Goal: Task Accomplishment & Management: Manage account settings

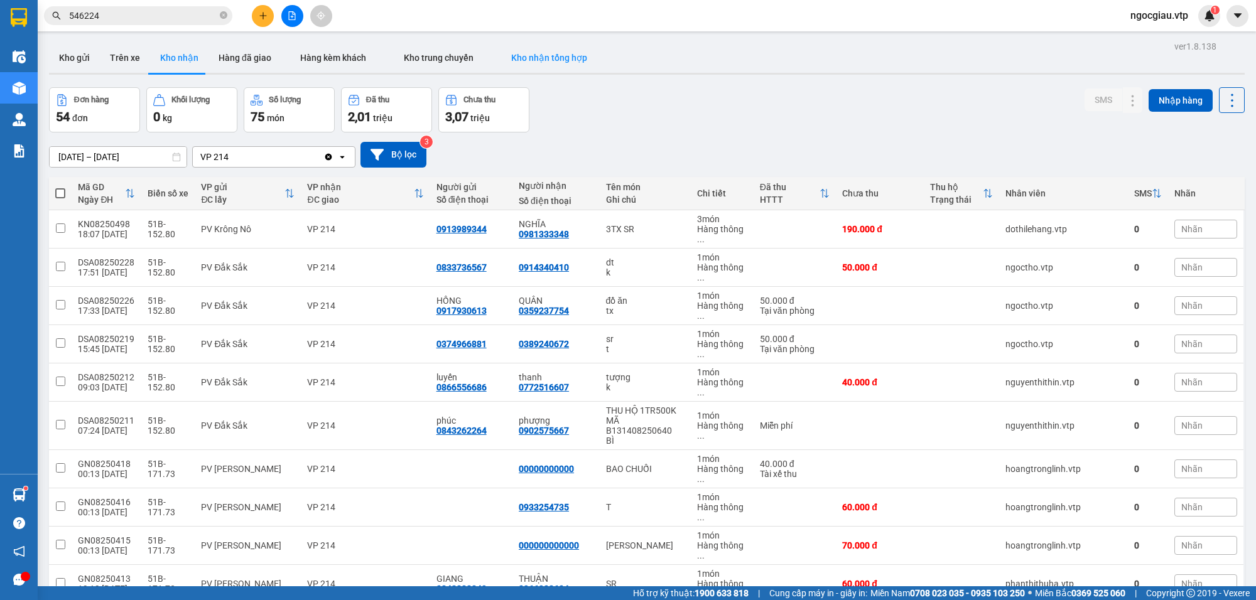
click at [550, 50] on button "Kho nhận tổng hợp" at bounding box center [549, 58] width 114 height 30
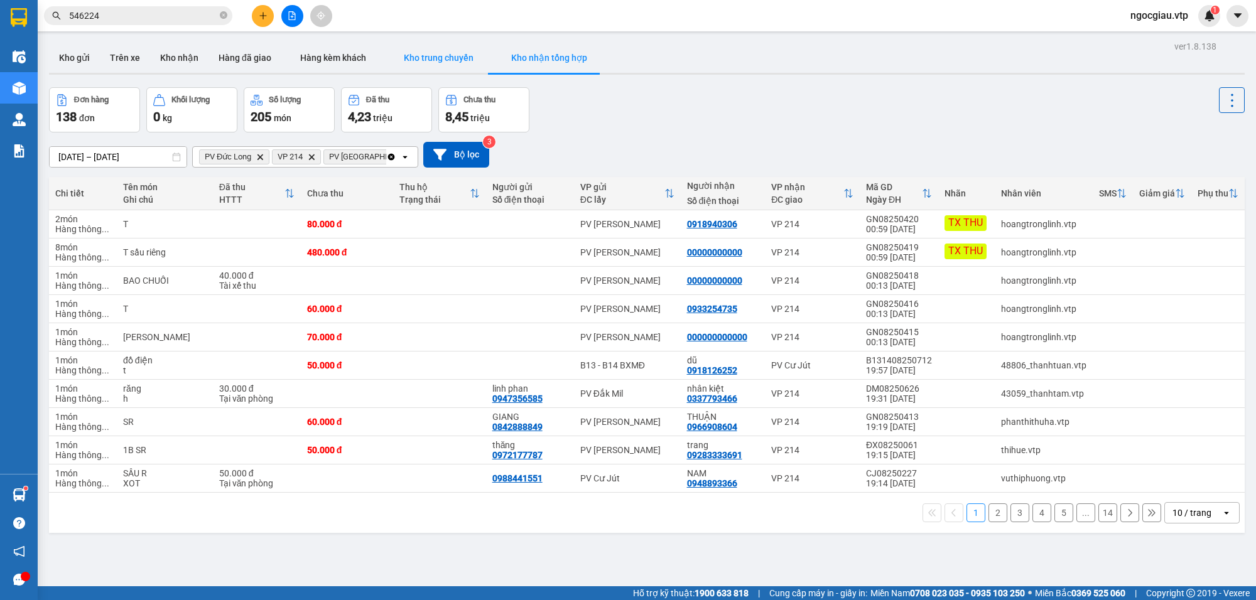
click at [430, 50] on button "Kho trung chuyển" at bounding box center [438, 58] width 107 height 30
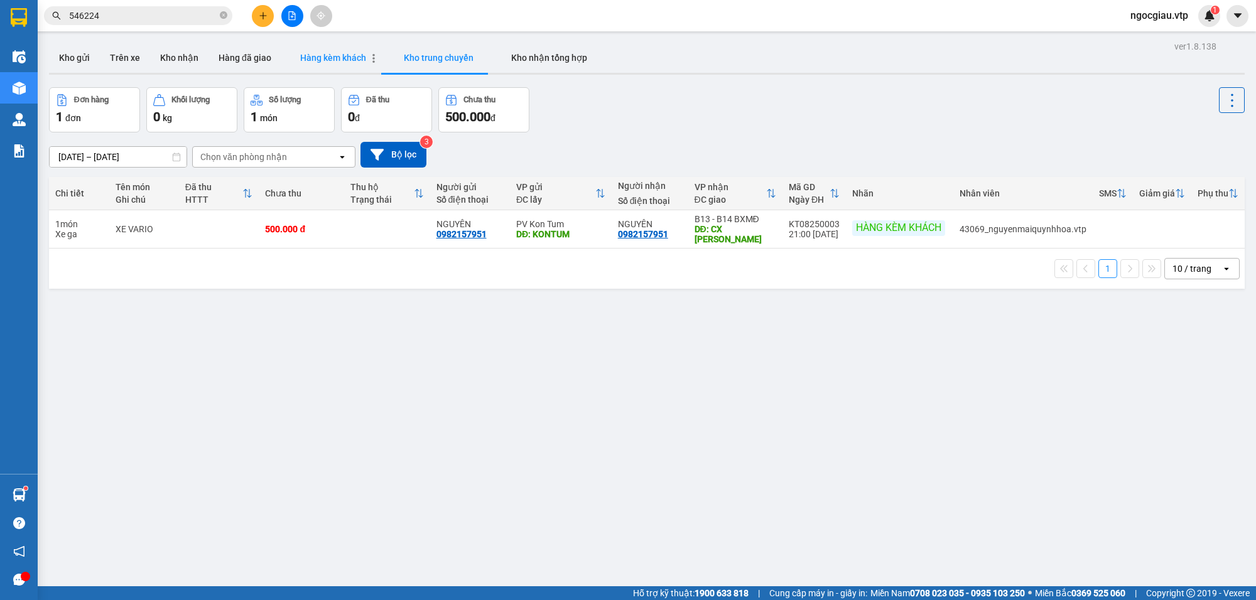
click at [317, 60] on span "Hàng kèm khách" at bounding box center [333, 58] width 66 height 10
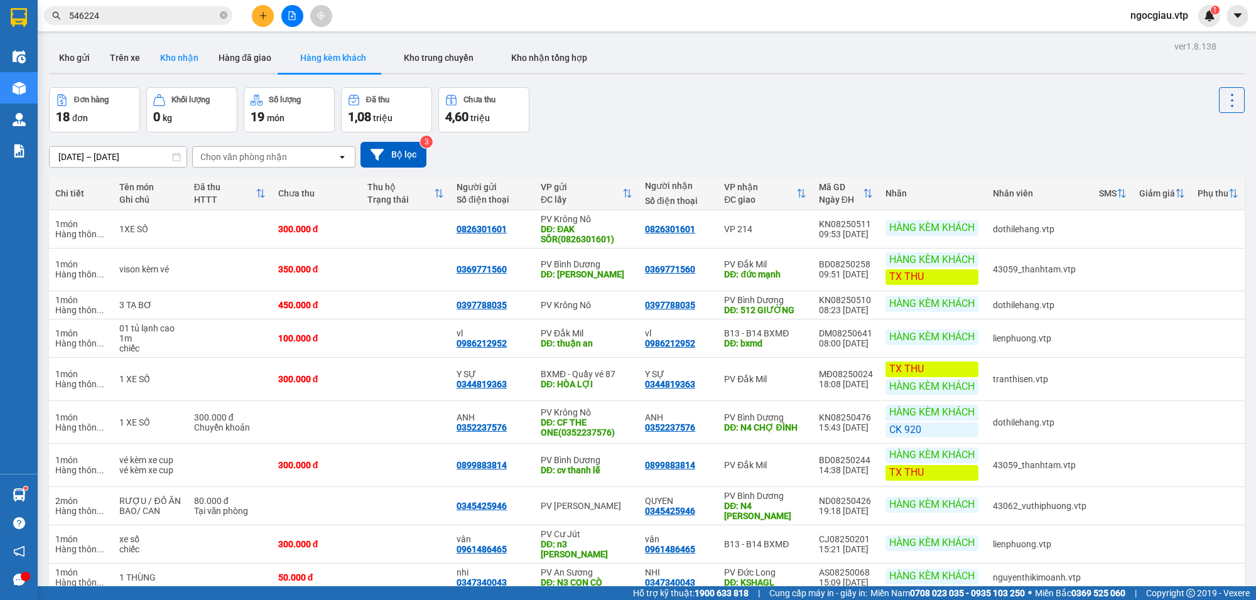
click at [178, 55] on button "Kho nhận" at bounding box center [179, 58] width 58 height 30
type input "[DATE] – [DATE]"
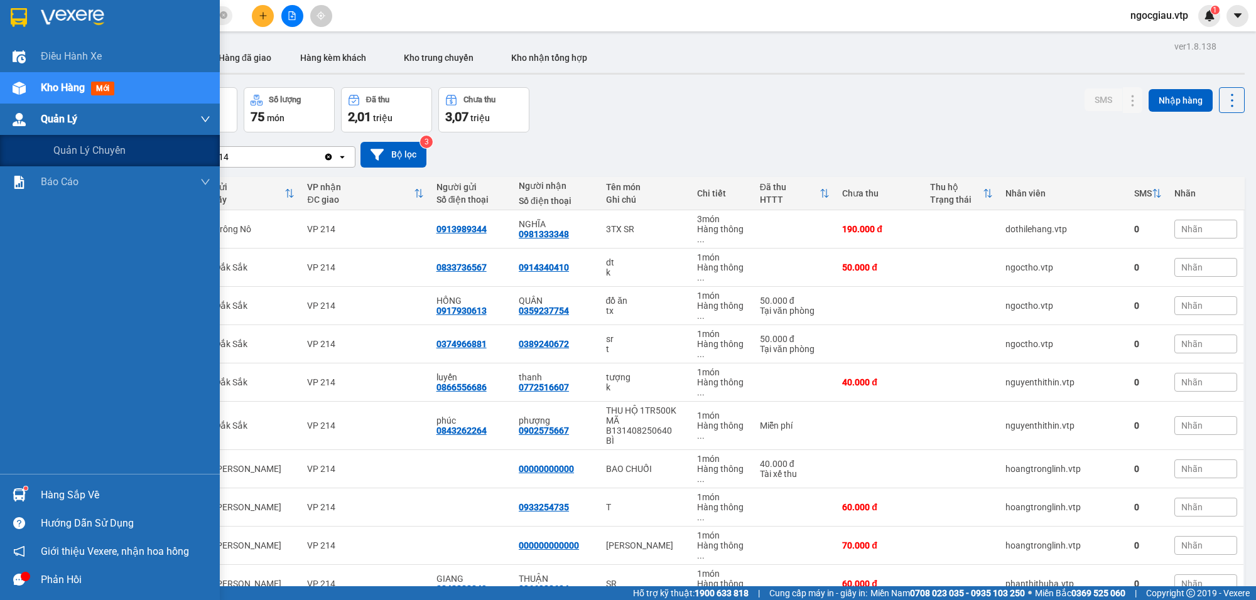
click at [52, 113] on span "Quản Lý" at bounding box center [59, 119] width 36 height 16
click at [99, 151] on span "Quản lý chuyến" at bounding box center [89, 151] width 73 height 16
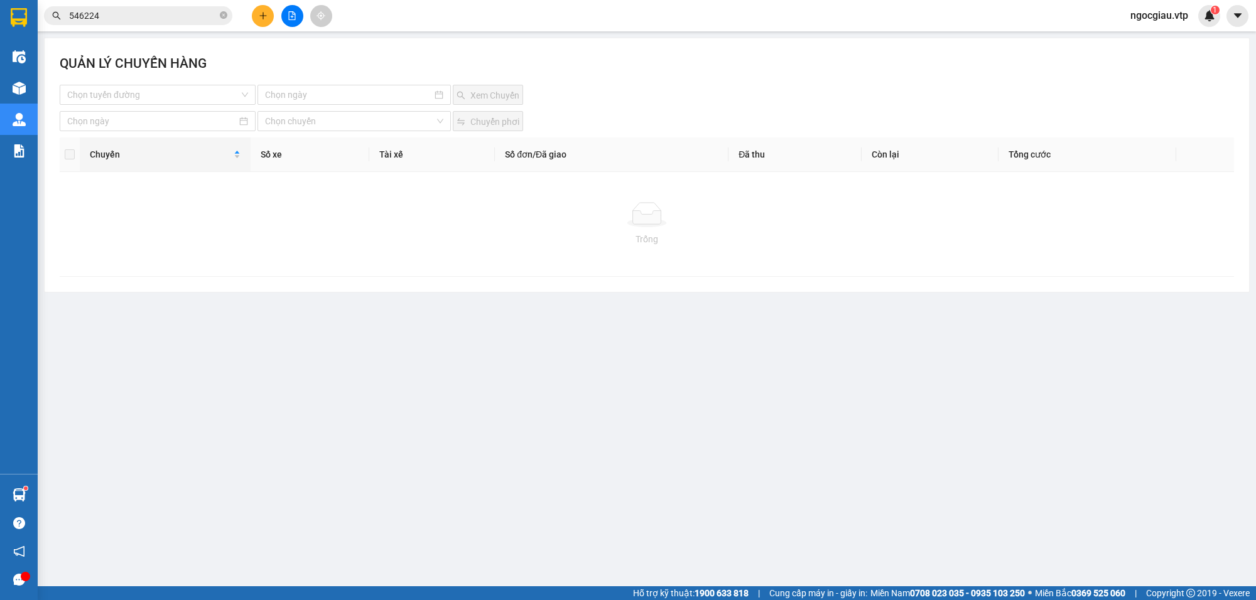
click at [110, 16] on input "546224" at bounding box center [143, 16] width 148 height 14
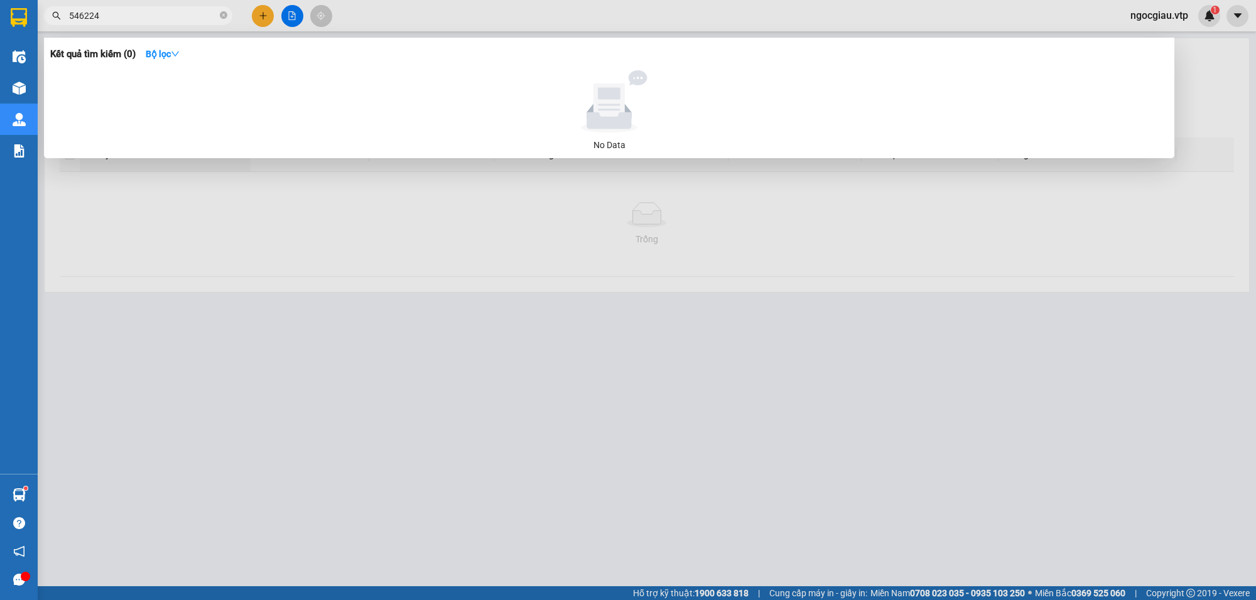
click at [129, 13] on input "546224" at bounding box center [143, 16] width 148 height 14
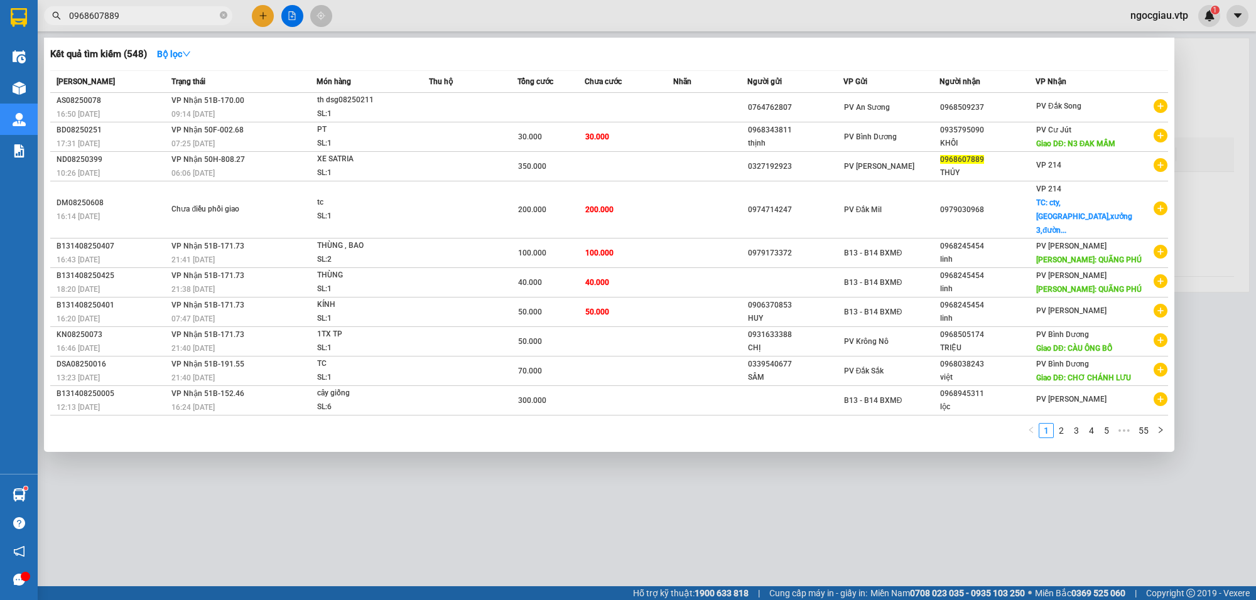
type input "0968607889"
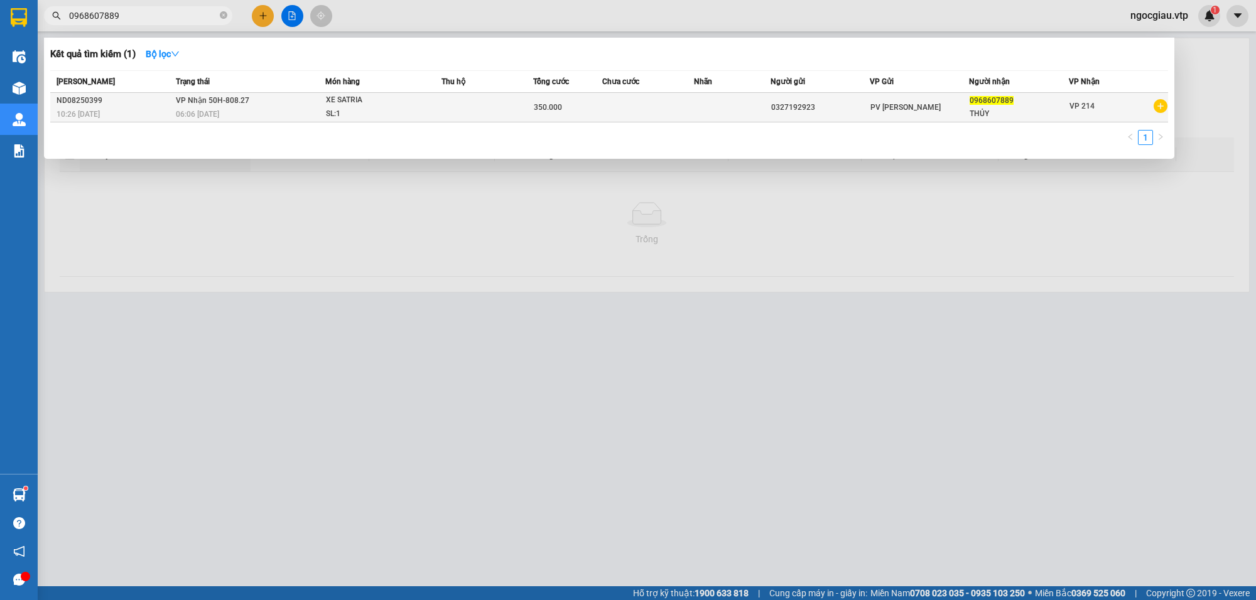
click at [441, 107] on td at bounding box center [487, 108] width 92 height 30
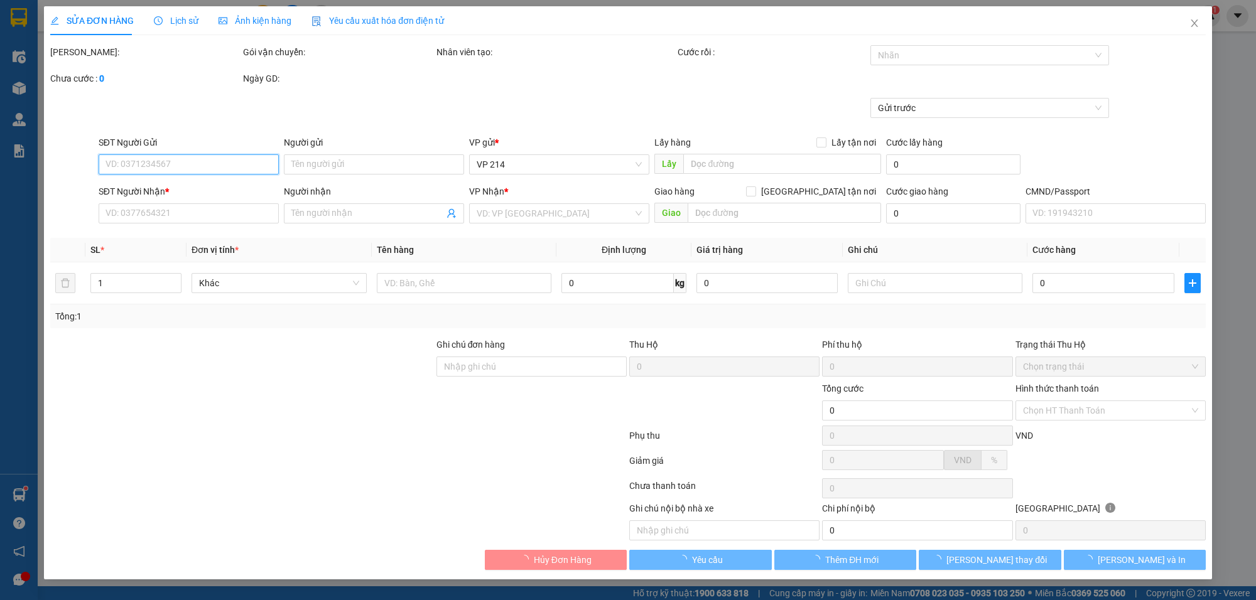
type input "0327192923"
type input "0968607889"
type input "THỦY"
type input "CK 68 LÚC 10H32 NGÀY 1308"
type input "350.000"
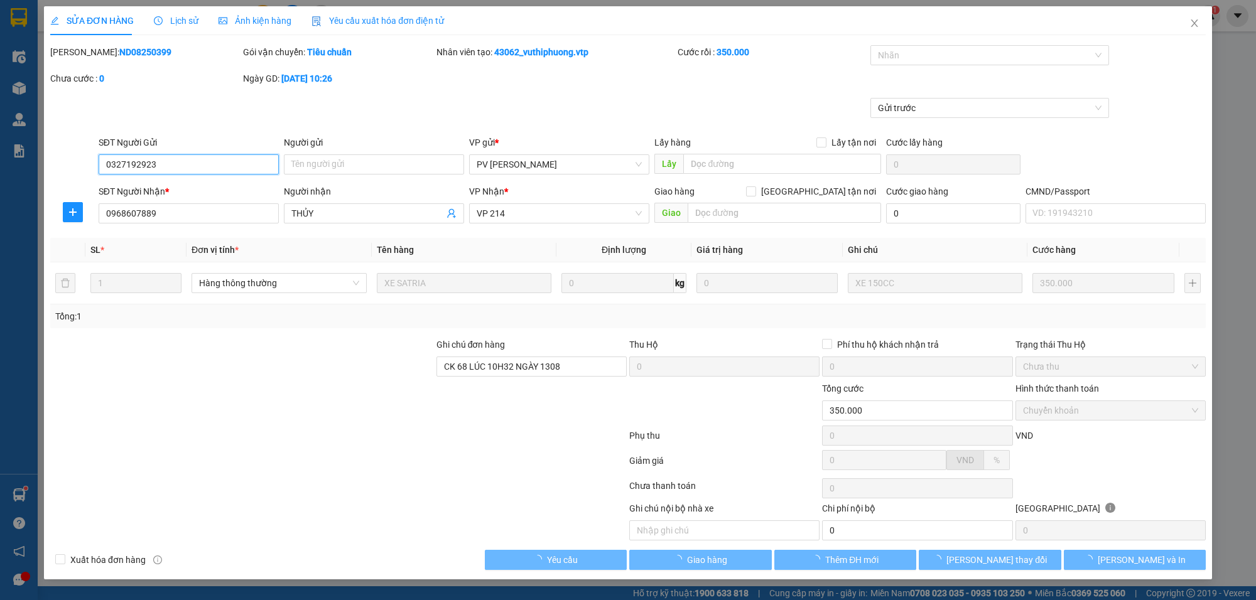
type input "17.500"
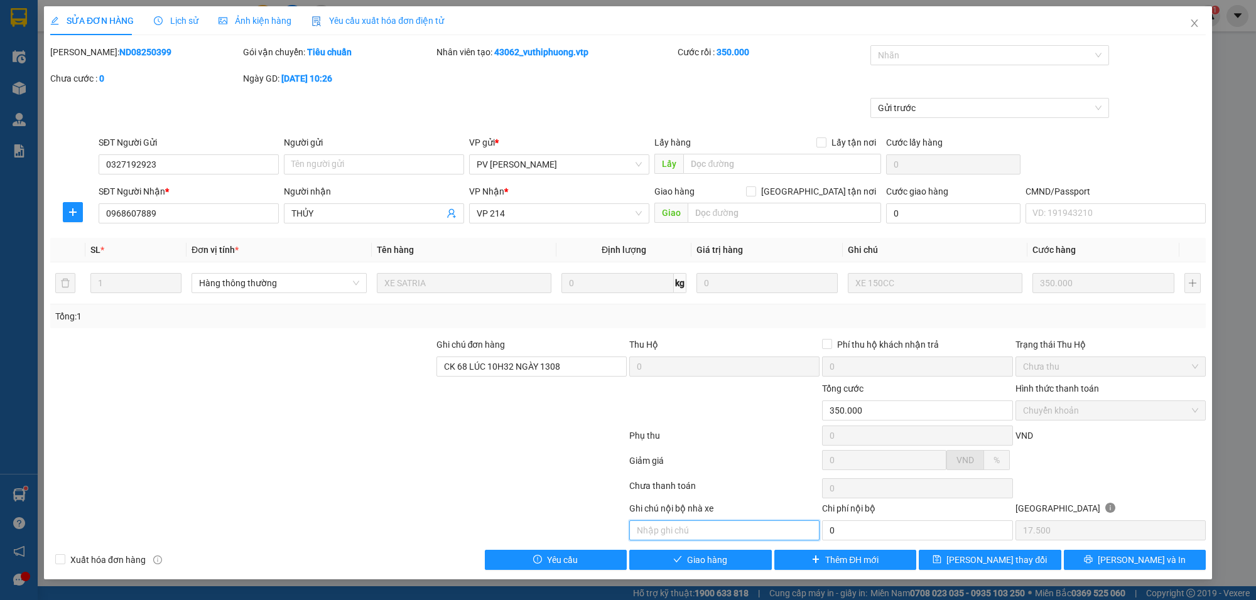
click at [717, 537] on input "text" at bounding box center [724, 531] width 190 height 20
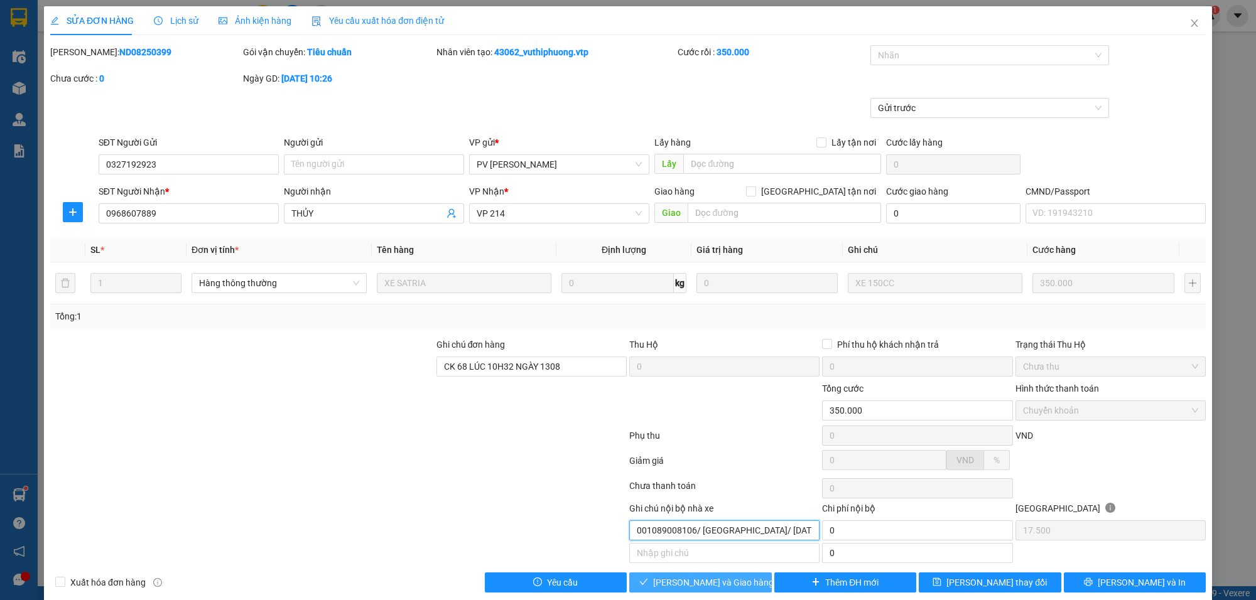
type input "001089008106/ hà nội/ 09/02/2023"
click at [723, 589] on span "[PERSON_NAME] và Giao hàng" at bounding box center [713, 583] width 121 height 14
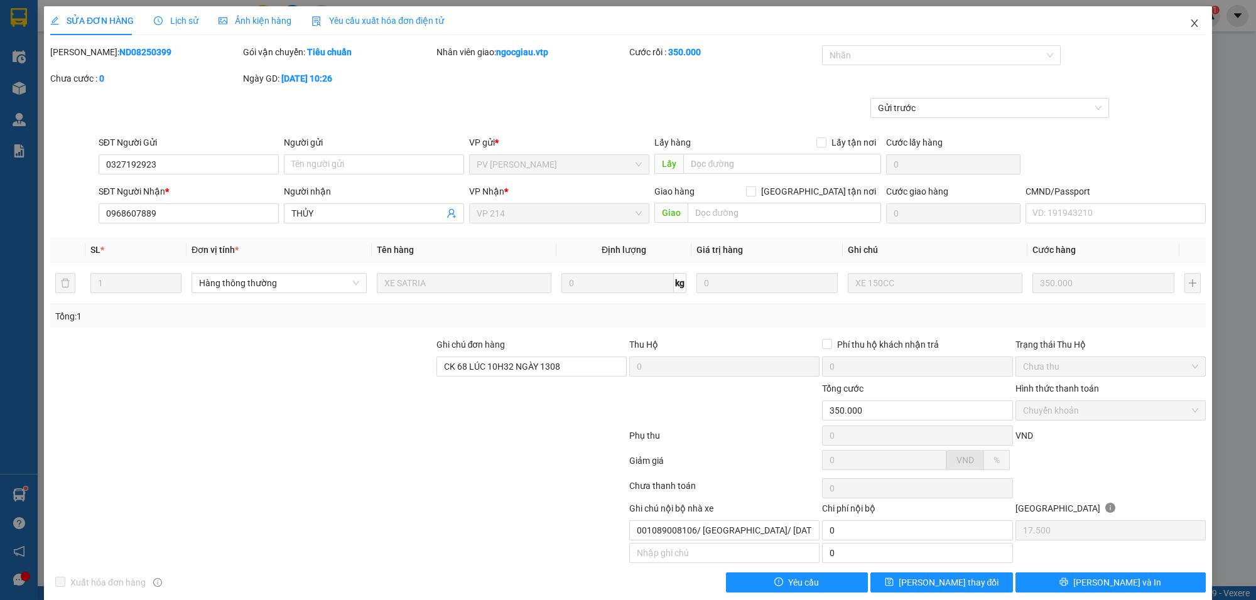
click at [1191, 24] on span "Close" at bounding box center [1194, 23] width 35 height 35
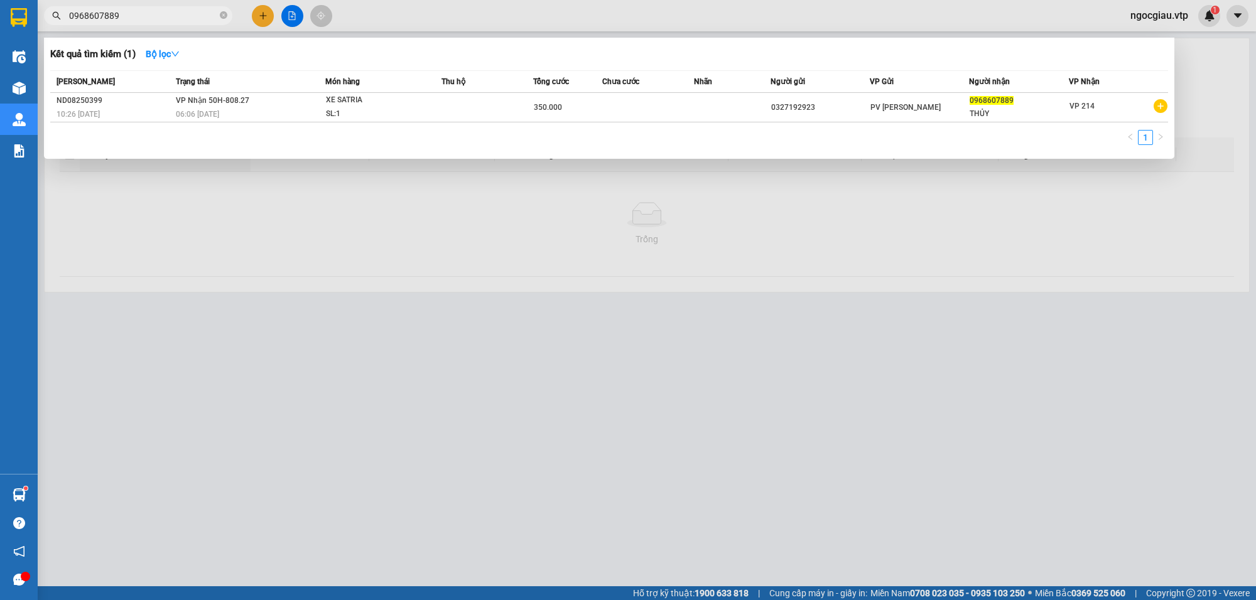
click at [157, 22] on input "0968607889" at bounding box center [143, 16] width 148 height 14
paste input "khách ck 6839 6h 32 ngày 15/08/2025 / kim phụng"
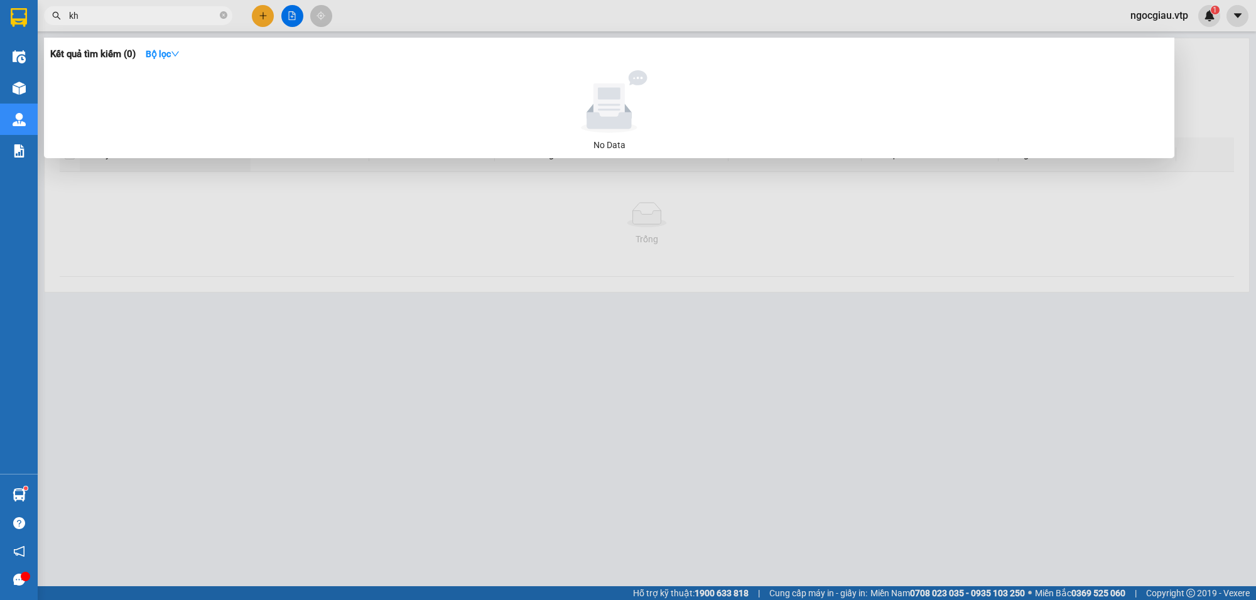
type input "k"
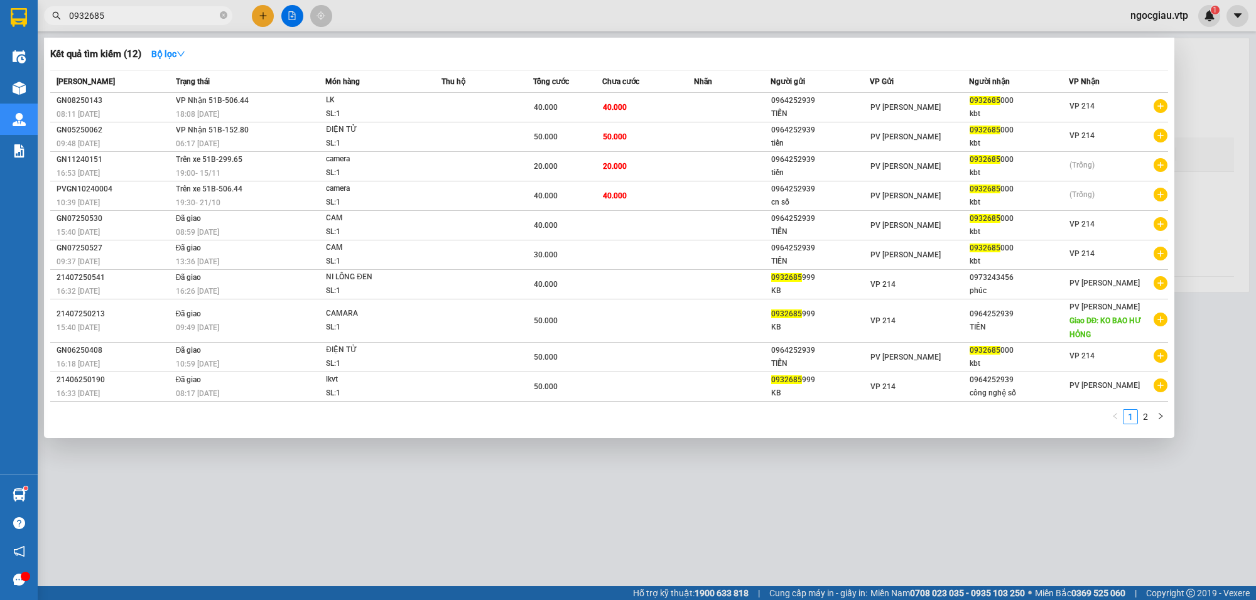
type input "0932685"
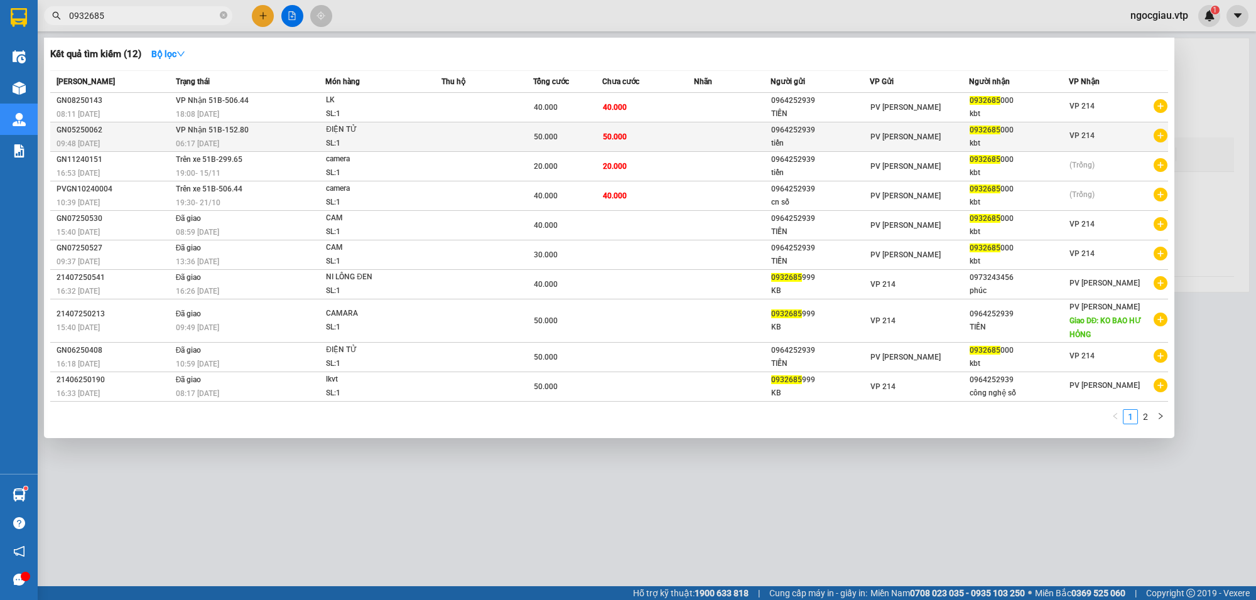
click at [418, 137] on div "SL: 1" at bounding box center [373, 144] width 94 height 14
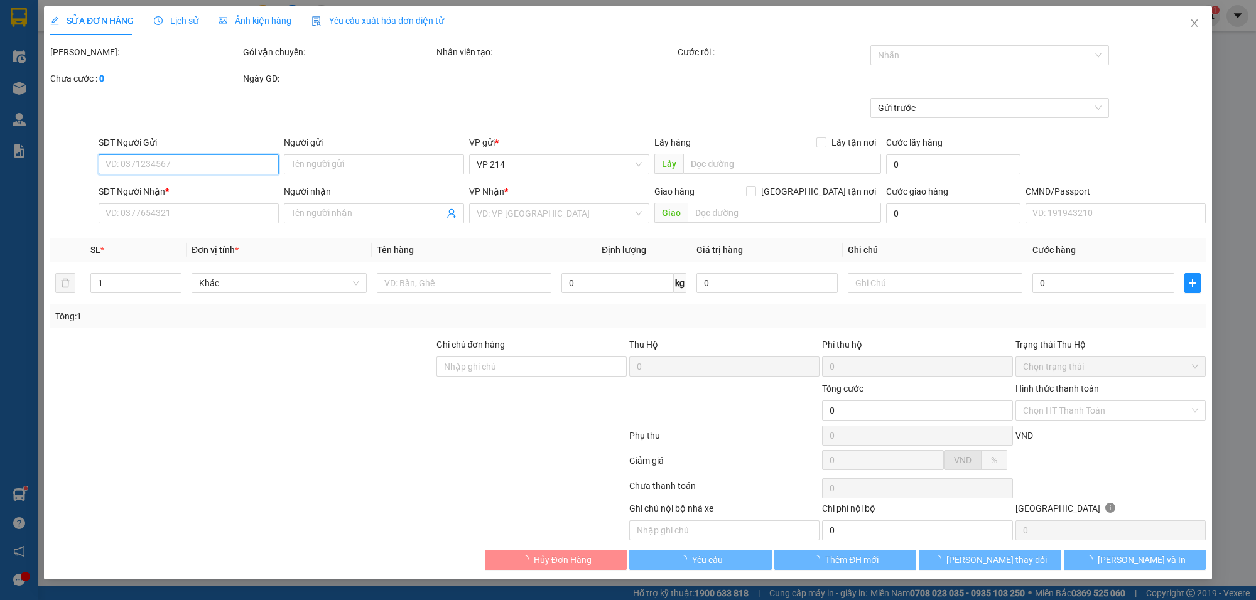
type input "0964252939"
type input "tiến"
type input "0932685000"
type input "kbt"
type input "50.000"
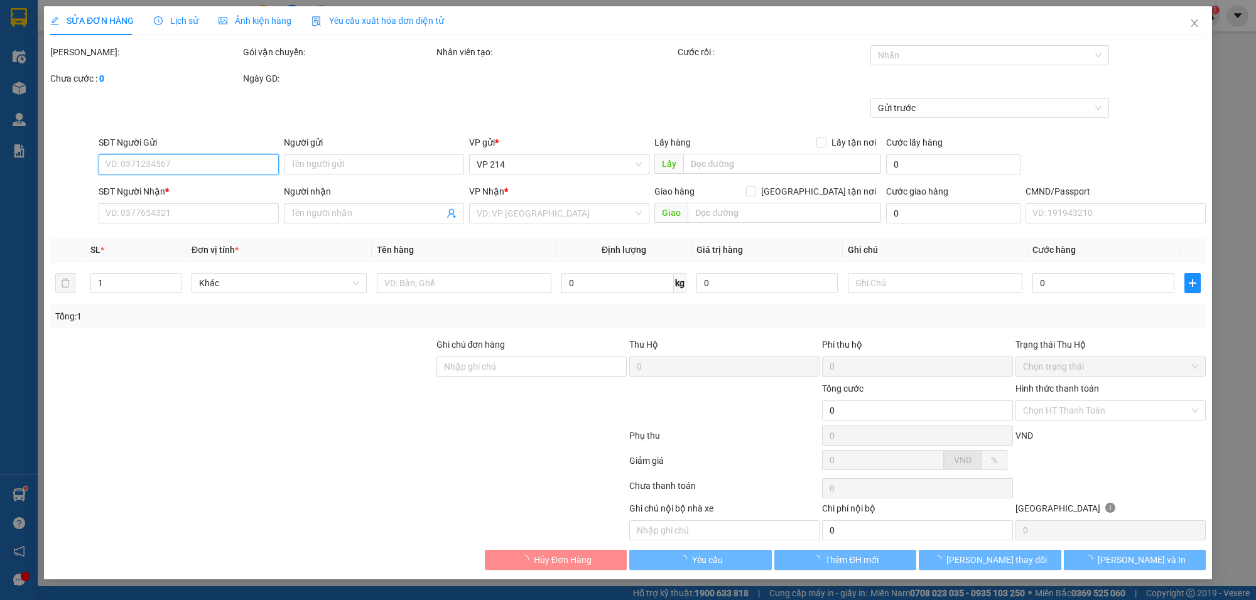
type input "50.000"
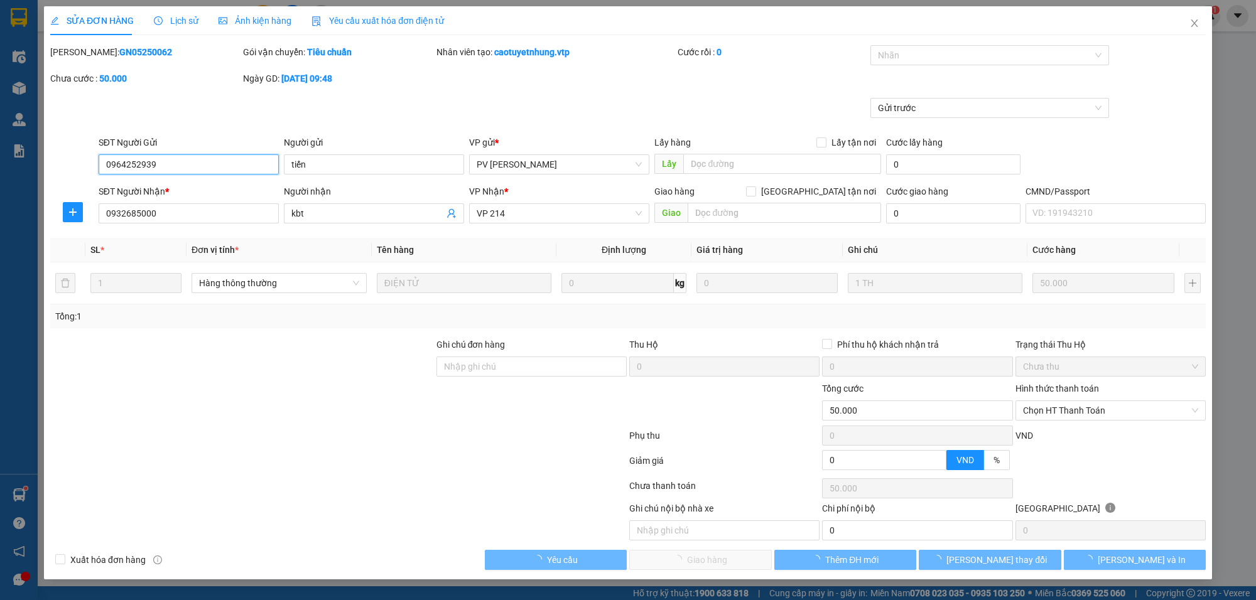
type input "2.500"
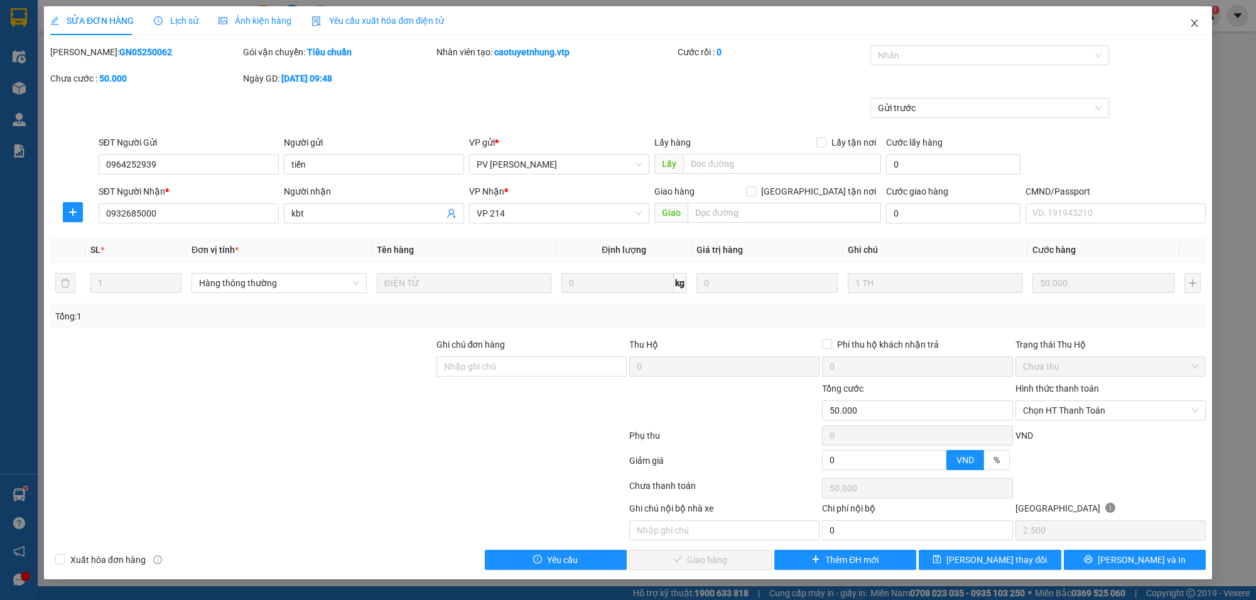
click at [1190, 18] on icon "close" at bounding box center [1194, 23] width 10 height 10
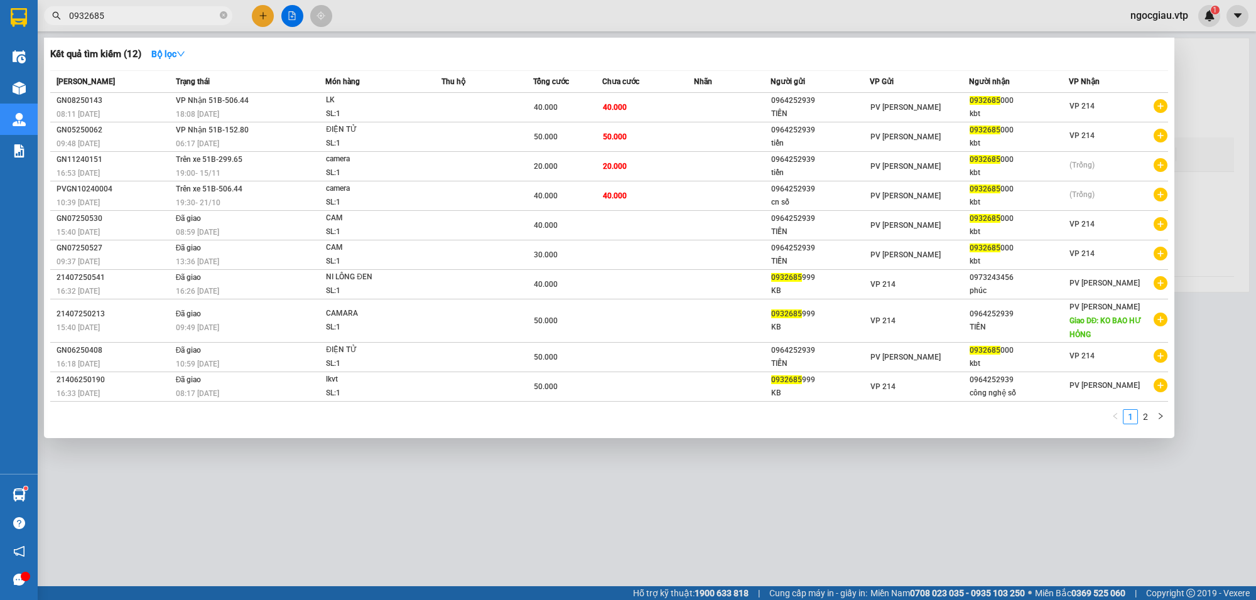
click at [121, 11] on input "0932685" at bounding box center [143, 16] width 148 height 14
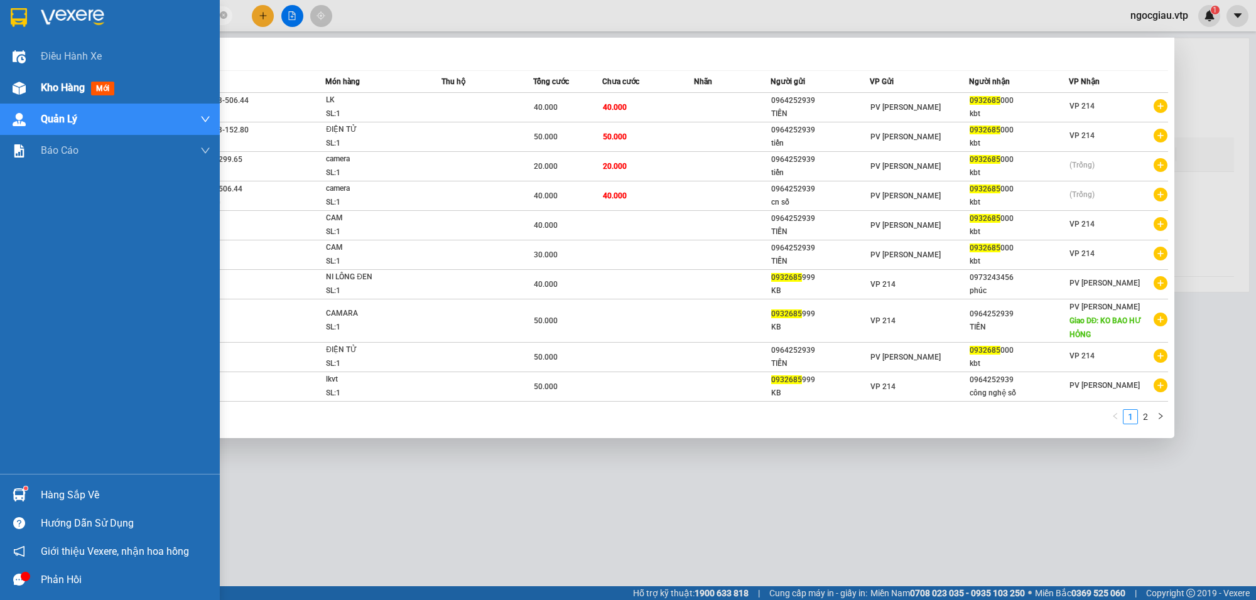
click at [18, 89] on img at bounding box center [19, 88] width 13 height 13
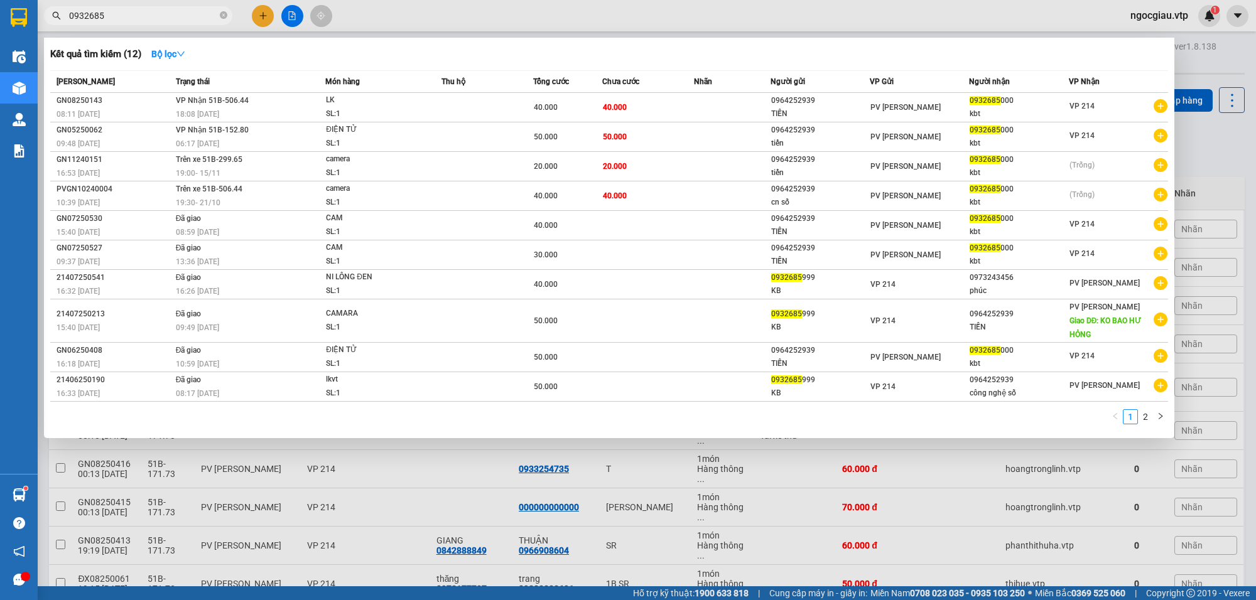
click at [459, 46] on div "Kết quả tìm kiếm ( 12 ) Bộ lọc" at bounding box center [609, 54] width 1118 height 20
click at [136, 17] on input "0932685" at bounding box center [143, 16] width 148 height 14
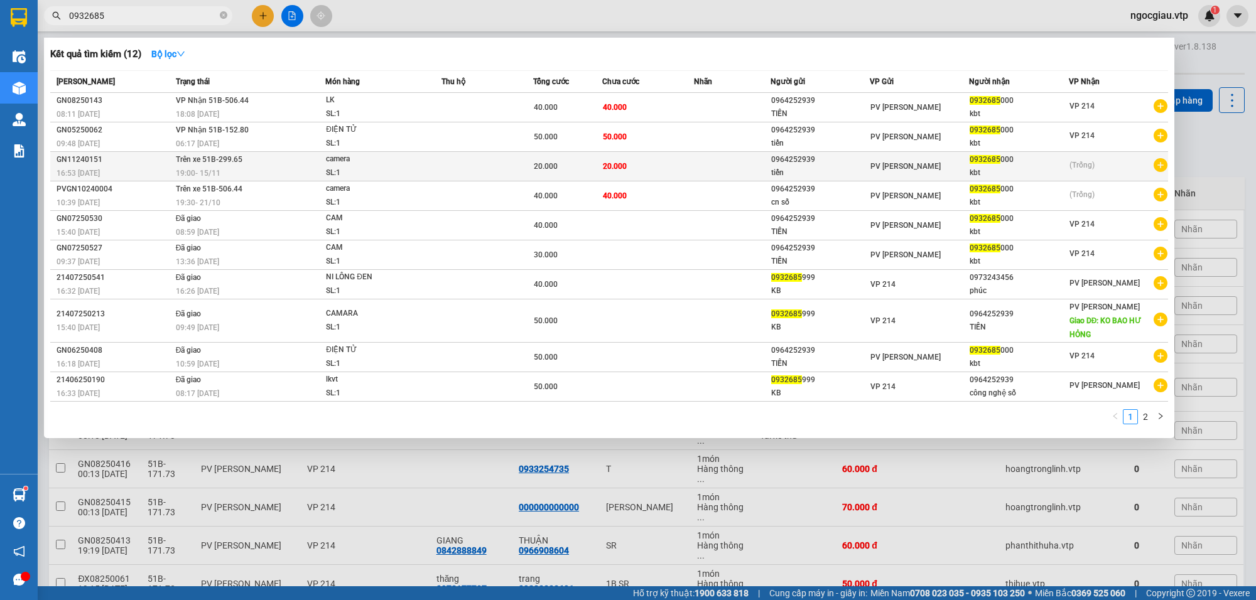
click at [440, 168] on span "camera SL: 1" at bounding box center [383, 166] width 115 height 27
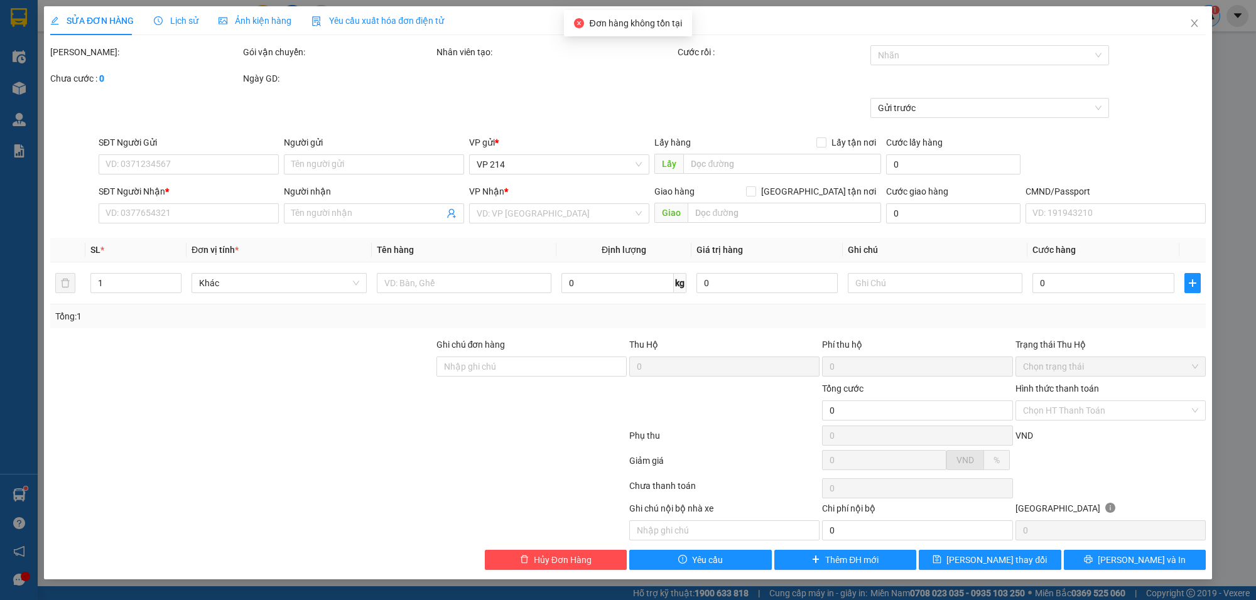
click at [1199, 21] on div "1" at bounding box center [1209, 16] width 22 height 22
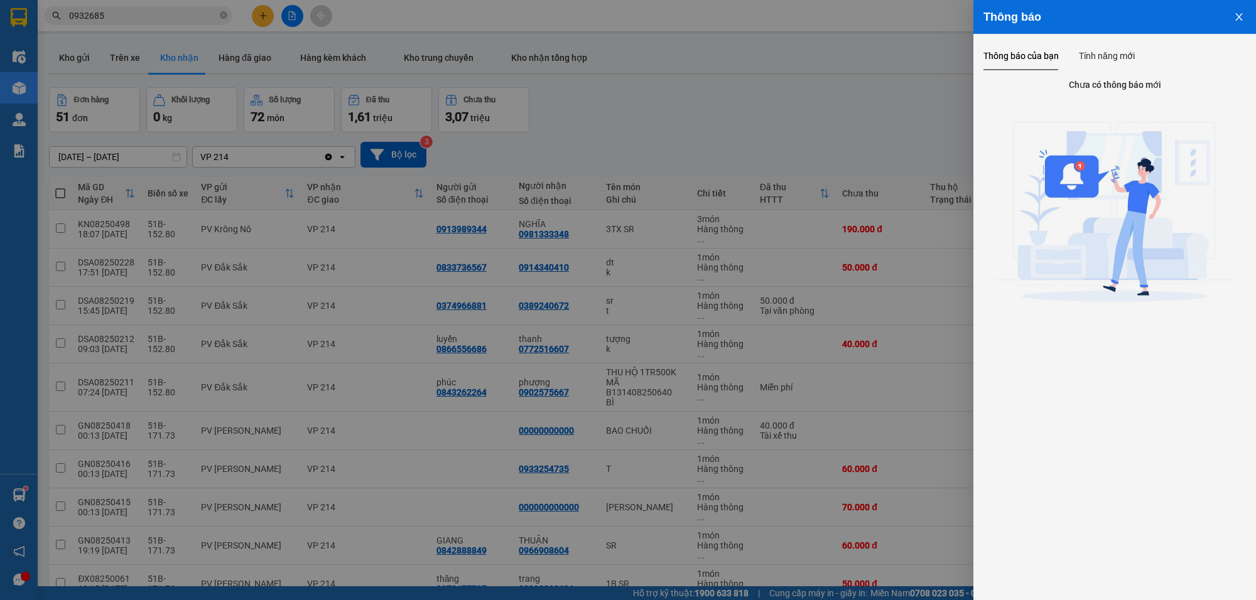
click at [770, 157] on div at bounding box center [628, 300] width 1256 height 600
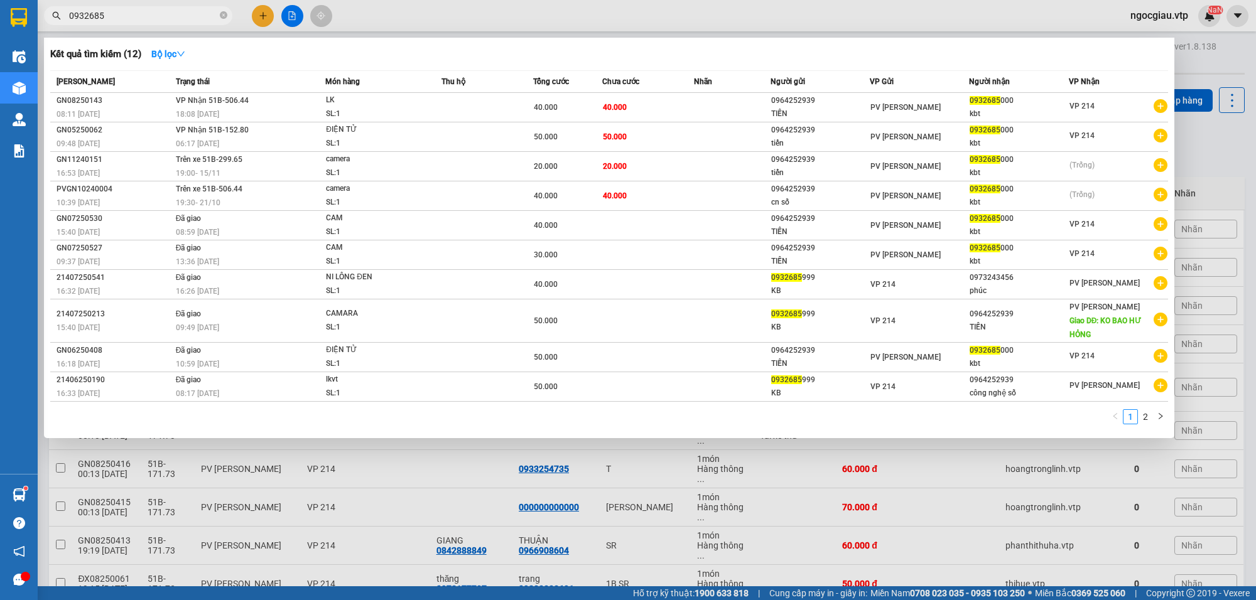
click at [110, 13] on input "0932685" at bounding box center [143, 16] width 148 height 14
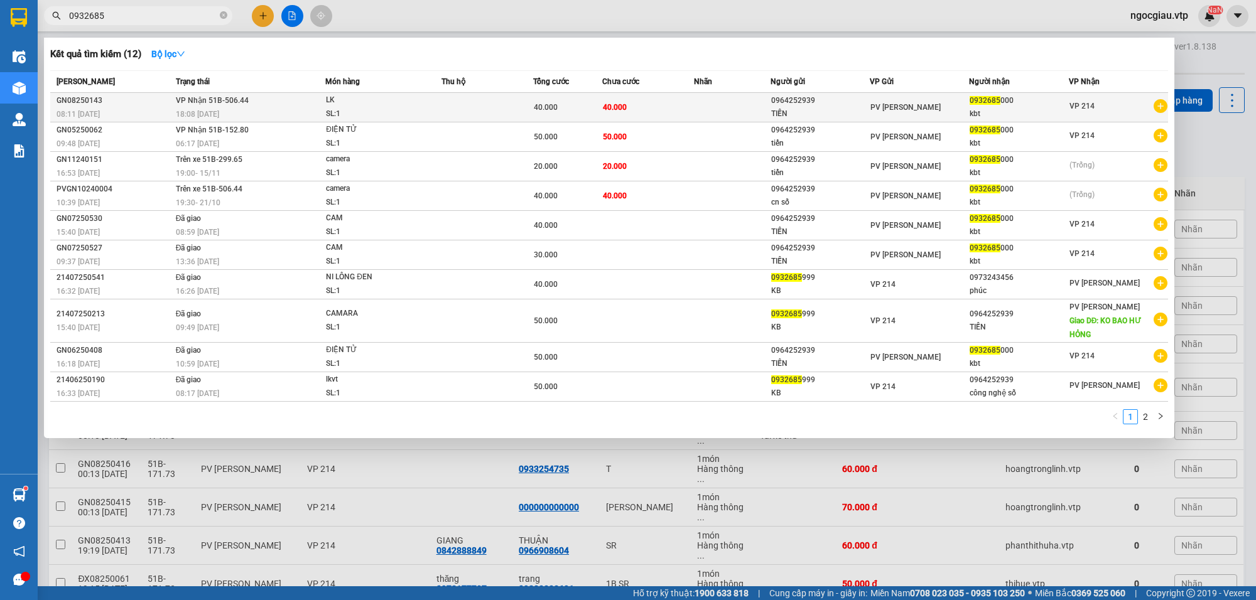
click at [707, 114] on td at bounding box center [732, 108] width 77 height 30
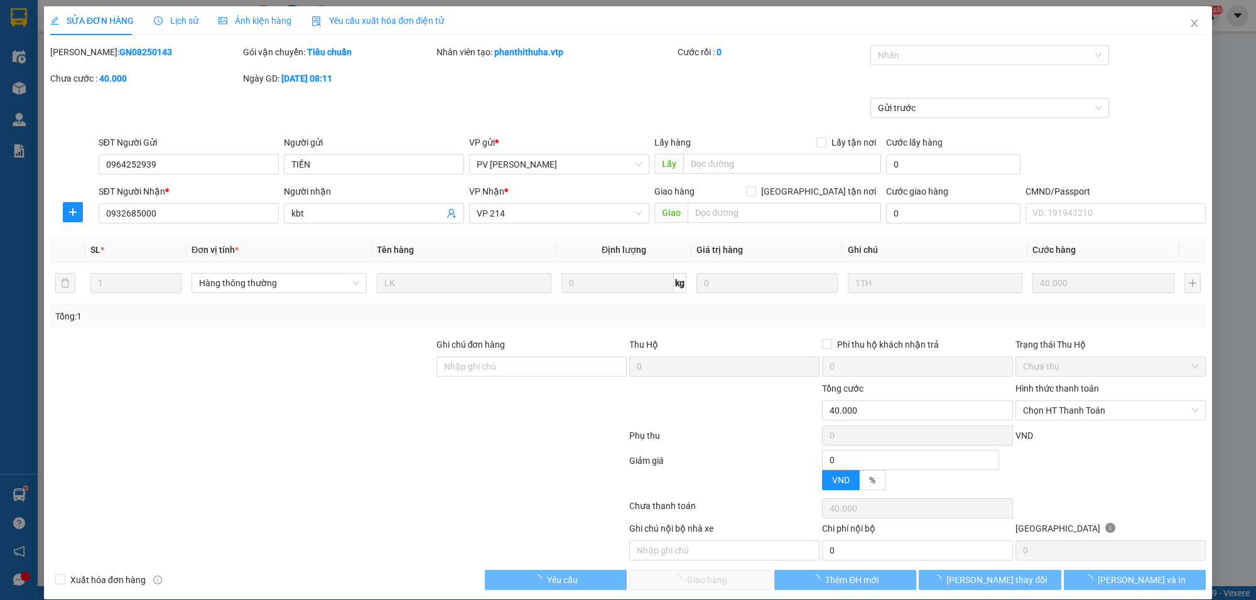
type input "2.000"
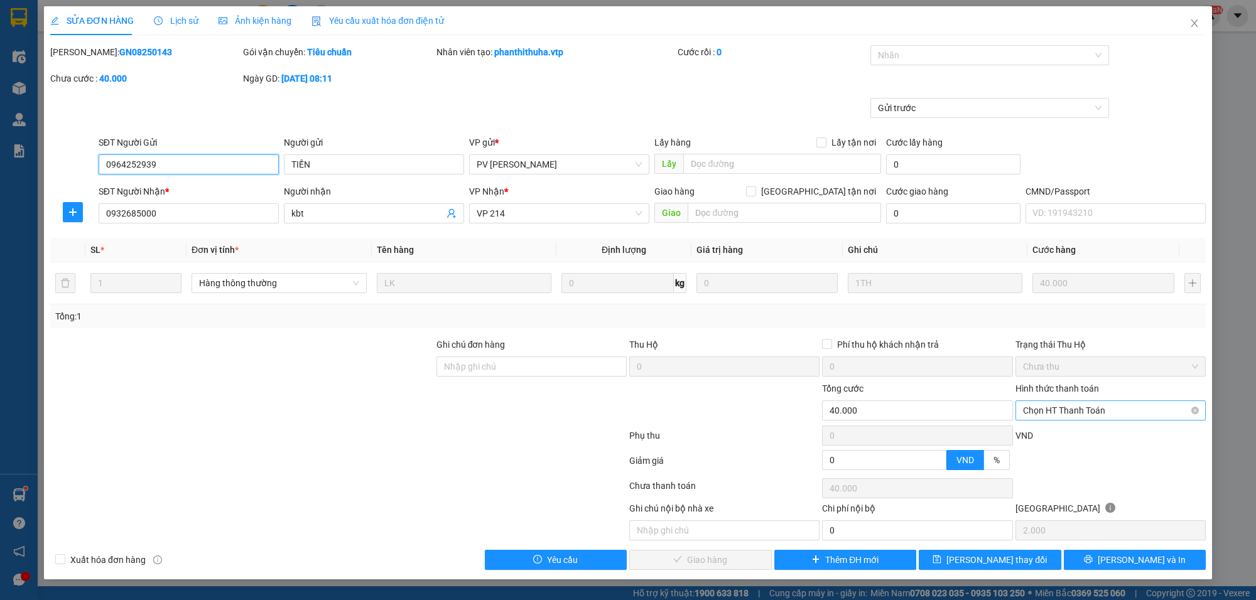
click at [1057, 409] on span "Chọn HT Thanh Toán" at bounding box center [1110, 410] width 175 height 19
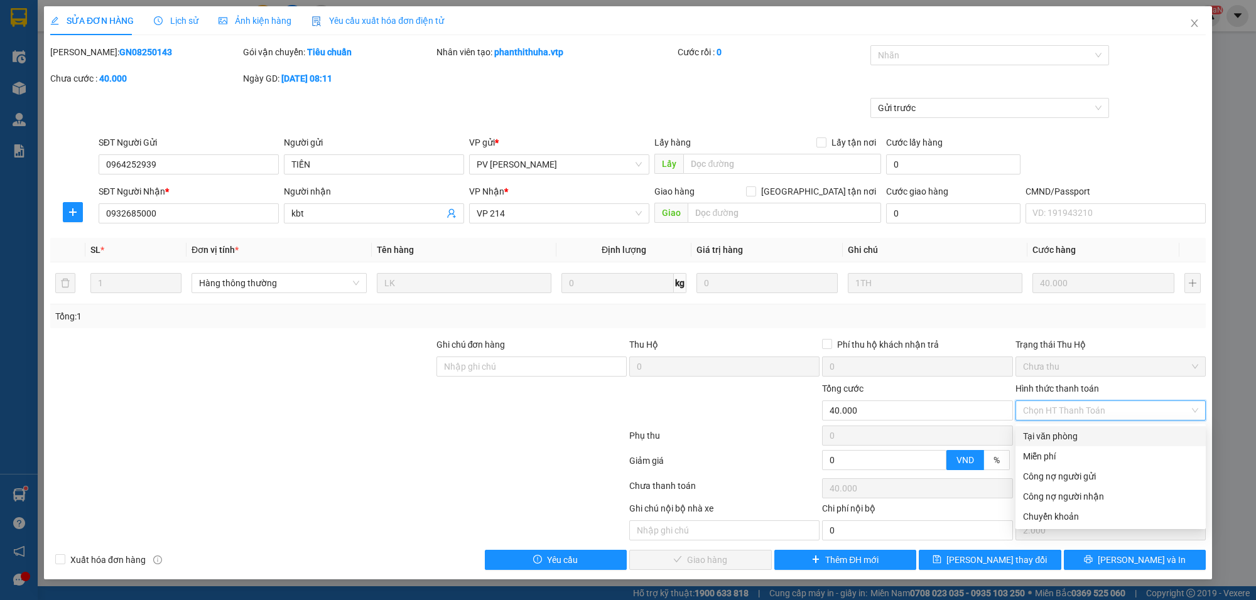
click at [1051, 430] on div "Tại văn phòng" at bounding box center [1110, 437] width 175 height 14
type input "0"
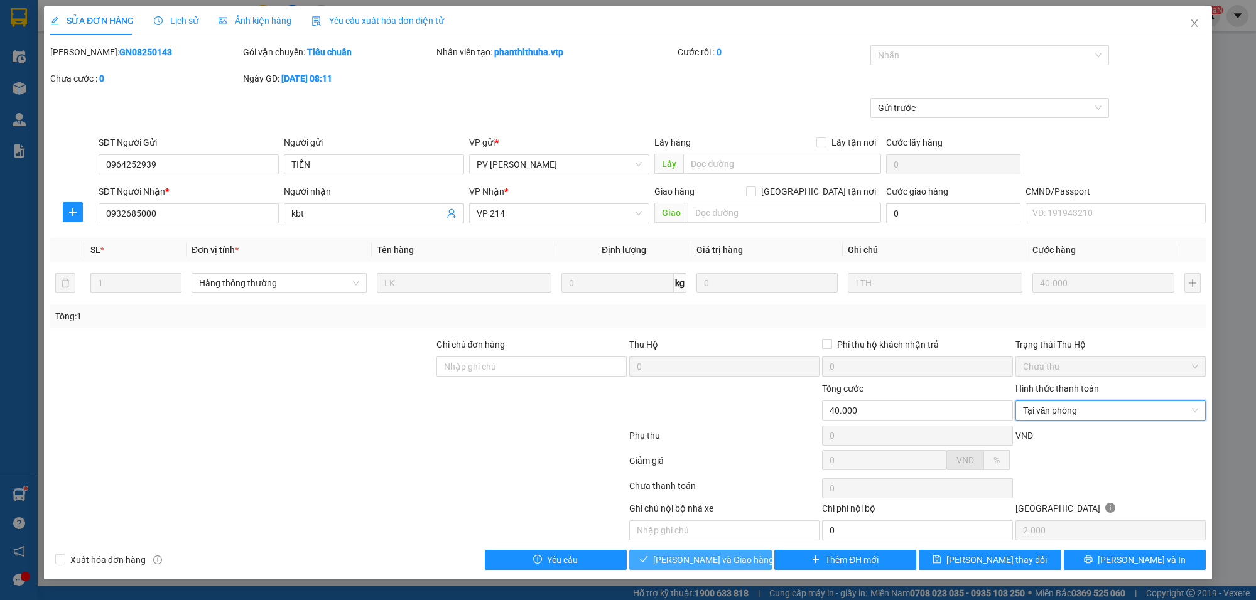
click at [698, 563] on span "[PERSON_NAME] và Giao hàng" at bounding box center [713, 560] width 121 height 14
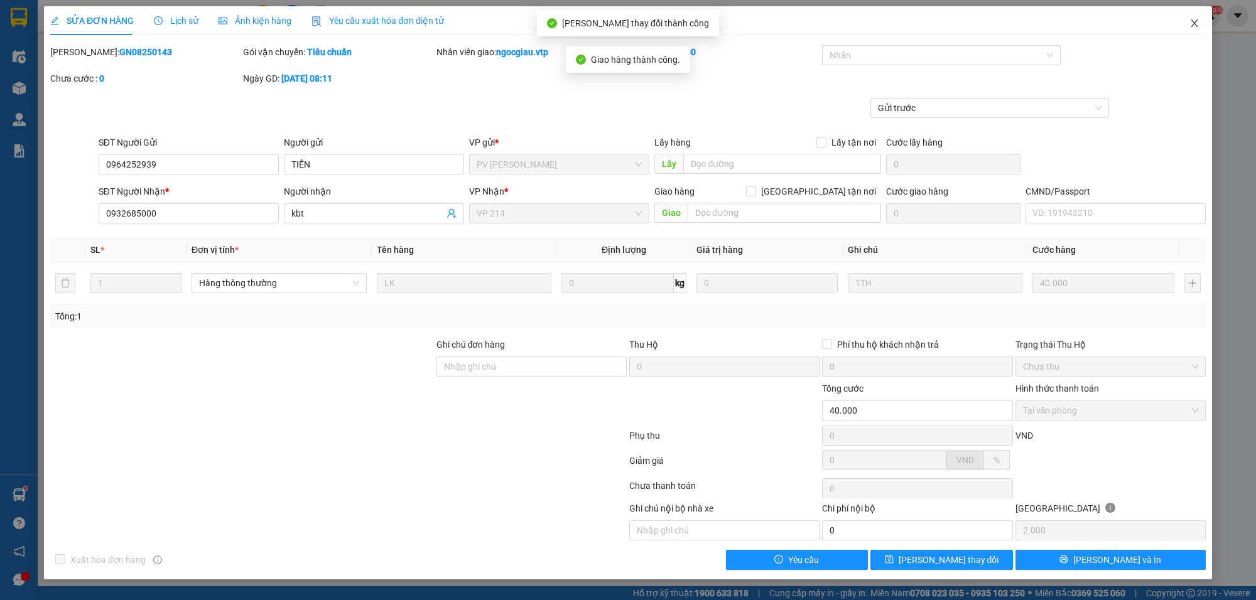
click at [1196, 20] on icon "close" at bounding box center [1194, 23] width 10 height 10
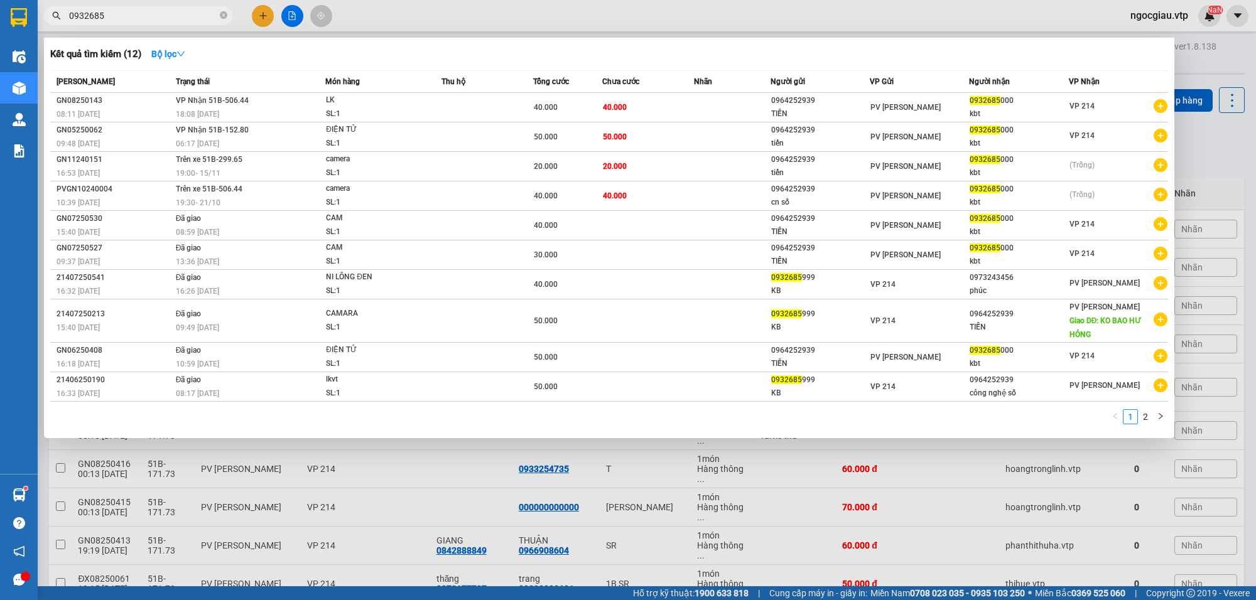
click at [139, 19] on input "0932685" at bounding box center [143, 16] width 148 height 14
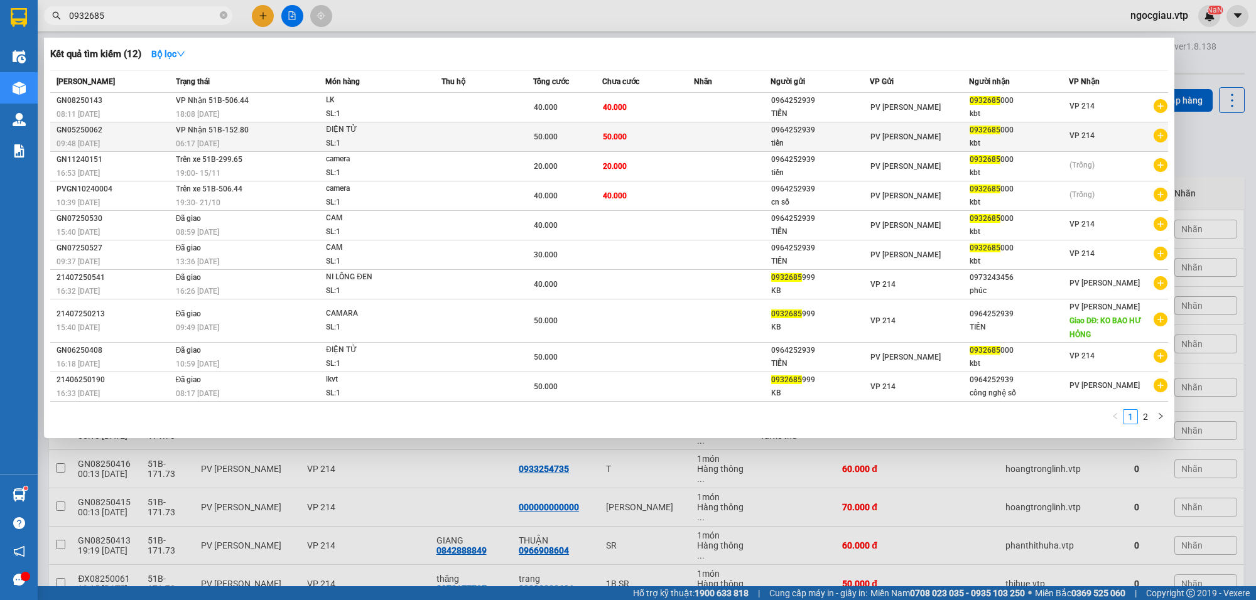
click at [723, 130] on td at bounding box center [732, 137] width 77 height 30
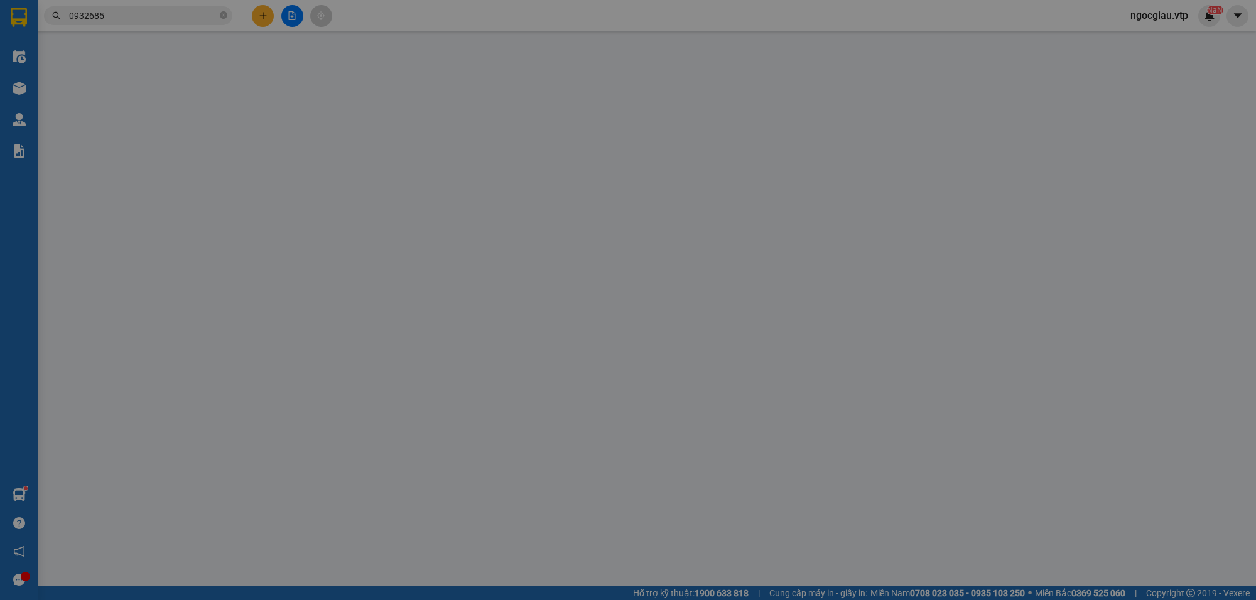
type input "0964252939"
type input "tiến"
type input "0932685000"
type input "kbt"
type input "50.000"
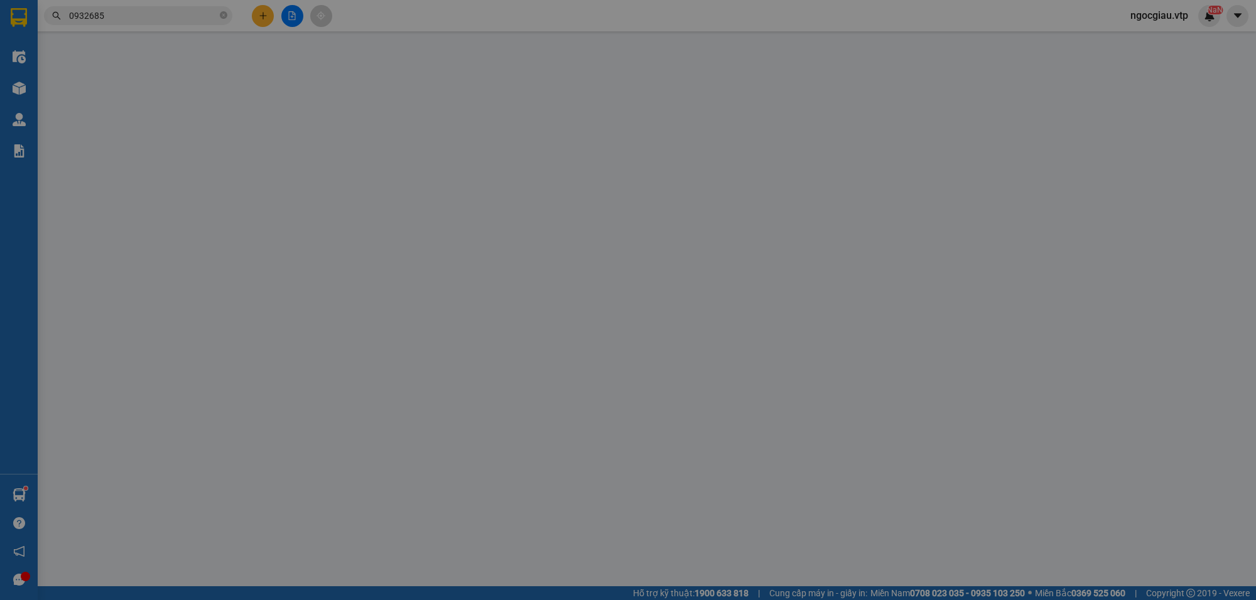
type input "50.000"
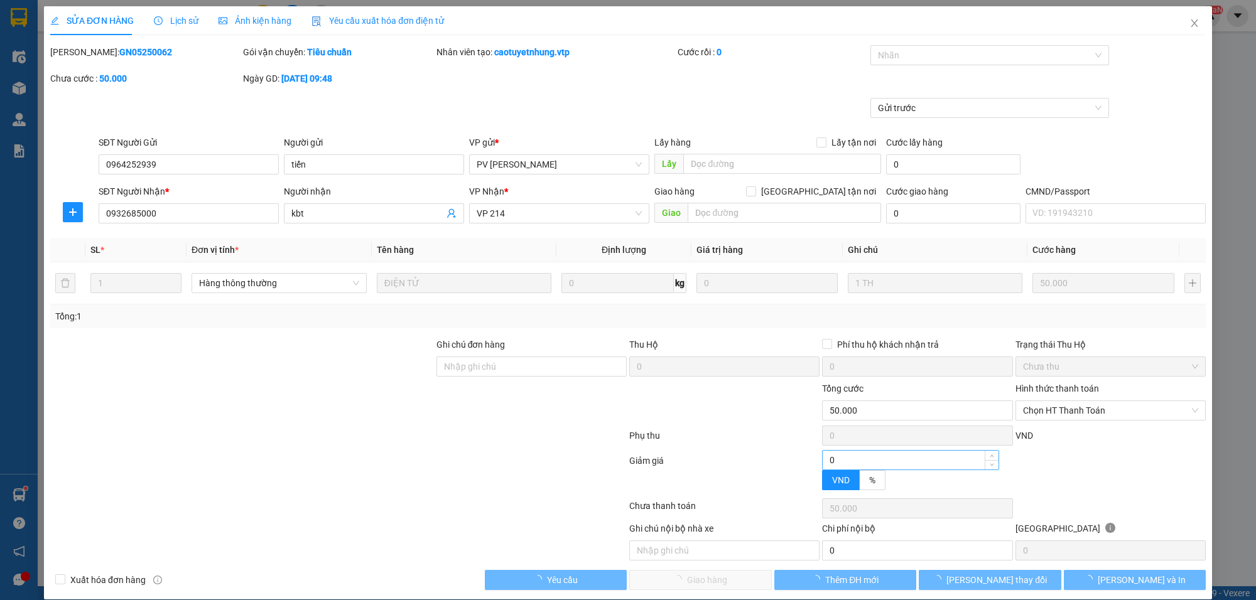
type input "2.500"
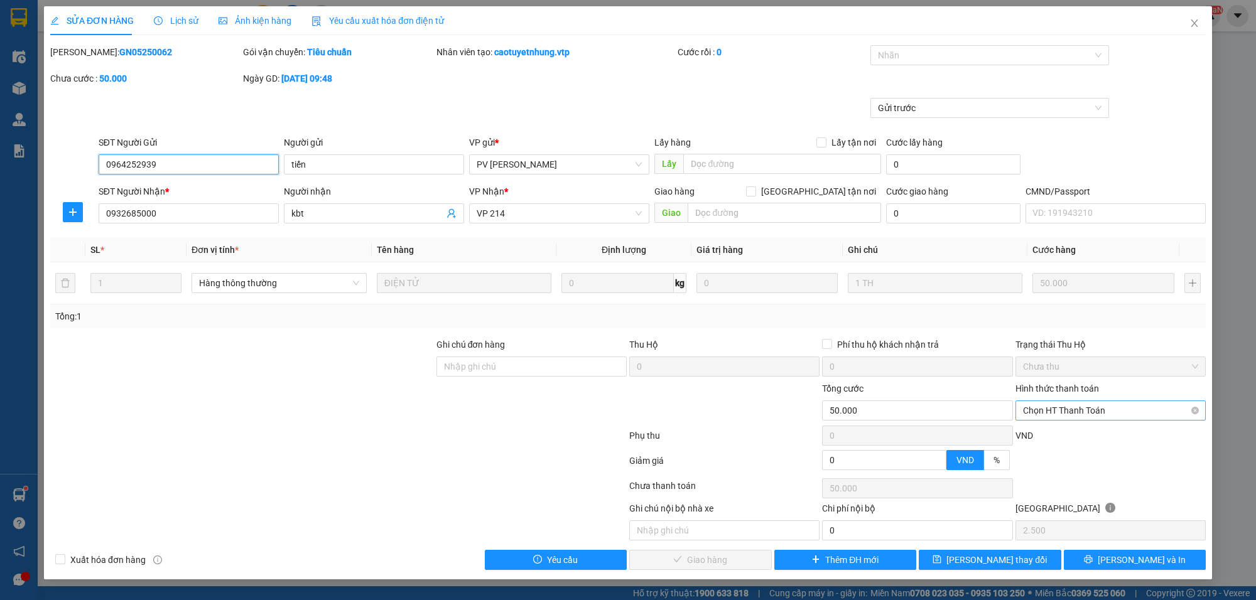
click at [1088, 407] on span "Chọn HT Thanh Toán" at bounding box center [1110, 410] width 175 height 19
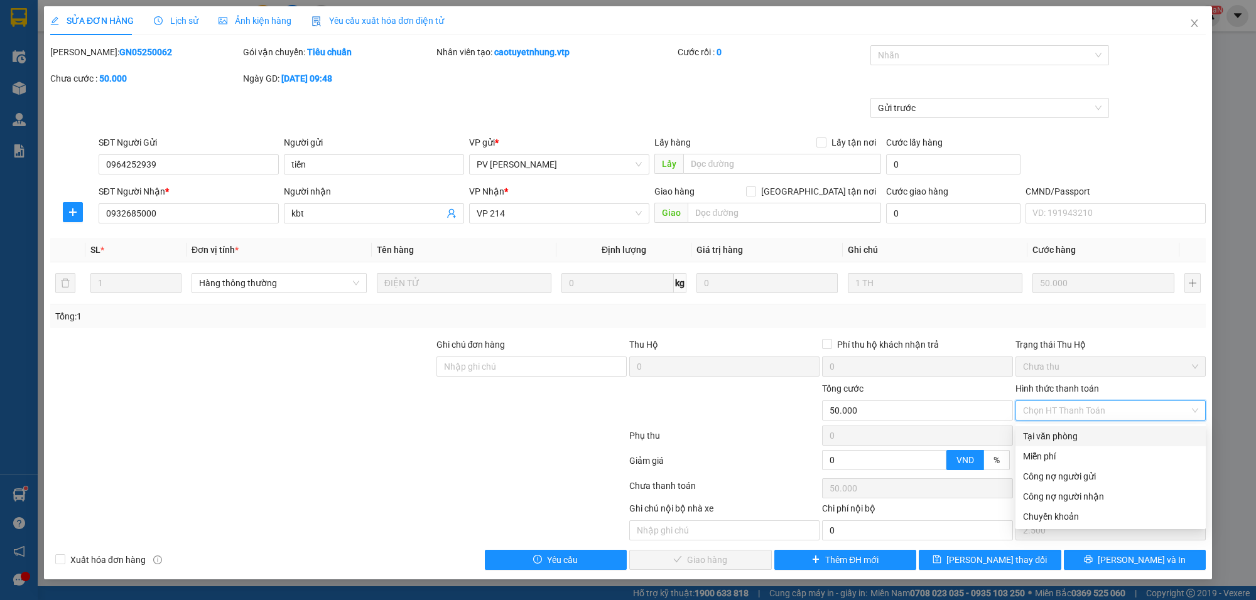
click at [1071, 440] on div "Tại văn phòng" at bounding box center [1110, 437] width 175 height 14
type input "0"
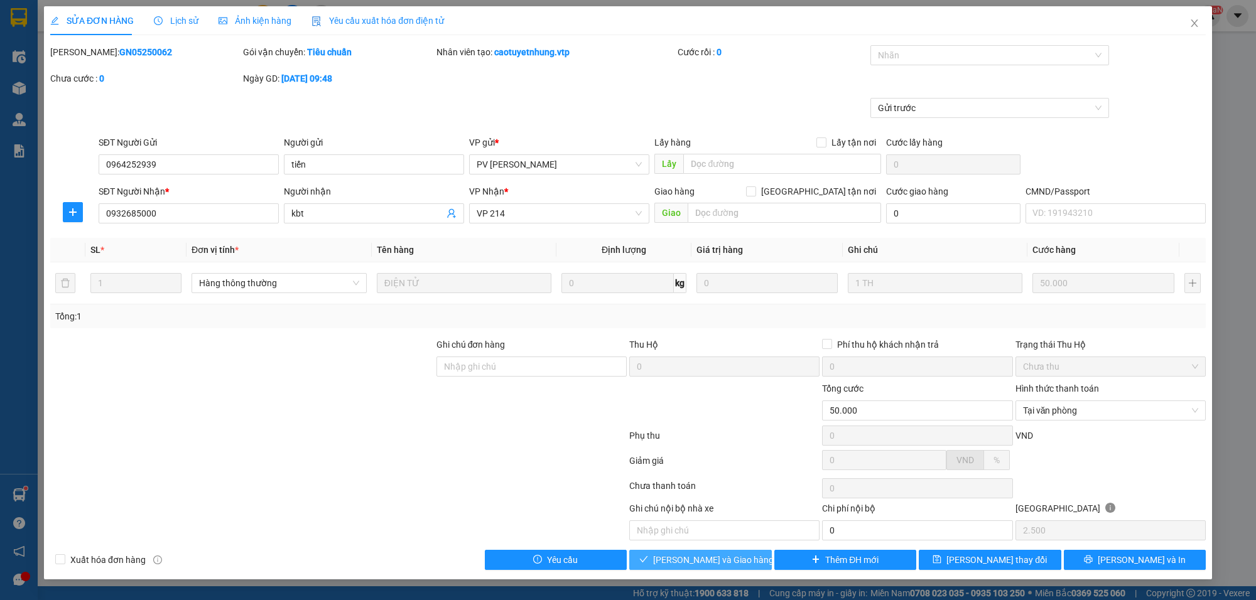
click at [710, 560] on span "[PERSON_NAME] và Giao hàng" at bounding box center [713, 560] width 121 height 14
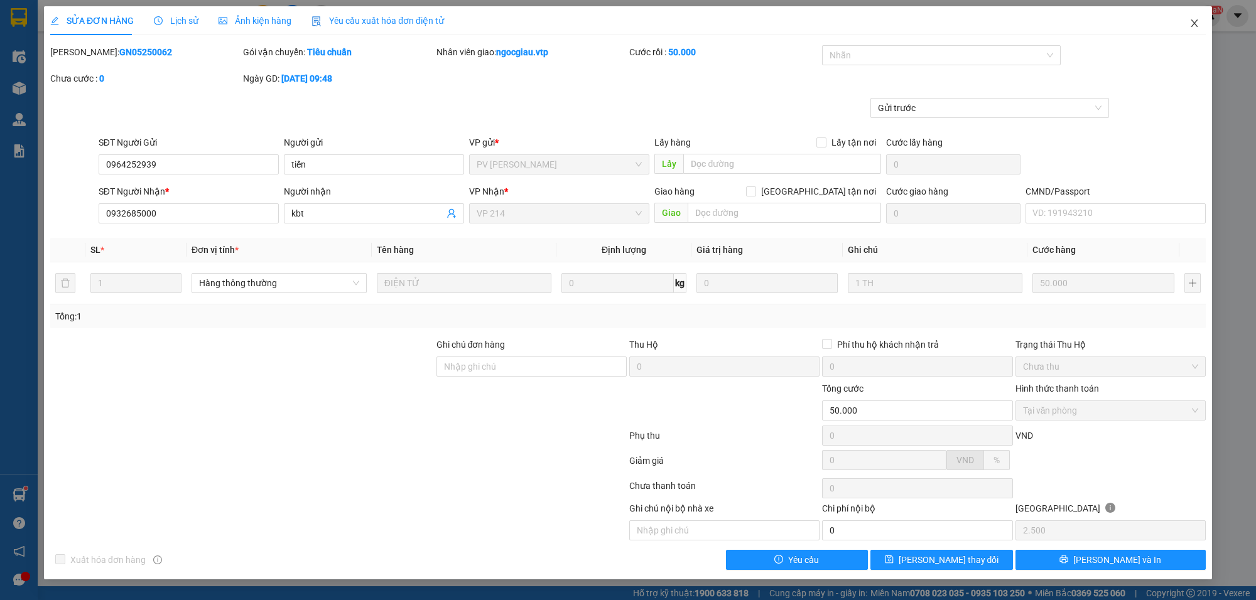
click at [1198, 20] on icon "close" at bounding box center [1194, 23] width 10 height 10
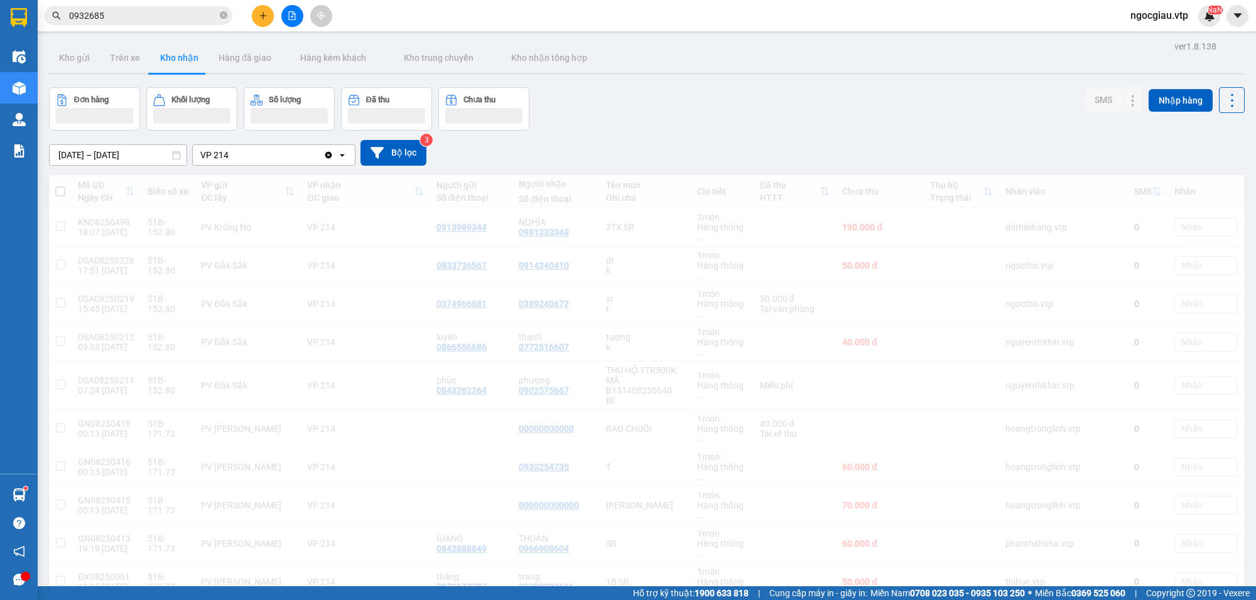
click at [142, 16] on input "0932685" at bounding box center [143, 16] width 148 height 14
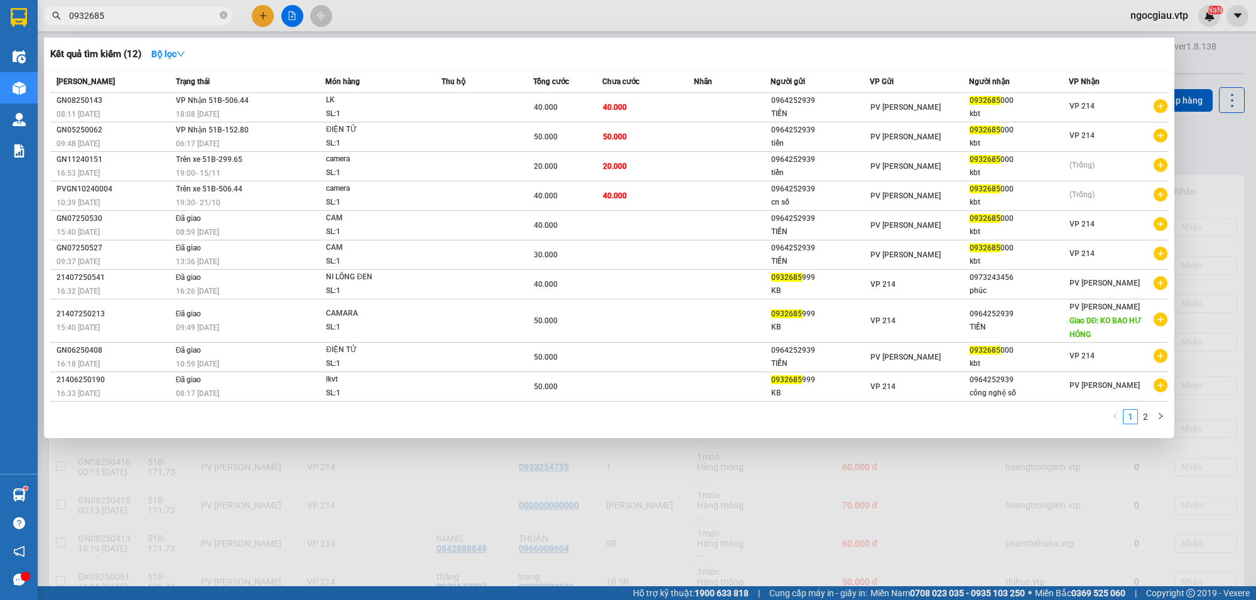
click at [142, 16] on input "0932685" at bounding box center [143, 16] width 148 height 14
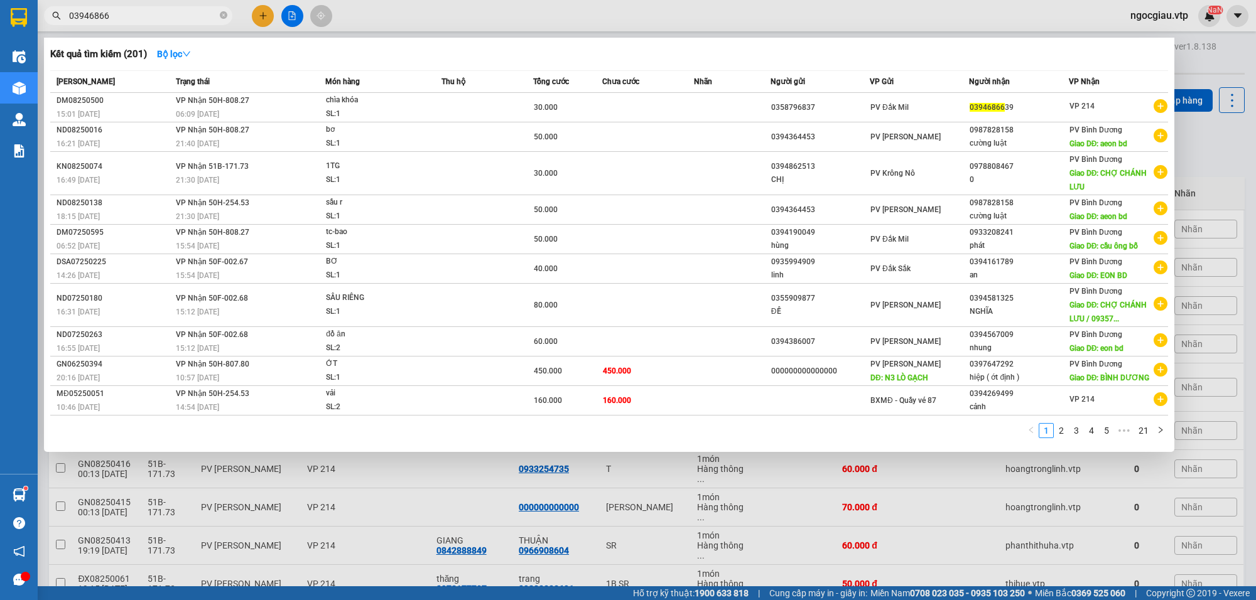
type input "03946866"
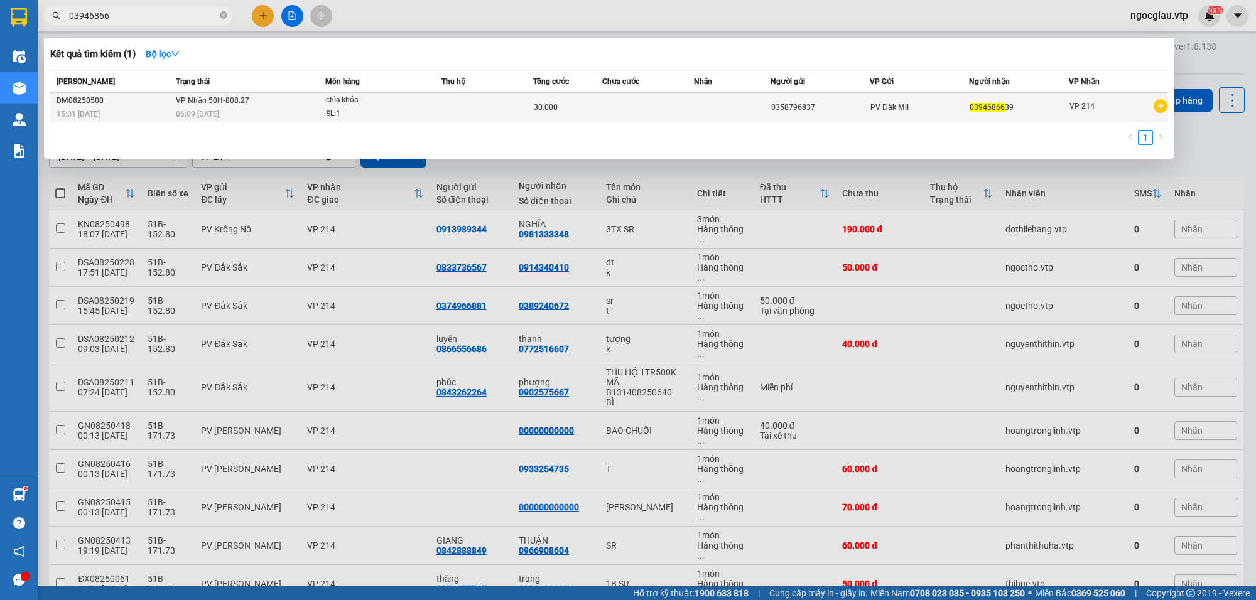
click at [627, 107] on td at bounding box center [648, 108] width 92 height 30
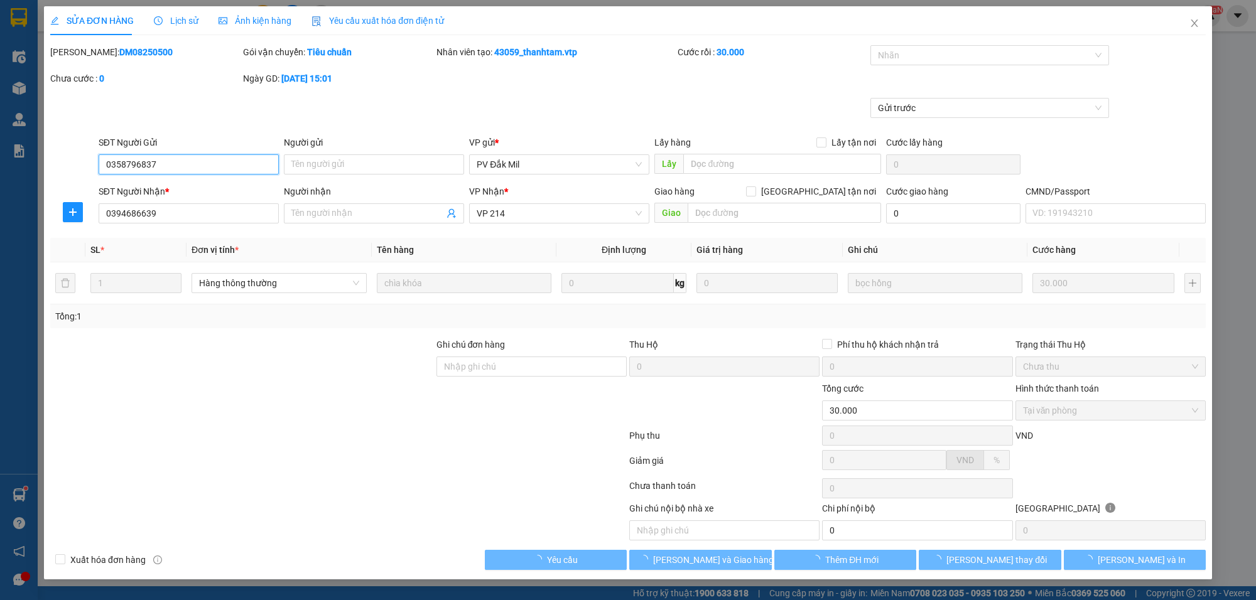
type input "1.500"
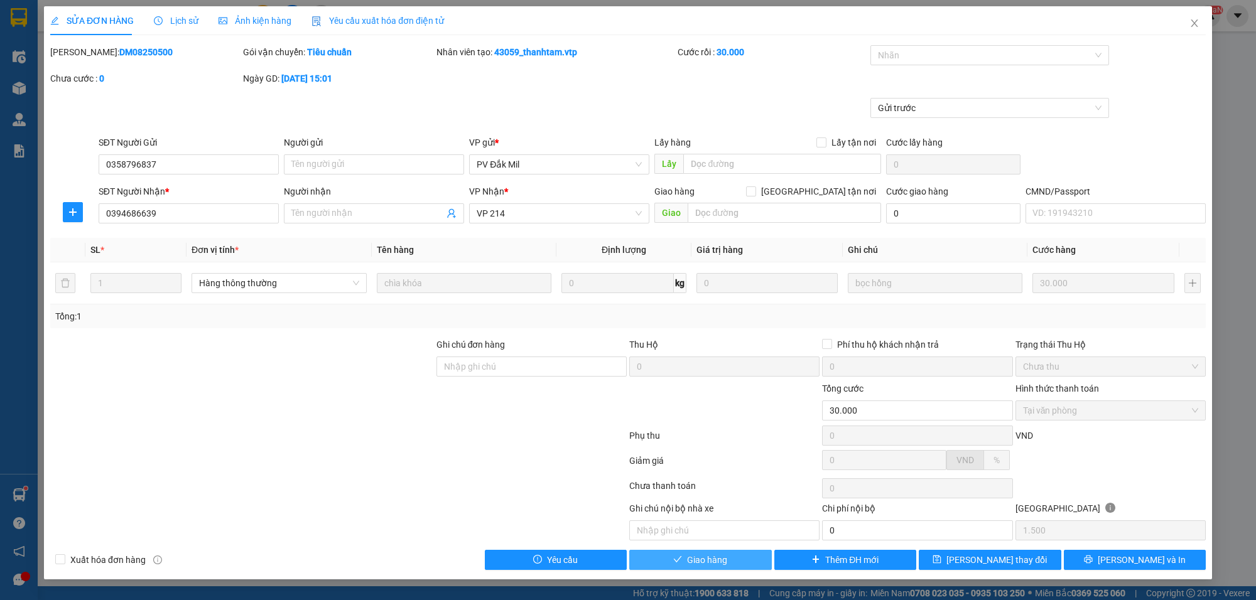
click at [728, 564] on button "Giao hàng" at bounding box center [700, 560] width 143 height 20
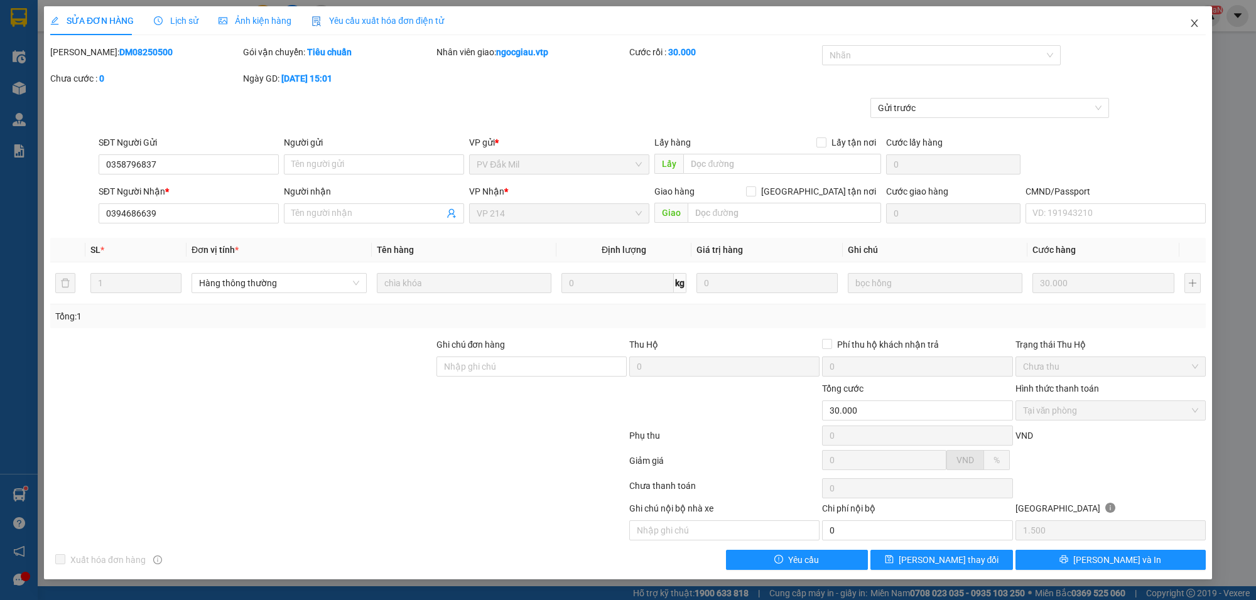
click at [1199, 23] on span "Close" at bounding box center [1194, 23] width 35 height 35
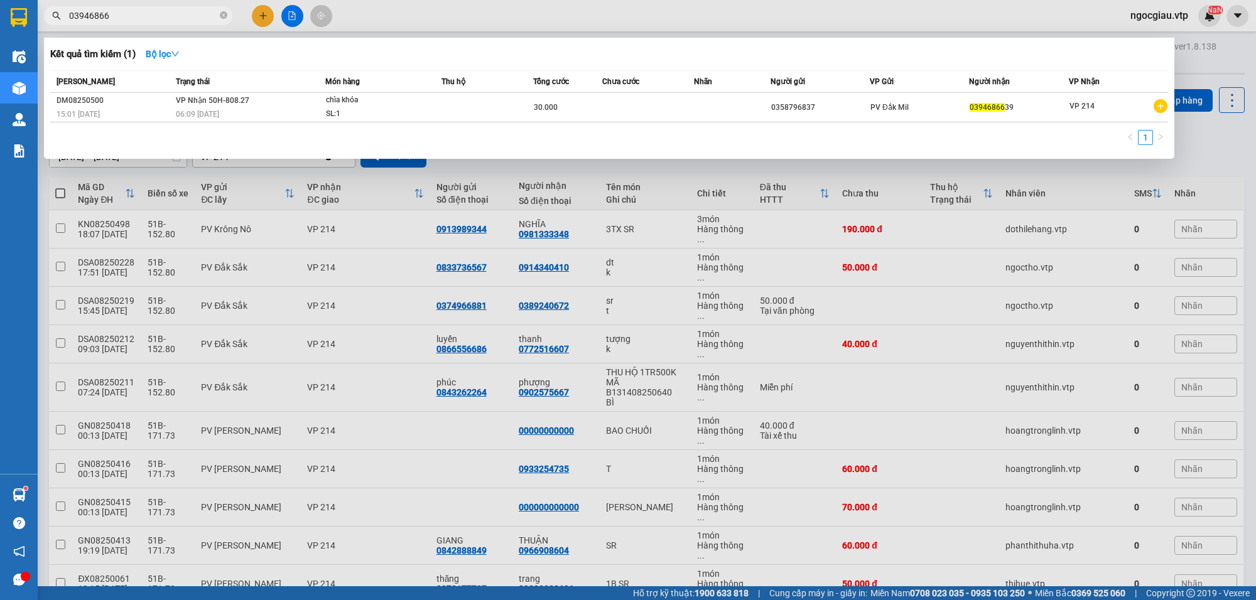
click at [138, 19] on input "03946866" at bounding box center [143, 16] width 148 height 14
click at [1017, 344] on div at bounding box center [628, 300] width 1256 height 600
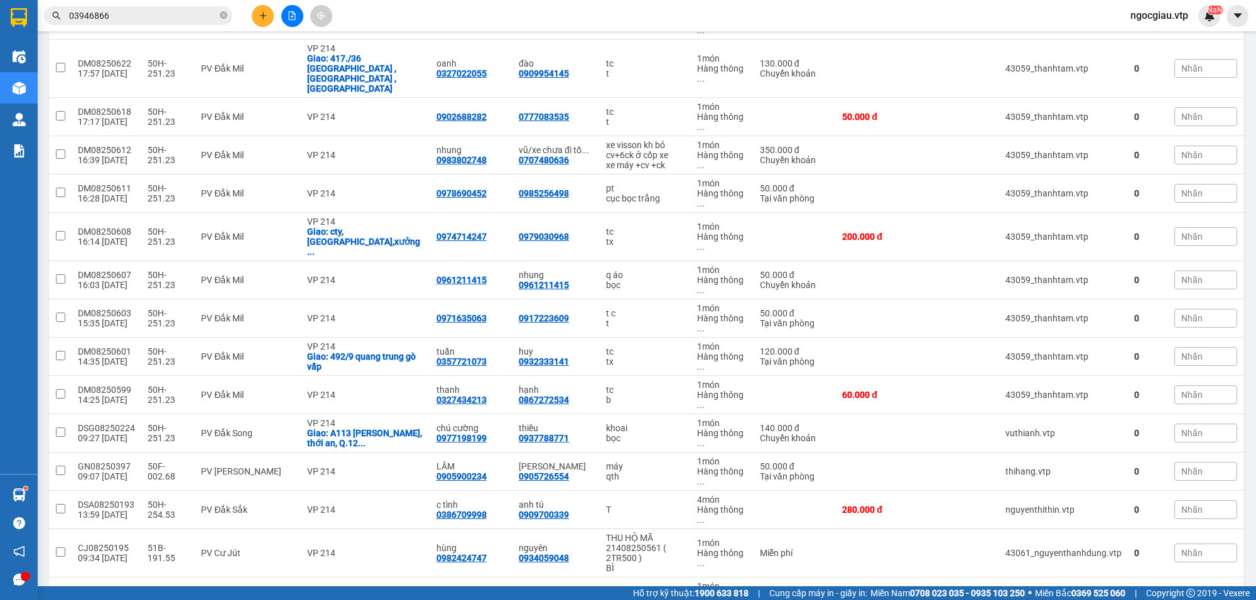
scroll to position [1255, 0]
click at [636, 490] on td "T" at bounding box center [645, 509] width 91 height 38
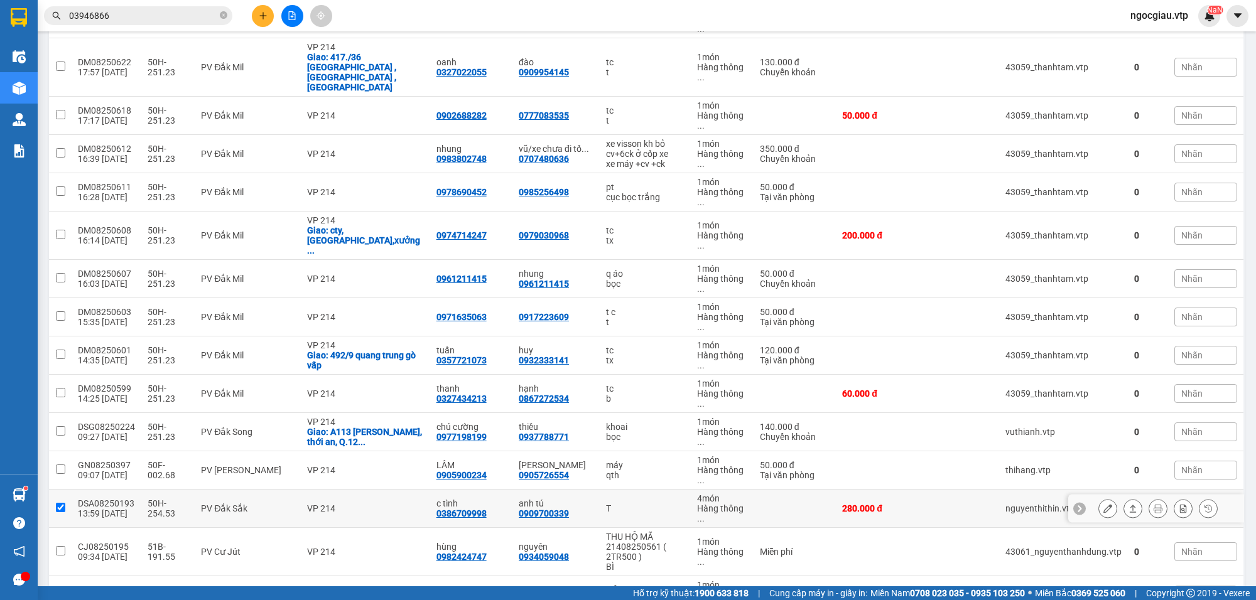
checkbox input "true"
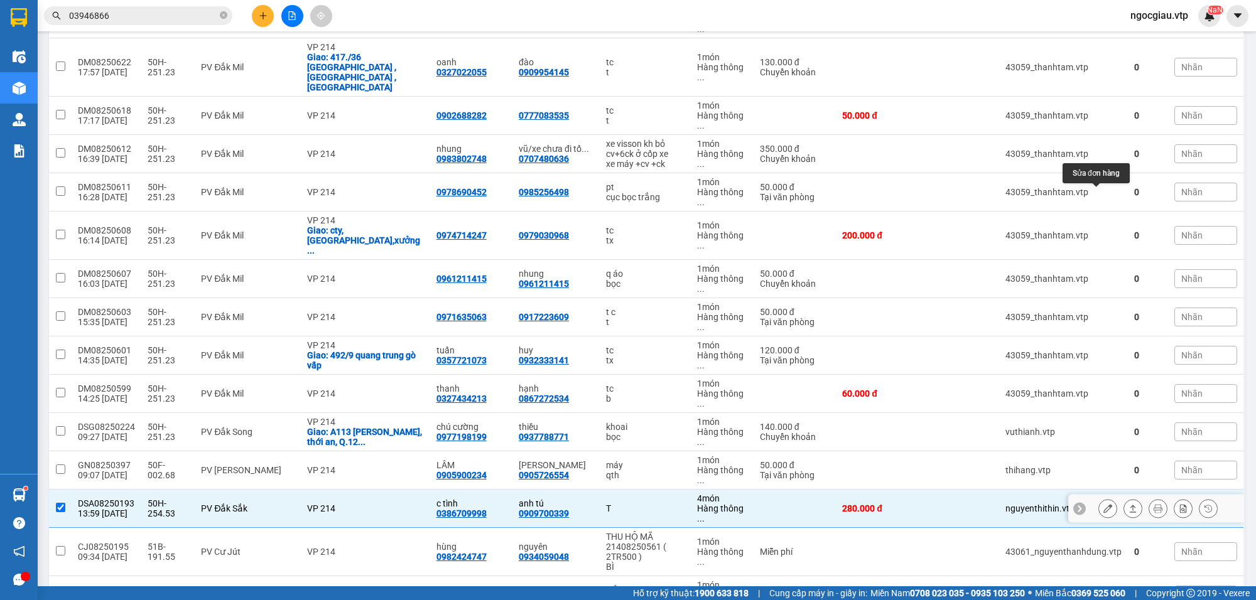
click at [1103, 504] on icon at bounding box center [1107, 508] width 9 height 9
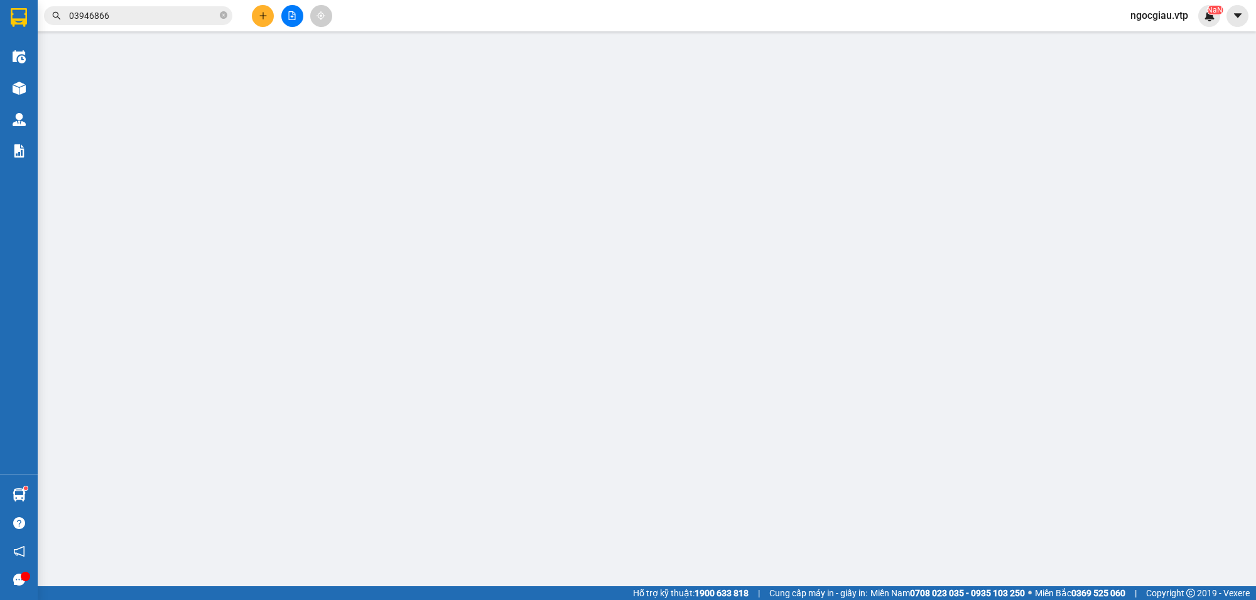
type input "0386709998"
type input "c tình"
type input "0909700339"
type input "anh tú"
type input "280.000"
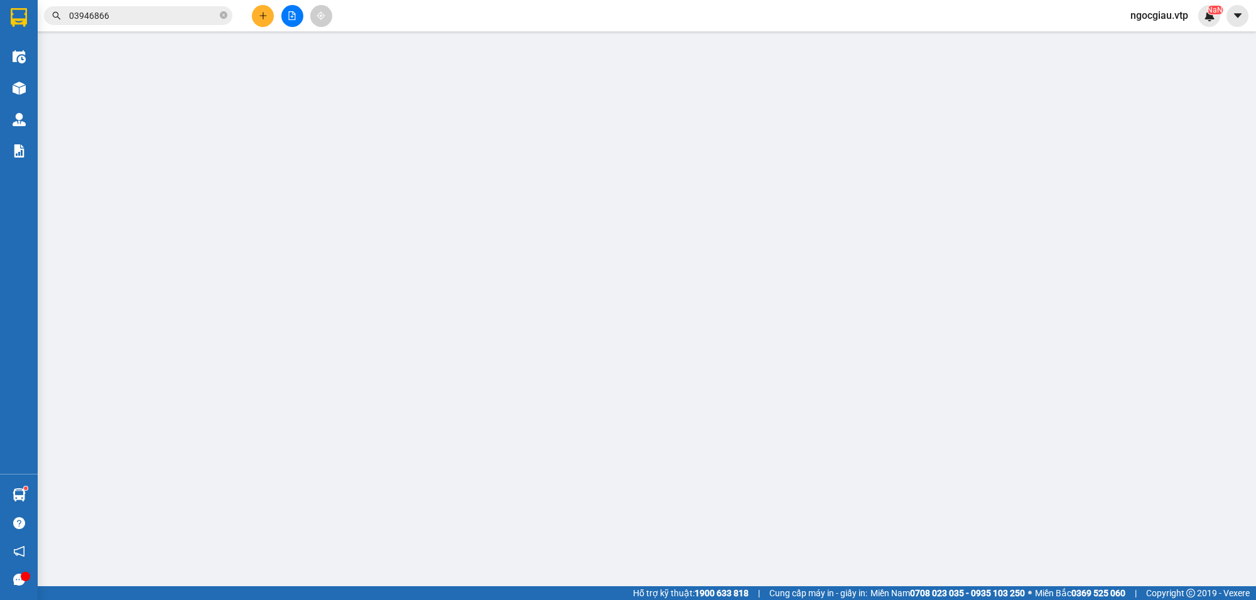
type input "280.000"
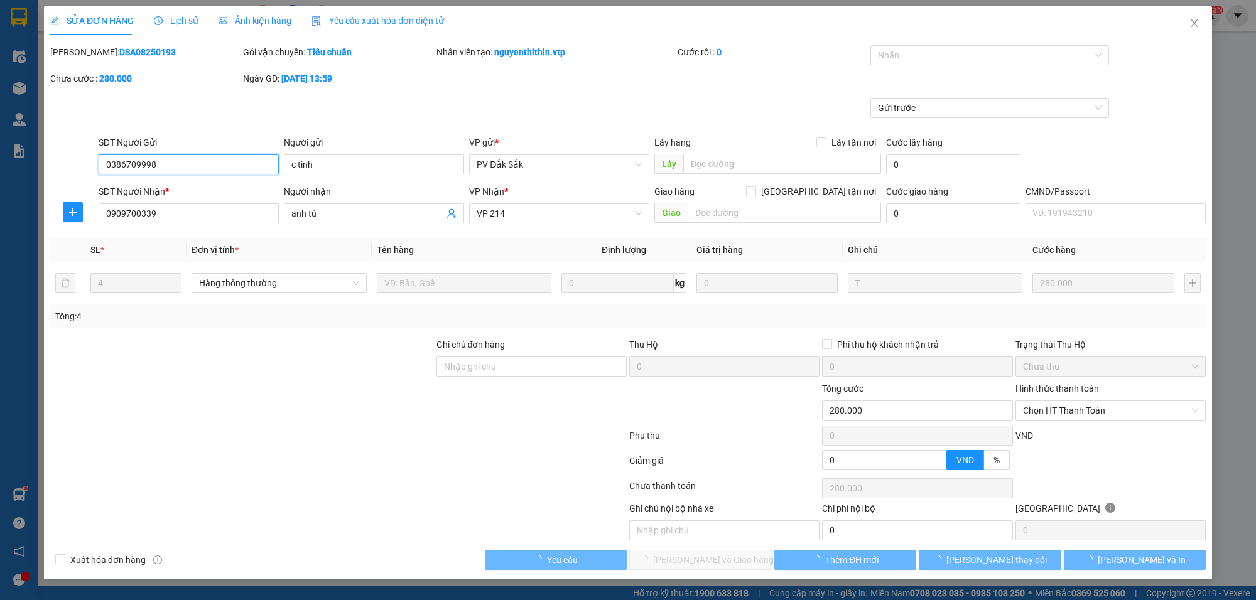
type input "14.000"
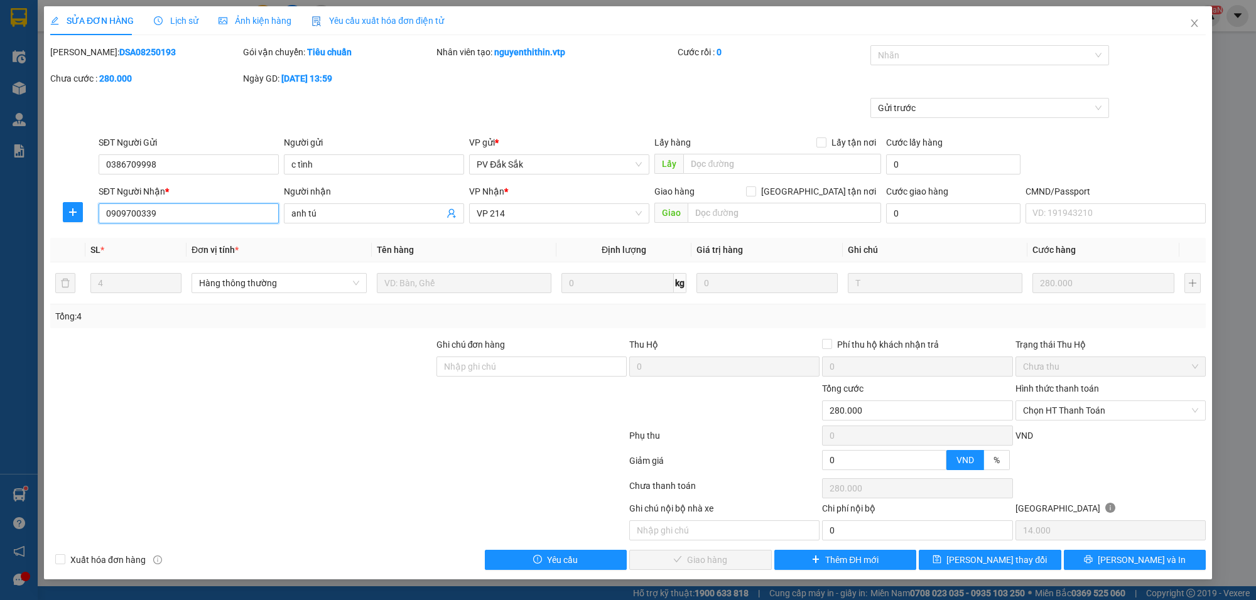
click at [209, 212] on input "0909700339" at bounding box center [189, 213] width 180 height 20
click at [1047, 415] on span "Chọn HT Thanh Toán" at bounding box center [1110, 410] width 175 height 19
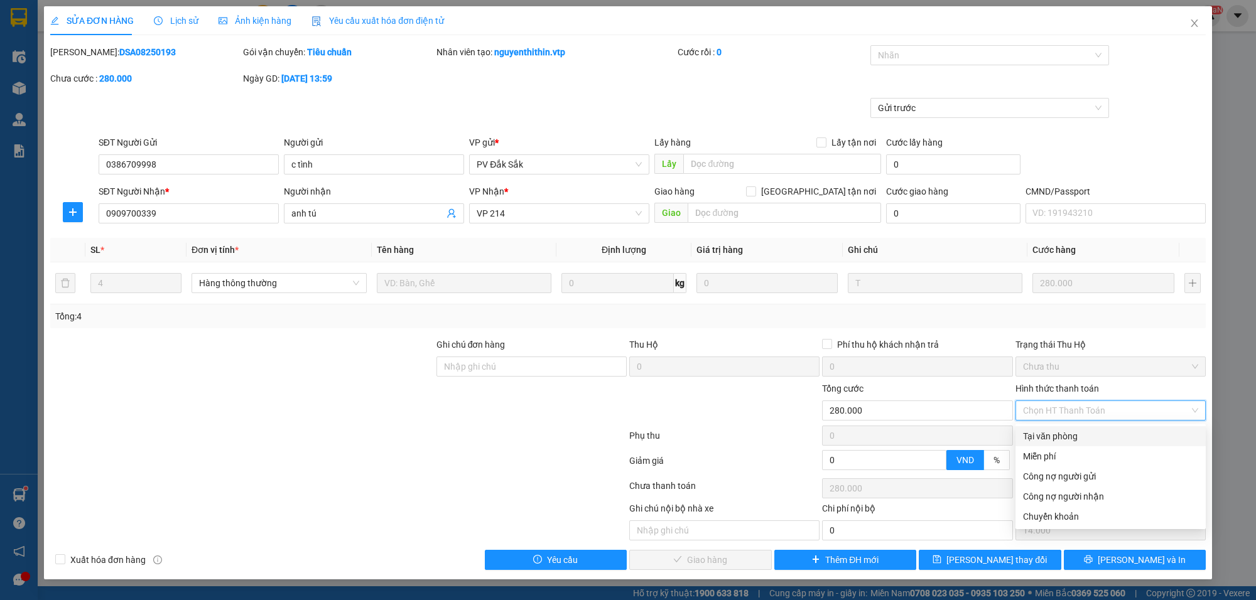
click at [1051, 435] on div "Tại văn phòng" at bounding box center [1110, 437] width 175 height 14
type input "0"
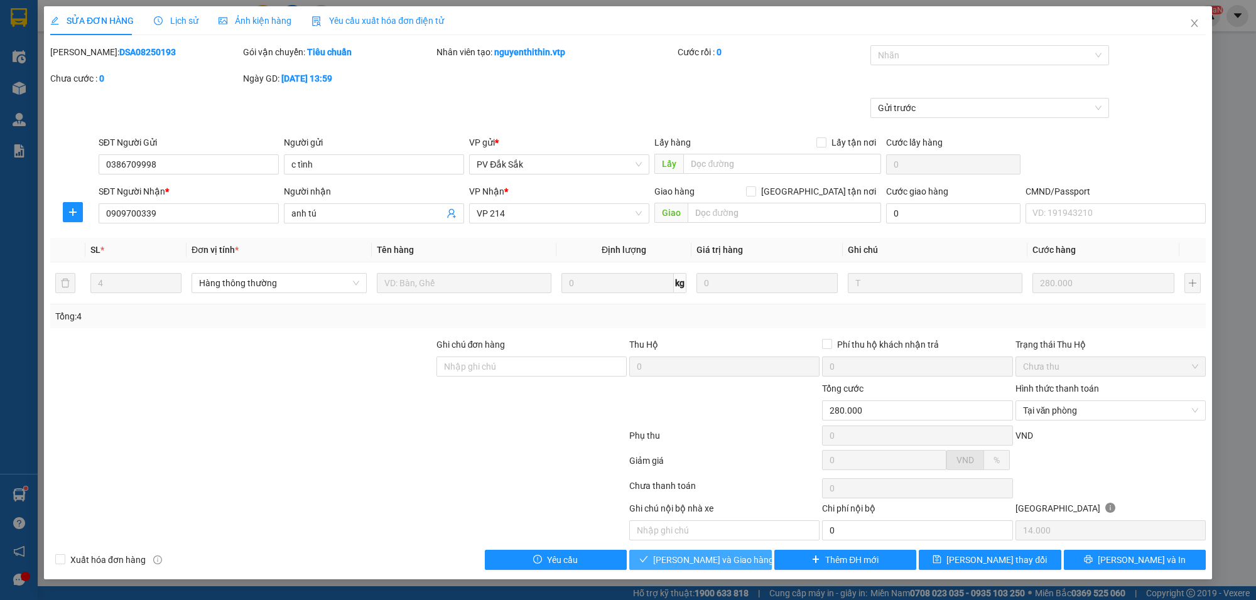
click at [722, 562] on span "[PERSON_NAME] và Giao hàng" at bounding box center [713, 560] width 121 height 14
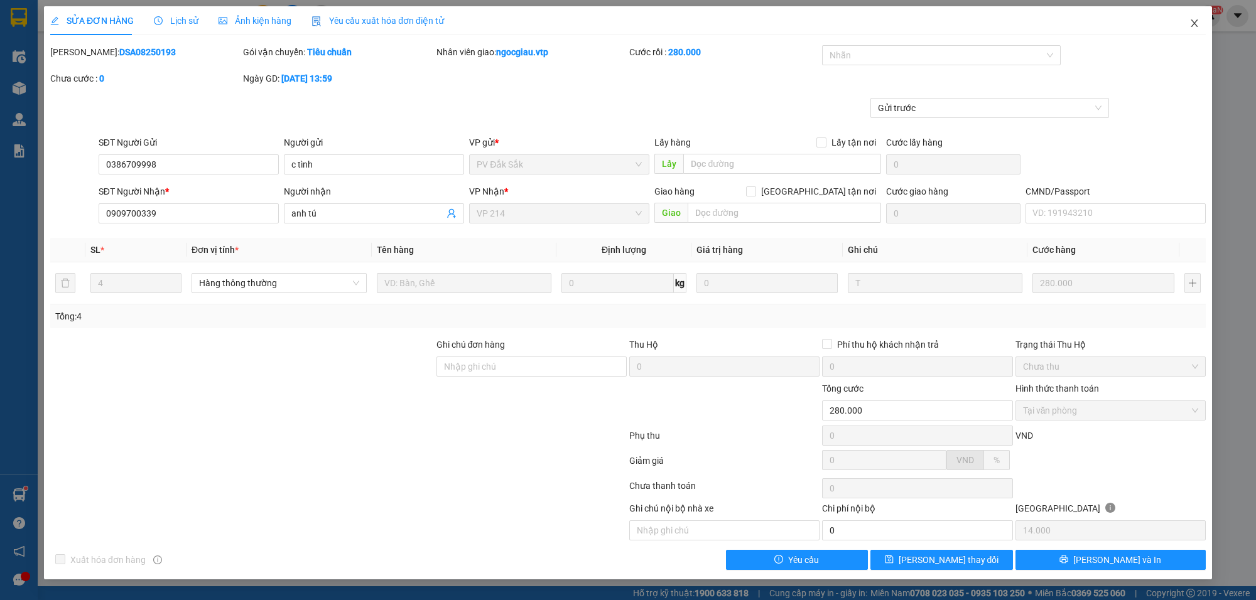
click at [1198, 16] on span "Close" at bounding box center [1194, 23] width 35 height 35
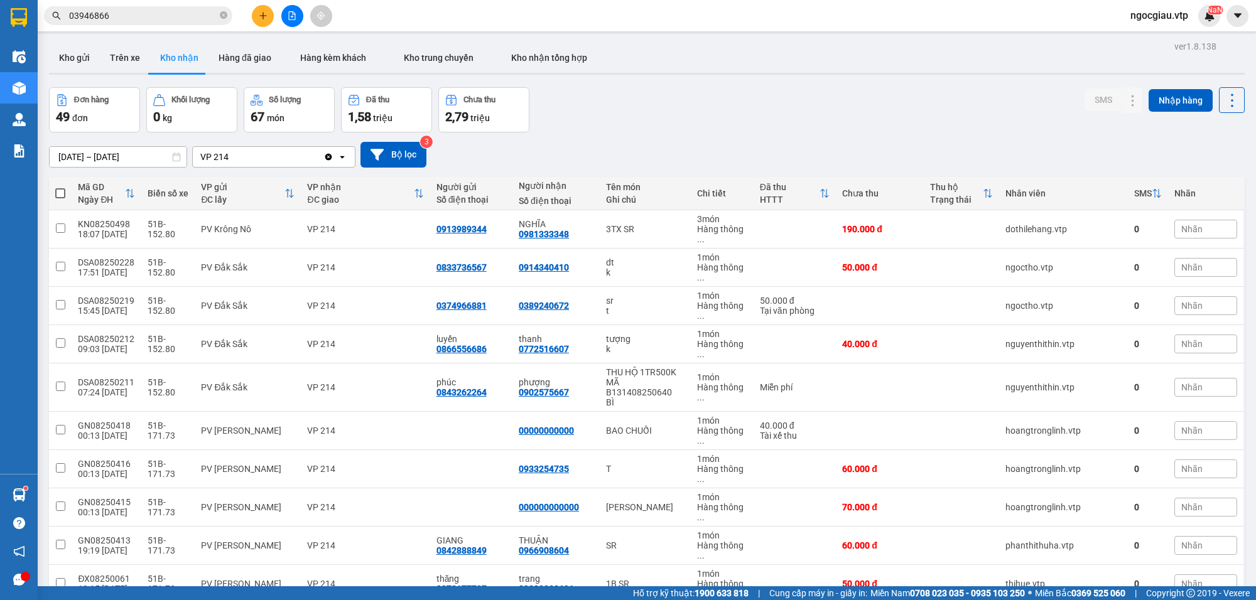
click at [122, 14] on input "03946866" at bounding box center [143, 16] width 148 height 14
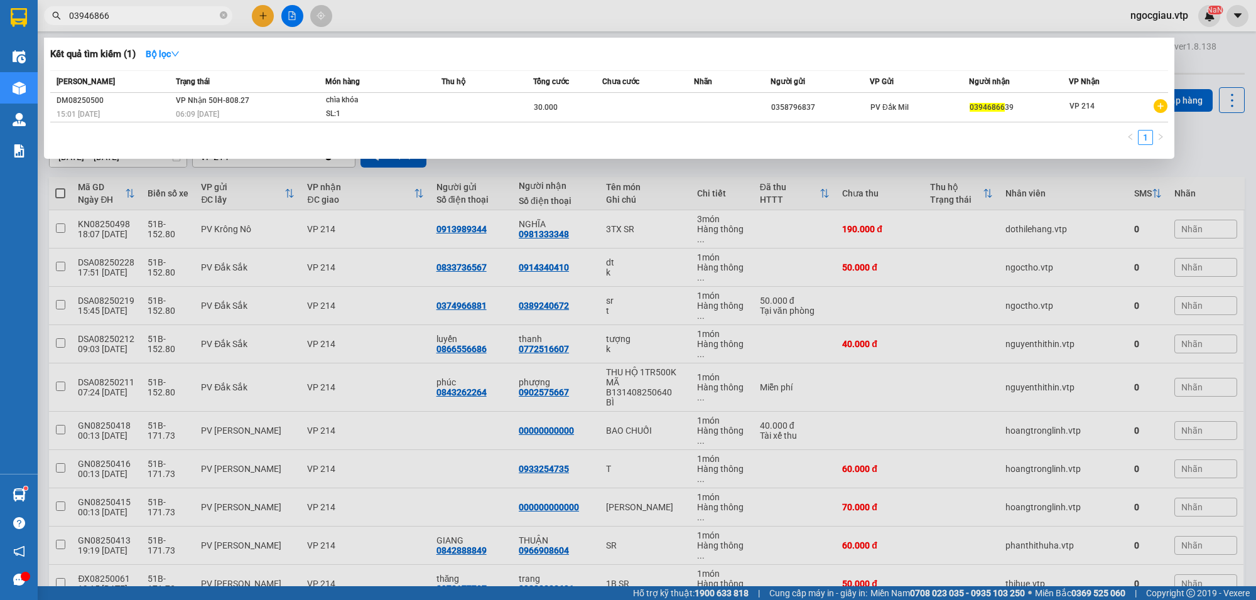
click at [122, 14] on input "03946866" at bounding box center [143, 16] width 148 height 14
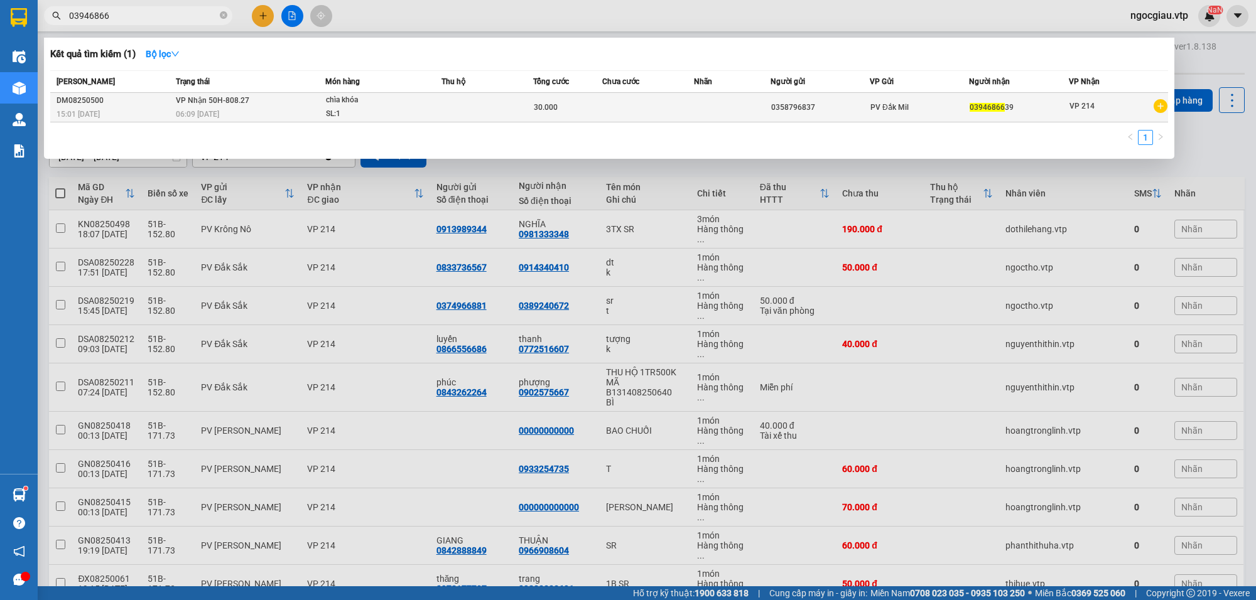
click at [431, 106] on span "chìa khóa SL: 1" at bounding box center [383, 107] width 115 height 27
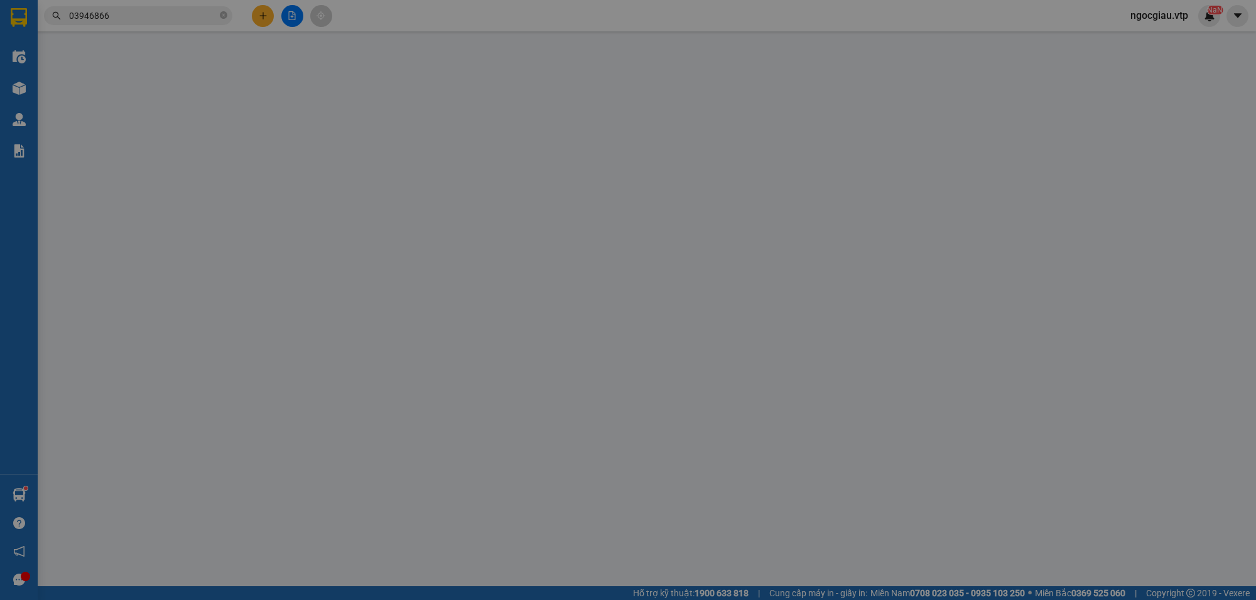
type input "0358796837"
type input "0394686639"
type input "30.000"
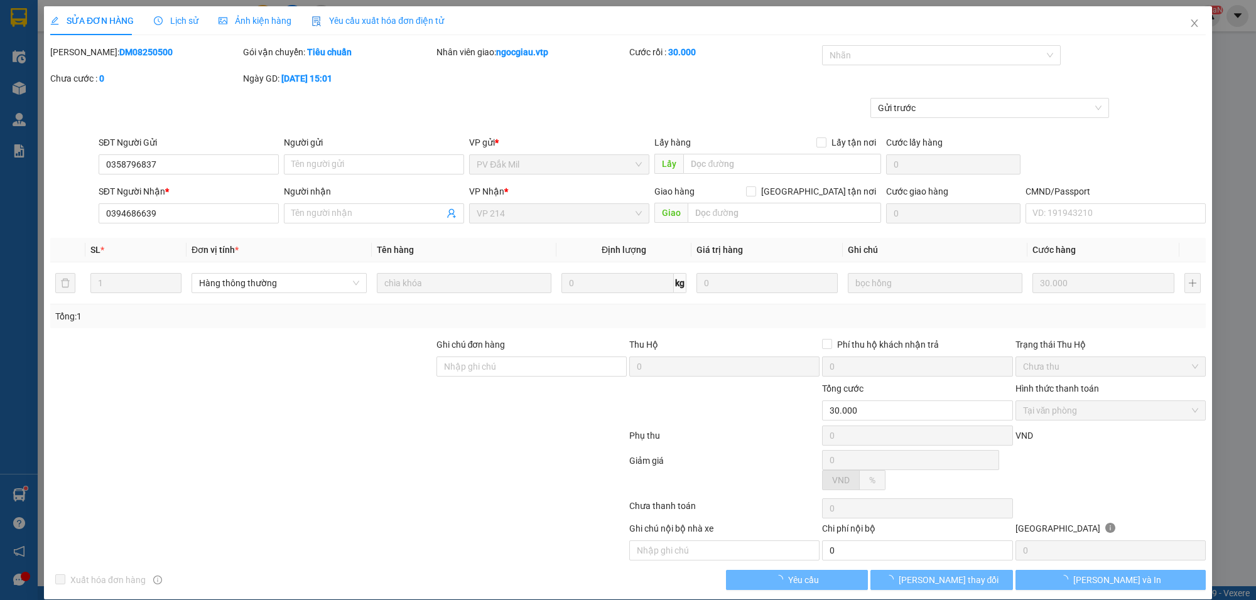
type input "1.500"
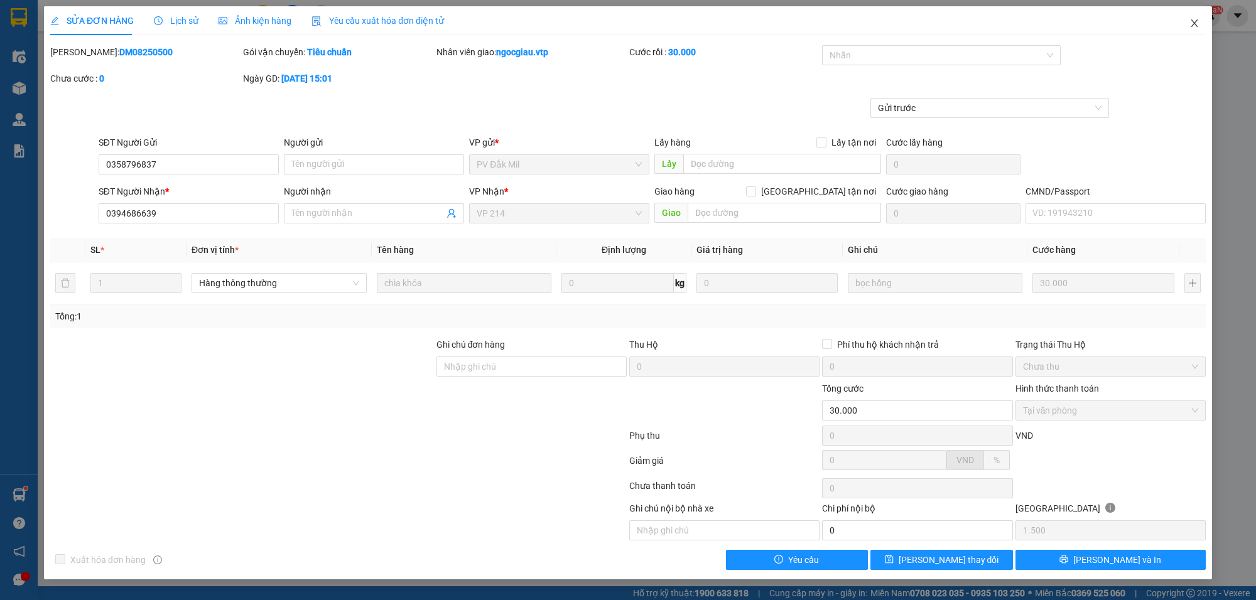
click at [1194, 21] on icon "close" at bounding box center [1194, 23] width 10 height 10
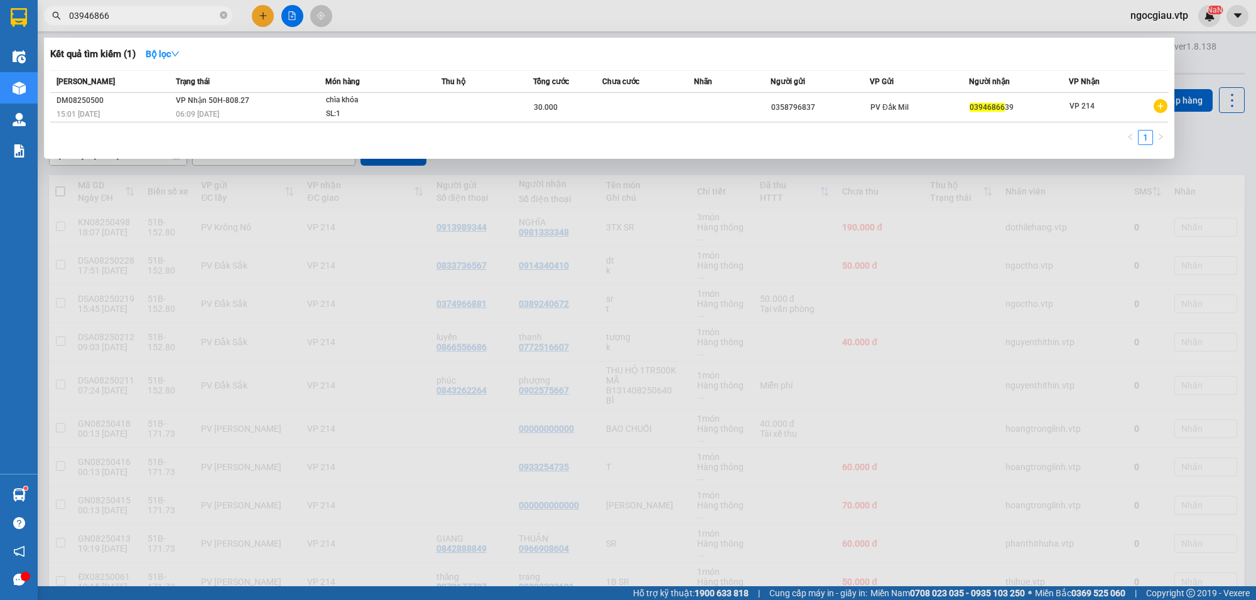
click at [118, 19] on input "03946866" at bounding box center [143, 16] width 148 height 14
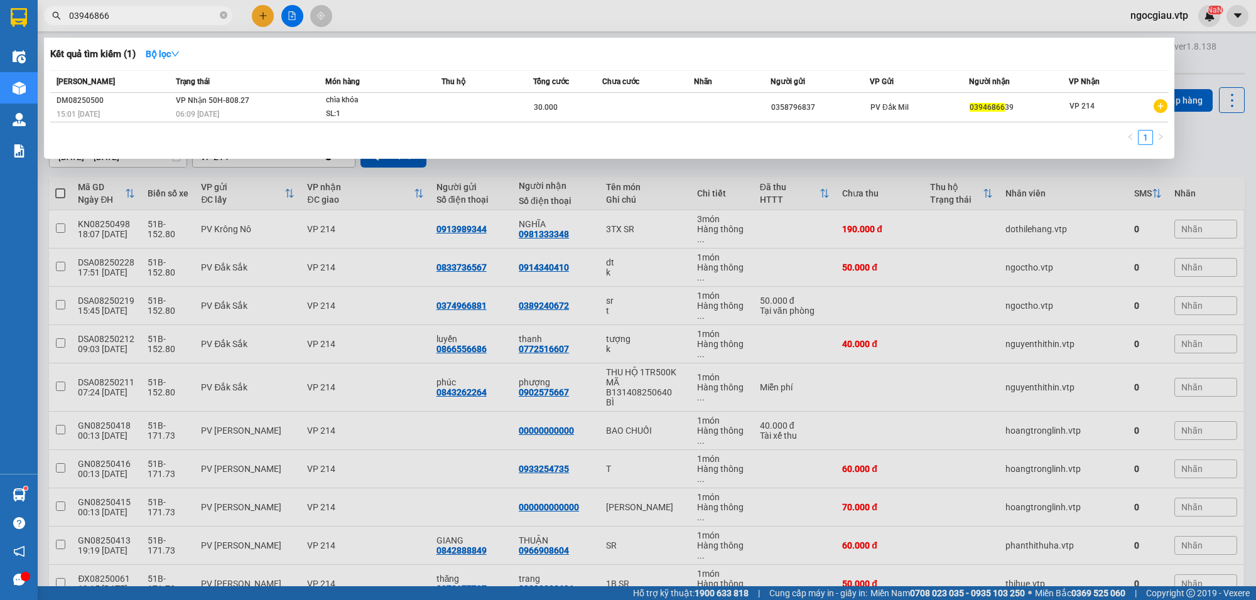
click at [118, 19] on input "03946866" at bounding box center [143, 16] width 148 height 14
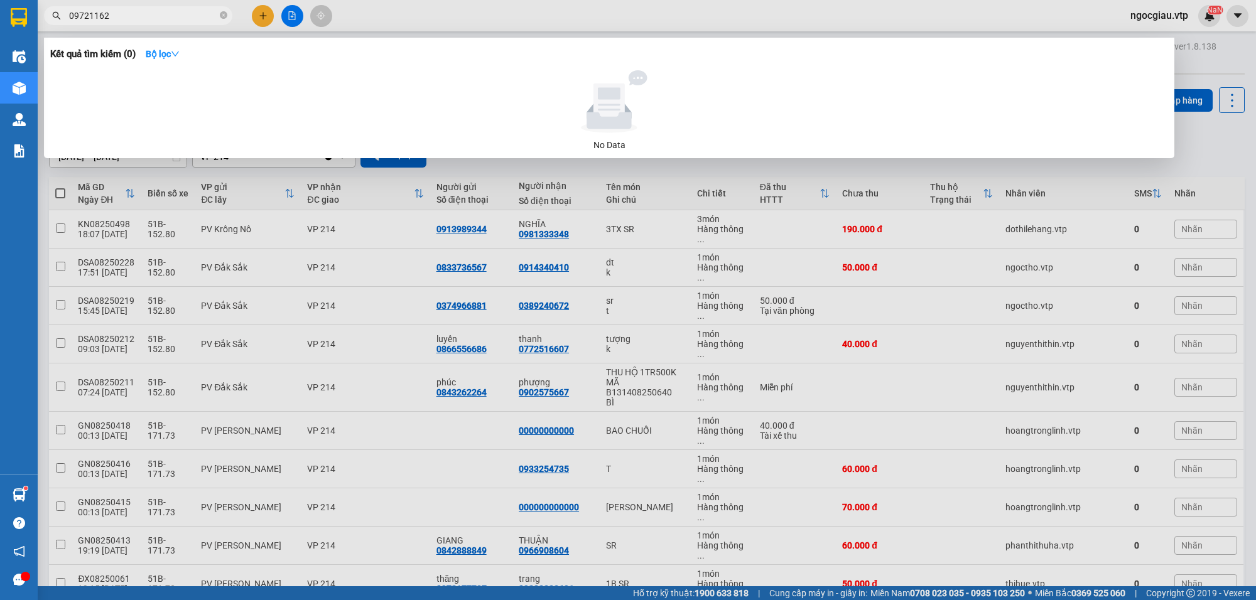
type input "09721162"
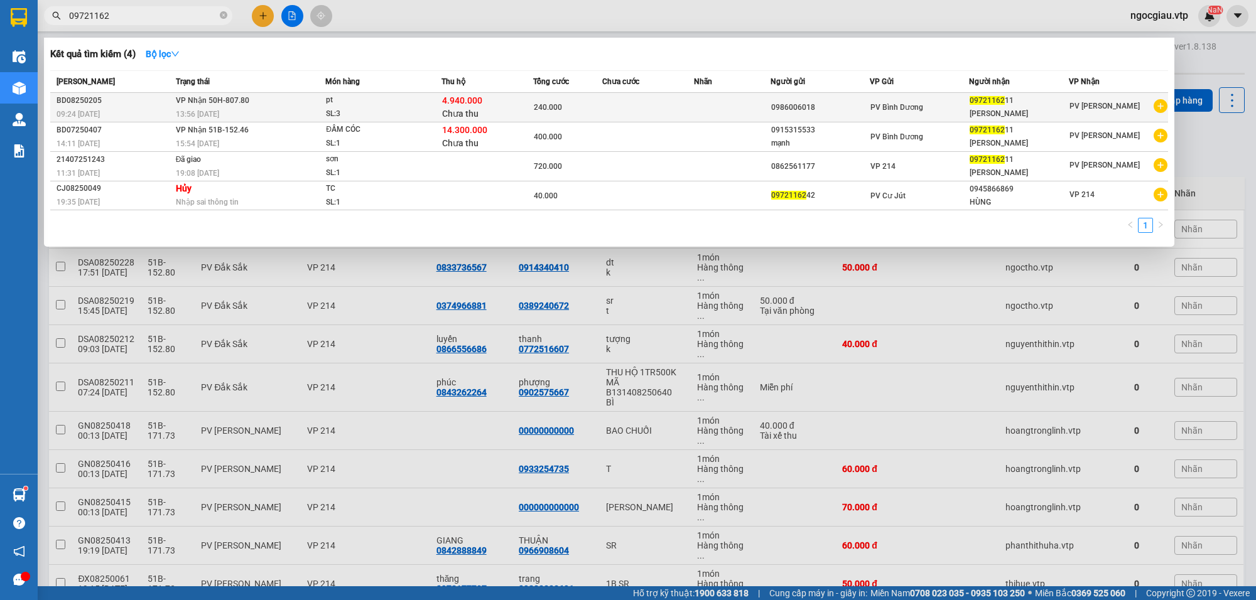
click at [295, 108] on div "13:56 [DATE]" at bounding box center [250, 114] width 149 height 14
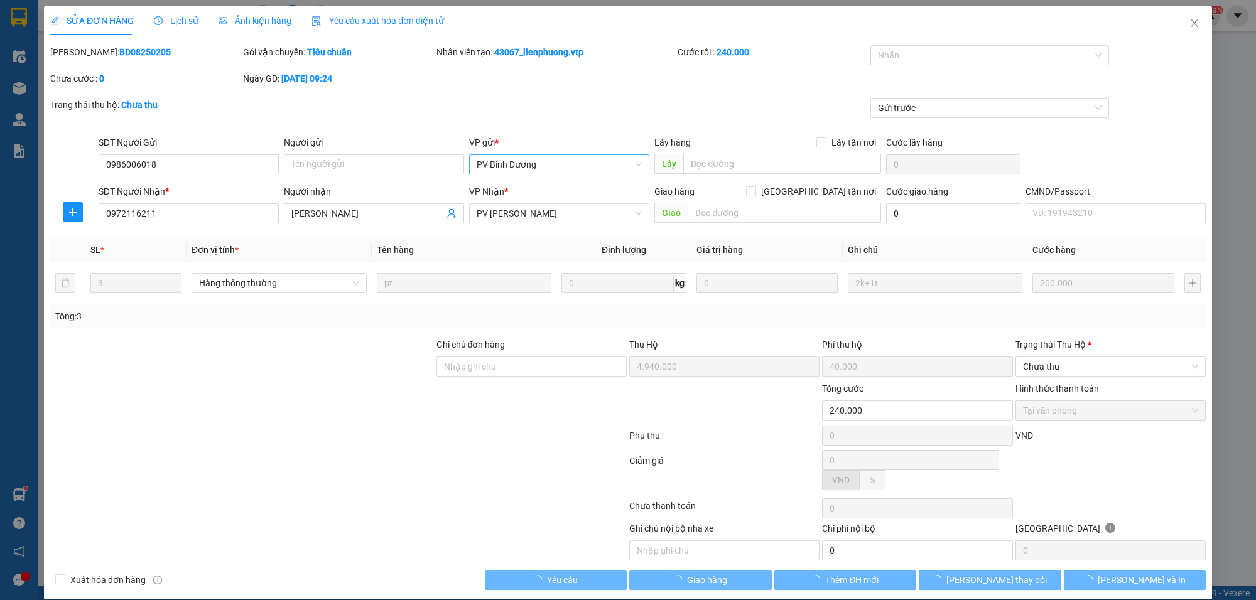
type input "10.000"
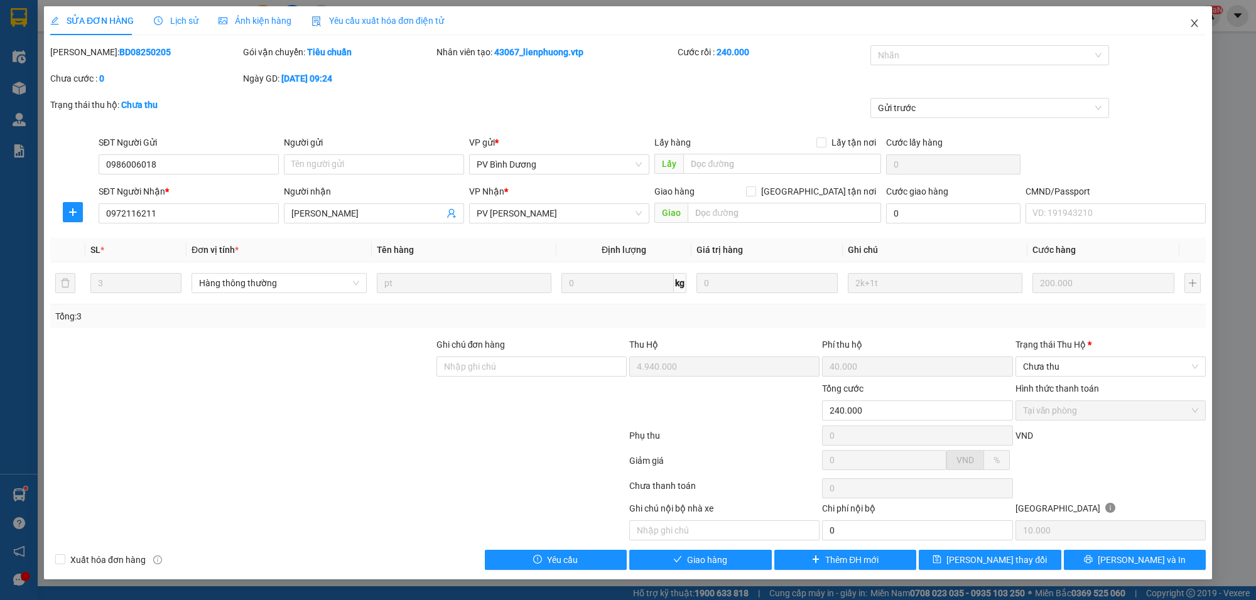
click at [1198, 16] on span "Close" at bounding box center [1194, 23] width 35 height 35
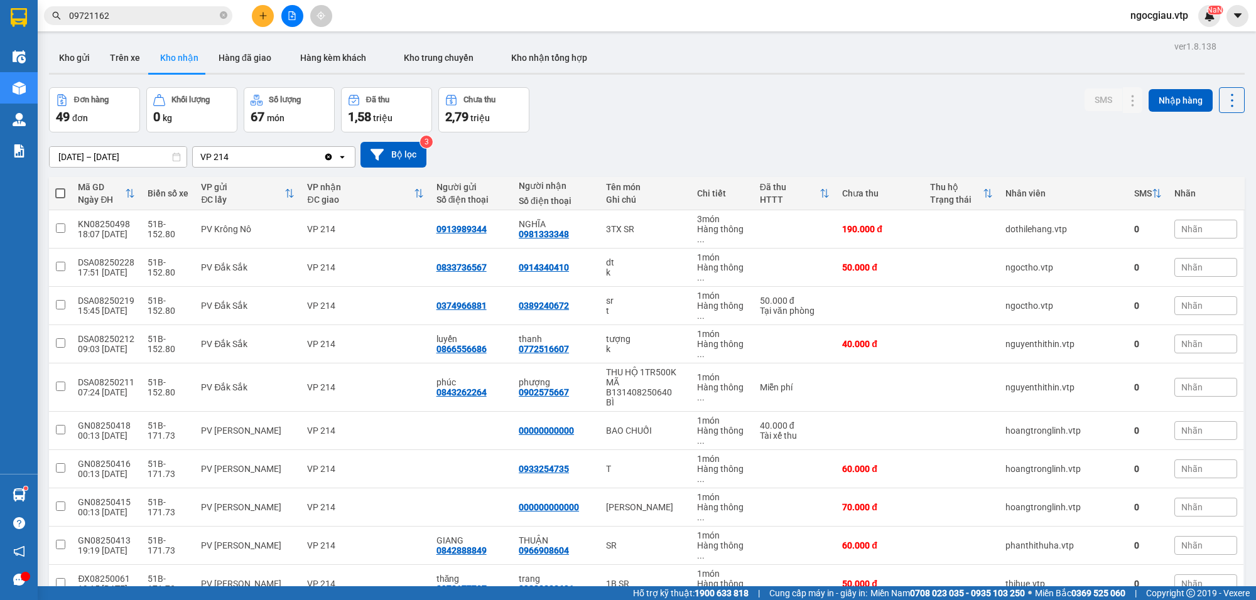
click at [154, 19] on input "09721162" at bounding box center [143, 16] width 148 height 14
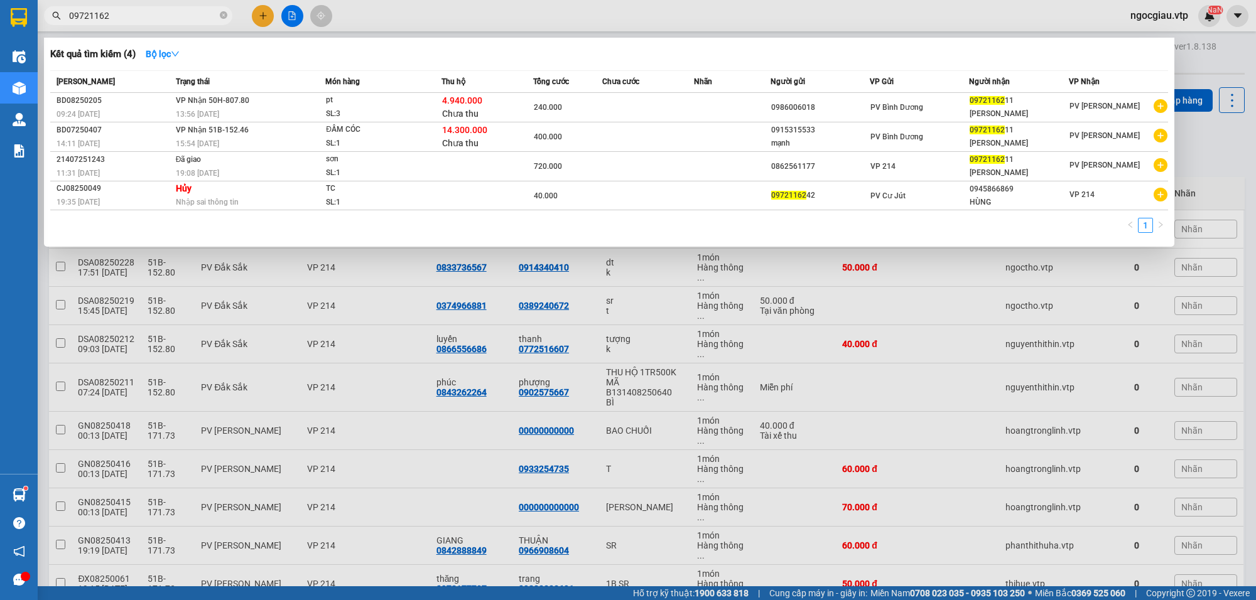
click at [154, 19] on input "09721162" at bounding box center [143, 16] width 148 height 14
type input "0352628705"
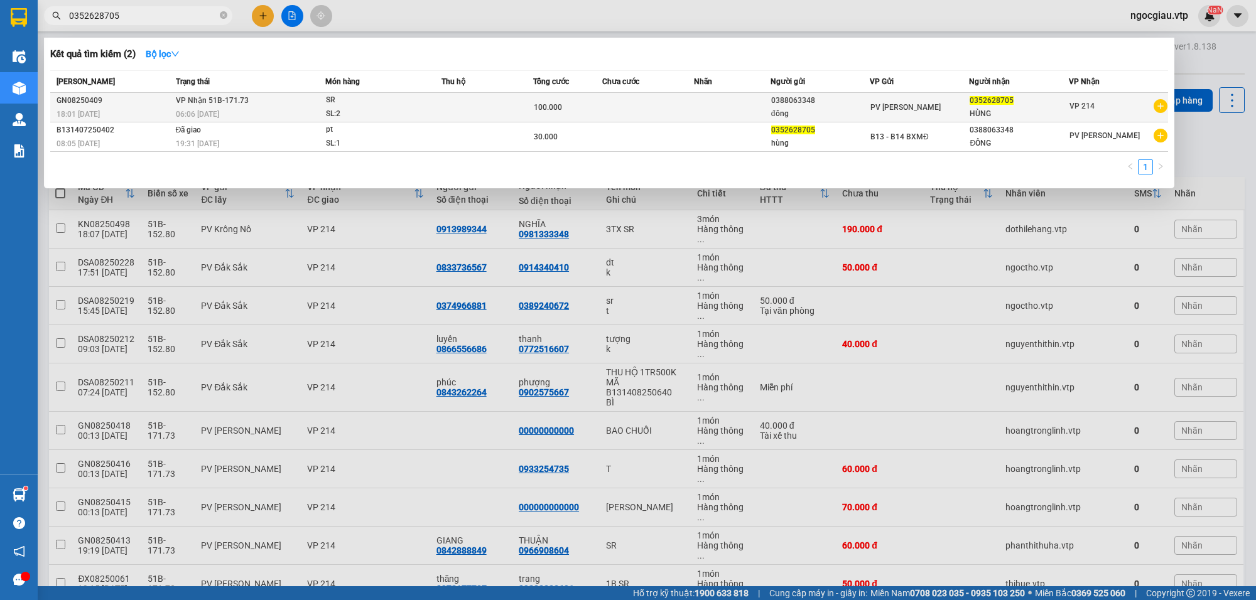
click at [409, 107] on div "SL: 2" at bounding box center [373, 114] width 94 height 14
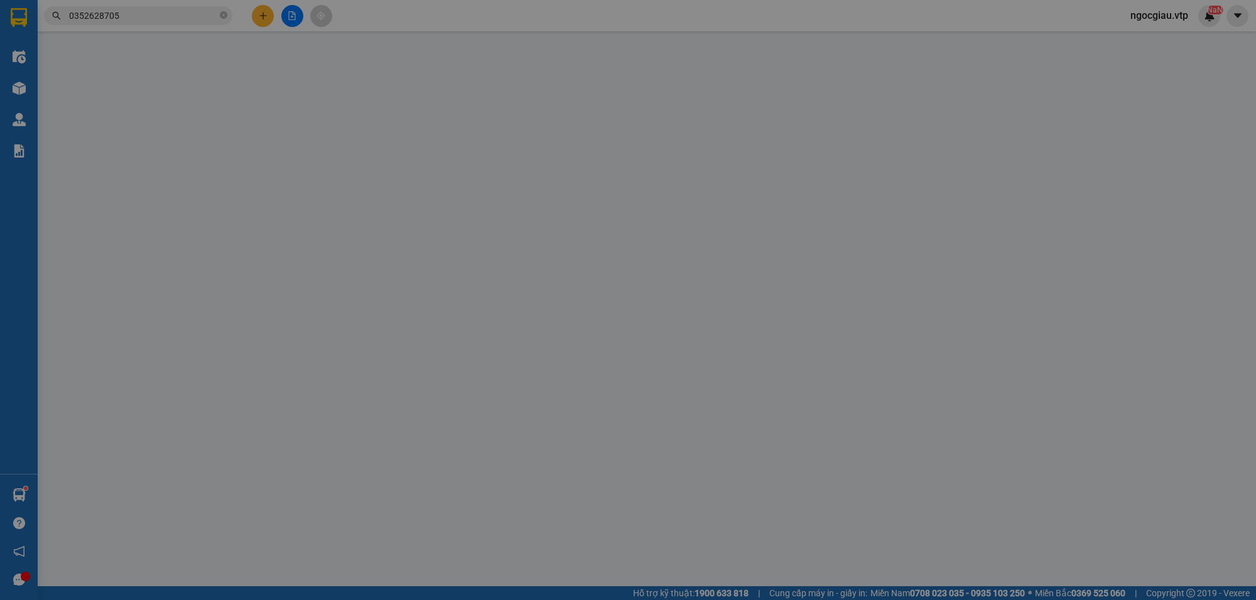
type input "0388063348"
type input "đông"
type input "0352628705"
type input "HÙNG"
type input "100.000"
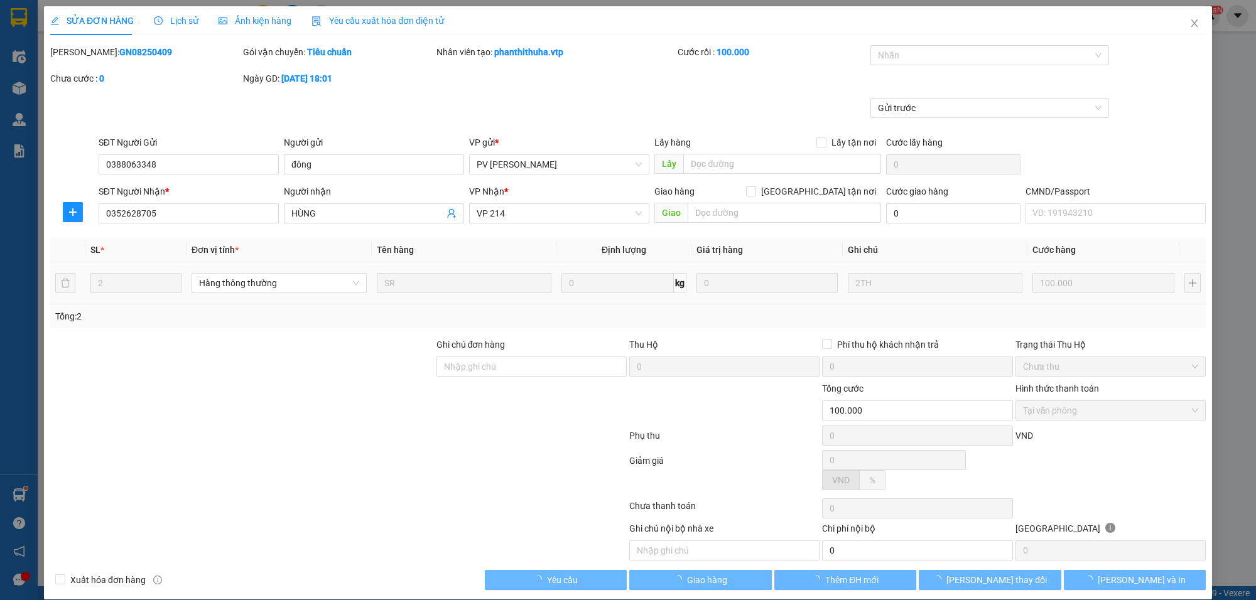
type input "5.000"
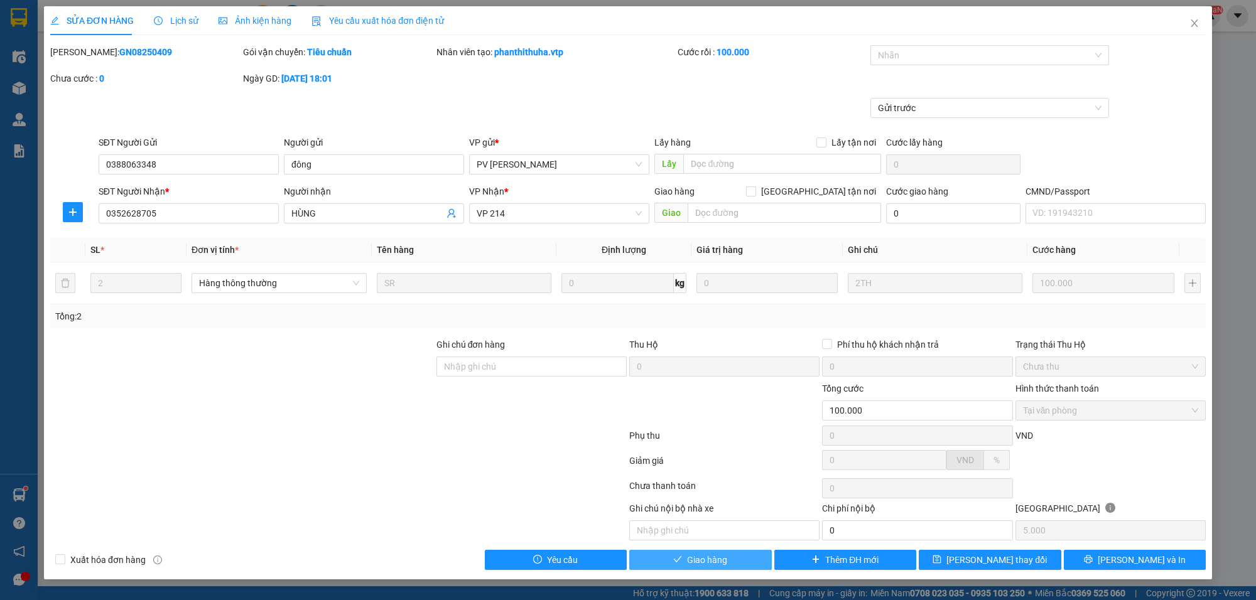
click at [693, 561] on span "Giao hàng" at bounding box center [707, 560] width 40 height 14
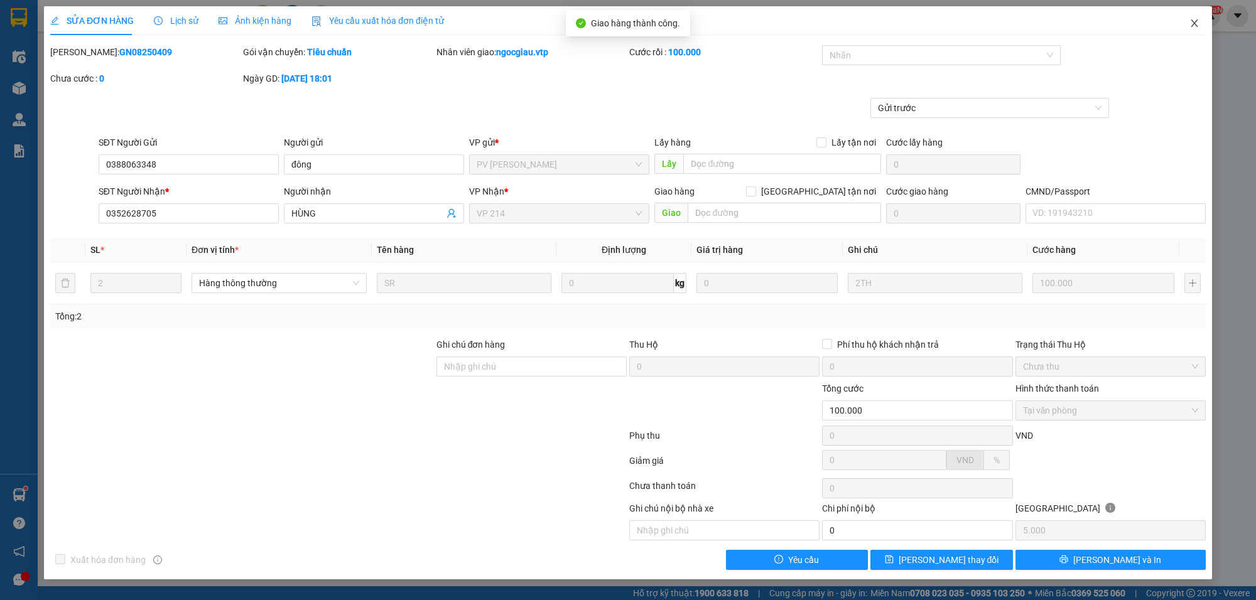
click at [1201, 22] on span "Close" at bounding box center [1194, 23] width 35 height 35
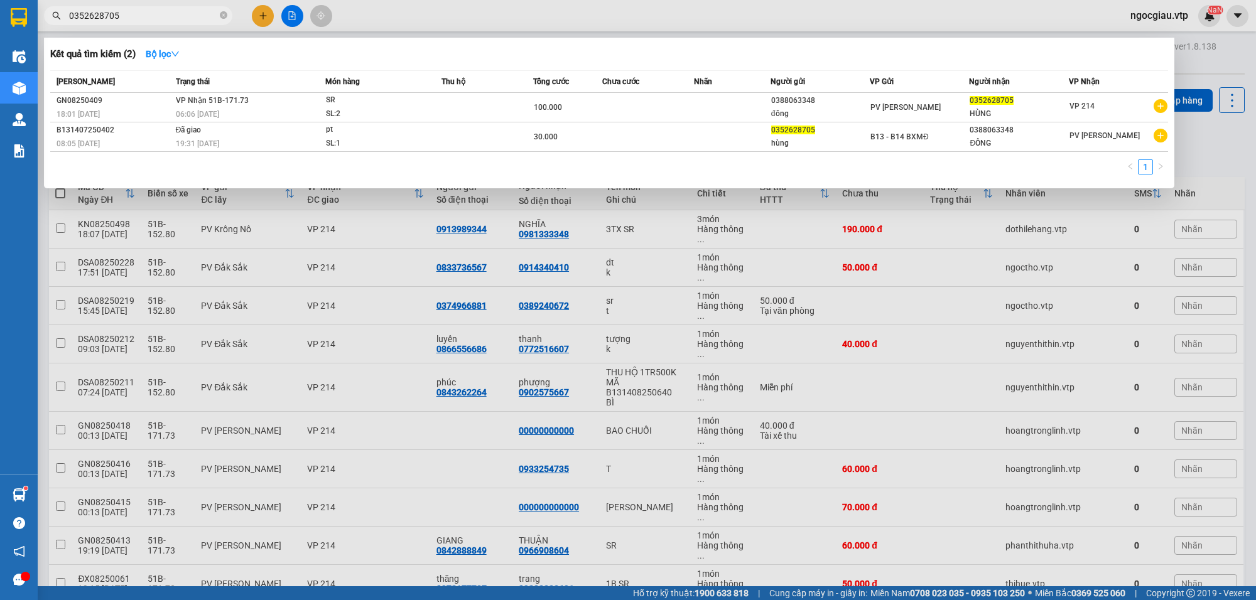
click at [136, 16] on input "0352628705" at bounding box center [143, 16] width 148 height 14
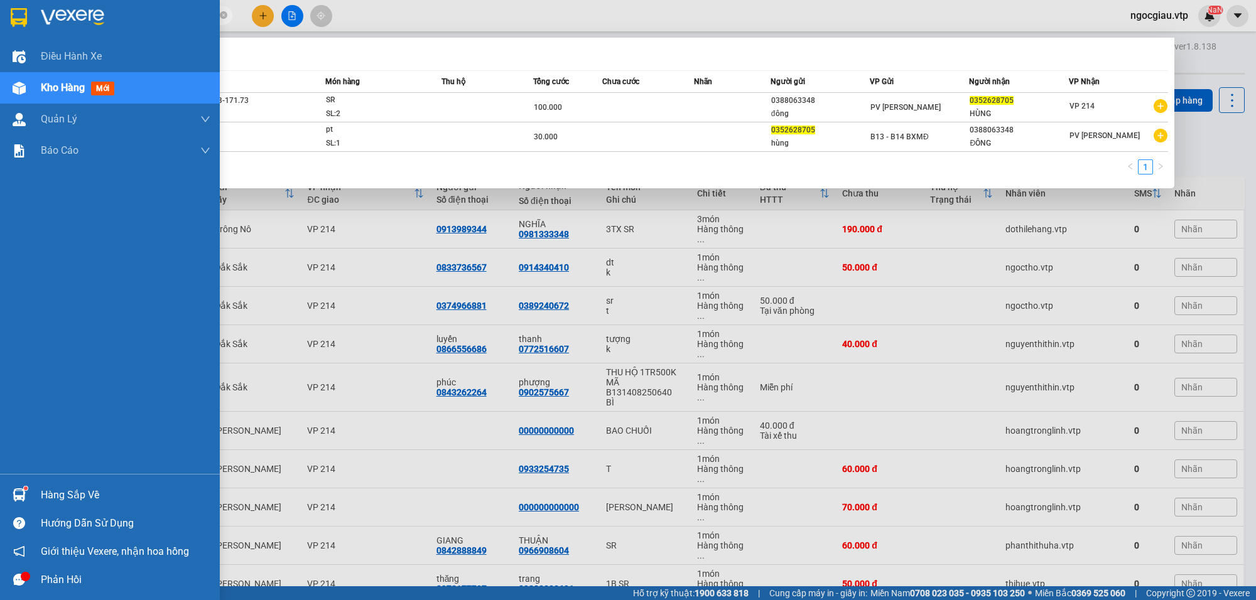
click at [13, 497] on img at bounding box center [19, 495] width 13 height 13
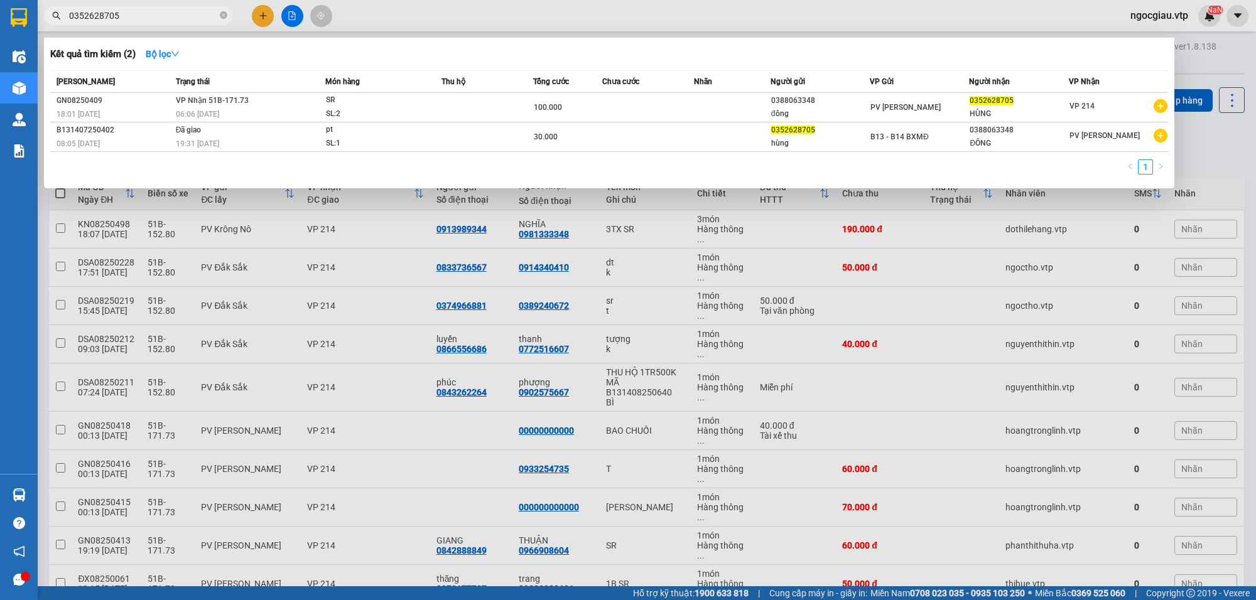
click at [1221, 149] on section "Kết quả tìm kiếm ( 2 ) Bộ lọc Mã ĐH Trạng thái Món hàng Thu hộ Tổng cước Chưa c…" at bounding box center [628, 300] width 1256 height 600
click at [161, 10] on input "0352628705" at bounding box center [143, 16] width 148 height 14
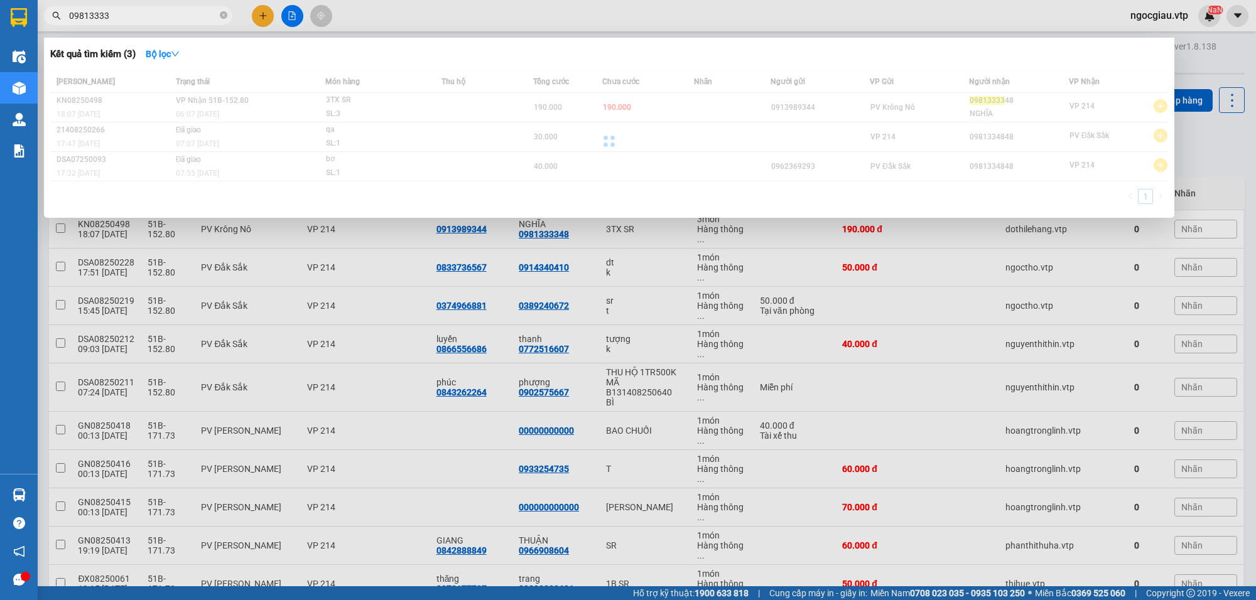
type input "09813333"
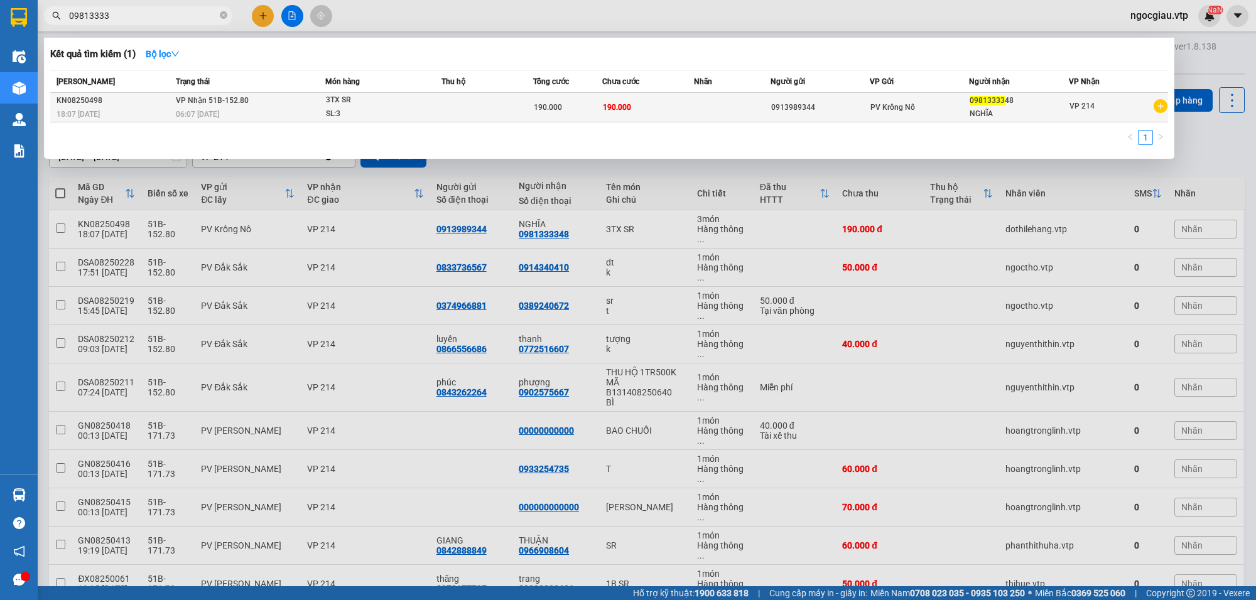
click at [573, 104] on div "190.000" at bounding box center [568, 107] width 68 height 14
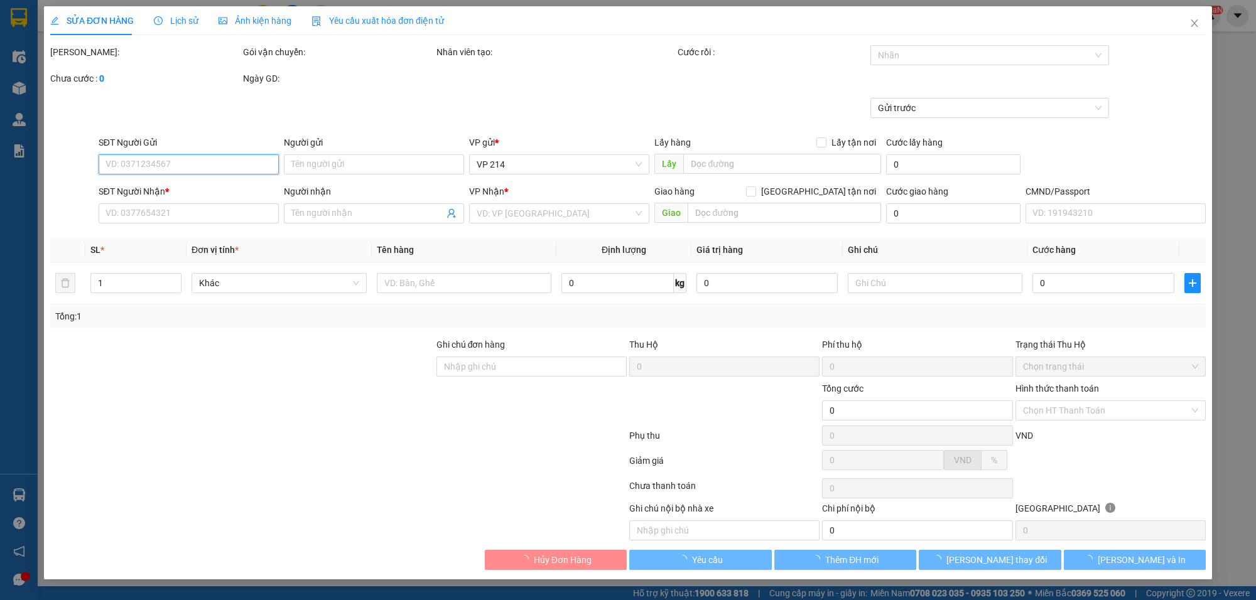
type input "0913989344"
type input "0981333348"
type input "NGHĨA"
type input "190.000"
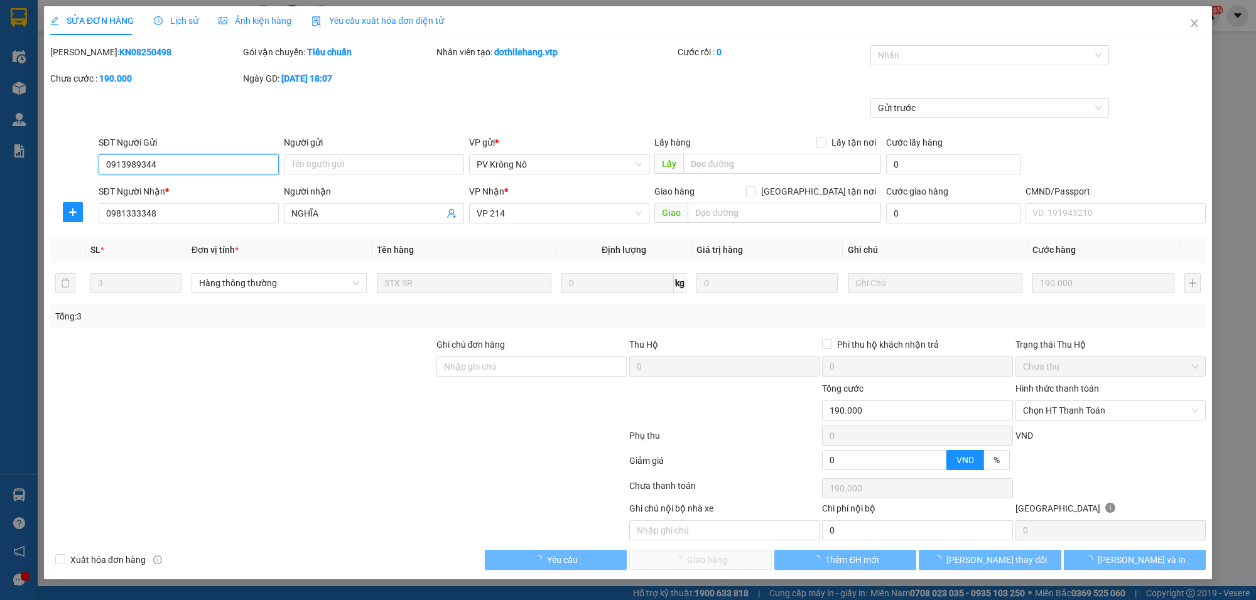
type input "9.500"
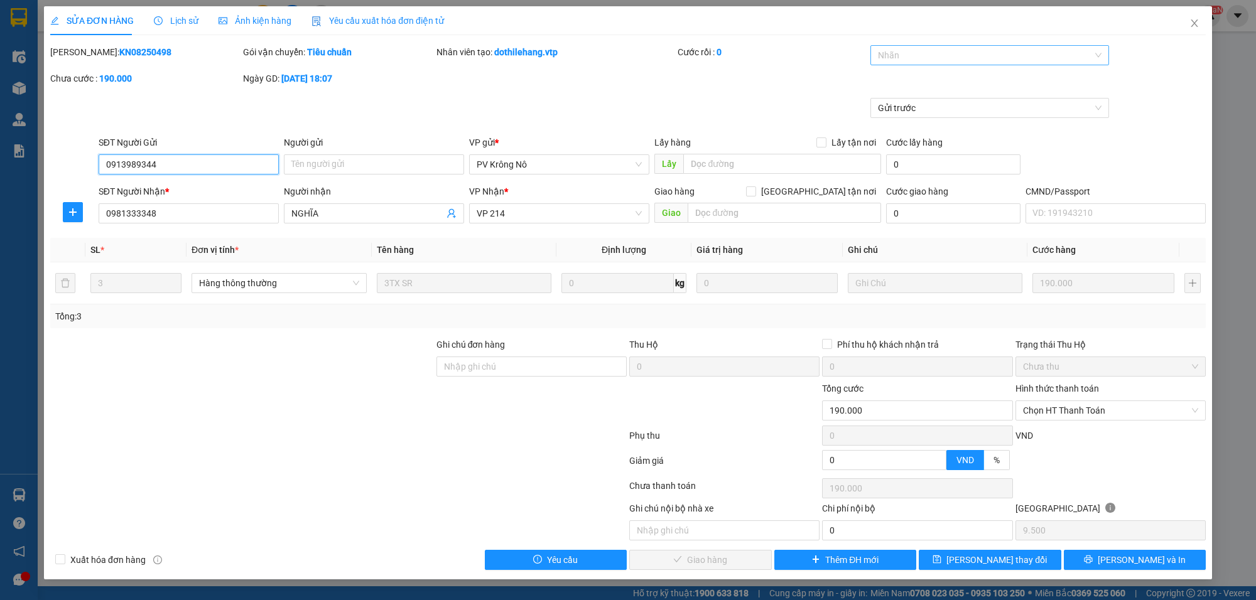
click at [899, 51] on div at bounding box center [984, 55] width 220 height 15
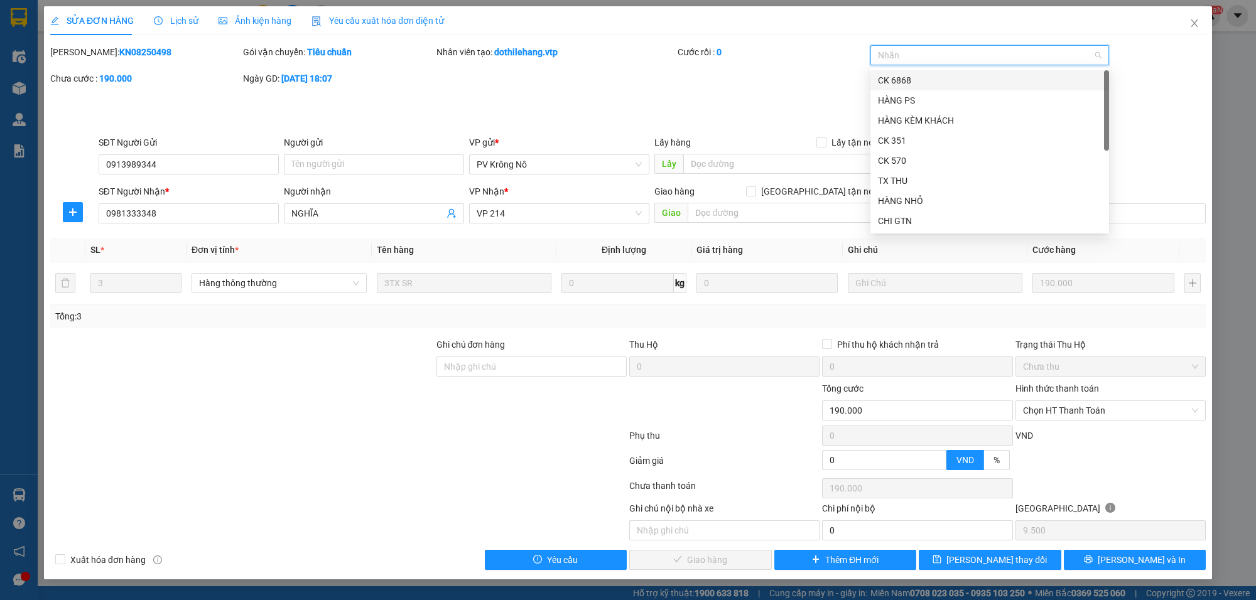
click at [892, 57] on div at bounding box center [984, 55] width 220 height 15
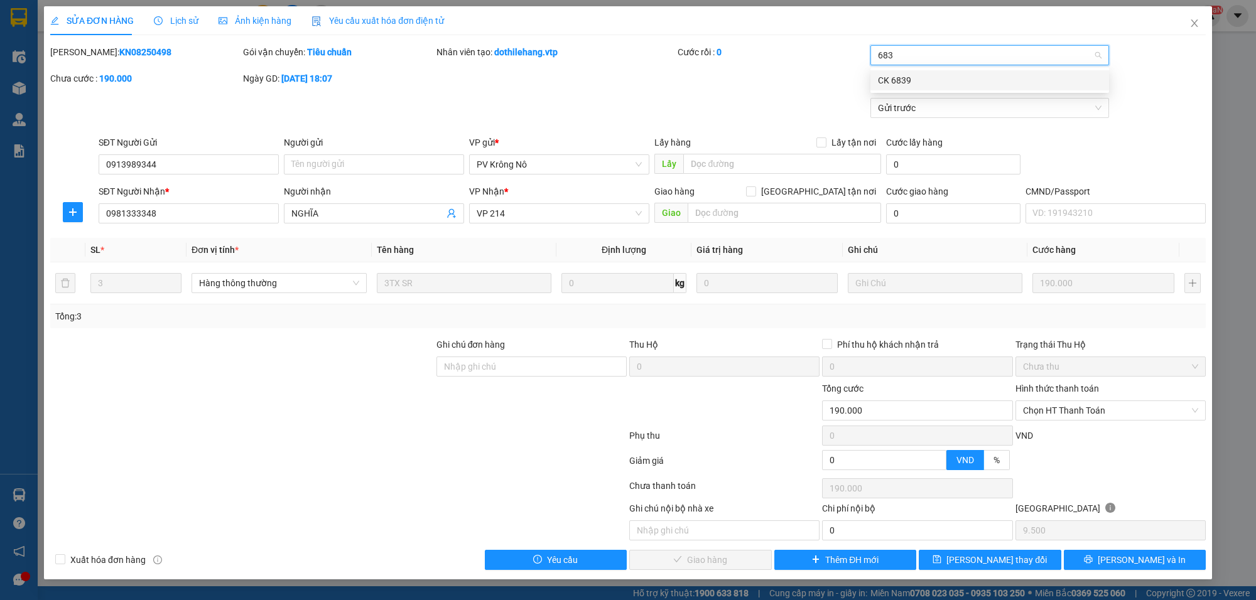
type input "6839"
click at [1152, 111] on div "Gửi trước" at bounding box center [628, 117] width 1158 height 38
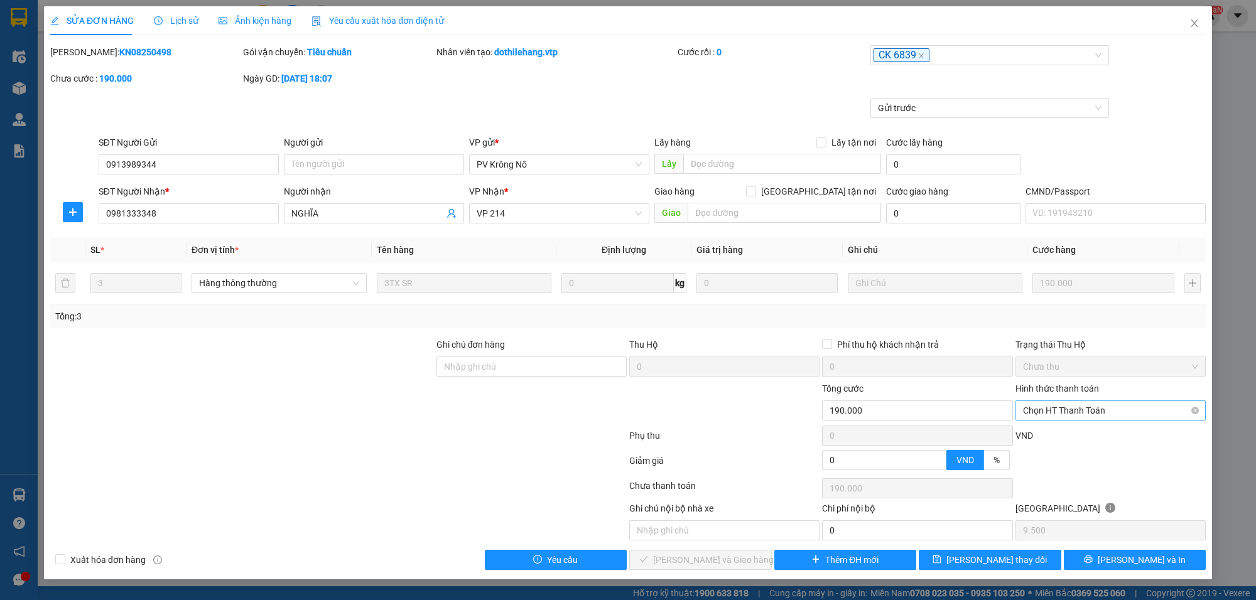
click at [1058, 408] on span "Chọn HT Thanh Toán" at bounding box center [1110, 410] width 175 height 19
click at [1068, 516] on div "Chuyển khoản" at bounding box center [1110, 517] width 175 height 14
type input "0"
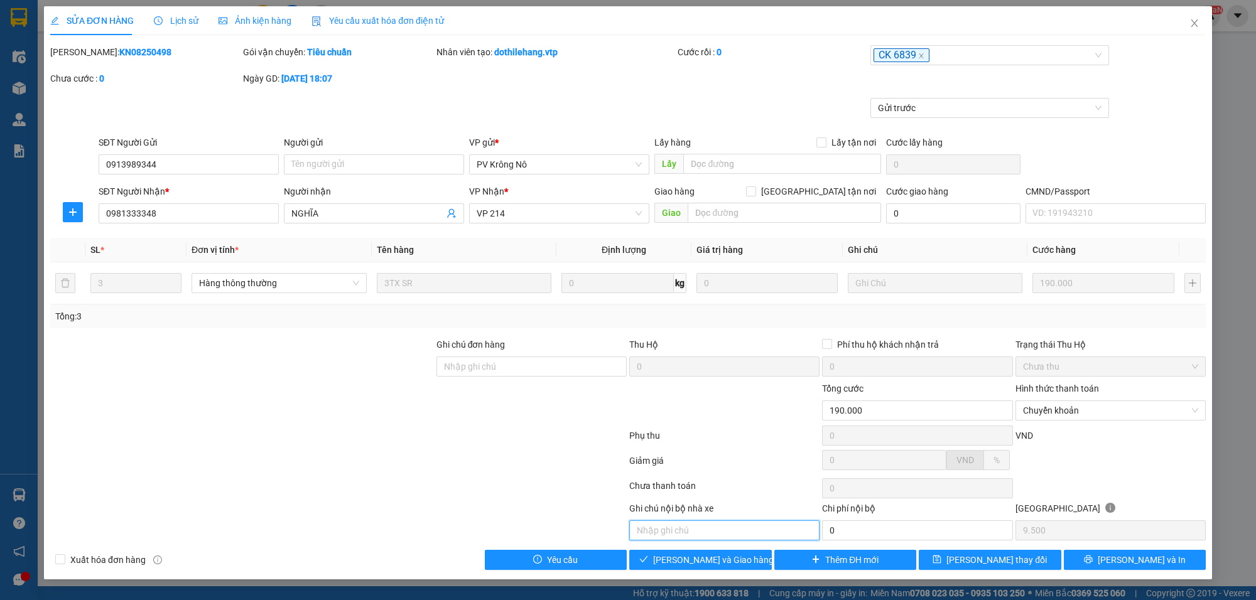
click at [700, 532] on input "text" at bounding box center [724, 531] width 190 height 20
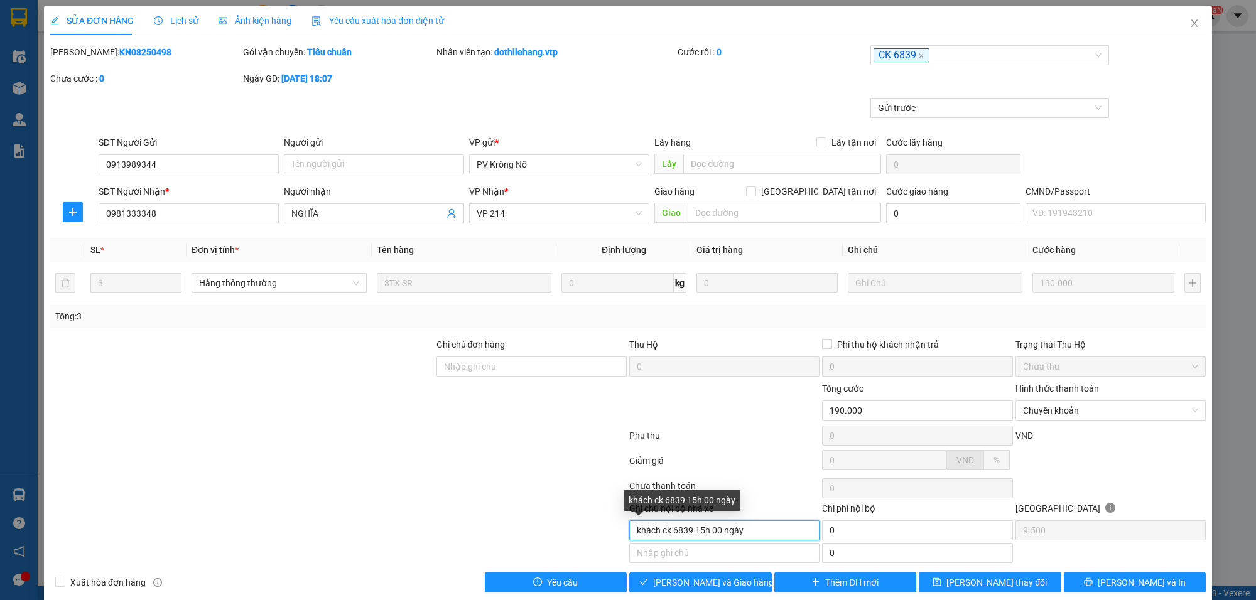
click at [700, 535] on input "khách ck 6839 15h 00 ngày" at bounding box center [724, 531] width 190 height 20
click at [702, 535] on input "khách ck 6839 14h 00 ngày" at bounding box center [724, 531] width 190 height 20
click at [761, 541] on input "khách ck 6839 14h 59 00 ngày" at bounding box center [724, 531] width 190 height 20
type input "khách ck 6839 14h 59 00 ngày 15/08/2025/ nguyễn văn nghĩa"
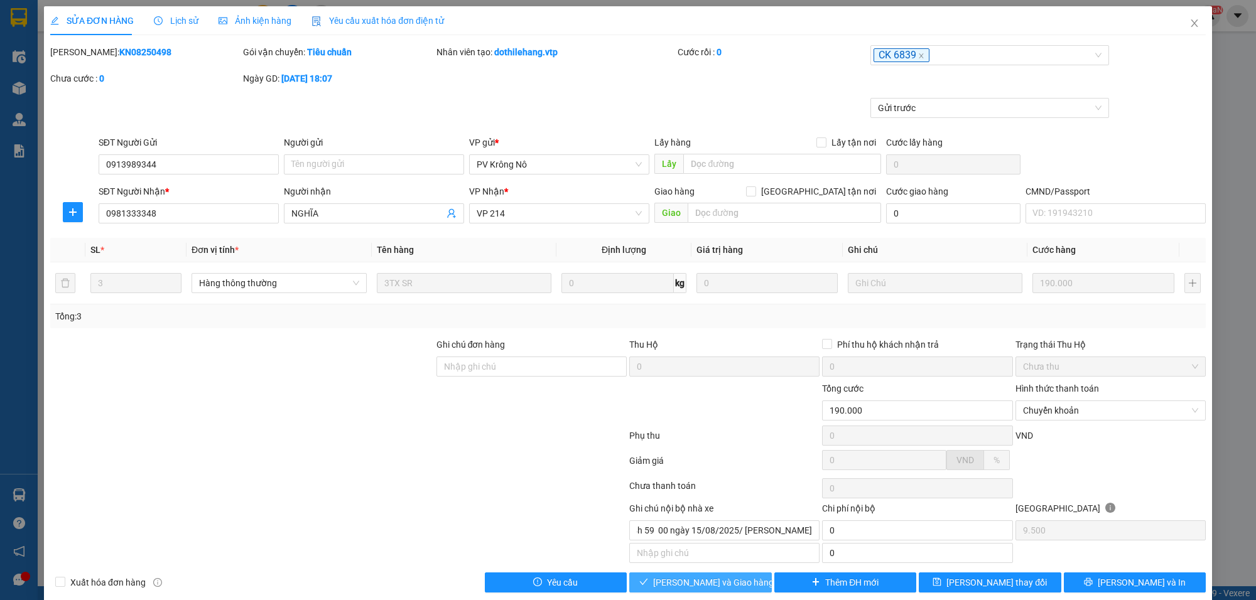
click at [740, 585] on button "[PERSON_NAME] và Giao hàng" at bounding box center [700, 583] width 143 height 20
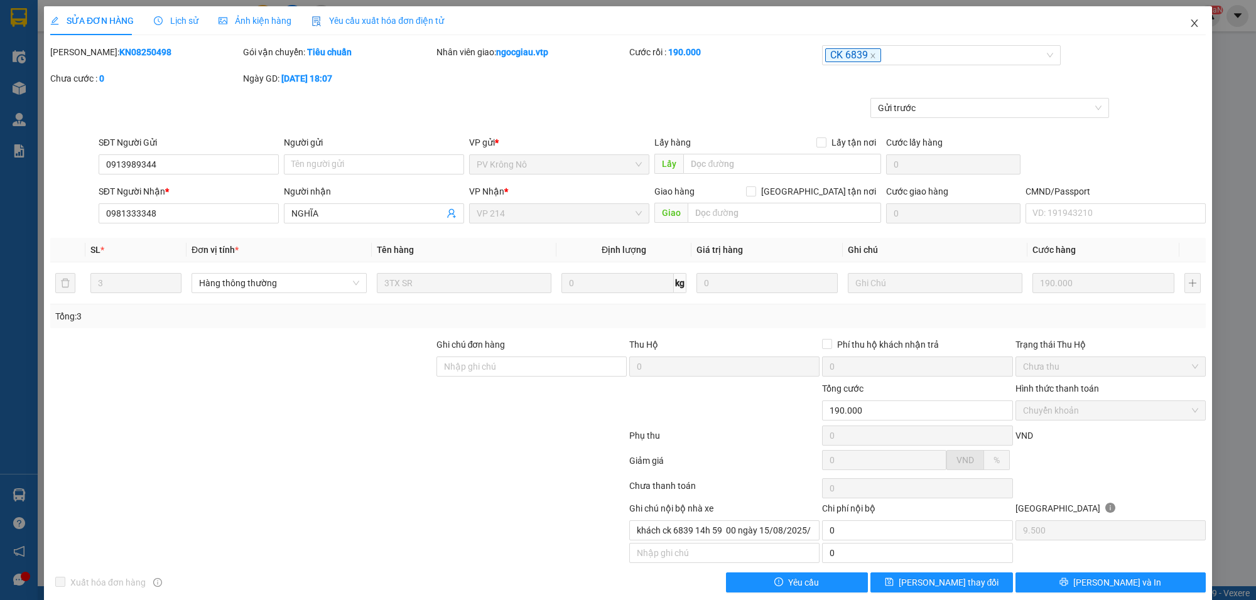
click at [1187, 17] on span "Close" at bounding box center [1194, 23] width 35 height 35
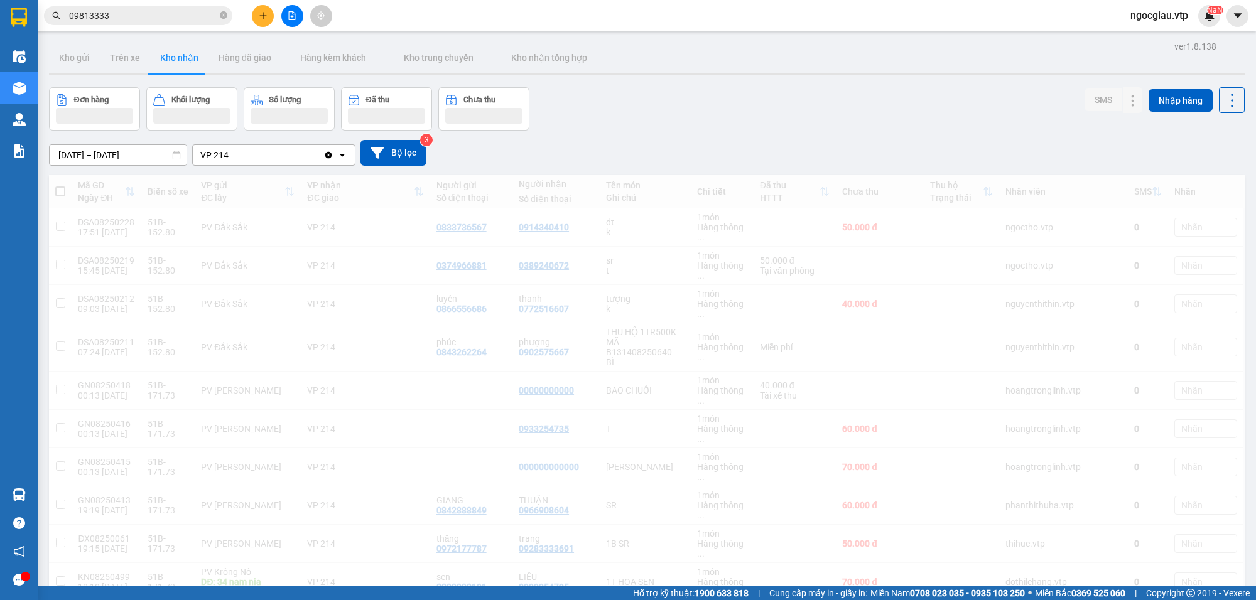
click at [164, 24] on span "09813333" at bounding box center [138, 15] width 188 height 19
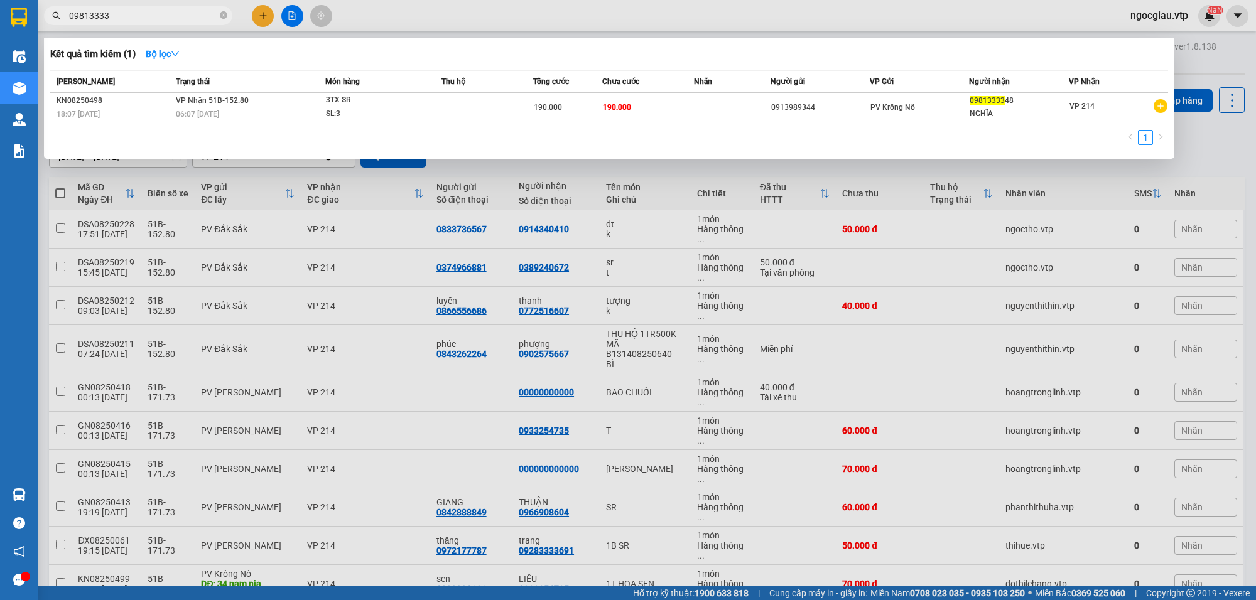
click at [158, 11] on input "09813333" at bounding box center [143, 16] width 148 height 14
type input "8250205"
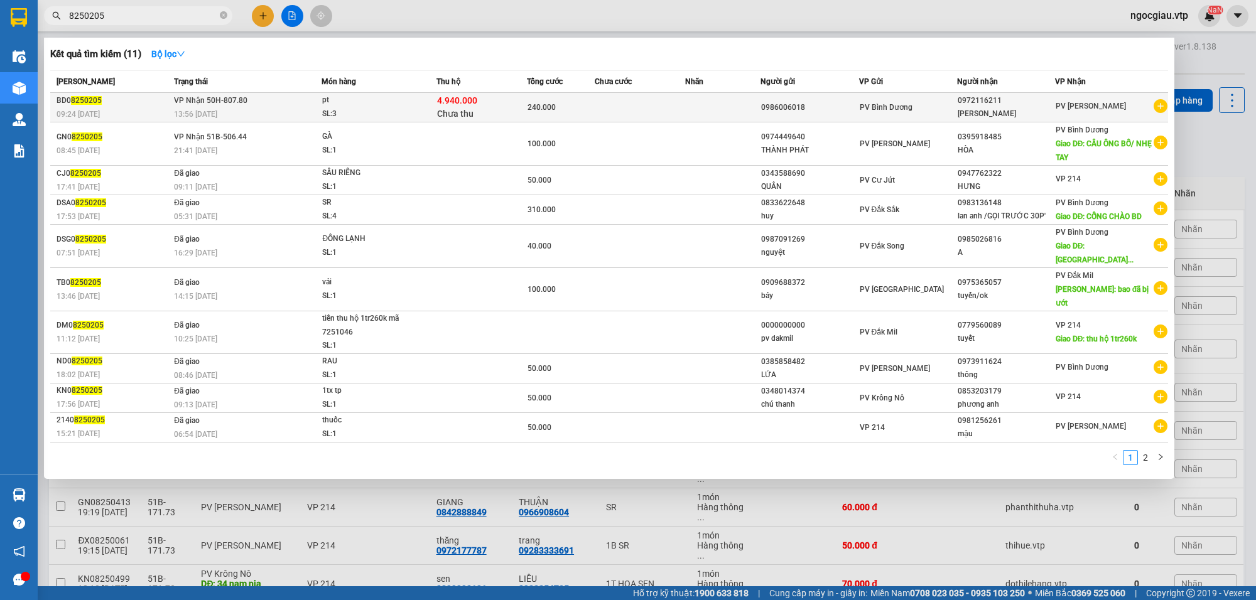
click at [647, 105] on td at bounding box center [640, 108] width 90 height 30
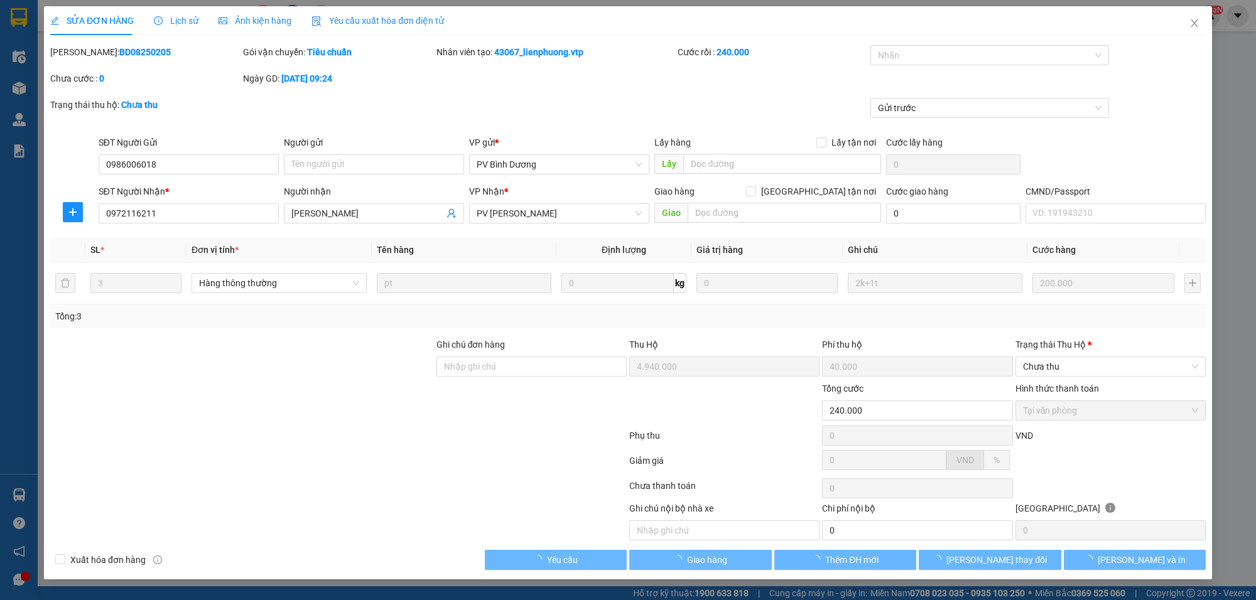
type input "10.000"
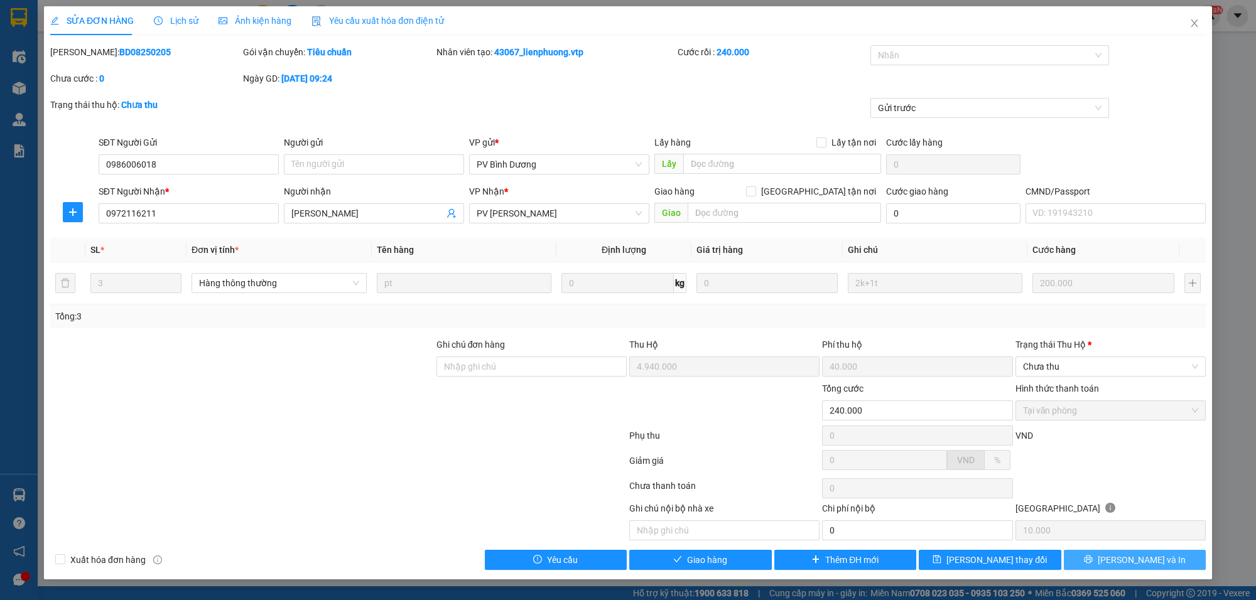
click at [1154, 570] on button "[PERSON_NAME] và In" at bounding box center [1135, 560] width 143 height 20
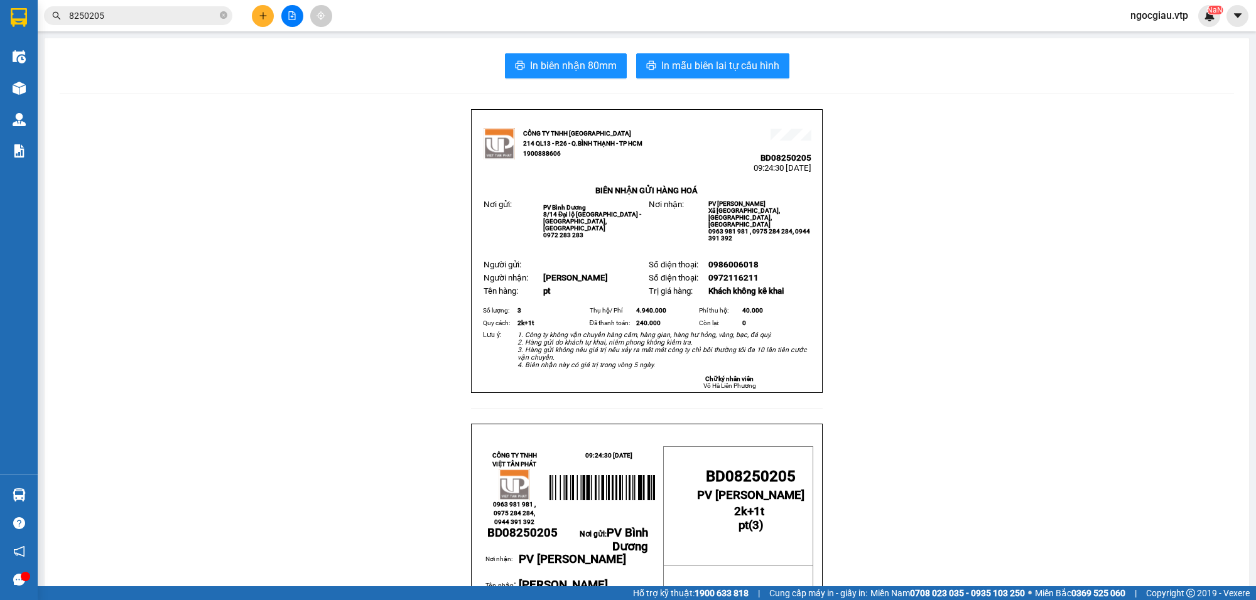
click at [140, 19] on input "8250205" at bounding box center [143, 16] width 148 height 14
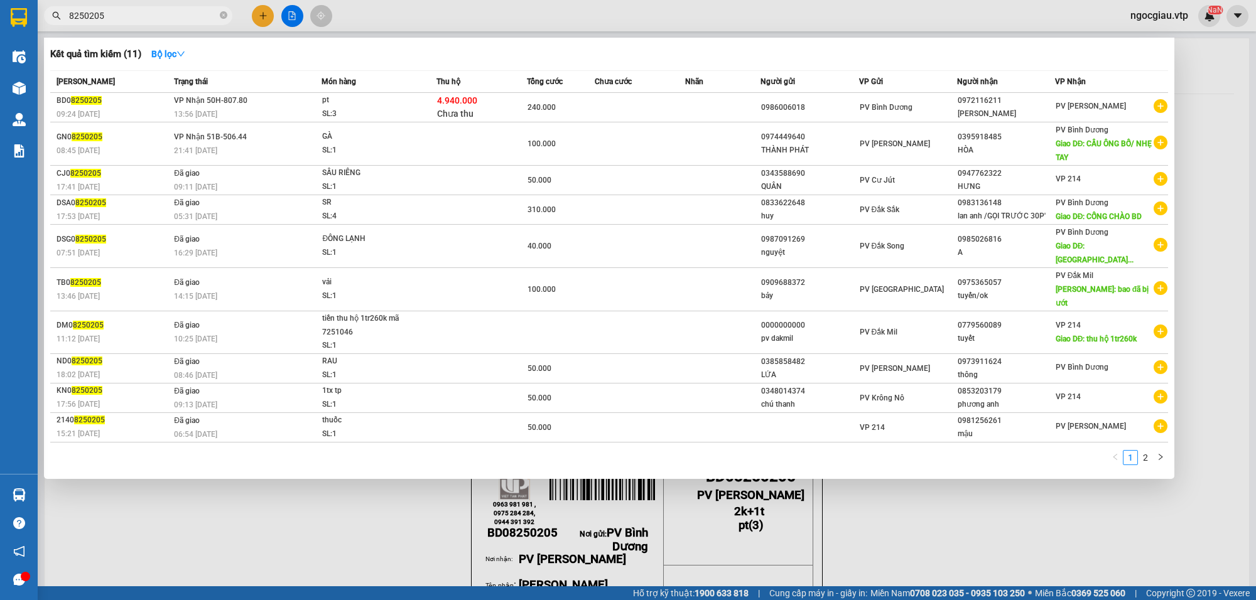
click at [140, 19] on input "8250205" at bounding box center [143, 16] width 148 height 14
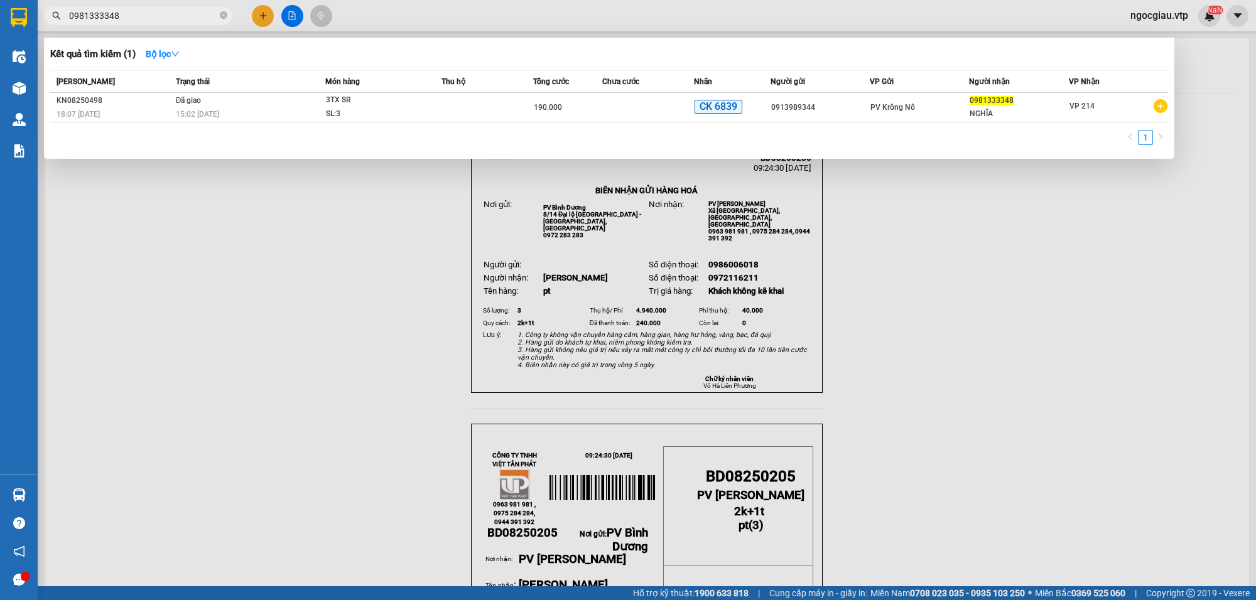
click at [159, 18] on input "0981333348" at bounding box center [143, 16] width 148 height 14
type input "8250397"
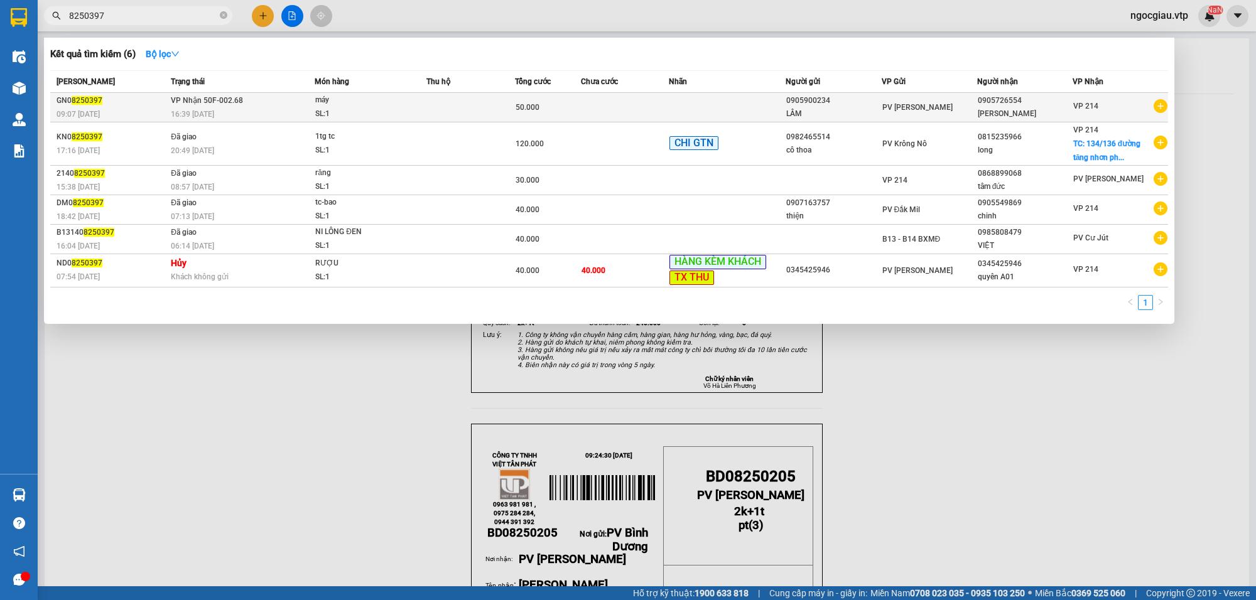
click at [983, 106] on div "0905726554" at bounding box center [1025, 100] width 94 height 13
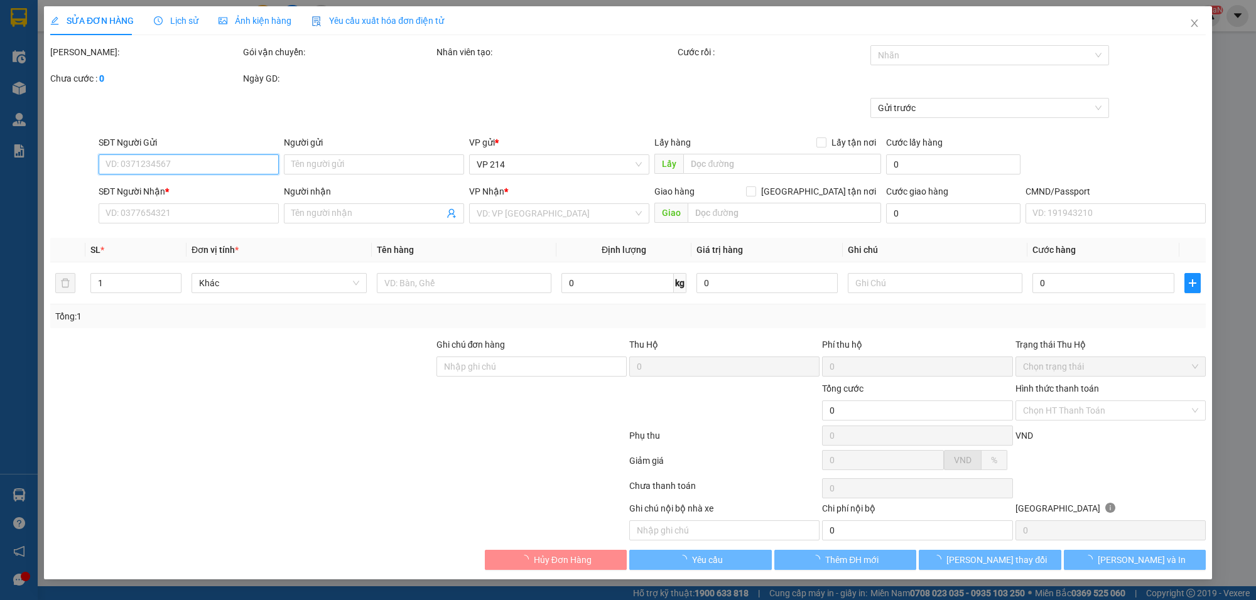
type input "0905900234"
type input "LÂM"
type input "0905726554"
type input "BAO TÍN"
type input "50.000"
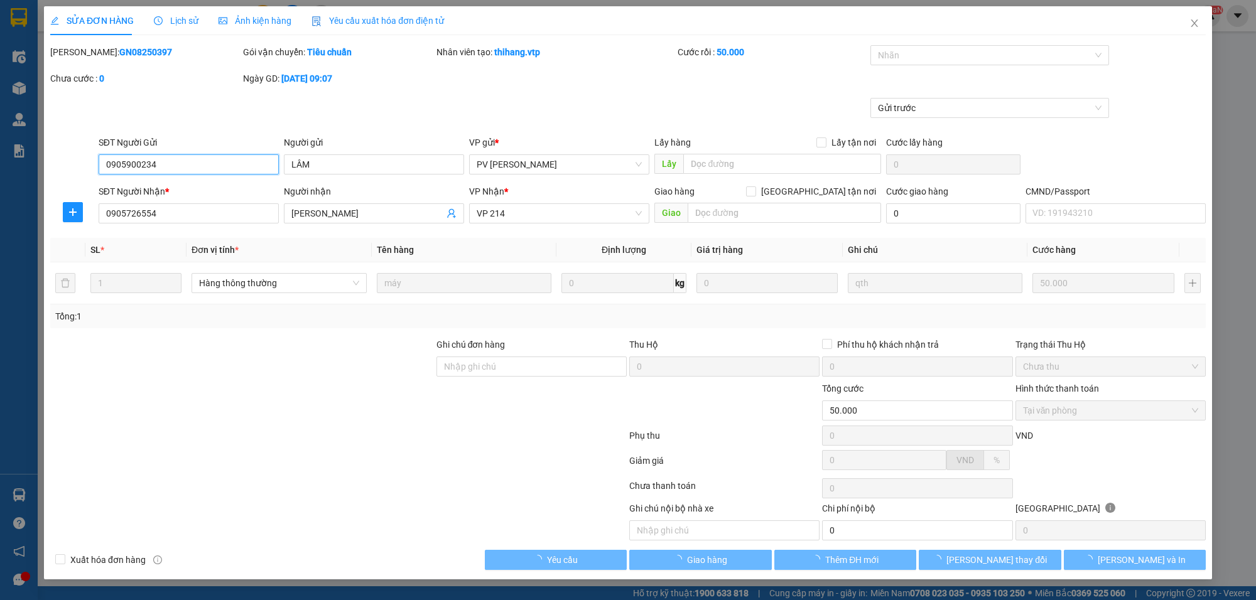
type input "2.500"
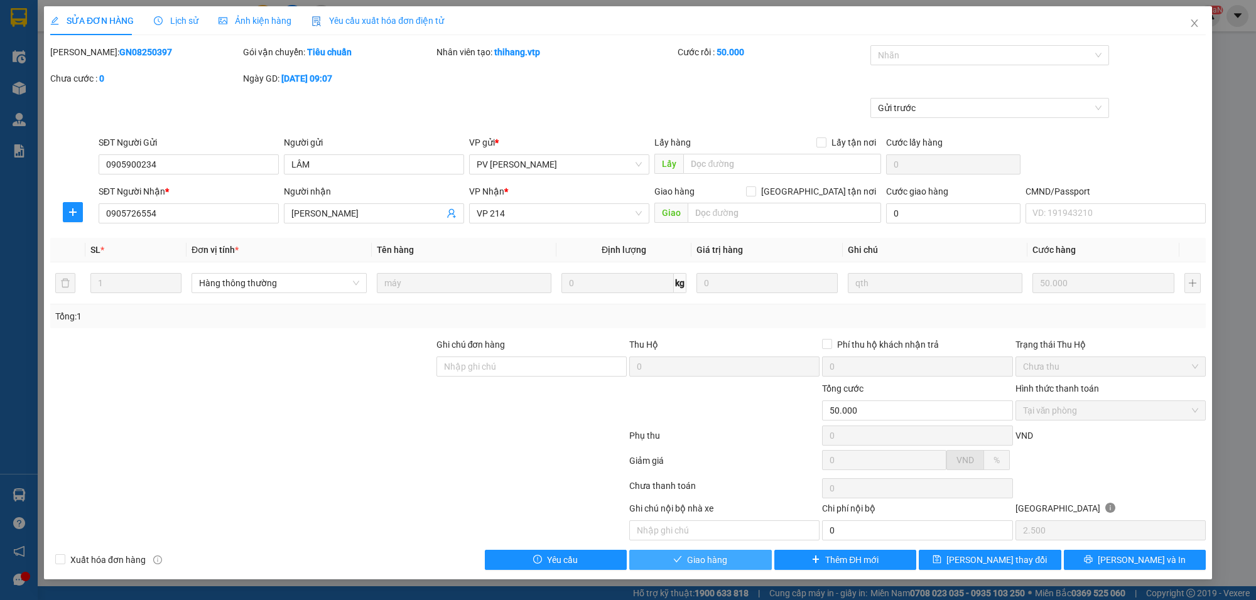
click at [751, 556] on button "Giao hàng" at bounding box center [700, 560] width 143 height 20
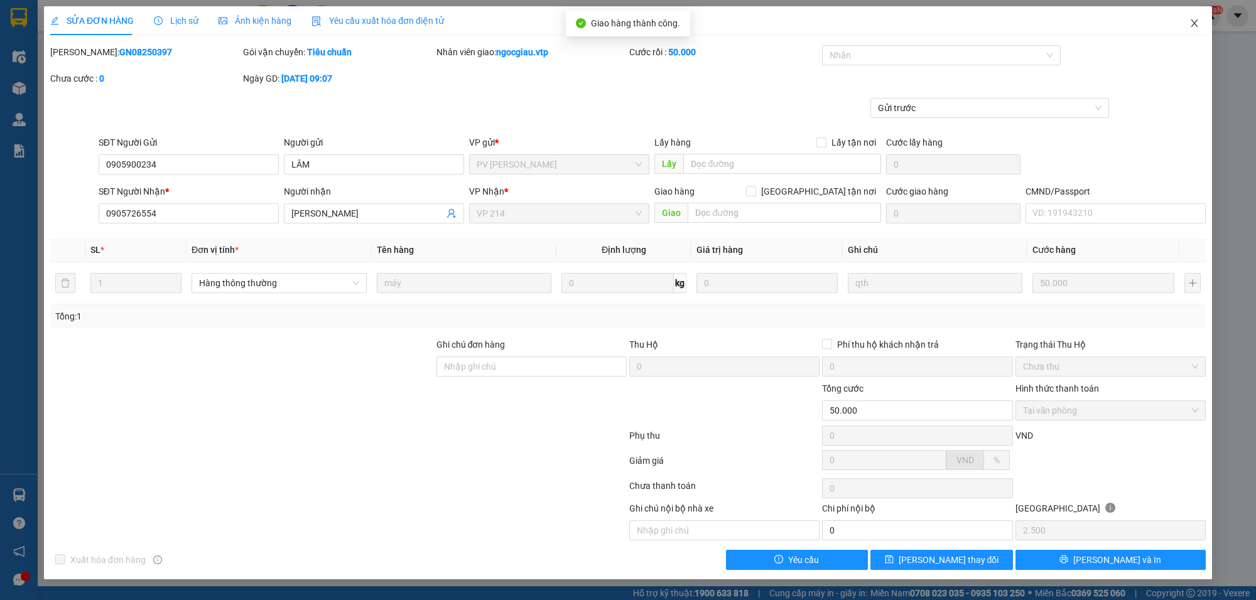
click at [1203, 17] on span "Close" at bounding box center [1194, 23] width 35 height 35
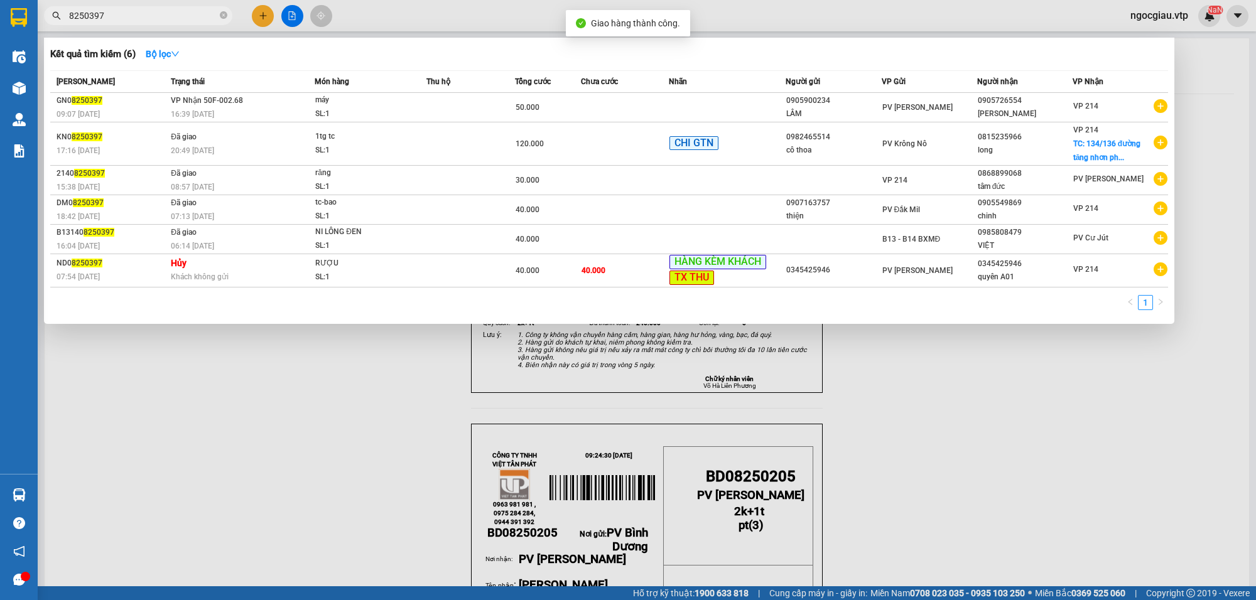
click at [126, 18] on input "8250397" at bounding box center [143, 16] width 148 height 14
click at [299, 474] on div at bounding box center [628, 300] width 1256 height 600
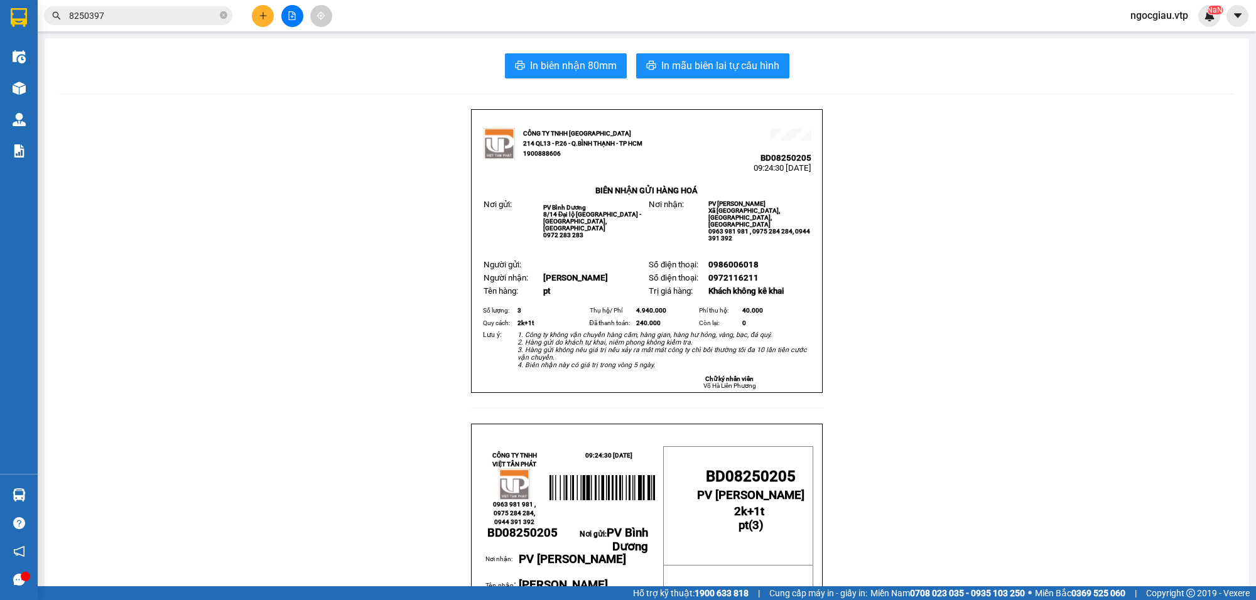
click at [154, 14] on input "8250397" at bounding box center [143, 16] width 148 height 14
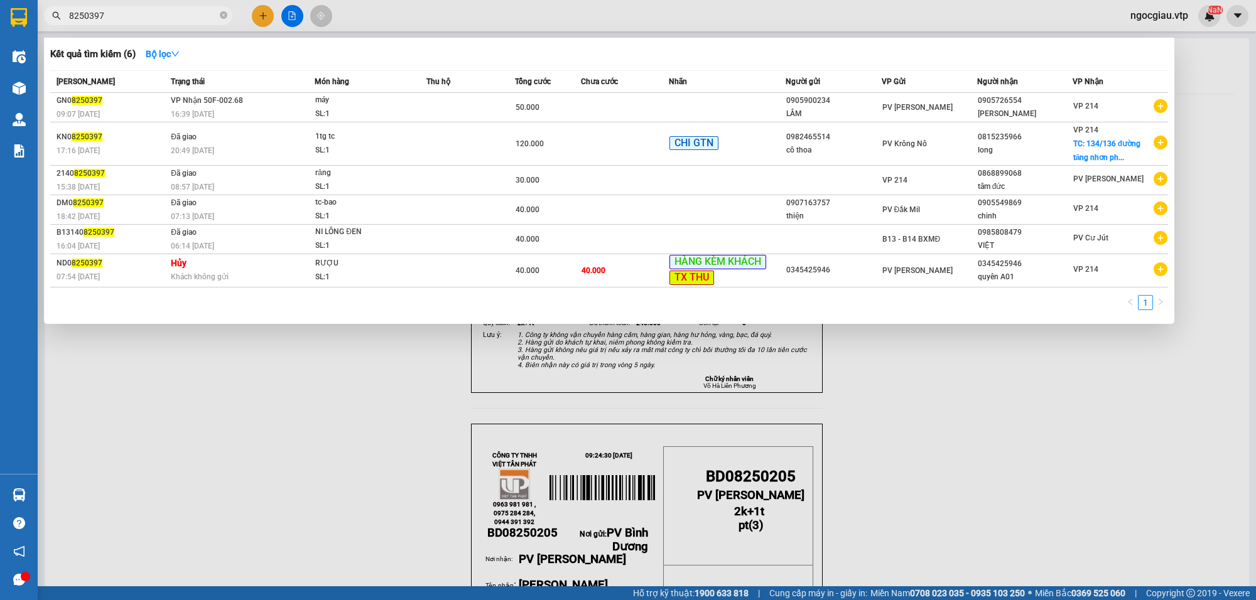
click at [154, 14] on input "8250397" at bounding box center [143, 16] width 148 height 14
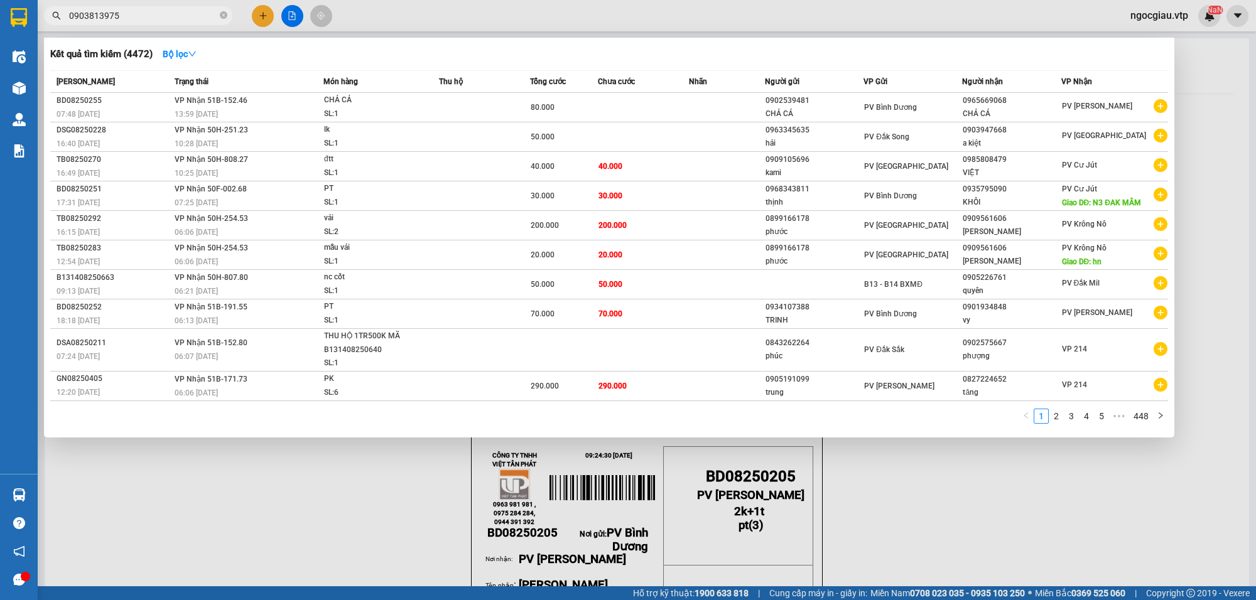
type input "0903813975"
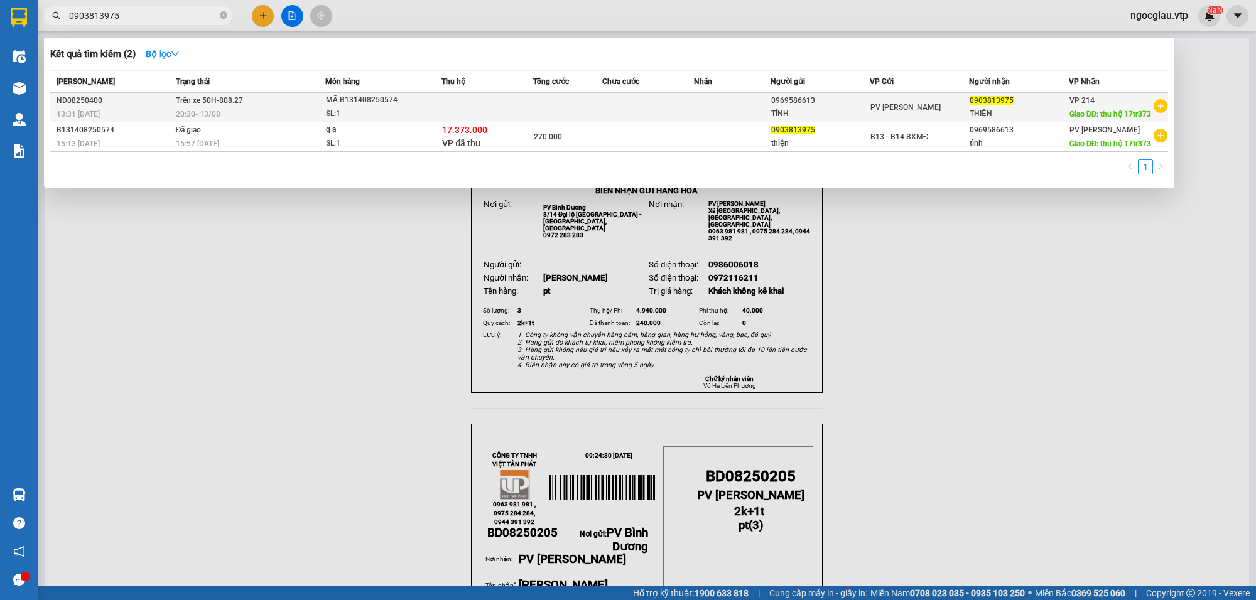
click at [655, 107] on td at bounding box center [648, 108] width 92 height 30
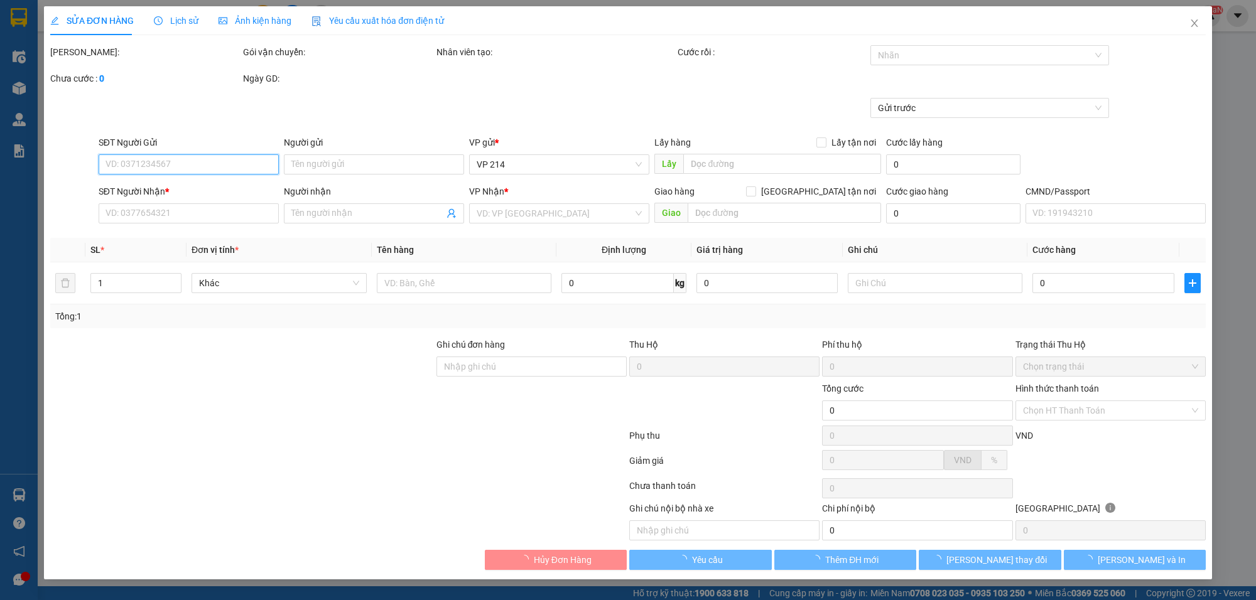
type input "0969586613"
type input "TÌNH"
type input "0903813975"
type input "THIỆN"
type input "thu hộ 17tr373"
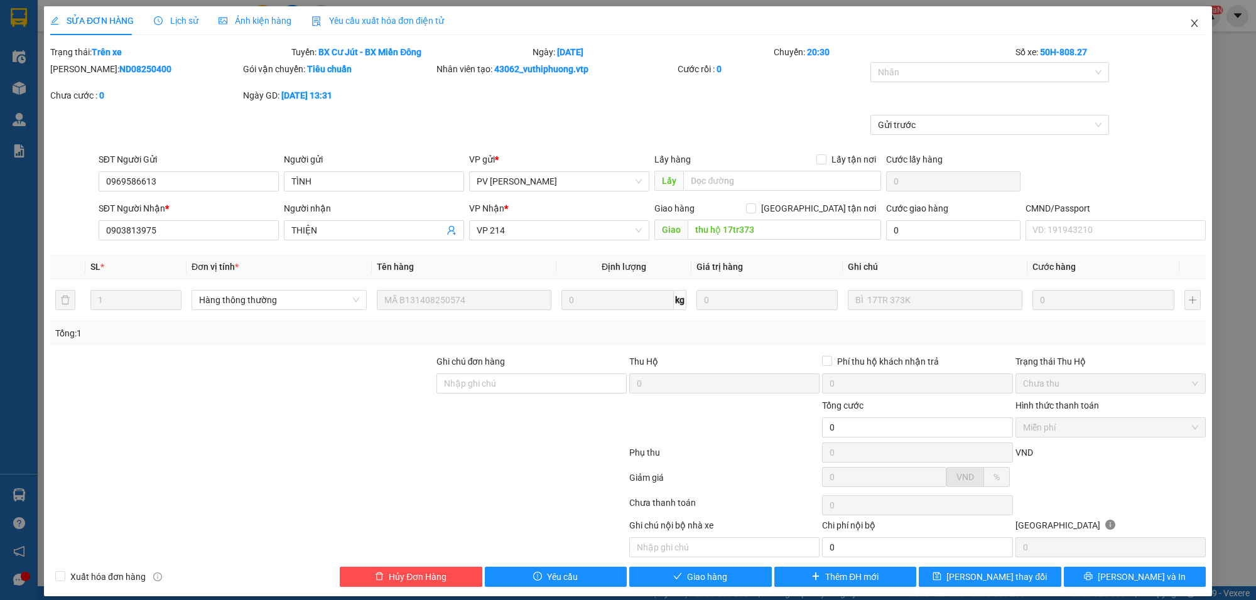
click at [1189, 23] on icon "close" at bounding box center [1194, 23] width 10 height 10
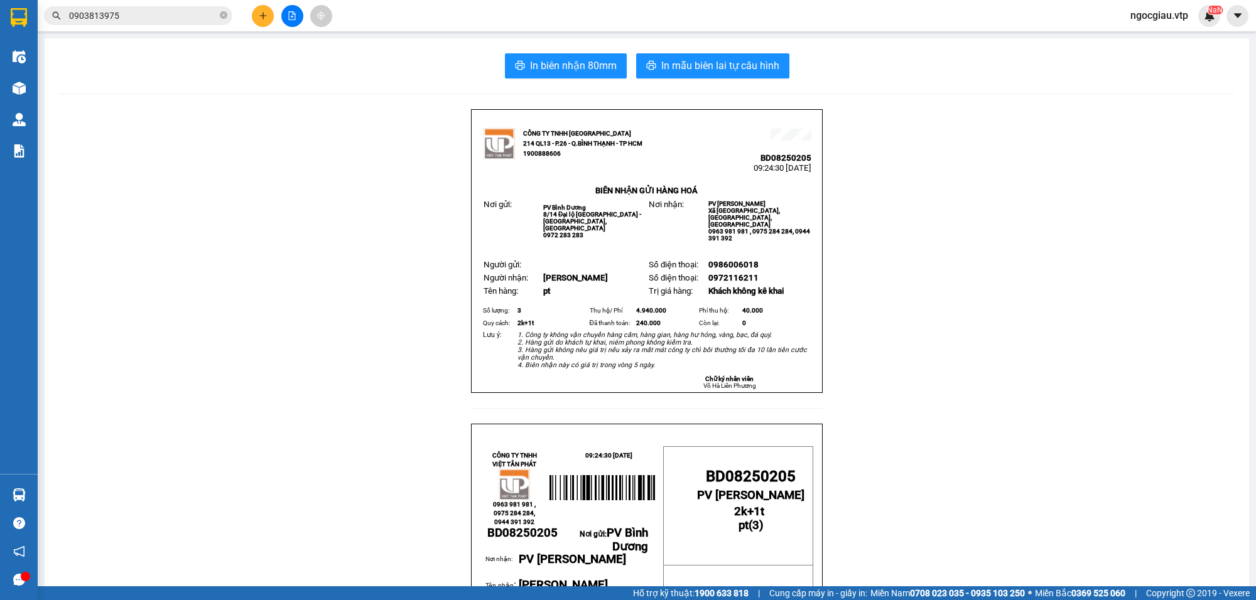
click at [154, 21] on input "0903813975" at bounding box center [143, 16] width 148 height 14
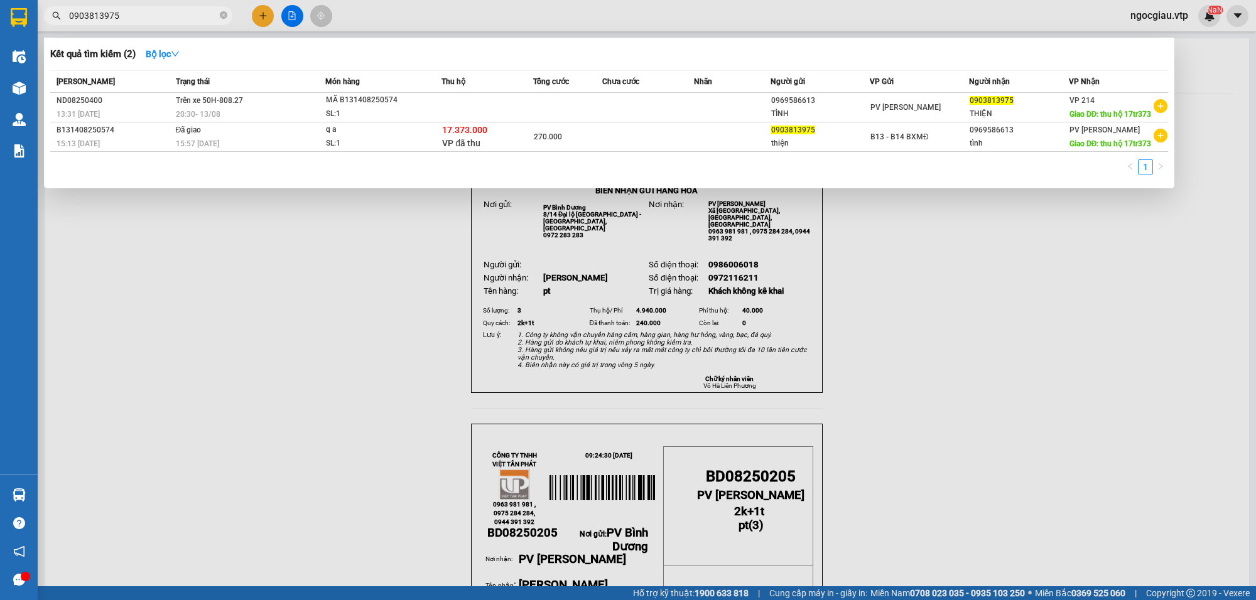
click at [154, 21] on input "0903813975" at bounding box center [143, 16] width 148 height 14
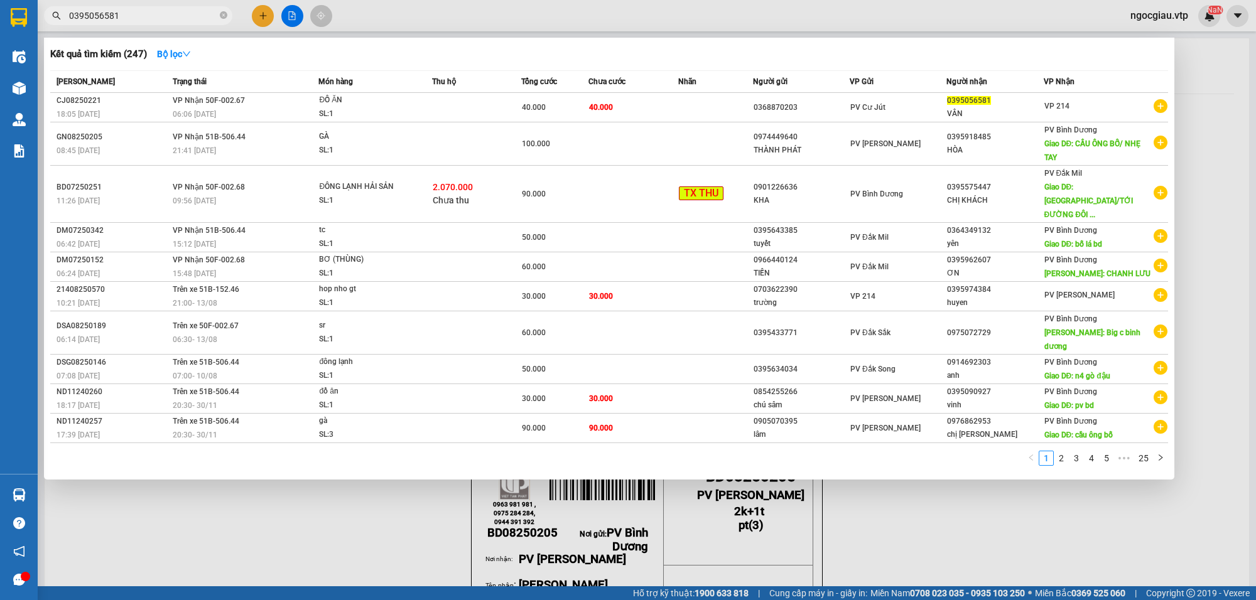
type input "0395056581"
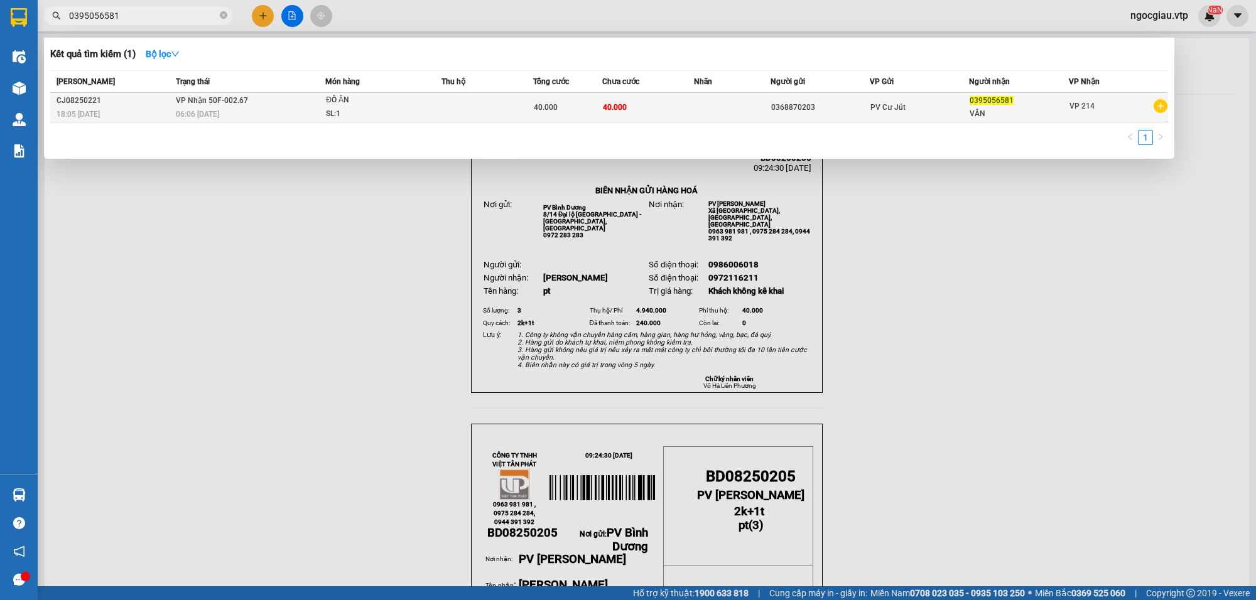
click at [265, 111] on div "06:06 [DATE]" at bounding box center [250, 114] width 149 height 14
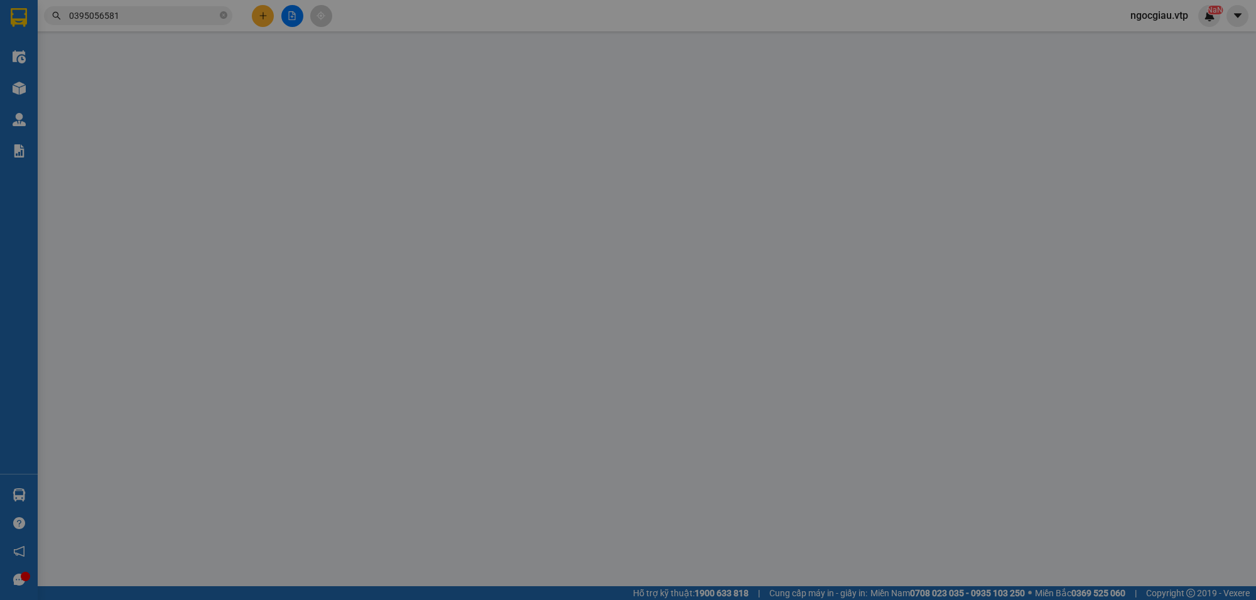
type input "0368870203"
type input "0395056581"
type input "VÂN"
type input "40.000"
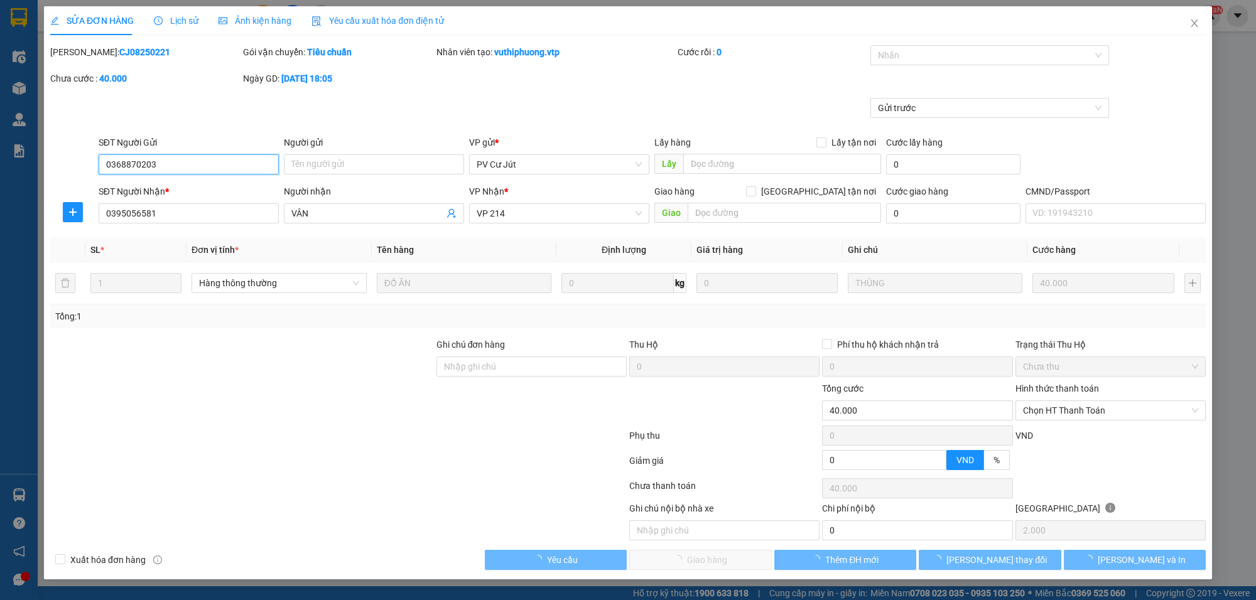
type input "2.000"
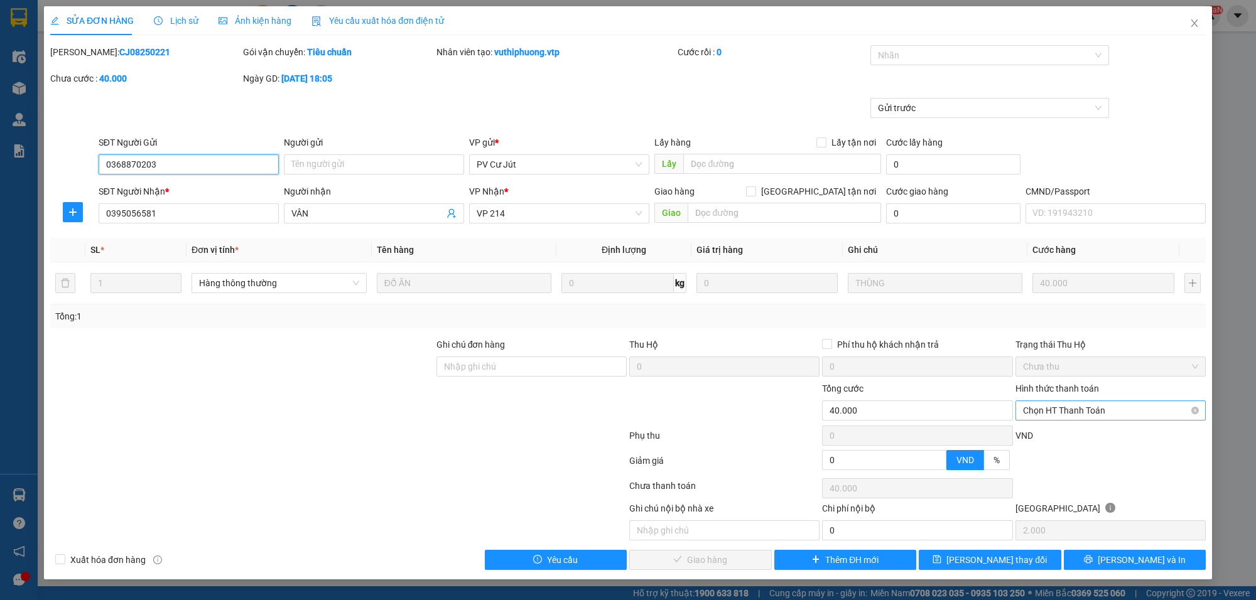
click at [1037, 413] on span "Chọn HT Thanh Toán" at bounding box center [1110, 410] width 175 height 19
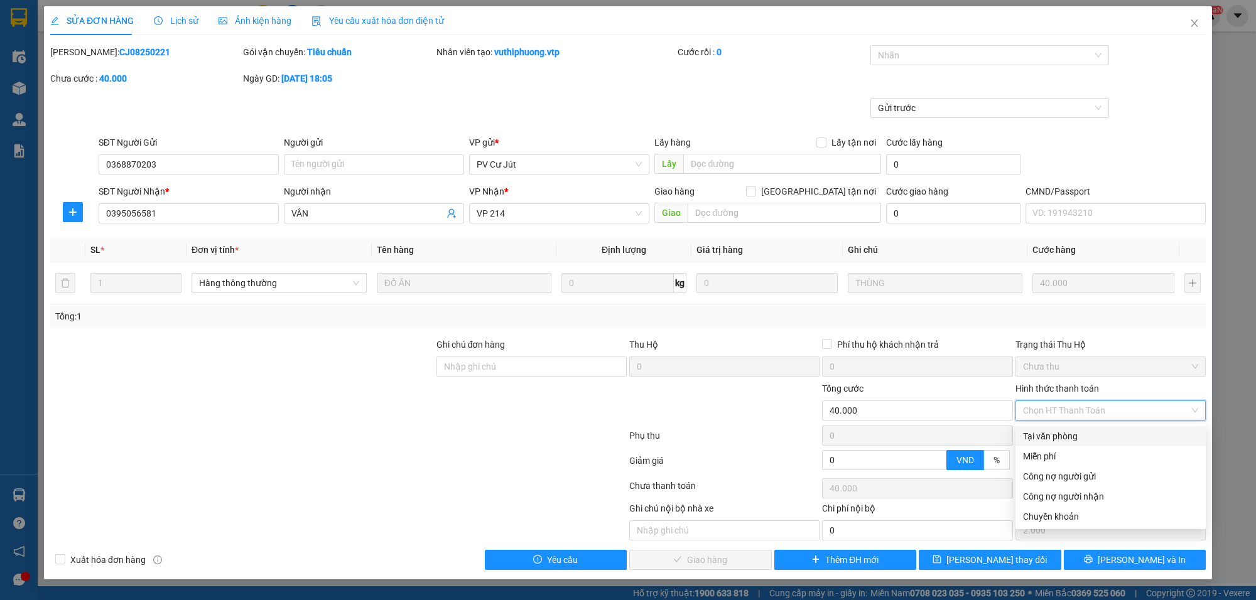
click at [1046, 431] on div "Tại văn phòng" at bounding box center [1110, 437] width 175 height 14
type input "0"
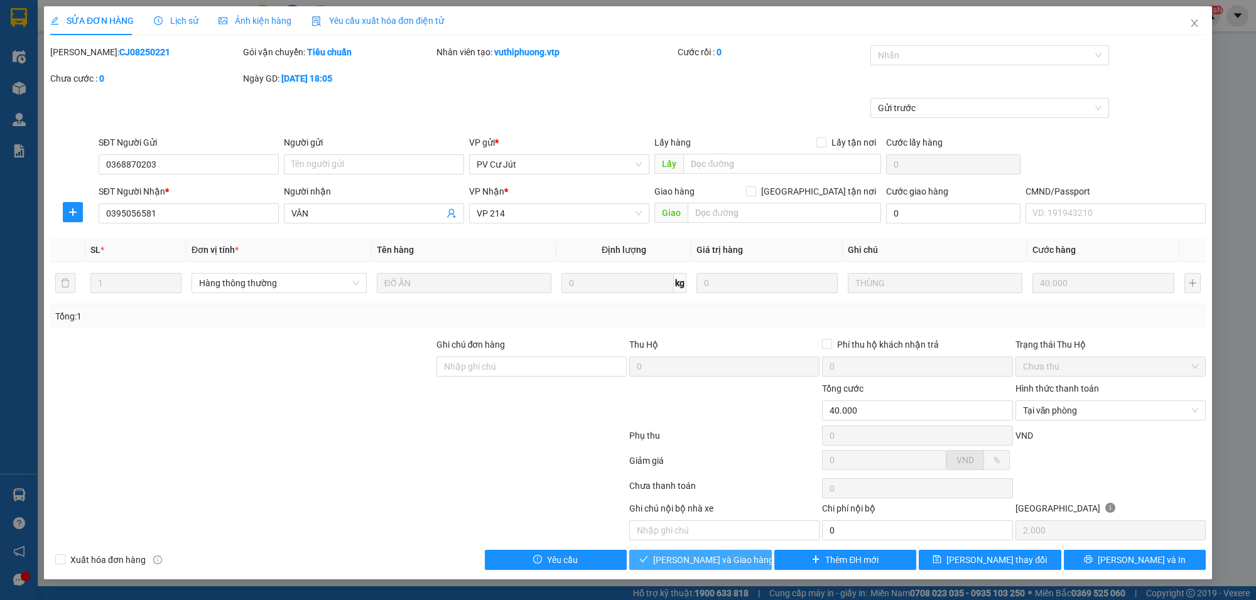
click at [749, 562] on button "[PERSON_NAME] và Giao hàng" at bounding box center [700, 560] width 143 height 20
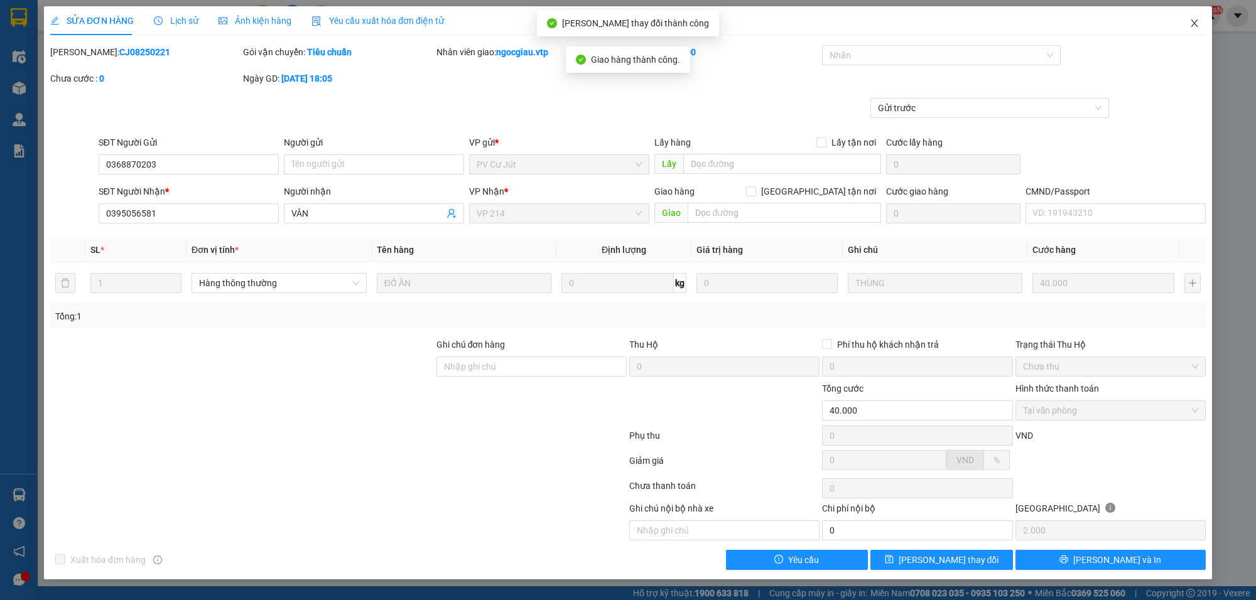
click at [1192, 25] on icon "close" at bounding box center [1194, 23] width 10 height 10
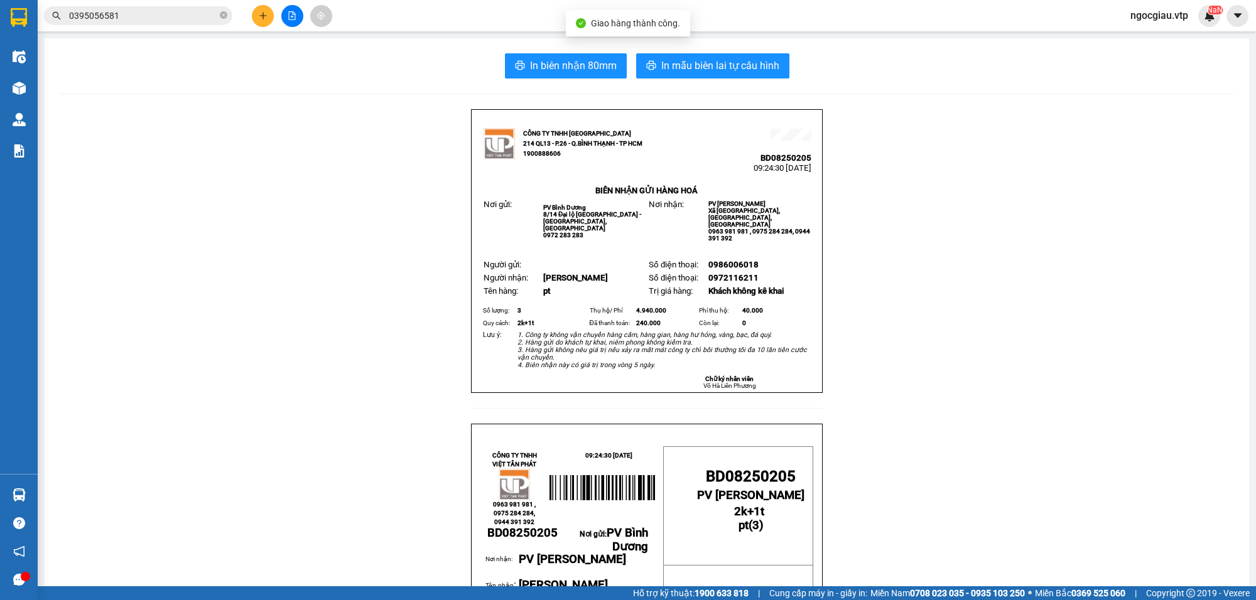
click at [126, 9] on input "0395056581" at bounding box center [143, 16] width 148 height 14
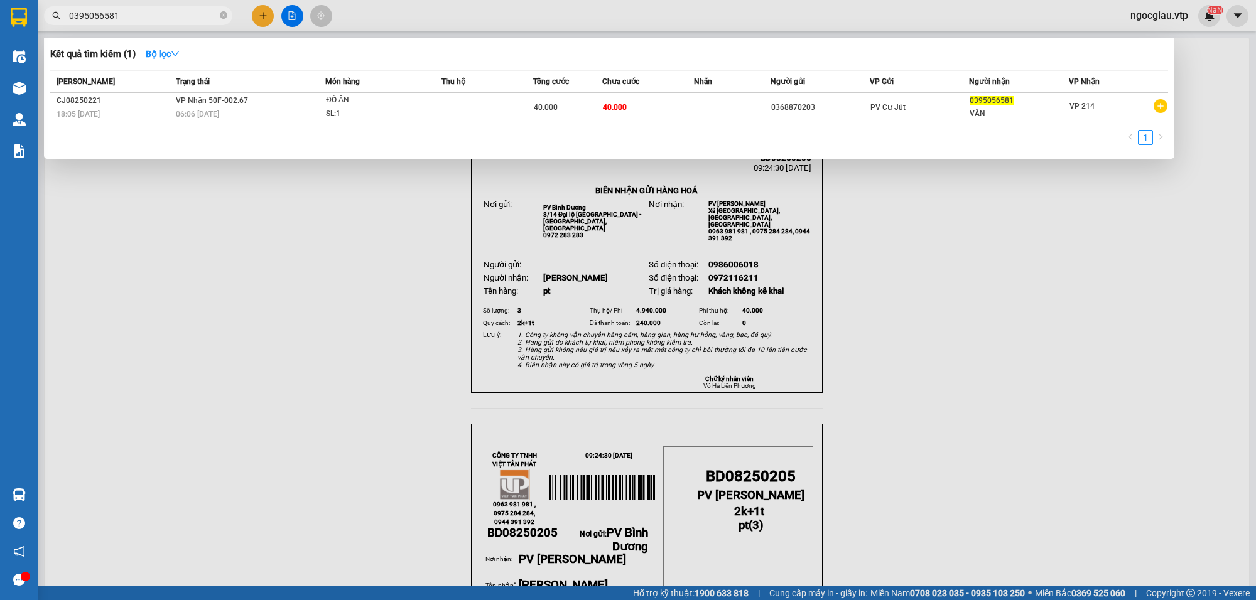
click at [126, 9] on input "0395056581" at bounding box center [143, 16] width 148 height 14
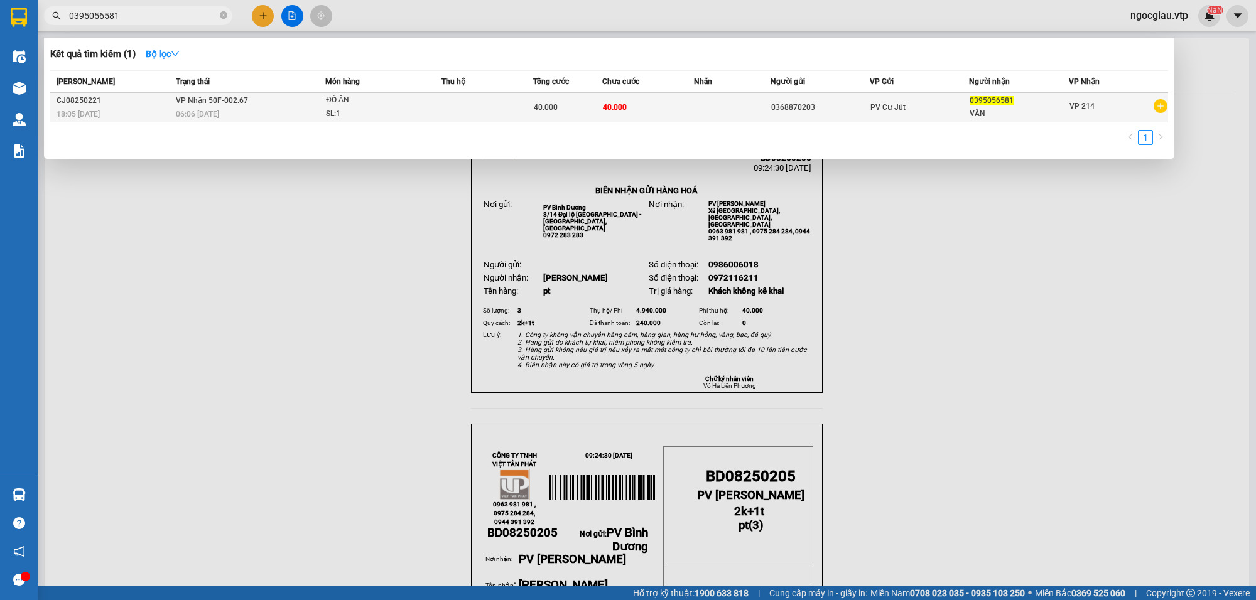
click at [493, 102] on td at bounding box center [487, 108] width 92 height 30
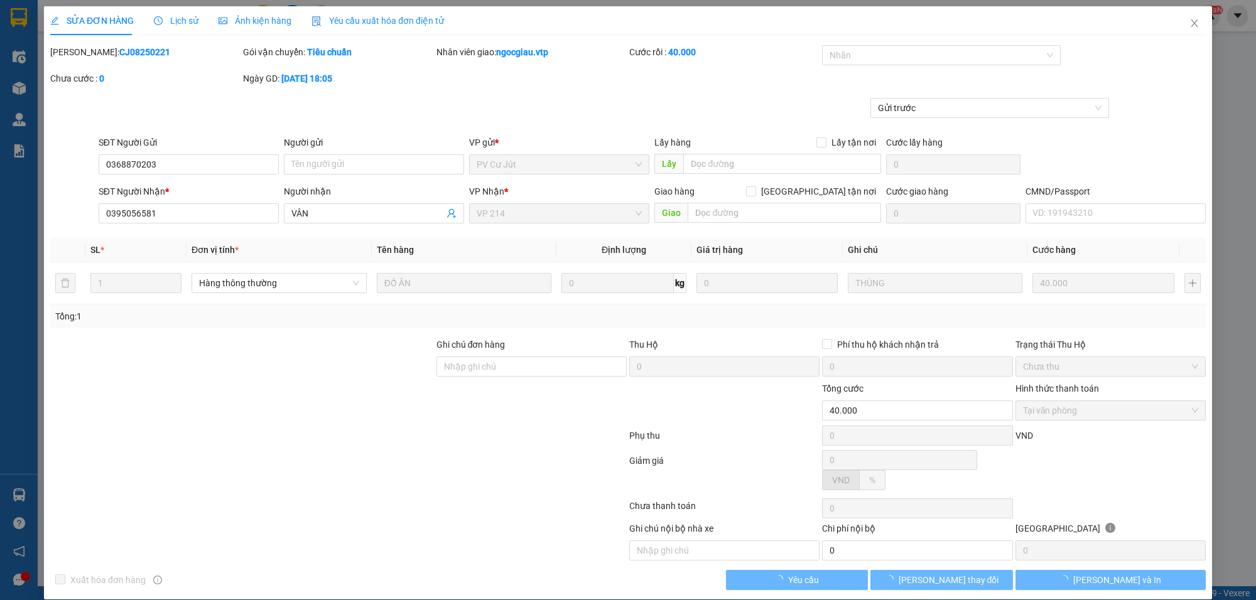
type input "2.000"
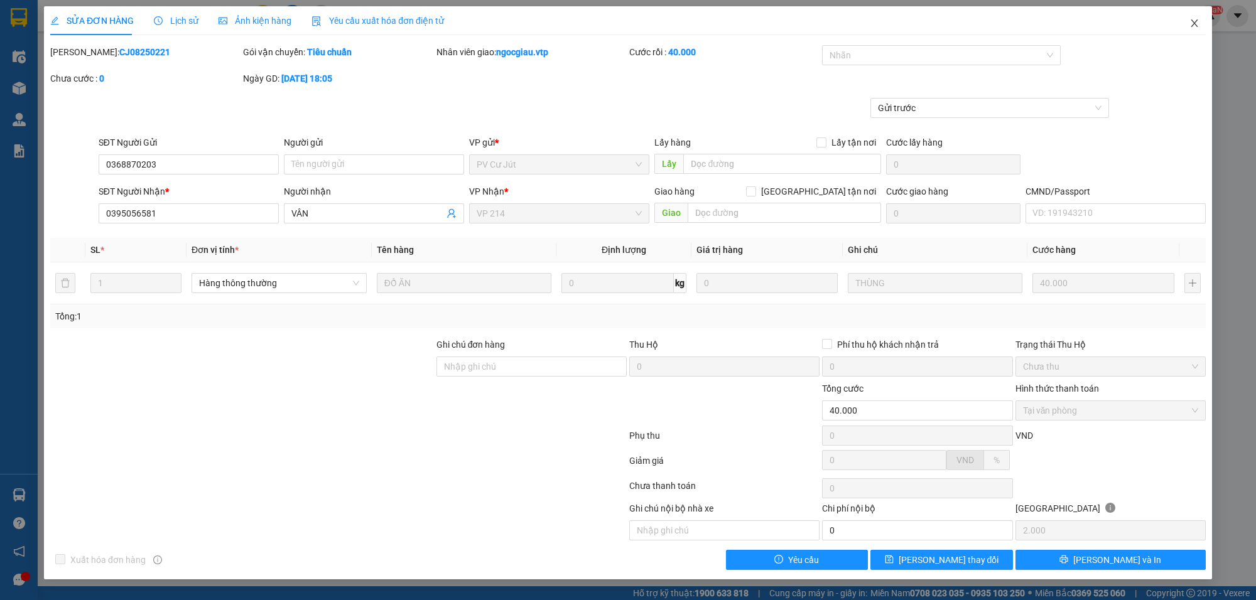
click at [1195, 17] on span "Close" at bounding box center [1194, 23] width 35 height 35
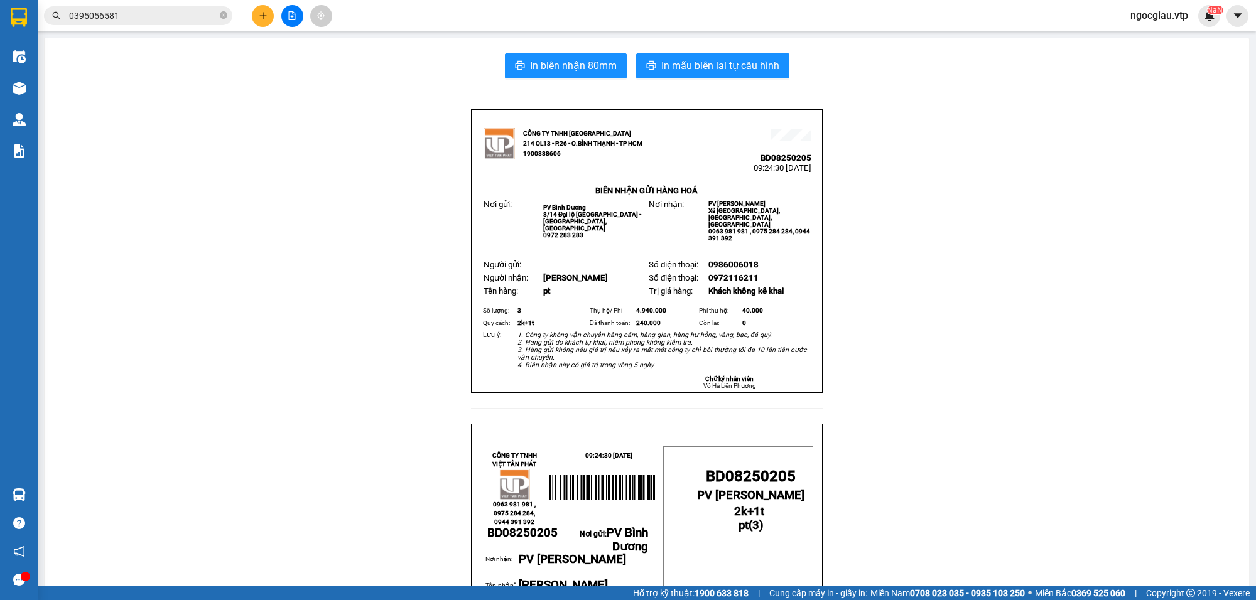
click at [144, 19] on input "0395056581" at bounding box center [143, 16] width 148 height 14
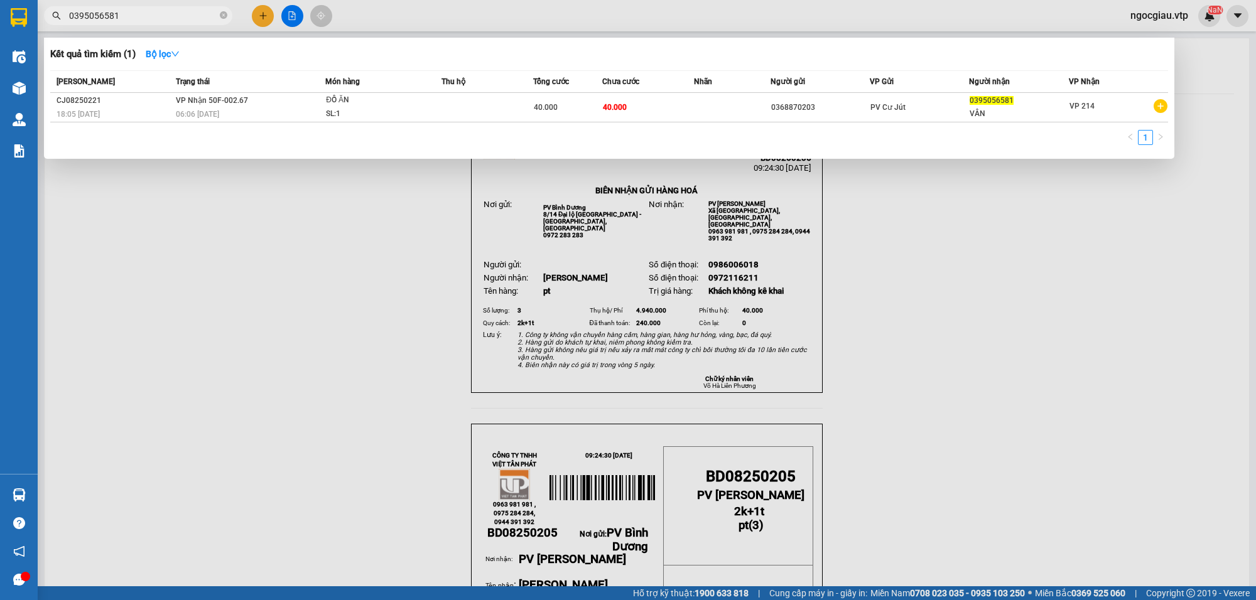
click at [144, 19] on input "0395056581" at bounding box center [143, 16] width 148 height 14
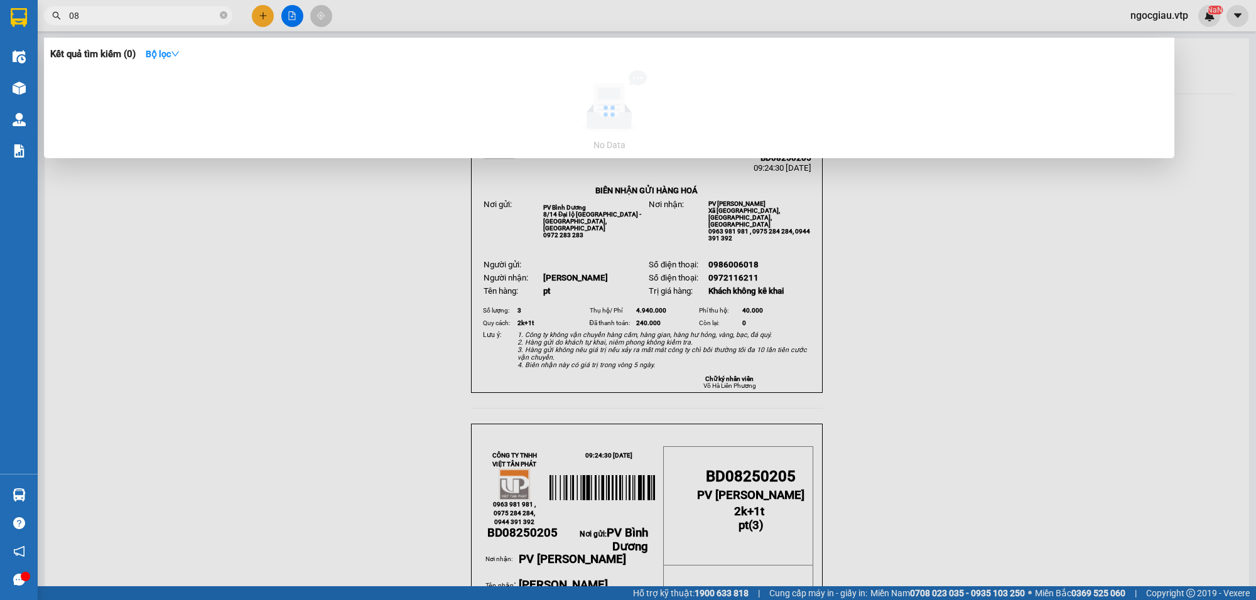
type input "0"
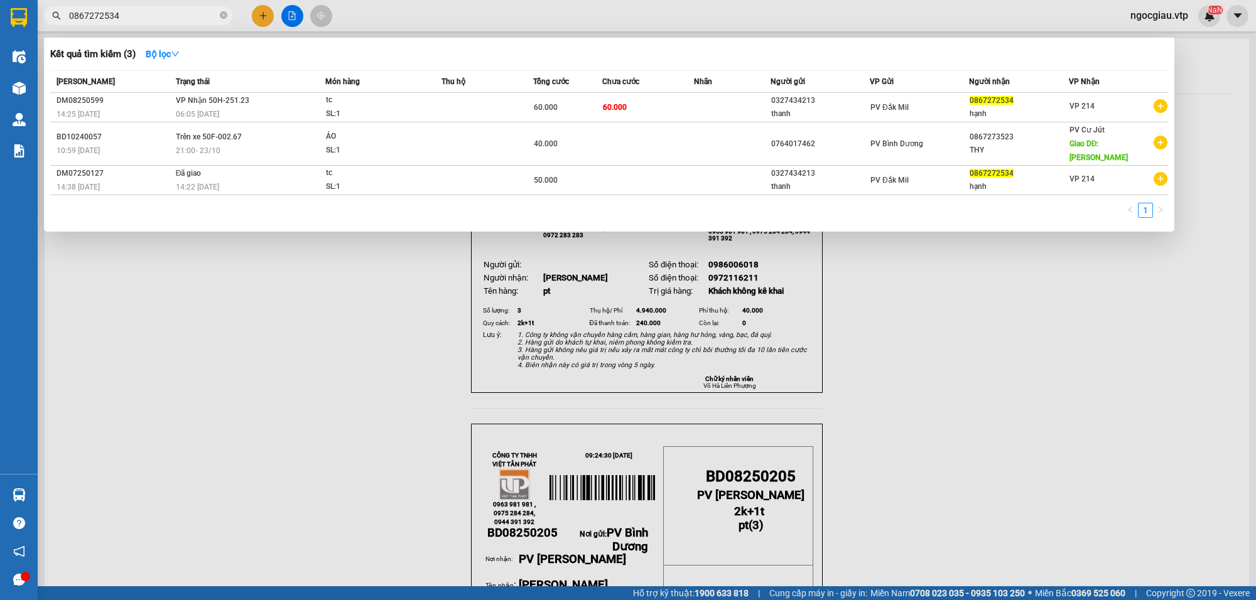
type input "0867272534"
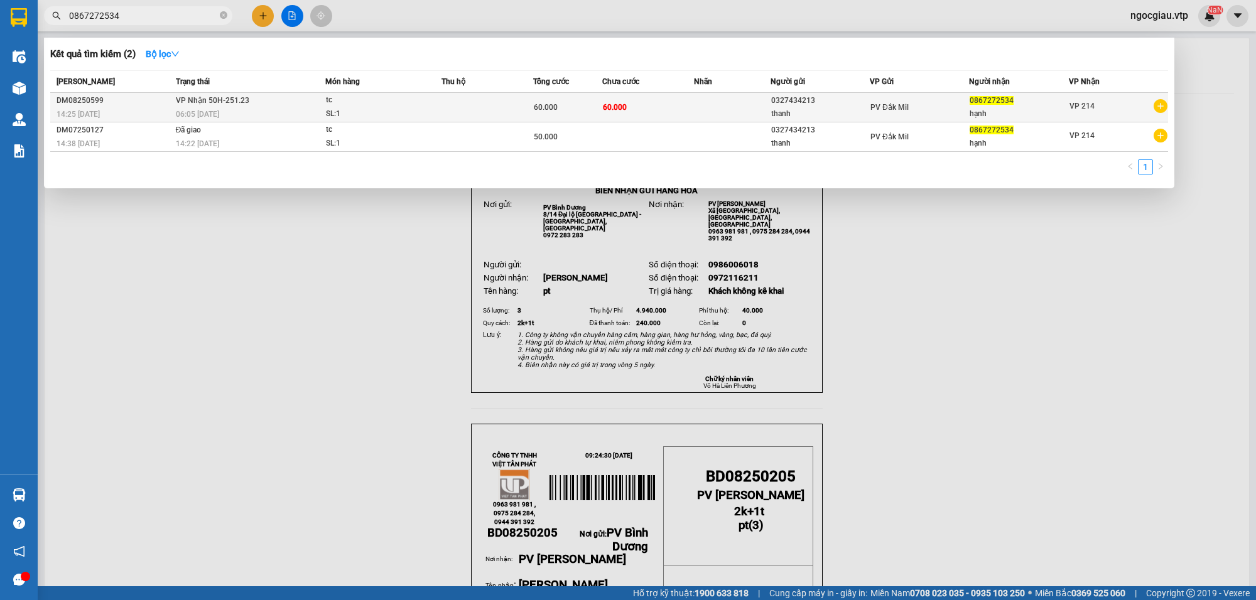
click at [378, 95] on div "tc" at bounding box center [373, 101] width 94 height 14
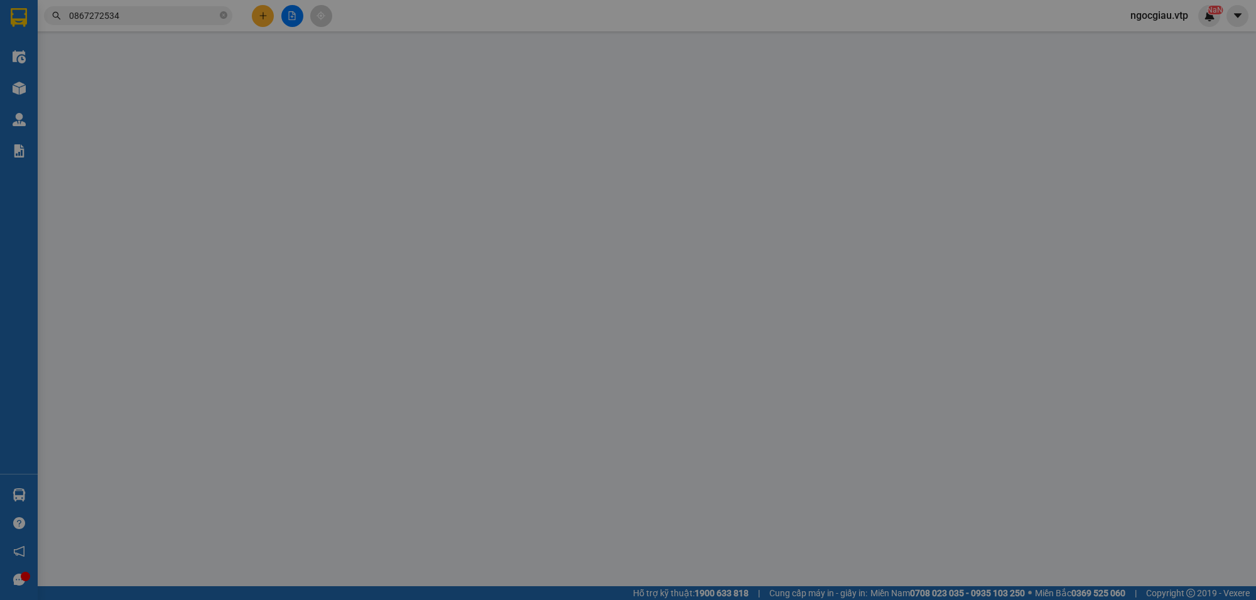
type input "3.000"
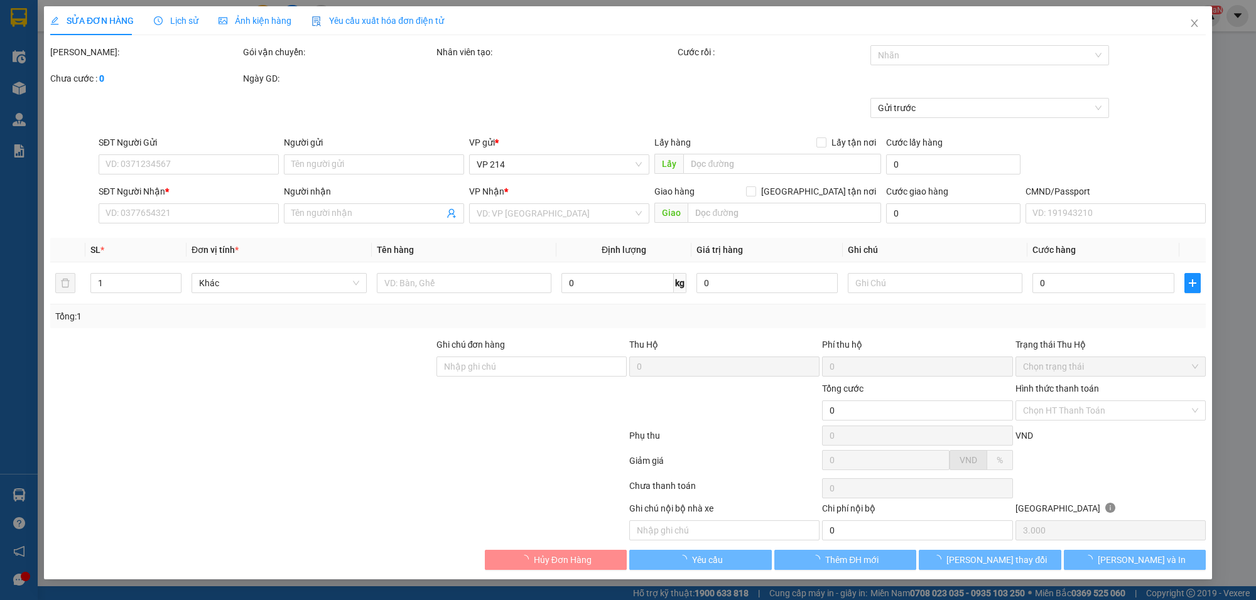
type input "0327434213"
type input "thanh"
type input "0867272534"
type input "hạnh"
type input "60.000"
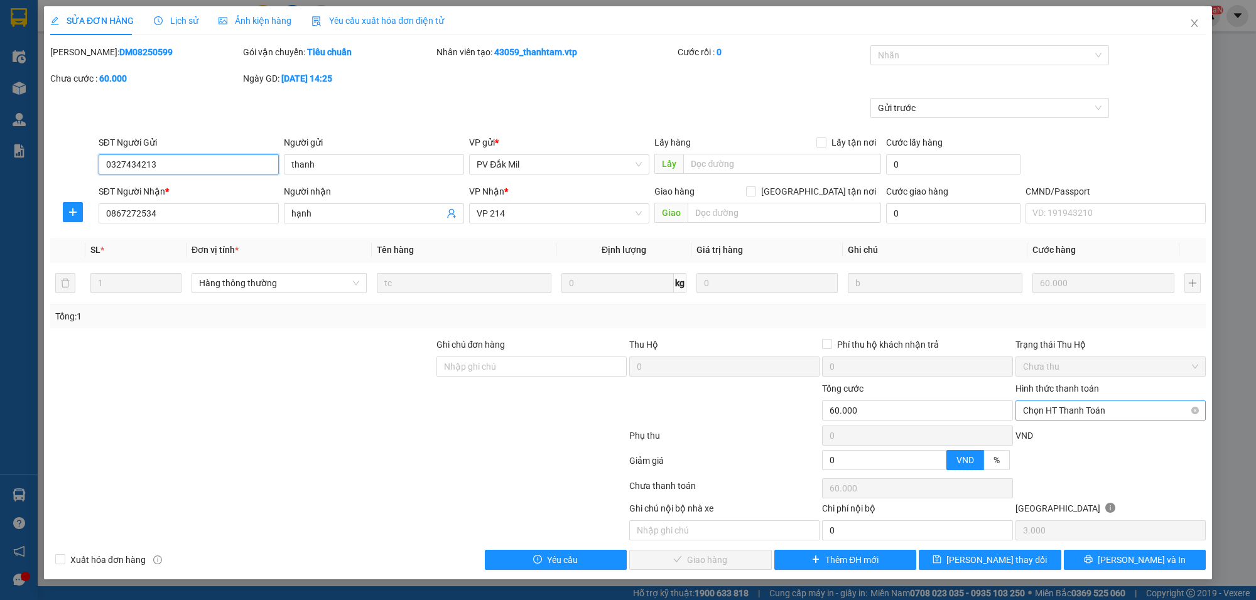
click at [1058, 412] on span "Chọn HT Thanh Toán" at bounding box center [1110, 410] width 175 height 19
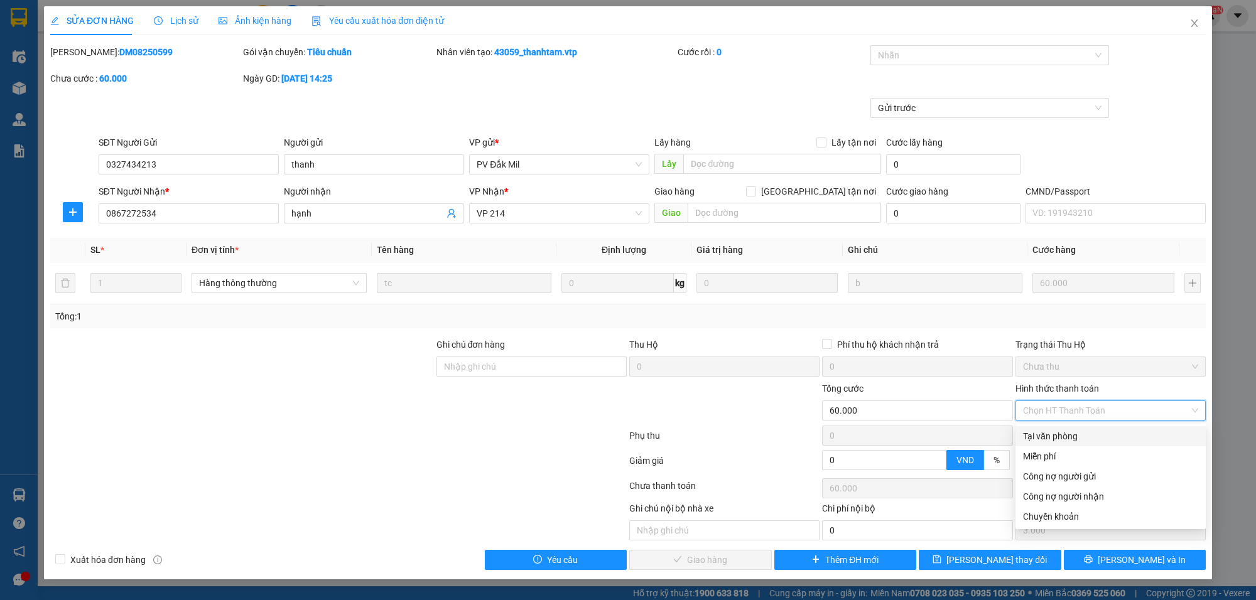
click at [1050, 431] on div "Tại văn phòng" at bounding box center [1110, 437] width 175 height 14
type input "0"
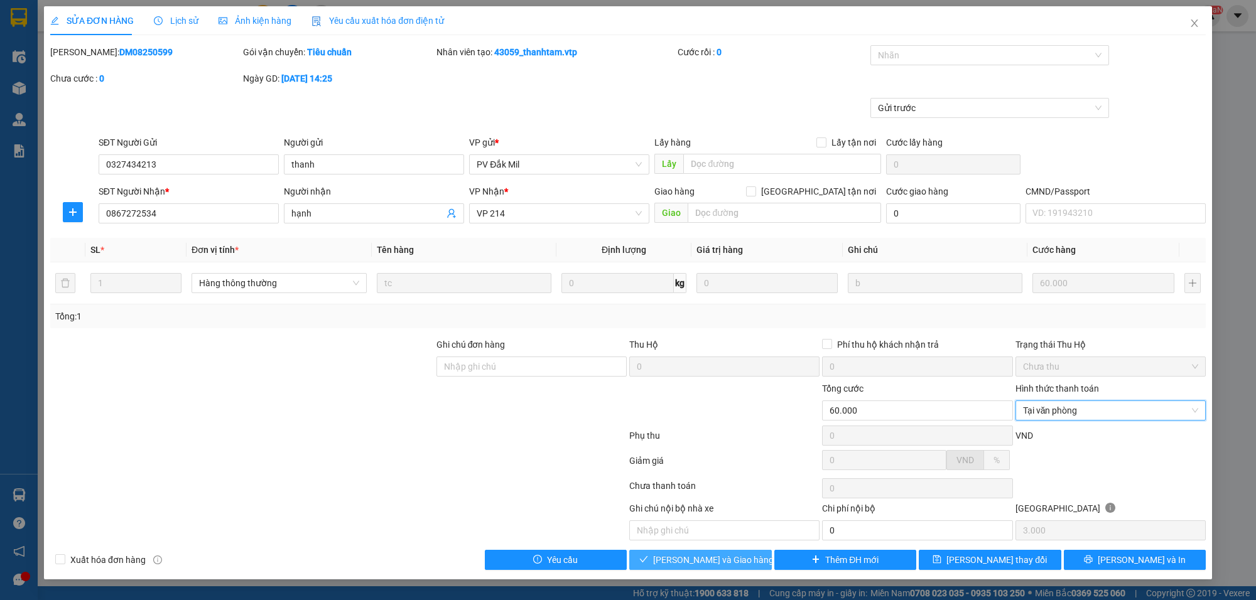
click at [719, 565] on span "[PERSON_NAME] và Giao hàng" at bounding box center [713, 560] width 121 height 14
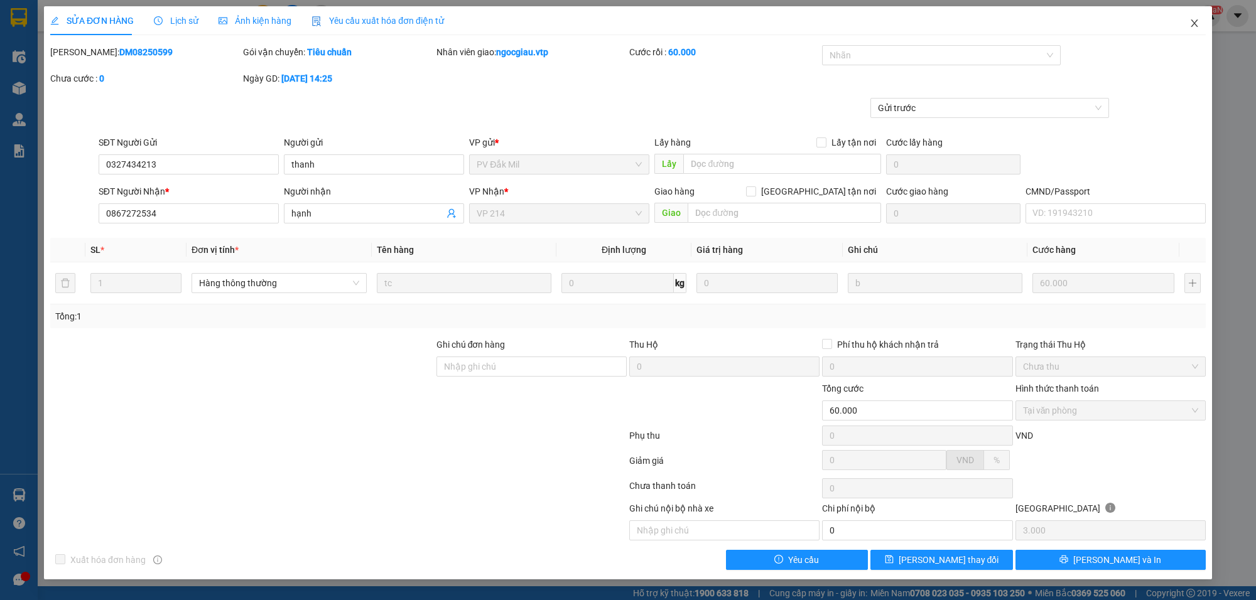
drag, startPoint x: 1197, startPoint y: 23, endPoint x: 1113, endPoint y: 8, distance: 85.5
click at [1198, 22] on icon "close" at bounding box center [1194, 23] width 10 height 10
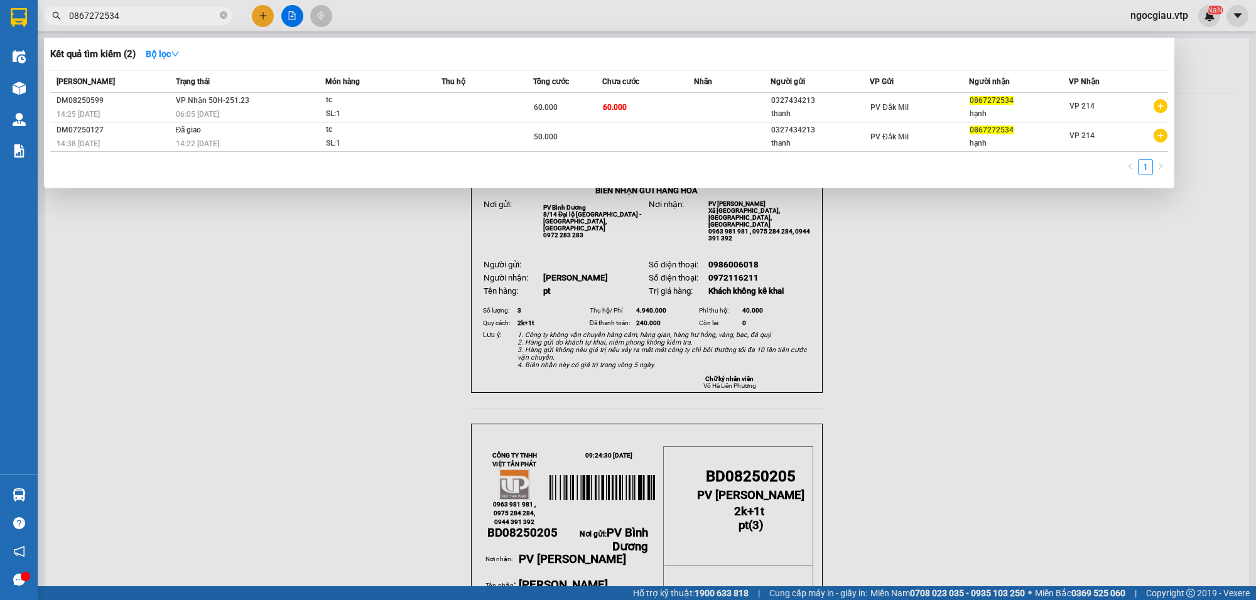
click at [145, 16] on input "0867272534" at bounding box center [143, 16] width 148 height 14
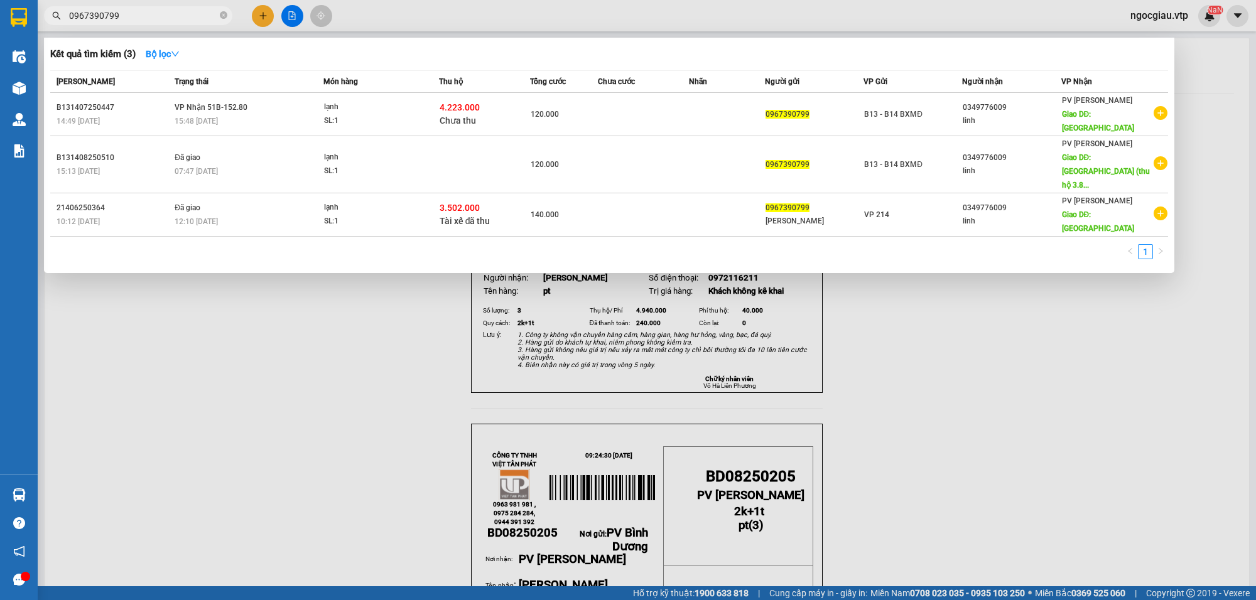
click at [173, 13] on input "0967390799" at bounding box center [143, 16] width 148 height 14
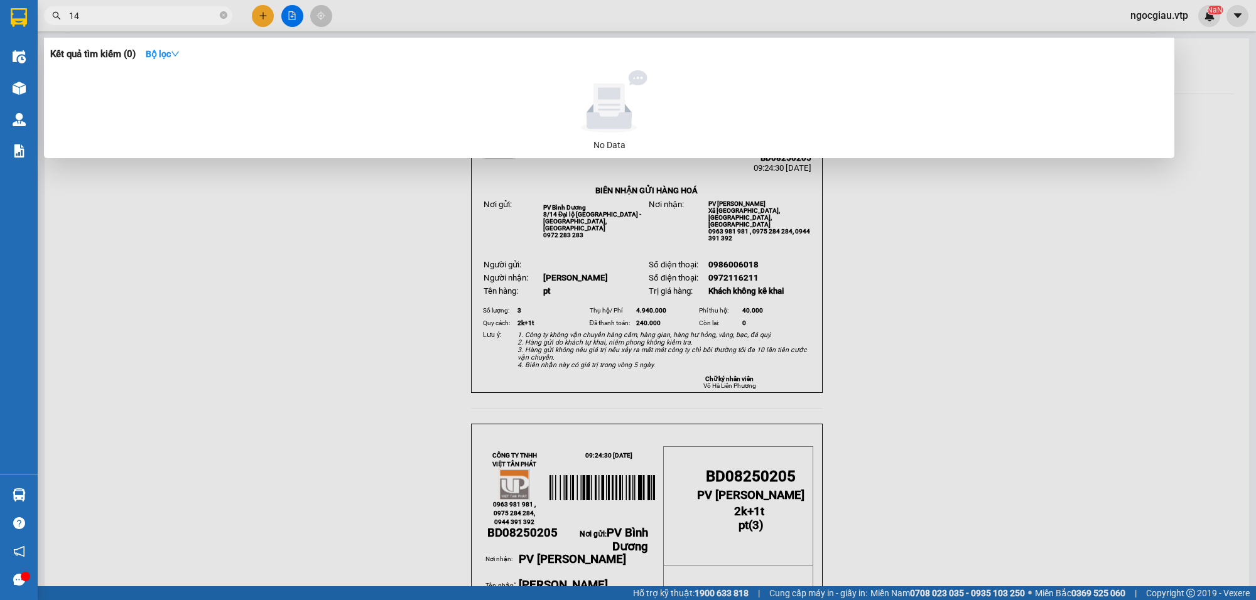
type input "1"
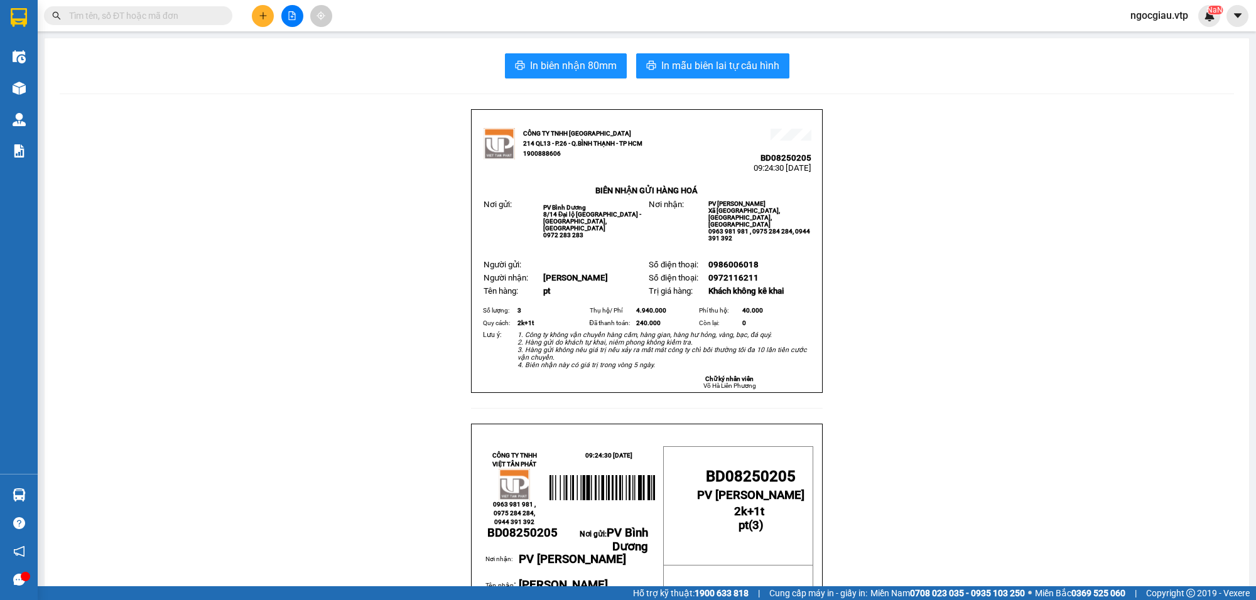
click at [173, 13] on input "text" at bounding box center [143, 16] width 148 height 14
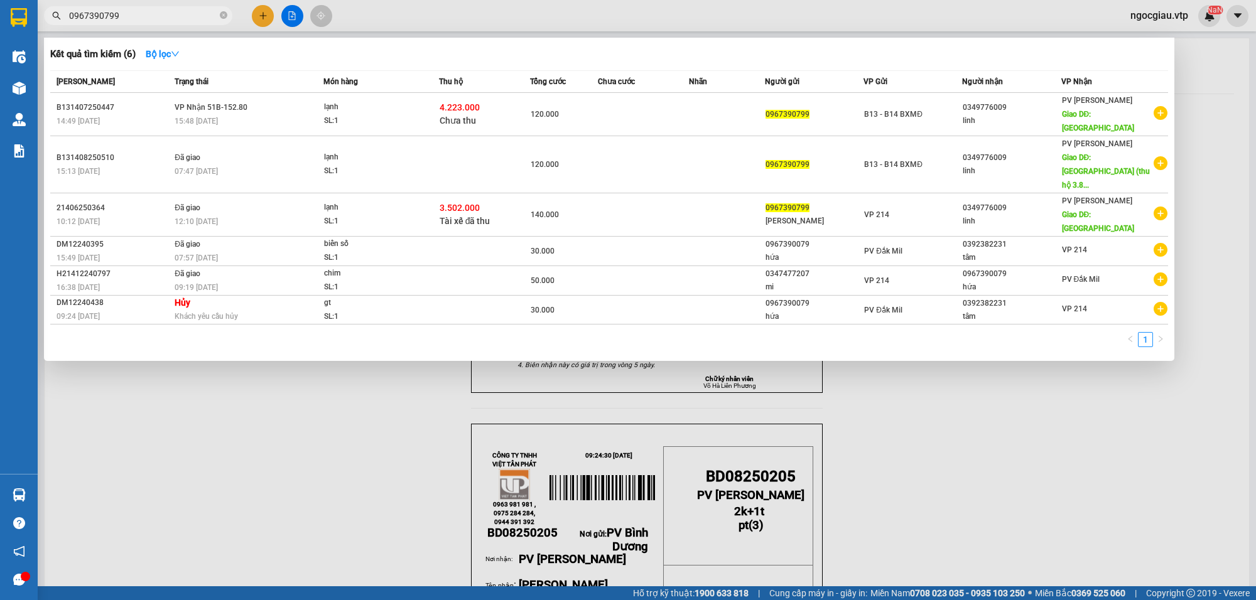
type input "0967390799"
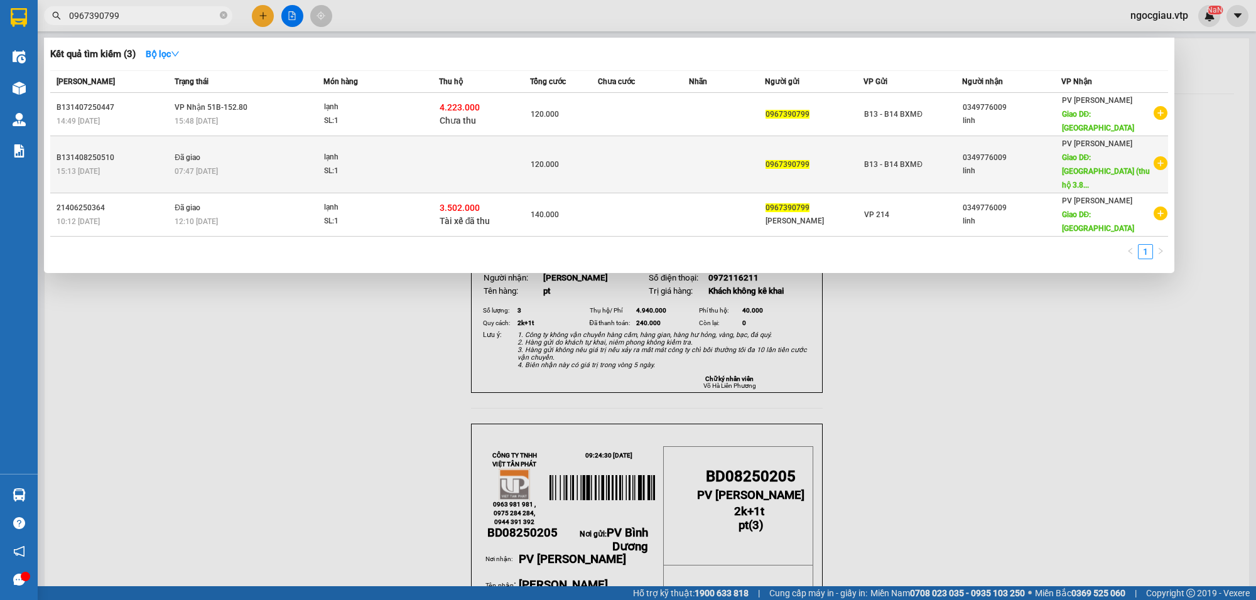
click at [673, 142] on td at bounding box center [643, 164] width 91 height 57
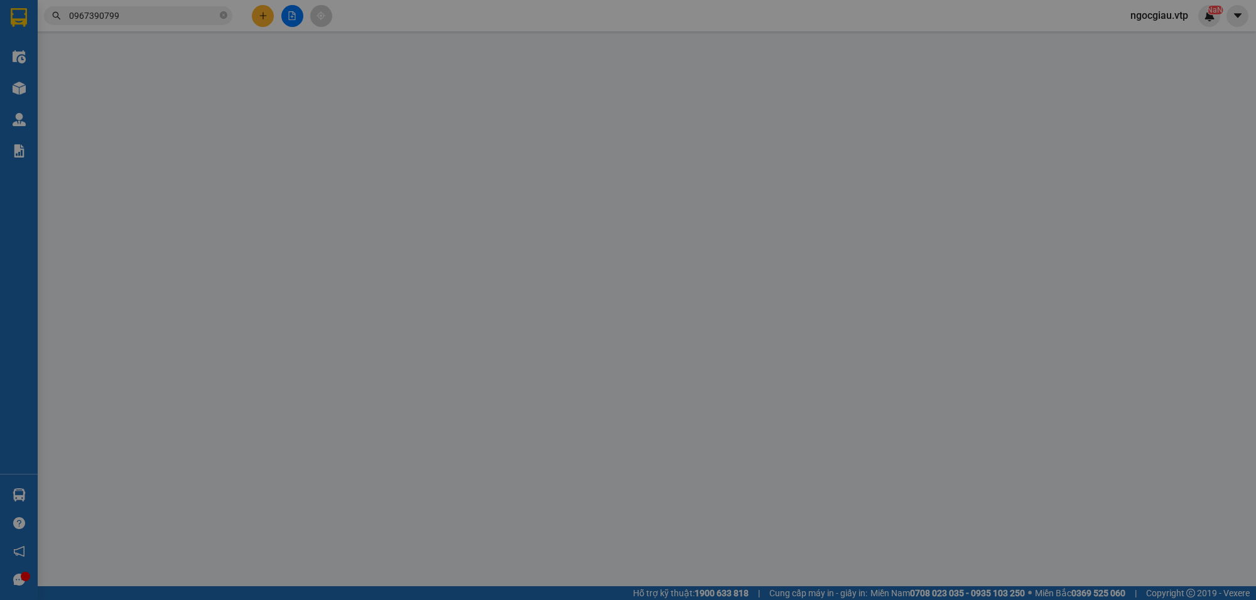
type input "0967390799"
type input "0349776009"
type input "linh"
type input "quảng phú (thu hộ 3.887.000)"
type input "40.000"
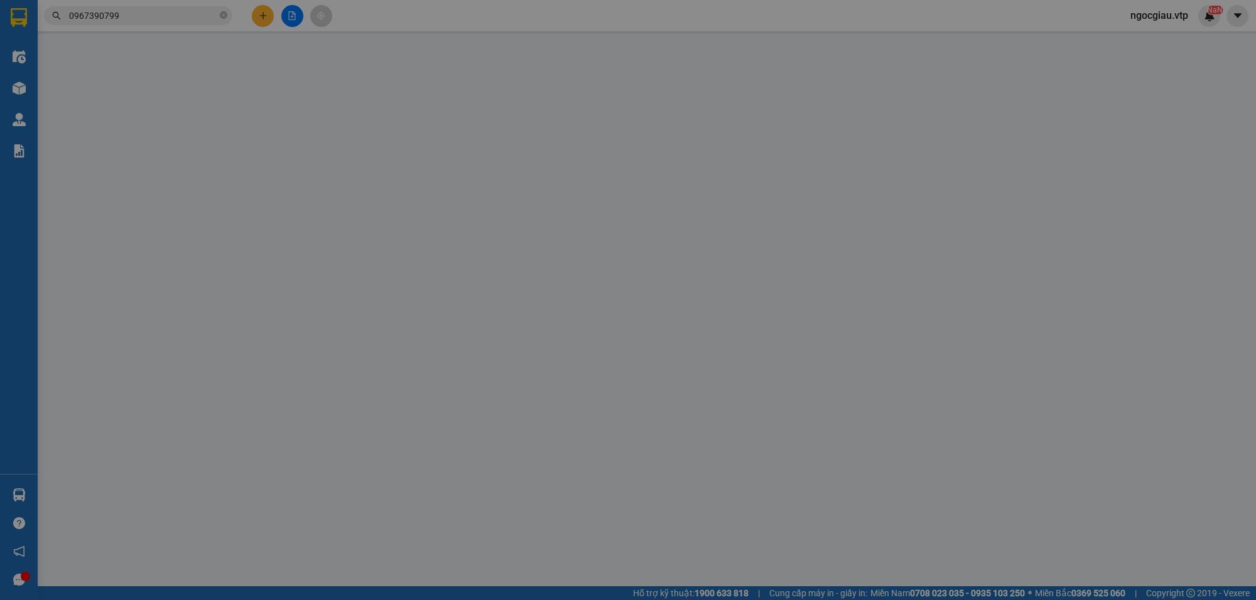
type input "120.000"
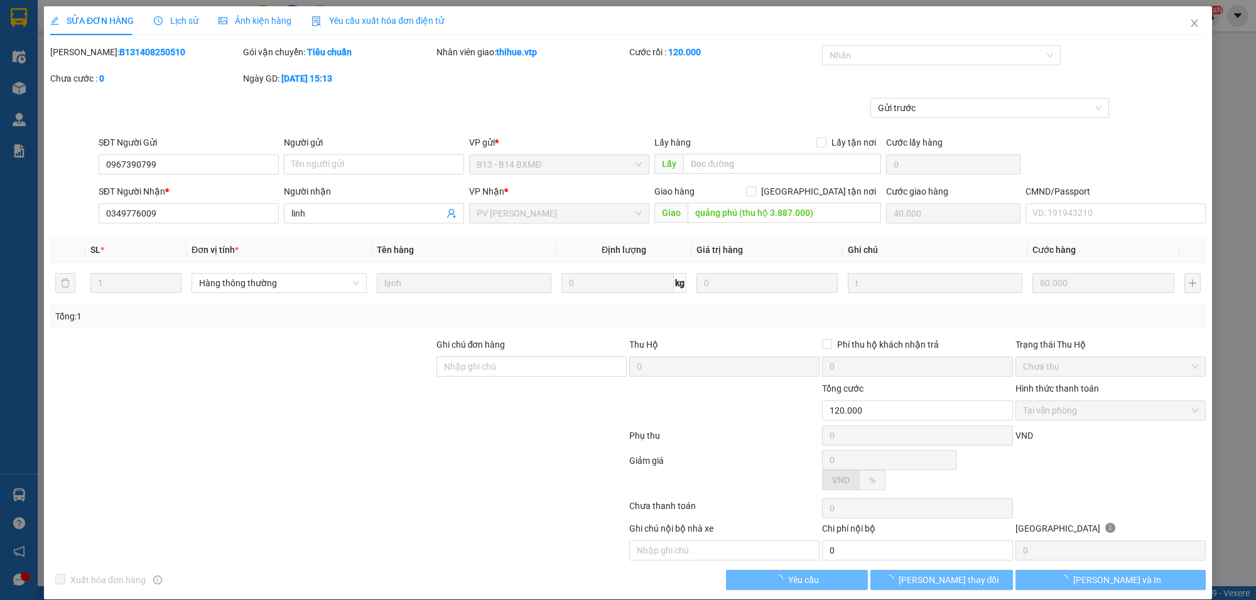
type input "4.000"
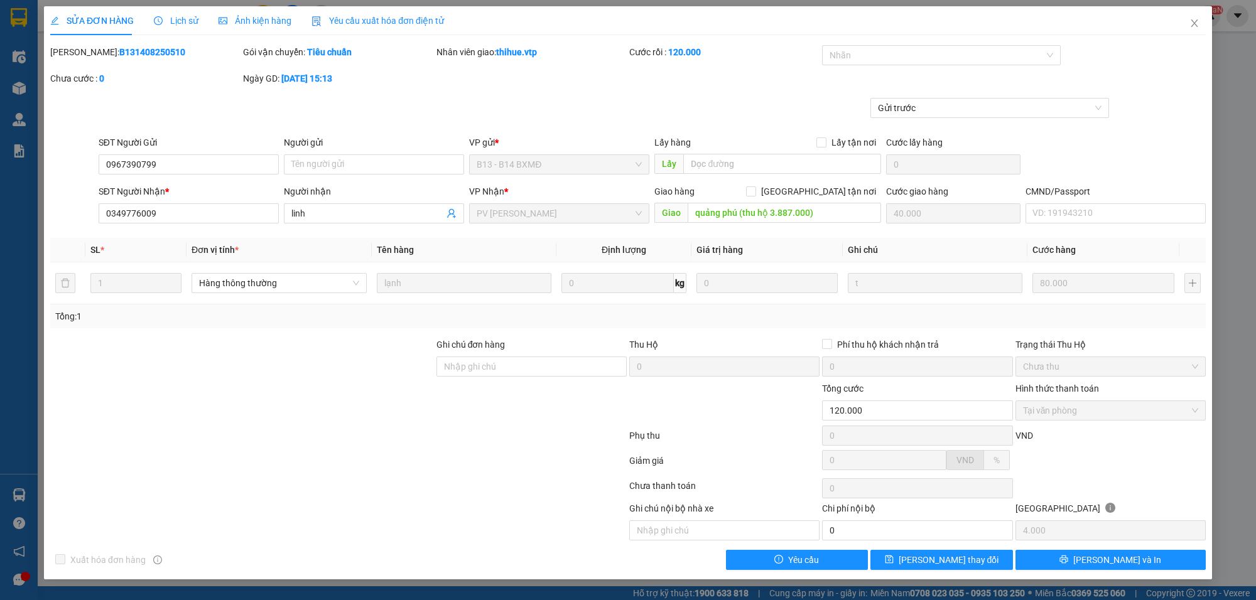
click at [173, 18] on span "Lịch sử" at bounding box center [176, 21] width 45 height 10
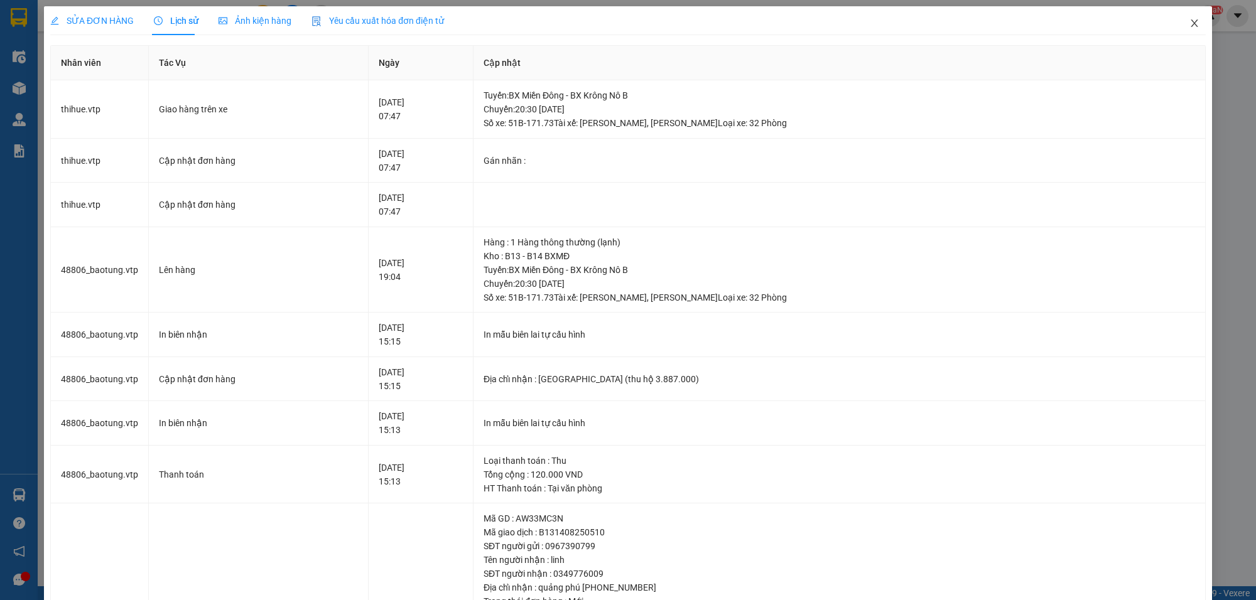
click at [1189, 21] on icon "close" at bounding box center [1194, 23] width 10 height 10
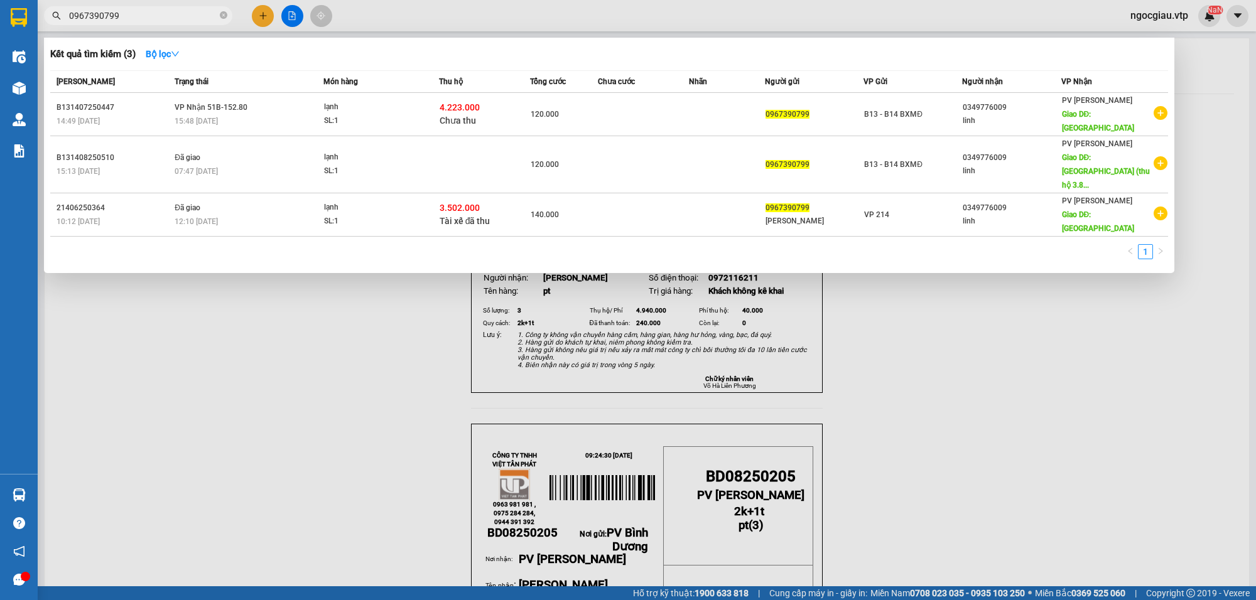
click at [157, 16] on input "0967390799" at bounding box center [143, 16] width 148 height 14
click at [143, 13] on input "0967390799" at bounding box center [143, 16] width 148 height 14
type input "8250510"
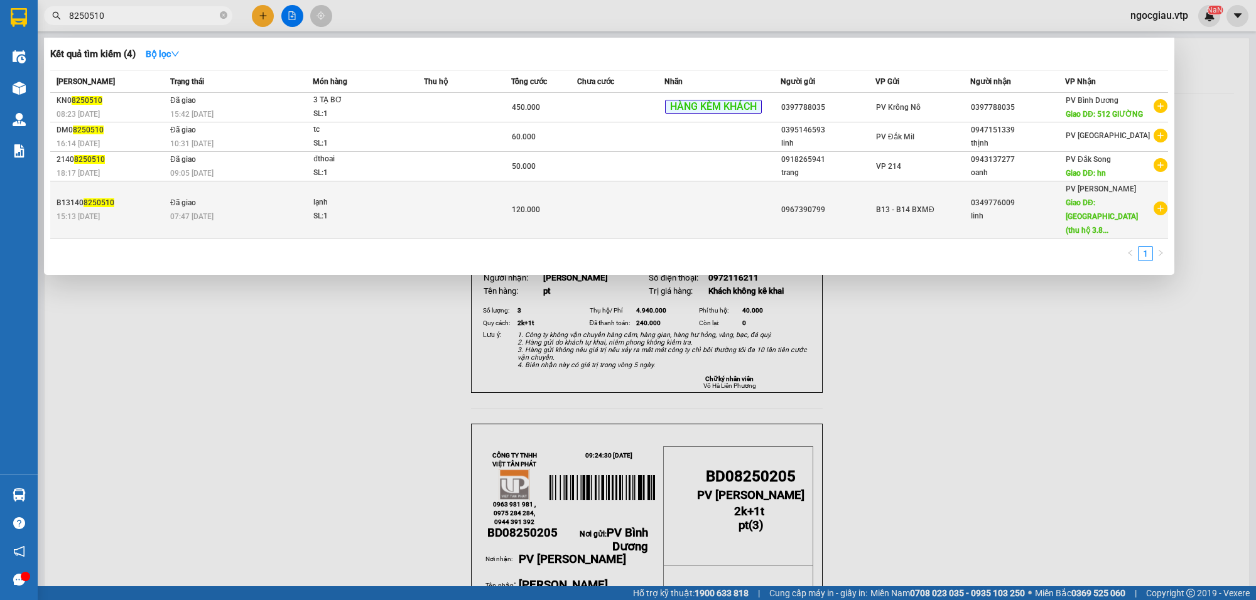
click at [425, 193] on td at bounding box center [467, 209] width 87 height 57
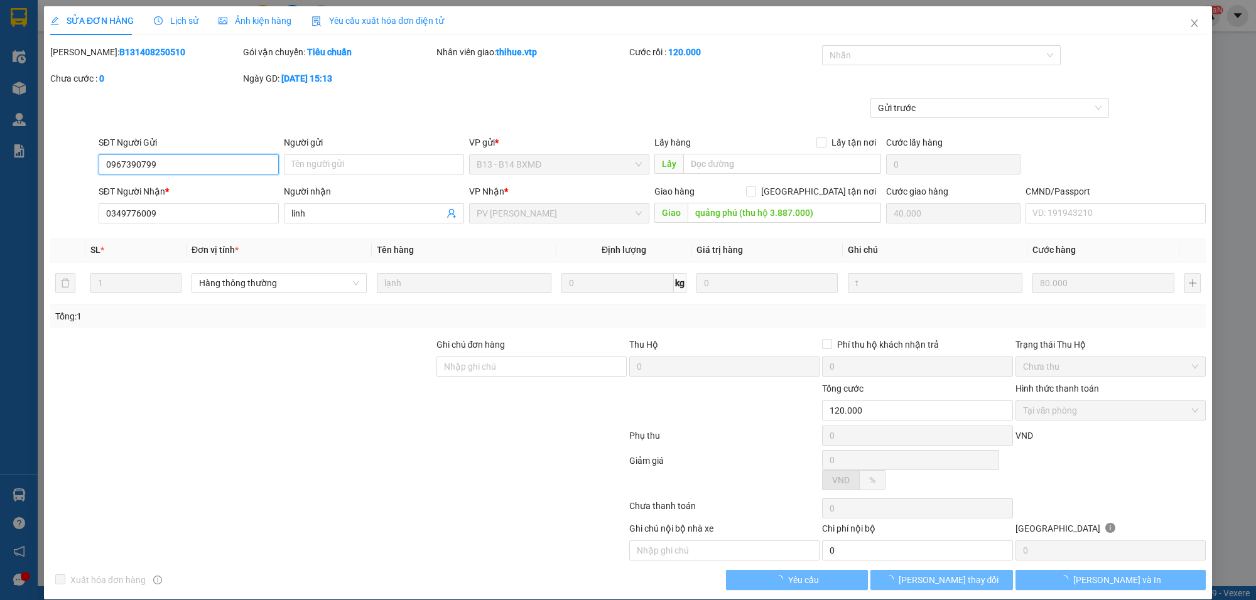
type input "4.000"
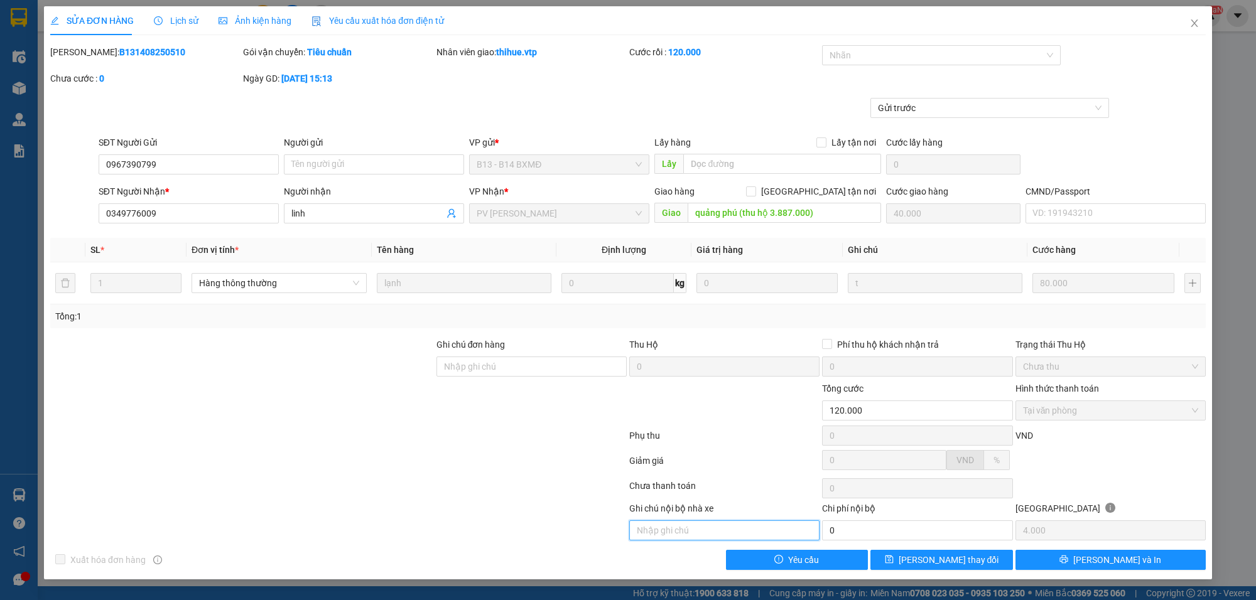
click at [727, 526] on input "text" at bounding box center [724, 531] width 190 height 20
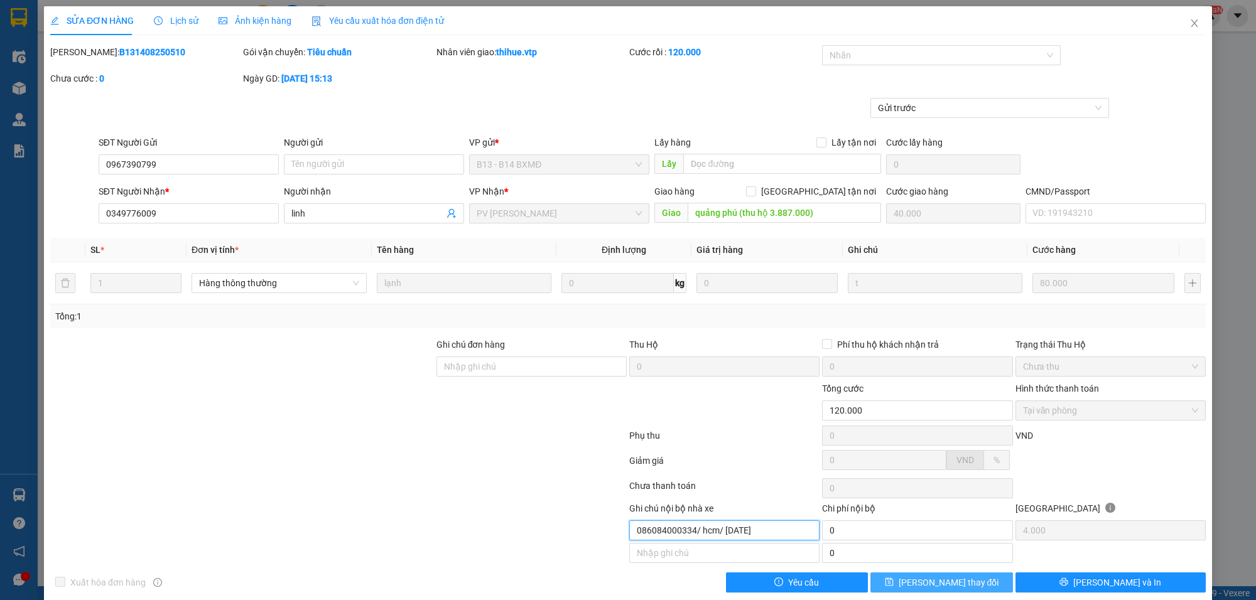
type input "086084000334/ hcm/ 14/04/2022"
click at [964, 585] on button "[PERSON_NAME] thay đổi" at bounding box center [941, 583] width 143 height 20
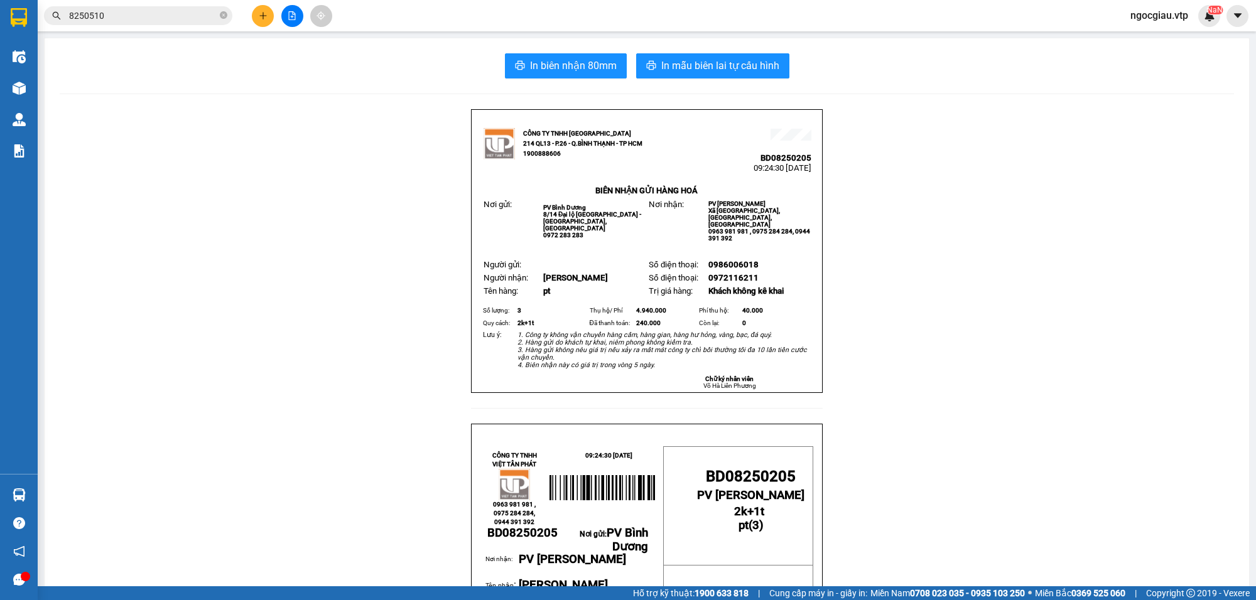
click at [117, 11] on input "8250510" at bounding box center [143, 16] width 148 height 14
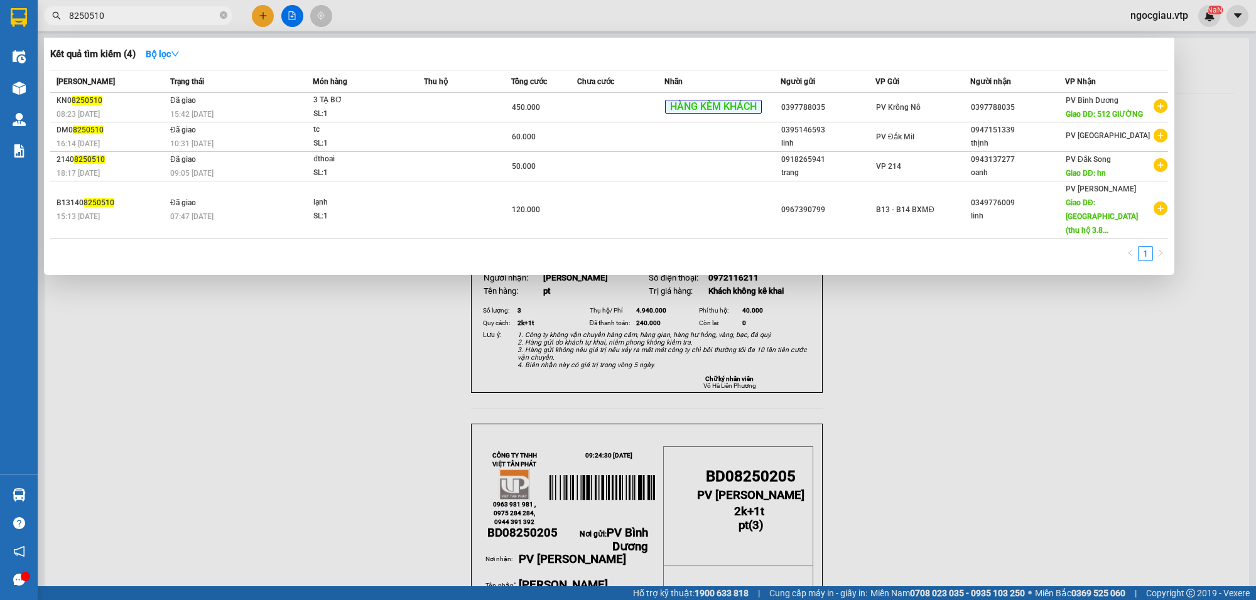
click at [117, 11] on input "8250510" at bounding box center [143, 16] width 148 height 14
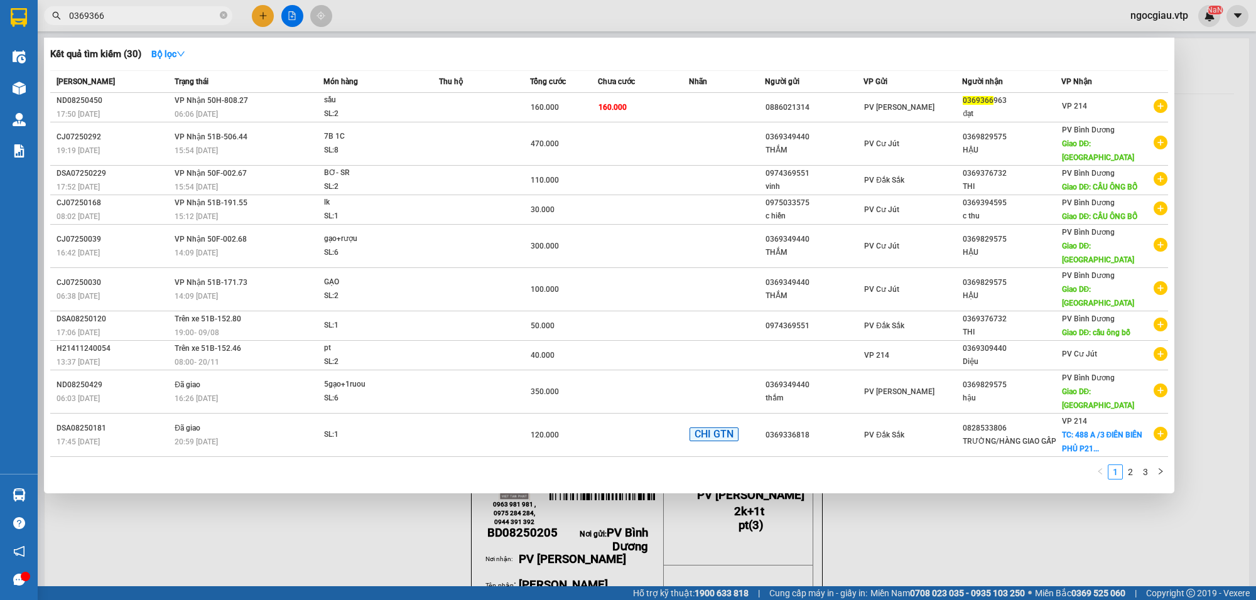
type input "0369366"
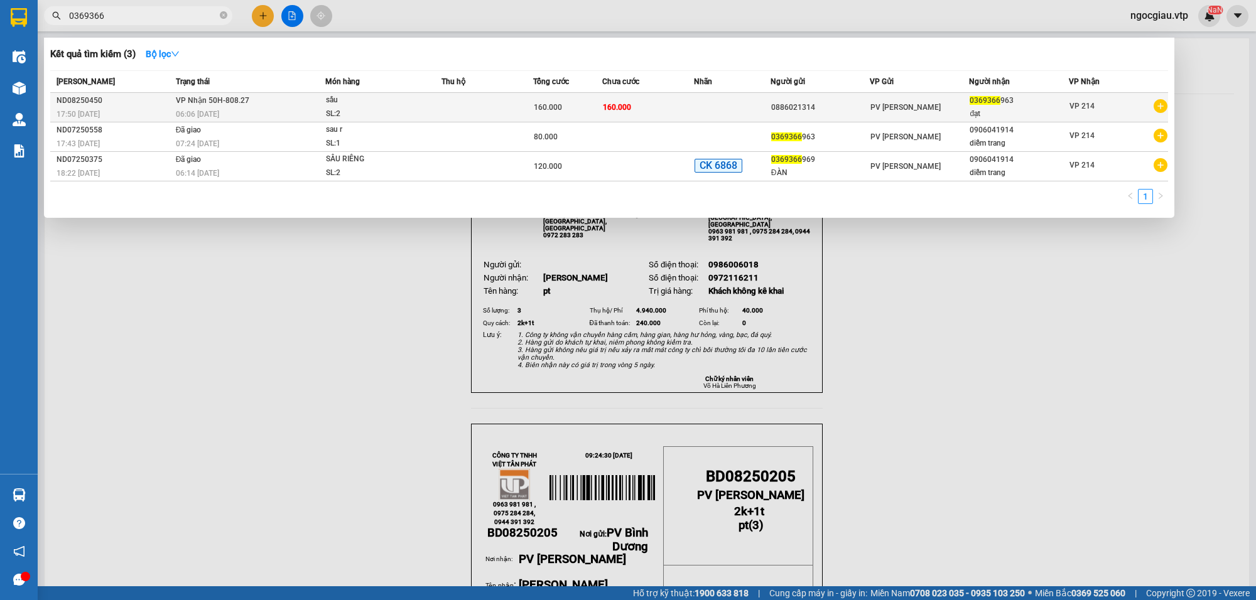
click at [397, 106] on div "sầu" at bounding box center [373, 101] width 94 height 14
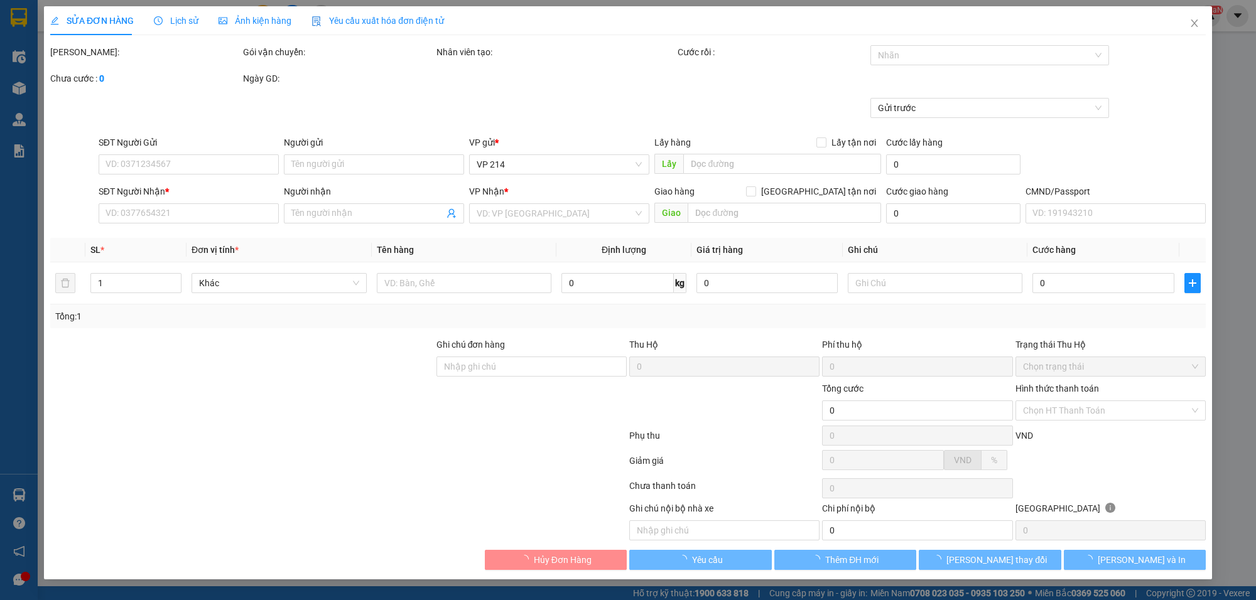
type input "0886021314"
type input "0369366963"
type input "đạt"
type input "160.000"
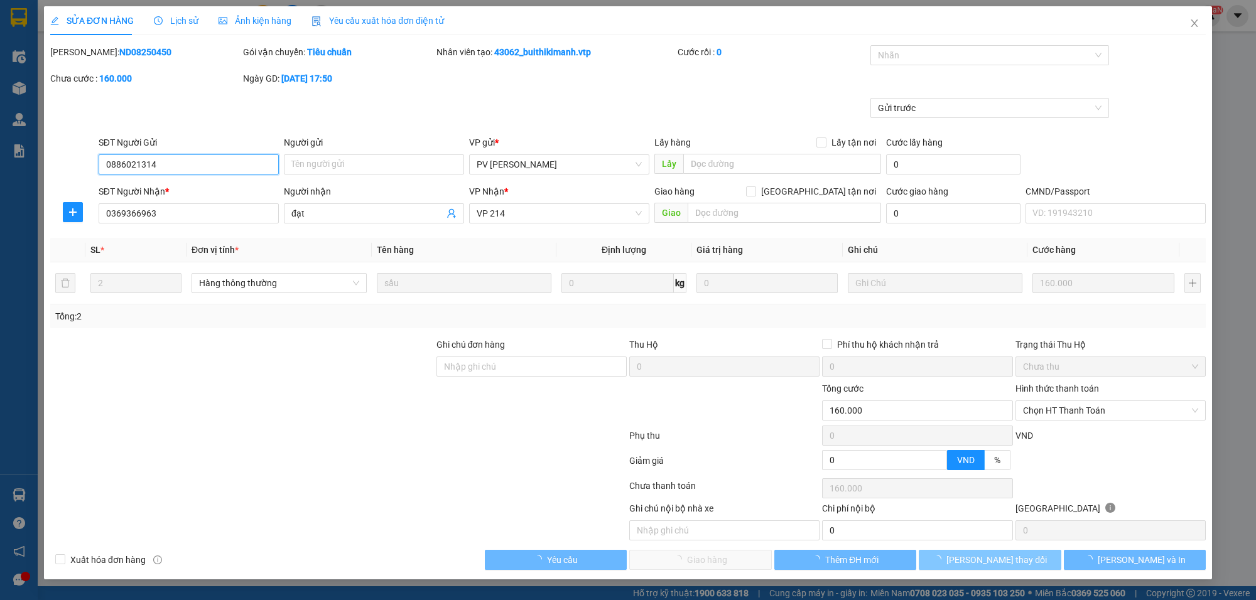
type input "8.000"
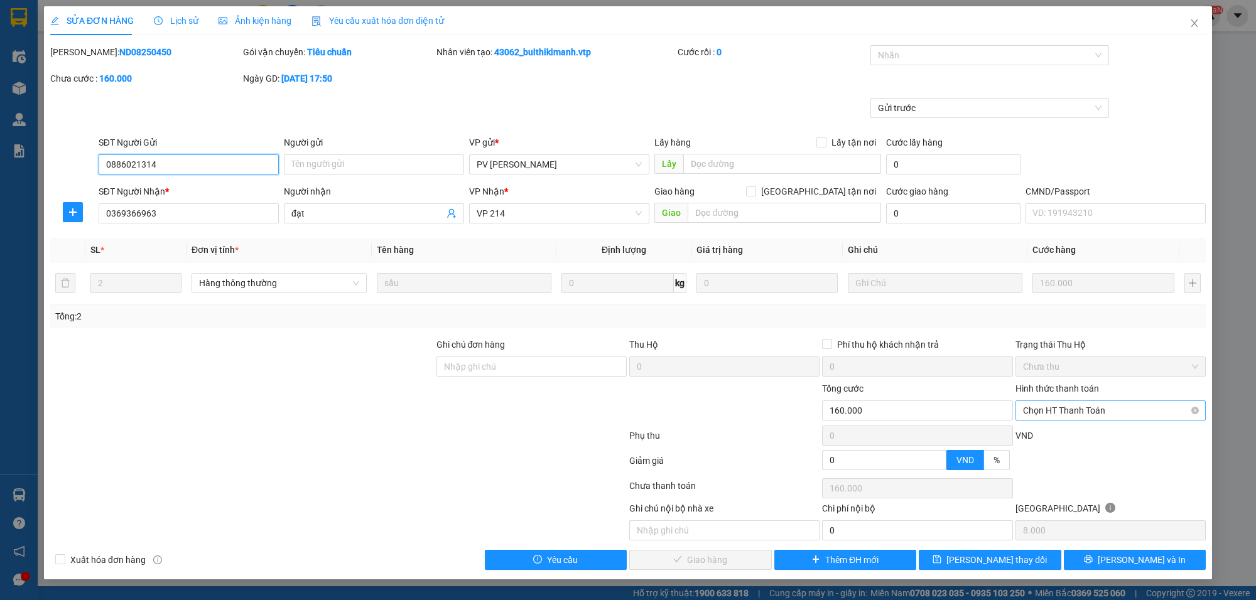
click at [1087, 408] on span "Chọn HT Thanh Toán" at bounding box center [1110, 410] width 175 height 19
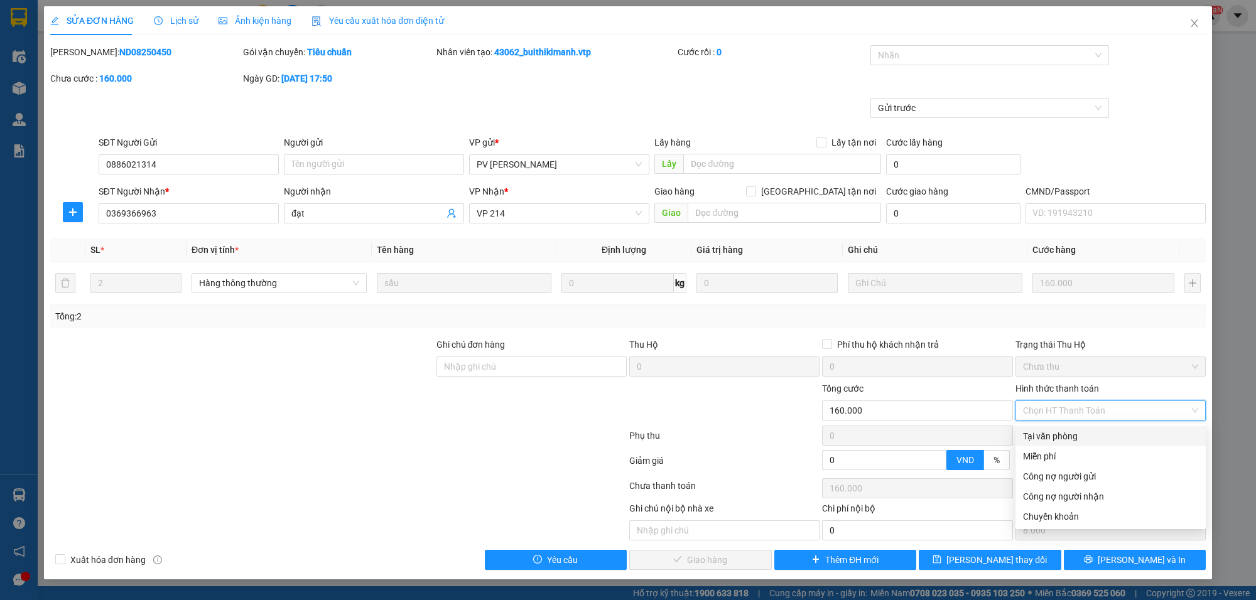
click at [1075, 430] on div "Tại văn phòng" at bounding box center [1110, 437] width 175 height 14
type input "0"
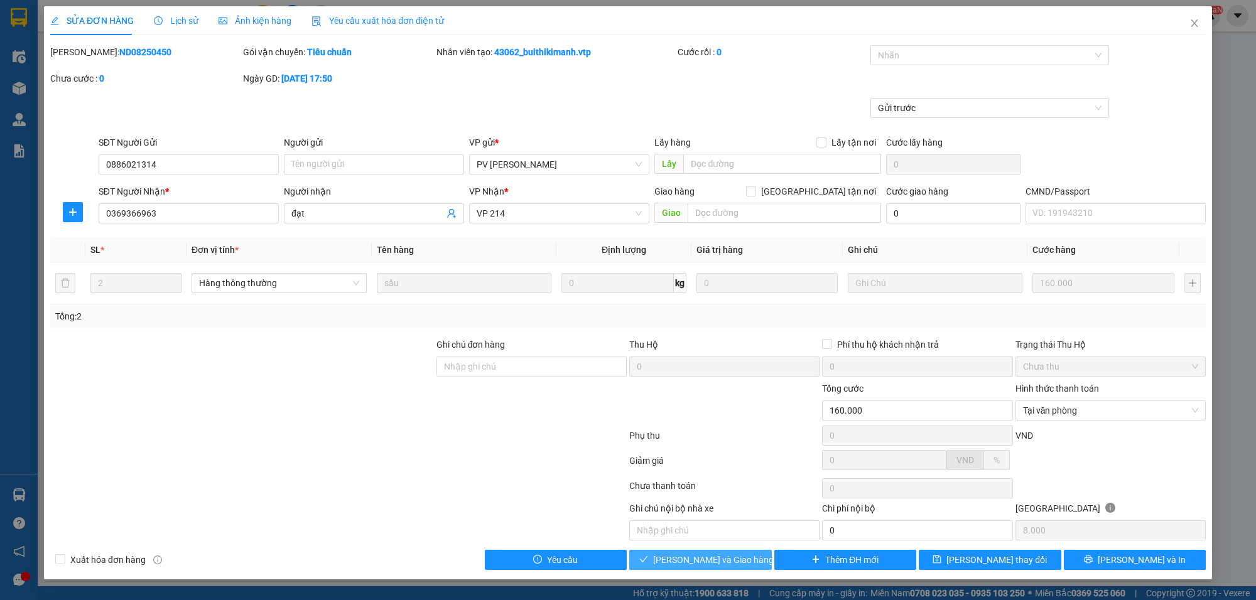
click at [728, 566] on span "[PERSON_NAME] và Giao hàng" at bounding box center [713, 560] width 121 height 14
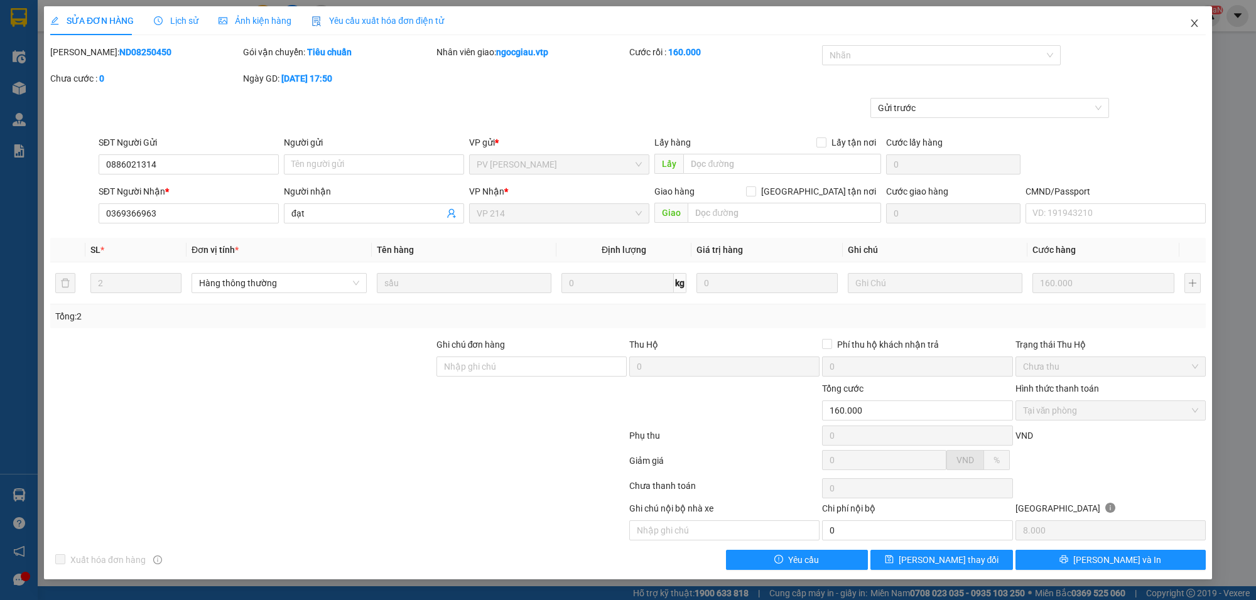
click at [1196, 23] on icon "close" at bounding box center [1194, 23] width 10 height 10
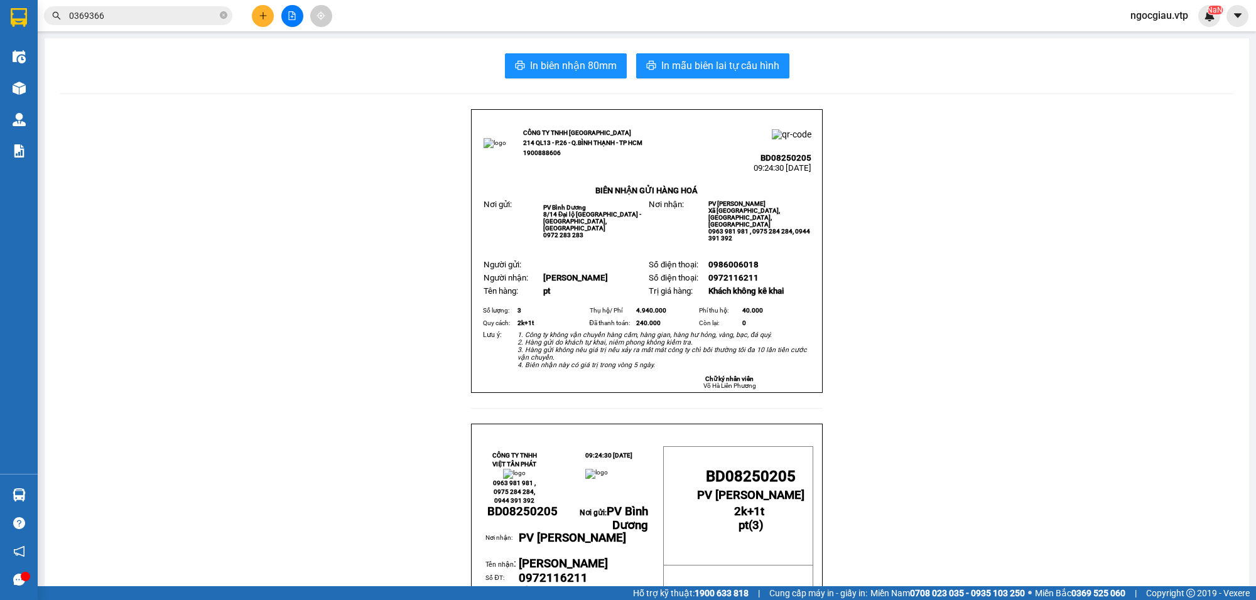
click at [157, 13] on input "0369366" at bounding box center [143, 16] width 148 height 14
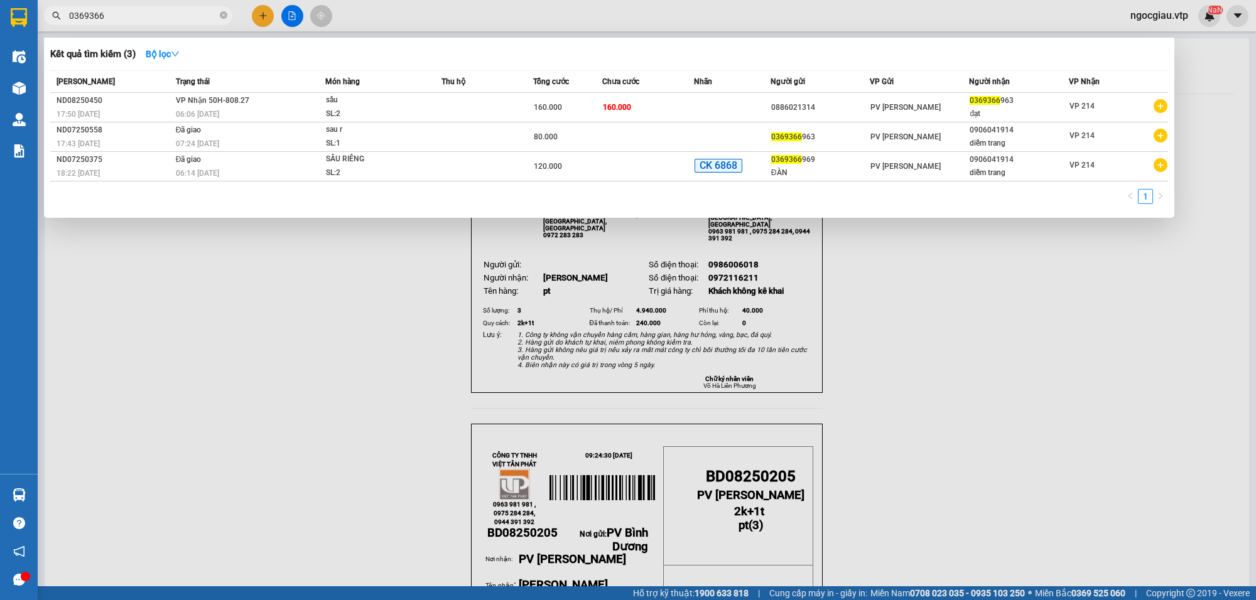
click at [157, 13] on input "0369366" at bounding box center [143, 16] width 148 height 14
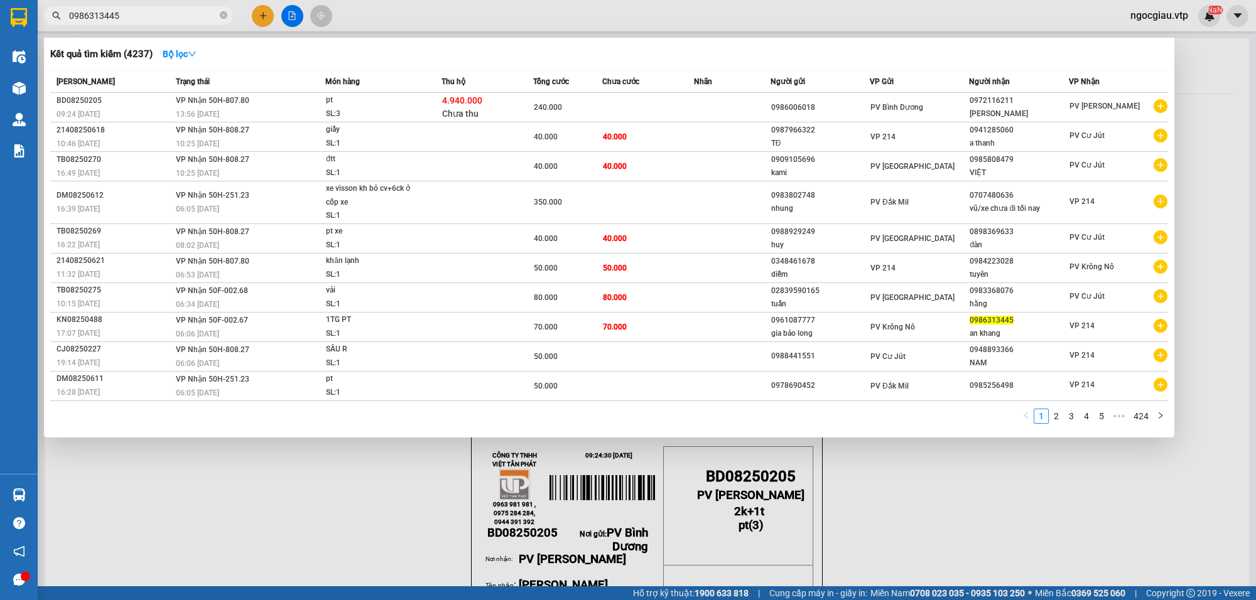
type input "0986313445"
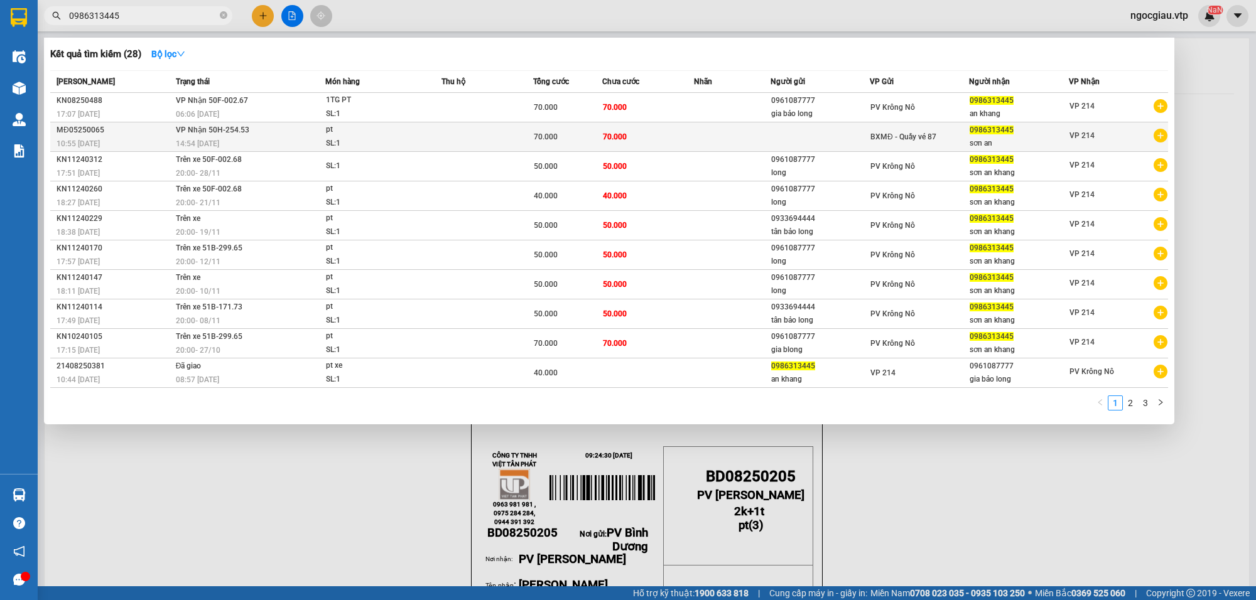
click at [418, 137] on div "SL: 1" at bounding box center [373, 144] width 94 height 14
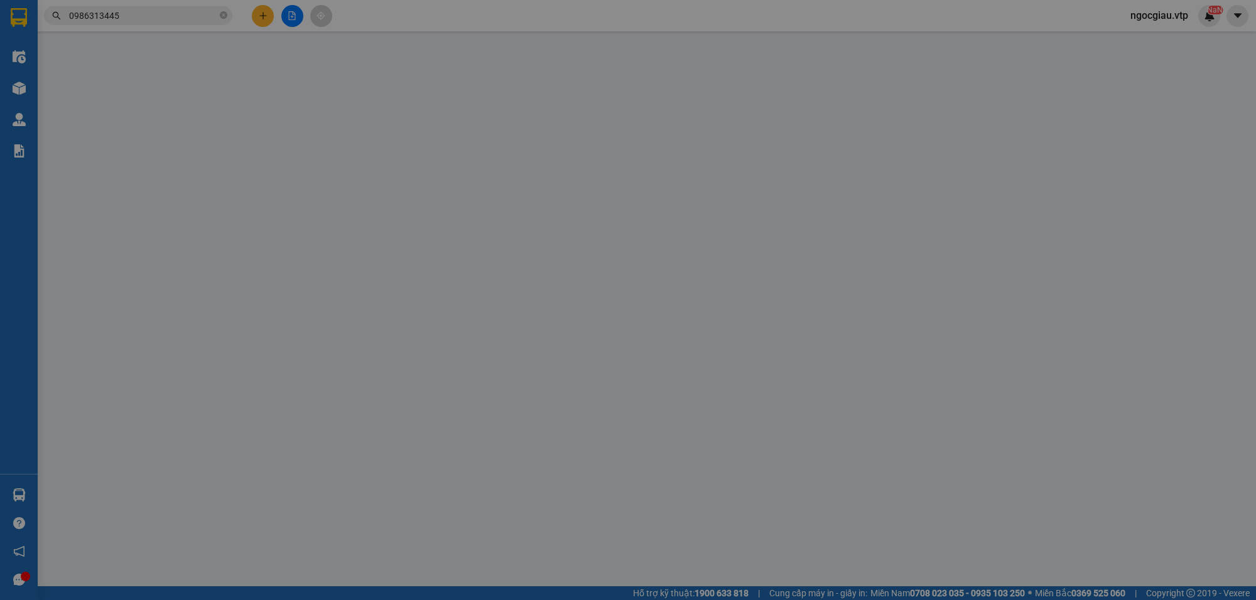
type input "0986313445"
type input "sơn an"
type input "70.000"
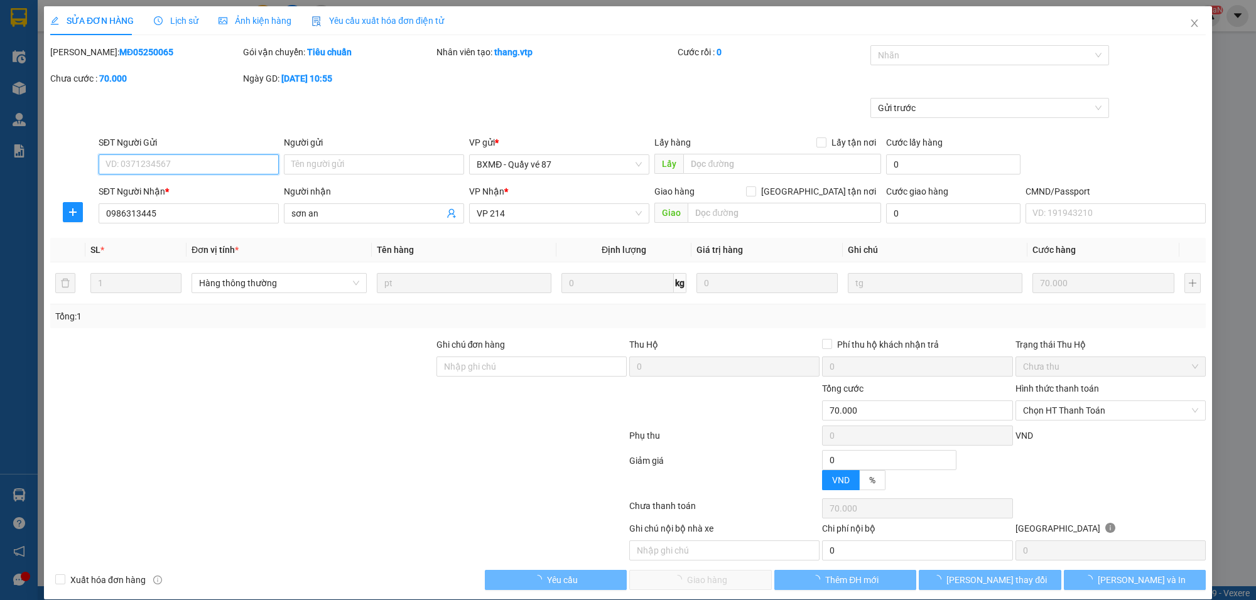
type input "3.500"
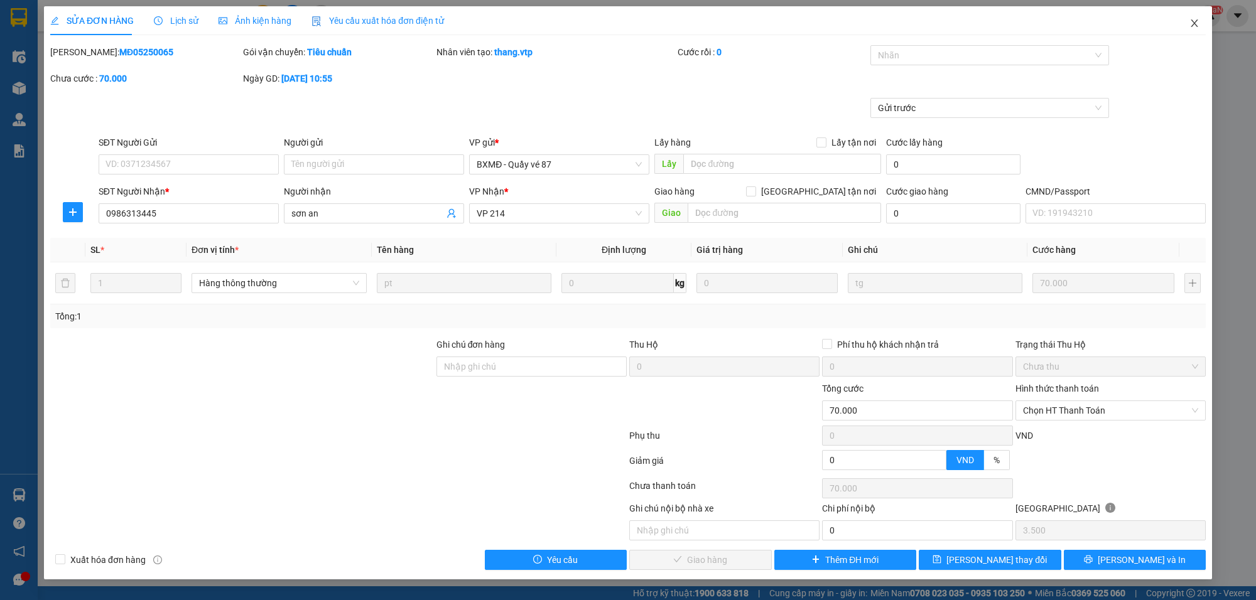
click at [1198, 17] on span "Close" at bounding box center [1194, 23] width 35 height 35
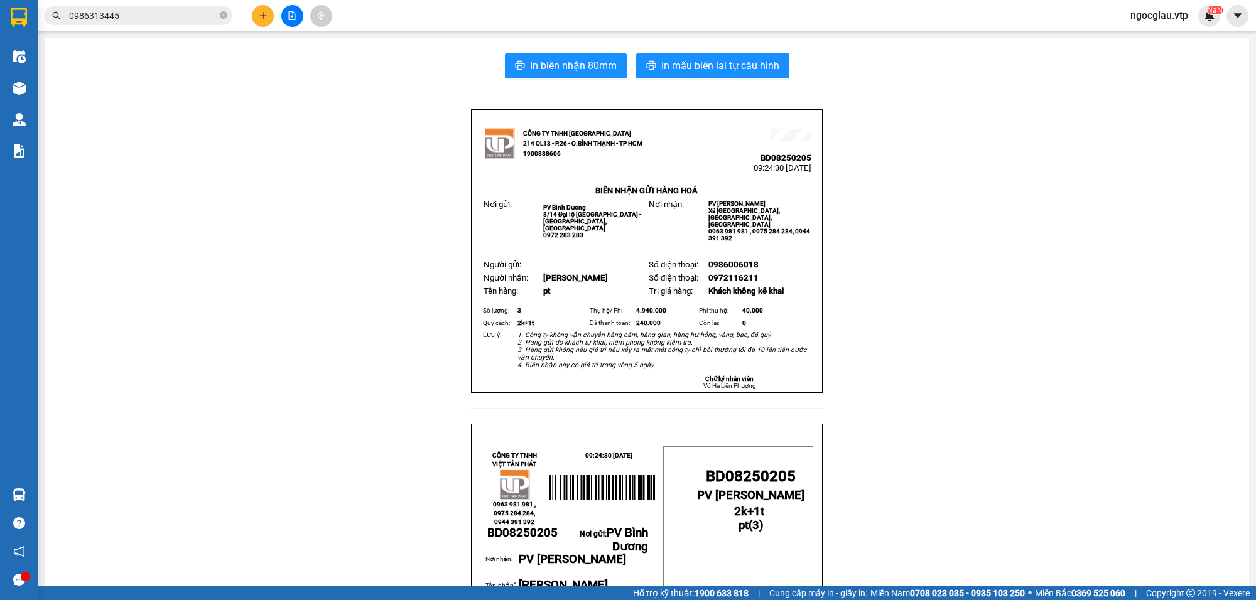
click at [124, 16] on input "0986313445" at bounding box center [143, 16] width 148 height 14
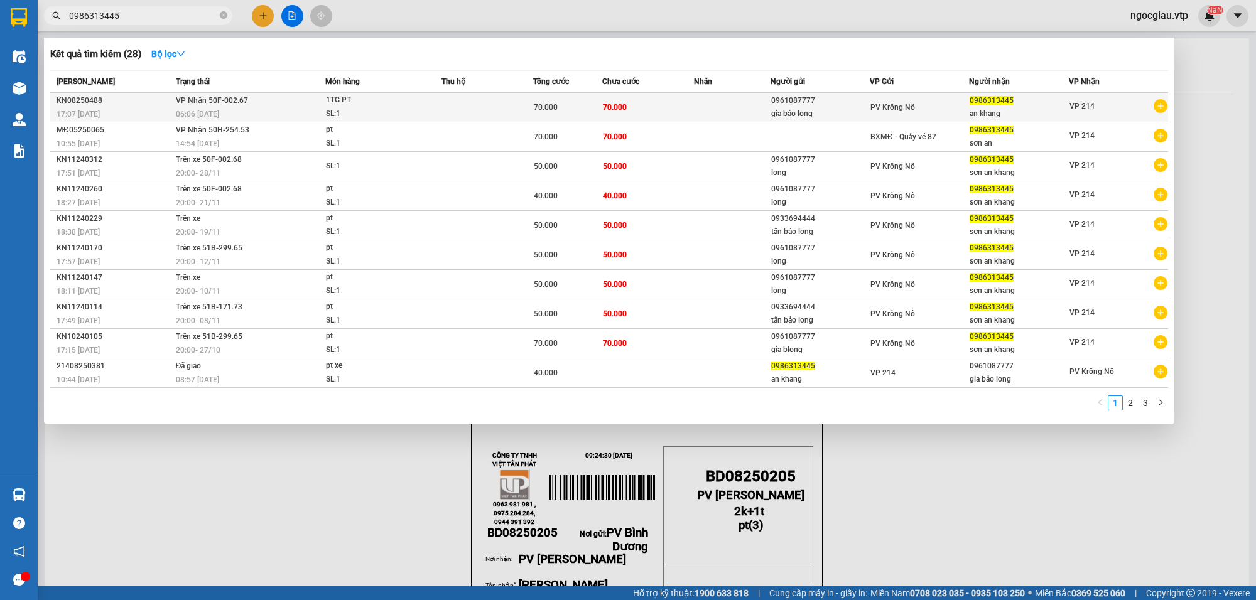
click at [504, 109] on td at bounding box center [487, 108] width 92 height 30
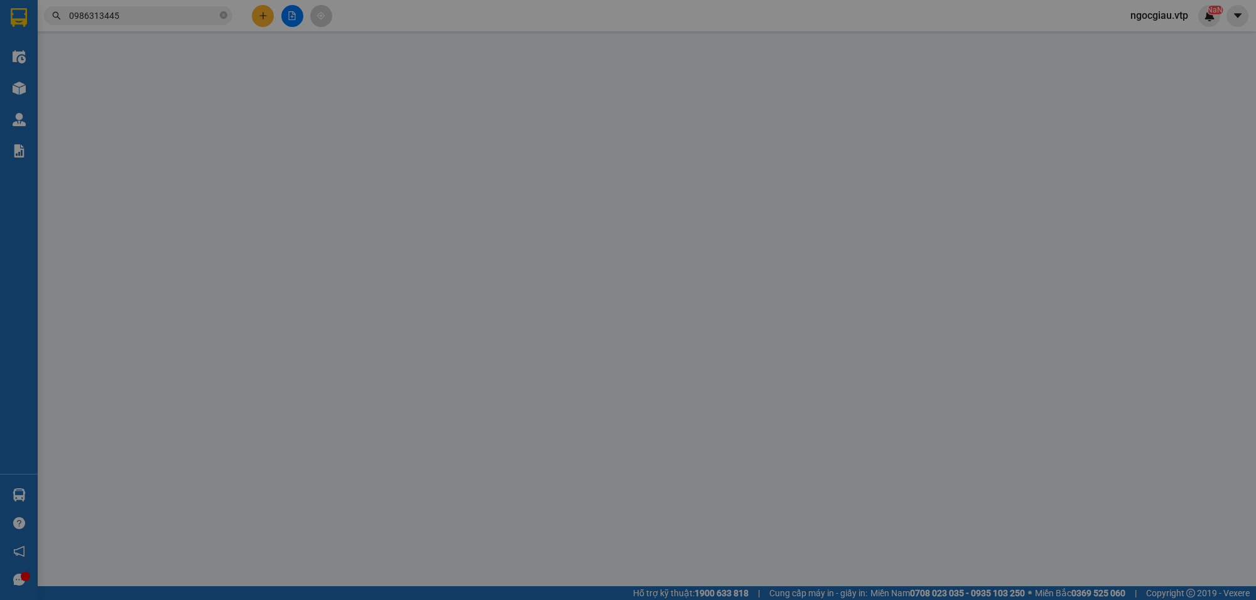
type input "0961087777"
type input "gia bảo long"
type input "0986313445"
type input "an khang"
type input "70.000"
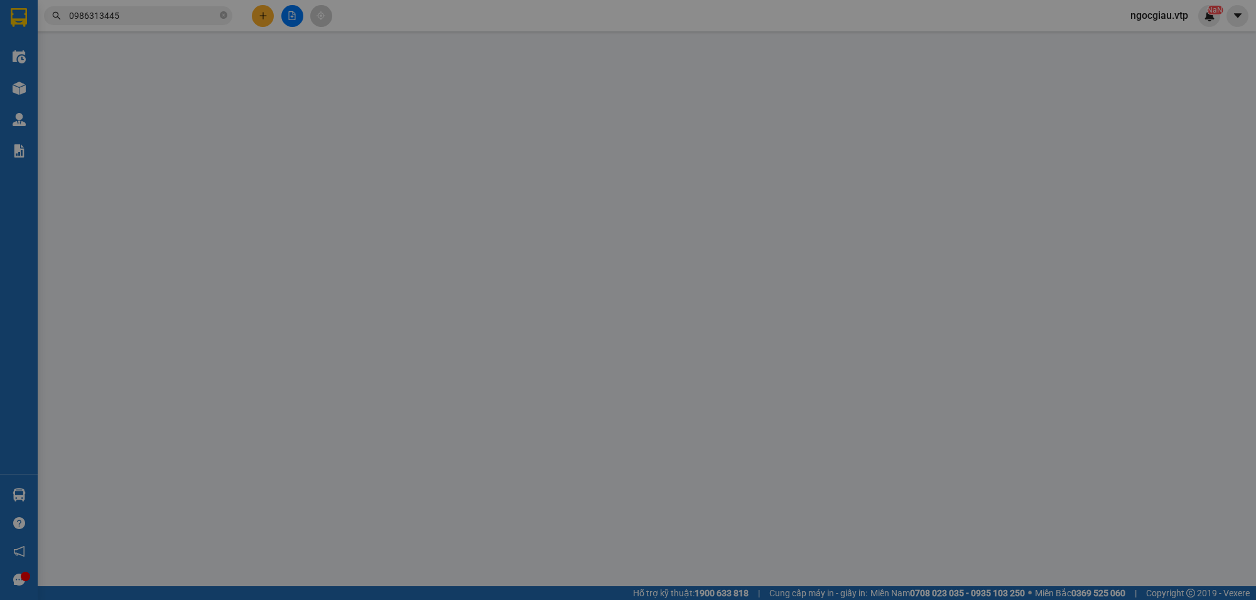
type input "70.000"
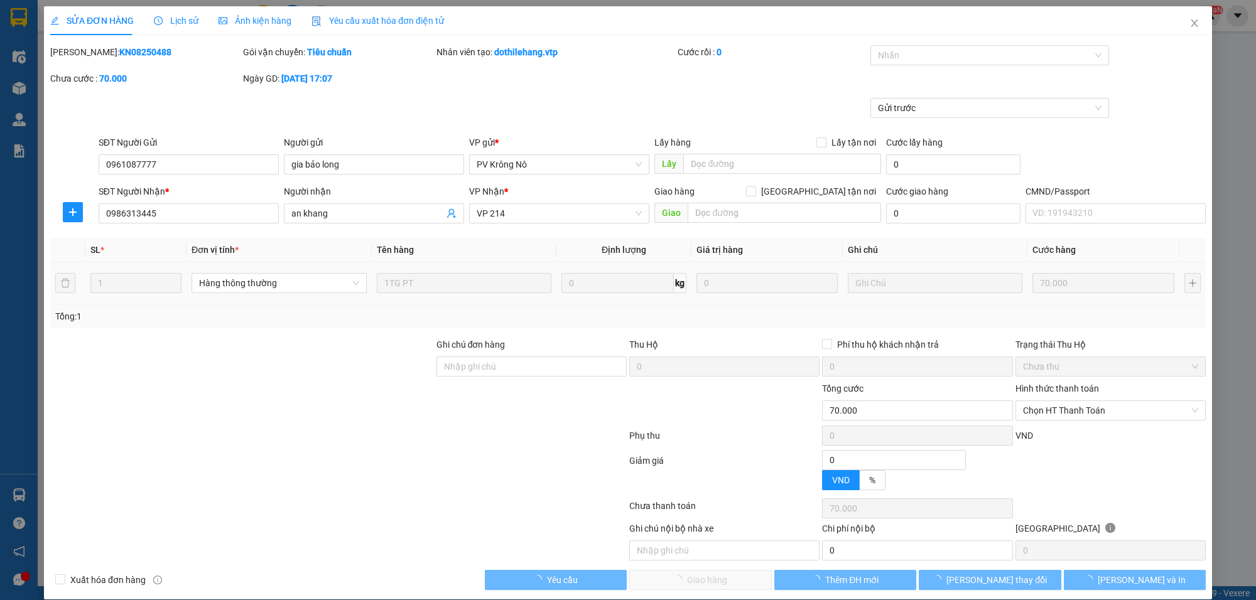
type input "3.500"
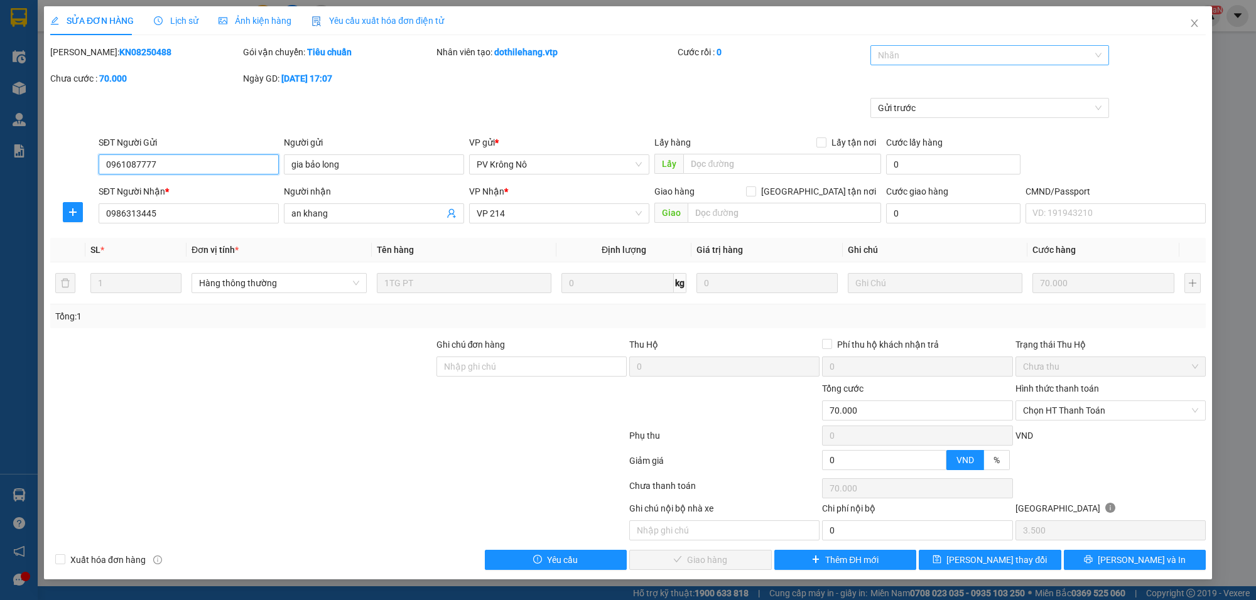
click at [902, 60] on div at bounding box center [984, 55] width 220 height 15
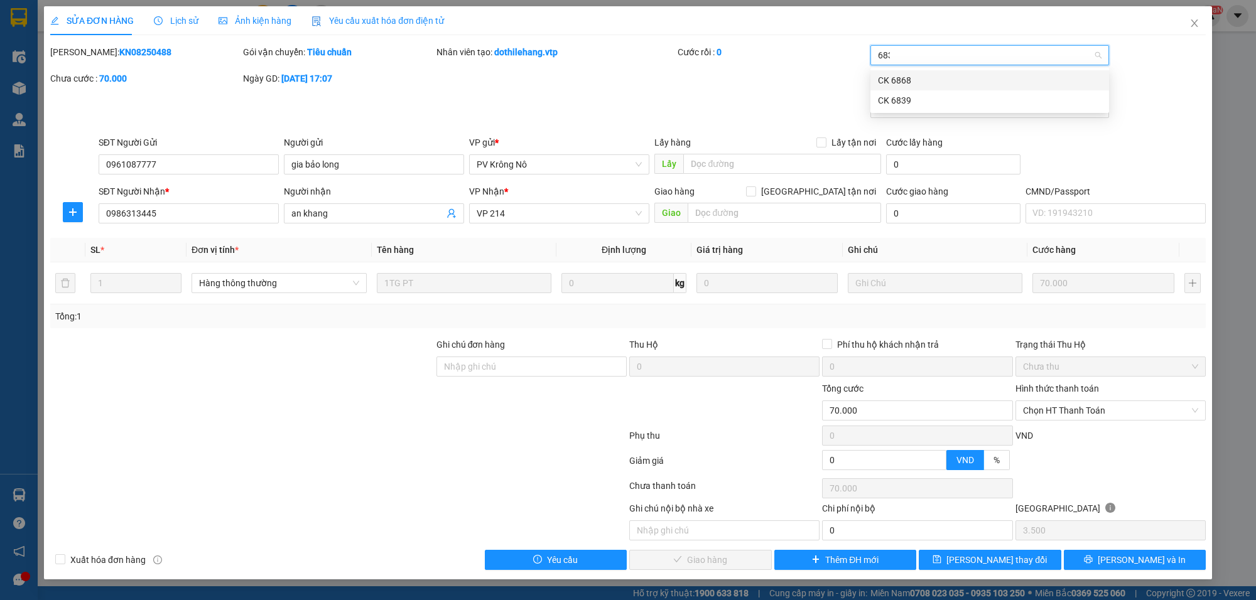
type input "6839"
click at [908, 80] on div "CK 6839" at bounding box center [990, 80] width 224 height 14
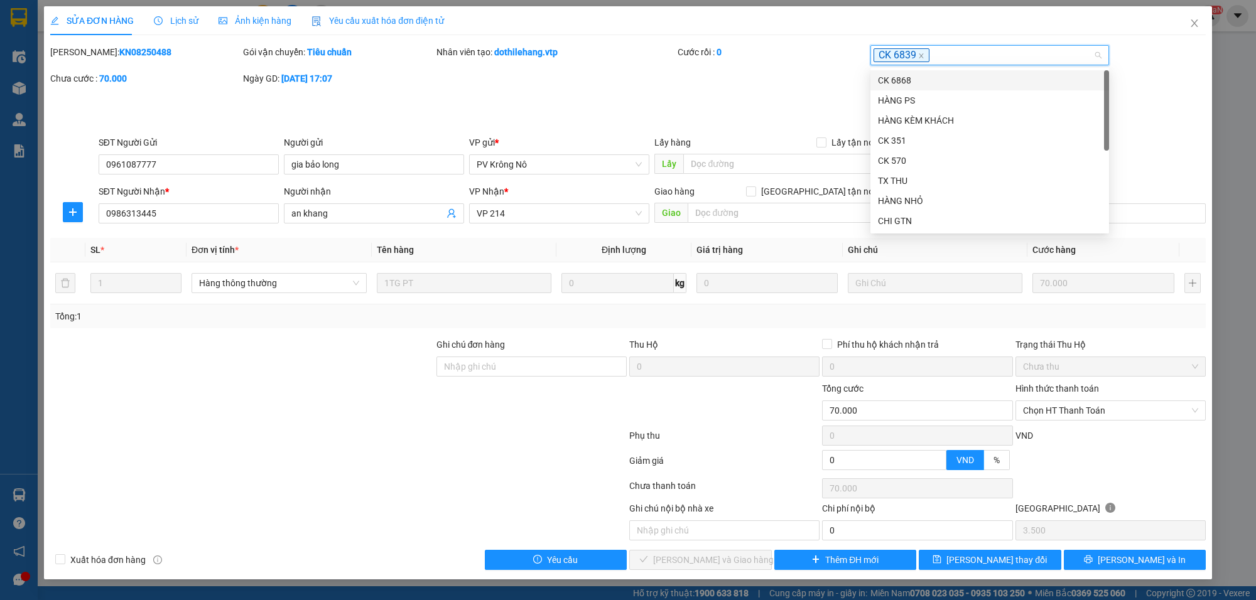
click at [1175, 113] on div "Gửi trước" at bounding box center [628, 117] width 1158 height 38
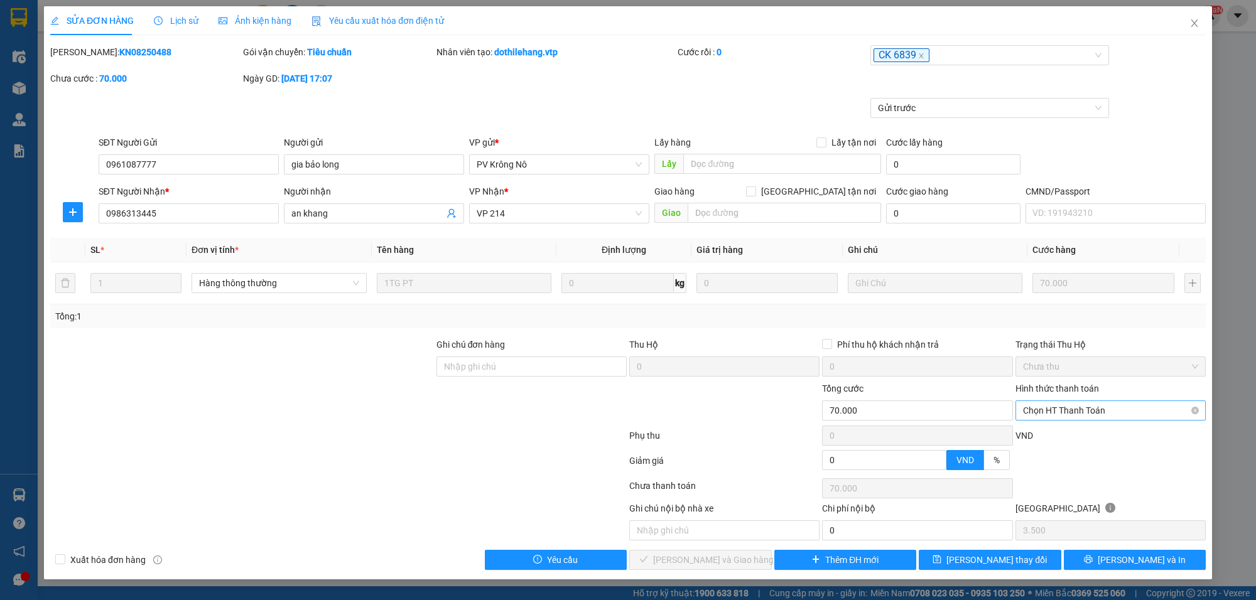
click at [1087, 406] on span "Chọn HT Thanh Toán" at bounding box center [1110, 410] width 175 height 19
click at [1049, 510] on div "Chuyển khoản" at bounding box center [1110, 517] width 175 height 14
type input "0"
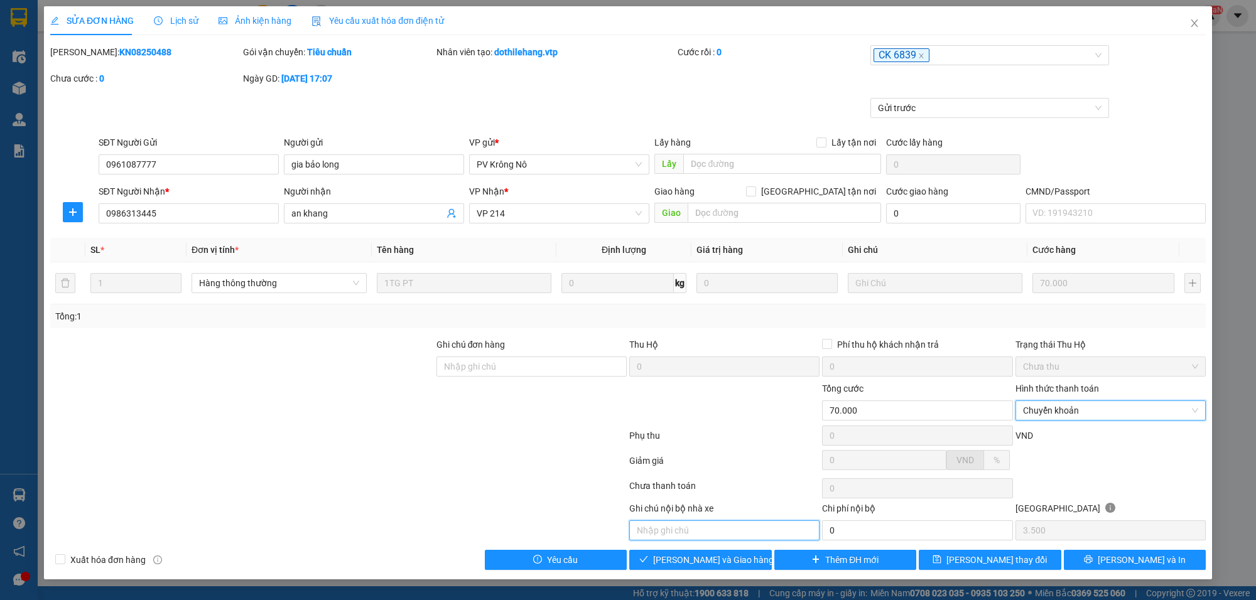
click at [679, 537] on input "text" at bounding box center [724, 531] width 190 height 20
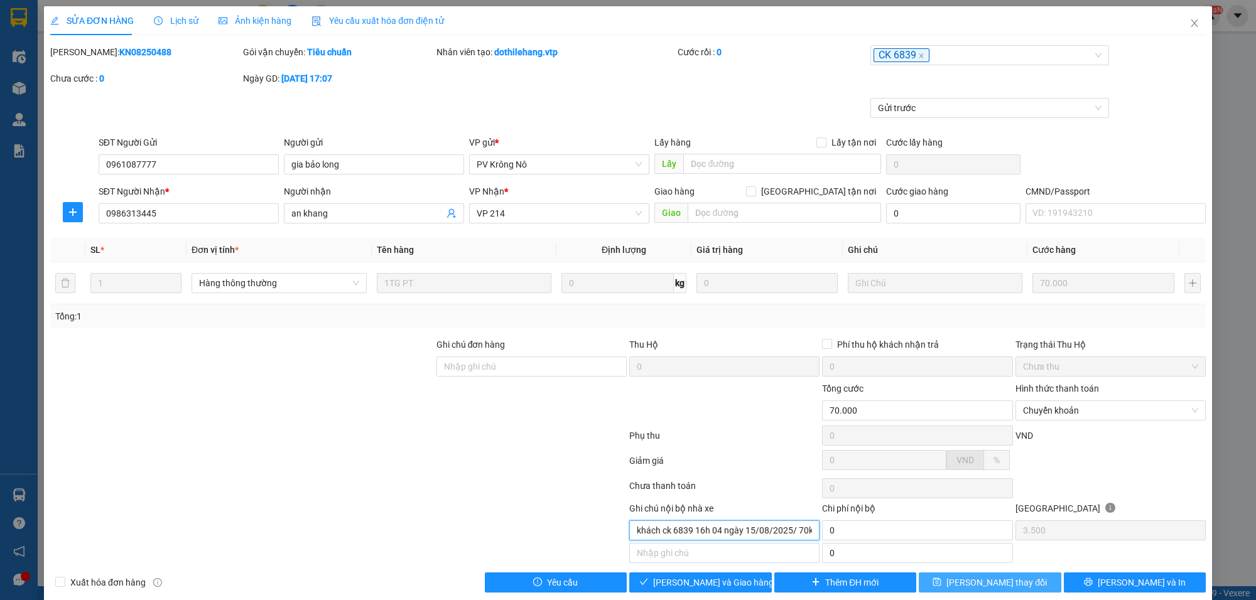
type input "khách ck 6839 16h 04 ngày 15/08/2025/ 70k"
click at [1037, 583] on button "[PERSON_NAME] thay đổi" at bounding box center [990, 583] width 143 height 20
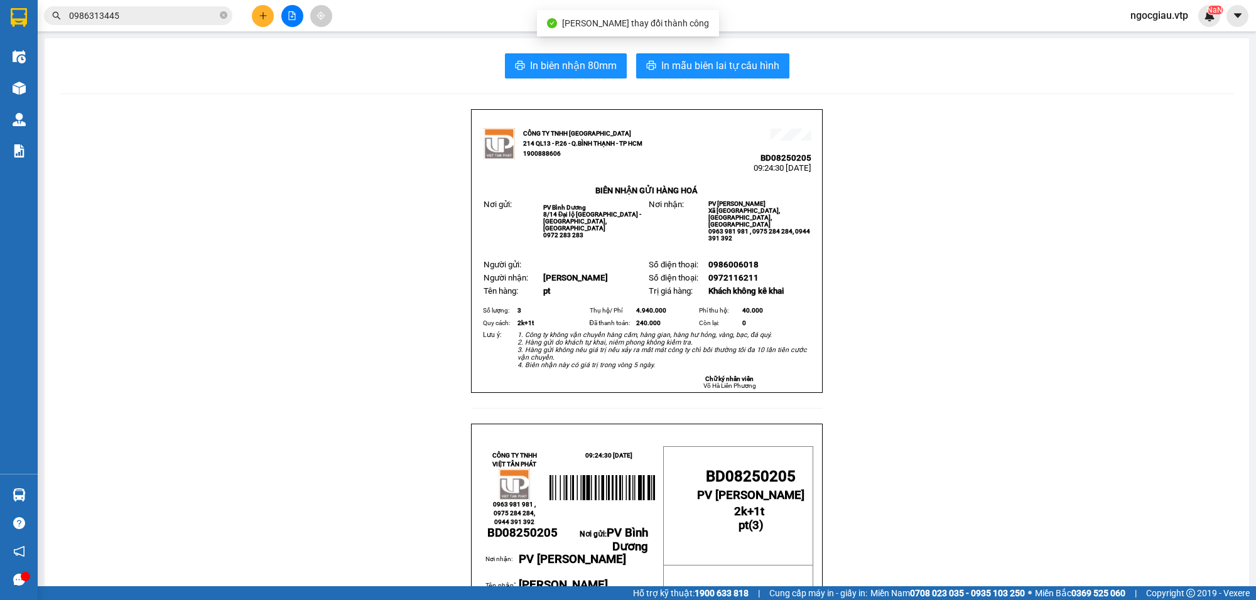
click at [134, 14] on input "0986313445" at bounding box center [143, 16] width 148 height 14
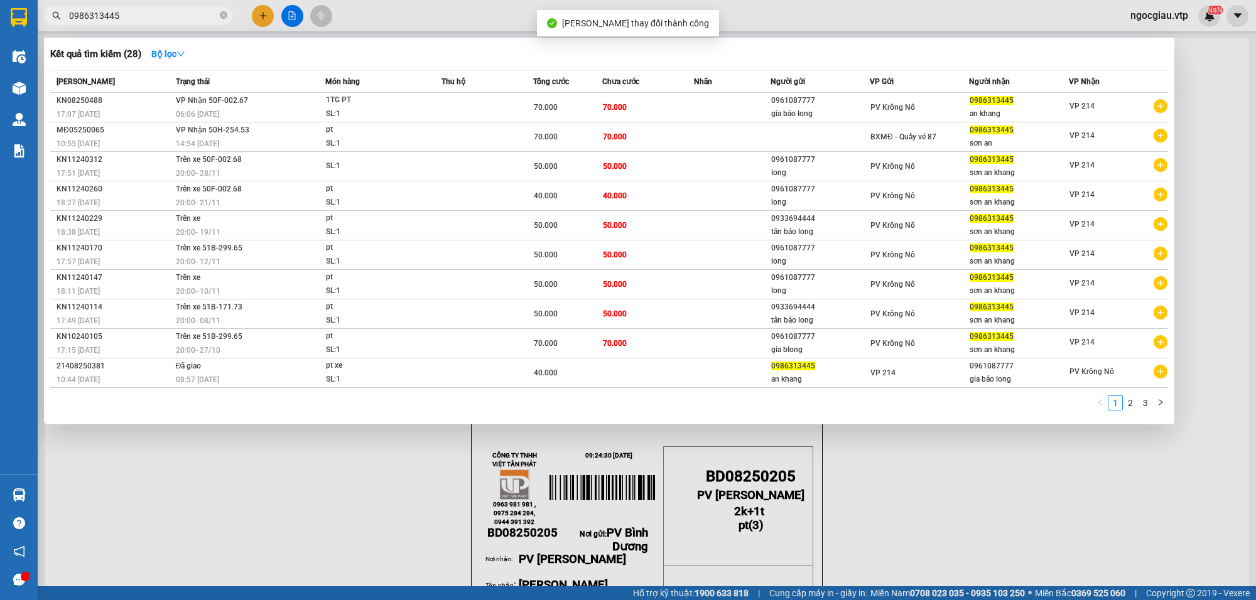
click at [134, 14] on input "0986313445" at bounding box center [143, 16] width 148 height 14
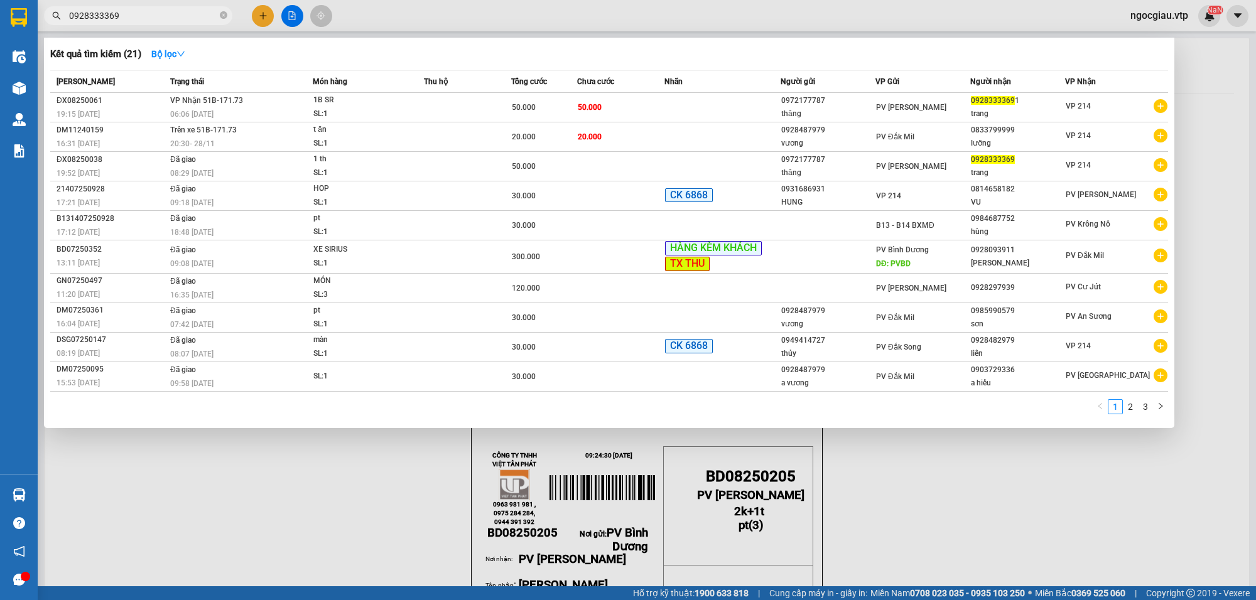
type input "0928333369"
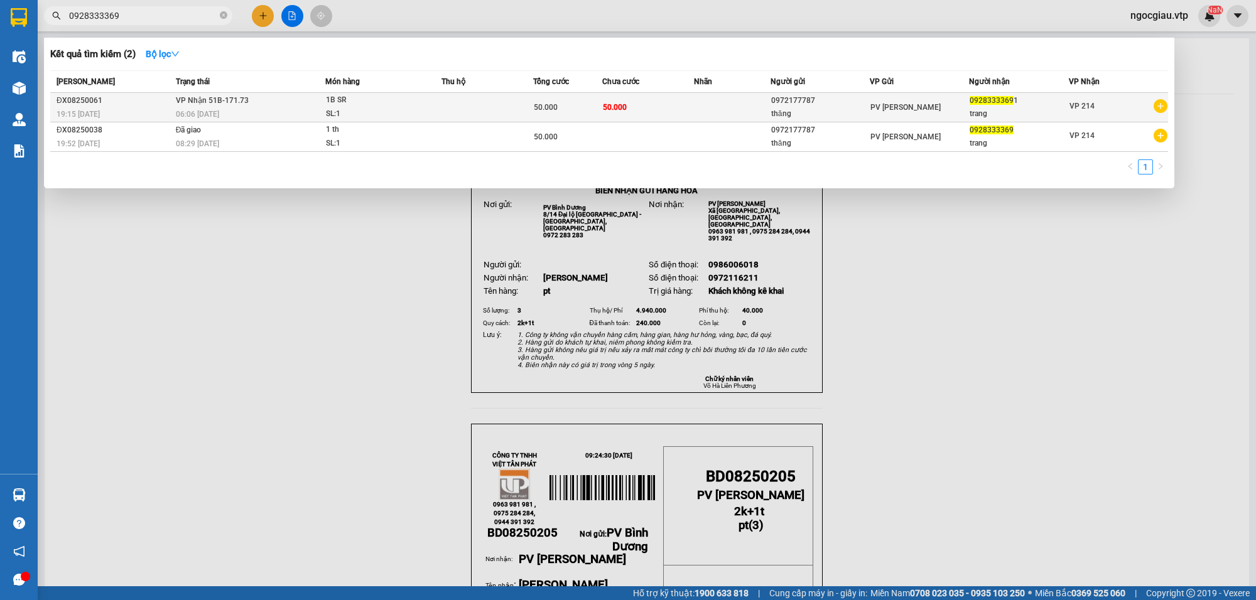
click at [637, 107] on td "50.000" at bounding box center [648, 108] width 92 height 30
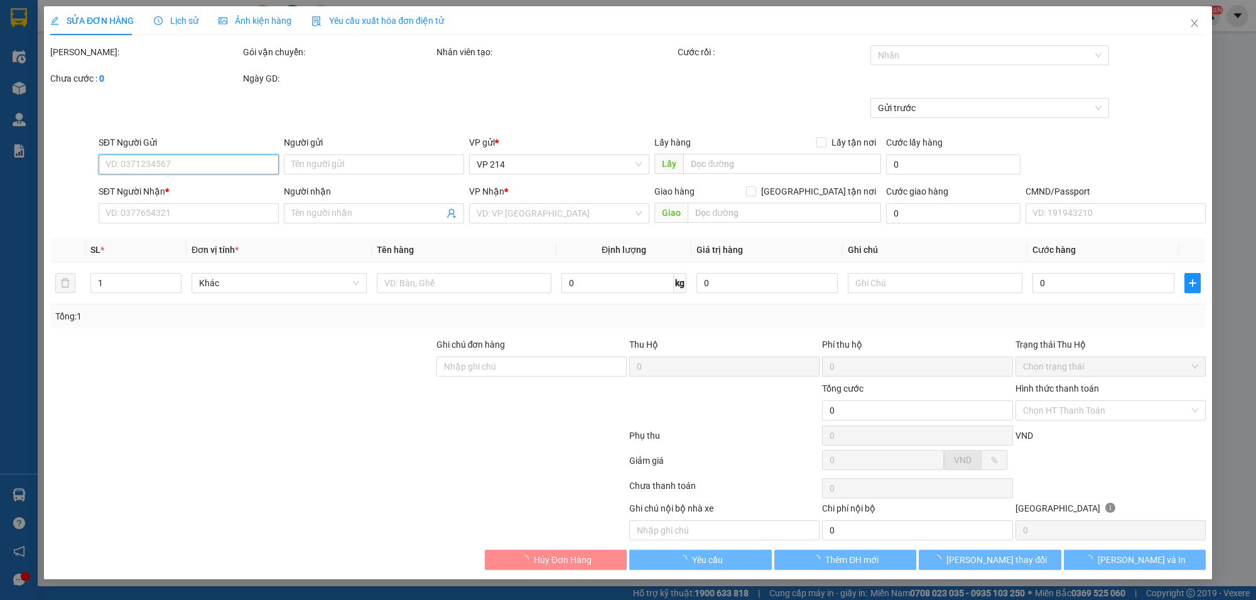
type input "0972177787"
type input "thăng"
type input "09283333691"
type input "trang"
type input "50.000"
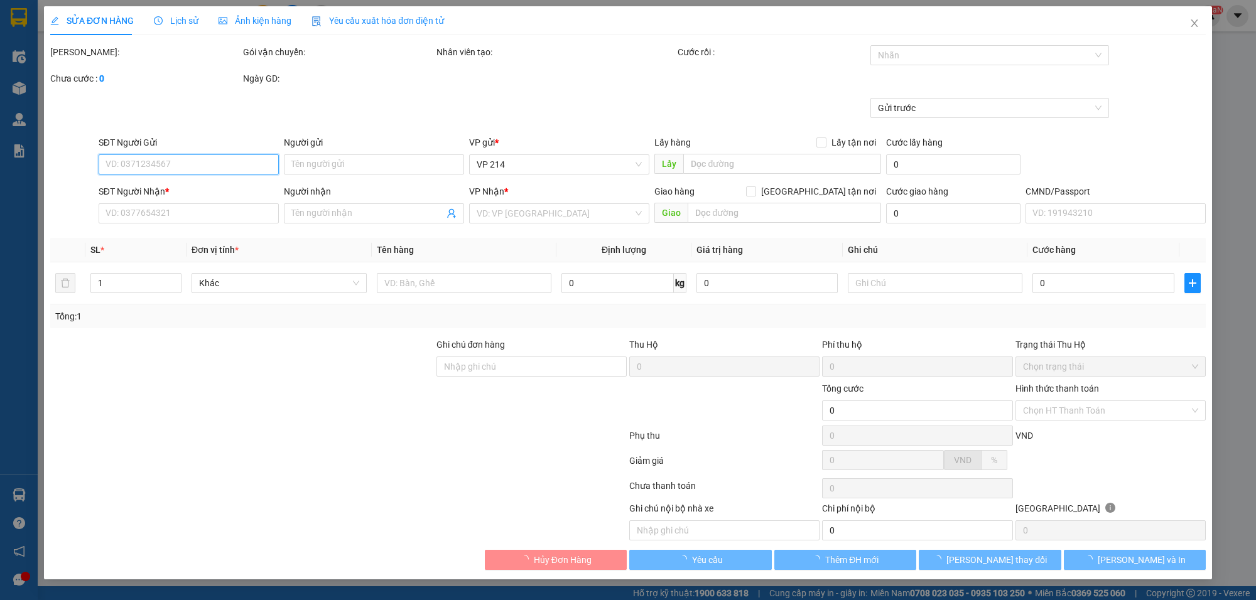
type input "50.000"
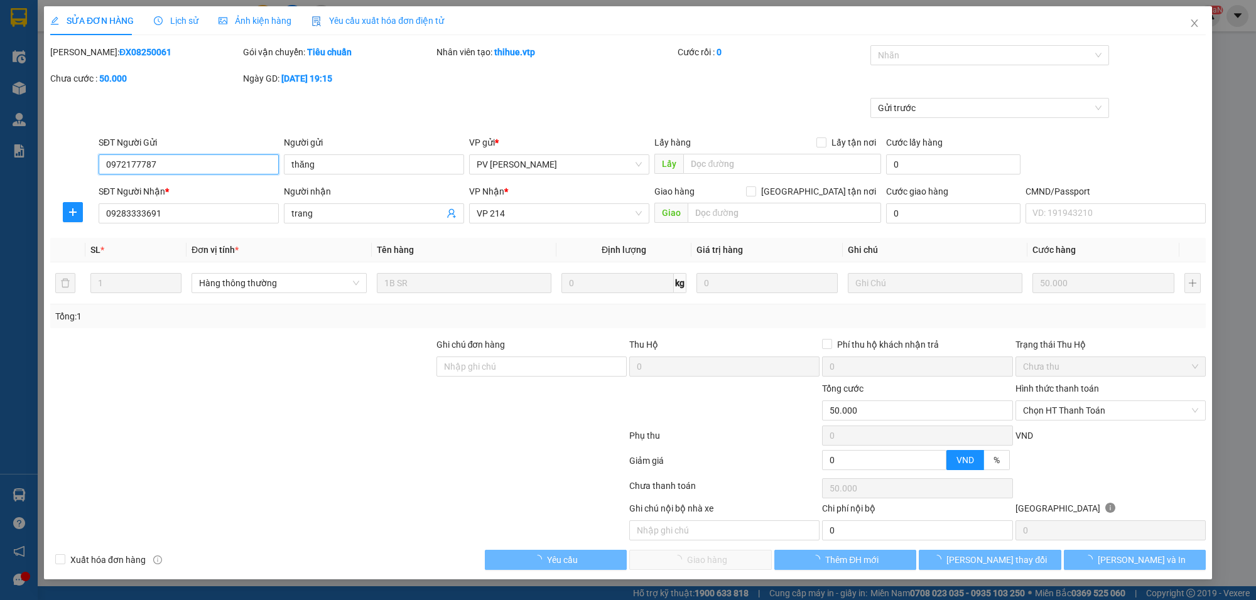
type input "2.500"
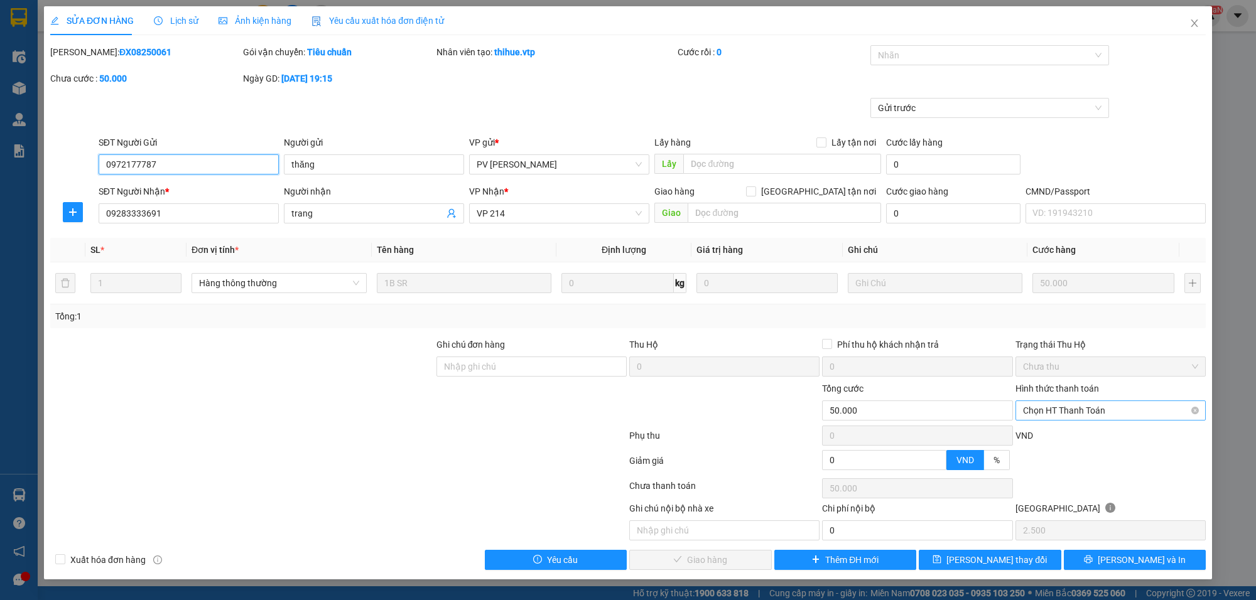
click at [1085, 403] on span "Chọn HT Thanh Toán" at bounding box center [1110, 410] width 175 height 19
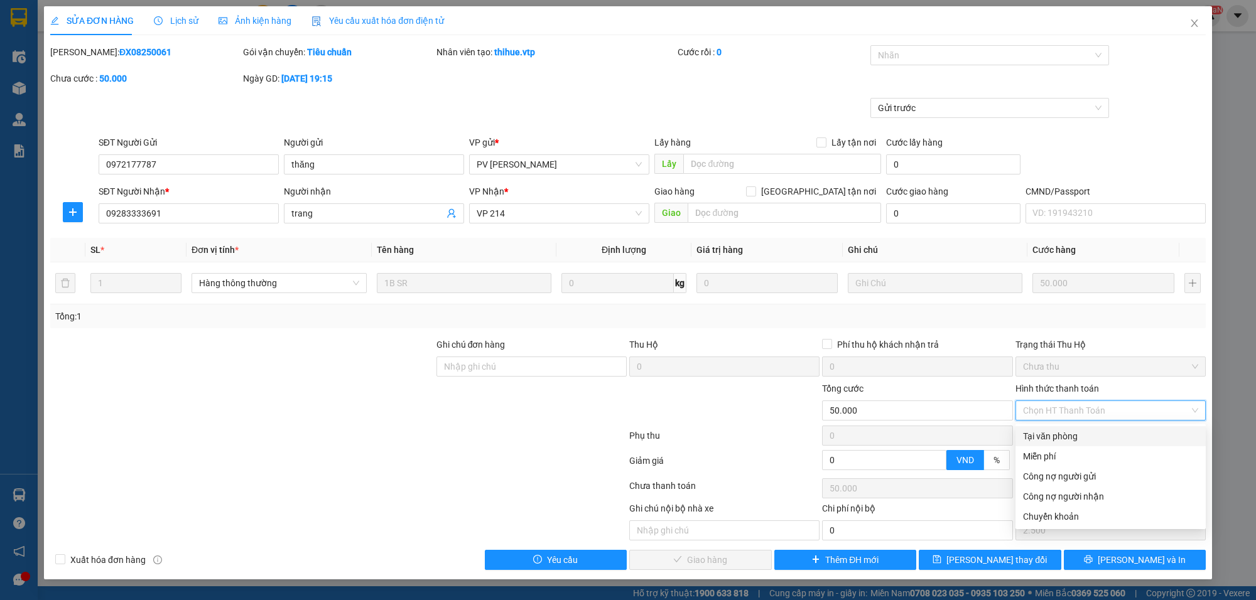
click at [1052, 437] on div "Tại văn phòng" at bounding box center [1110, 437] width 175 height 14
type input "0"
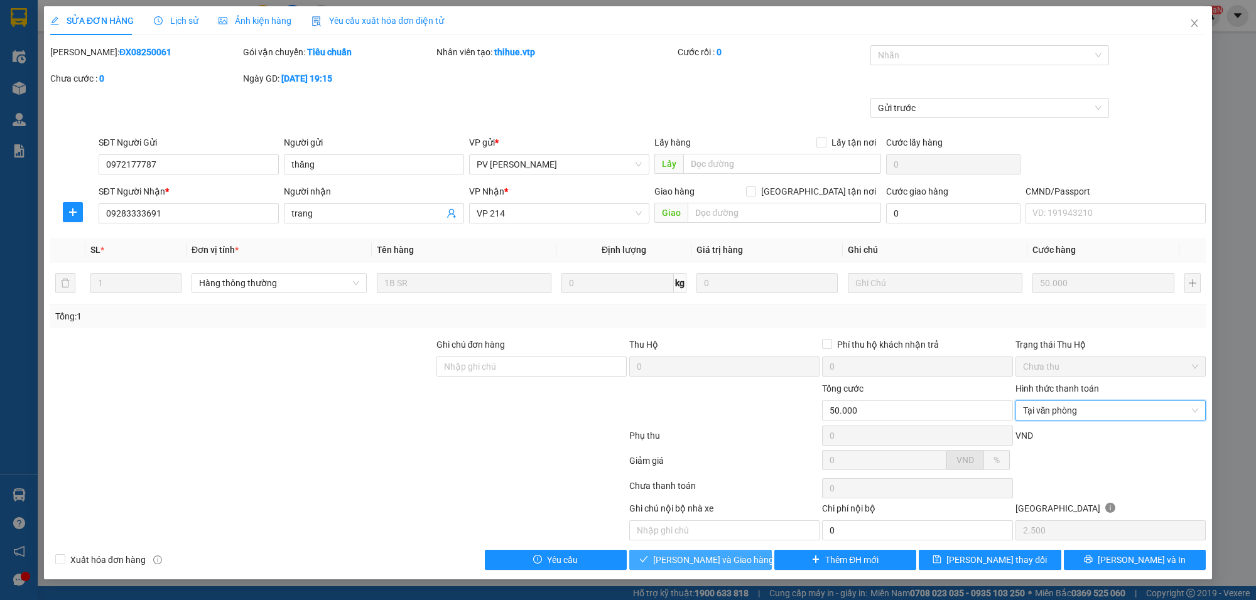
click at [696, 560] on span "[PERSON_NAME] và Giao hàng" at bounding box center [713, 560] width 121 height 14
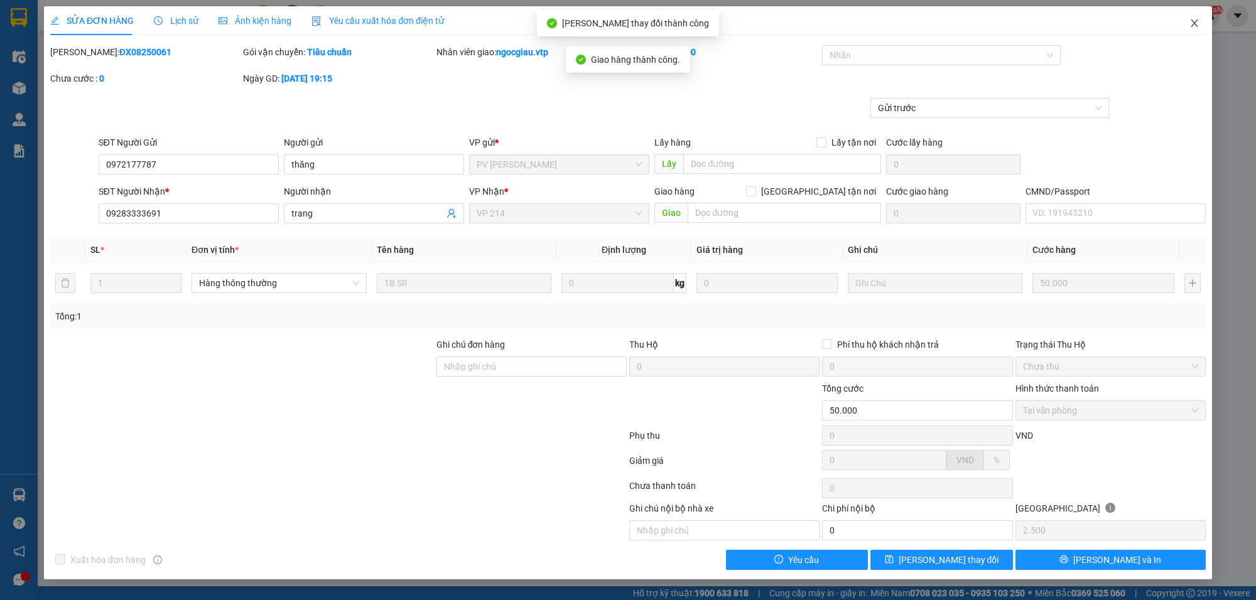
click at [1188, 20] on span "Close" at bounding box center [1194, 23] width 35 height 35
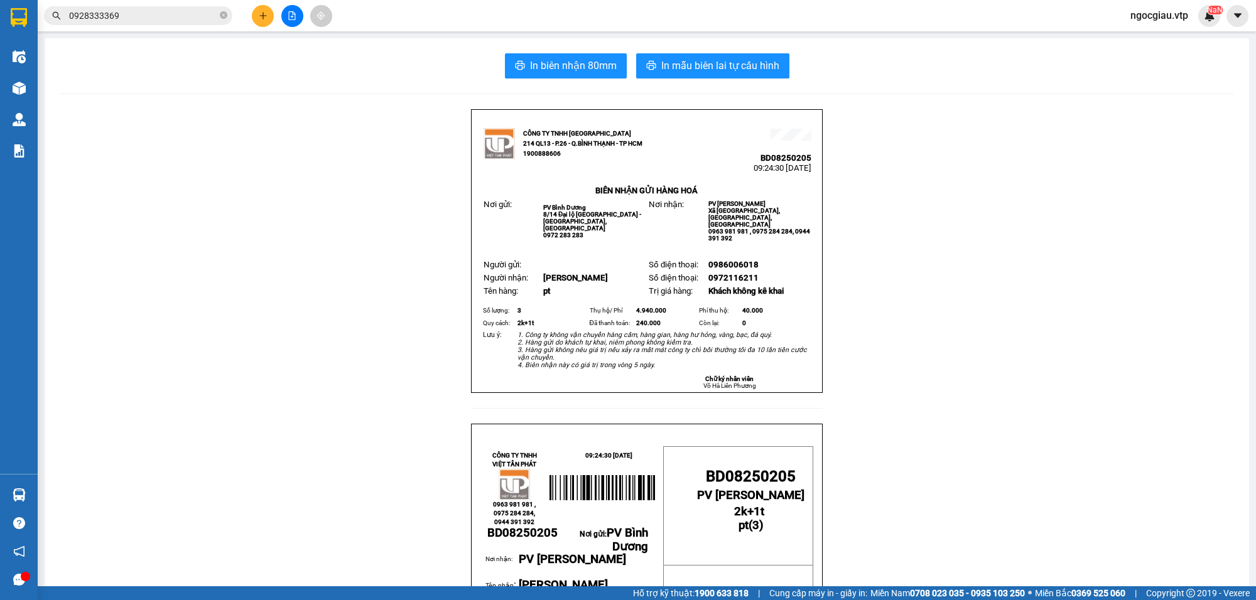
click at [154, 11] on input "0928333369" at bounding box center [143, 16] width 148 height 14
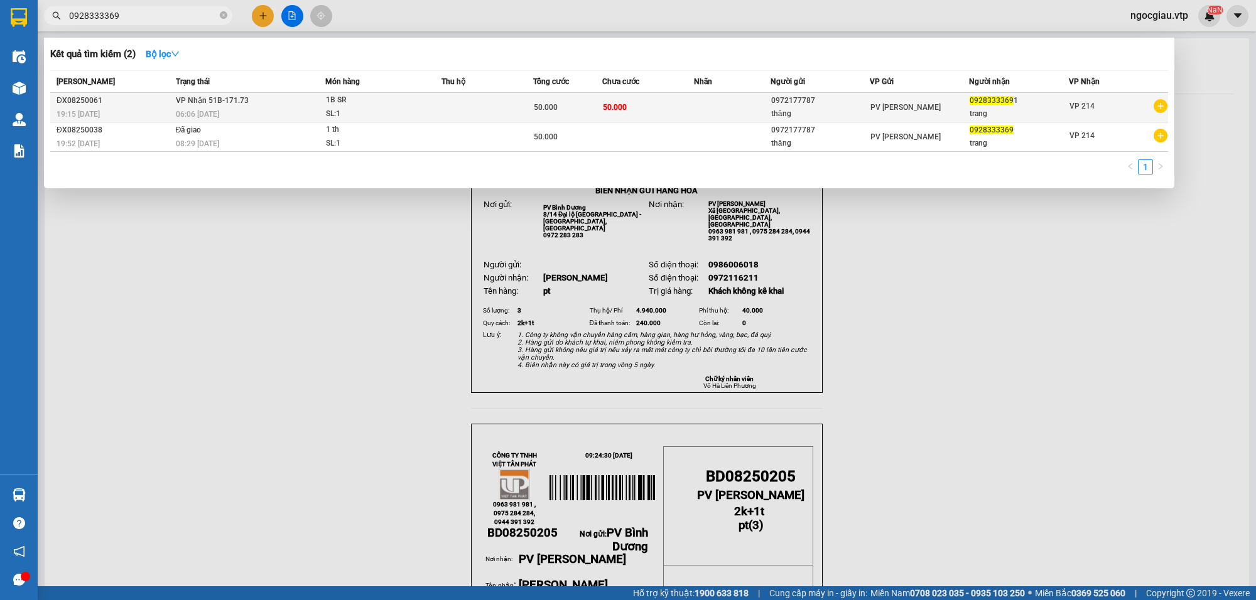
click at [426, 108] on span "1B SR SL: 1" at bounding box center [383, 107] width 115 height 27
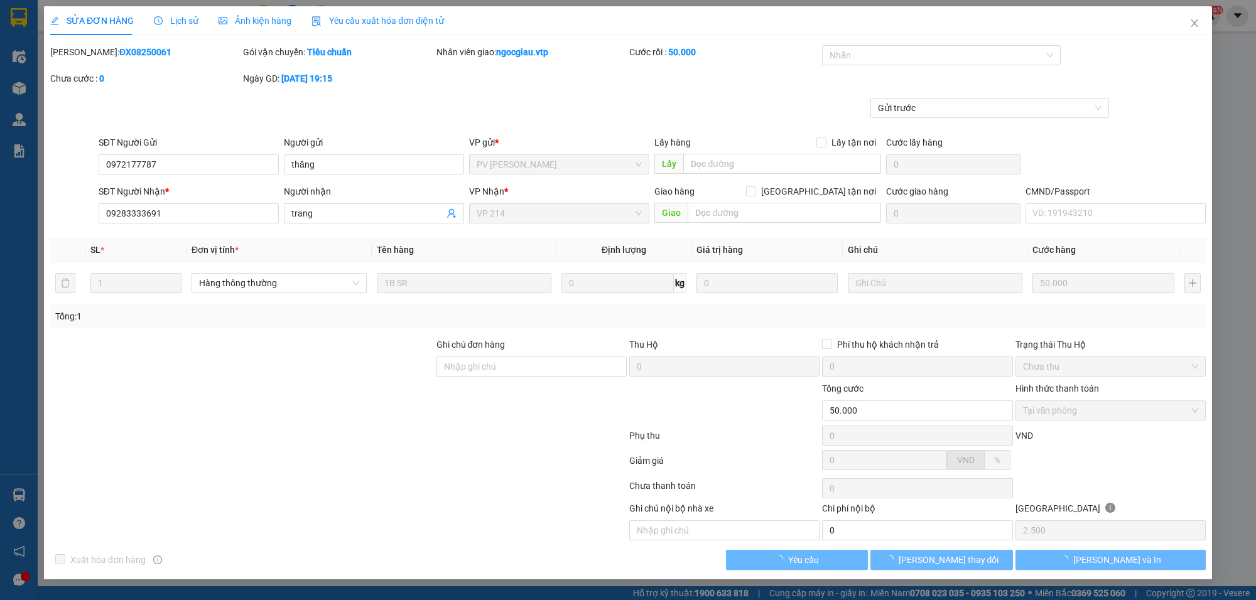
type input "2.500"
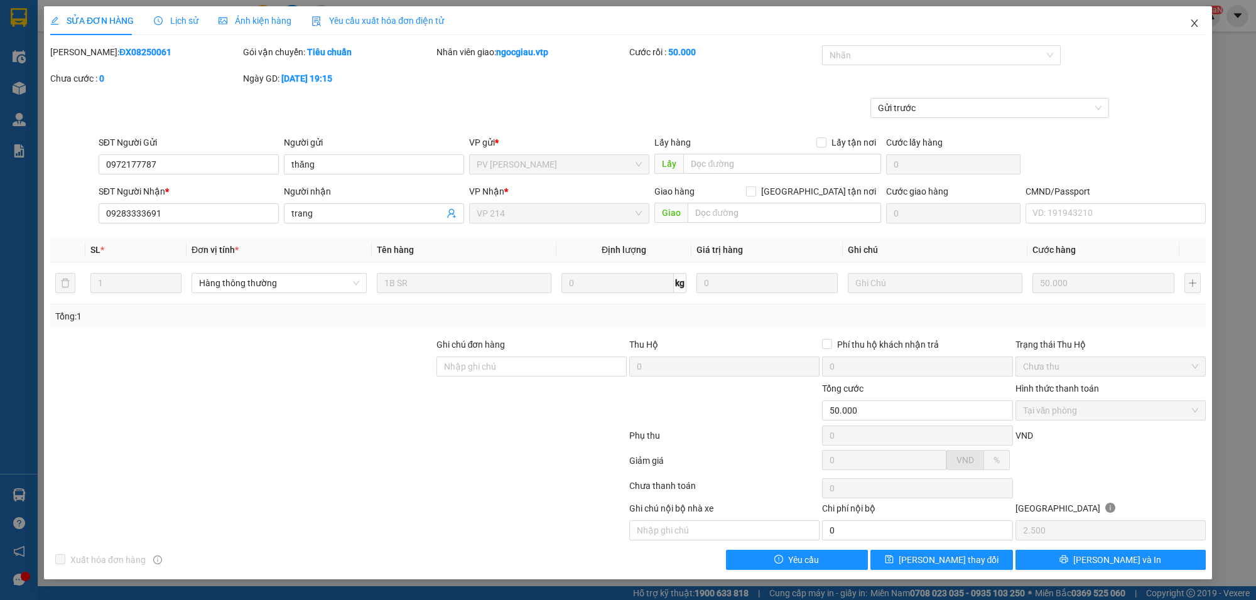
click at [1195, 19] on icon "close" at bounding box center [1194, 23] width 10 height 10
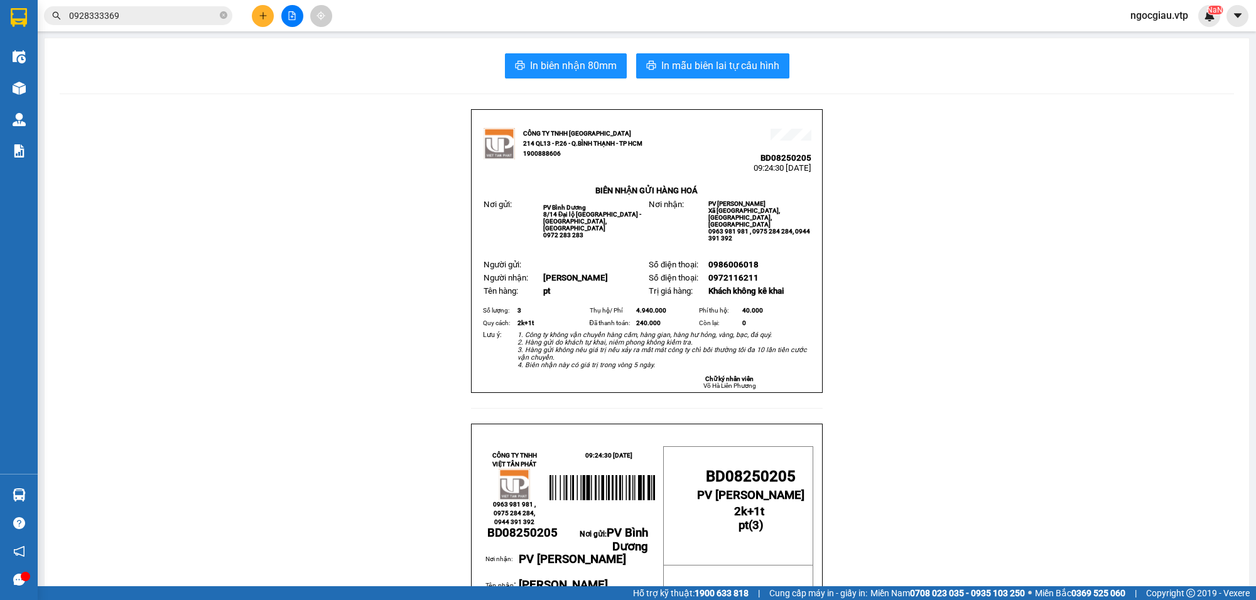
click at [155, 13] on input "0928333369" at bounding box center [143, 16] width 148 height 14
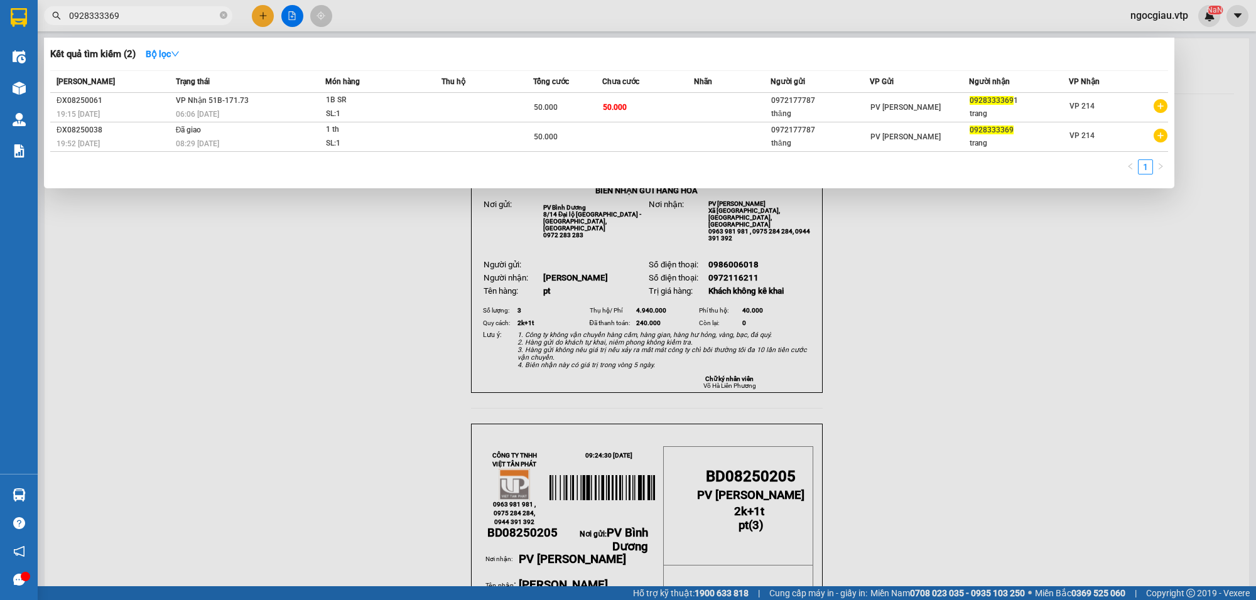
click at [155, 13] on input "0928333369" at bounding box center [143, 16] width 148 height 14
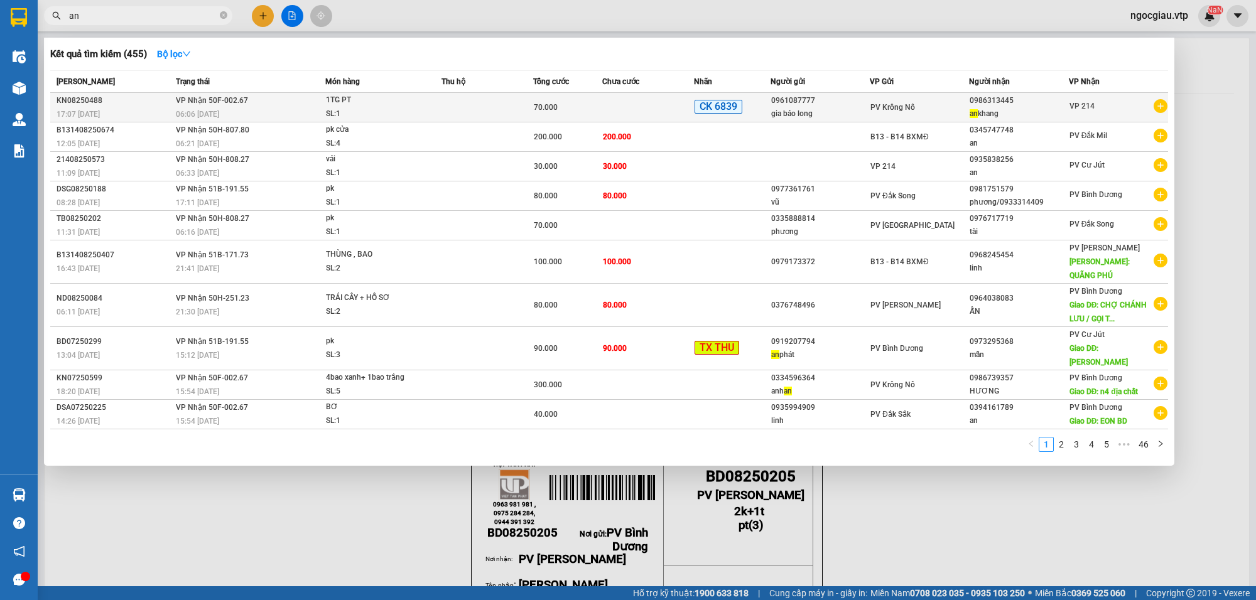
type input "an"
click at [494, 104] on td at bounding box center [487, 108] width 92 height 30
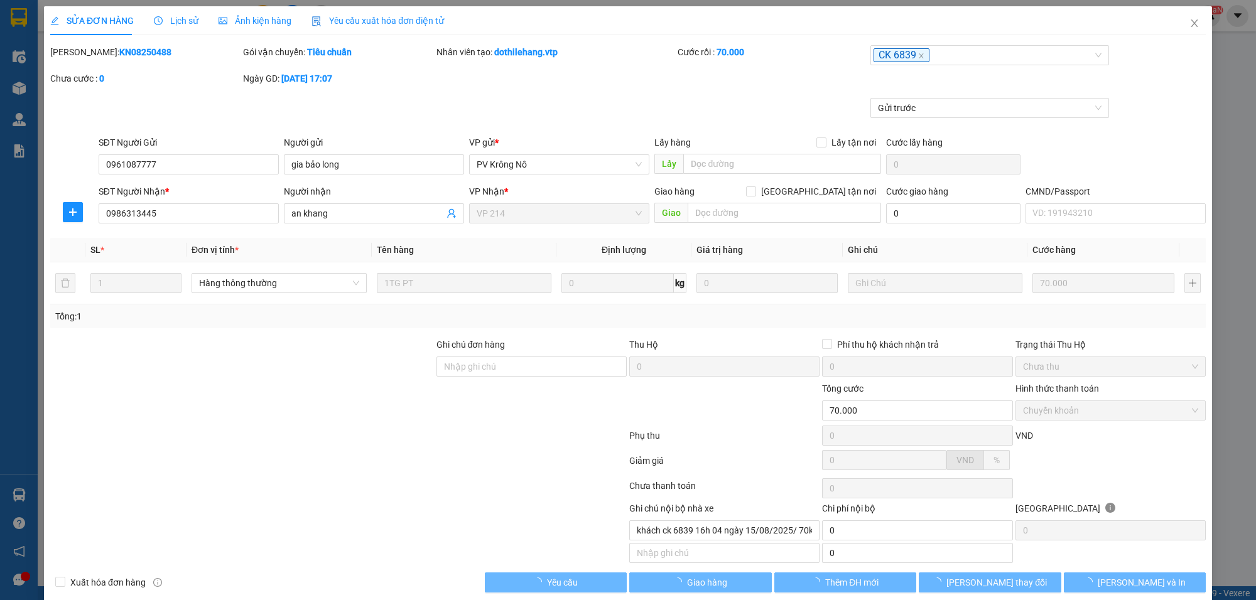
type input "3.500"
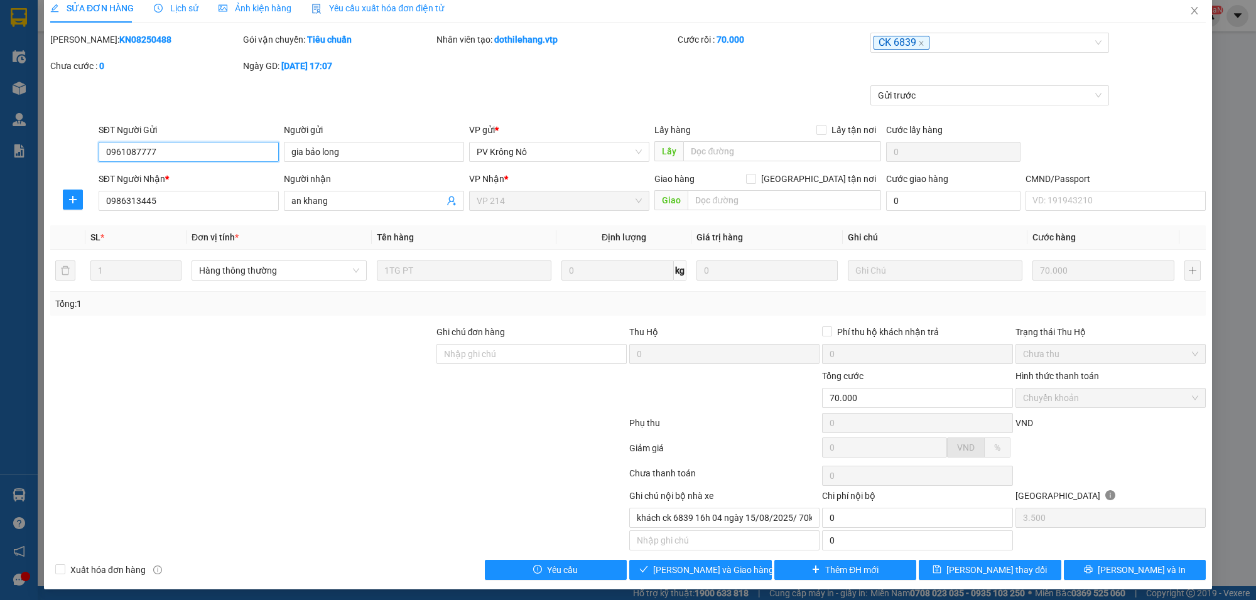
scroll to position [19, 0]
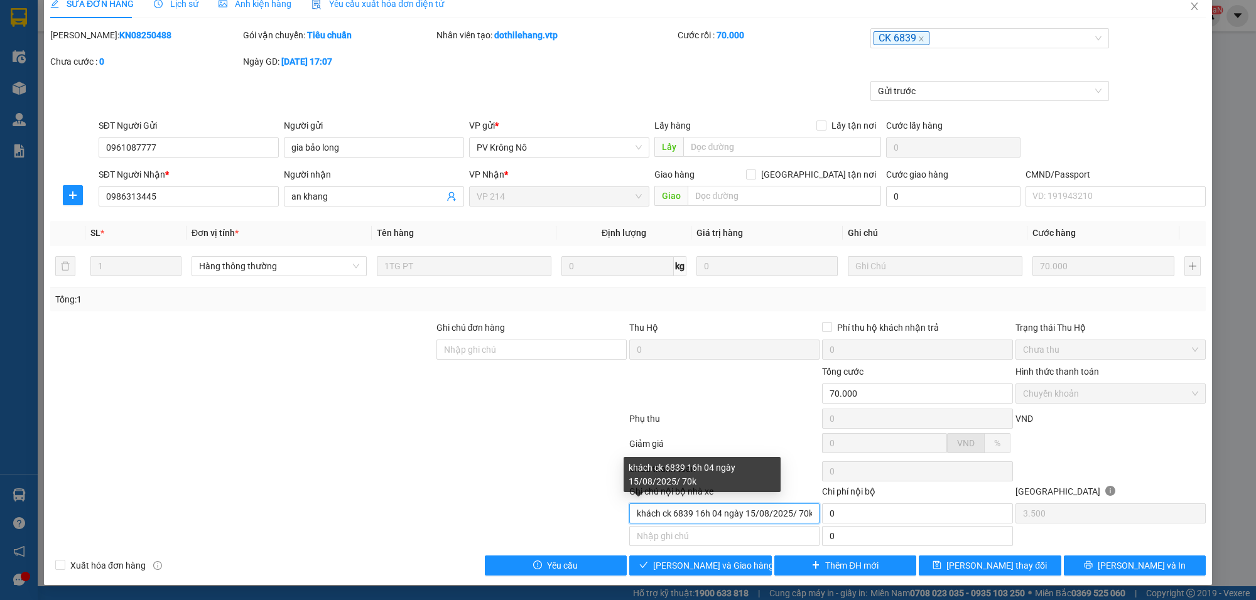
click at [716, 511] on input "khách ck 6839 16h 04 ngày 15/08/2025/ 70k" at bounding box center [724, 514] width 190 height 20
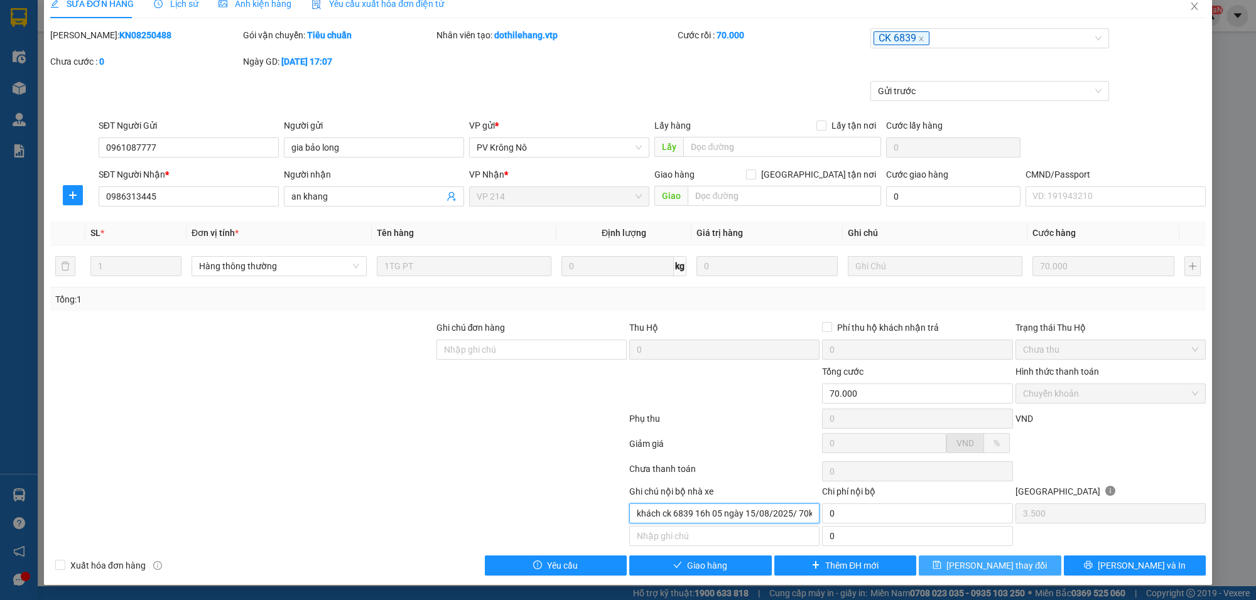
type input "khách ck 6839 16h 05 ngày 15/08/2025/ 70k"
click at [1007, 566] on span "[PERSON_NAME] thay đổi" at bounding box center [996, 566] width 100 height 14
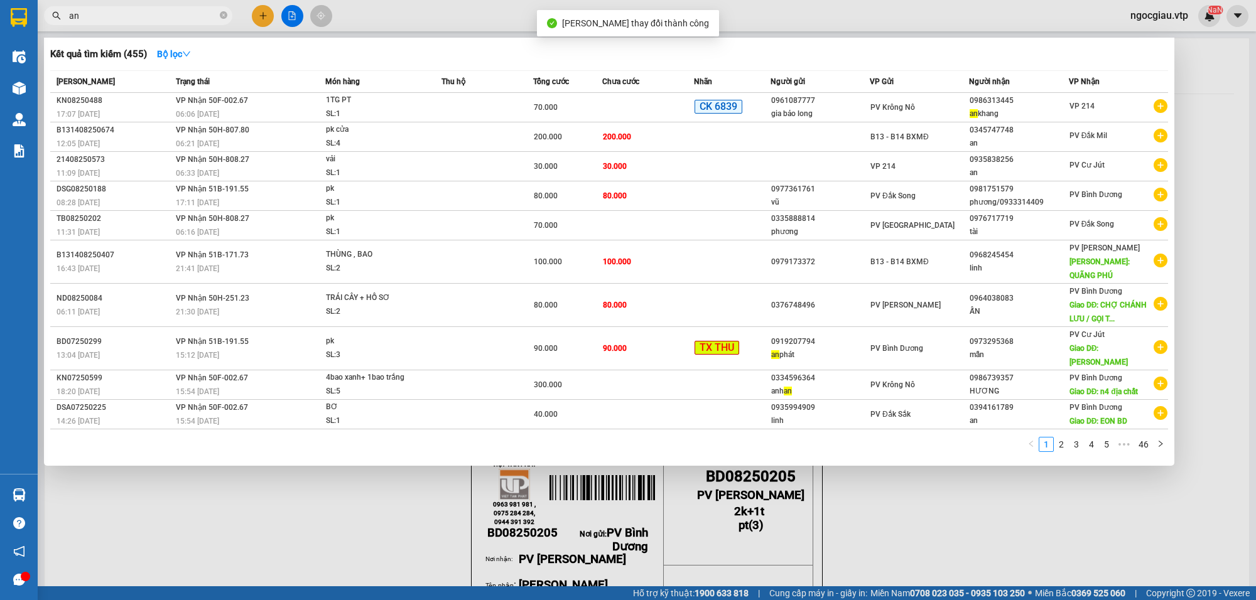
click at [117, 13] on input "an" at bounding box center [143, 16] width 148 height 14
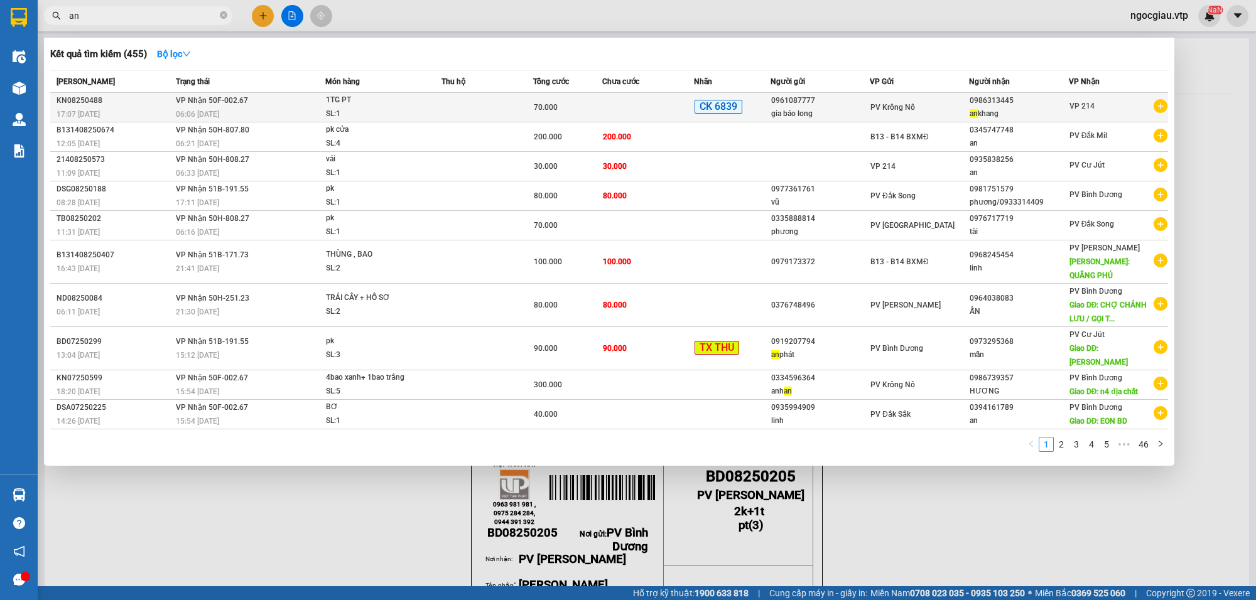
click at [896, 107] on span "PV Krông Nô" at bounding box center [892, 107] width 45 height 9
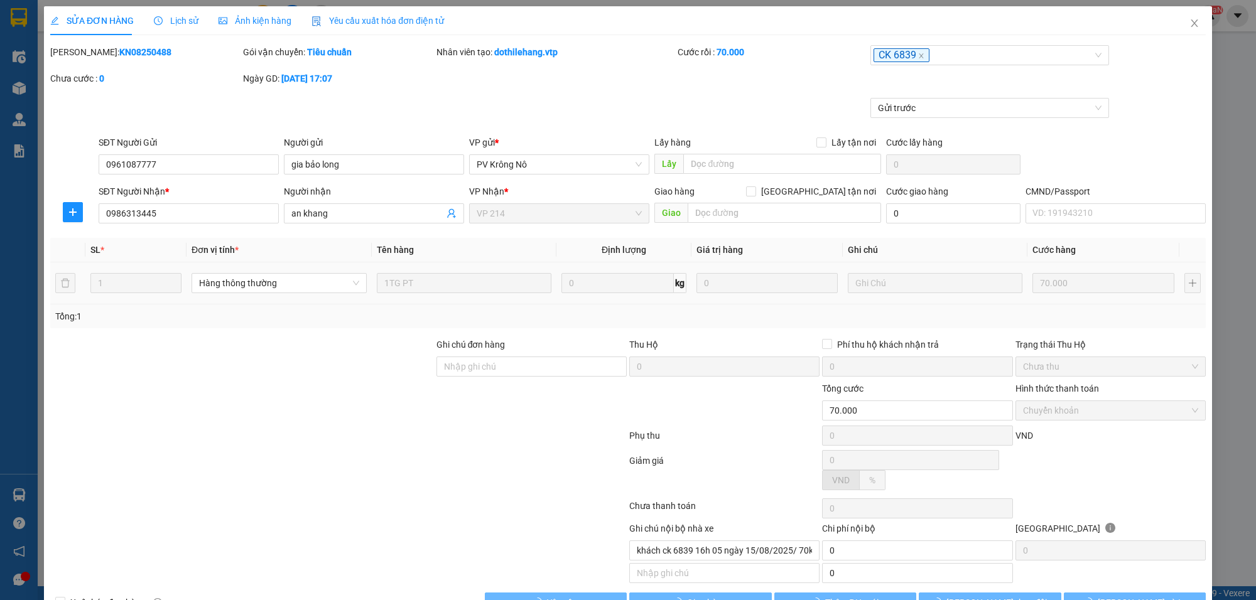
type input "3.500"
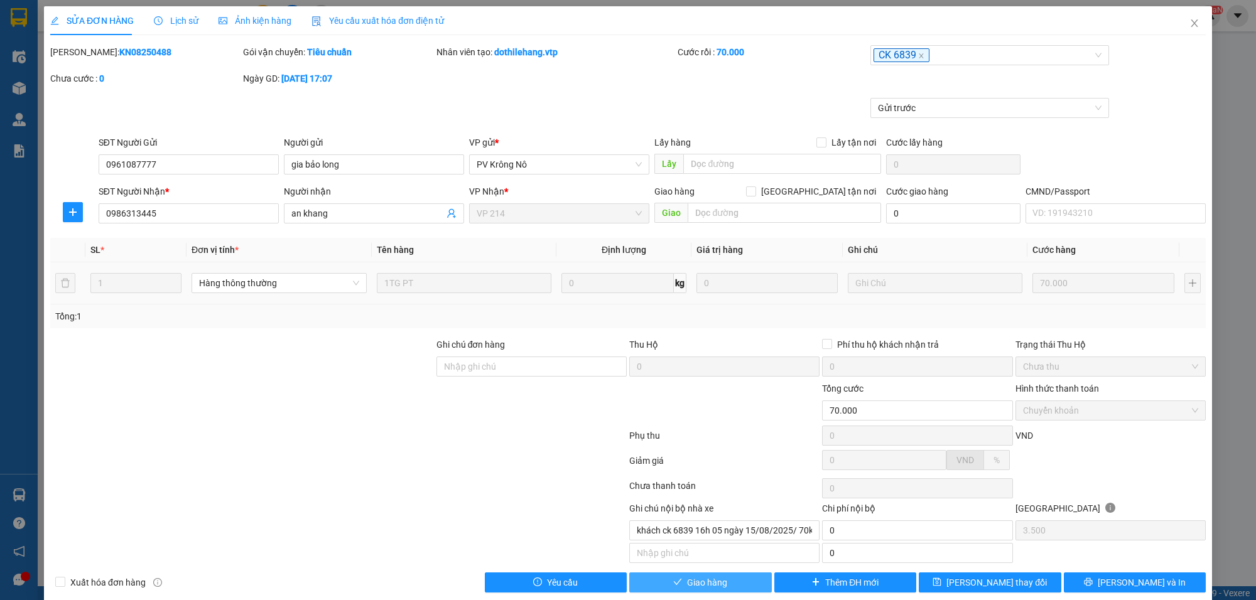
click at [721, 585] on button "Giao hàng" at bounding box center [700, 583] width 143 height 20
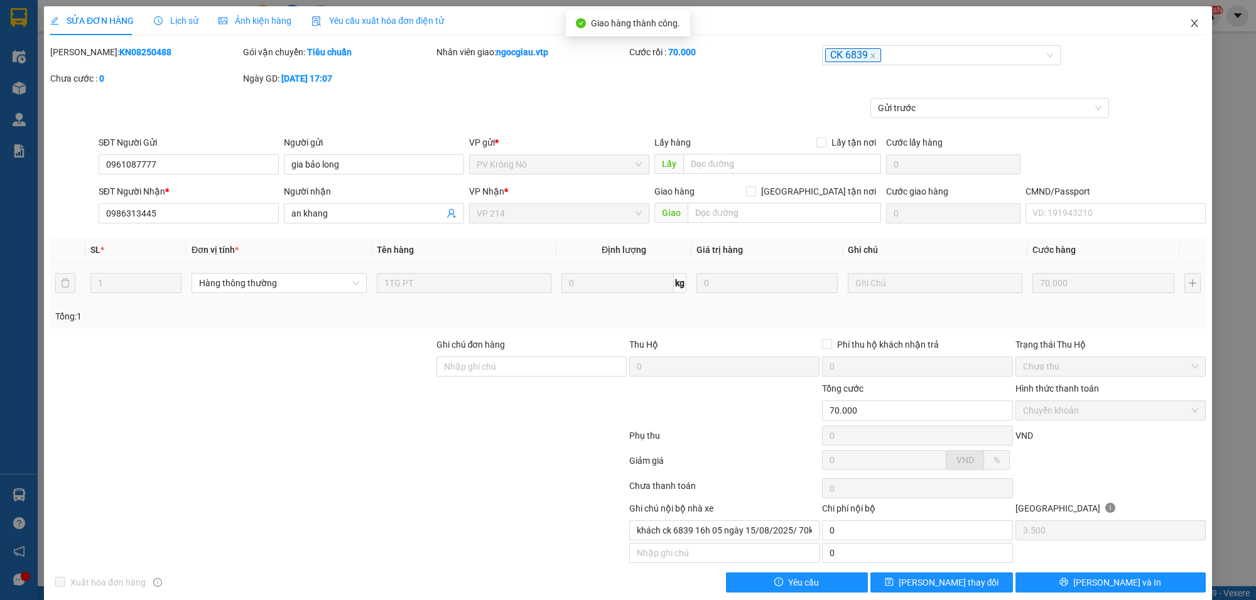
click at [1191, 24] on icon "close" at bounding box center [1194, 23] width 7 height 8
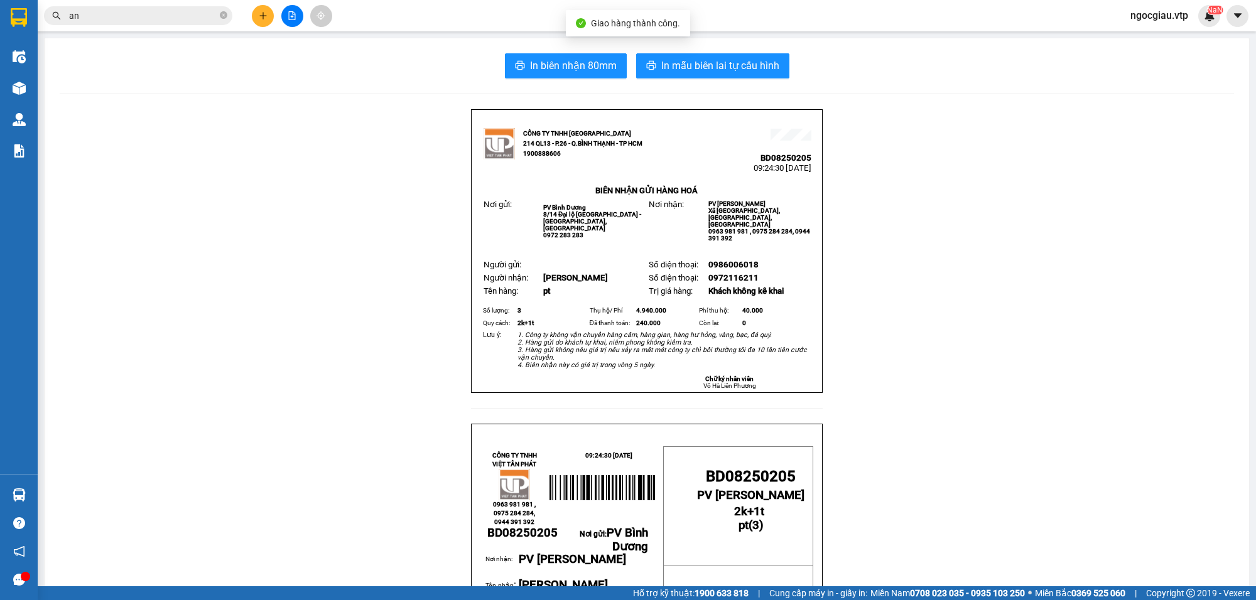
click at [146, 19] on input "an" at bounding box center [143, 16] width 148 height 14
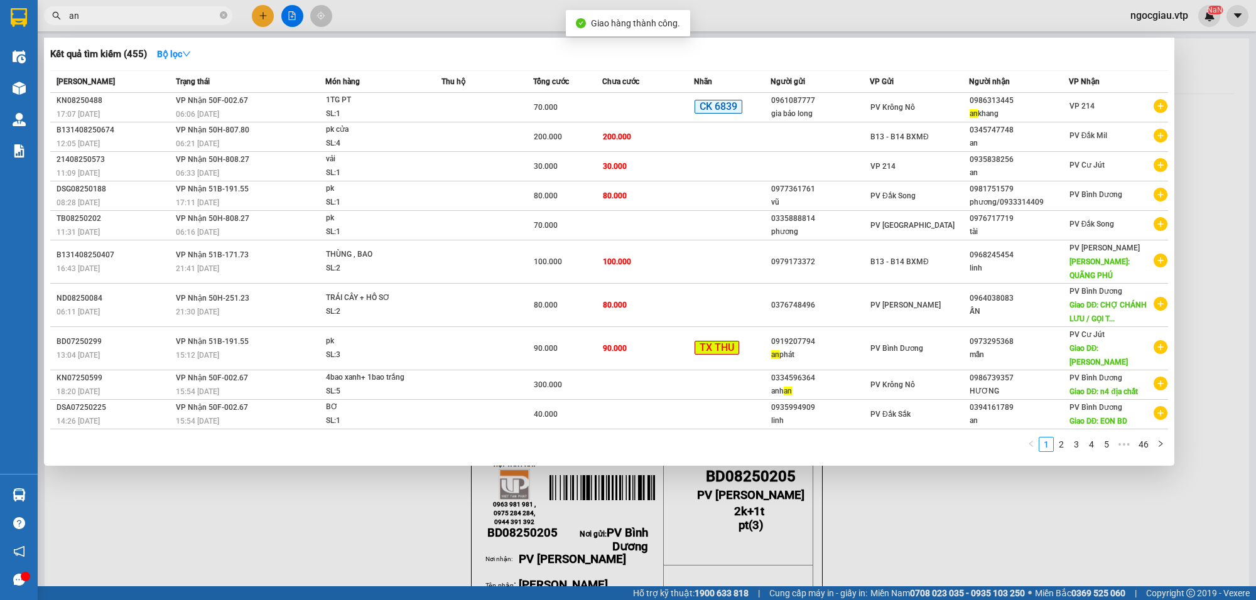
click at [146, 19] on input "an" at bounding box center [143, 16] width 148 height 14
type input "a"
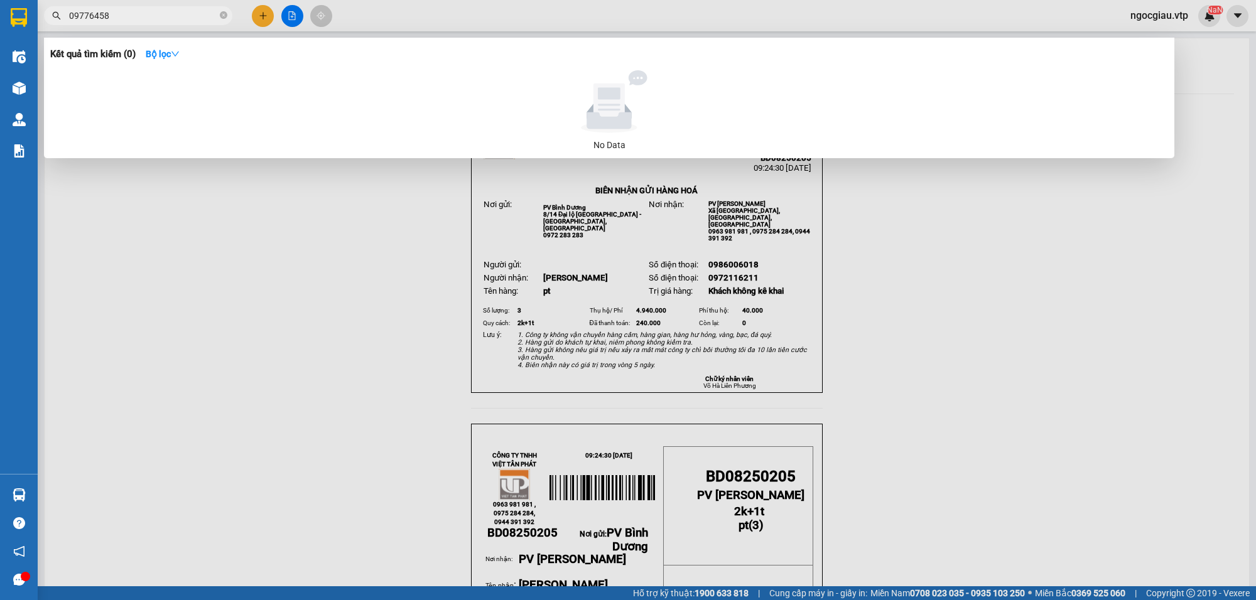
click at [309, 315] on div at bounding box center [628, 300] width 1256 height 600
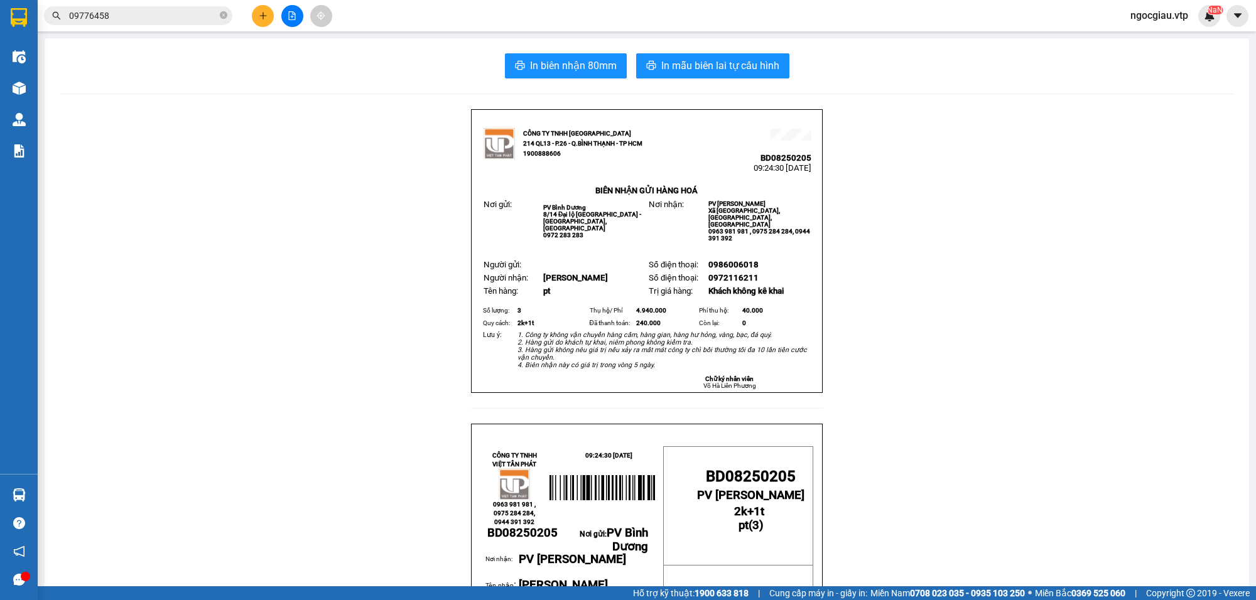
click at [135, 18] on input "09776458" at bounding box center [143, 16] width 148 height 14
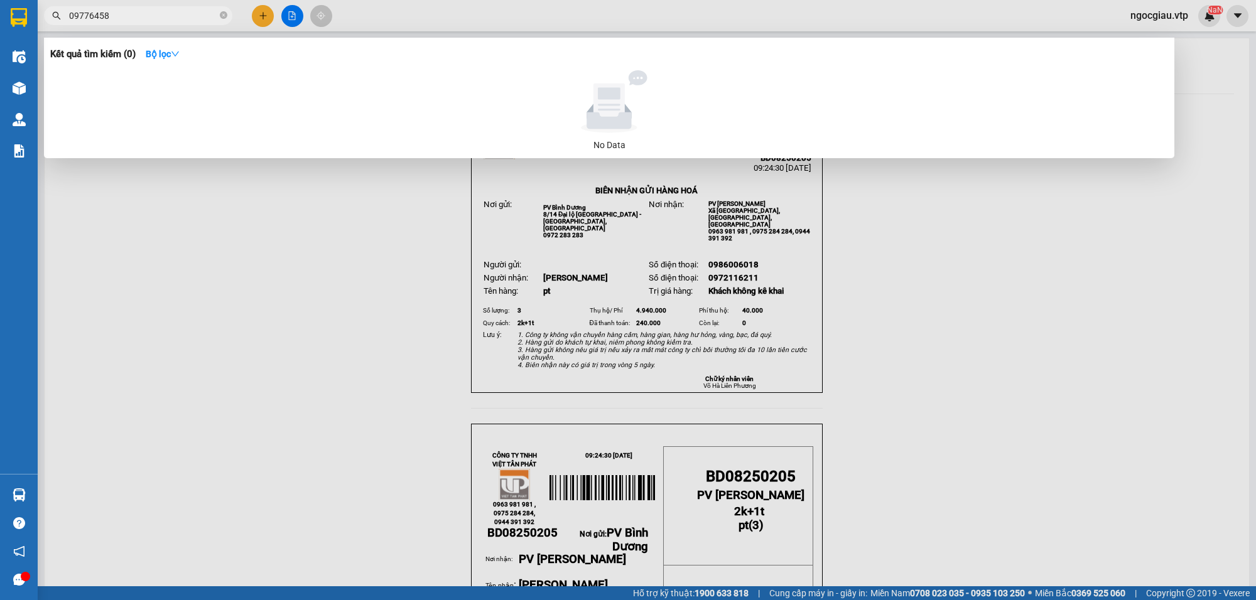
click at [135, 18] on input "09776458" at bounding box center [143, 16] width 148 height 14
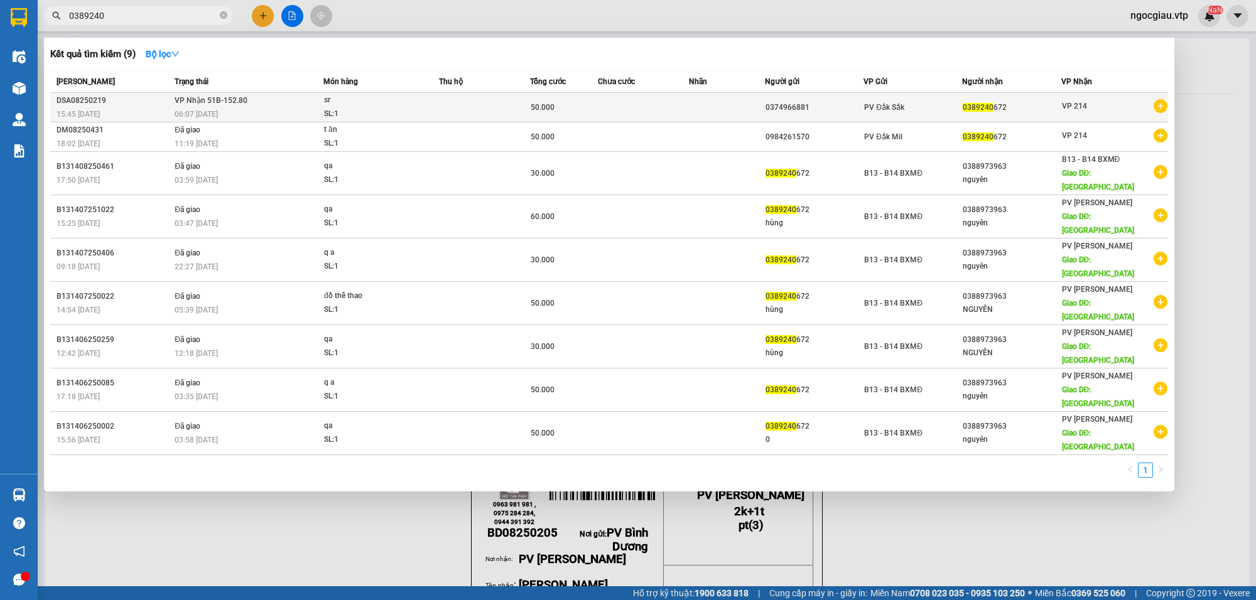
type input "0389240"
click at [697, 111] on td at bounding box center [727, 108] width 76 height 30
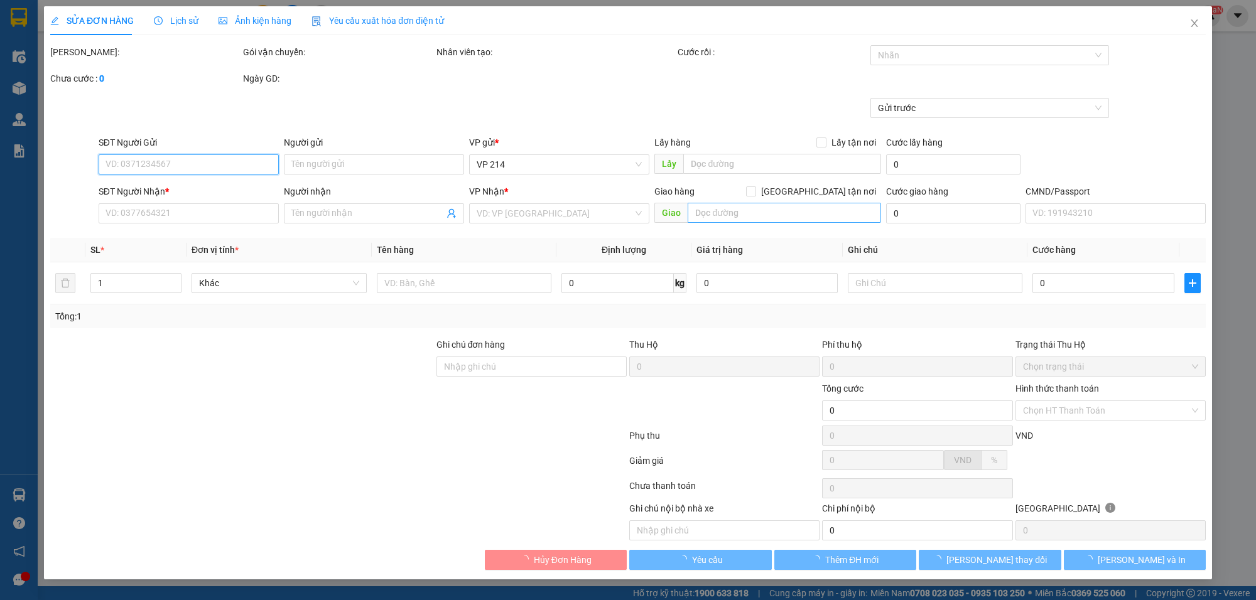
type input "0374966881"
type input "0389240672"
type input "50.000"
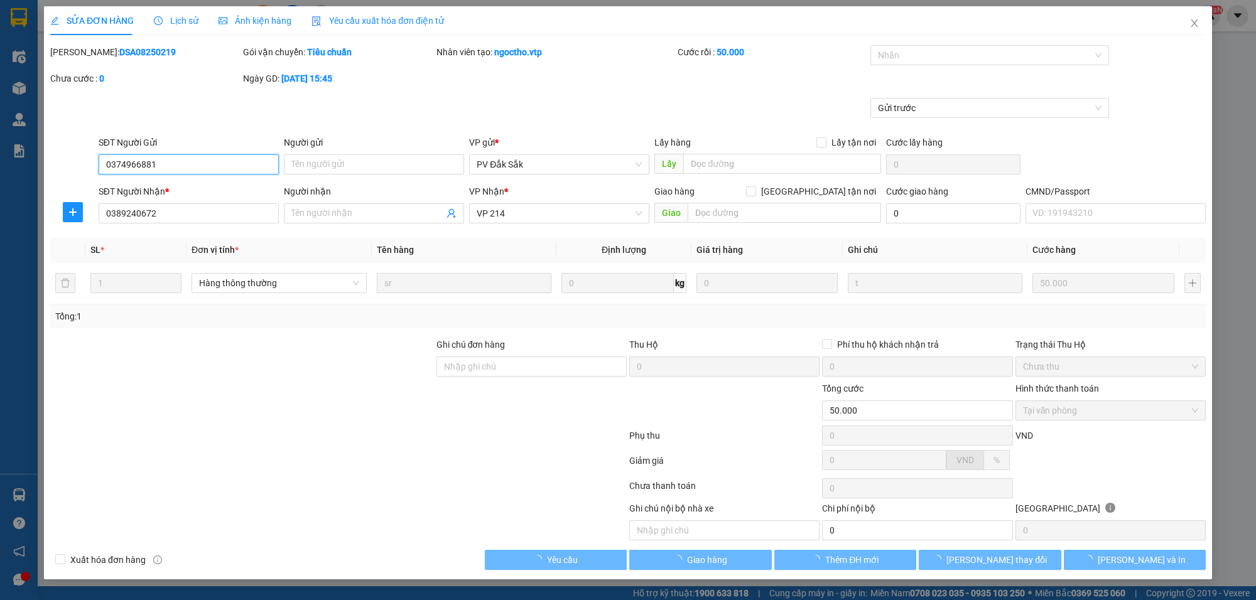
type input "2.500"
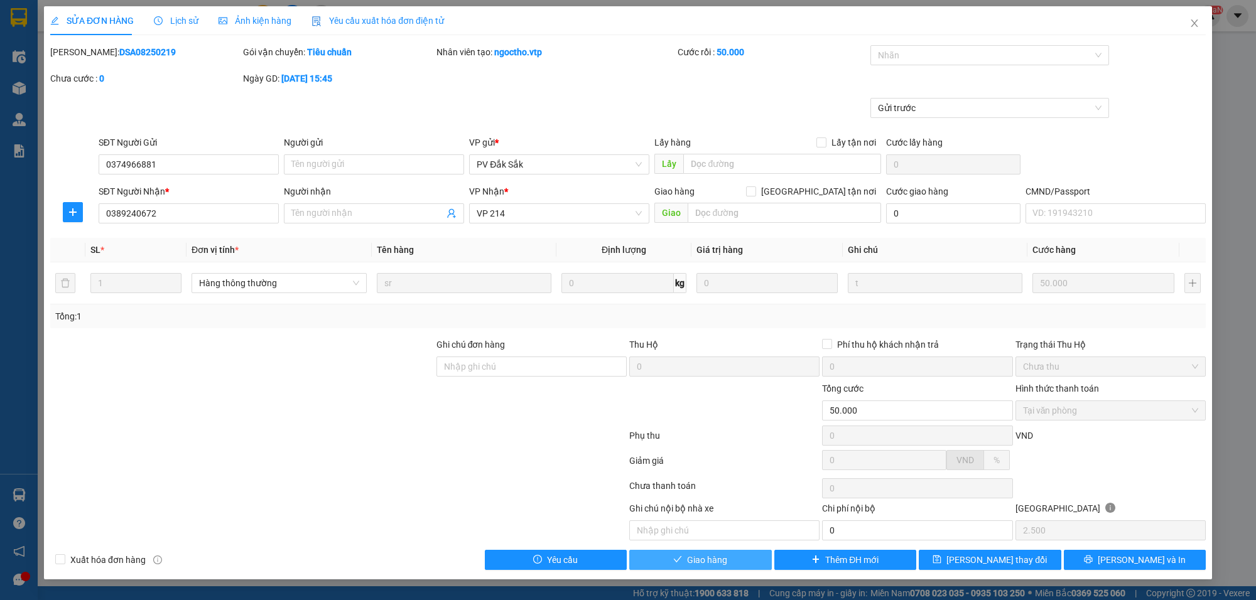
click at [755, 562] on button "Giao hàng" at bounding box center [700, 560] width 143 height 20
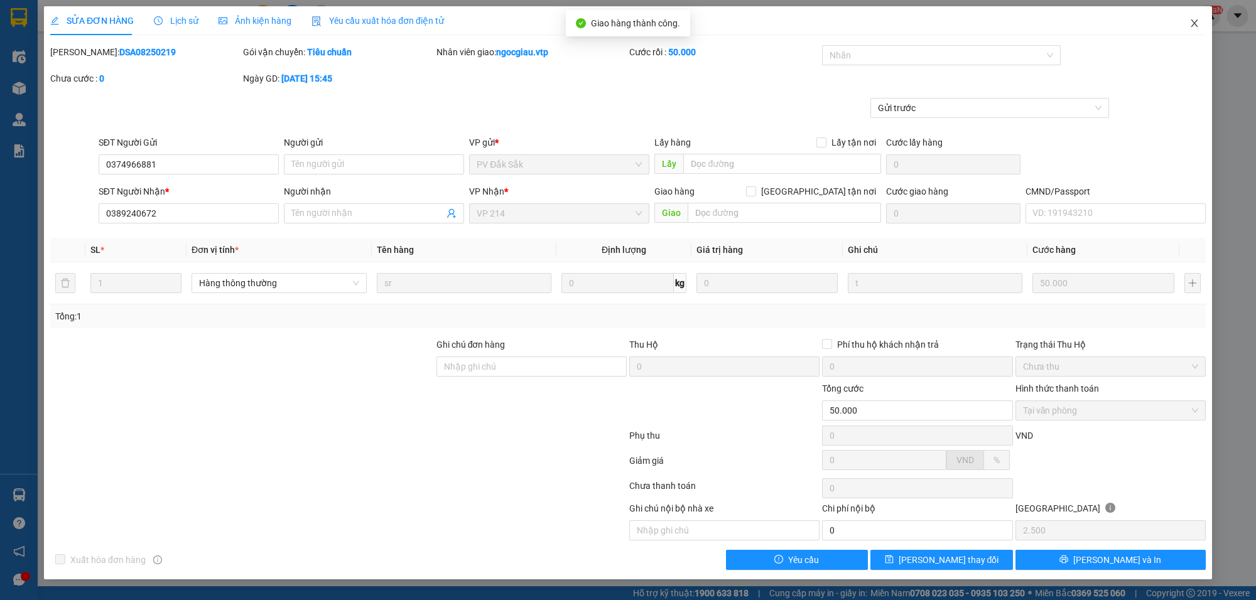
click at [1193, 19] on icon "close" at bounding box center [1194, 23] width 10 height 10
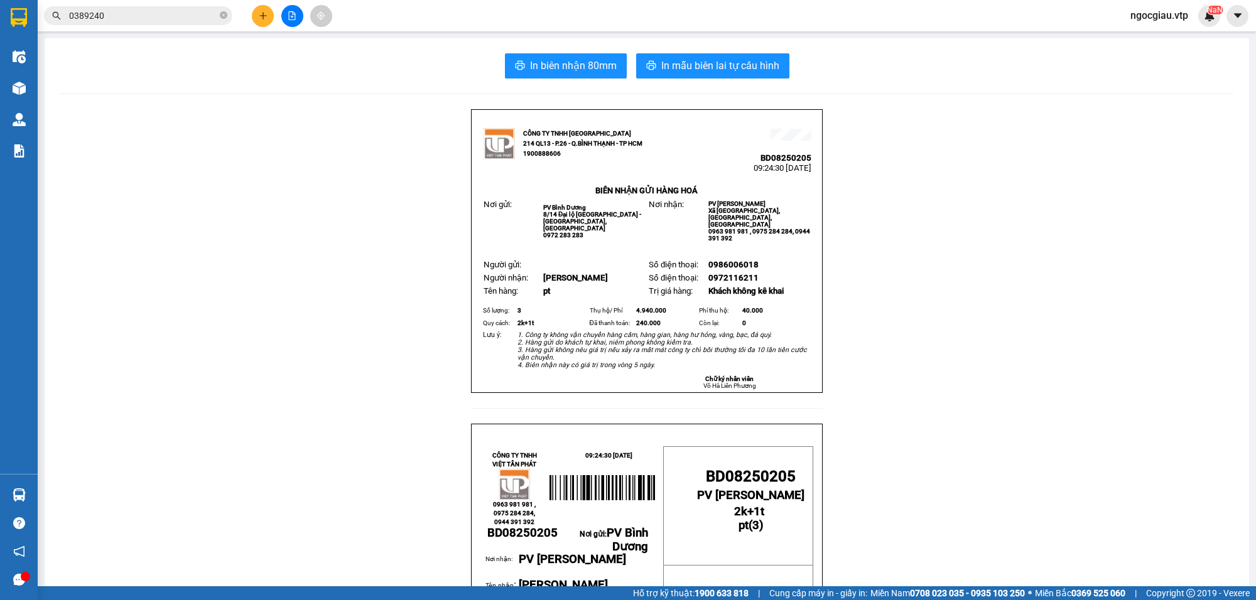
click at [267, 14] on icon "plus" at bounding box center [263, 15] width 9 height 9
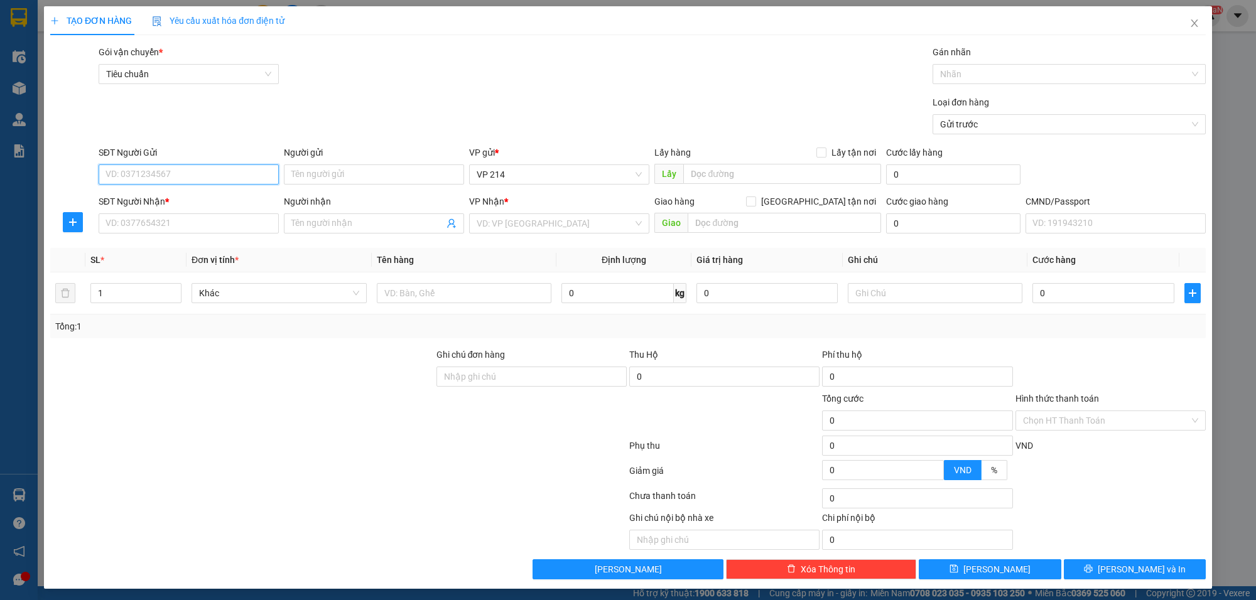
click at [215, 177] on input "SĐT Người Gửi" at bounding box center [189, 175] width 180 height 20
type input "0909496145"
type input "nho"
type input "0981486648"
type input "mạnh/ok"
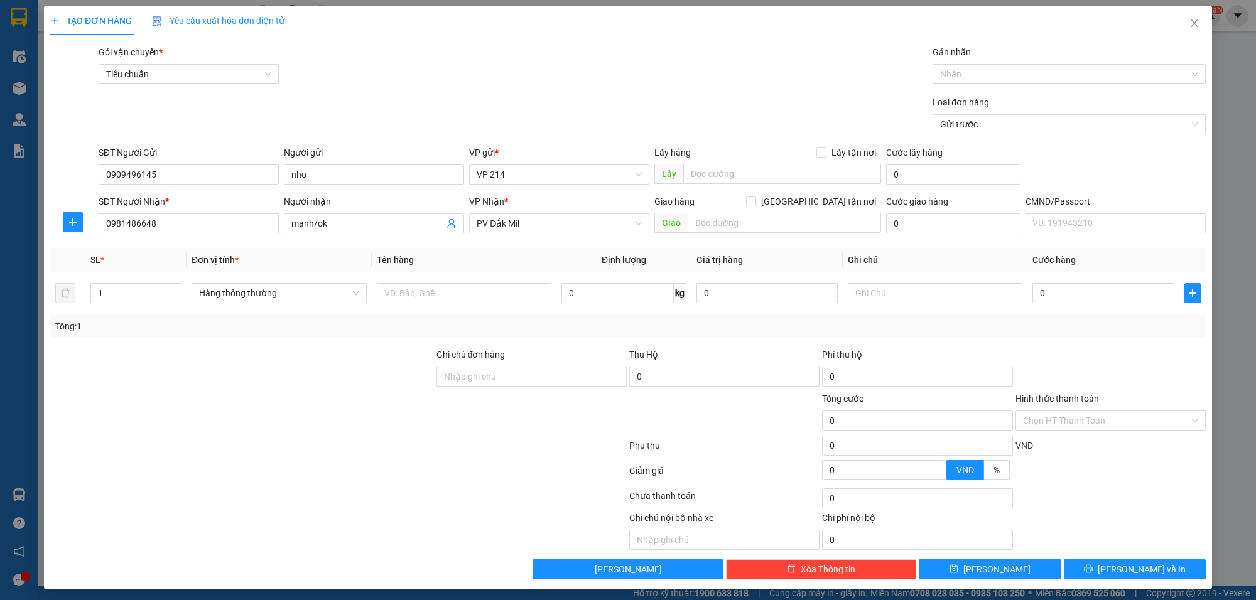
click at [195, 236] on div "SĐT Người Nhận * 0981486648" at bounding box center [189, 217] width 180 height 44
click at [522, 89] on form "Transit Pickup Surcharge Ids Transit Deliver Surcharge Ids Transit Deliver Surc…" at bounding box center [628, 92] width 1156 height 94
click at [415, 294] on input "text" at bounding box center [464, 293] width 175 height 20
type input "gt"
type input "1 bì"
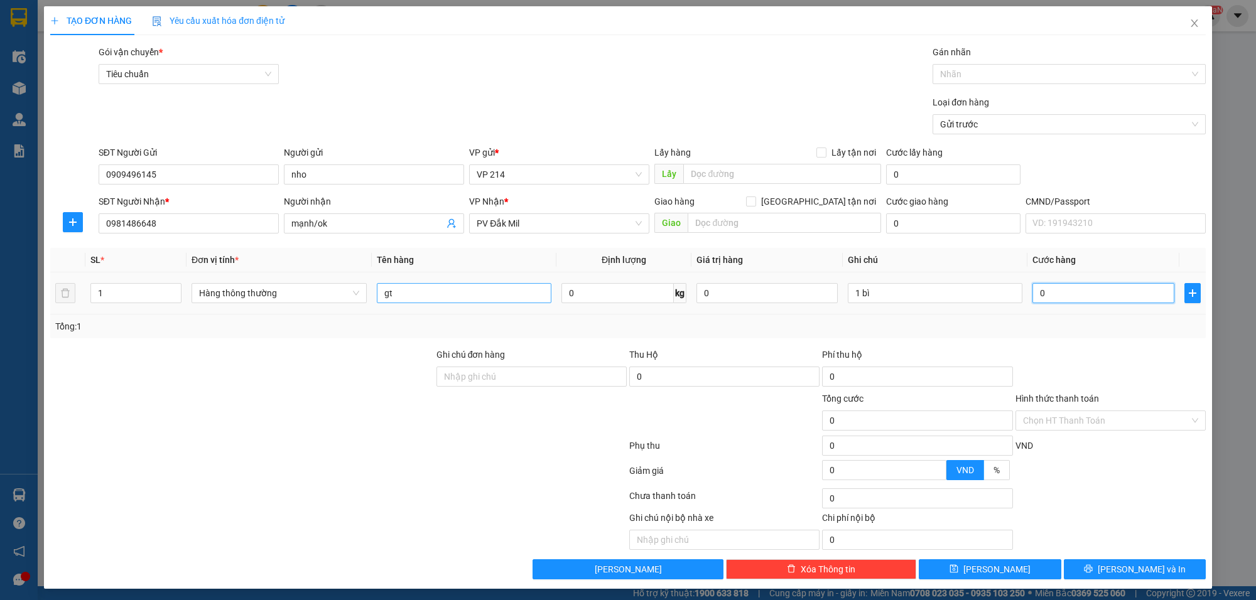
type input "3"
type input "30"
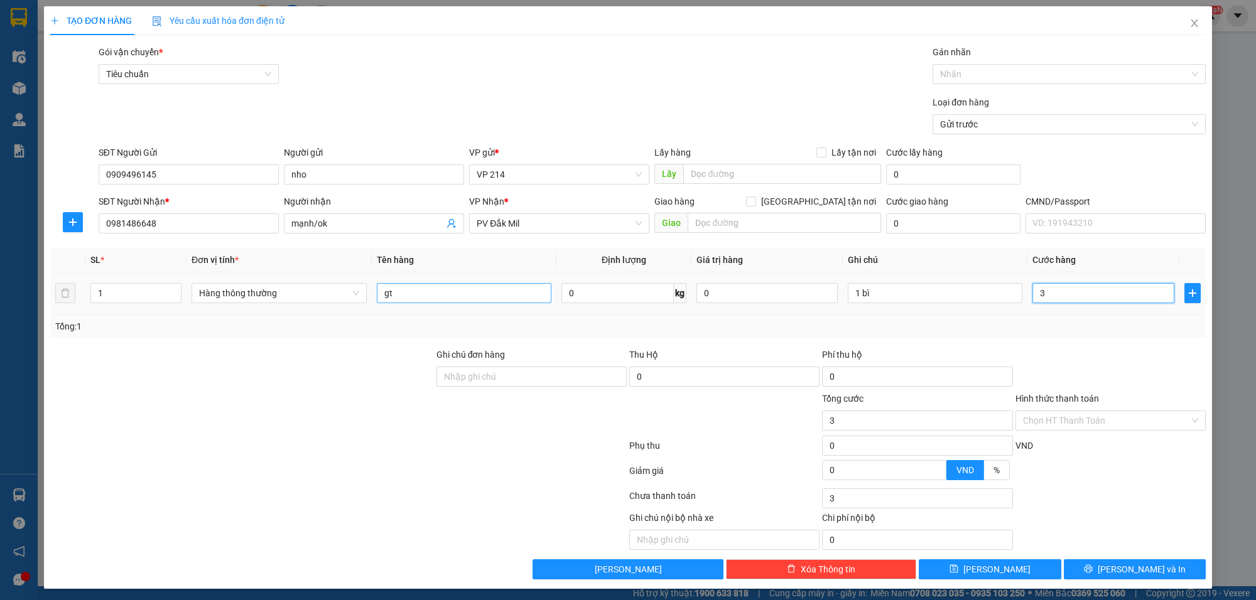
type input "30"
type input "300"
type input "3.000"
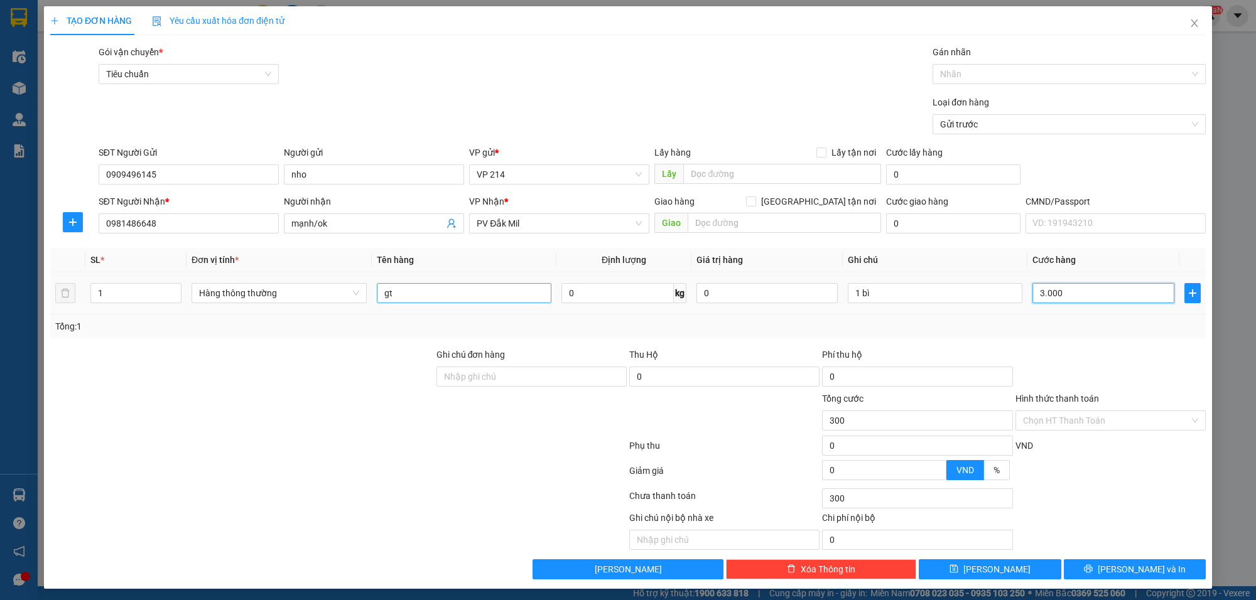
type input "3.000"
type input "30.000"
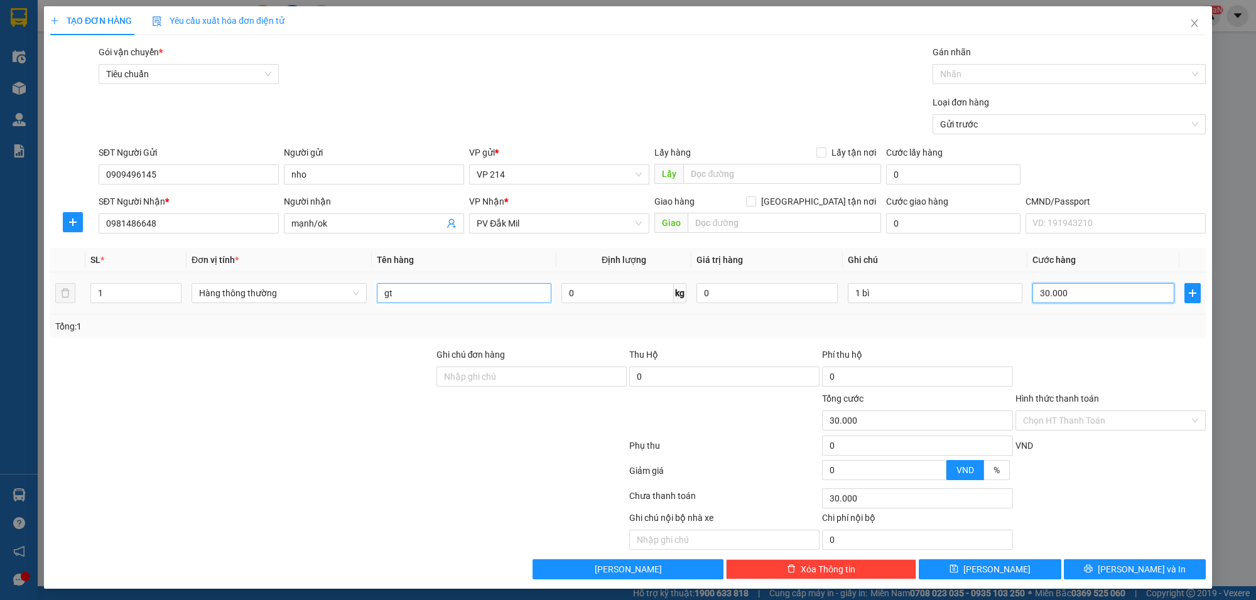
type input "30.000"
click at [1028, 418] on input "Hình thức thanh toán" at bounding box center [1106, 420] width 166 height 19
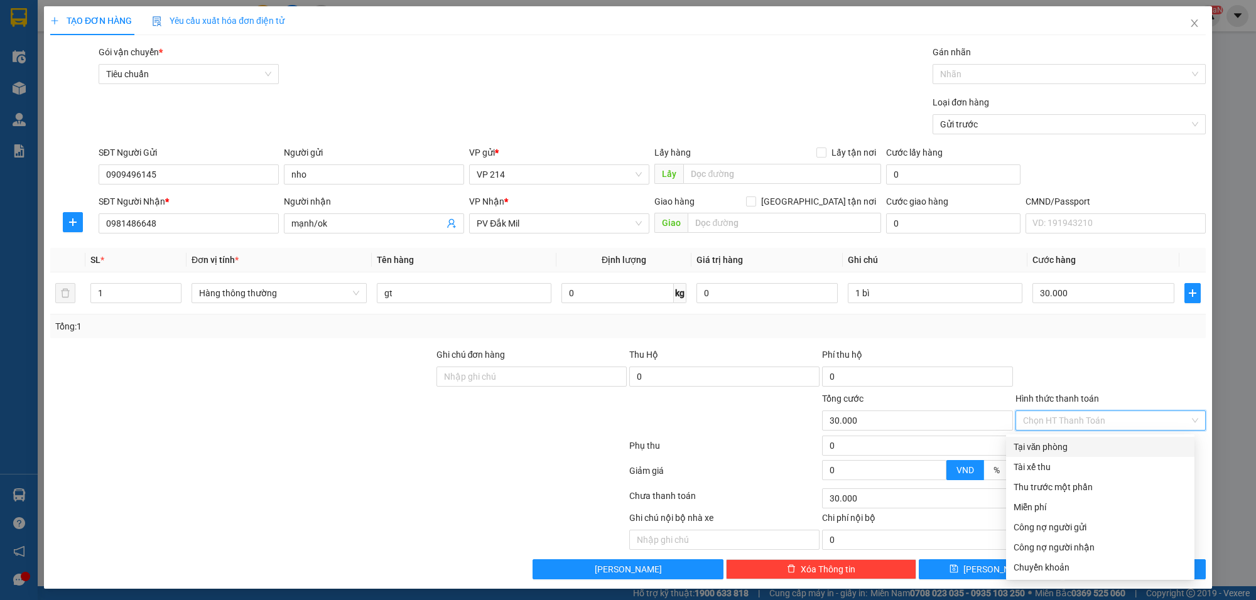
click at [1032, 447] on div "Tại văn phòng" at bounding box center [1100, 447] width 173 height 14
type input "0"
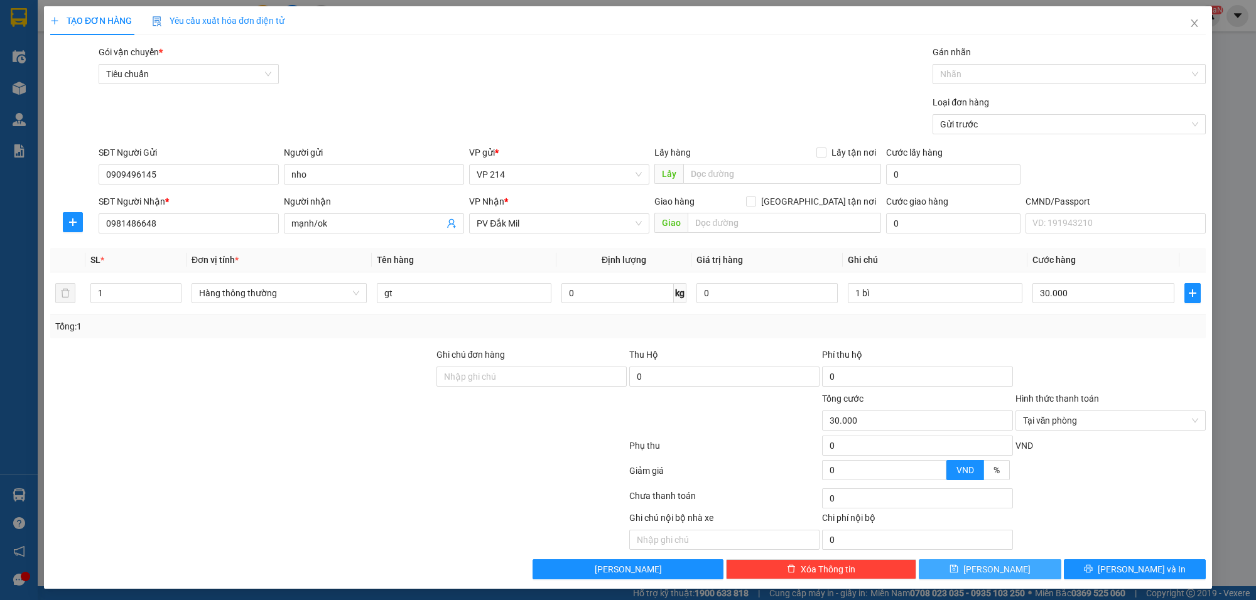
click at [987, 571] on span "Lưu" at bounding box center [996, 570] width 67 height 14
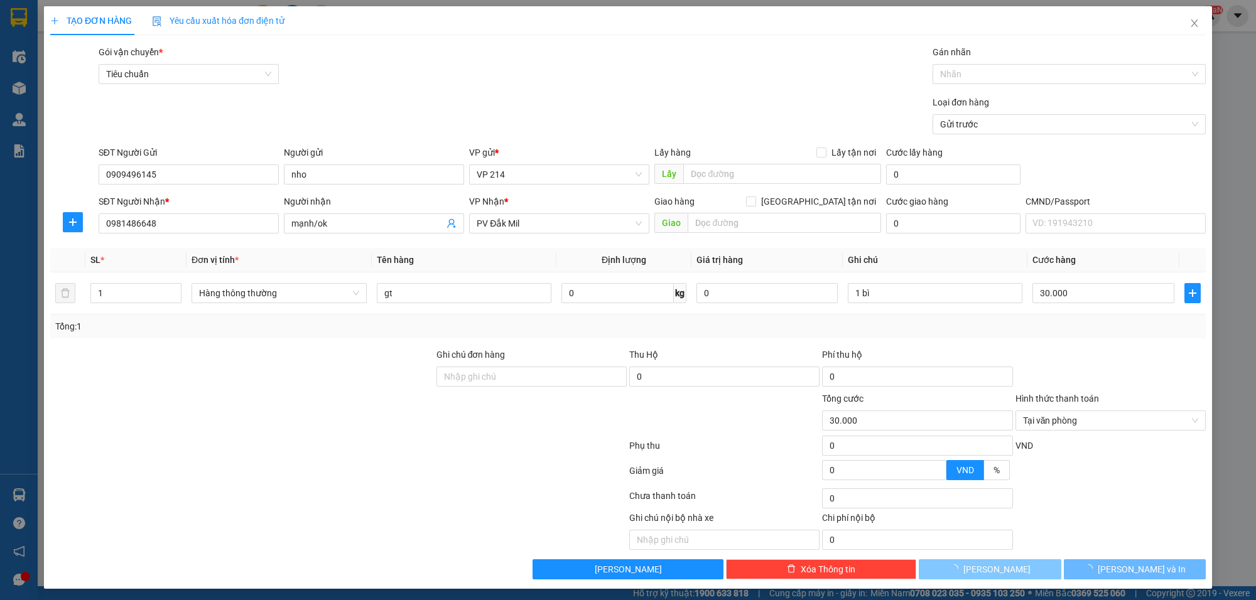
type input "0"
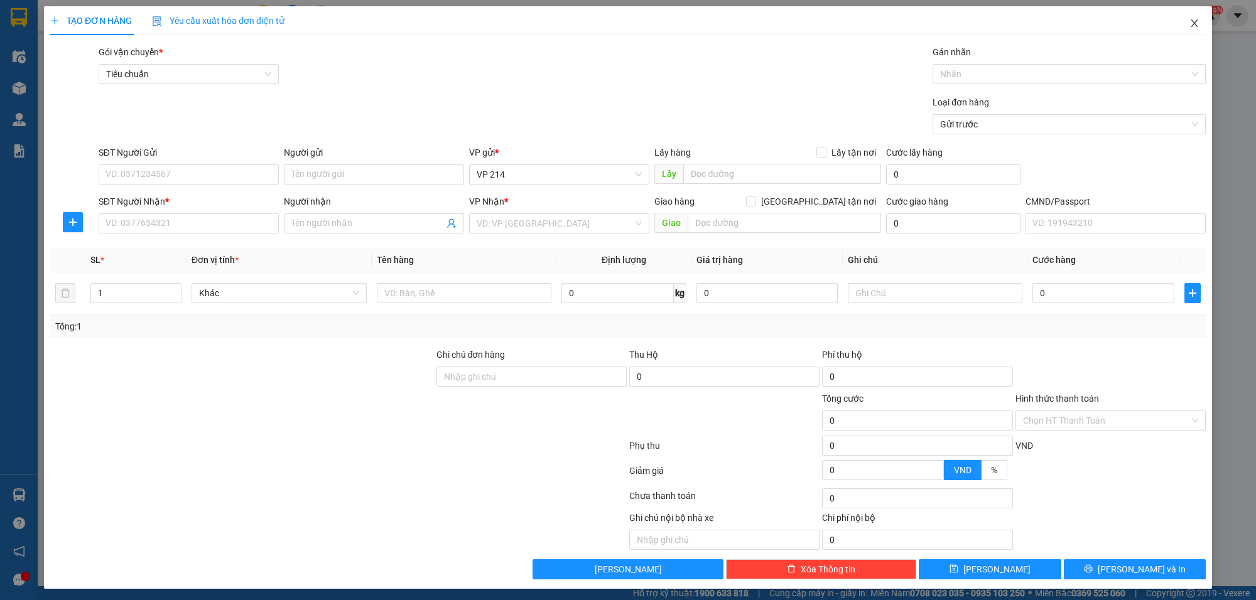
click at [1189, 20] on icon "close" at bounding box center [1194, 23] width 10 height 10
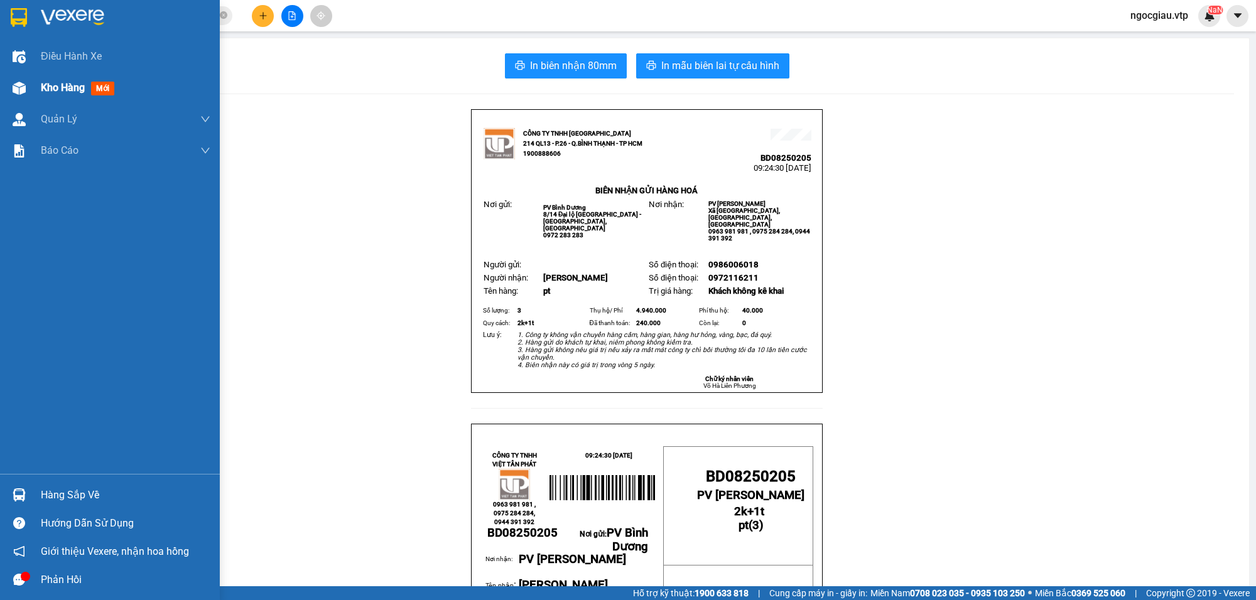
click at [16, 83] on img at bounding box center [19, 88] width 13 height 13
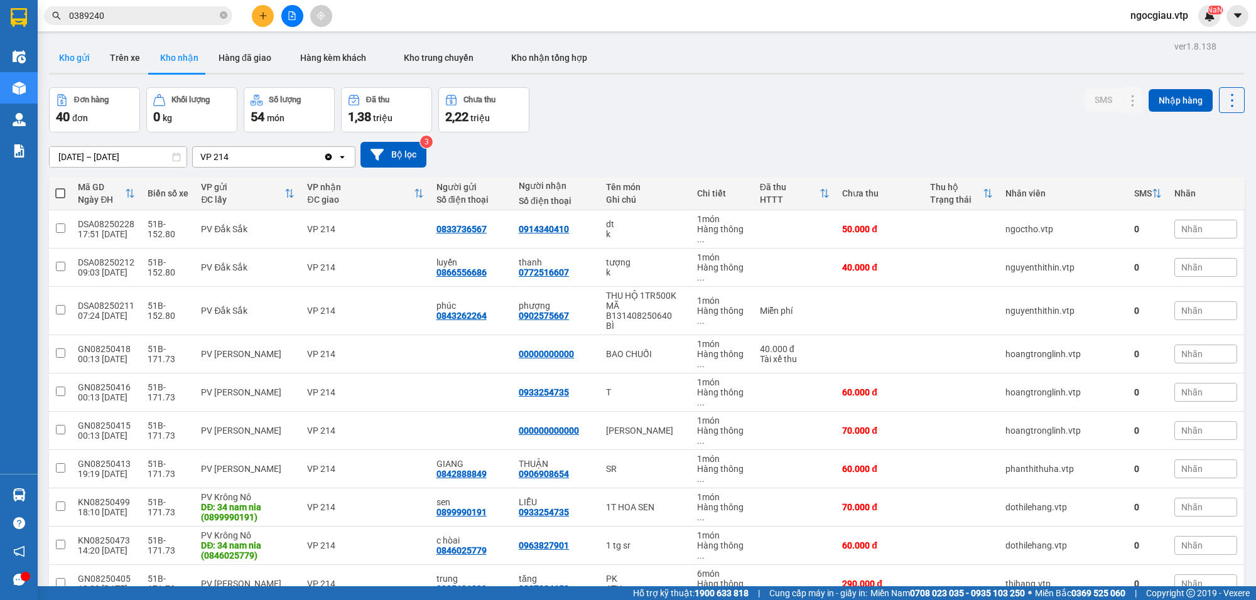
click at [90, 48] on button "Kho gửi" at bounding box center [74, 58] width 51 height 30
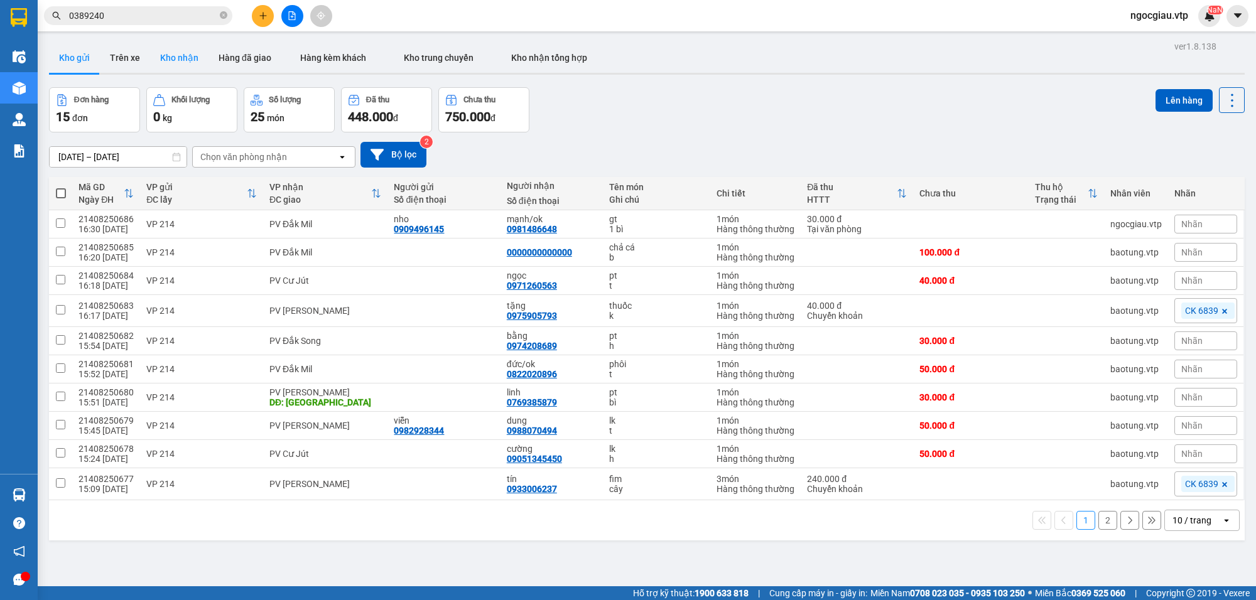
click at [170, 58] on button "Kho nhận" at bounding box center [179, 58] width 58 height 30
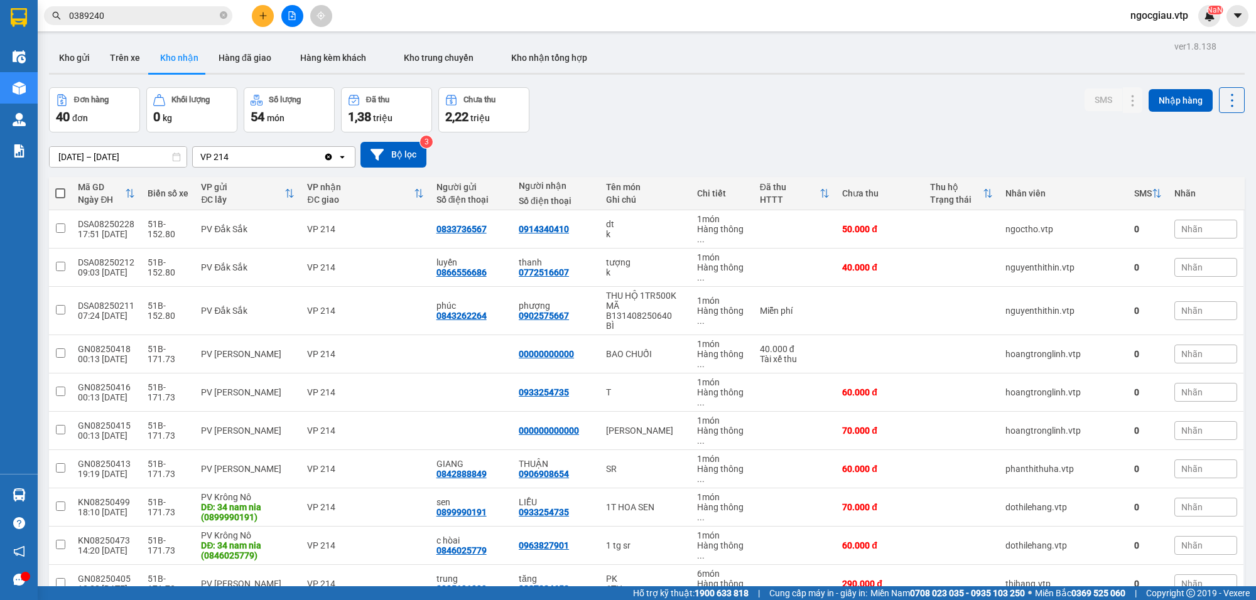
click at [129, 13] on input "0389240" at bounding box center [143, 16] width 148 height 14
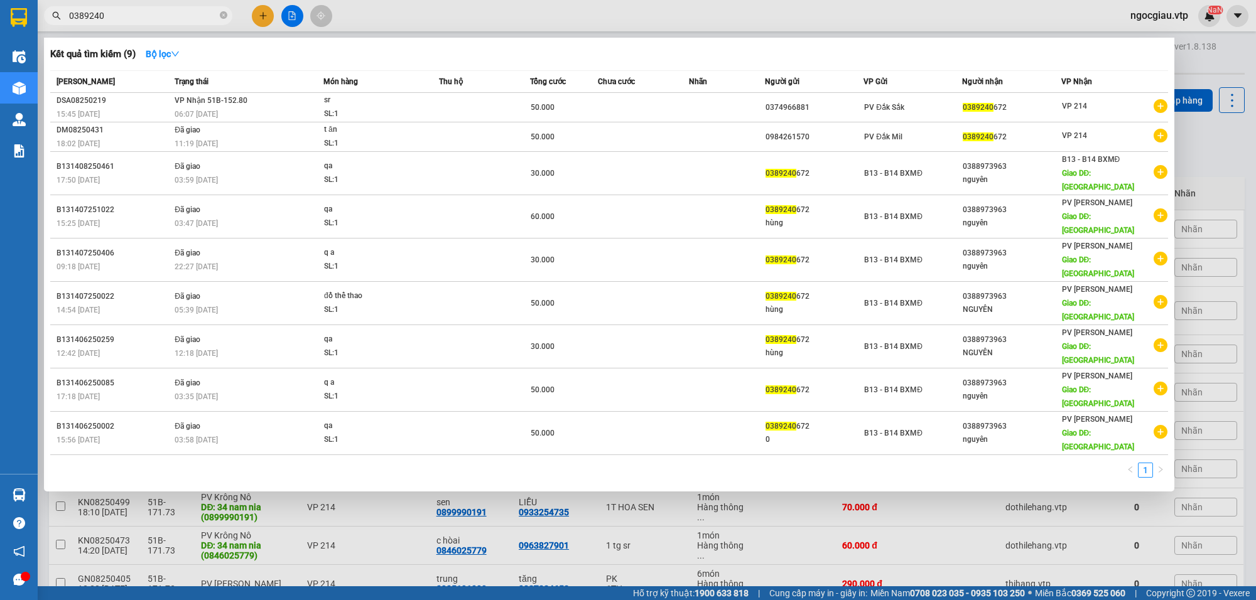
click at [129, 13] on input "0389240" at bounding box center [143, 16] width 148 height 14
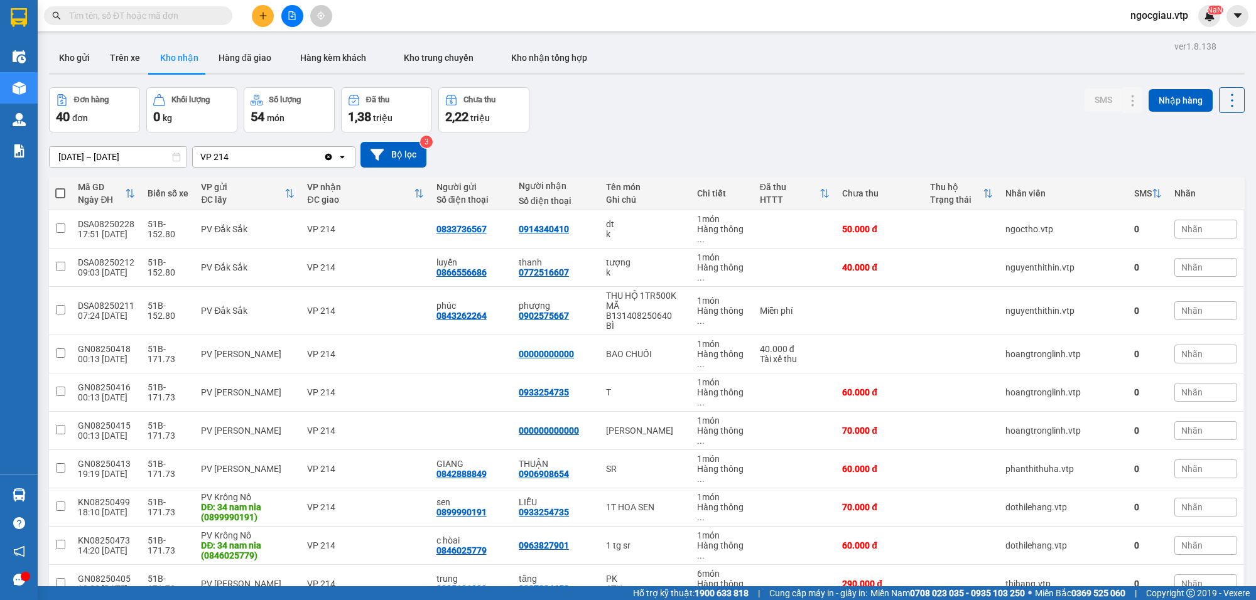
type input "0"
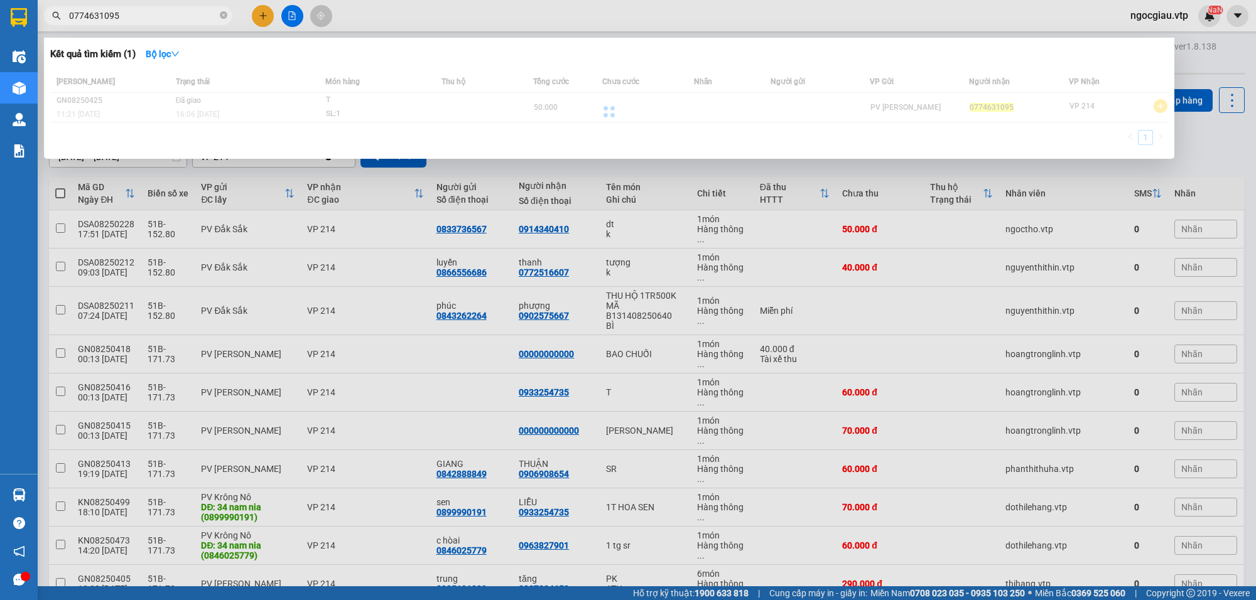
type input "0774631095"
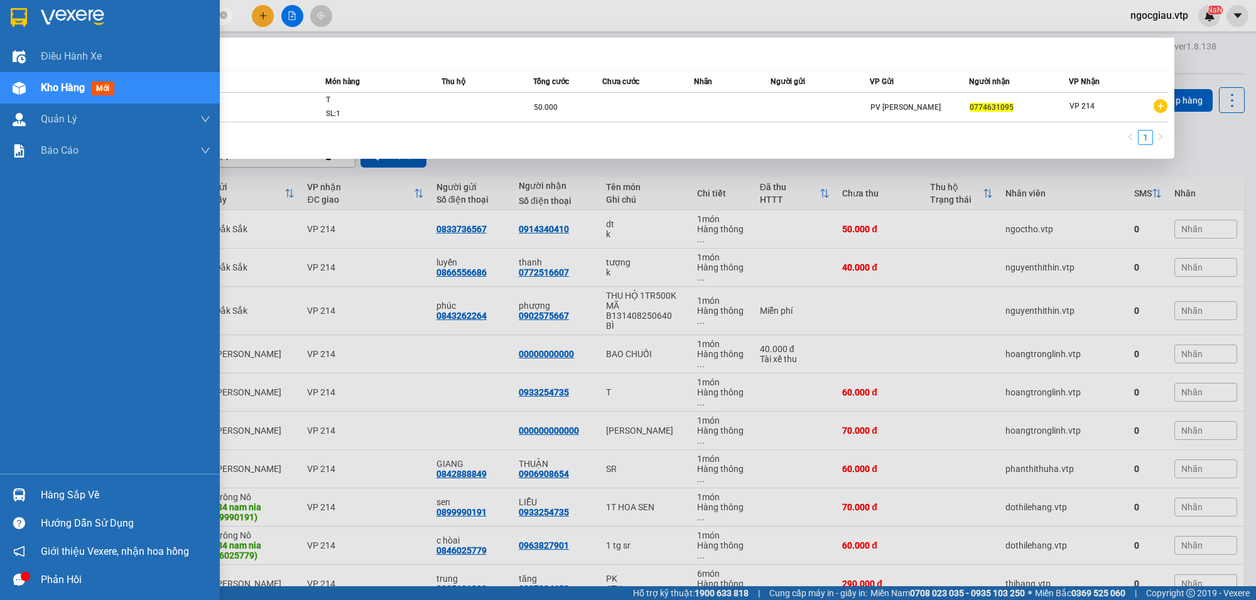
click at [20, 500] on img at bounding box center [19, 495] width 13 height 13
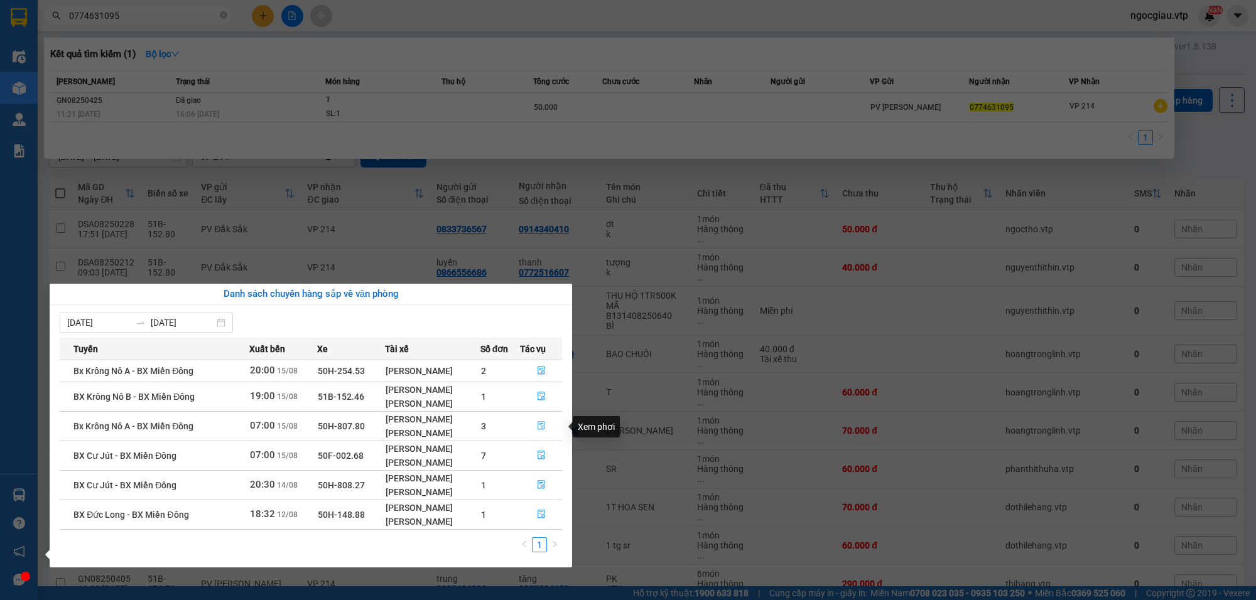
click at [548, 430] on button "button" at bounding box center [541, 426] width 41 height 20
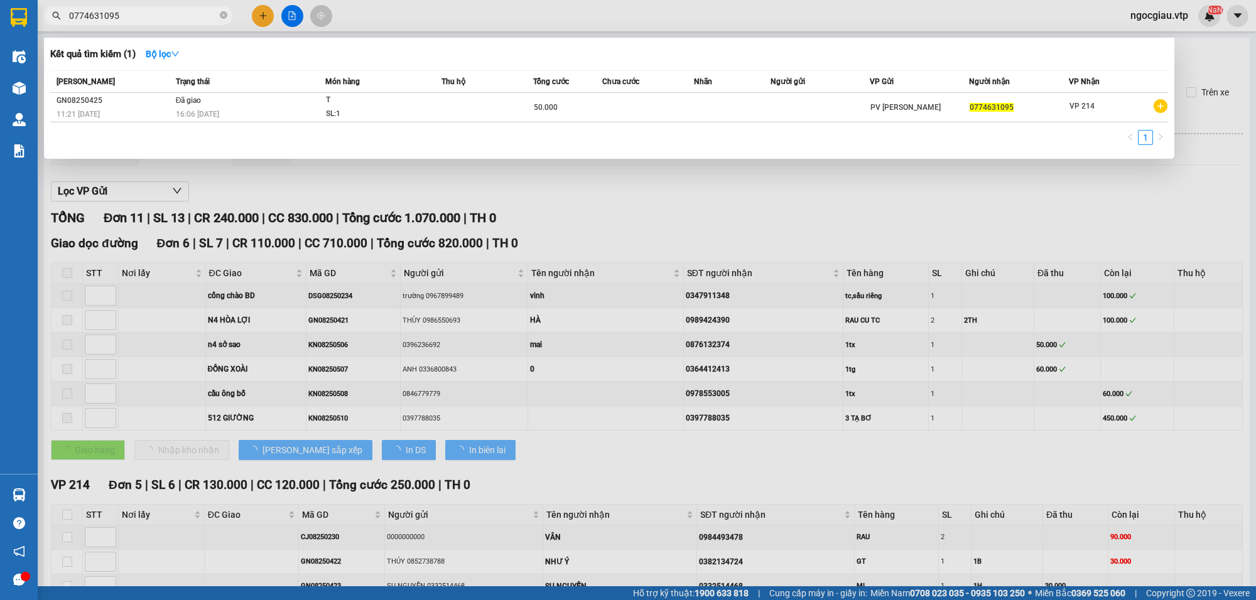
type input "[DATE]"
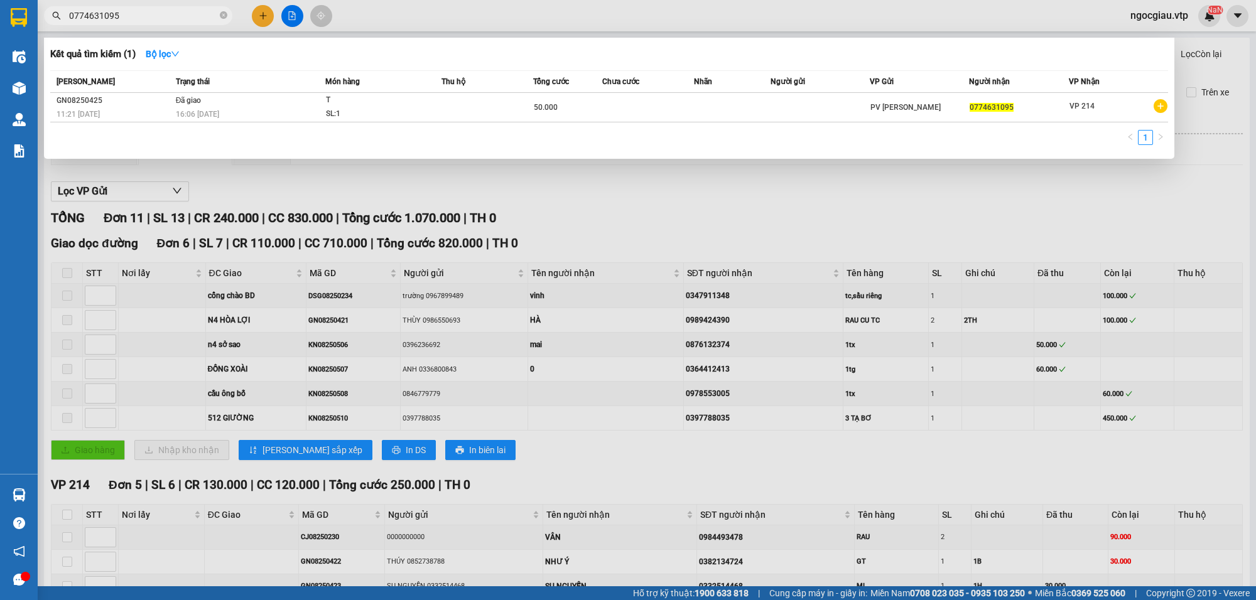
click at [933, 195] on div at bounding box center [628, 300] width 1256 height 600
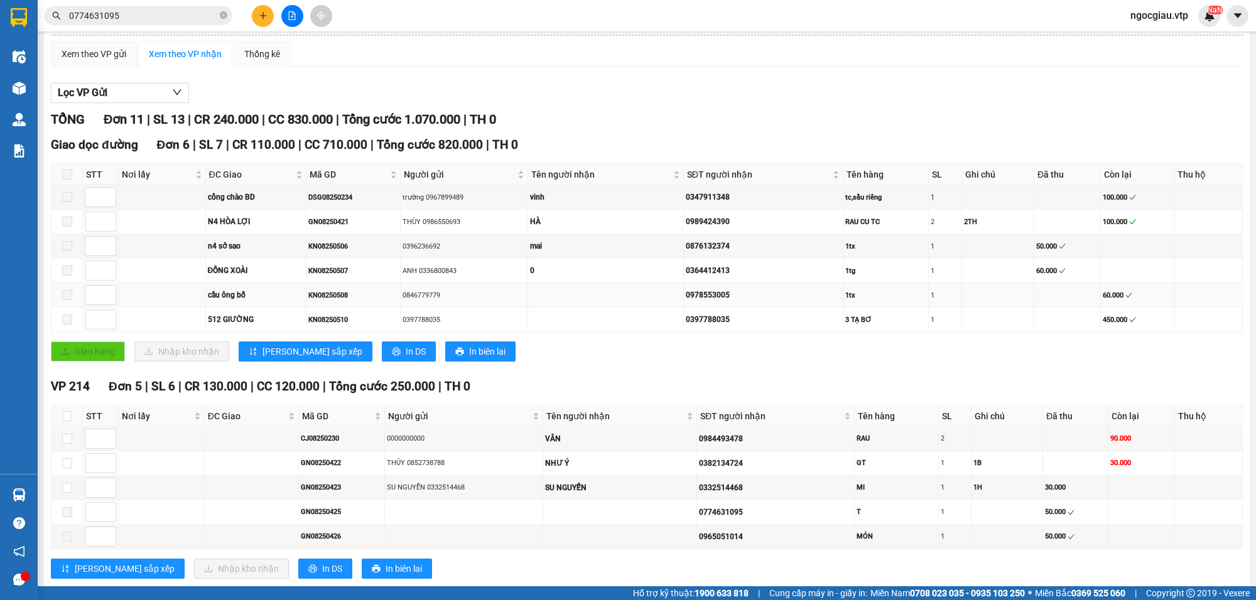
scroll to position [133, 0]
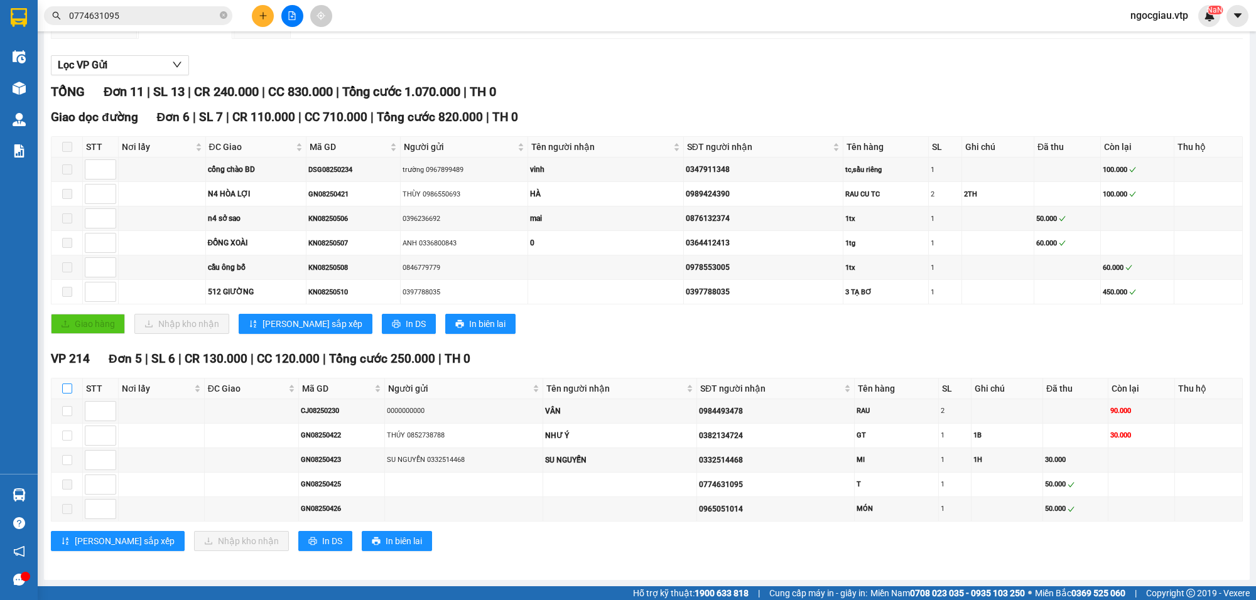
click at [71, 386] on input "checkbox" at bounding box center [67, 389] width 10 height 10
checkbox input "true"
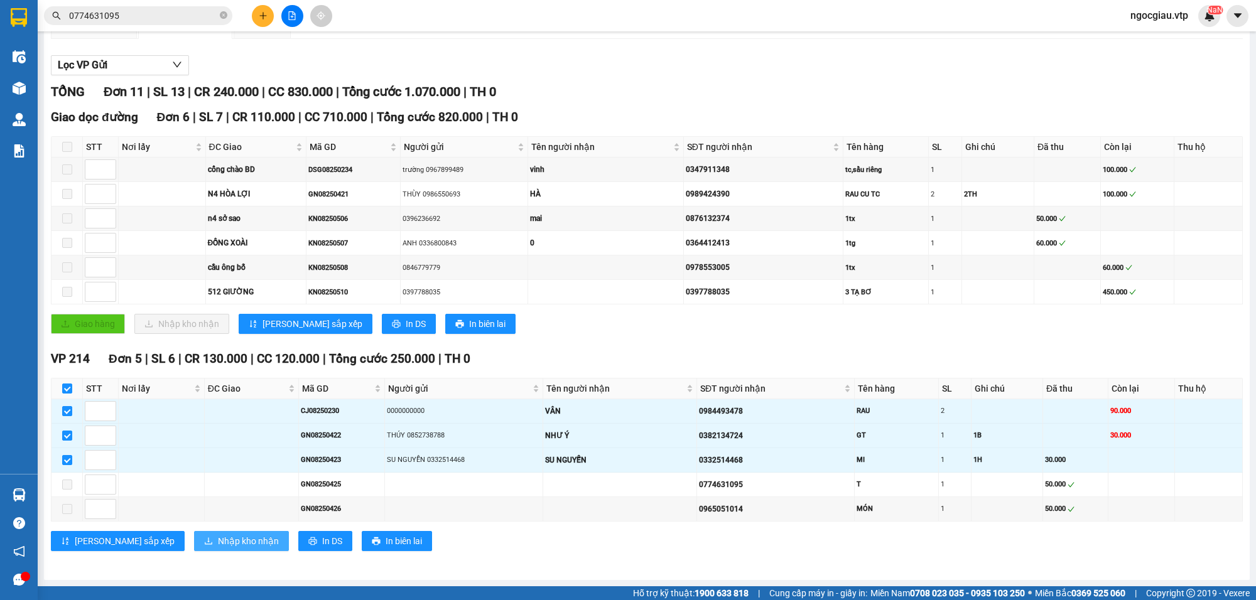
click at [218, 540] on span "Nhập kho nhận" at bounding box center [248, 541] width 61 height 14
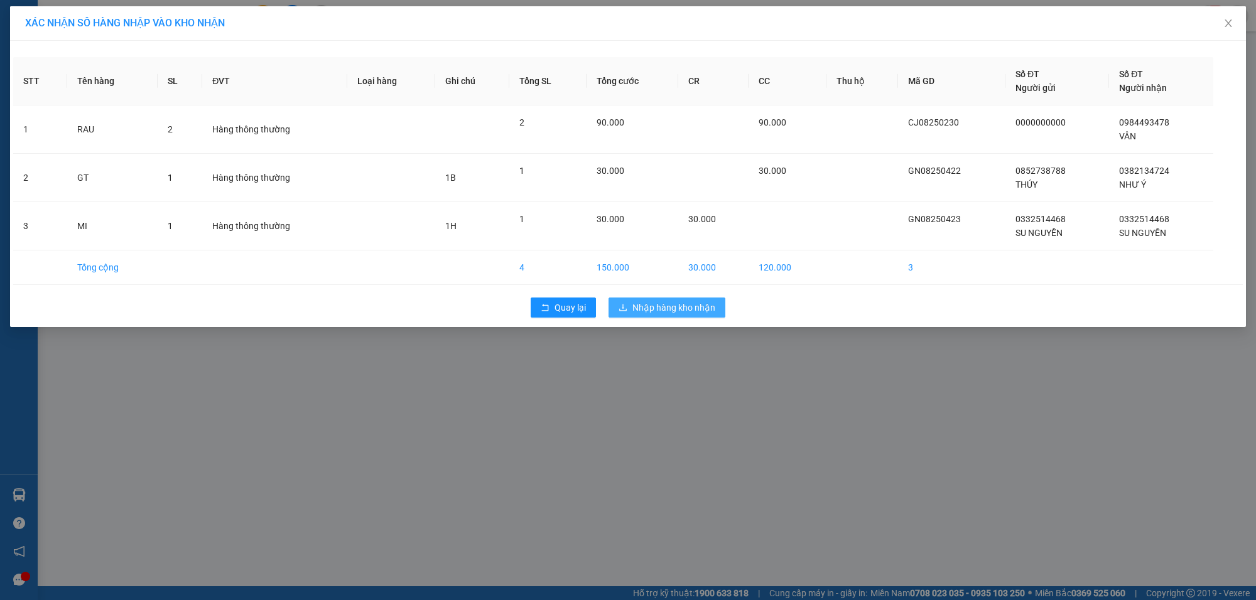
click at [682, 306] on span "Nhập hàng kho nhận" at bounding box center [673, 308] width 83 height 14
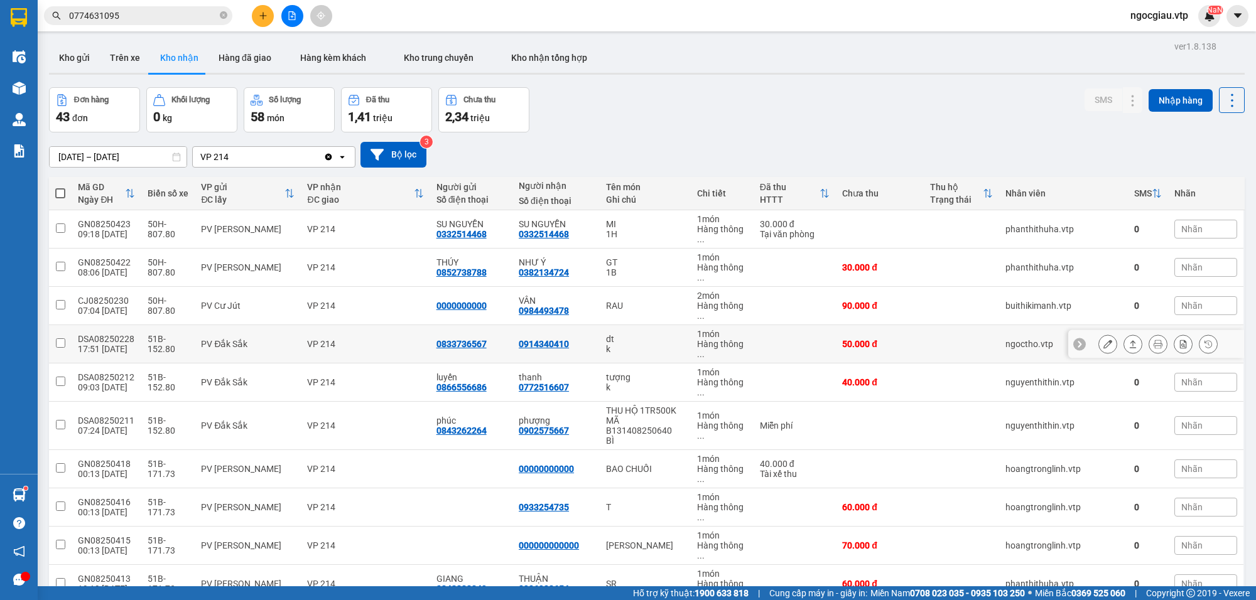
click at [634, 344] on div "k" at bounding box center [645, 349] width 79 height 10
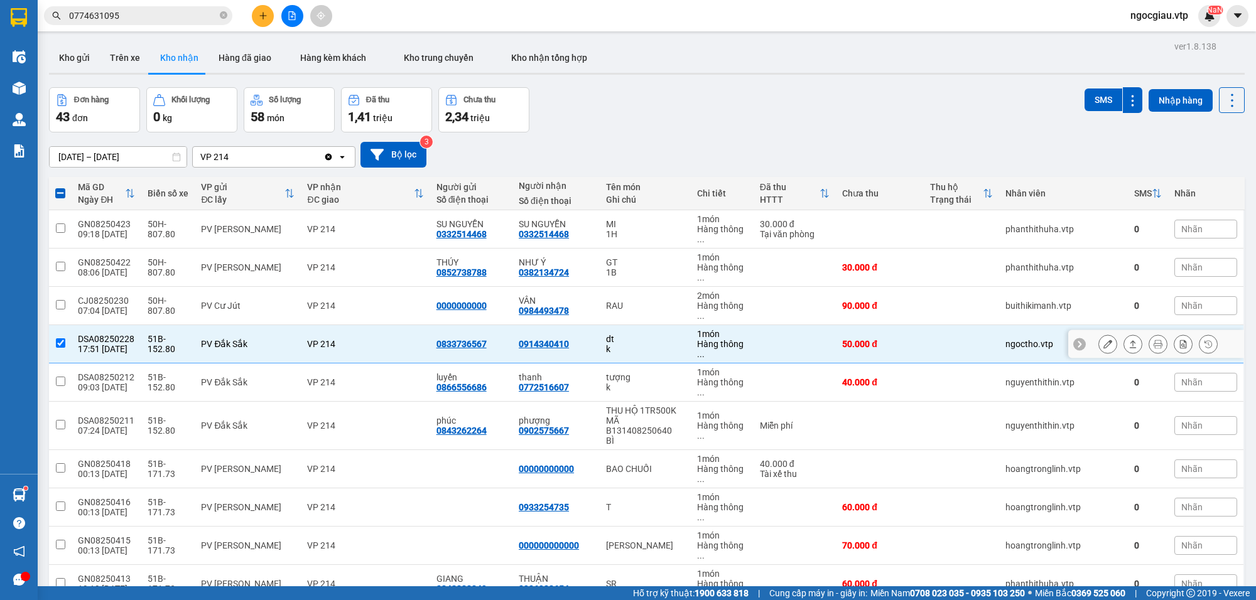
click at [644, 344] on div "k" at bounding box center [645, 349] width 79 height 10
checkbox input "false"
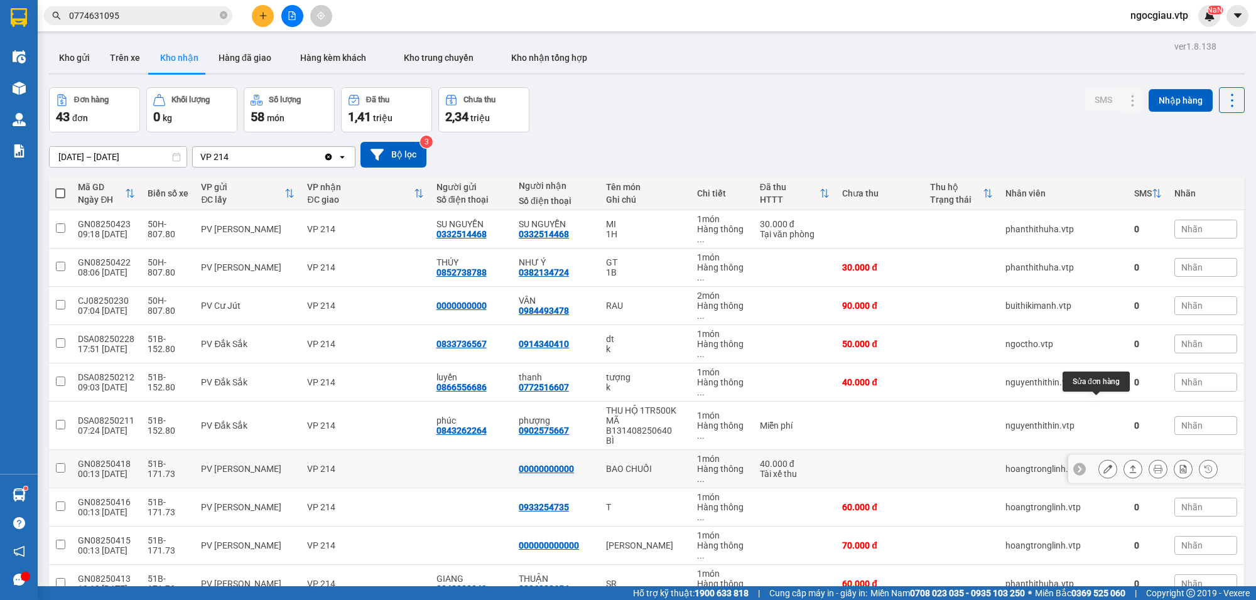
click at [1103, 465] on icon at bounding box center [1107, 469] width 9 height 9
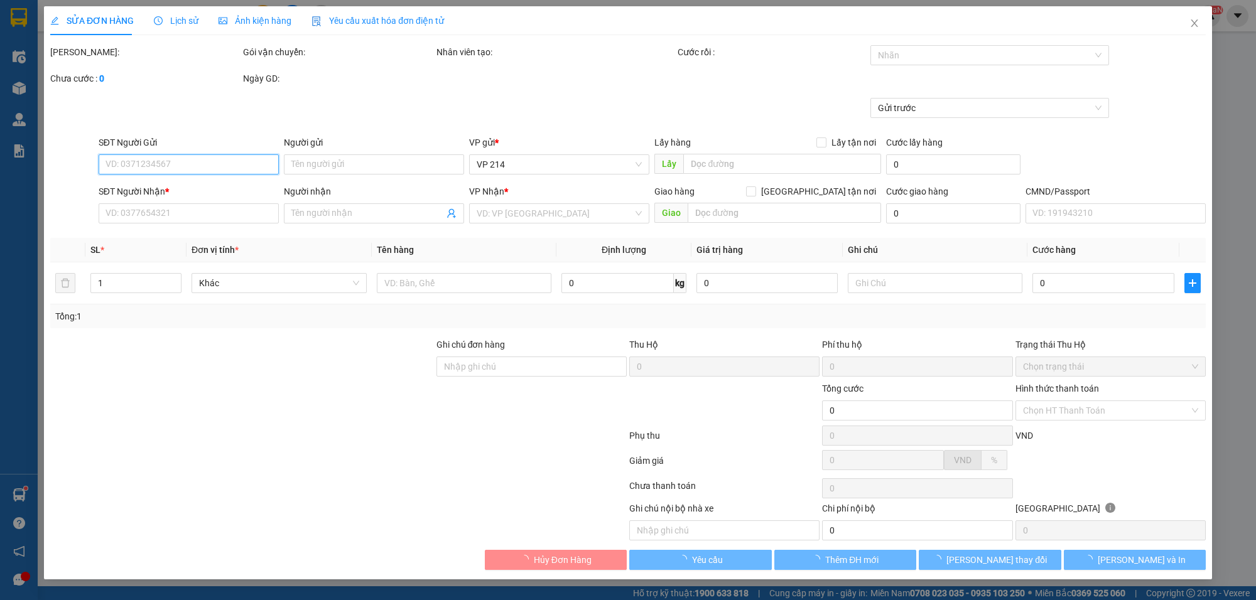
type input "00000000000"
type input "40.000"
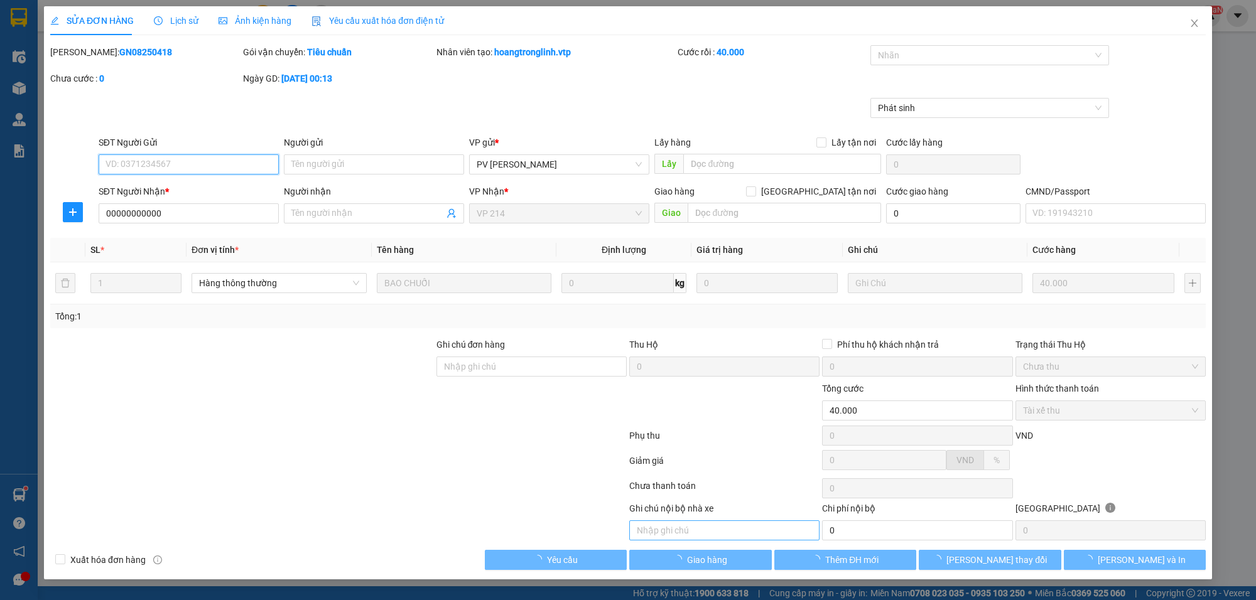
type input "8.000"
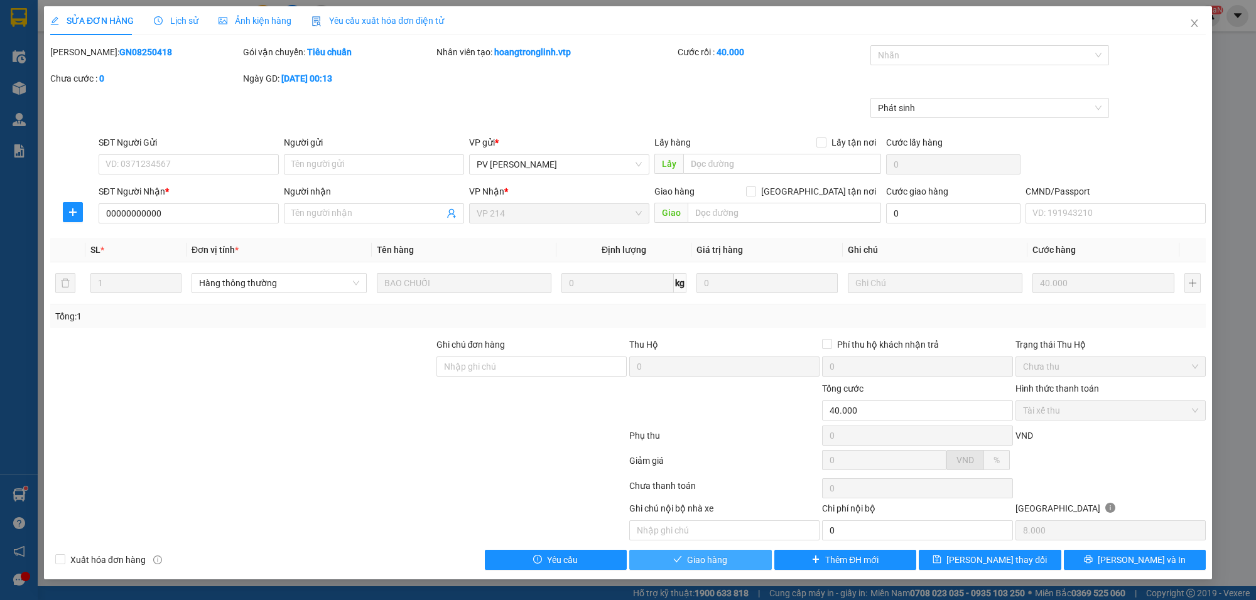
click at [708, 560] on span "Giao hàng" at bounding box center [707, 560] width 40 height 14
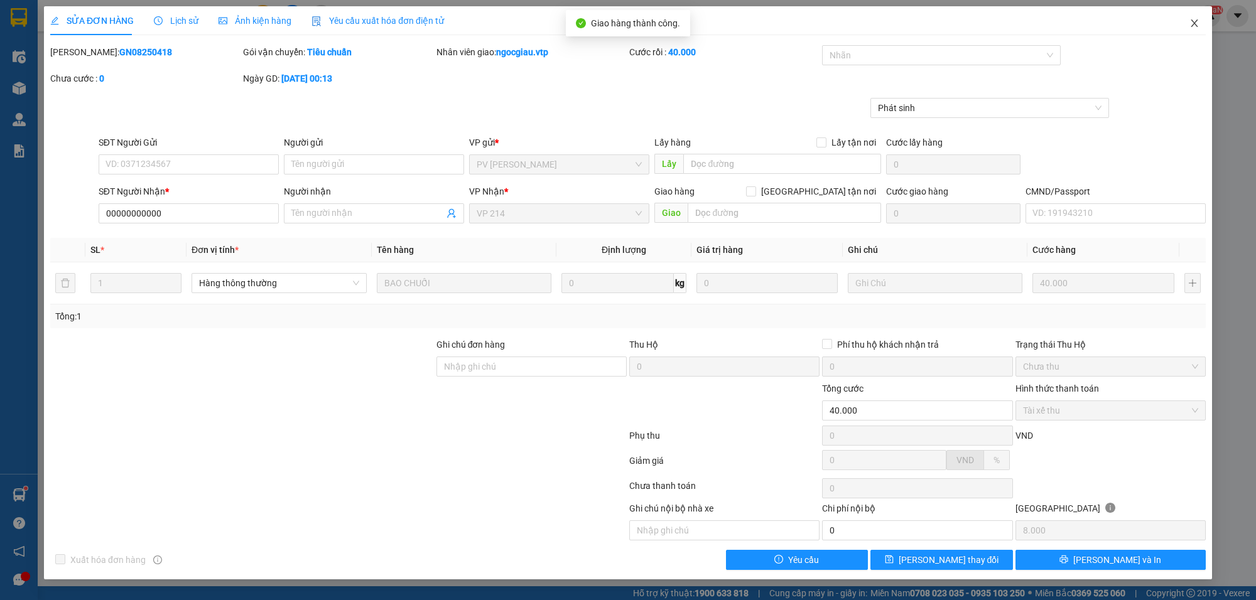
click at [1196, 19] on icon "close" at bounding box center [1194, 23] width 10 height 10
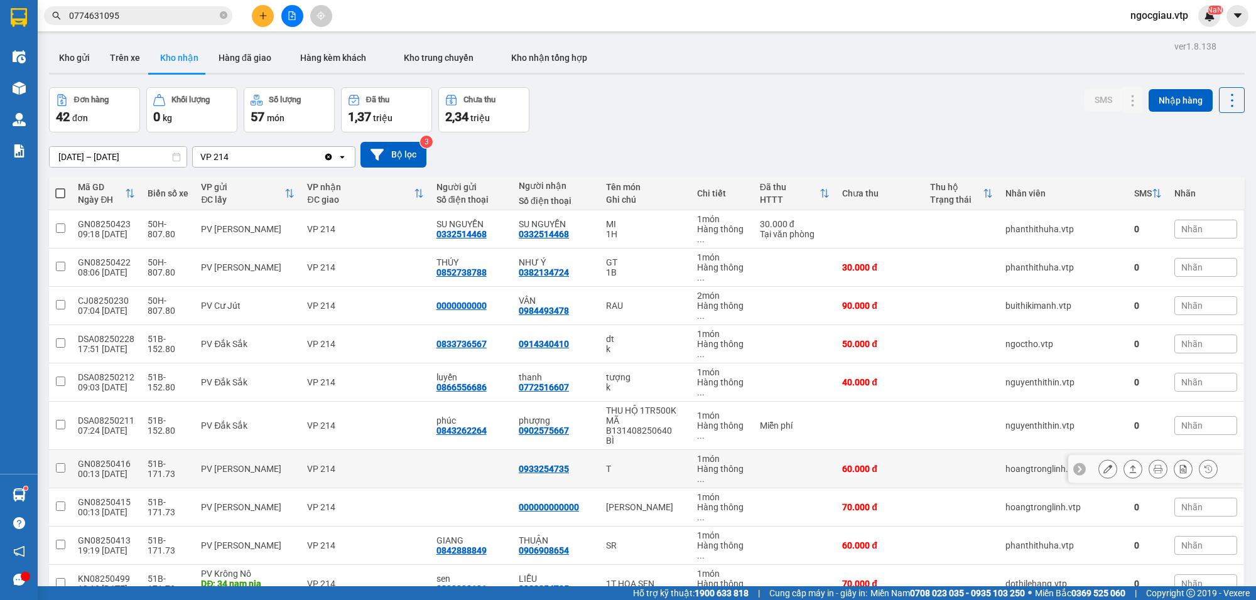
click at [792, 450] on td at bounding box center [795, 469] width 82 height 38
checkbox input "true"
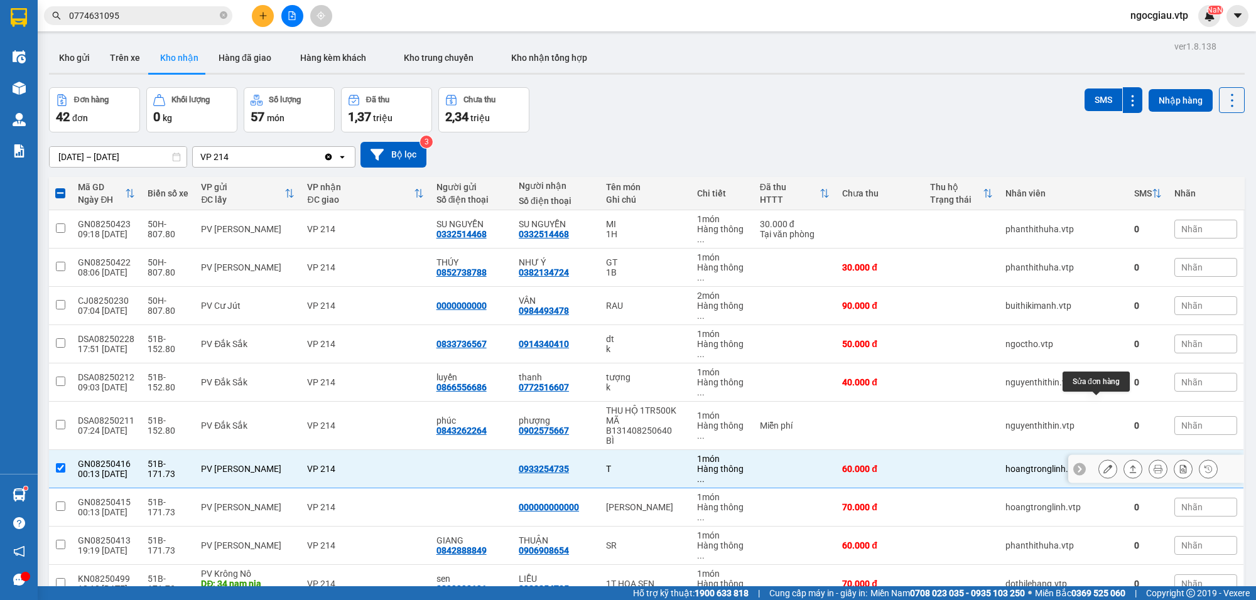
click at [1100, 458] on button at bounding box center [1108, 469] width 18 height 22
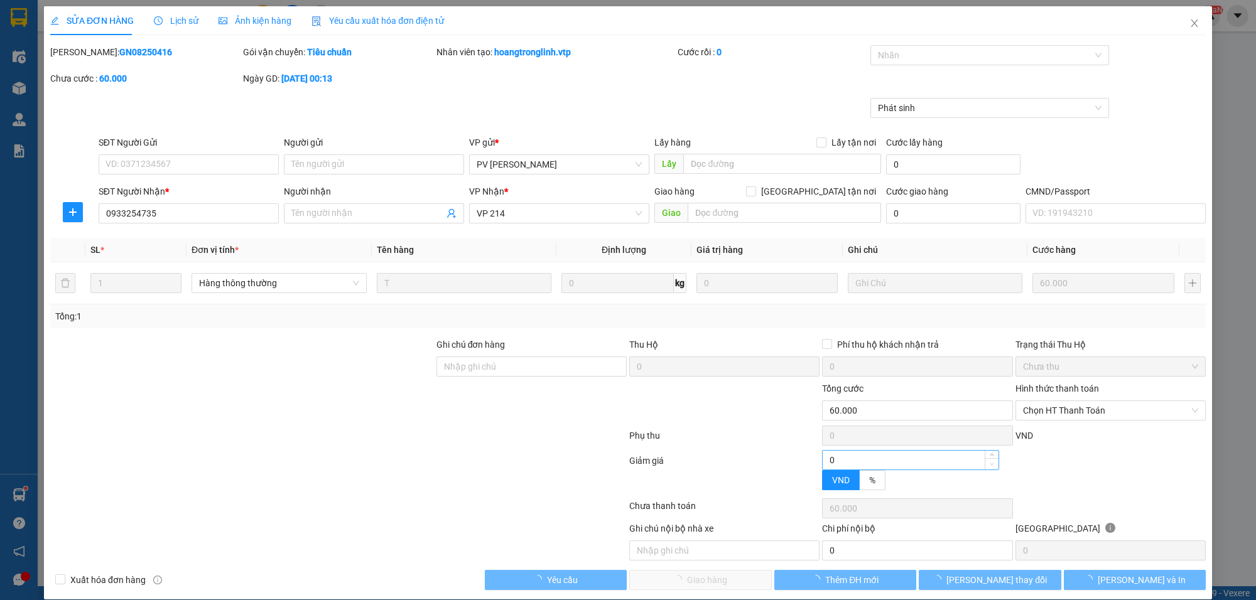
type input "12.000"
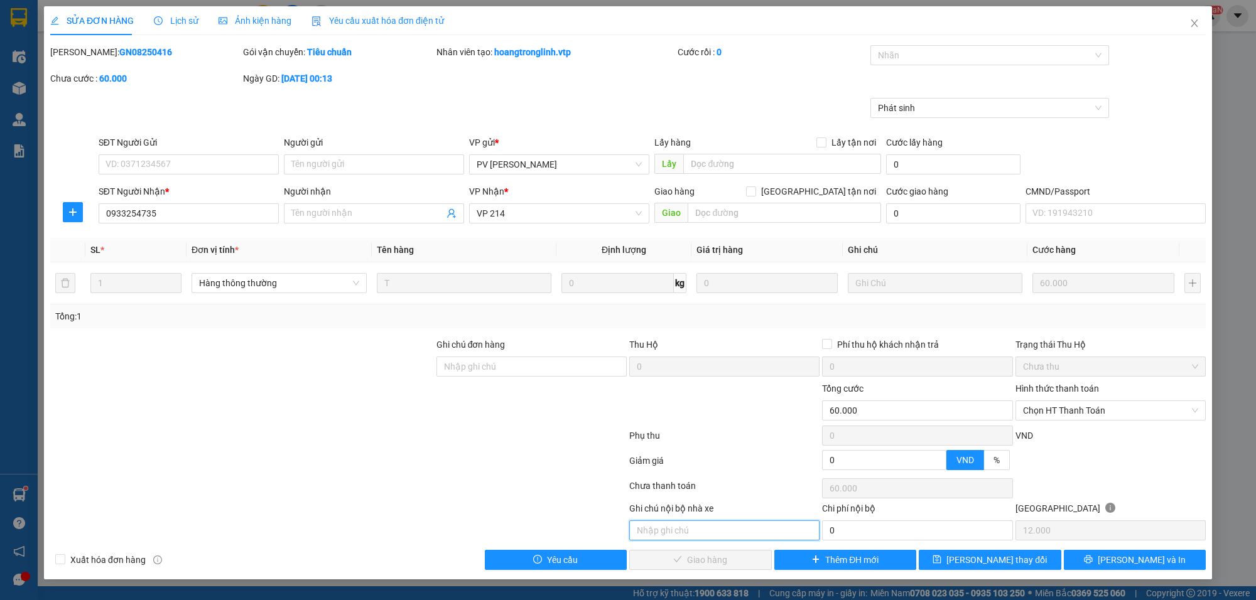
click at [683, 526] on input "text" at bounding box center [724, 531] width 190 height 20
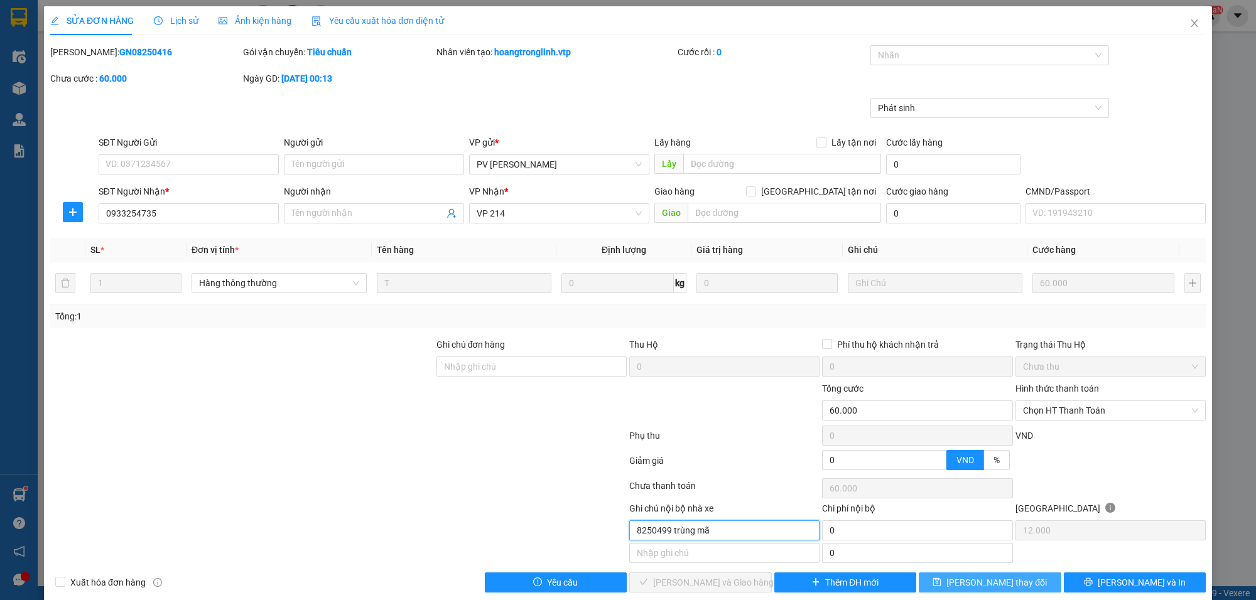
type input "8250499 trùng mã"
click at [1029, 583] on button "[PERSON_NAME] thay đổi" at bounding box center [990, 583] width 143 height 20
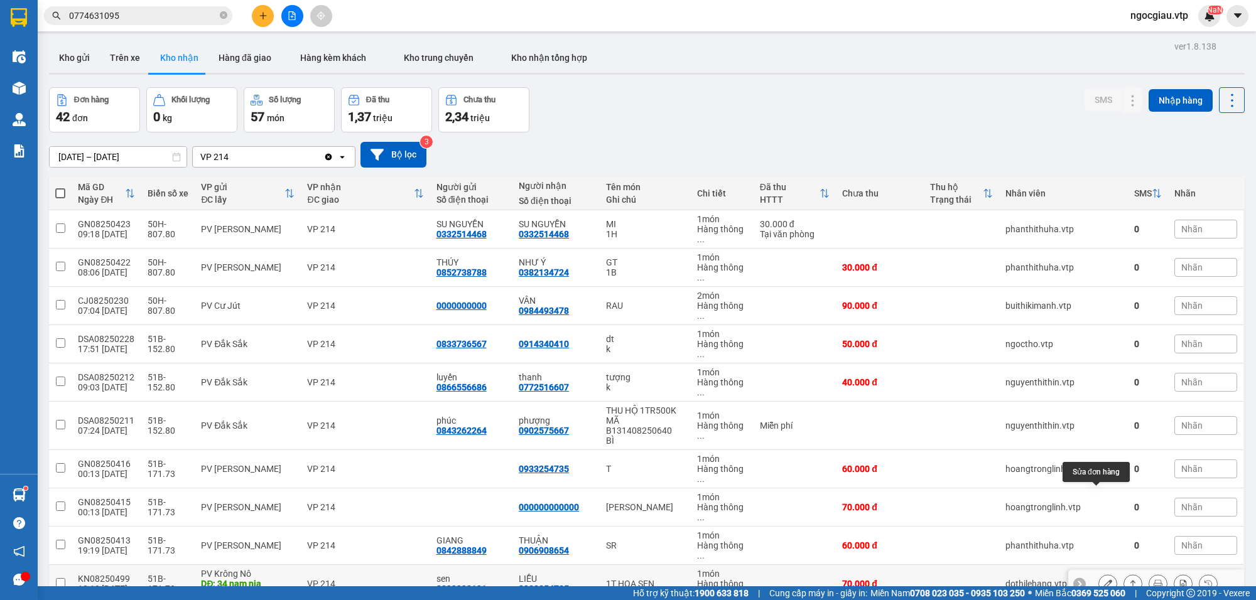
click at [1099, 573] on button at bounding box center [1108, 584] width 18 height 22
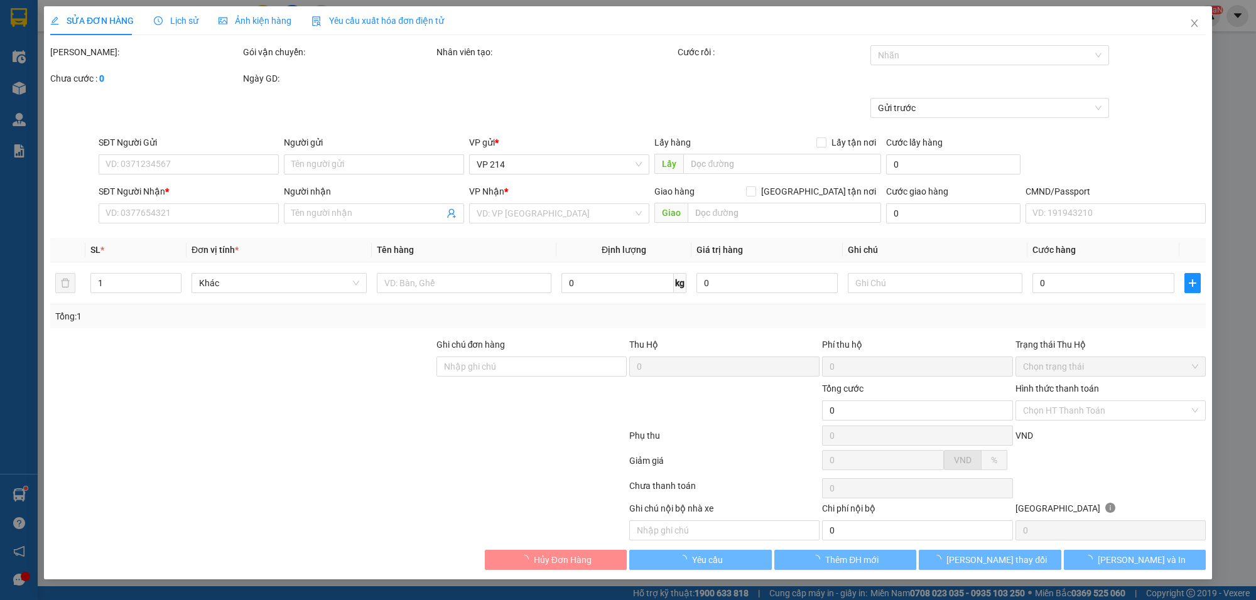
type input "0899990191"
type input "sen"
type input "34 nam nia (0899990191)"
type input "0933254735"
type input "LIỄU"
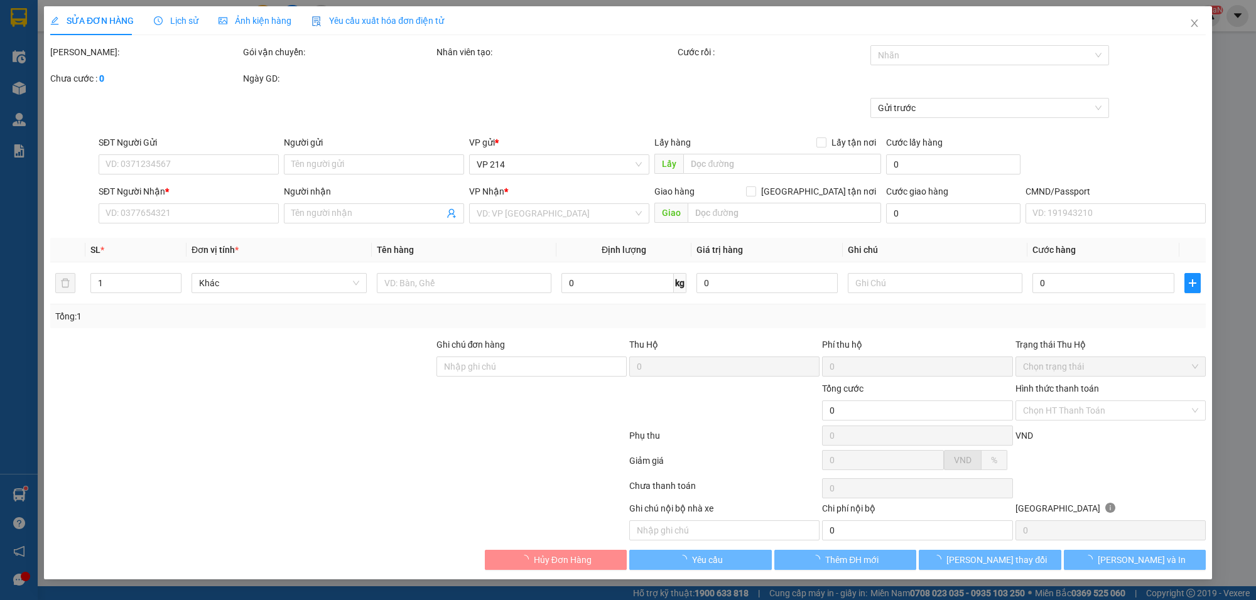
type input "70.000"
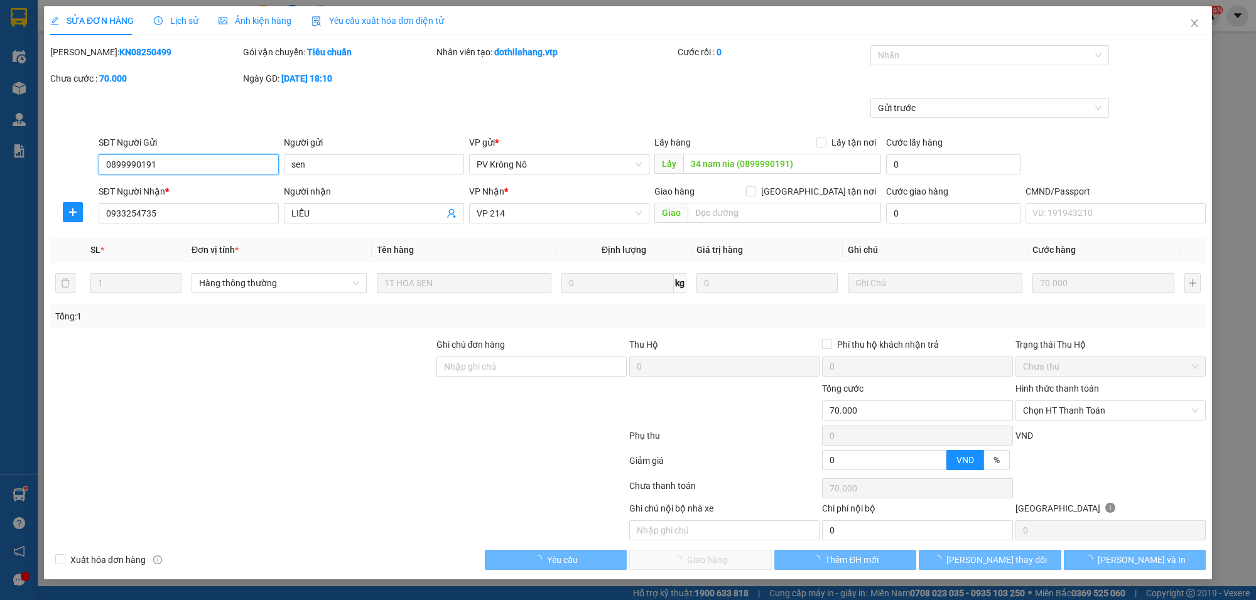
type input "3.500"
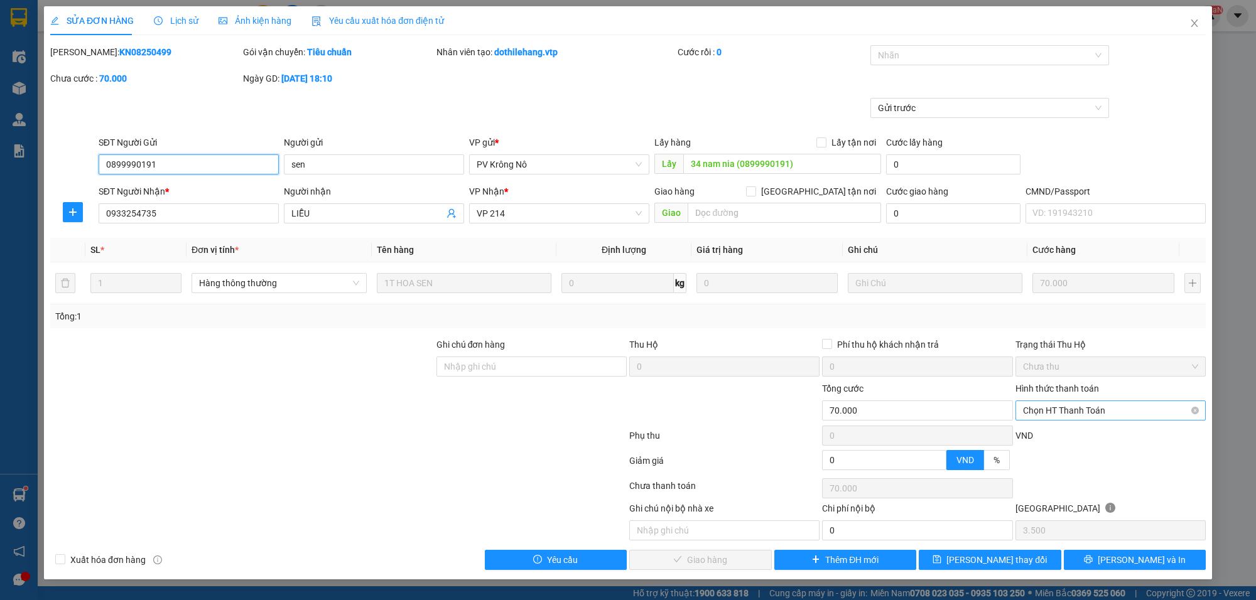
click at [1059, 408] on span "Chọn HT Thanh Toán" at bounding box center [1110, 410] width 175 height 19
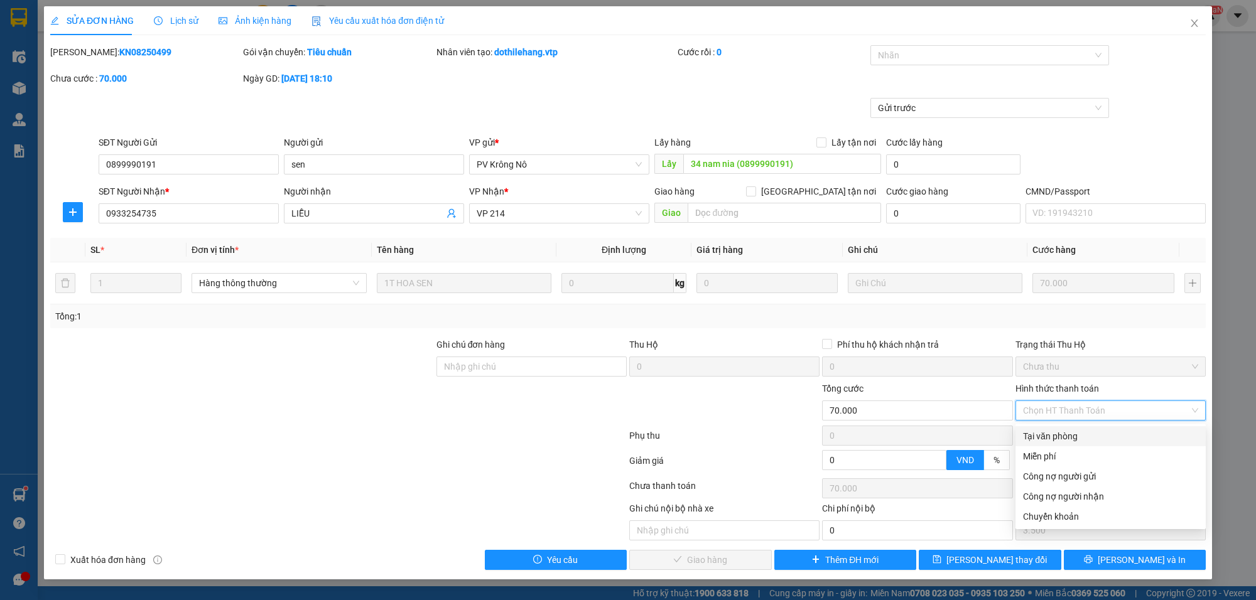
click at [1057, 431] on div "Tại văn phòng" at bounding box center [1110, 437] width 175 height 14
type input "0"
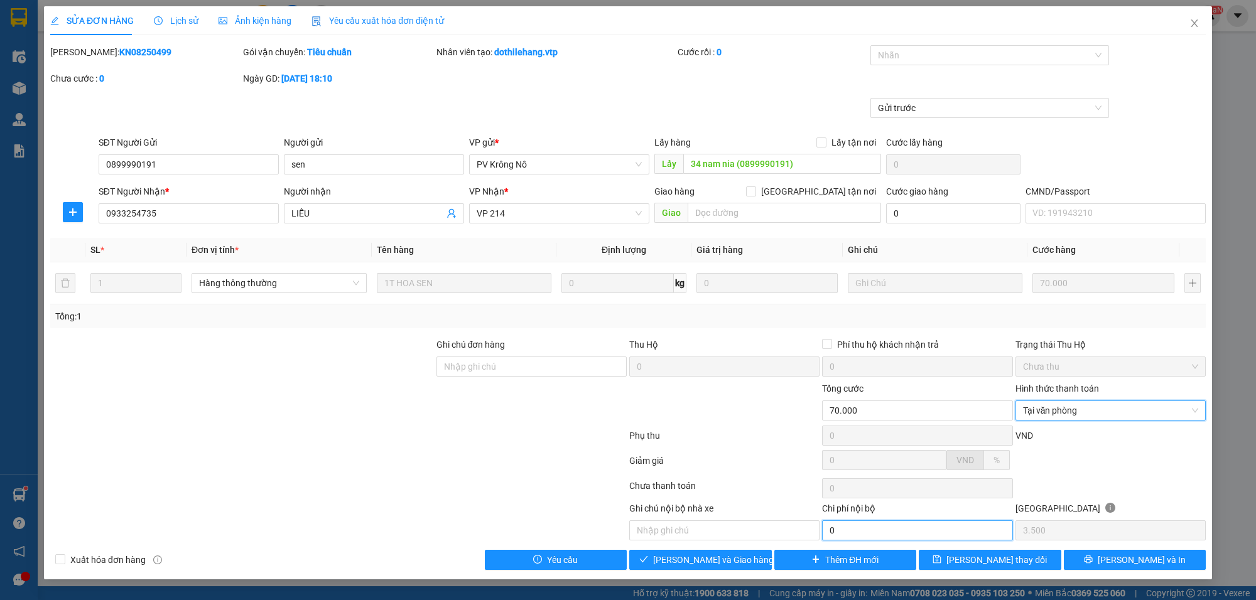
click at [867, 528] on input "0" at bounding box center [917, 531] width 190 height 20
type input "10.000"
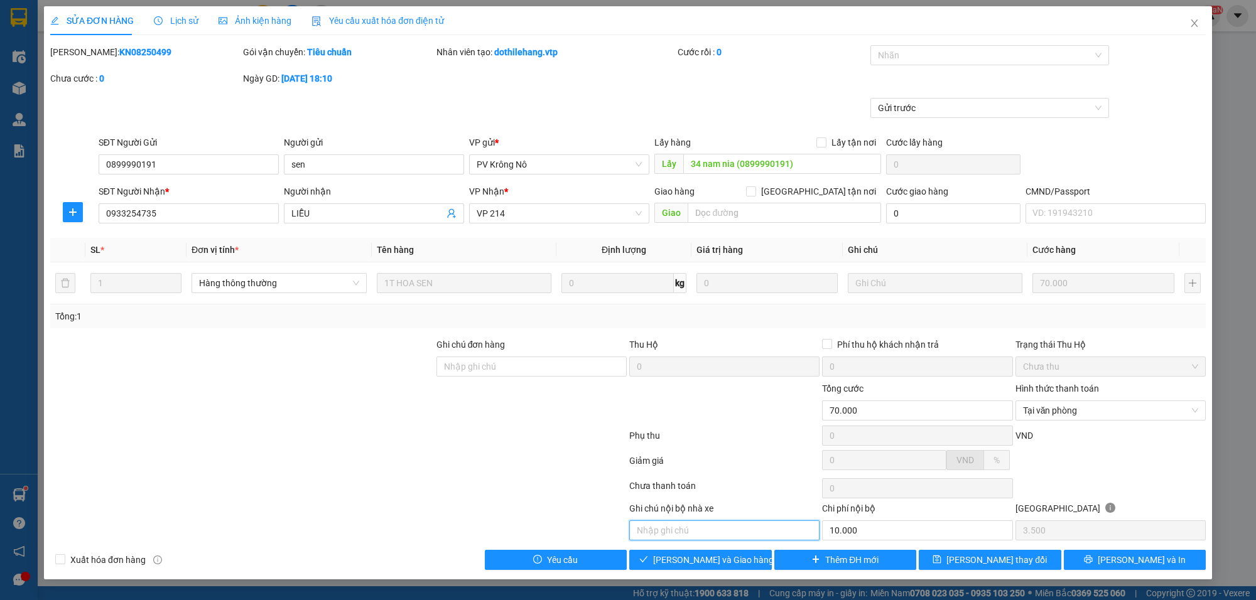
click at [666, 538] on input "text" at bounding box center [724, 531] width 190 height 20
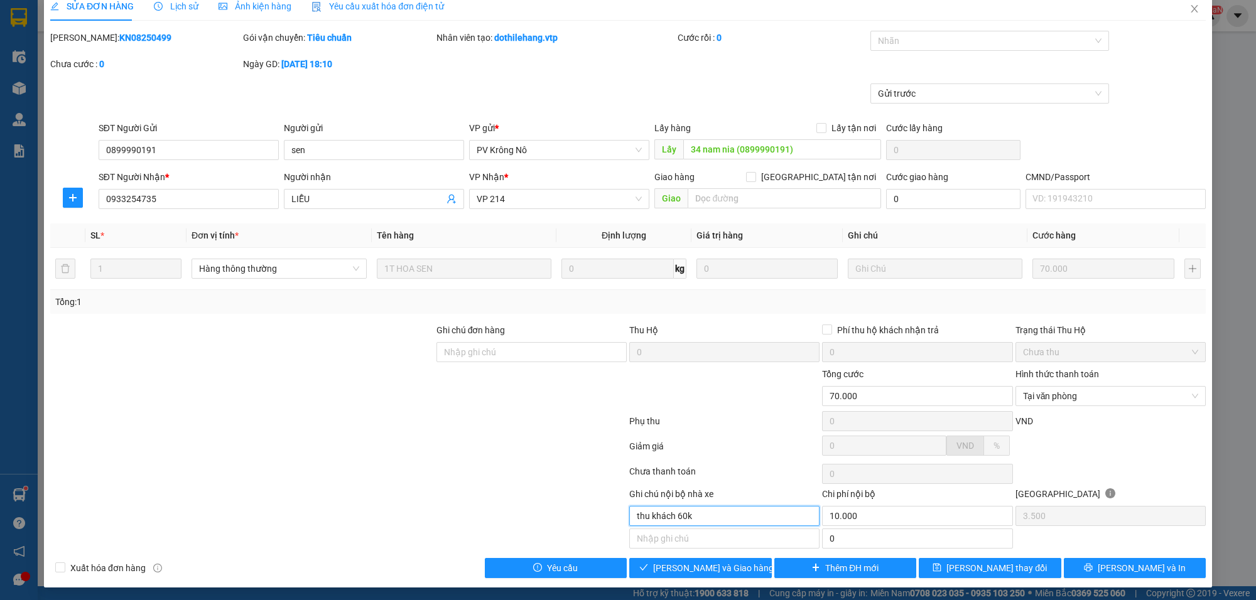
scroll to position [19, 0]
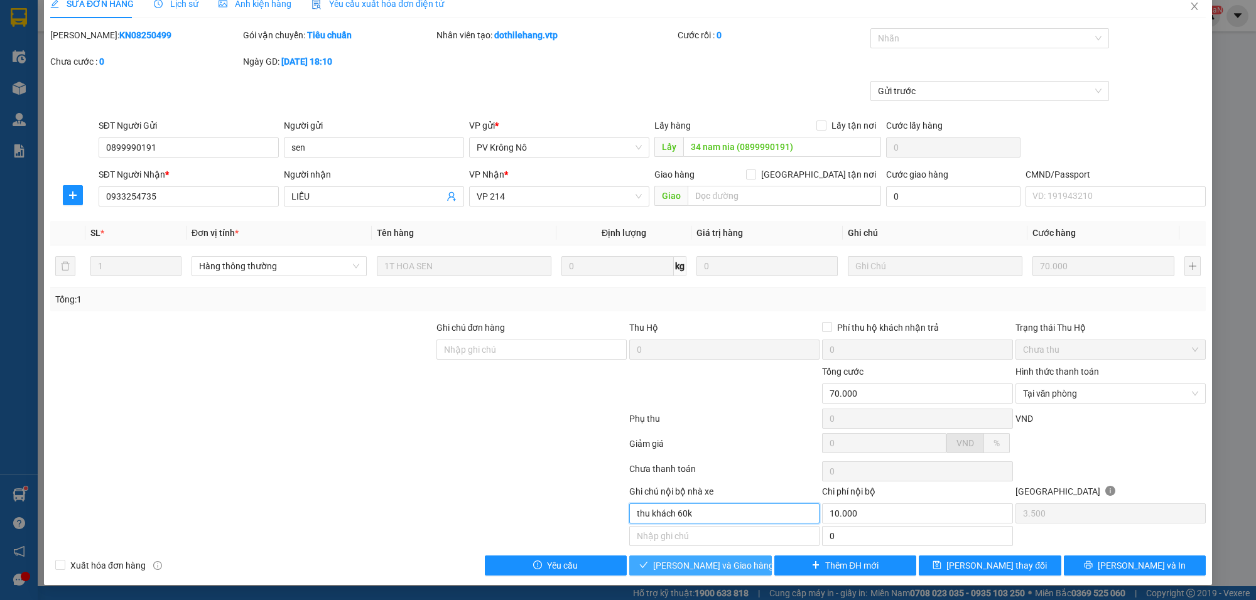
type input "thu khách 60k"
click at [697, 563] on span "[PERSON_NAME] và Giao hàng" at bounding box center [713, 566] width 121 height 14
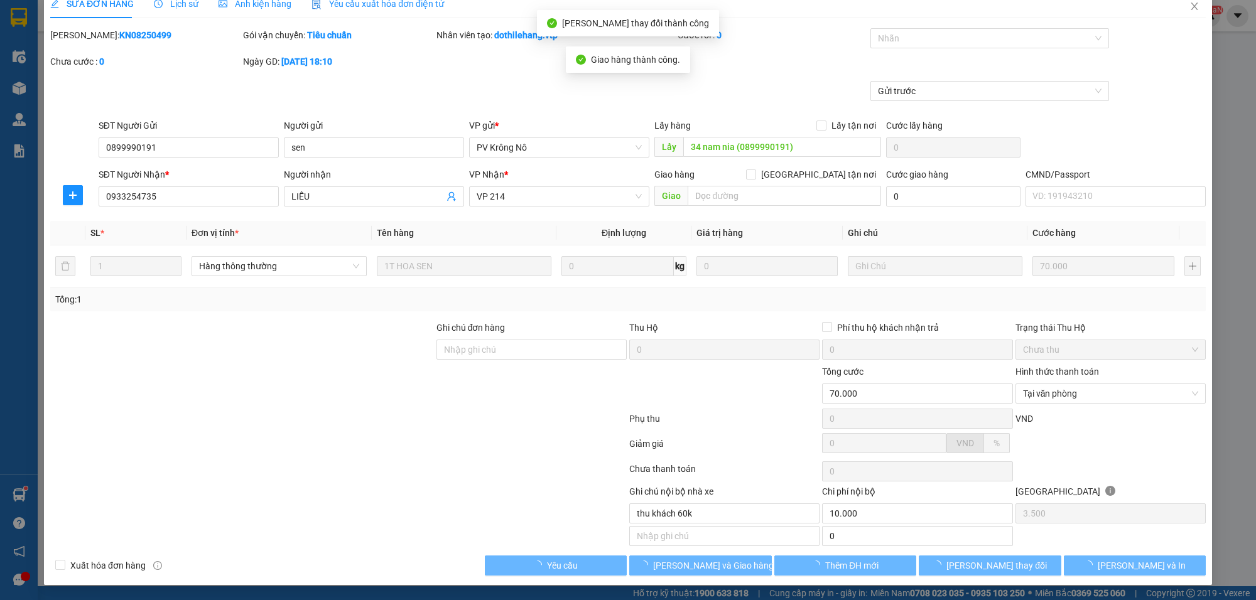
type input "10.000"
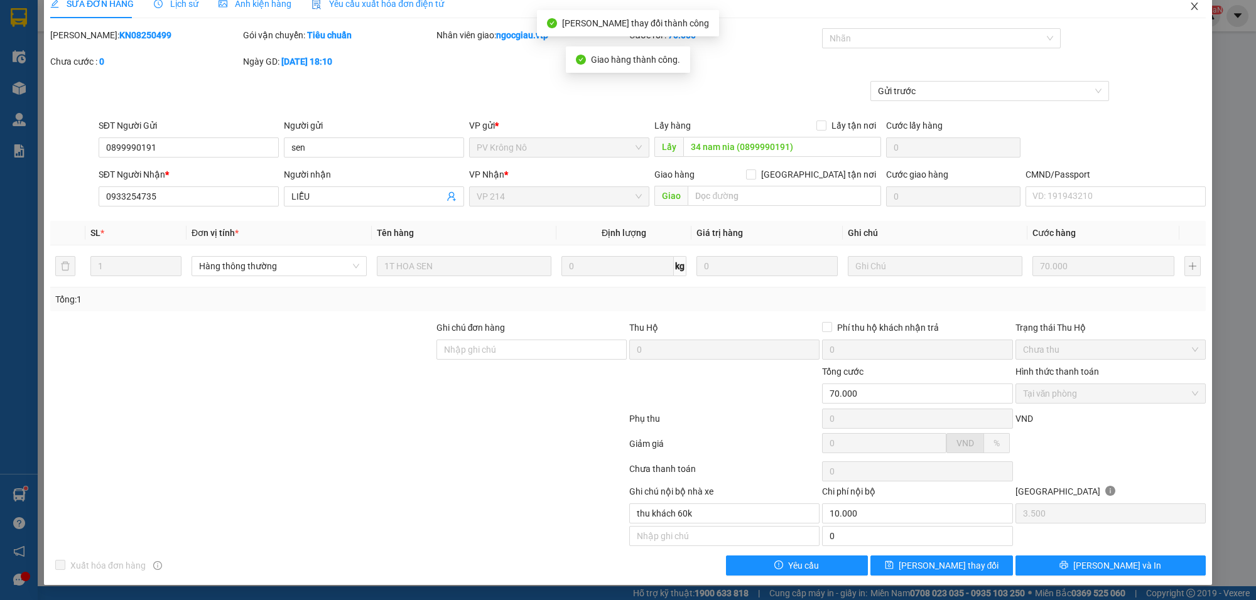
click at [1189, 3] on span "Close" at bounding box center [1194, 6] width 35 height 35
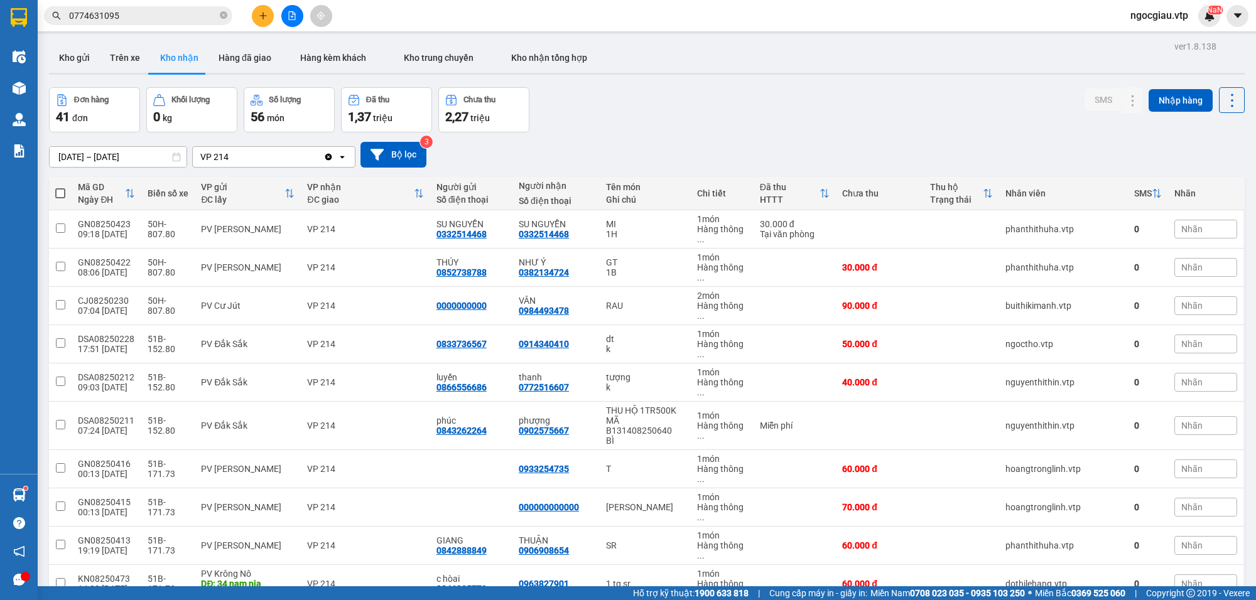
click at [136, 16] on input "0774631095" at bounding box center [143, 16] width 148 height 14
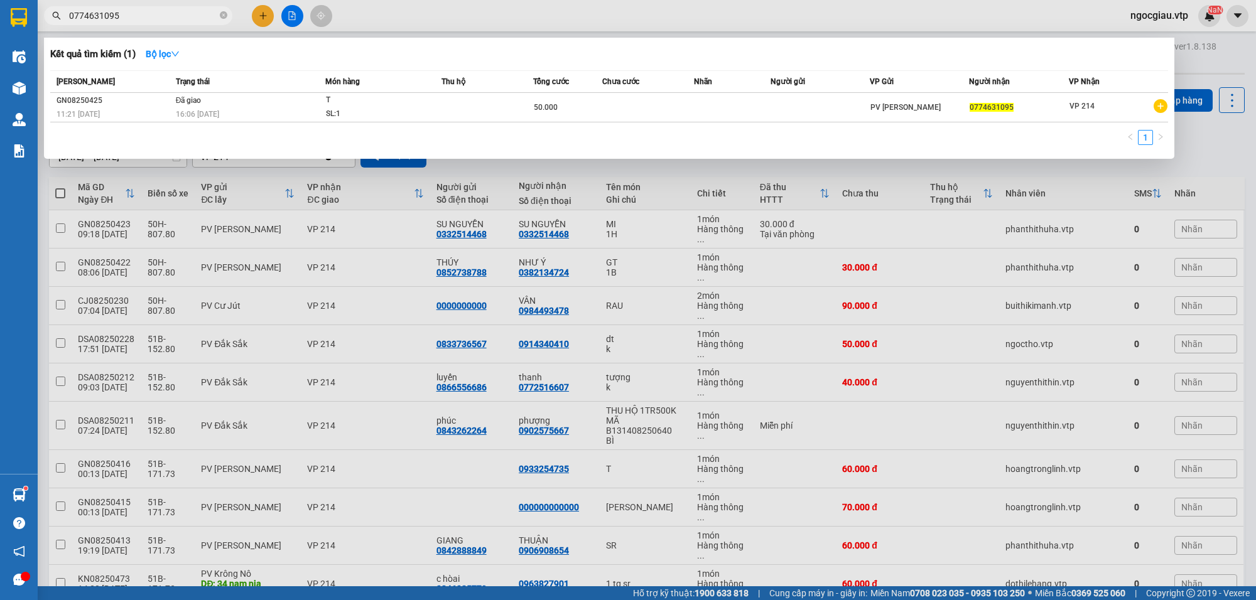
click at [136, 16] on input "0774631095" at bounding box center [143, 16] width 148 height 14
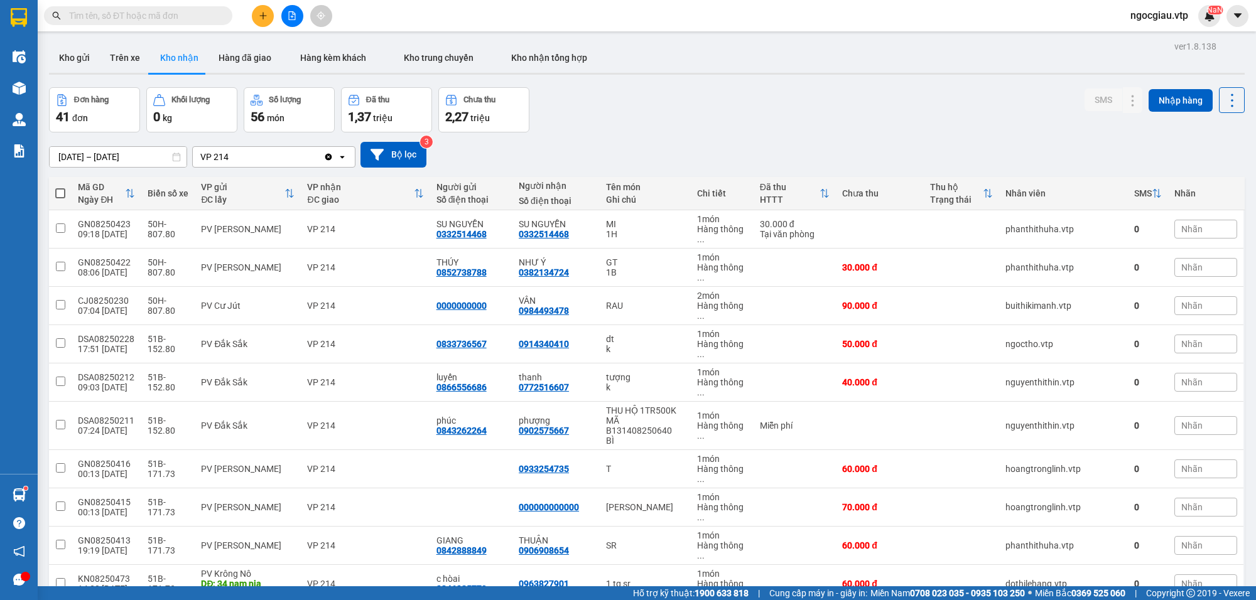
type input "1"
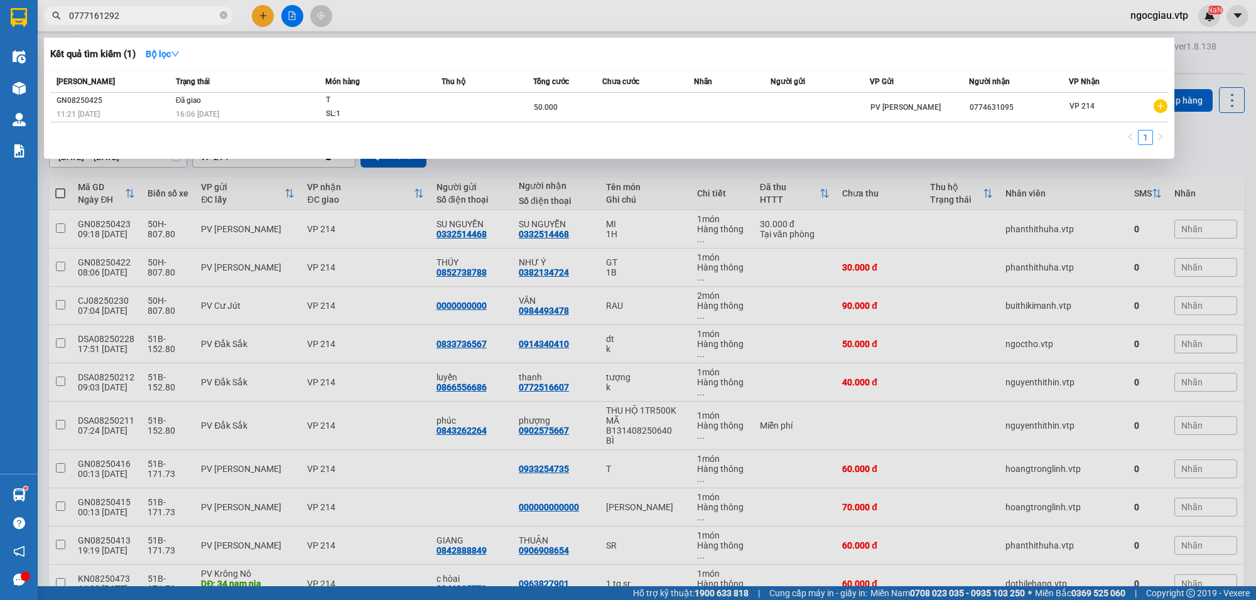
type input "0777161292"
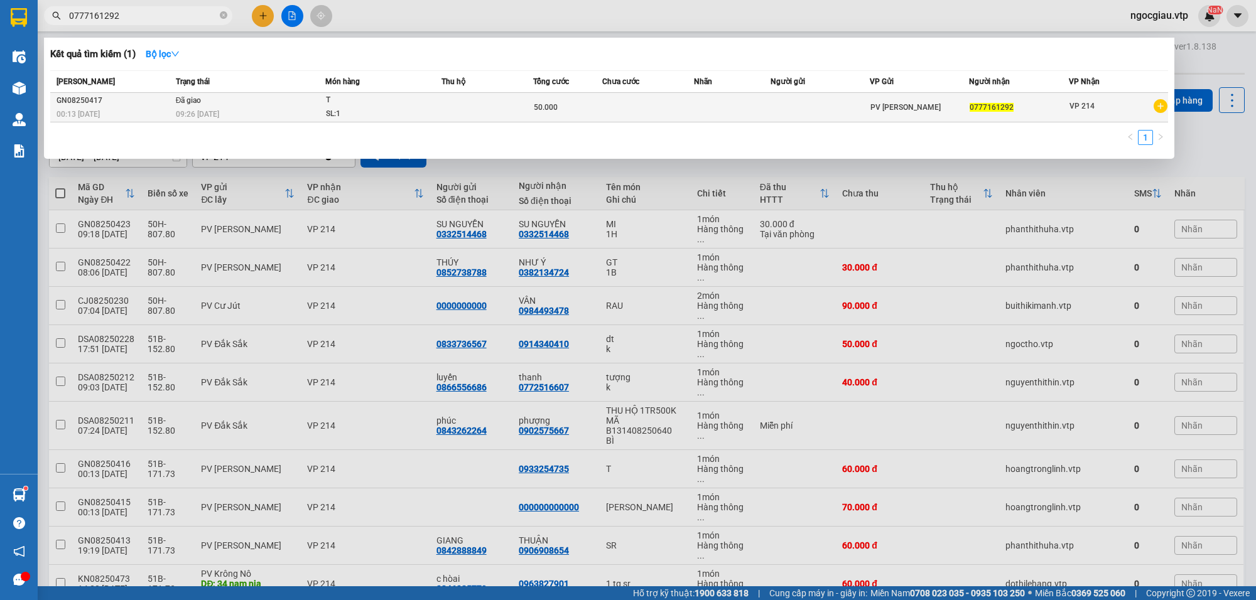
click at [724, 102] on td at bounding box center [732, 108] width 77 height 30
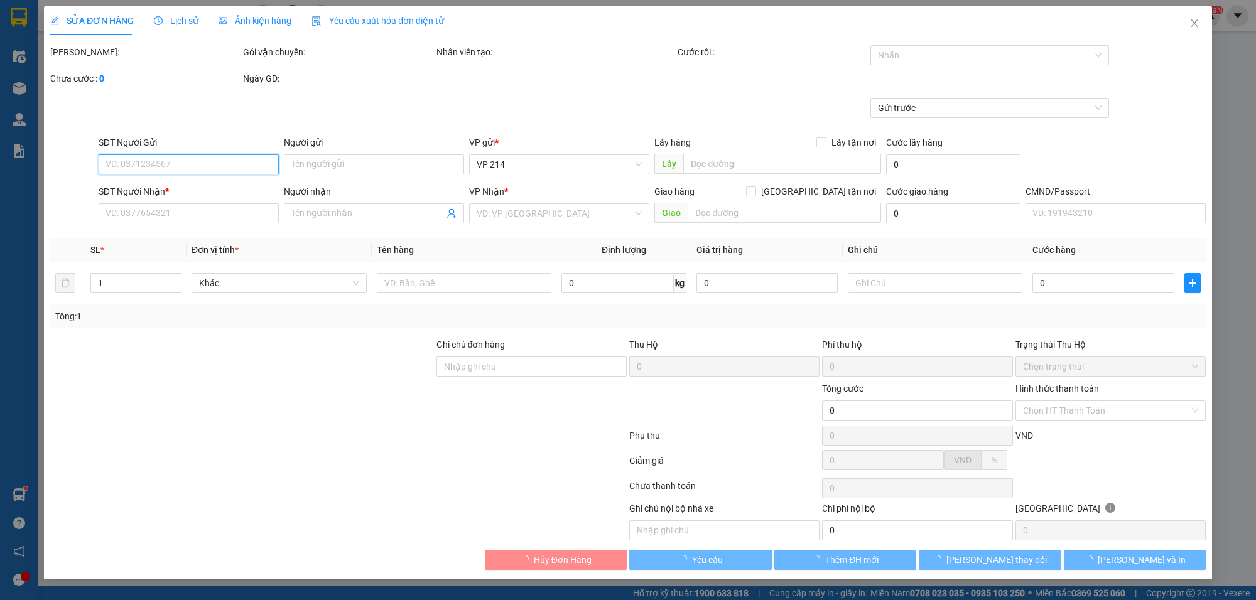
type input "0777161292"
type input "50.000"
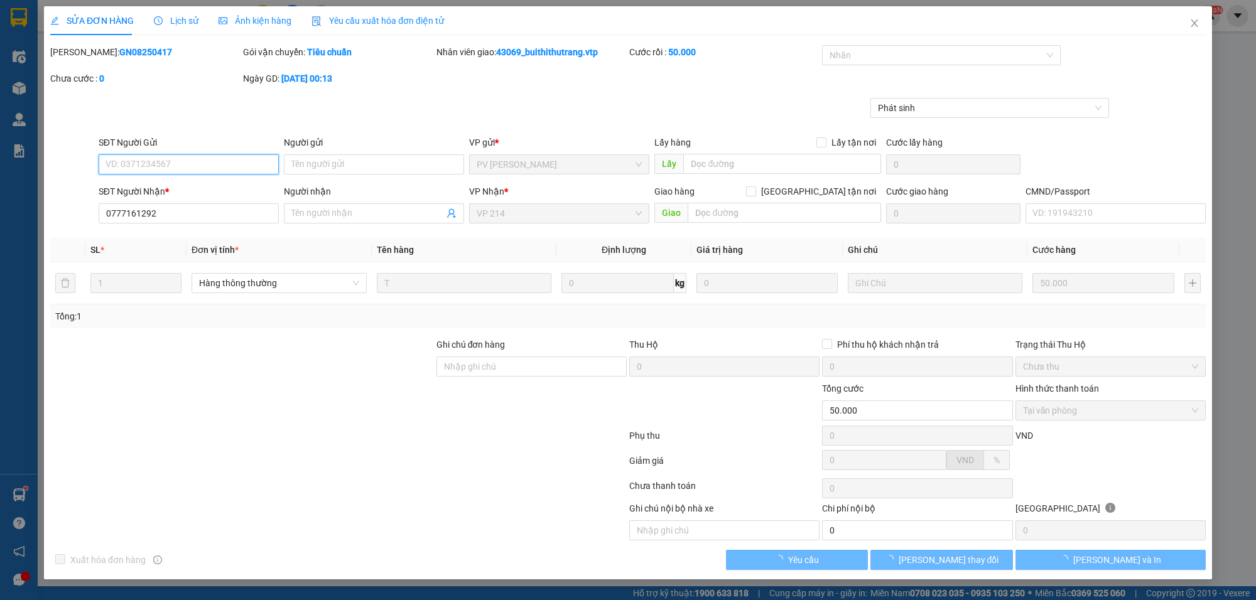
type input "10.000"
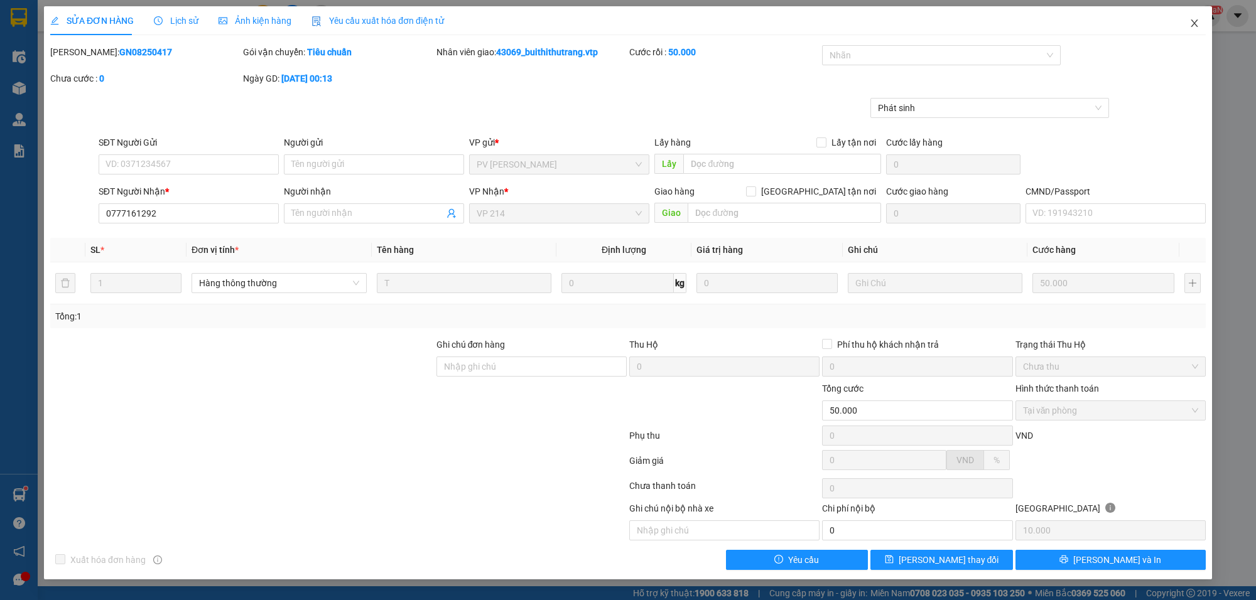
click at [1198, 14] on span "Close" at bounding box center [1194, 23] width 35 height 35
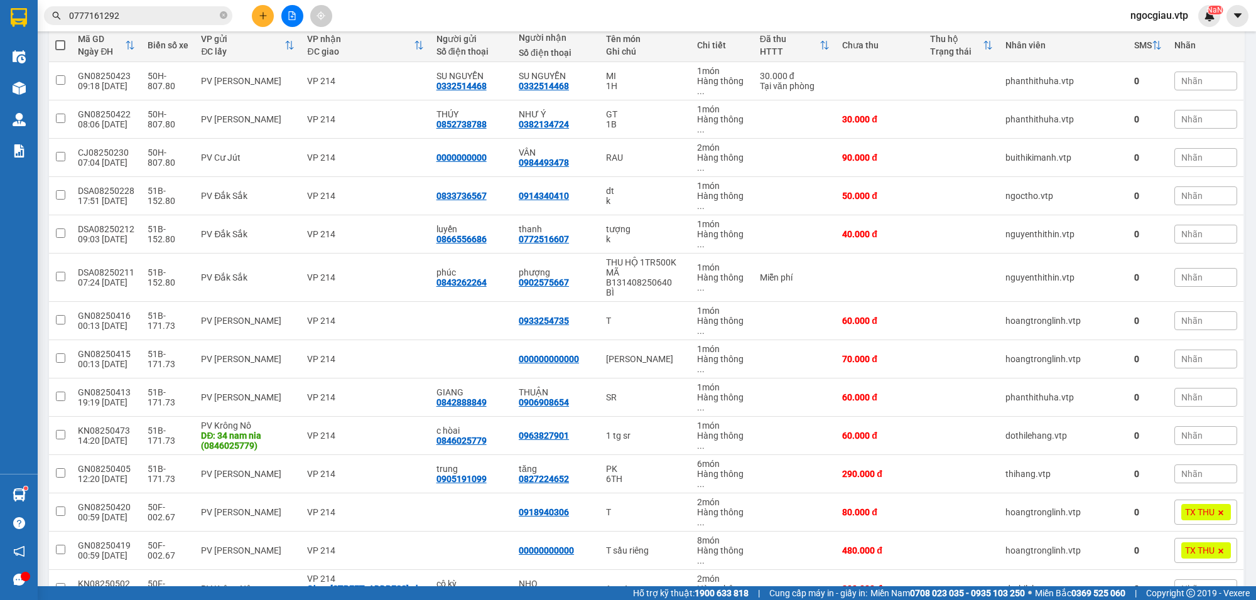
scroll to position [153, 0]
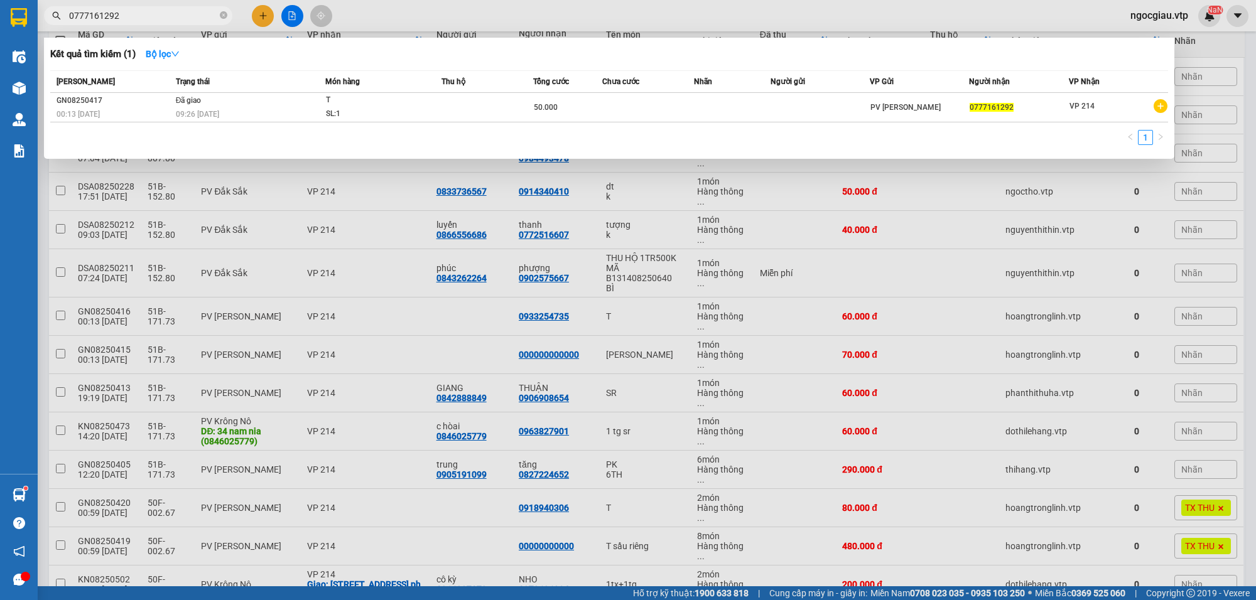
click at [151, 21] on input "0777161292" at bounding box center [143, 16] width 148 height 14
type input "0901881887"
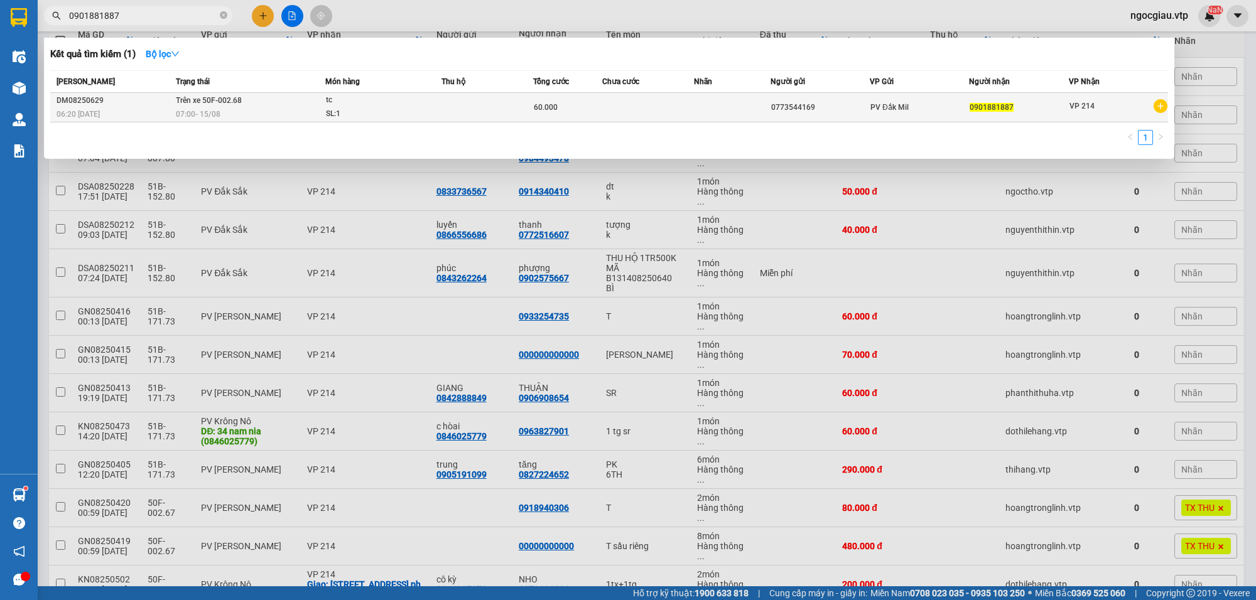
click at [510, 100] on td at bounding box center [487, 108] width 92 height 30
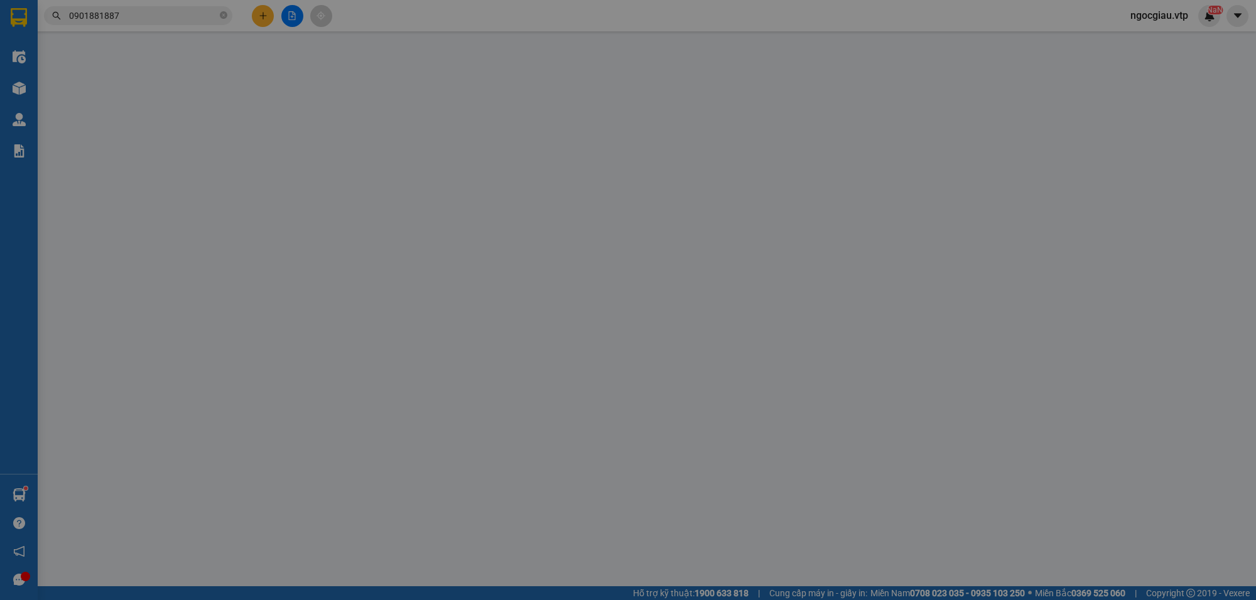
type input "0773544169"
type input "0901881887"
type input "60.000"
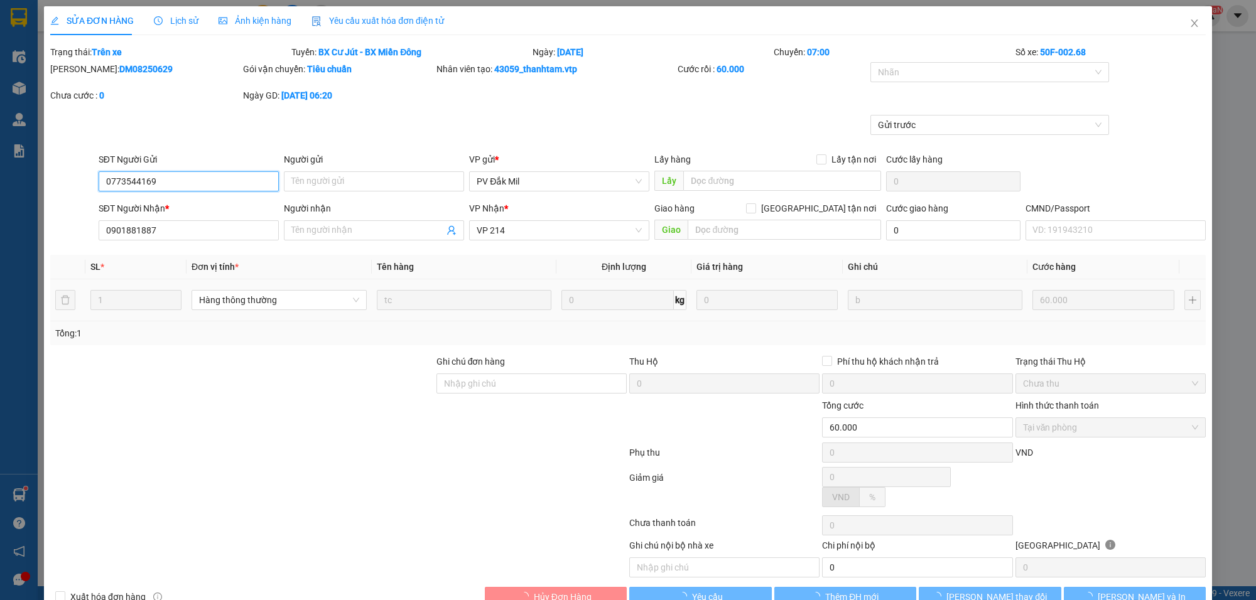
type input "3.000"
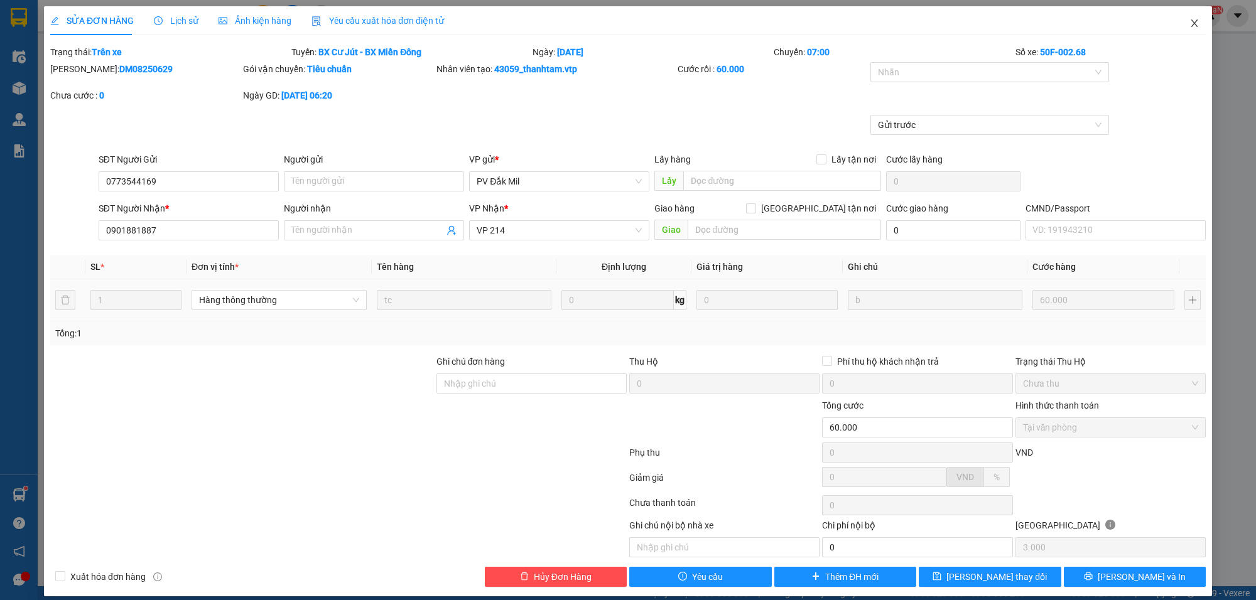
click at [1189, 19] on icon "close" at bounding box center [1194, 23] width 10 height 10
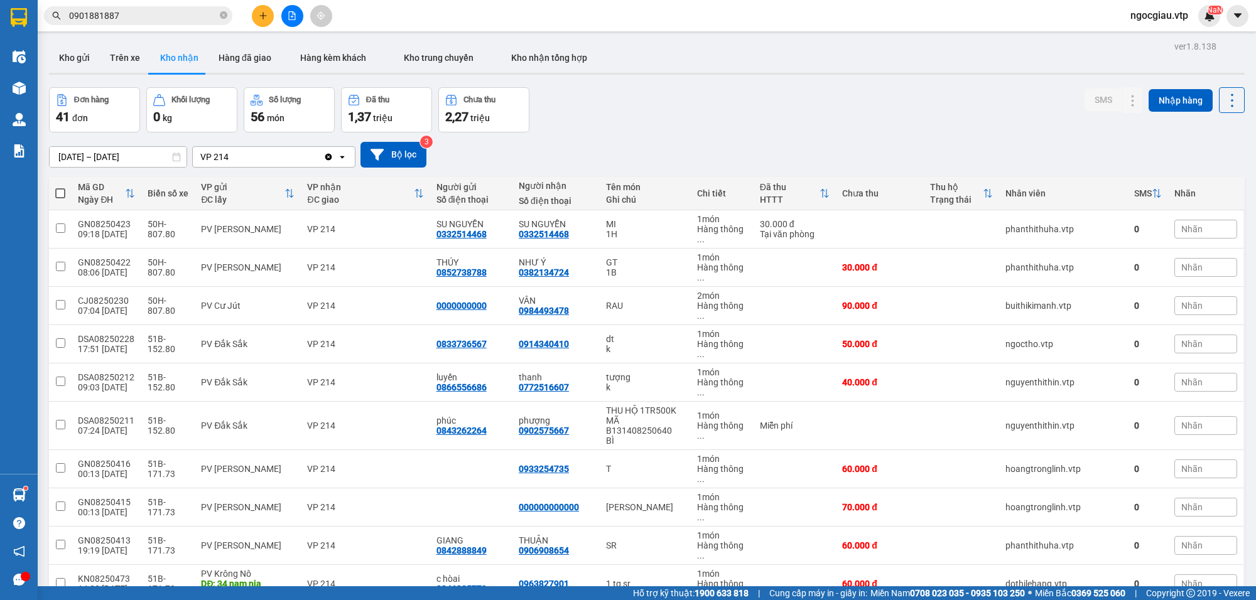
click at [136, 14] on input "0901881887" at bounding box center [143, 16] width 148 height 14
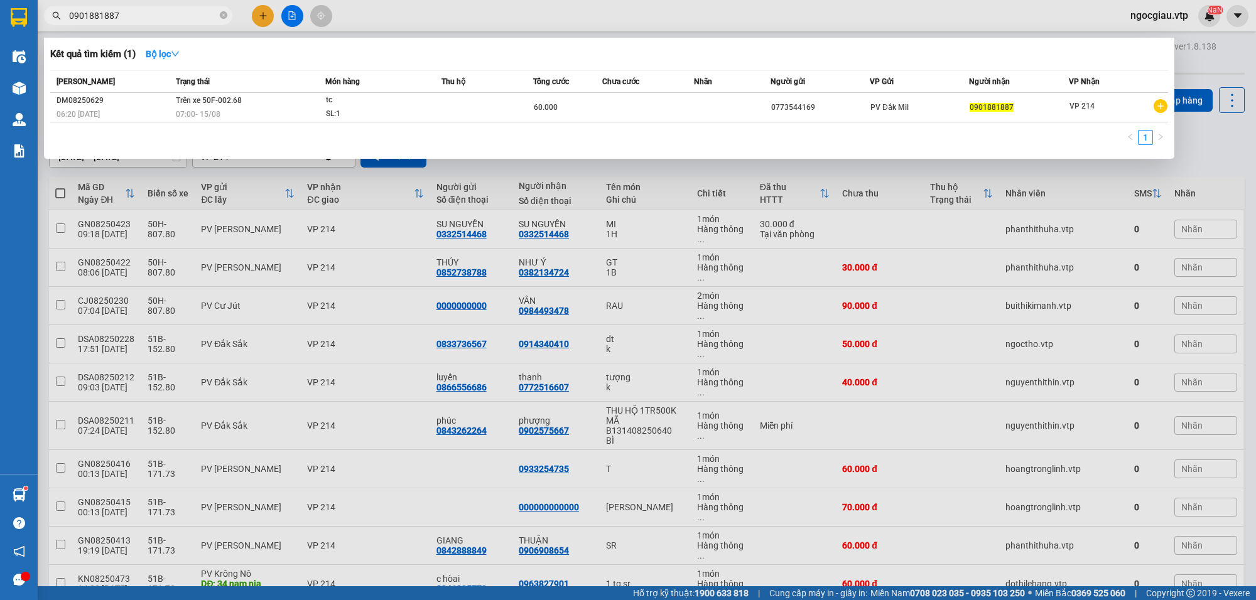
click at [136, 14] on input "0901881887" at bounding box center [143, 16] width 148 height 14
type input "8250473"
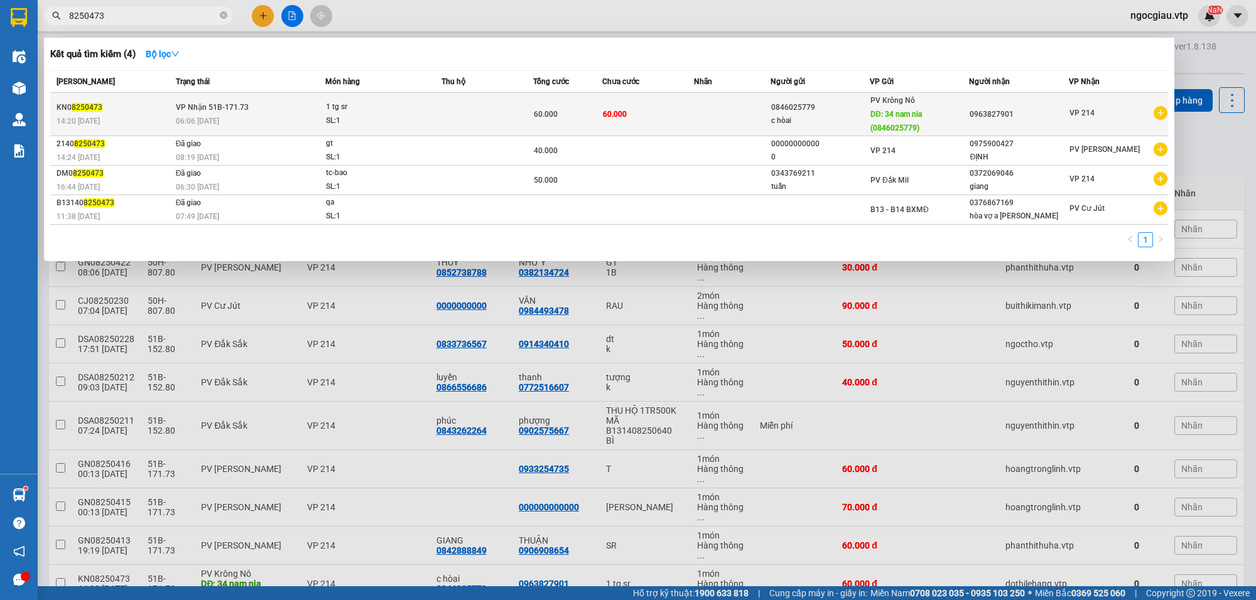
click at [689, 118] on td "60.000" at bounding box center [648, 114] width 92 height 43
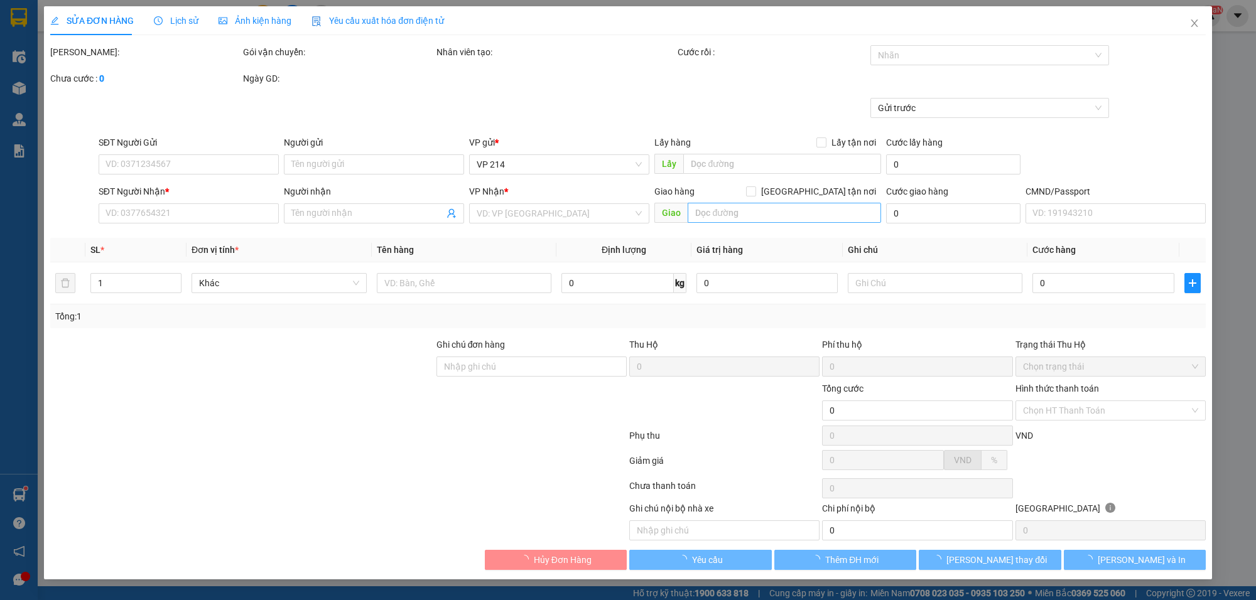
type input "0846025779"
type input "c hòai"
type input "34 nam nia (0846025779)"
type input "0963827901"
type input "060000`"
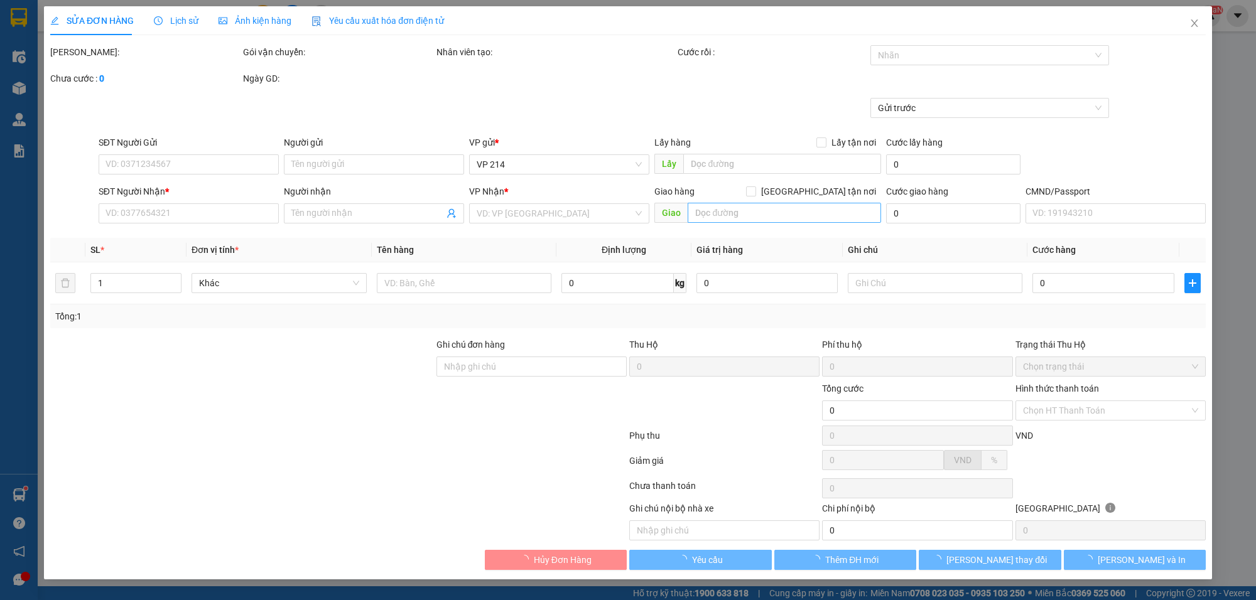
type input "60.000"
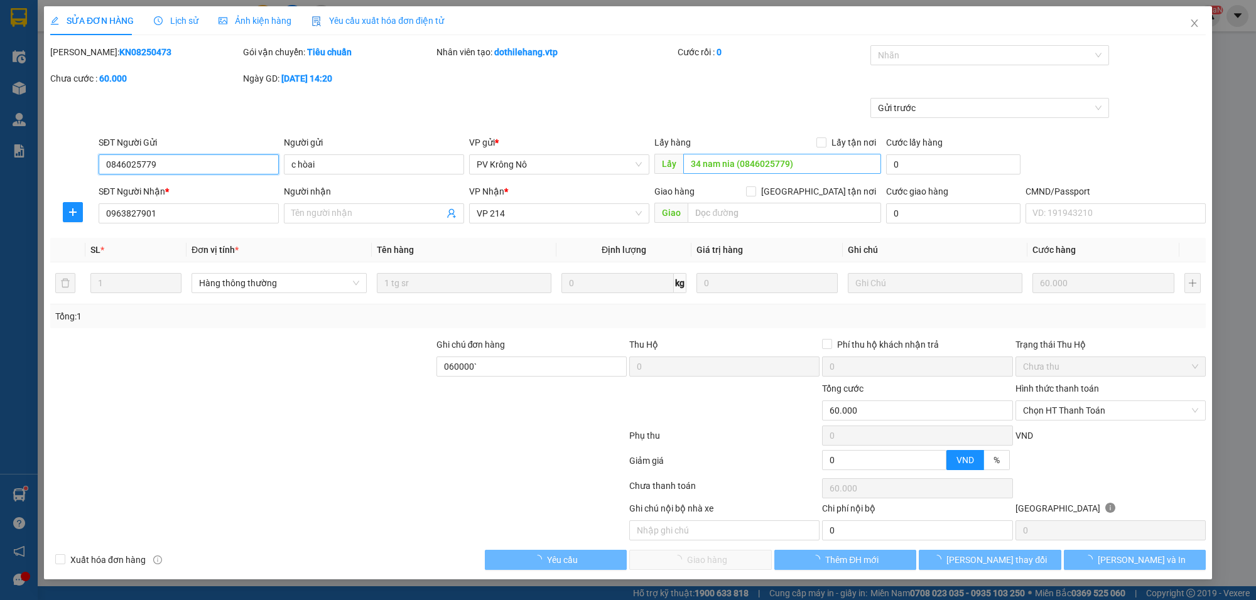
type input "3.000"
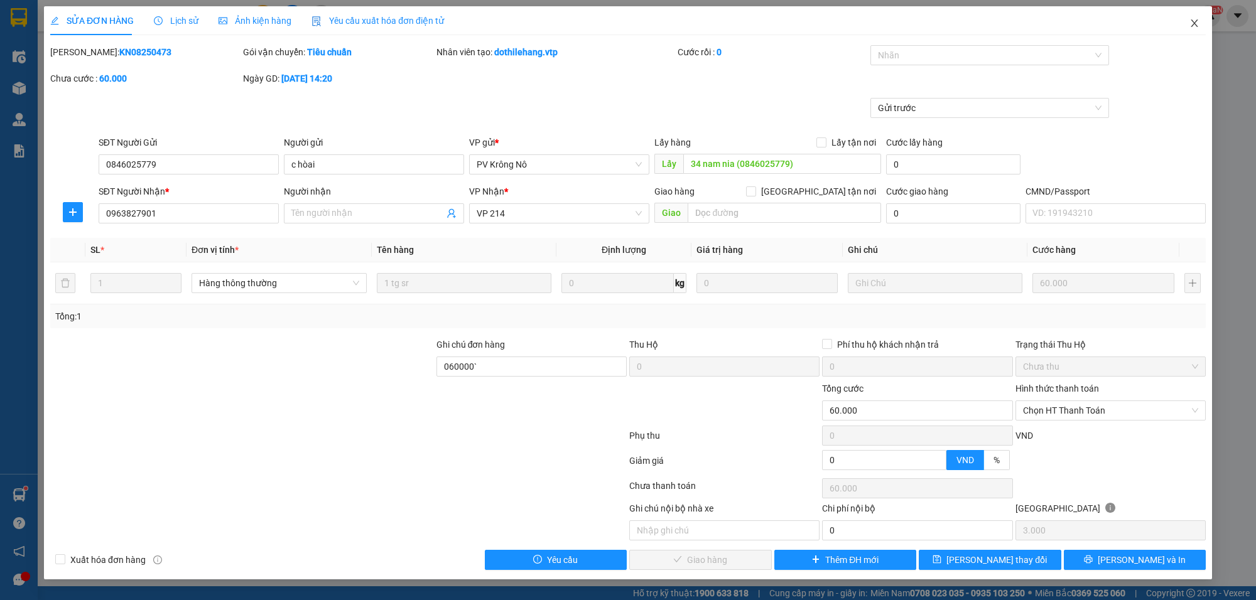
click at [1197, 20] on icon "close" at bounding box center [1194, 23] width 7 height 8
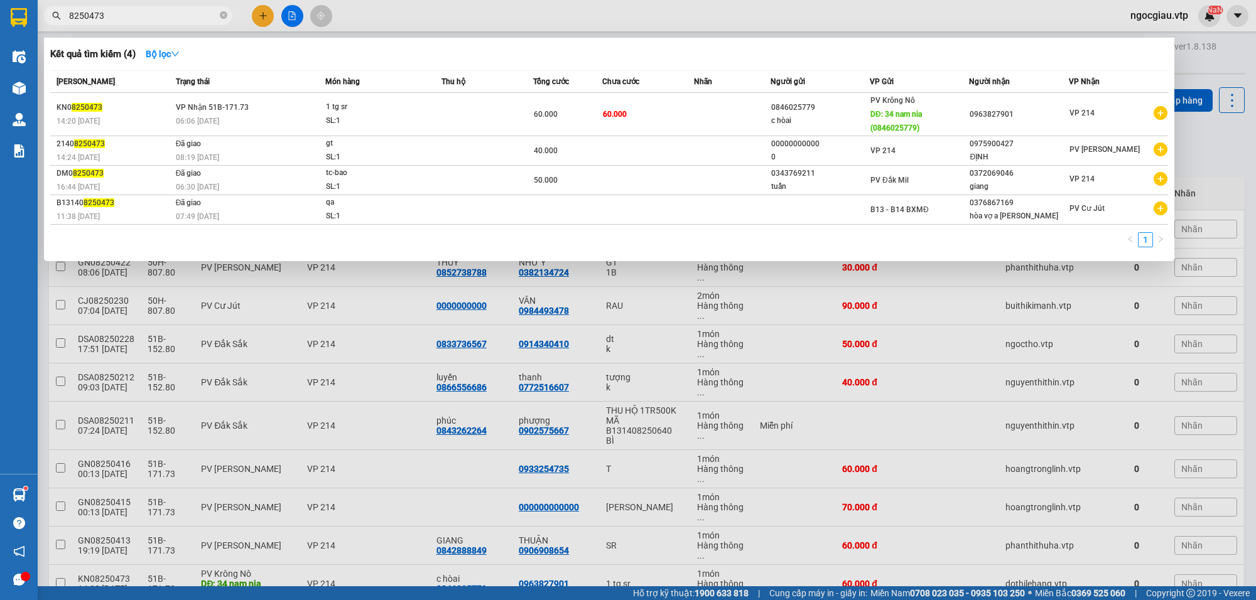
click at [117, 14] on input "8250473" at bounding box center [143, 16] width 148 height 14
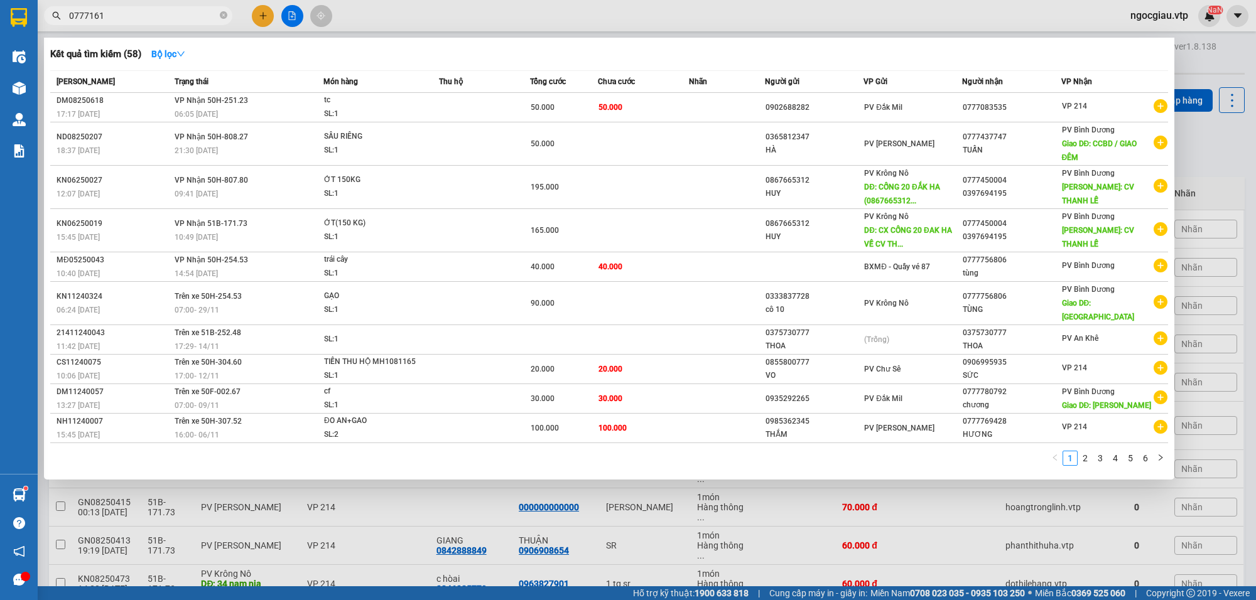
type input "07771612"
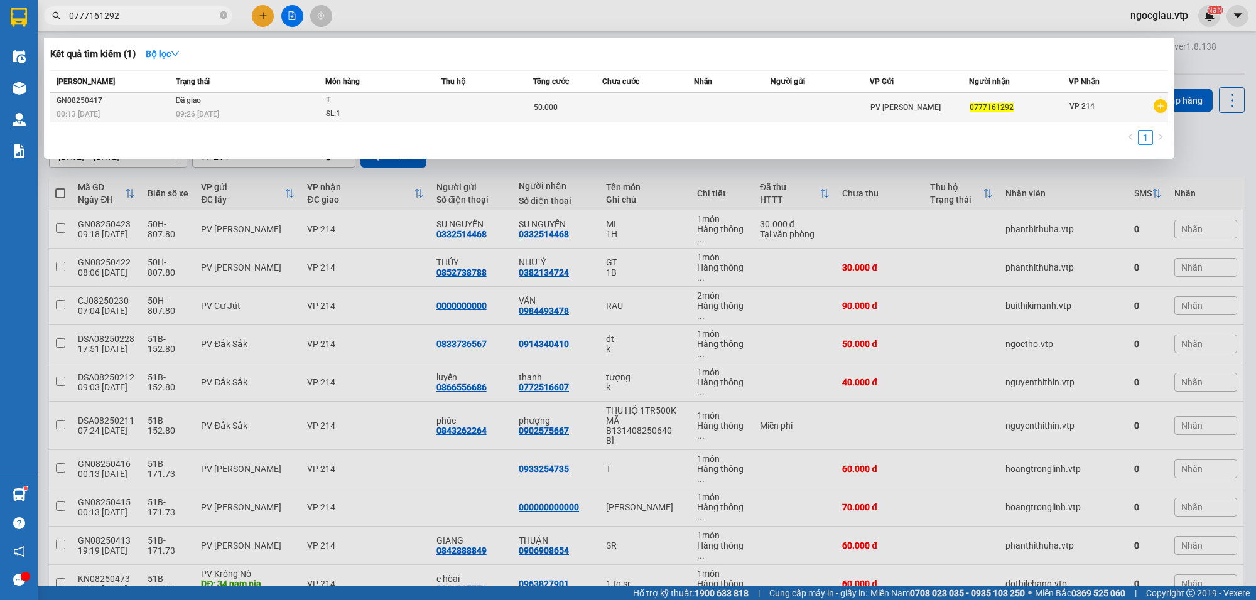
click at [630, 110] on td at bounding box center [648, 108] width 92 height 30
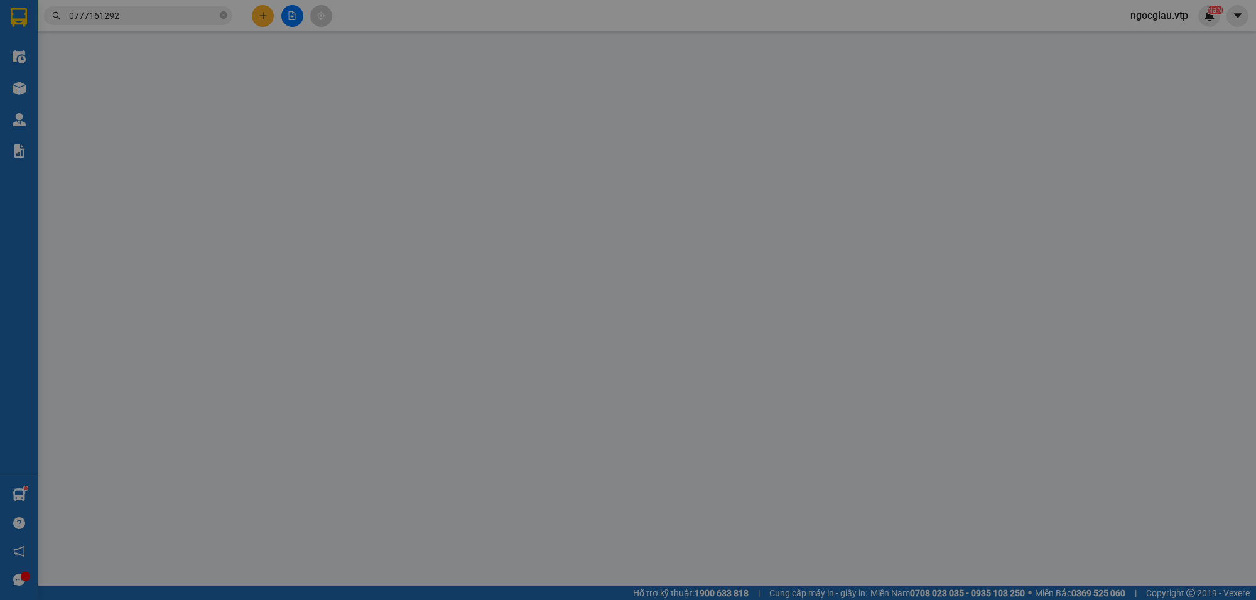
type input "0777161292"
type input "50.000"
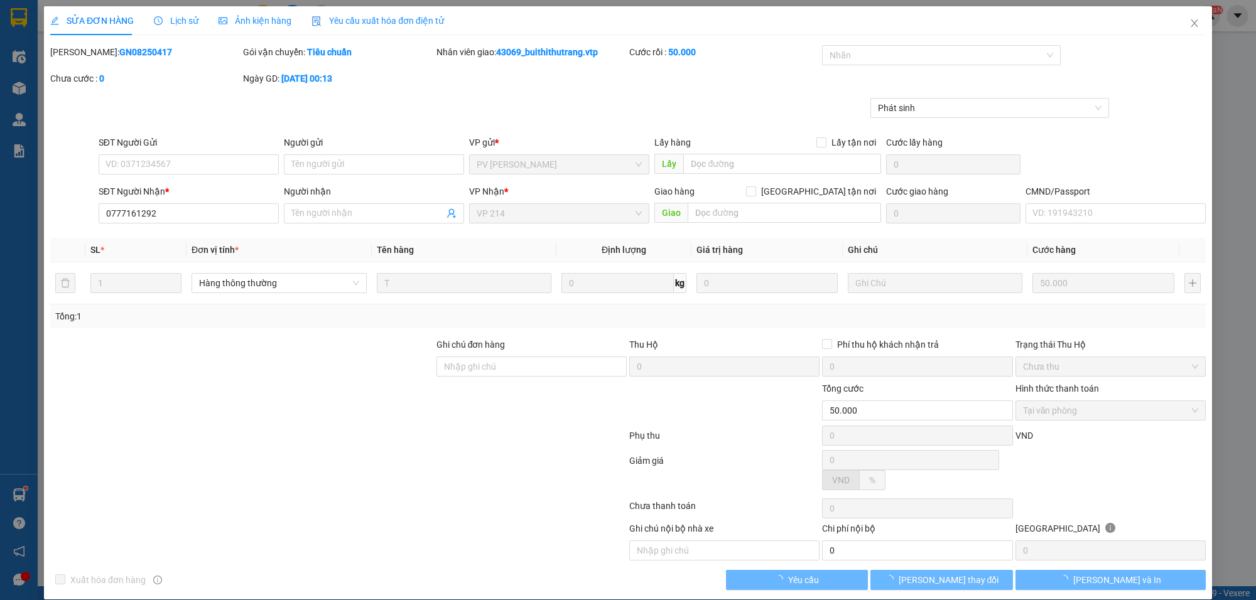
type input "10.000"
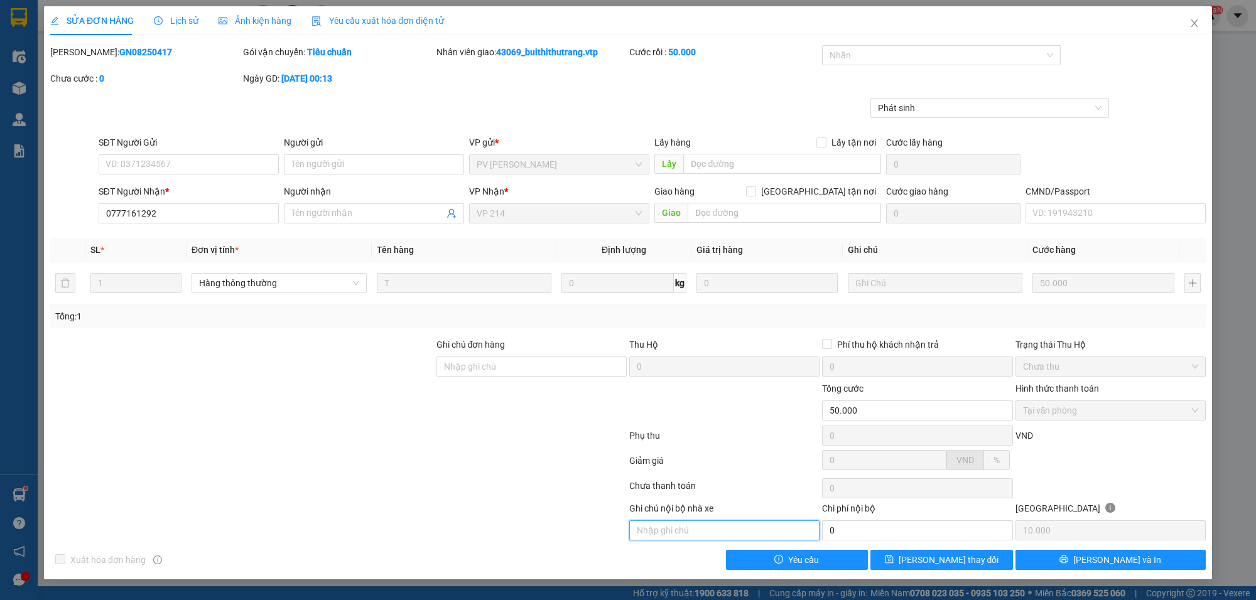
click at [694, 534] on input "text" at bounding box center [724, 531] width 190 height 20
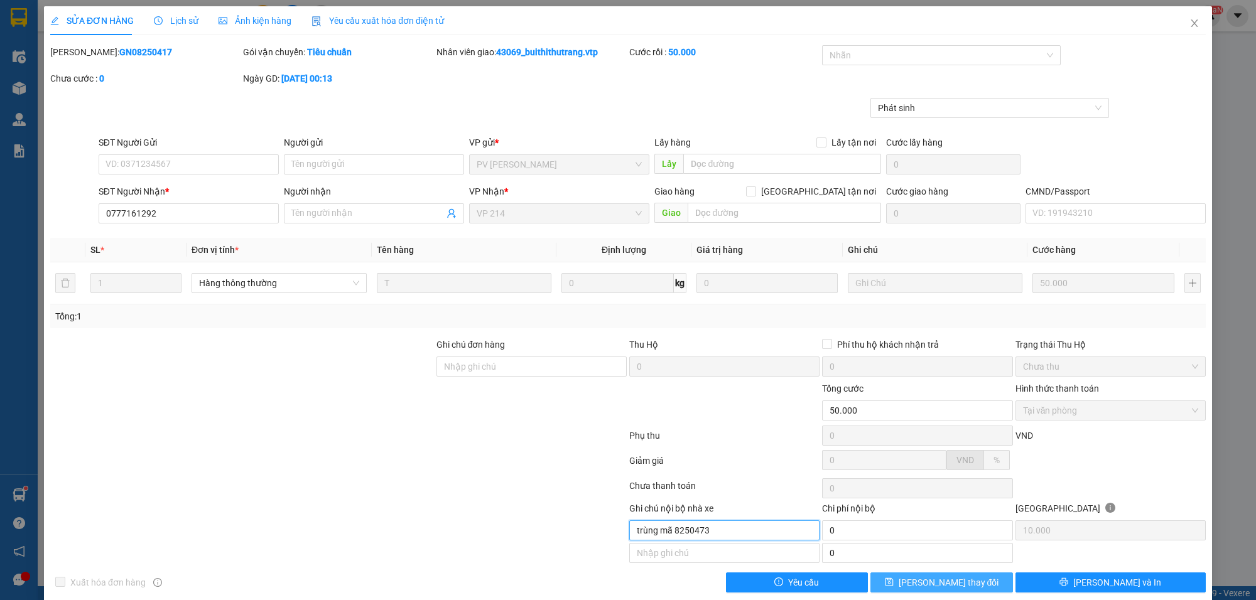
type input "trùng mã 8250473"
click at [980, 586] on button "[PERSON_NAME] thay đổi" at bounding box center [941, 583] width 143 height 20
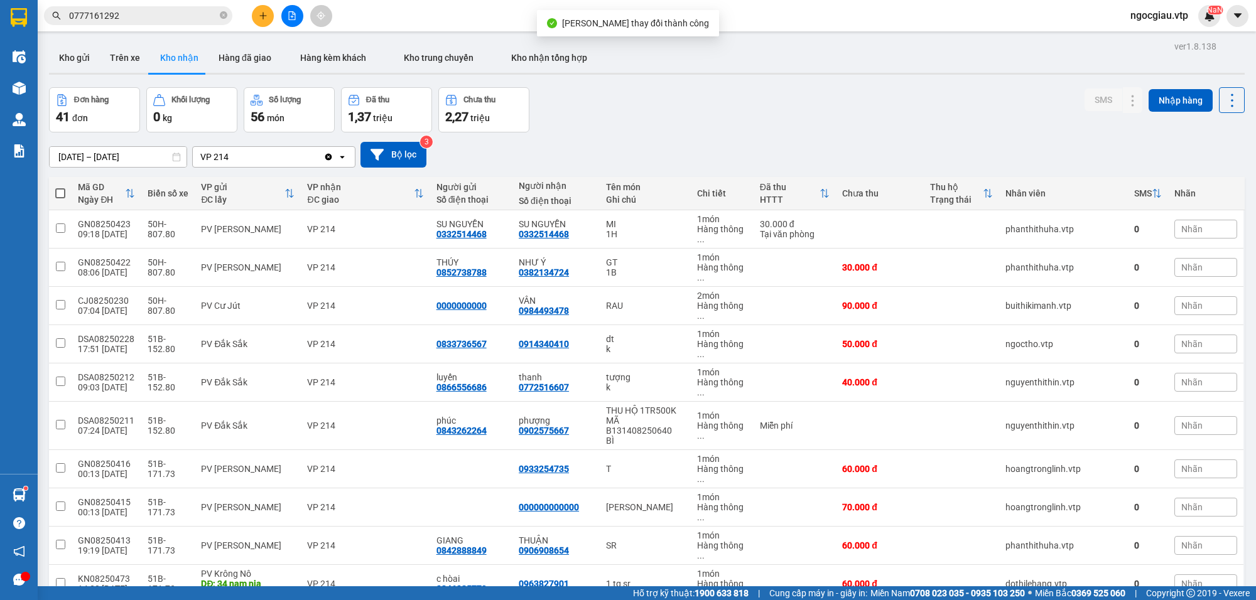
click at [132, 18] on input "0777161292" at bounding box center [143, 16] width 148 height 14
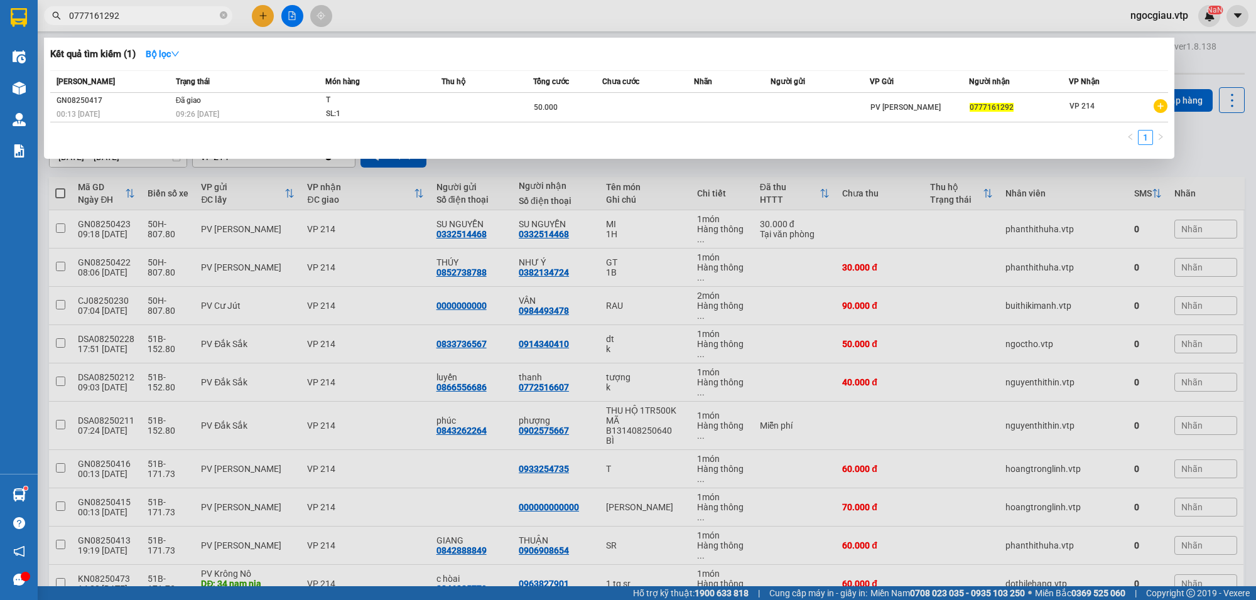
click at [132, 18] on input "0777161292" at bounding box center [143, 16] width 148 height 14
click at [133, 20] on input "0777161292" at bounding box center [143, 16] width 148 height 14
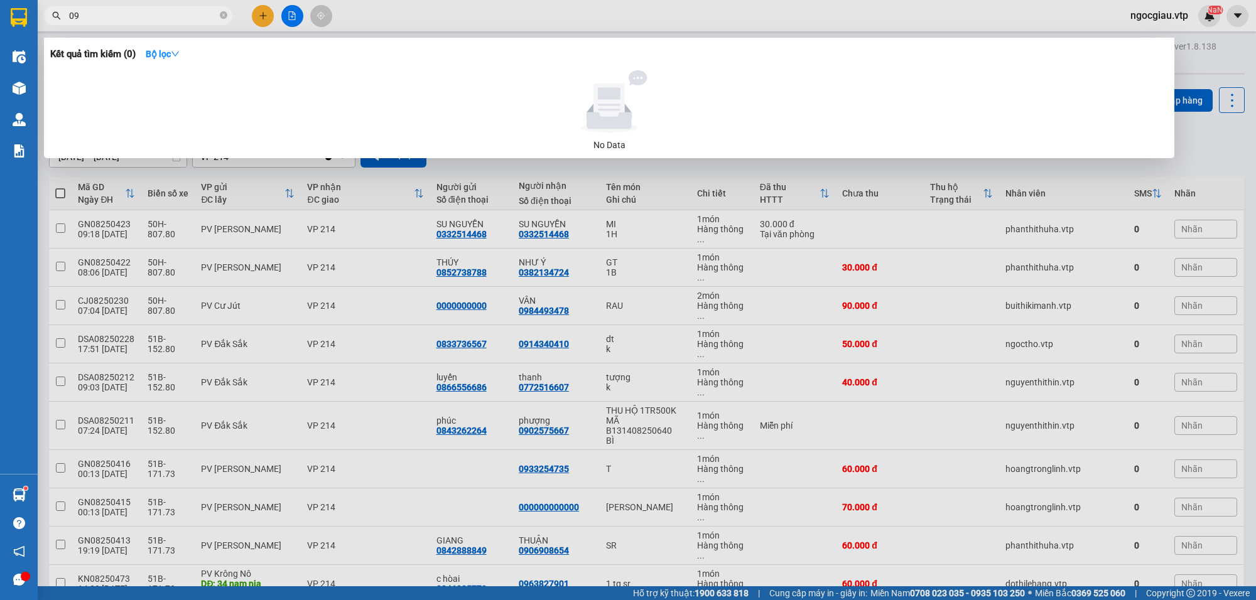
type input "0"
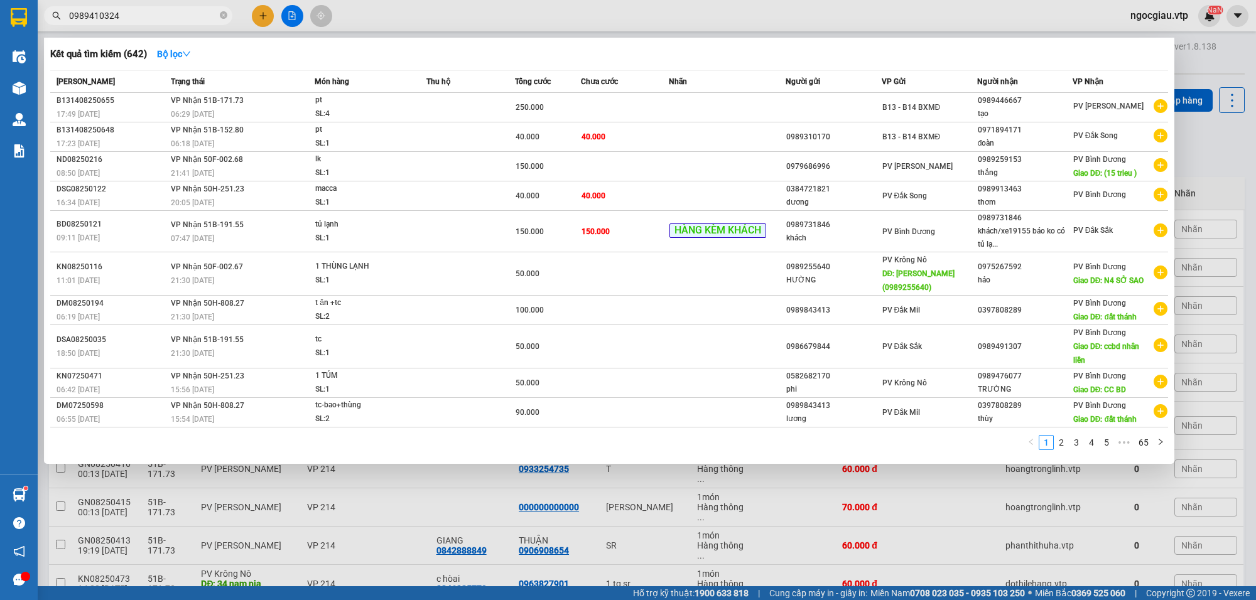
type input "0989410324"
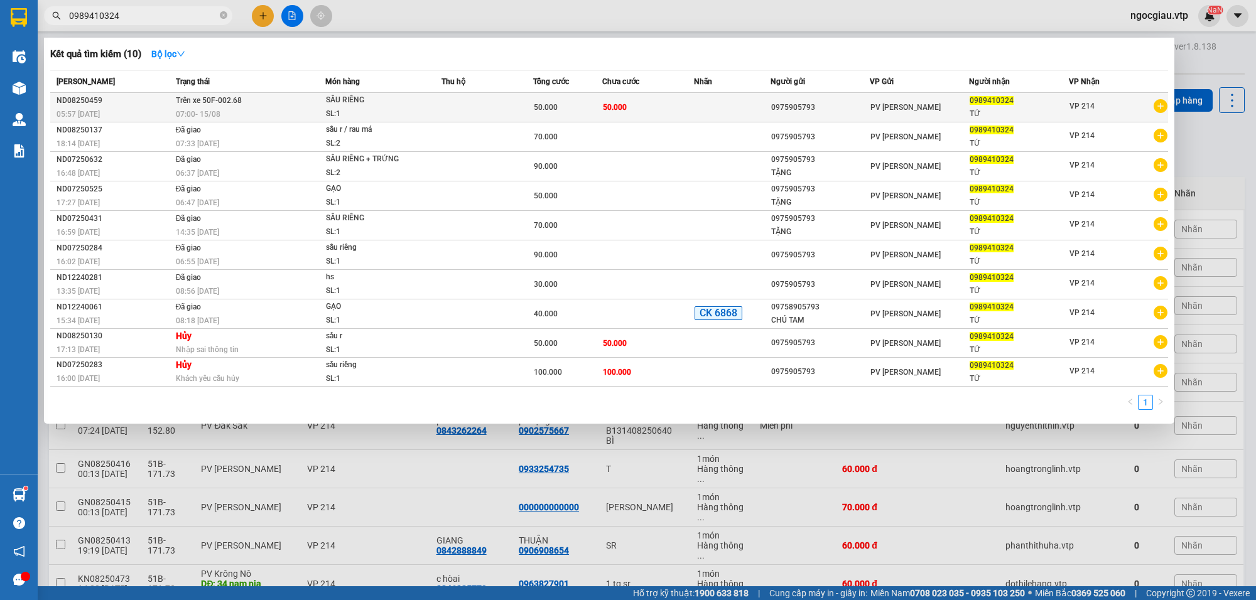
click at [686, 111] on td "50.000" at bounding box center [648, 108] width 92 height 30
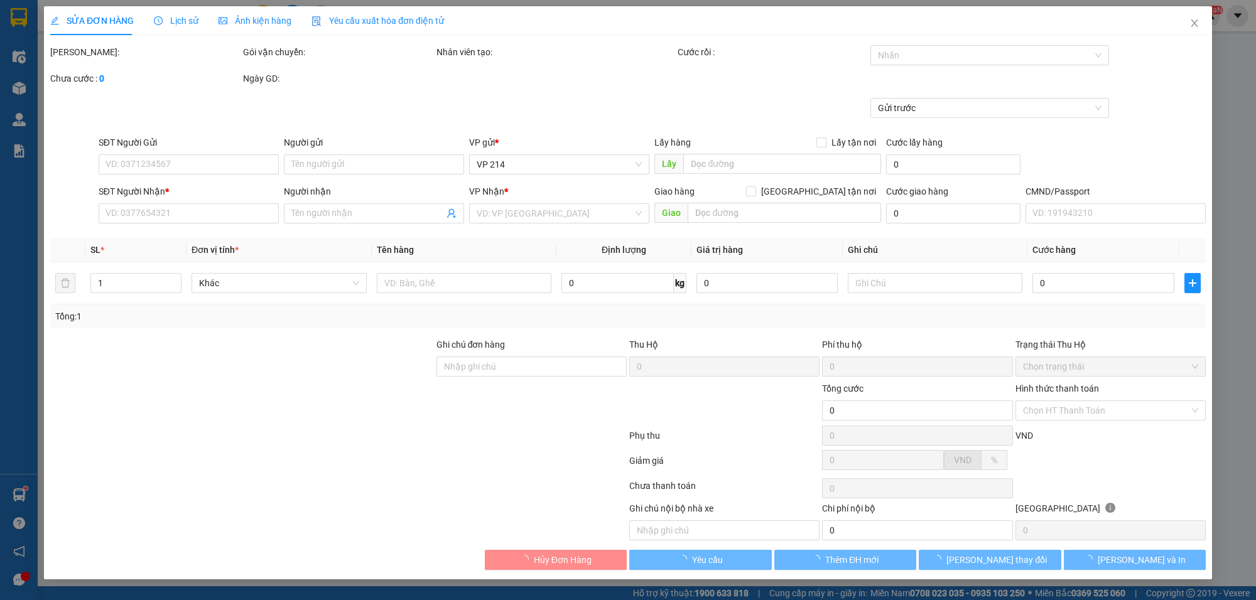
type input "2.500"
type input "0975905793"
type input "0989410324"
type input "TỨ"
type input "50.000"
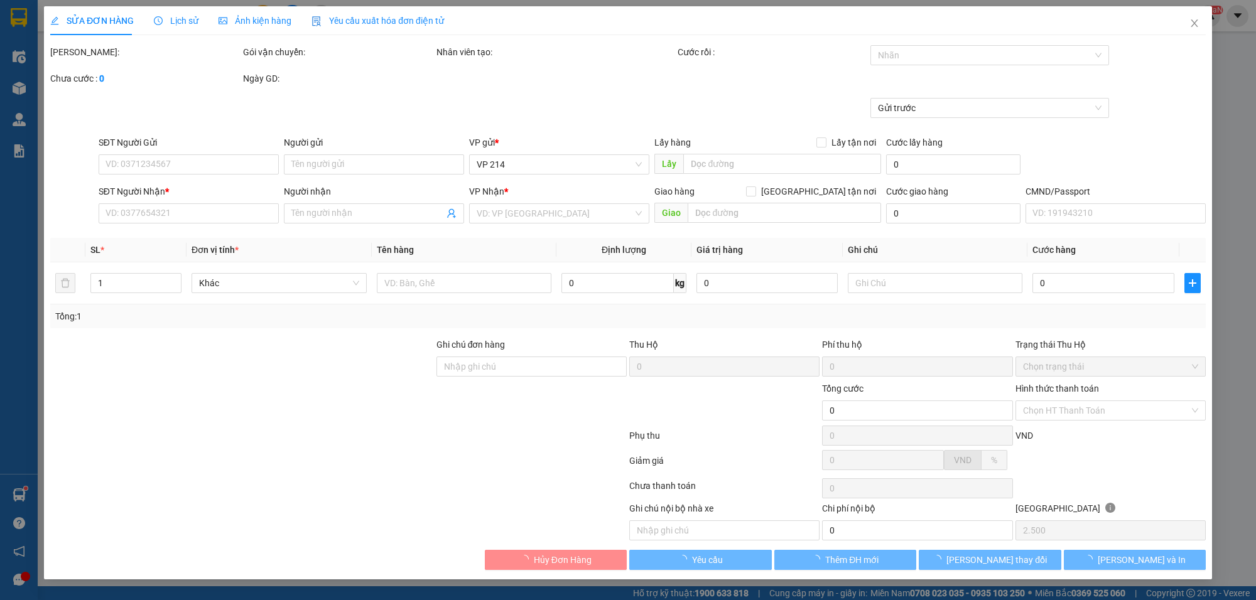
type input "50.000"
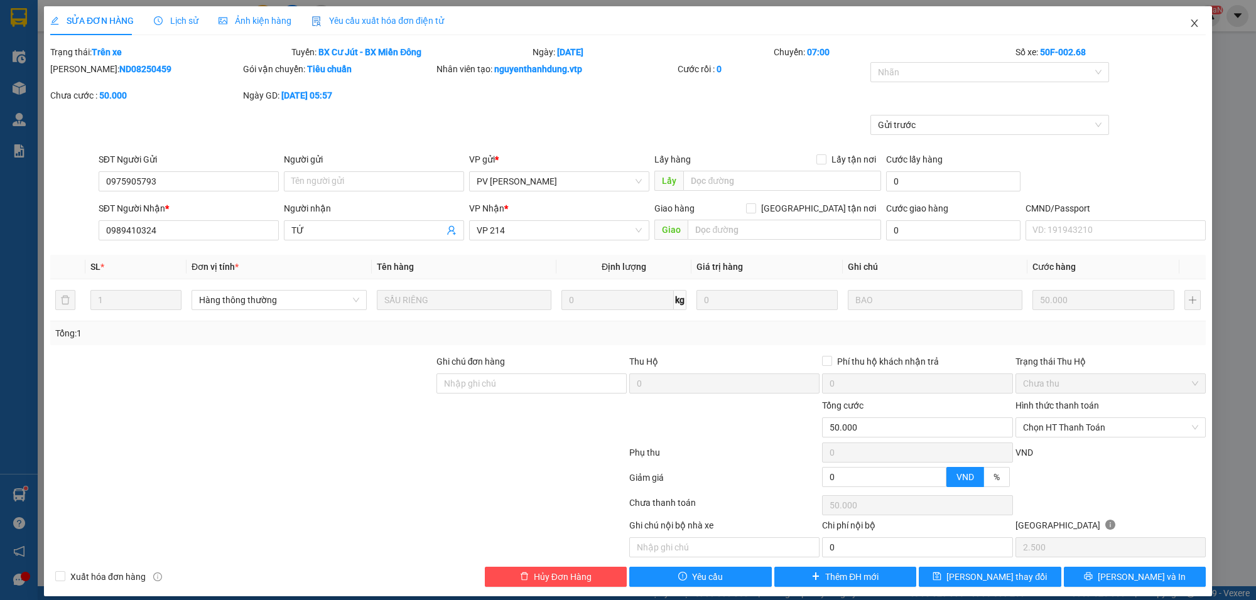
click at [1189, 20] on icon "close" at bounding box center [1194, 23] width 10 height 10
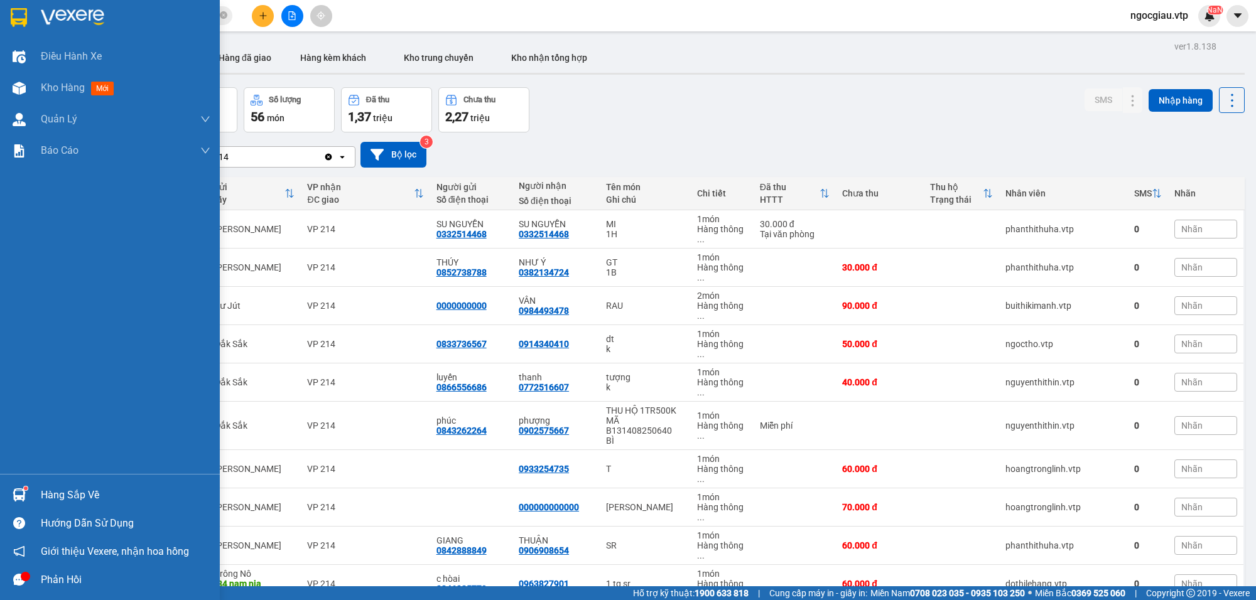
click at [25, 494] on img at bounding box center [19, 495] width 13 height 13
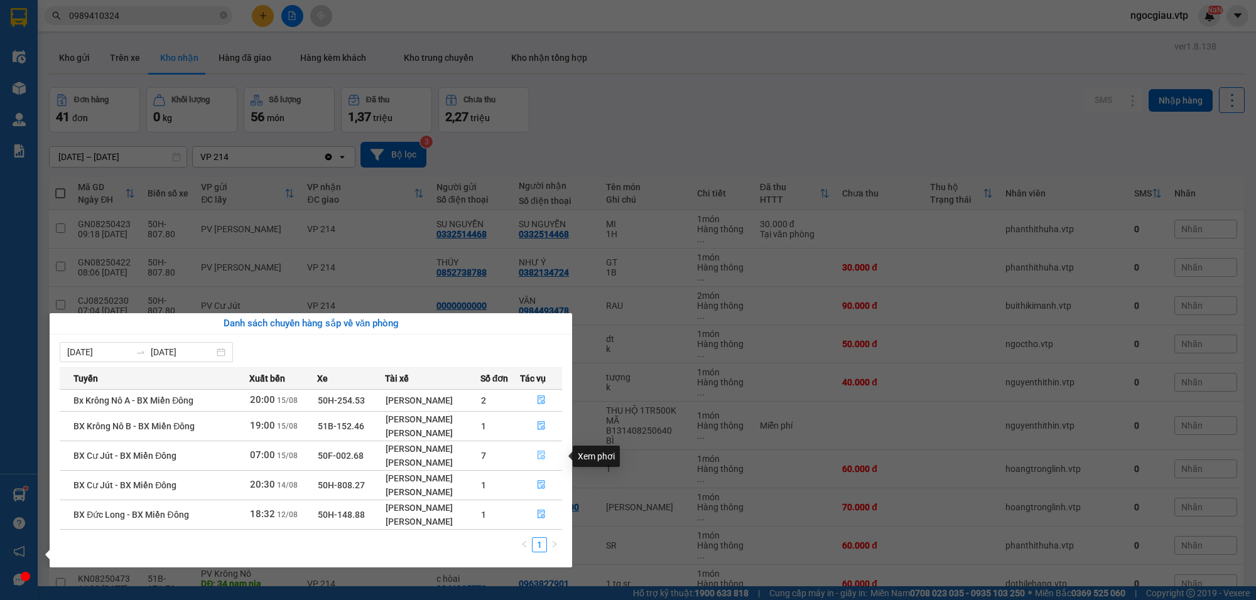
click at [543, 454] on icon "file-done" at bounding box center [542, 455] width 8 height 9
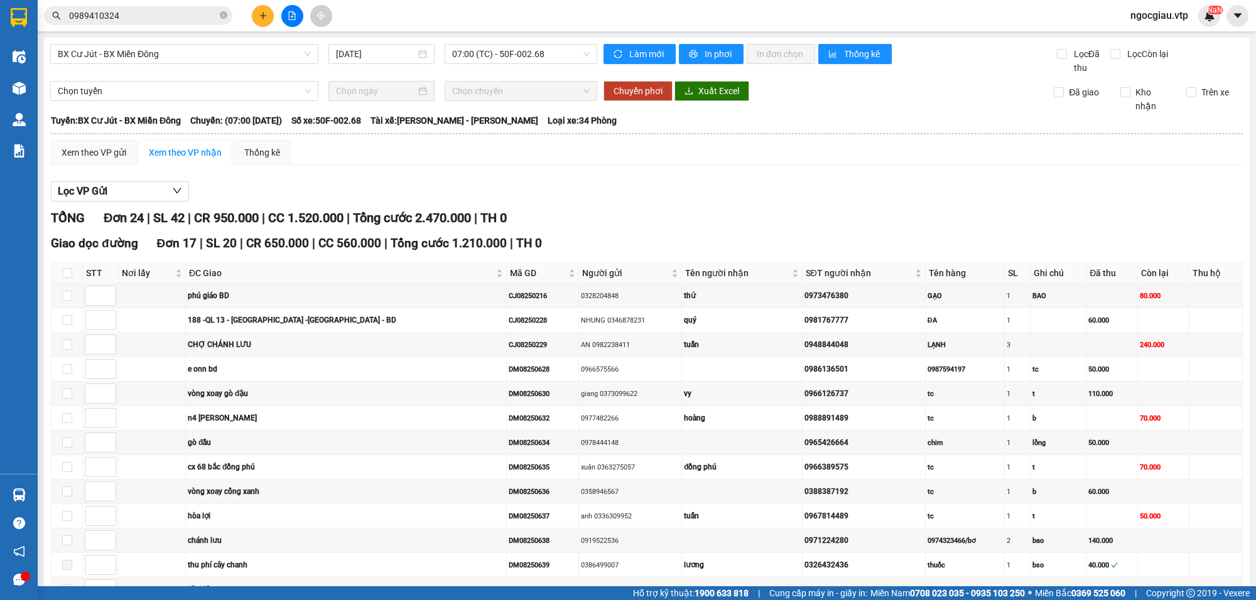
scroll to position [457, 0]
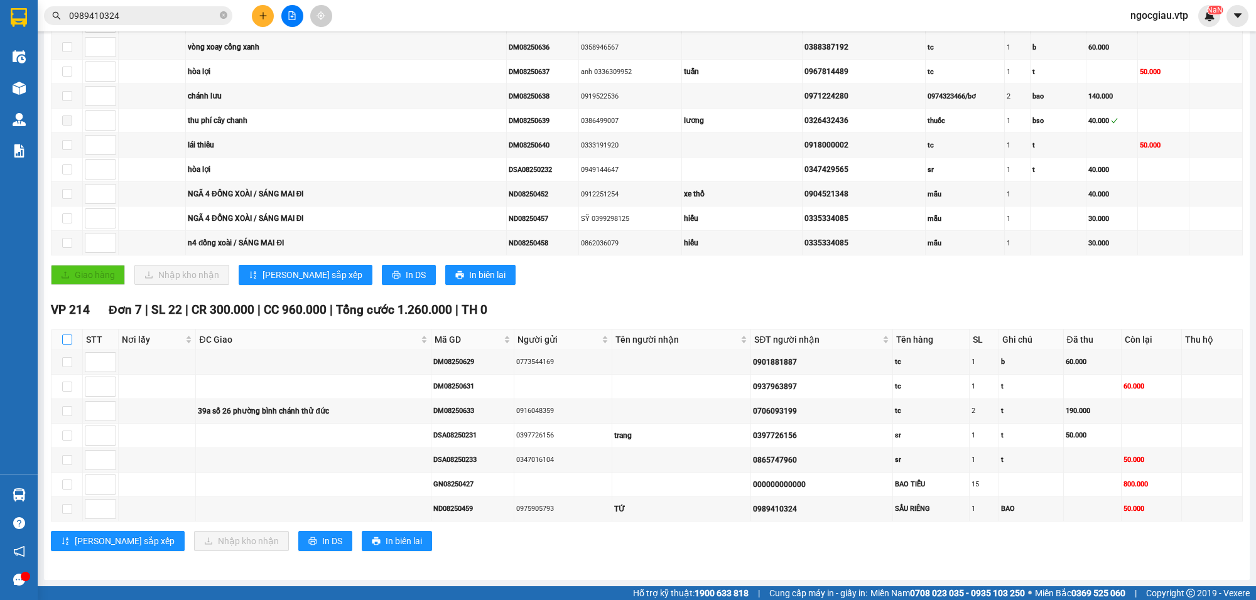
click at [63, 335] on input "checkbox" at bounding box center [67, 340] width 10 height 10
checkbox input "true"
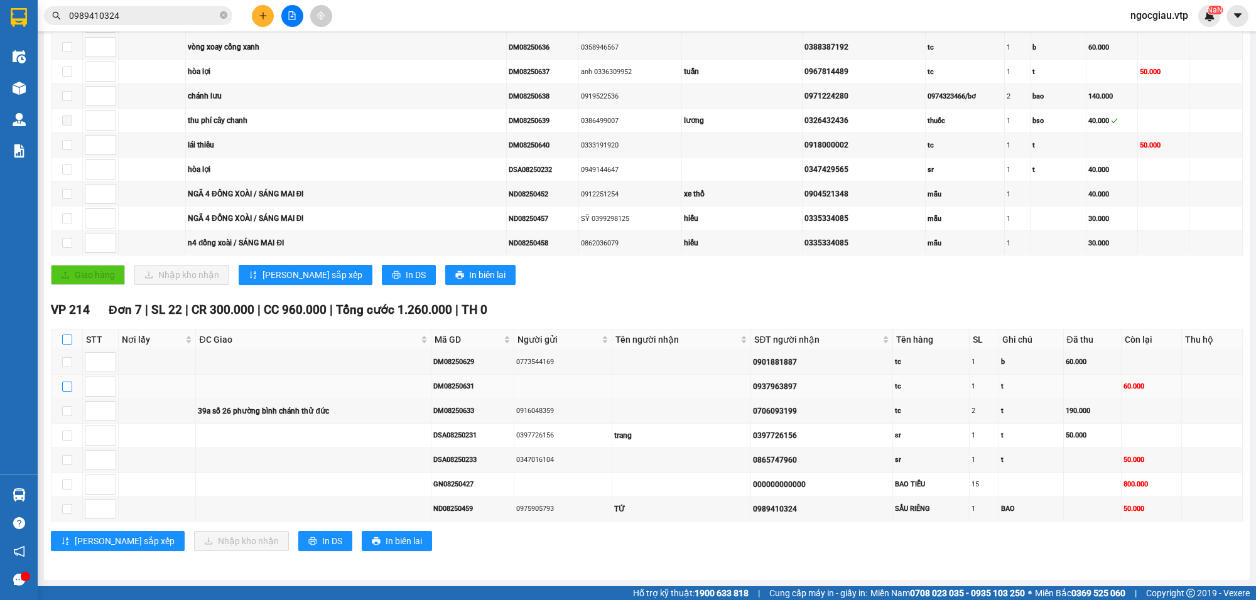
checkbox input "true"
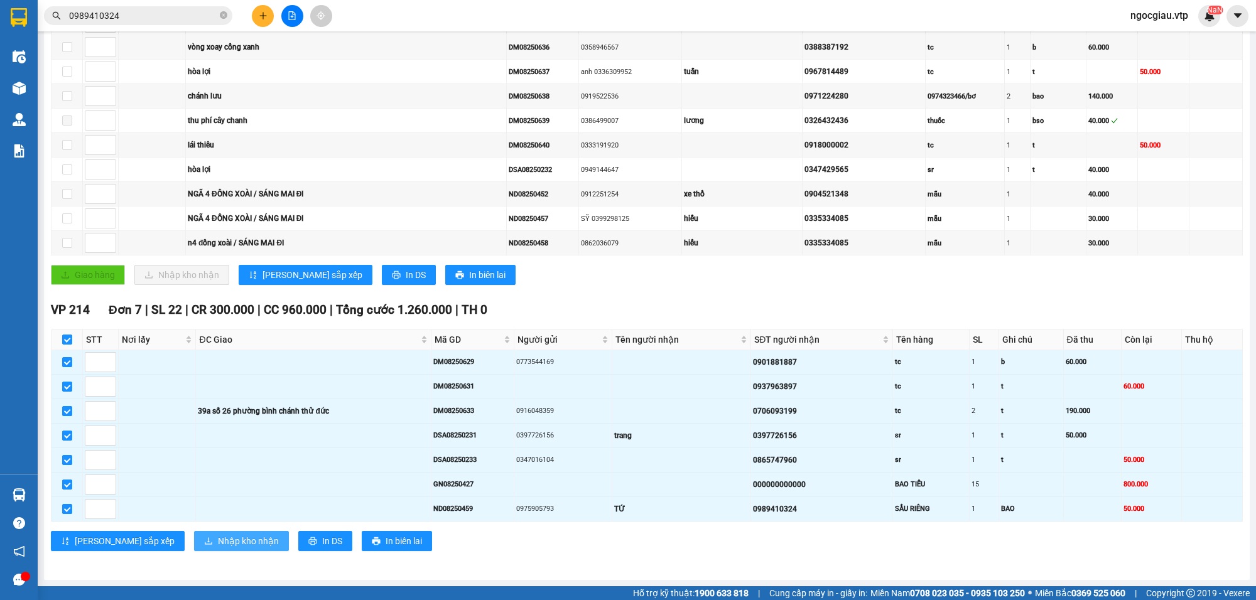
click at [194, 544] on button "Nhập kho nhận" at bounding box center [241, 541] width 95 height 20
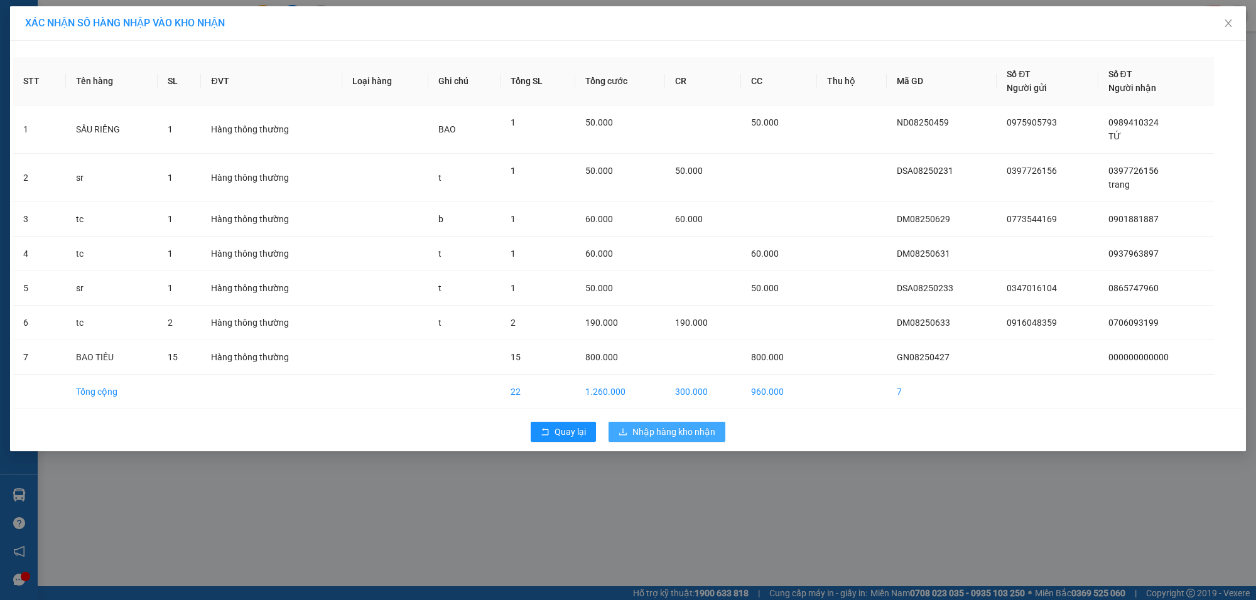
click at [703, 426] on span "Nhập hàng kho nhận" at bounding box center [673, 432] width 83 height 14
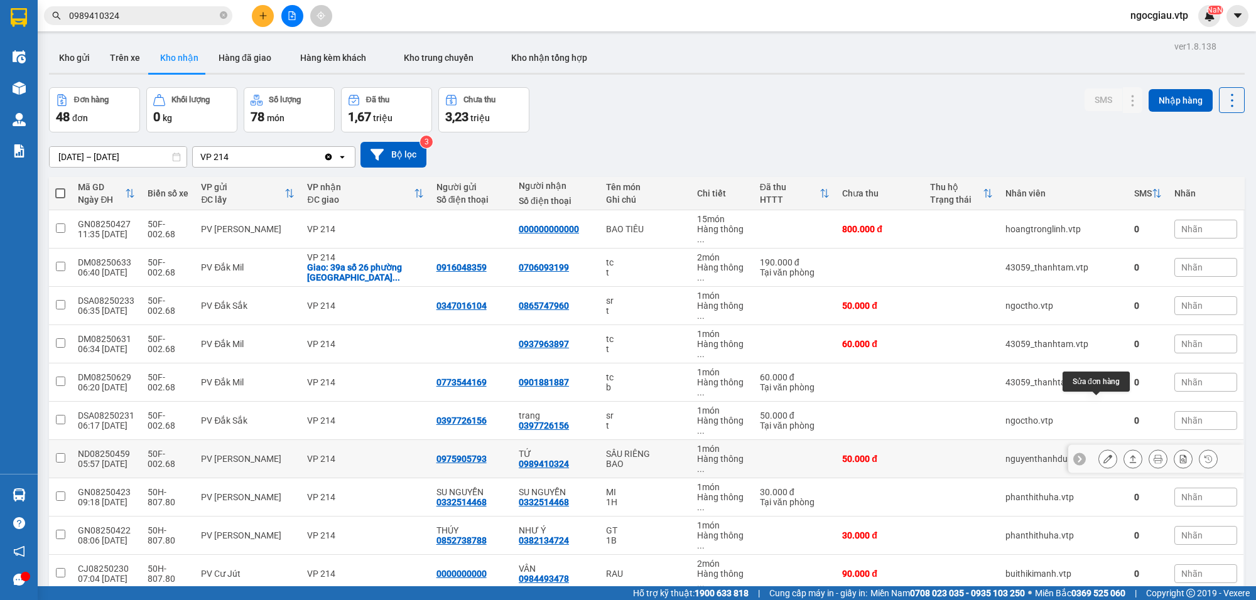
click at [1103, 455] on icon at bounding box center [1107, 459] width 9 height 9
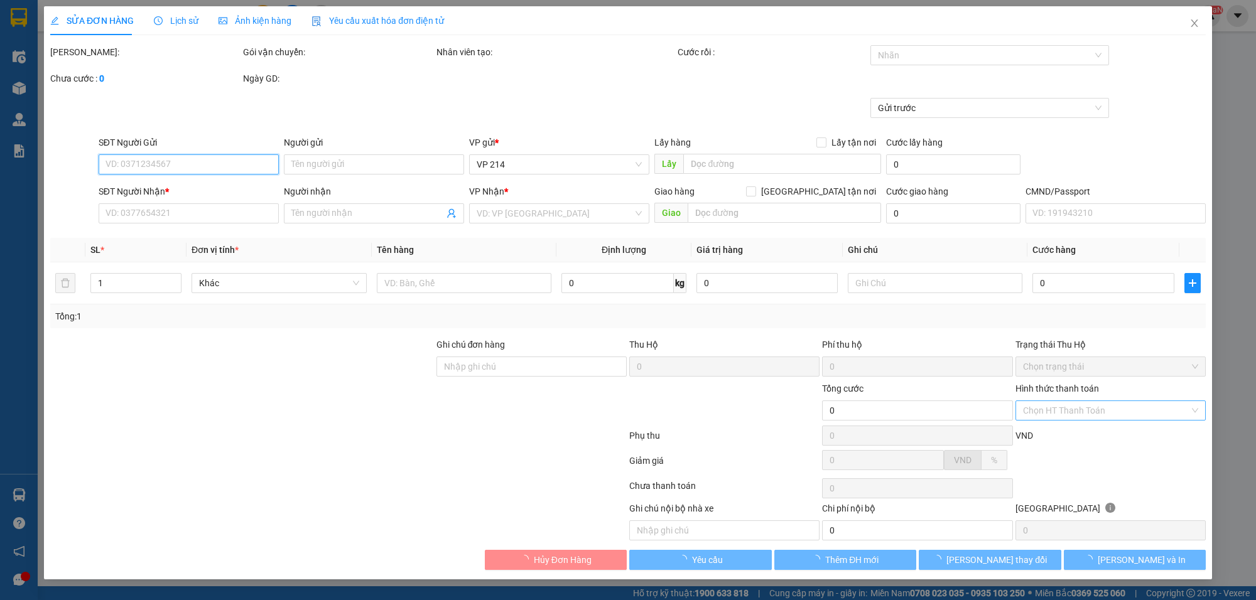
type input "2.500"
type input "0975905793"
type input "0989410324"
type input "TỨ"
type input "50.000"
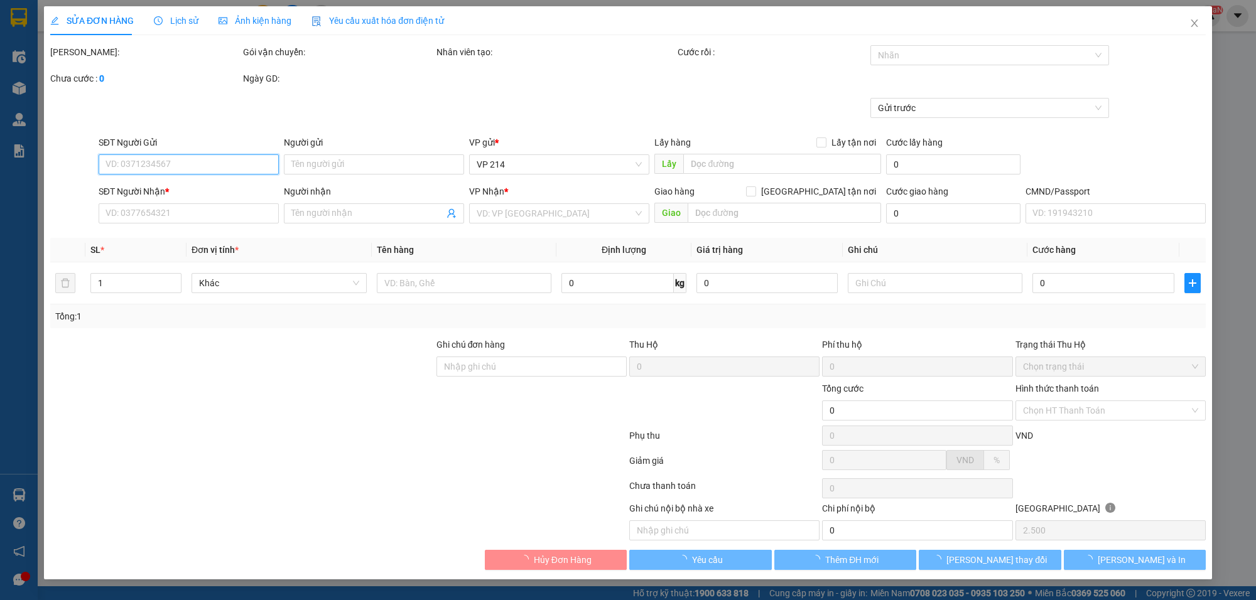
type input "50.000"
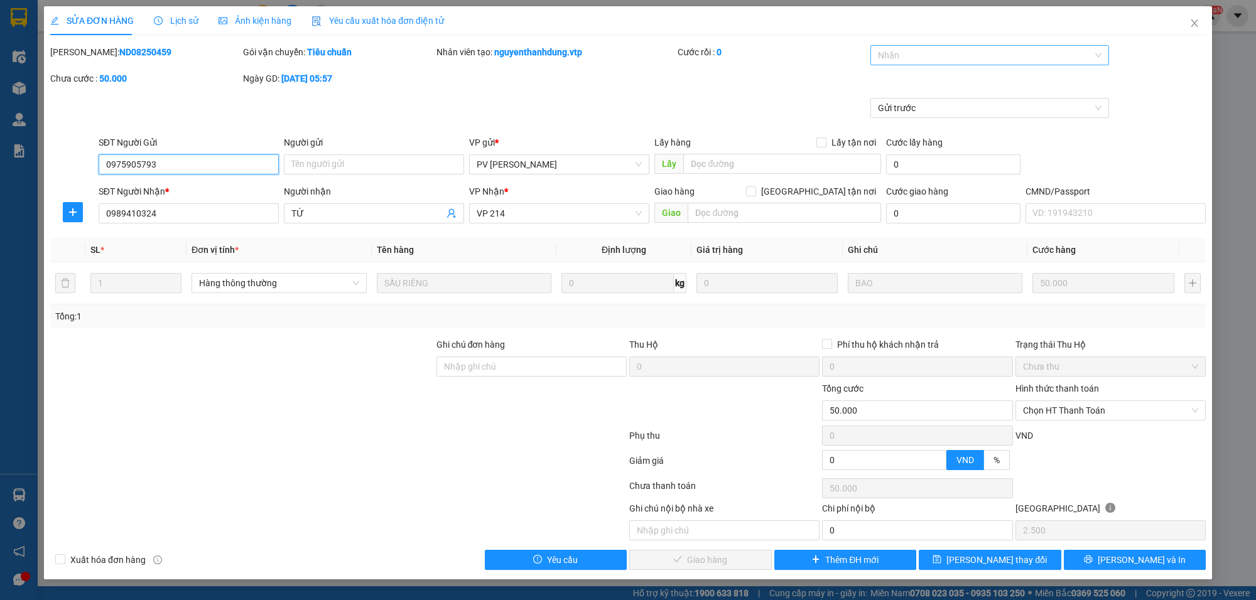
click at [902, 55] on div at bounding box center [984, 55] width 220 height 15
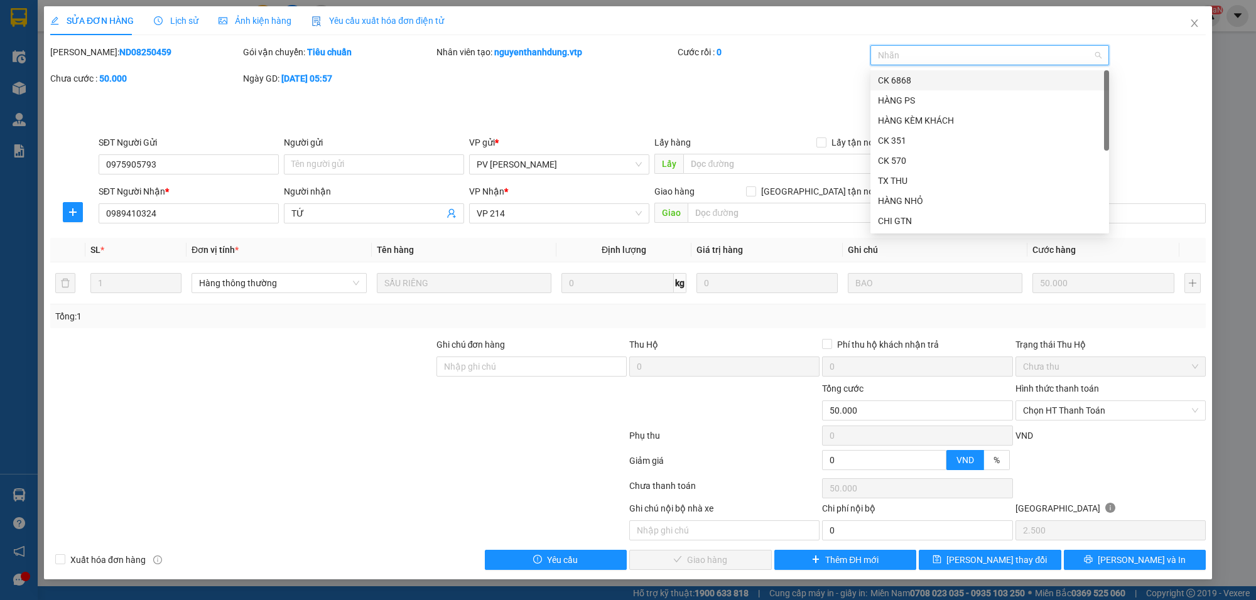
click at [887, 43] on div "SỬA ĐƠN HÀNG Lịch sử Ảnh kiện hàng Yêu cầu xuất hóa đơn điện tử Total Paid Fee …" at bounding box center [628, 288] width 1156 height 564
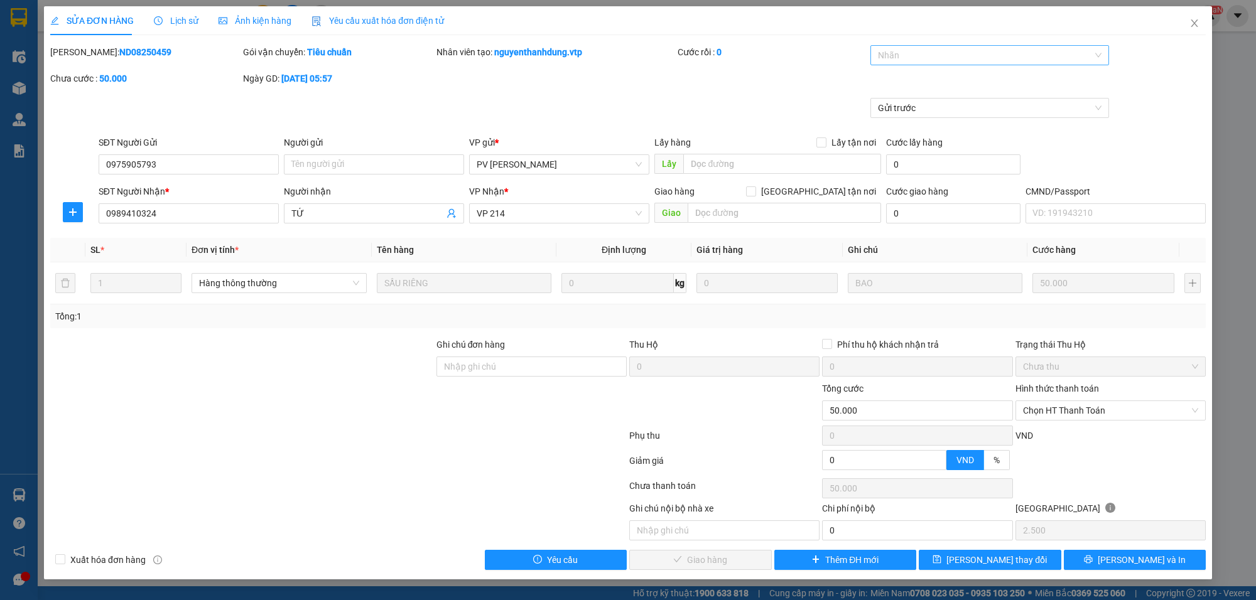
click at [883, 55] on div at bounding box center [984, 55] width 220 height 15
type input "6839"
click at [917, 80] on div "CK 6839" at bounding box center [990, 80] width 224 height 14
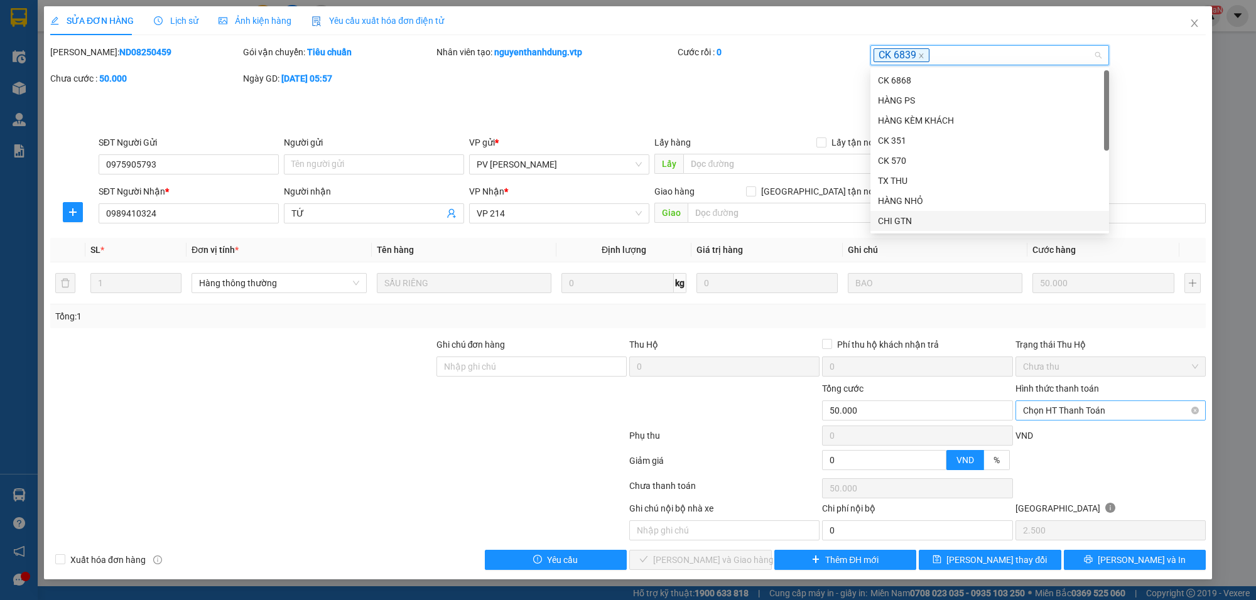
click at [1110, 413] on span "Chọn HT Thanh Toán" at bounding box center [1110, 410] width 175 height 19
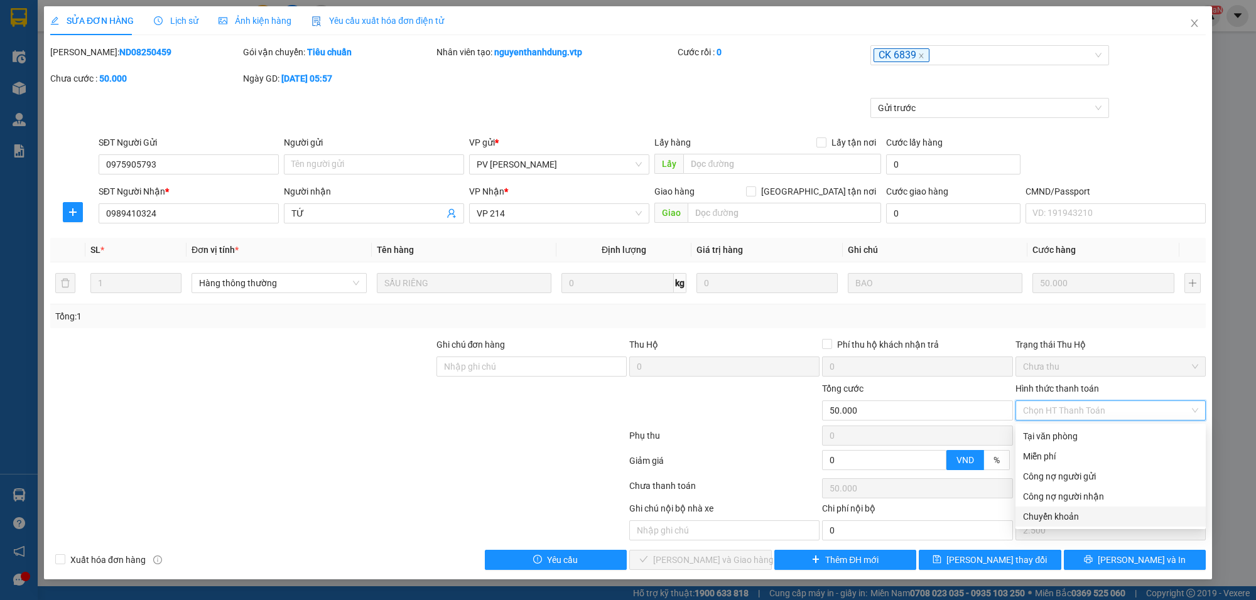
click at [1052, 507] on div "Chuyển khoản" at bounding box center [1110, 517] width 190 height 20
type input "0"
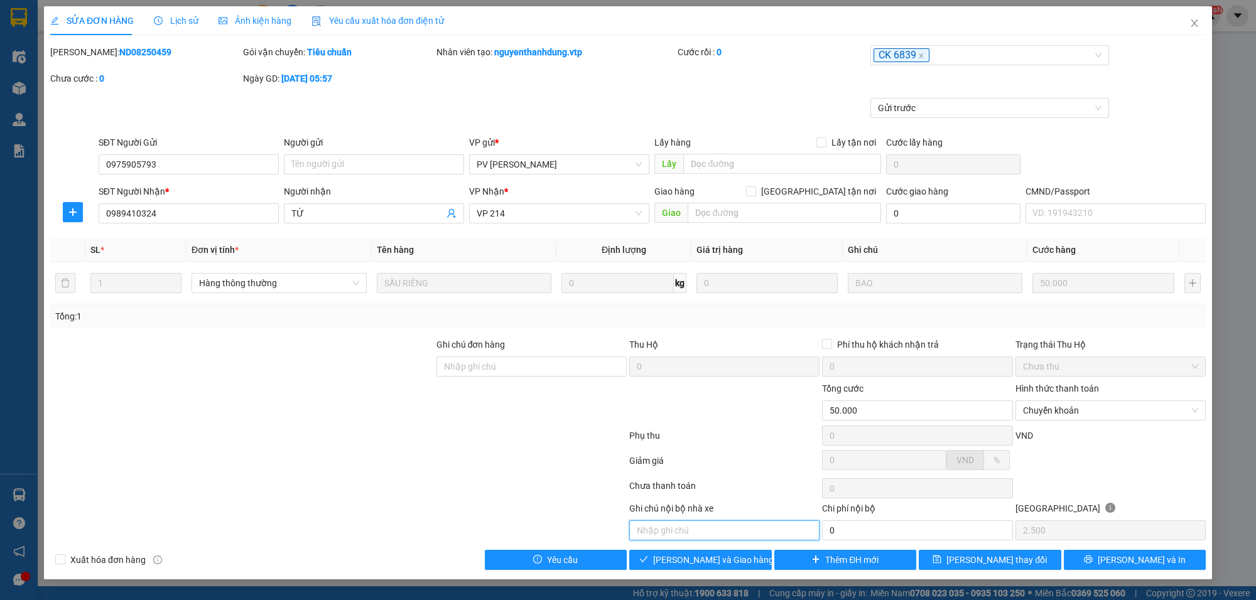
click at [743, 531] on input "text" at bounding box center [724, 531] width 190 height 20
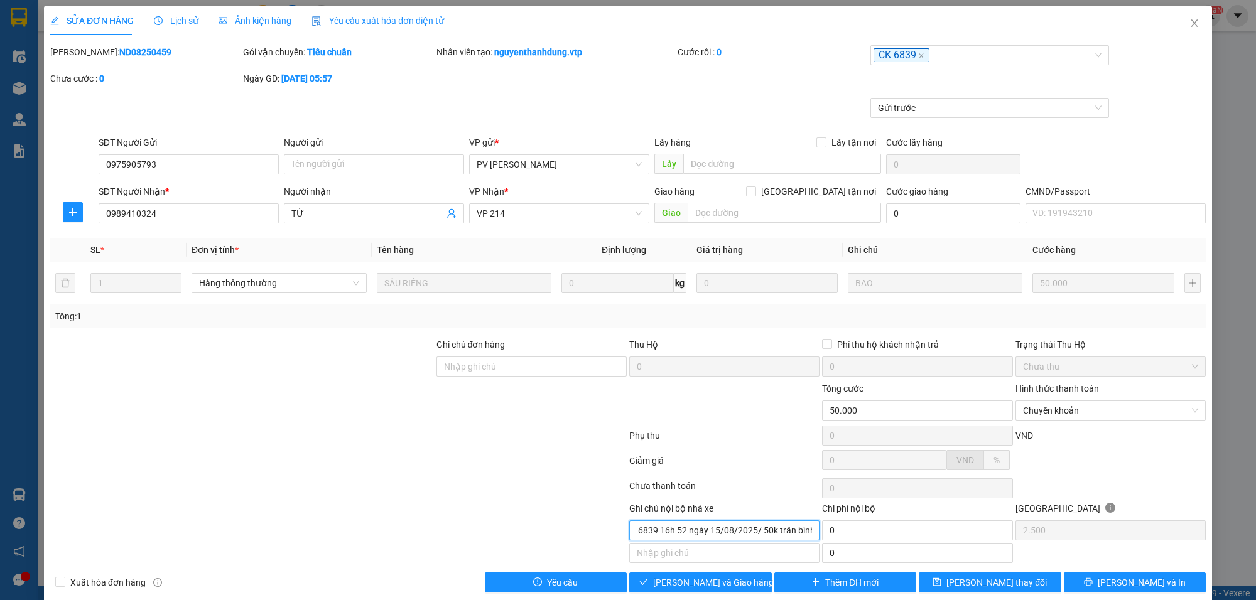
scroll to position [0, 35]
type input "khách ck 6839 16h 52 ngày 15/08/2025/ 50k trân bình"
click at [730, 589] on span "[PERSON_NAME] và Giao hàng" at bounding box center [713, 583] width 121 height 14
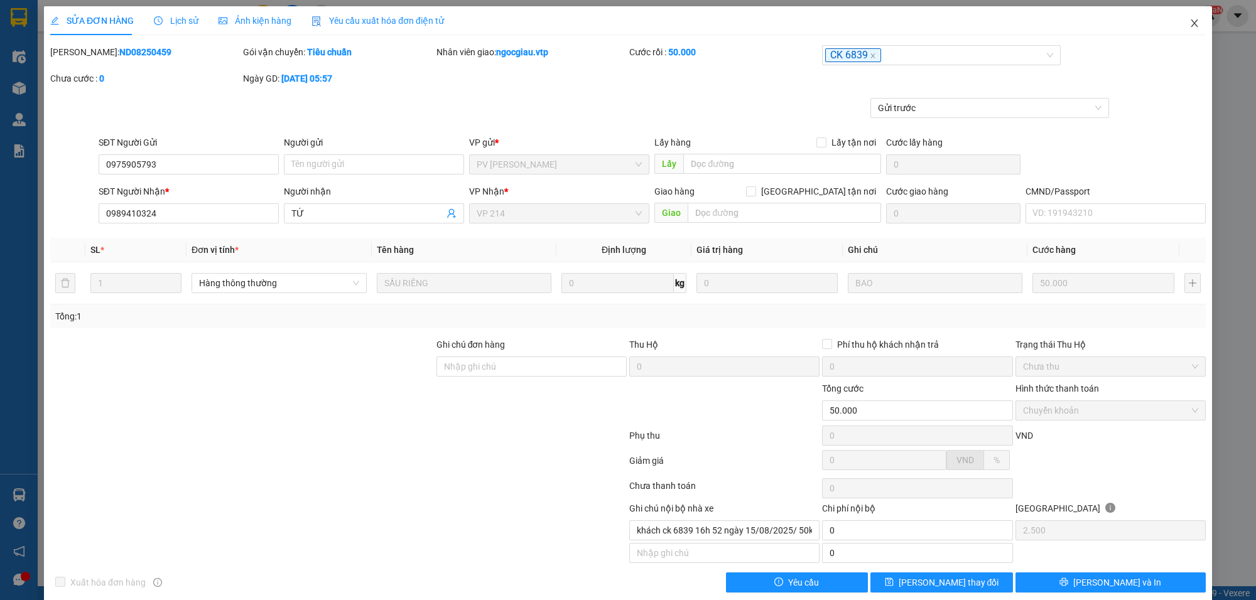
click at [1189, 23] on icon "close" at bounding box center [1194, 23] width 10 height 10
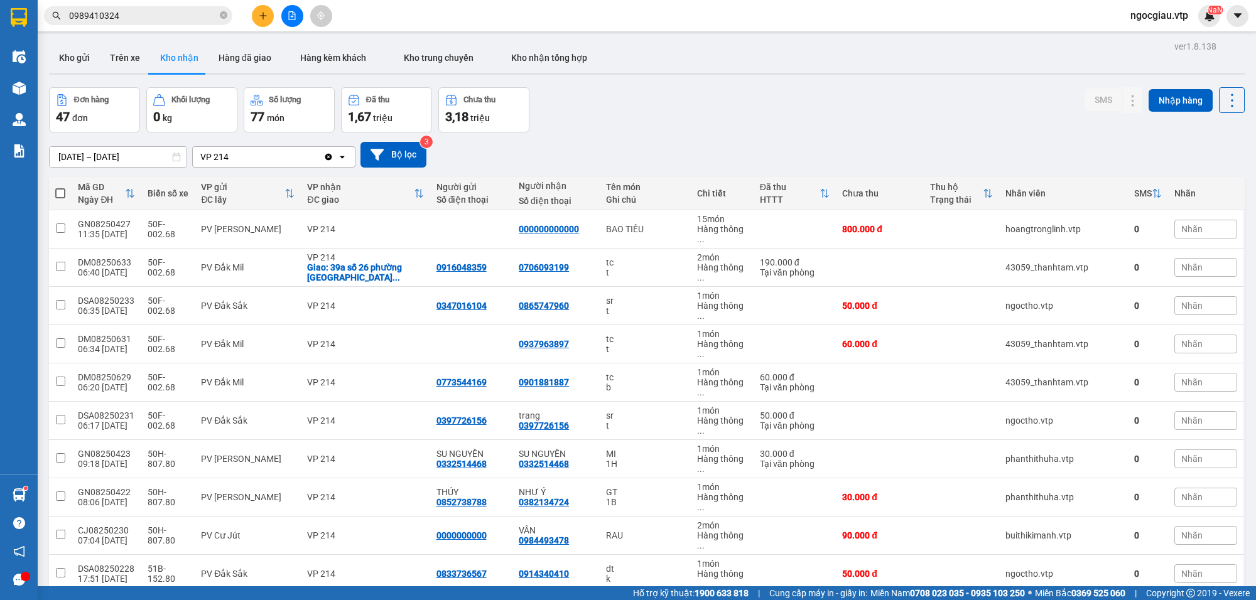
click at [151, 19] on input "0989410324" at bounding box center [143, 16] width 148 height 14
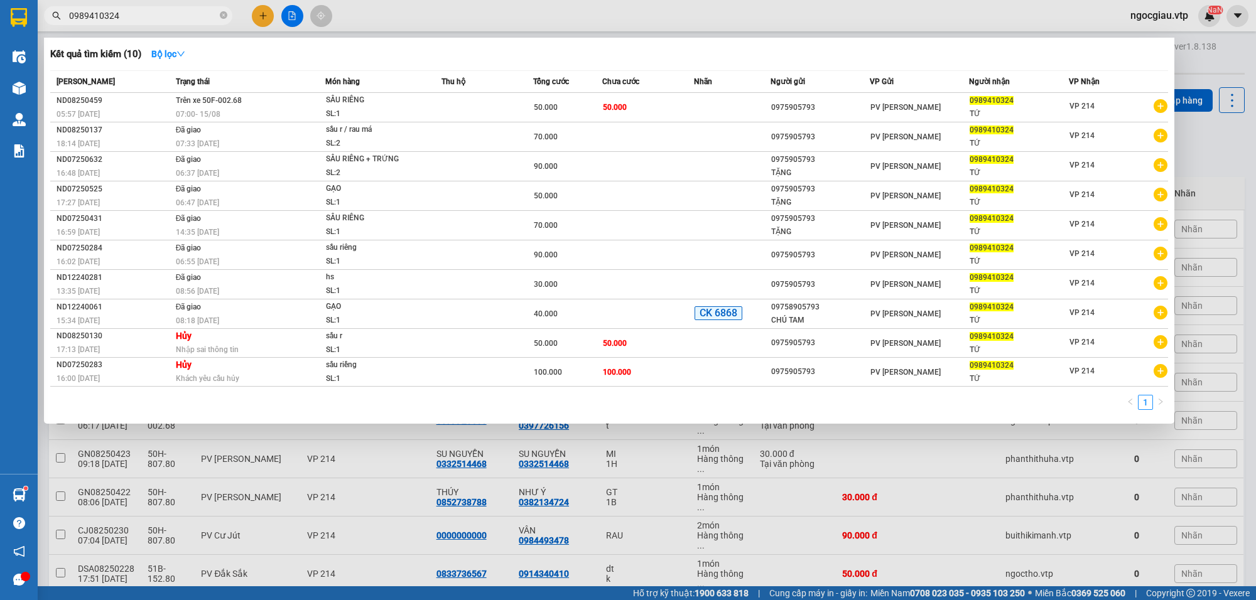
click at [151, 19] on input "0989410324" at bounding box center [143, 16] width 148 height 14
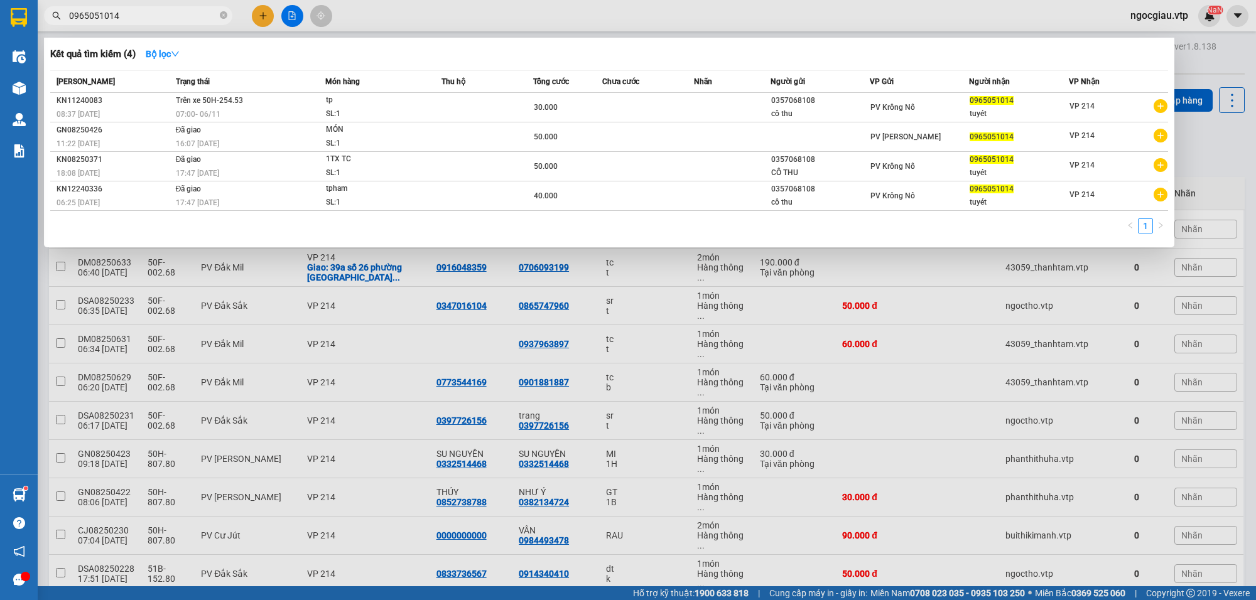
click at [133, 13] on input "0965051014" at bounding box center [143, 16] width 148 height 14
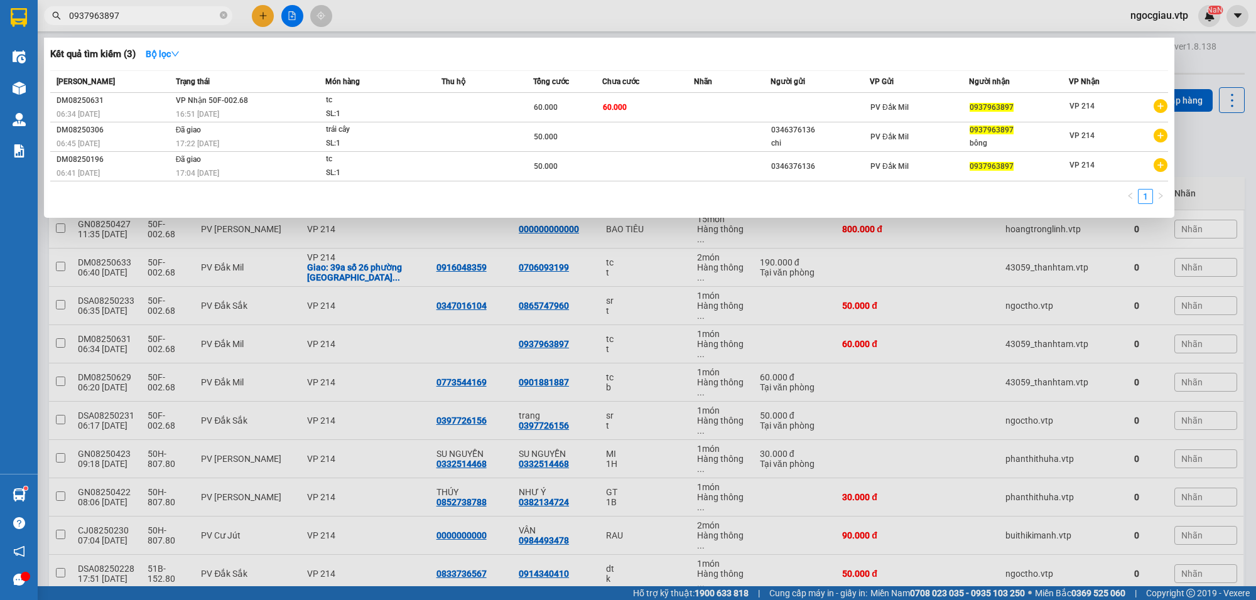
type input "0937963897"
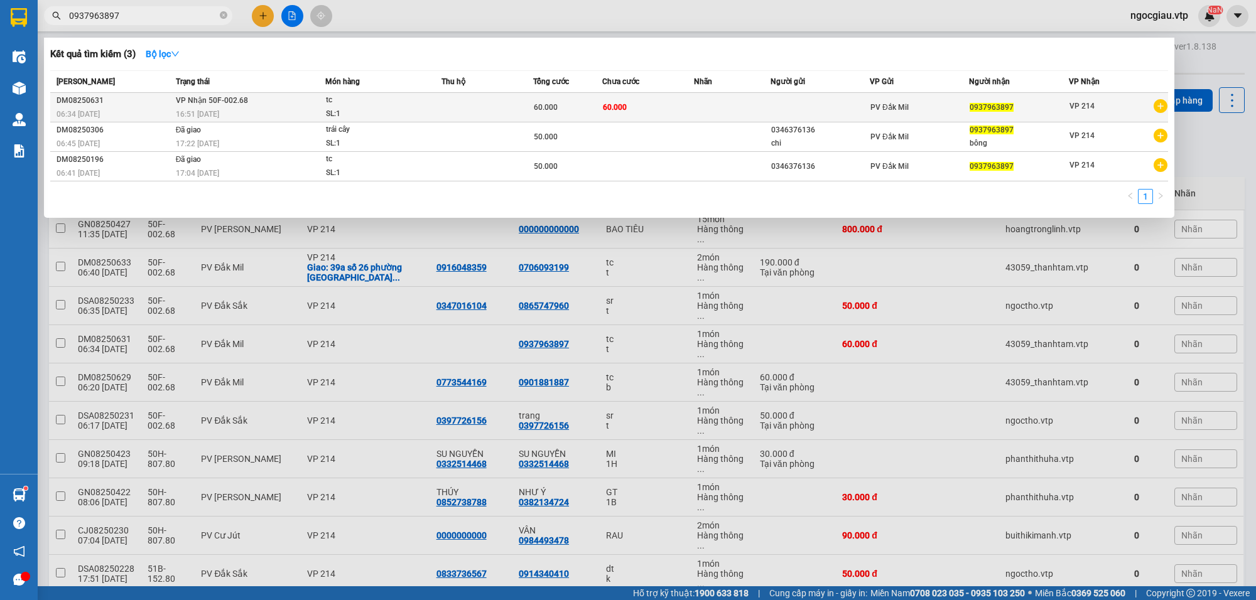
click at [531, 104] on td at bounding box center [487, 108] width 92 height 30
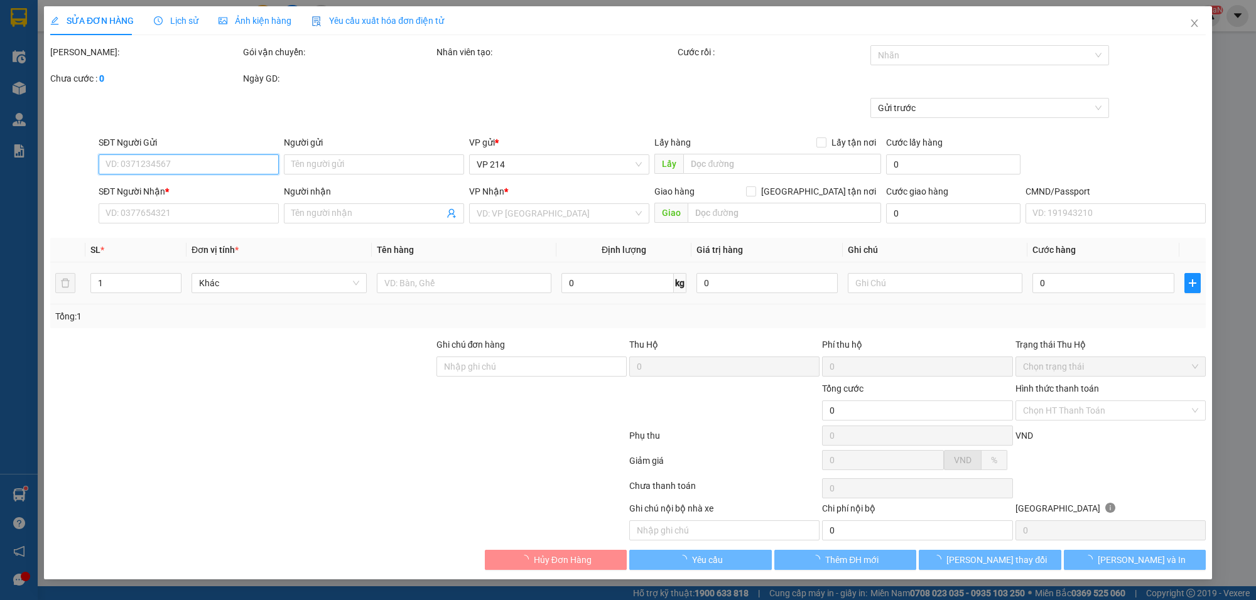
type input "0937963897"
type input "60.000"
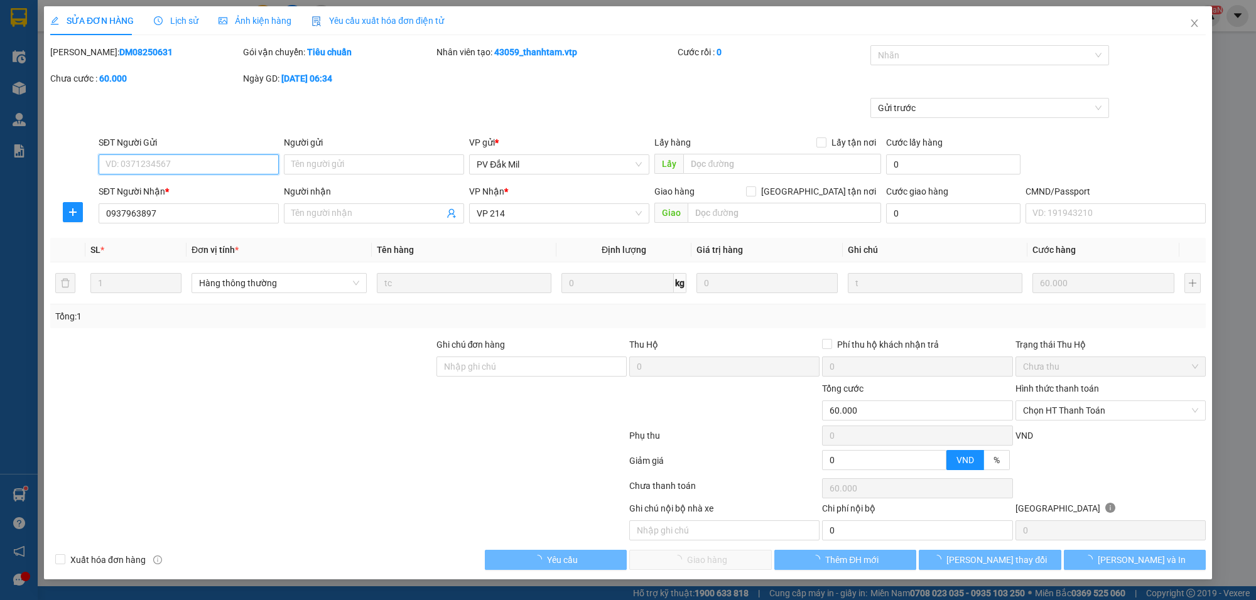
type input "3.000"
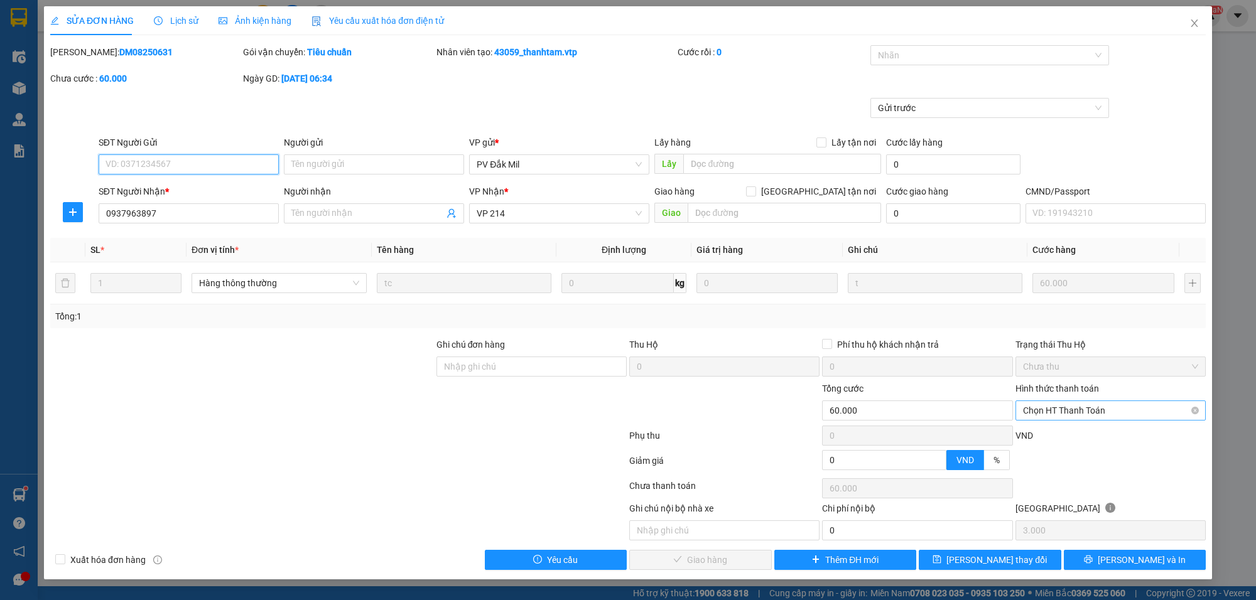
click at [1075, 412] on span "Chọn HT Thanh Toán" at bounding box center [1110, 410] width 175 height 19
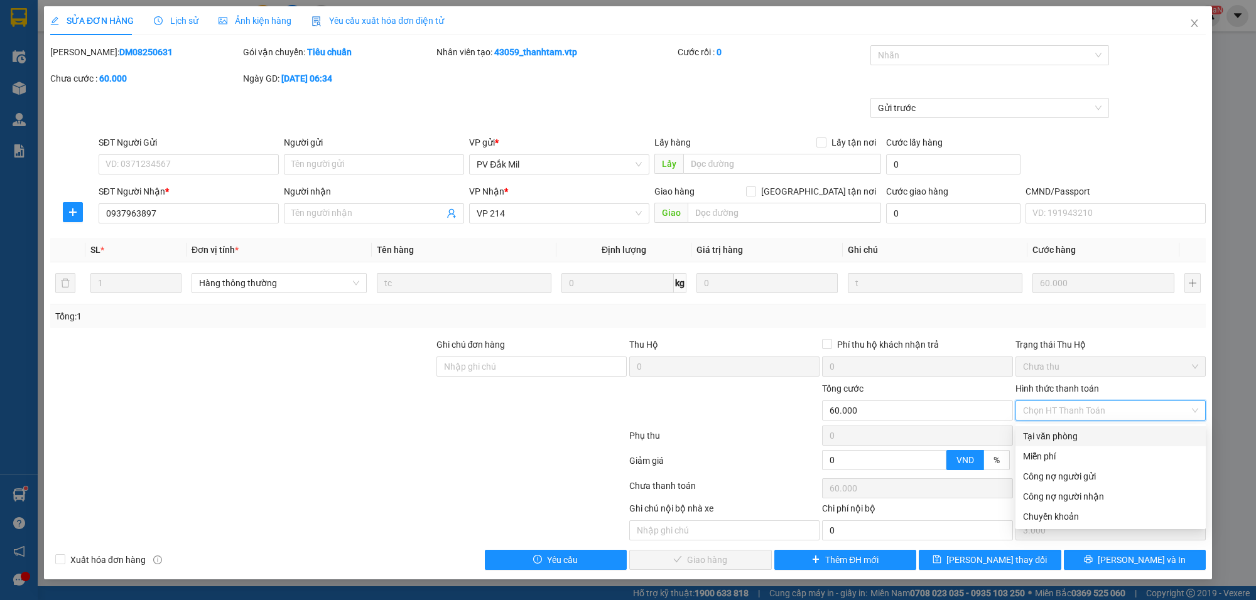
click at [1069, 438] on div "Tại văn phòng" at bounding box center [1110, 437] width 175 height 14
type input "0"
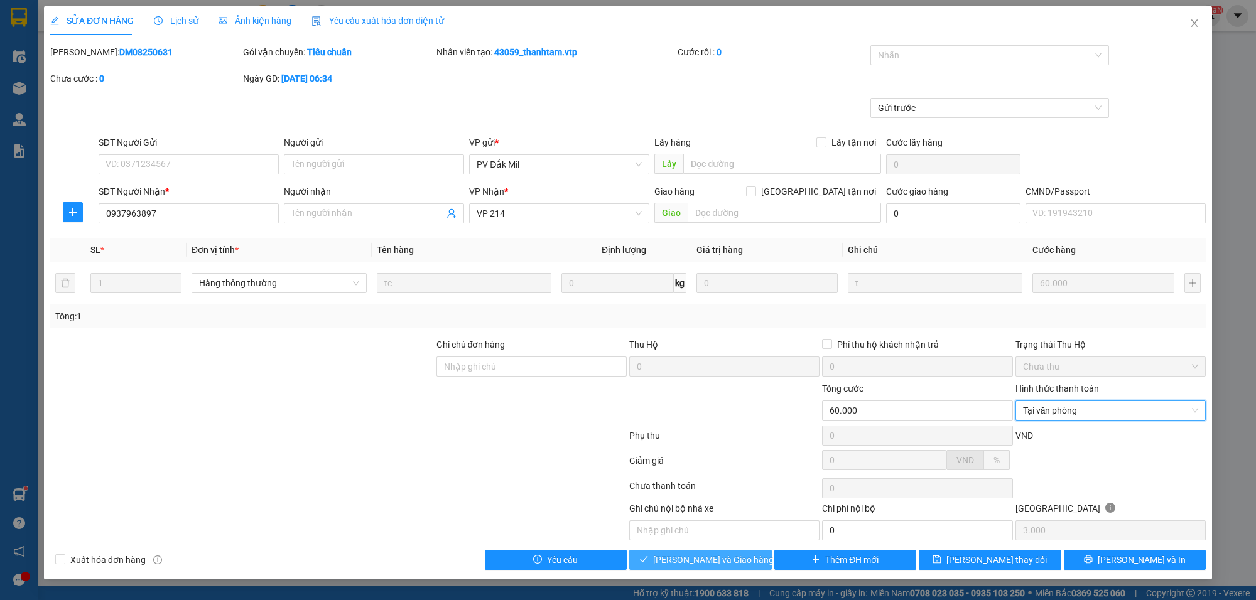
click at [725, 558] on span "[PERSON_NAME] và Giao hàng" at bounding box center [713, 560] width 121 height 14
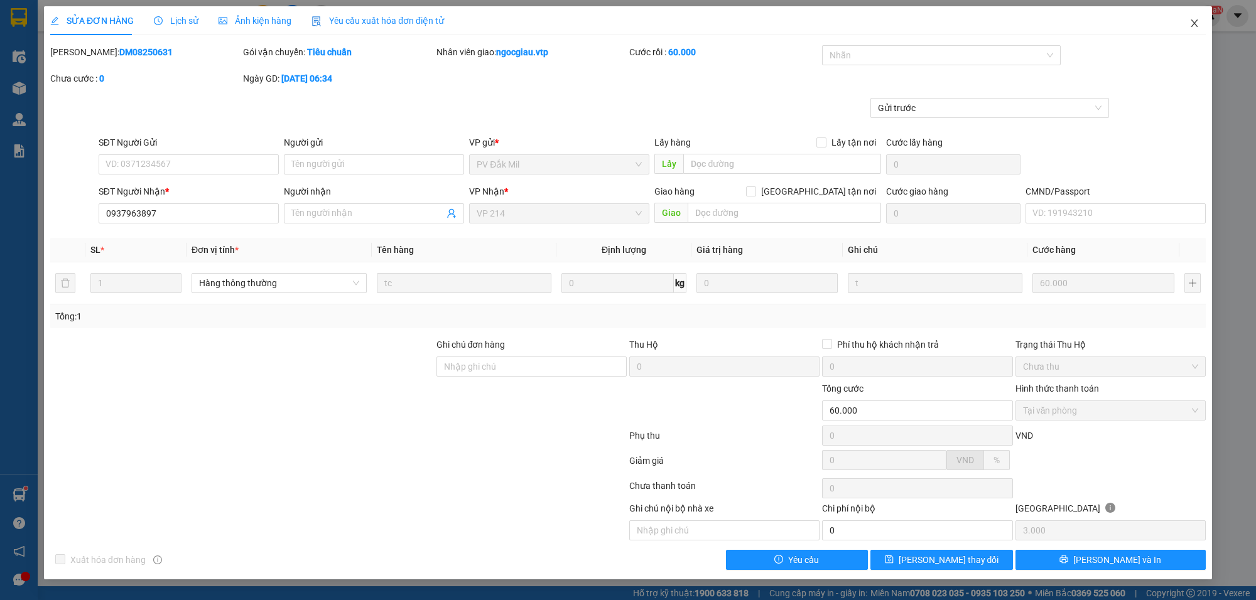
click at [1203, 16] on span "Close" at bounding box center [1194, 23] width 35 height 35
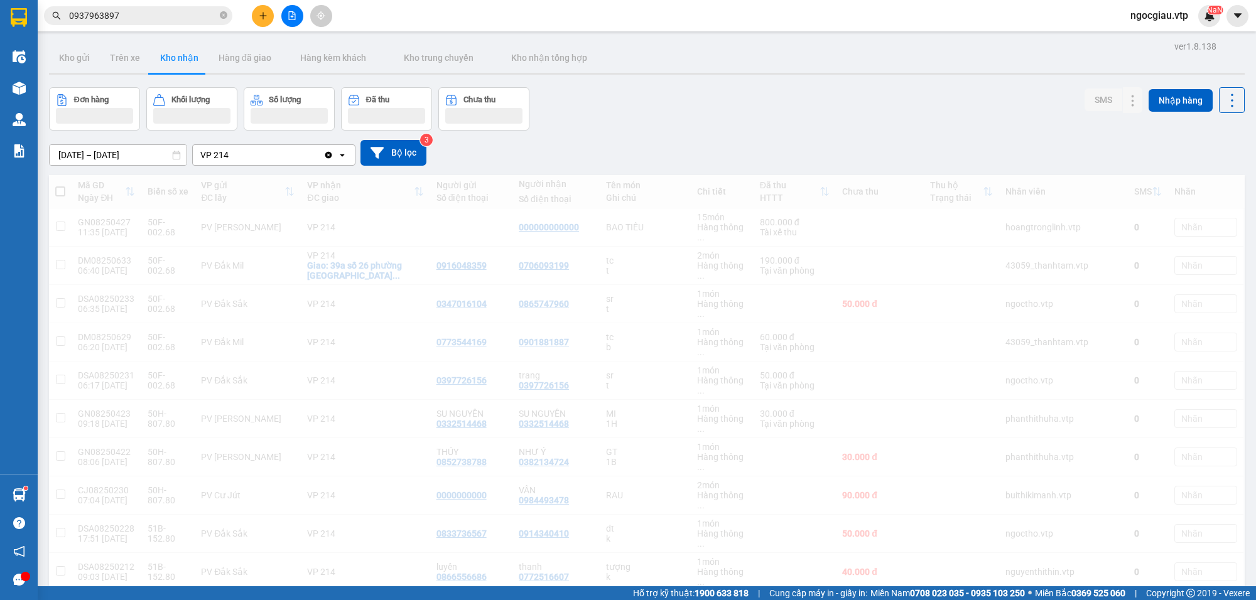
click at [133, 19] on input "0937963897" at bounding box center [143, 16] width 148 height 14
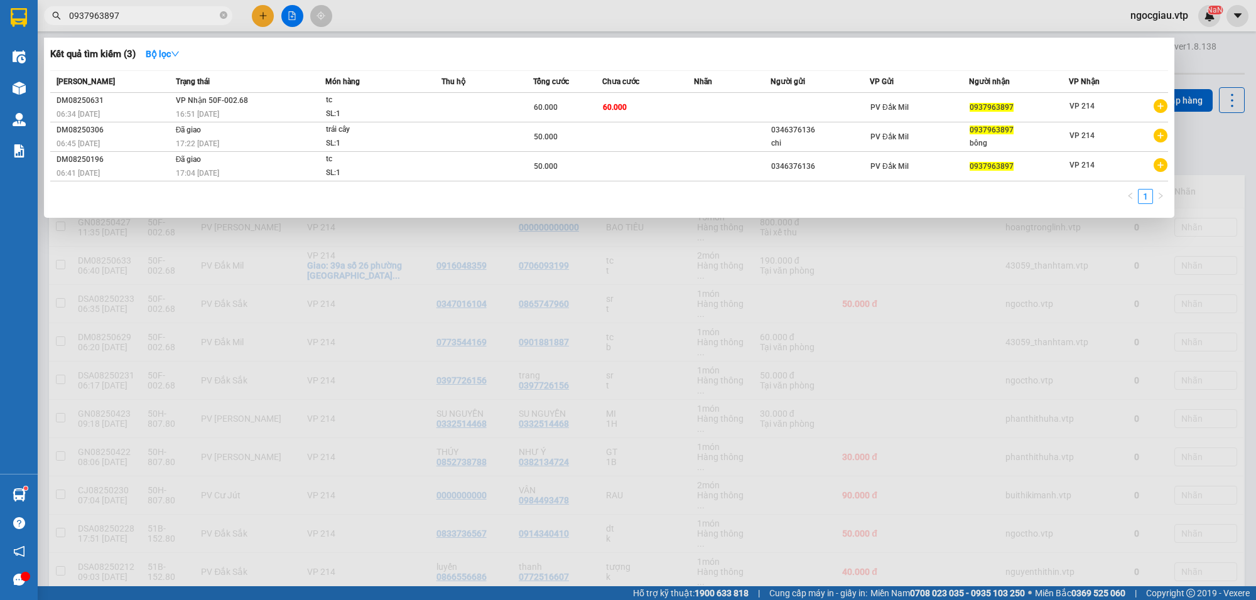
click at [133, 19] on input "0937963897" at bounding box center [143, 16] width 148 height 14
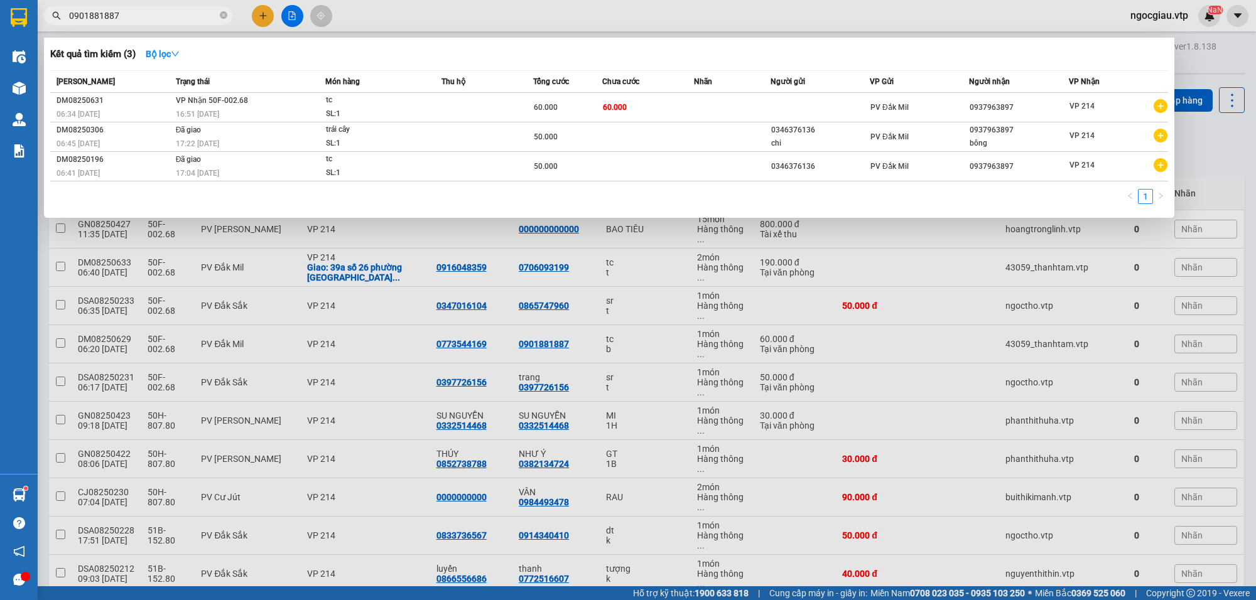
type input "0901881887"
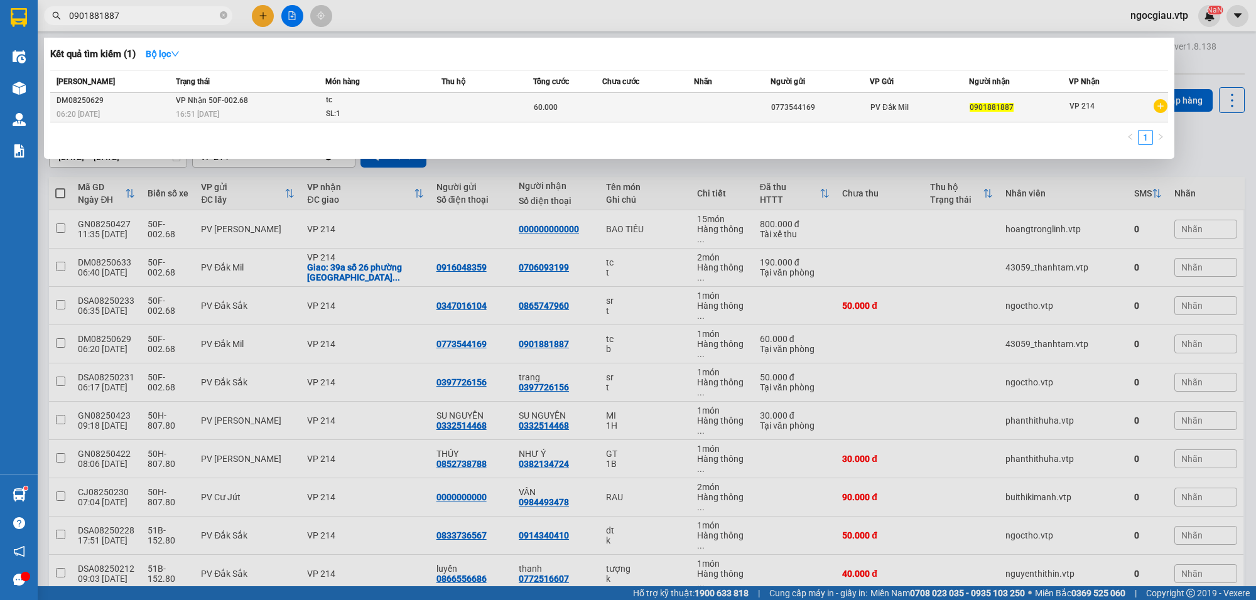
click at [654, 99] on td at bounding box center [648, 108] width 92 height 30
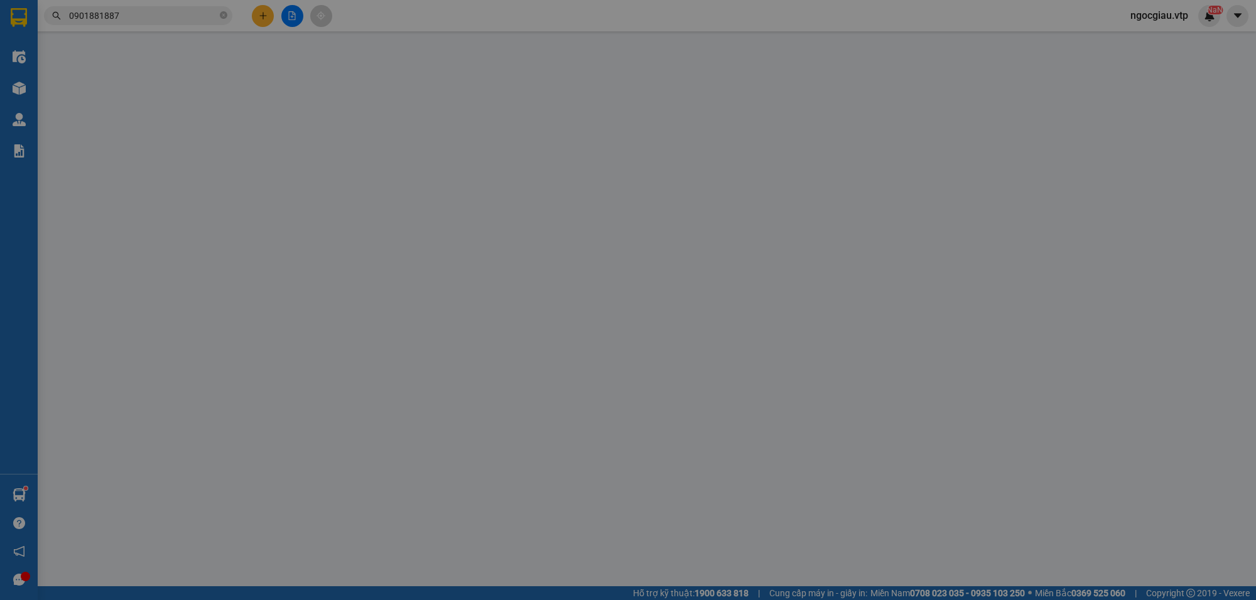
type input "0773544169"
type input "0901881887"
type input "60.000"
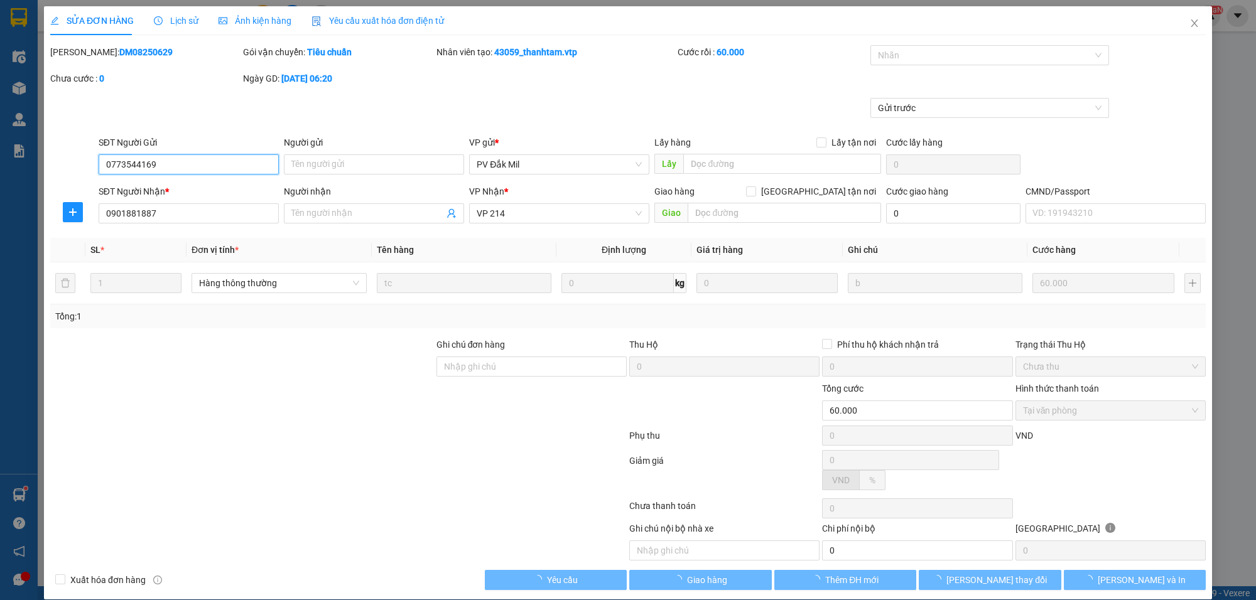
type input "3.000"
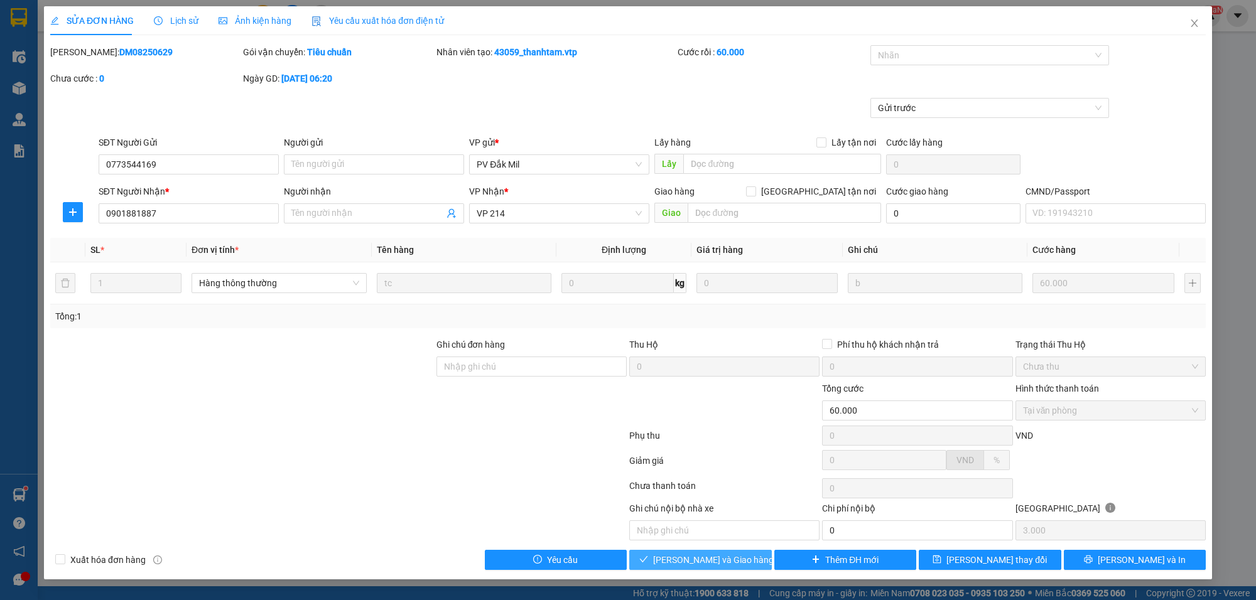
click at [736, 562] on span "[PERSON_NAME] và Giao hàng" at bounding box center [713, 560] width 121 height 14
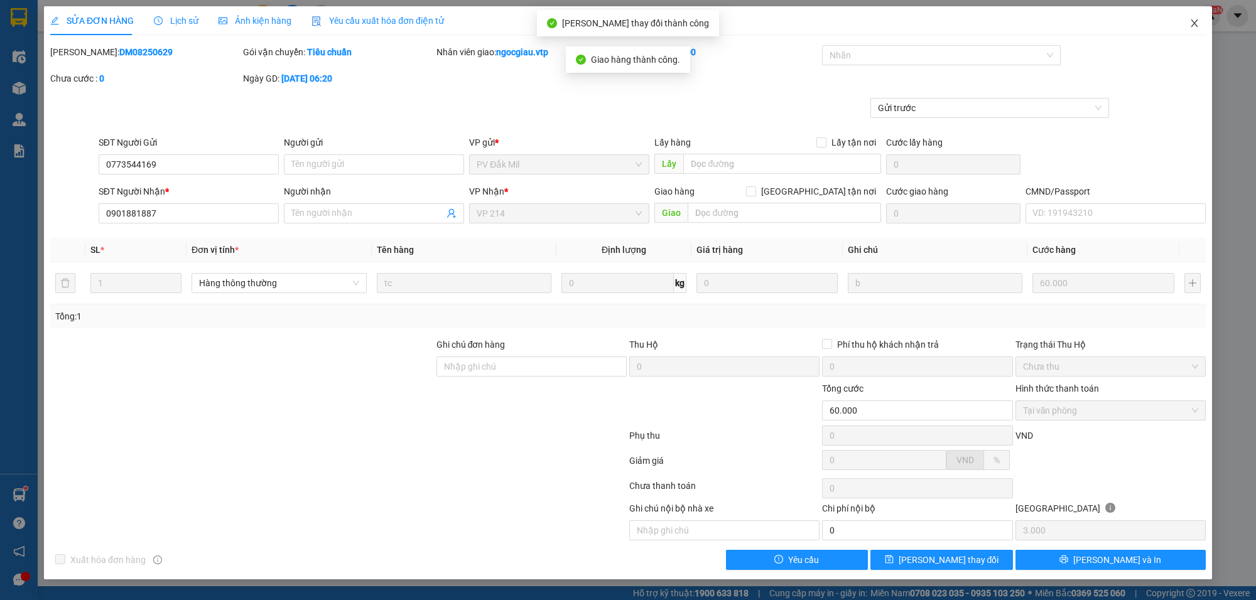
click at [1194, 19] on icon "close" at bounding box center [1194, 23] width 10 height 10
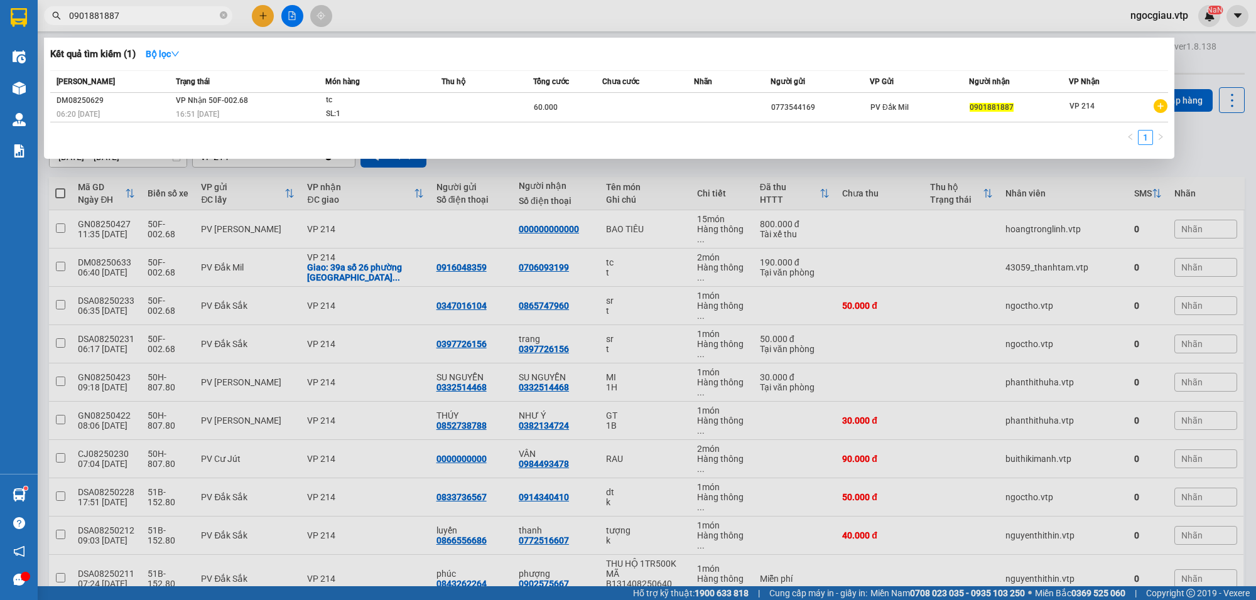
click at [162, 19] on input "0901881887" at bounding box center [143, 16] width 148 height 14
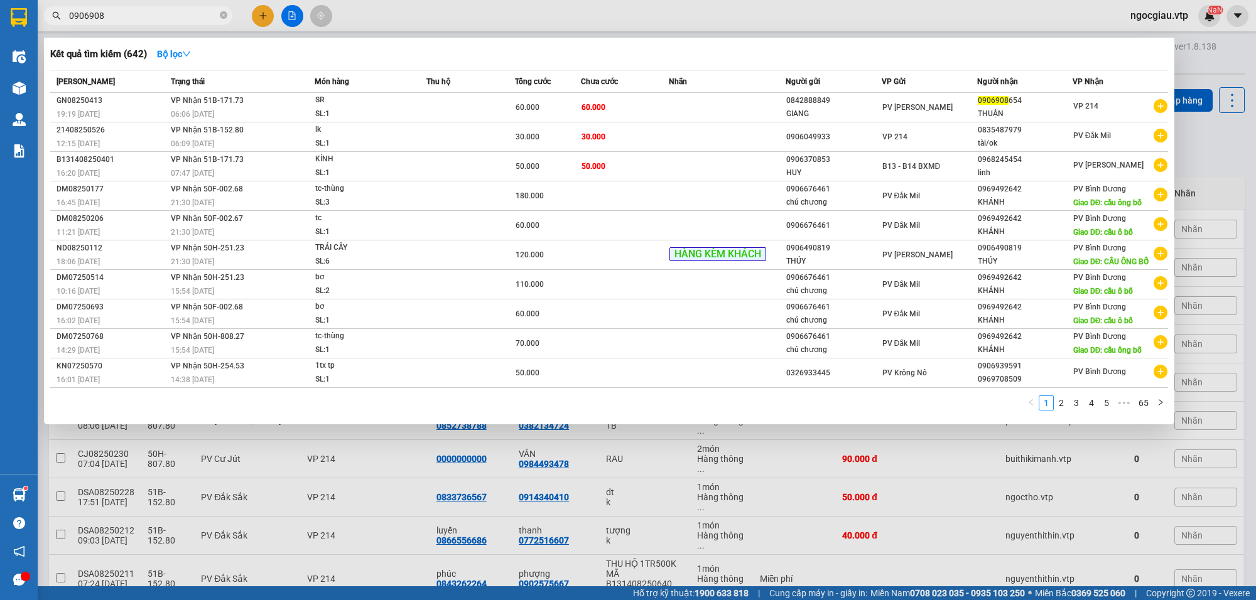
type input "0906908"
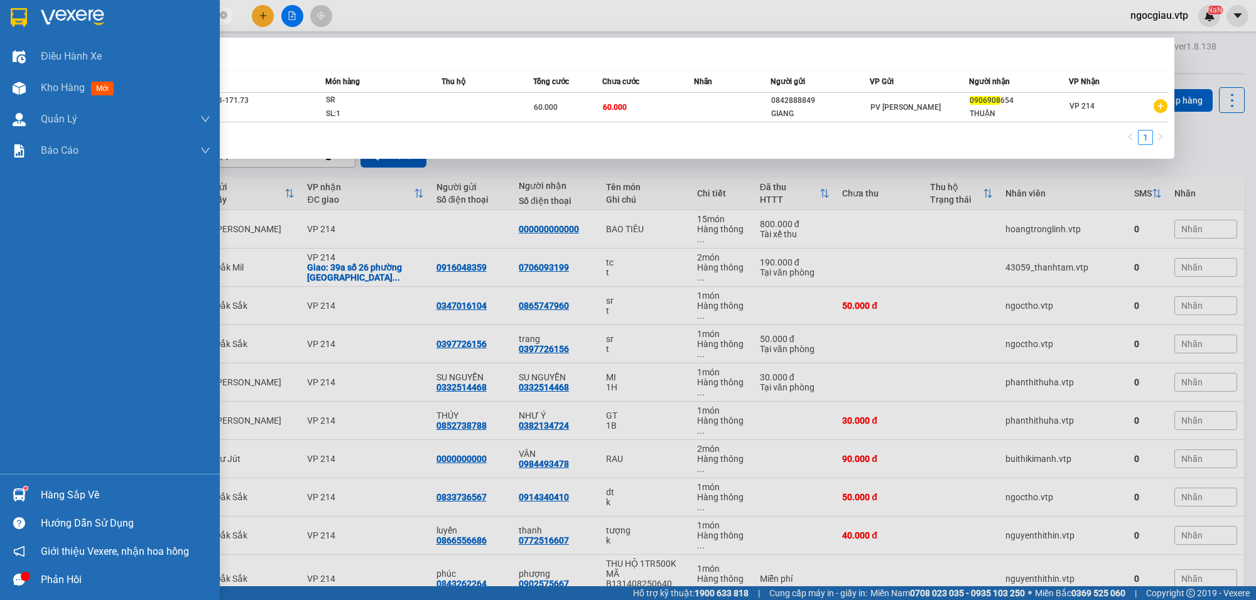
click at [24, 495] on img at bounding box center [19, 495] width 13 height 13
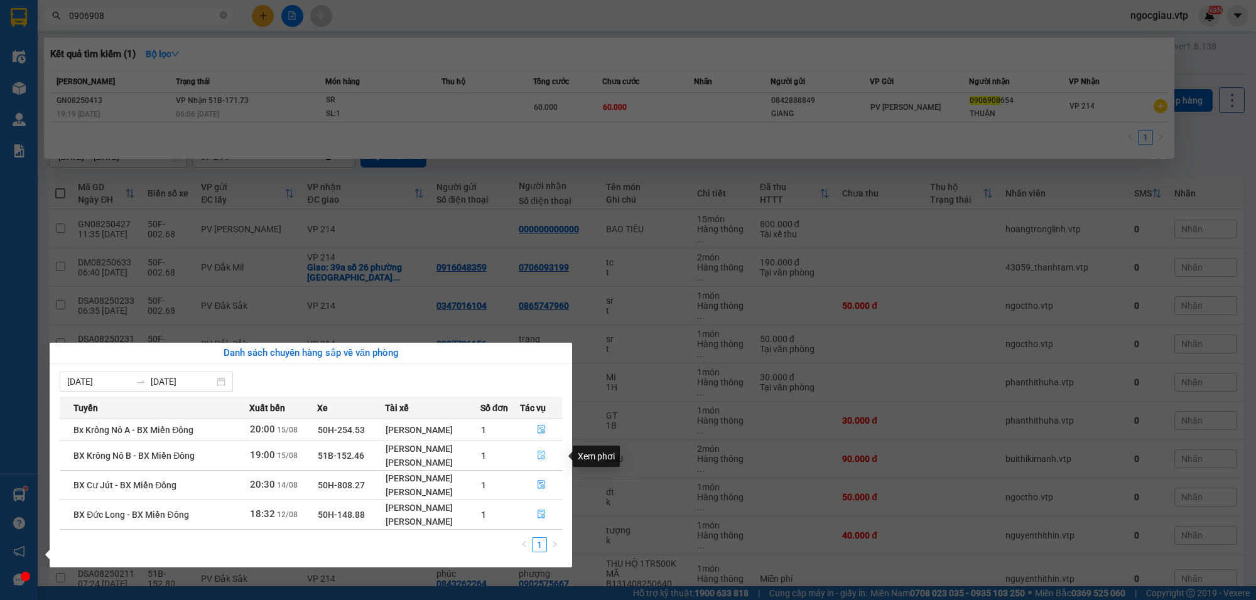
click at [550, 455] on button "button" at bounding box center [541, 456] width 41 height 20
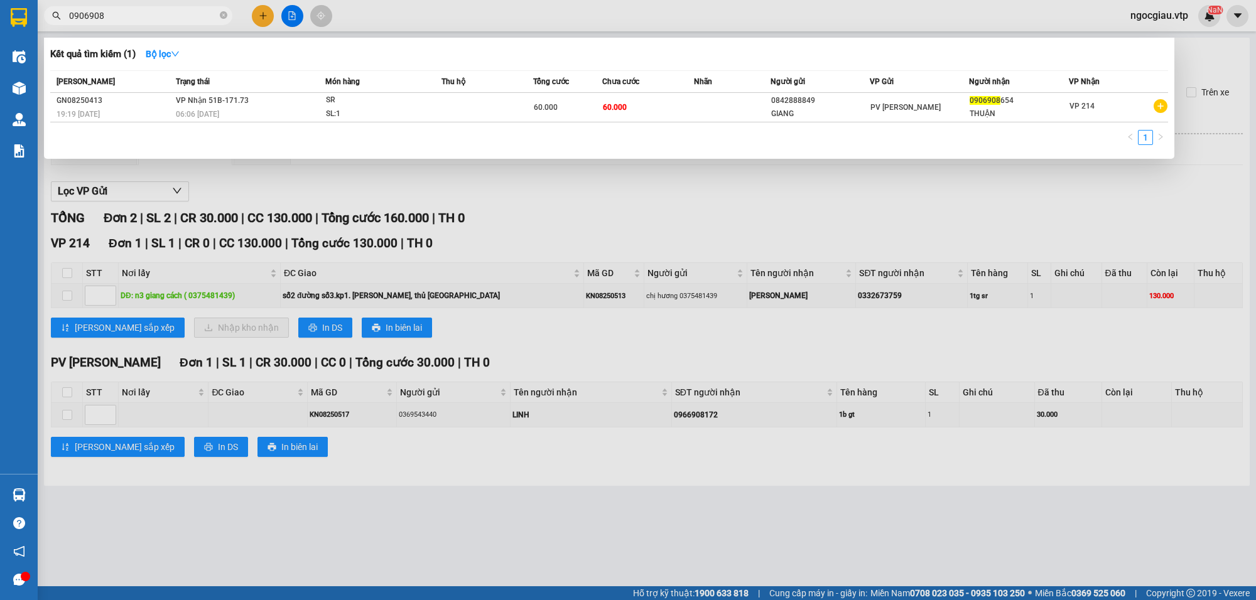
drag, startPoint x: 791, startPoint y: 219, endPoint x: 783, endPoint y: 222, distance: 8.7
click at [791, 220] on div at bounding box center [628, 300] width 1256 height 600
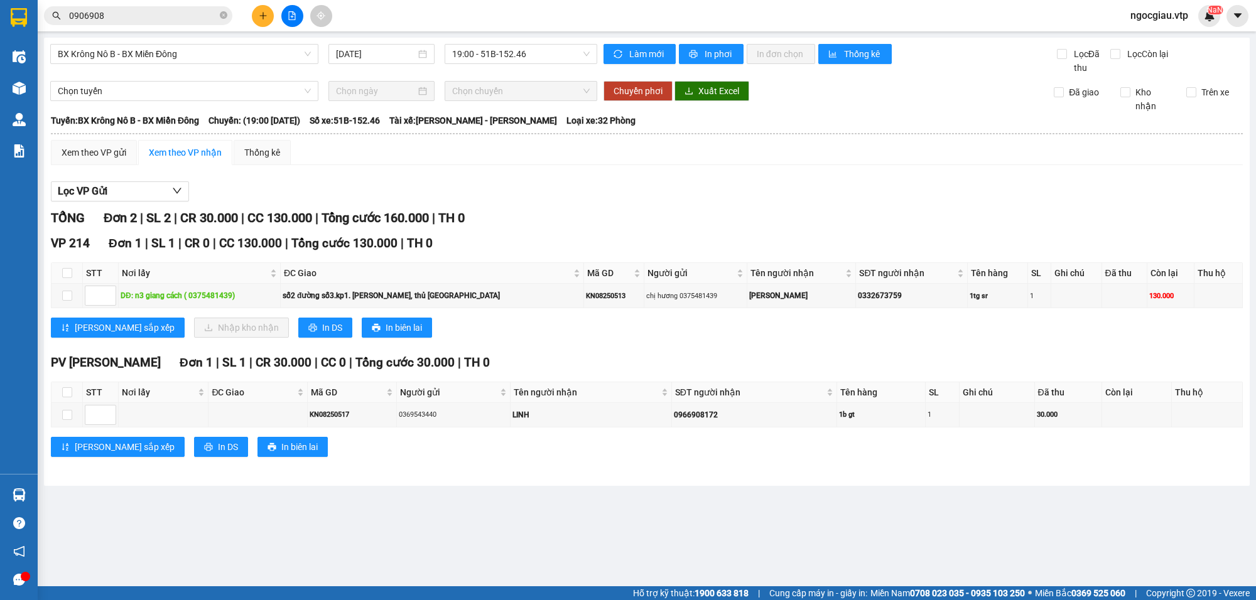
click at [192, 19] on input "0906908" at bounding box center [143, 16] width 148 height 14
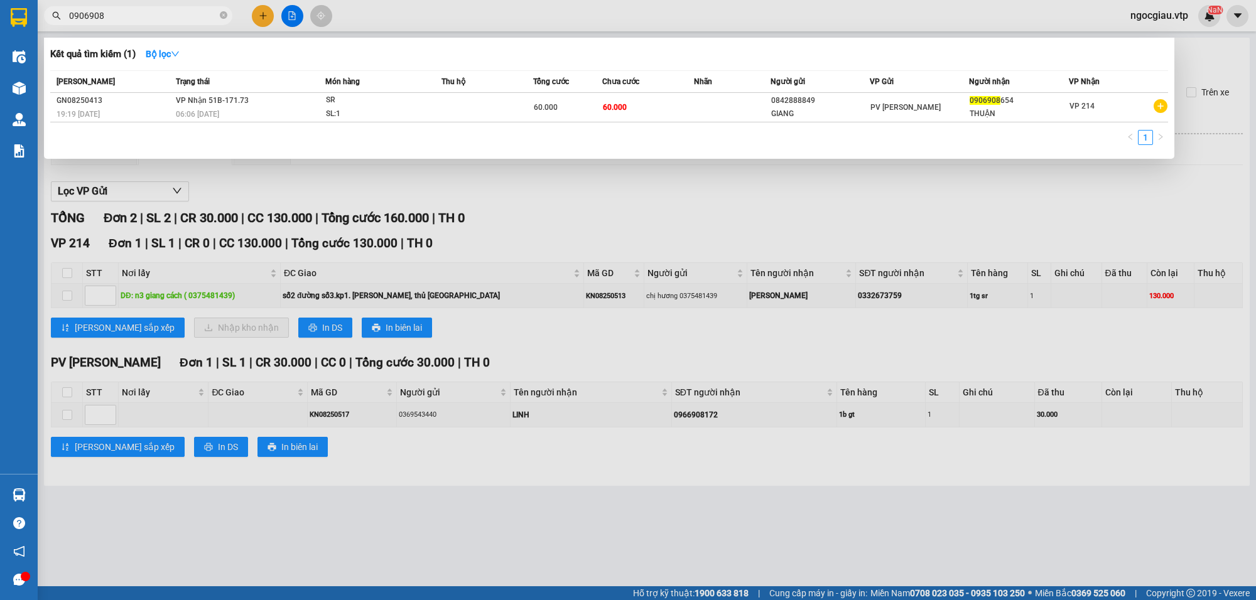
click at [192, 19] on input "0906908" at bounding box center [143, 16] width 148 height 14
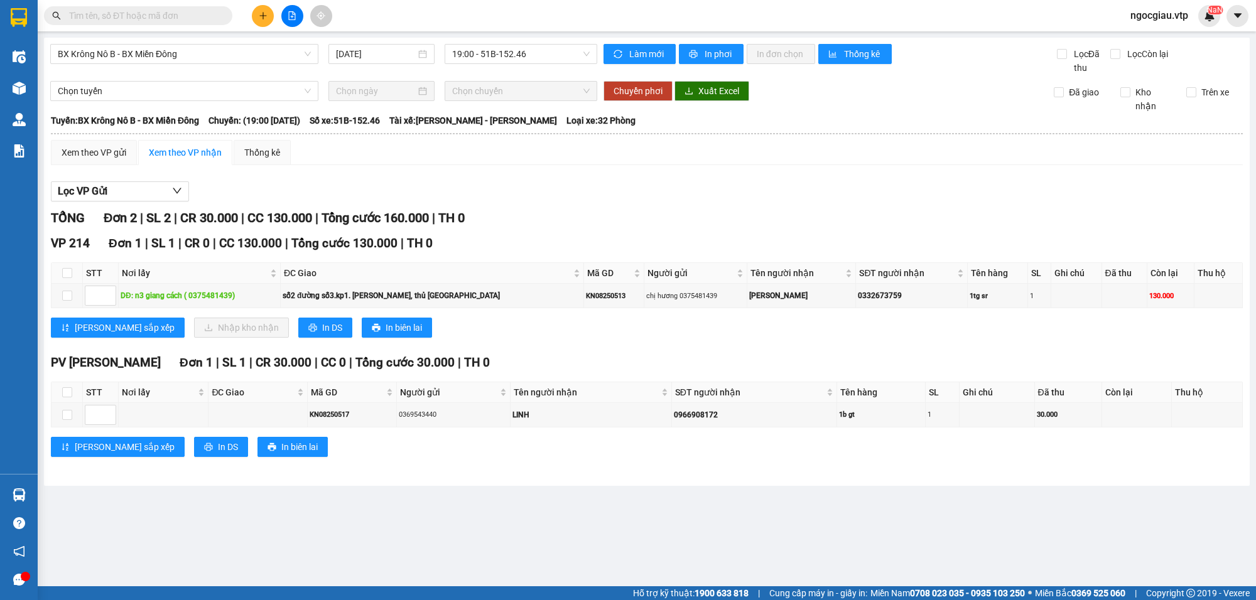
click at [192, 19] on input "text" at bounding box center [143, 16] width 148 height 14
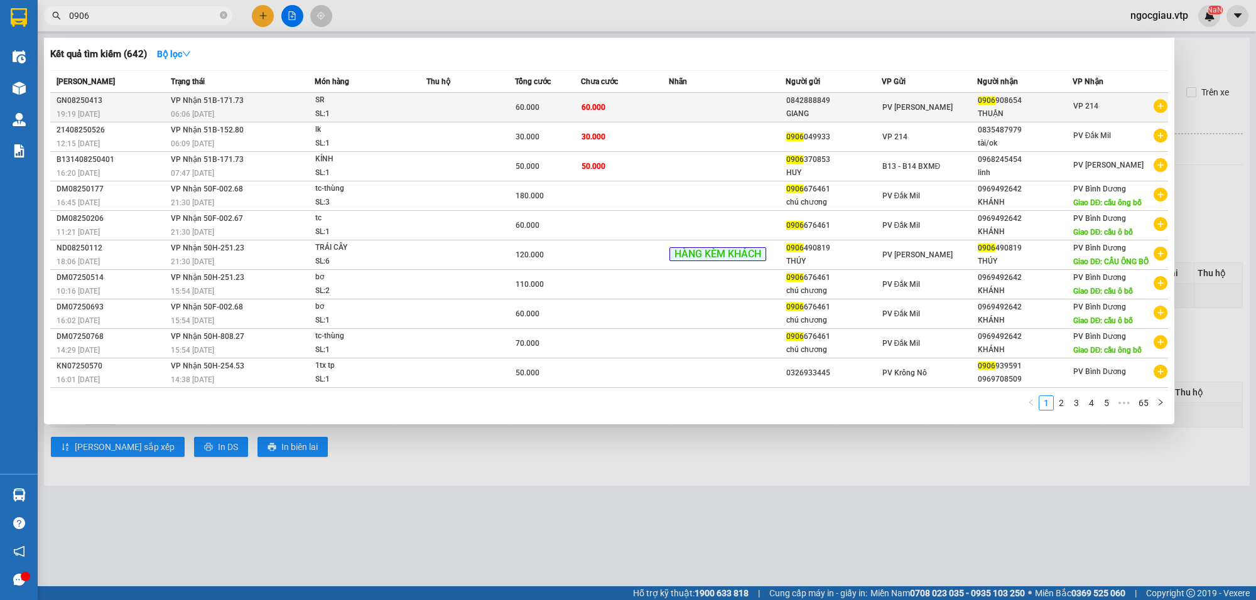
type input "0906"
click at [394, 101] on div "SR" at bounding box center [362, 101] width 94 height 14
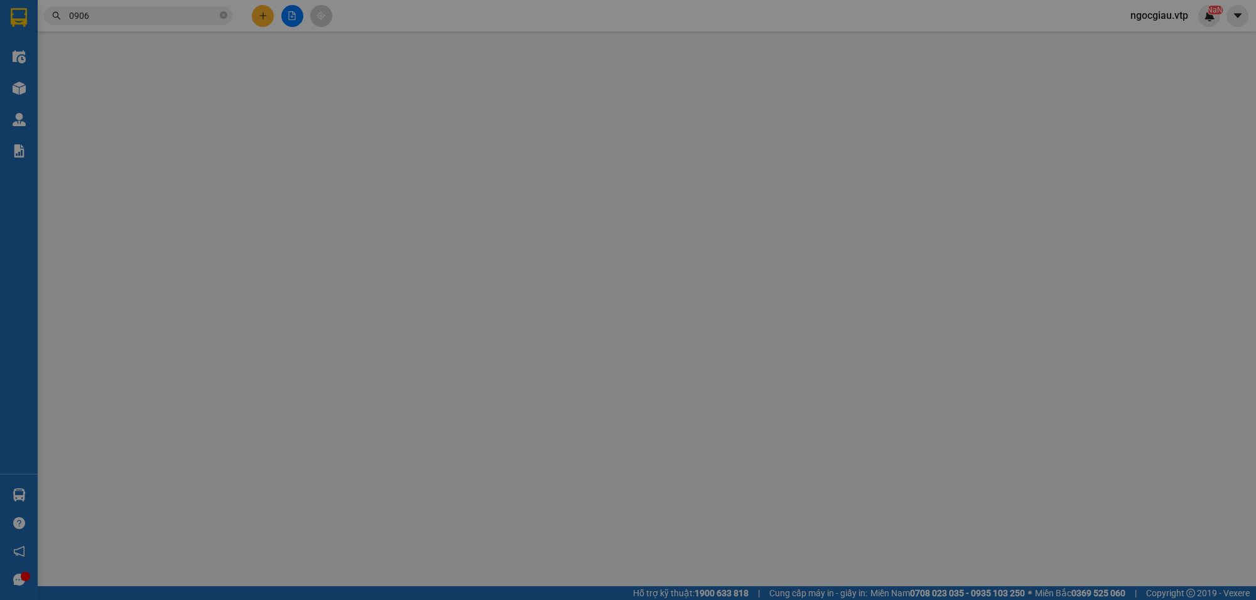
type input "0842888849"
type input "GIANG"
type input "0906908654"
type input "THUẬN"
type input "60.000"
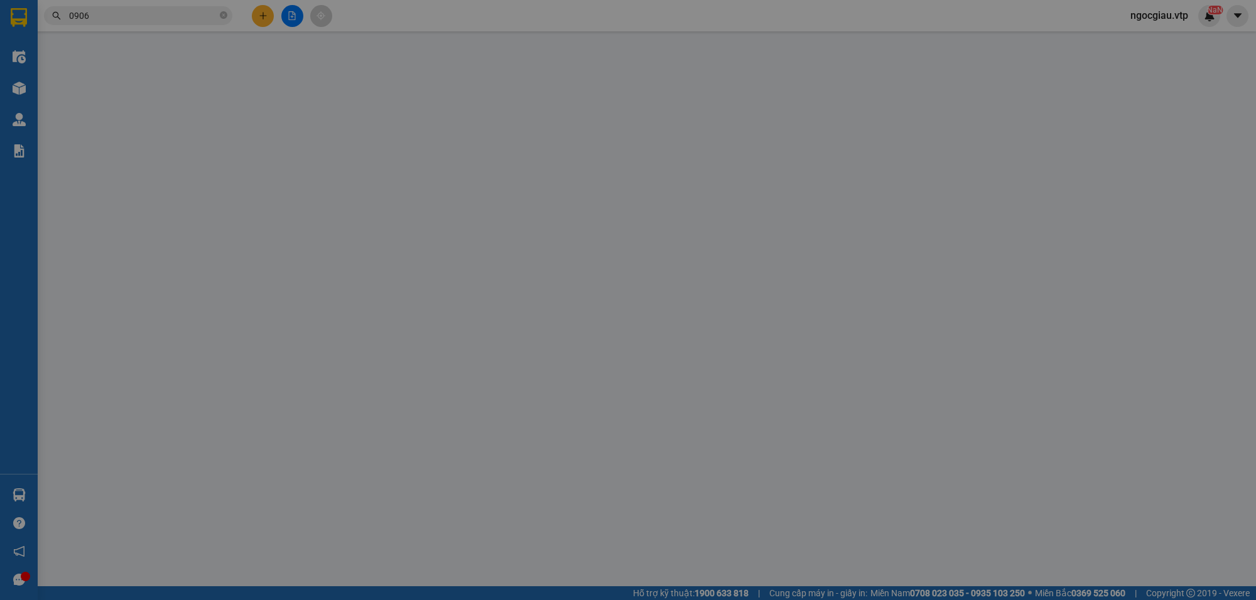
type input "60.000"
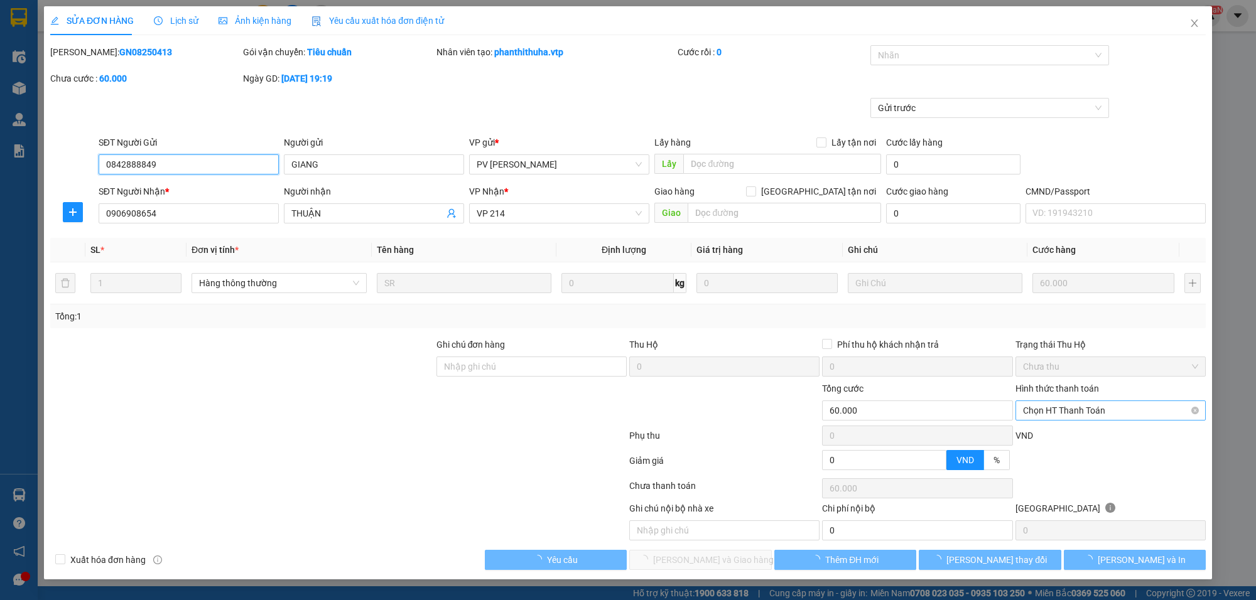
type input "3.000"
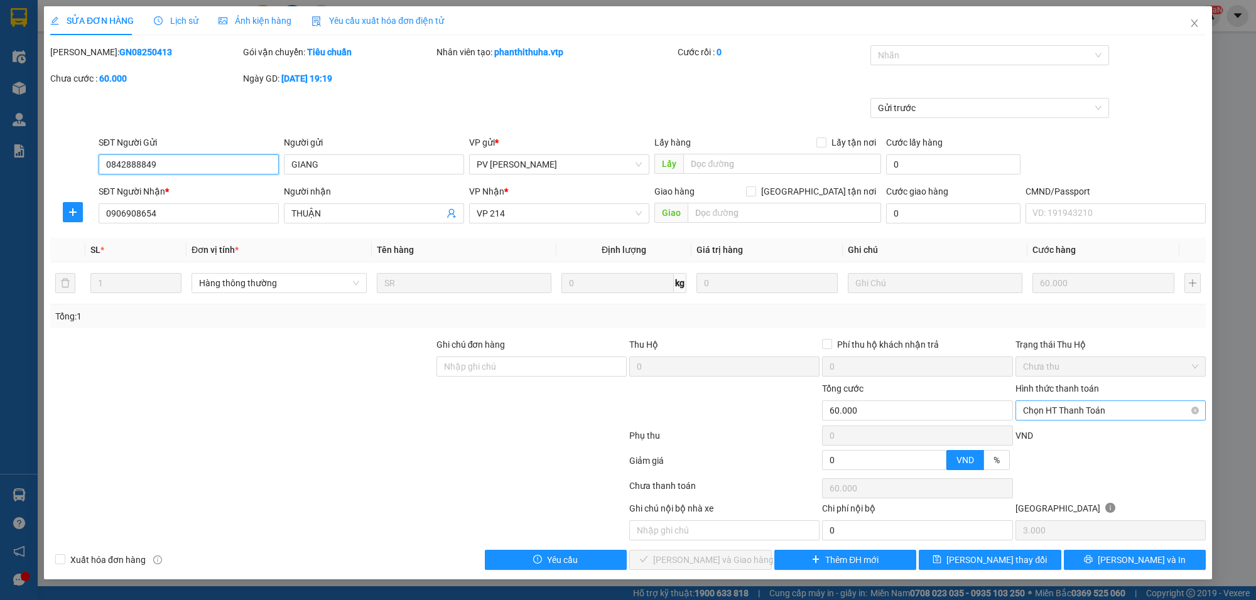
click at [1084, 405] on span "Chọn HT Thanh Toán" at bounding box center [1110, 410] width 175 height 19
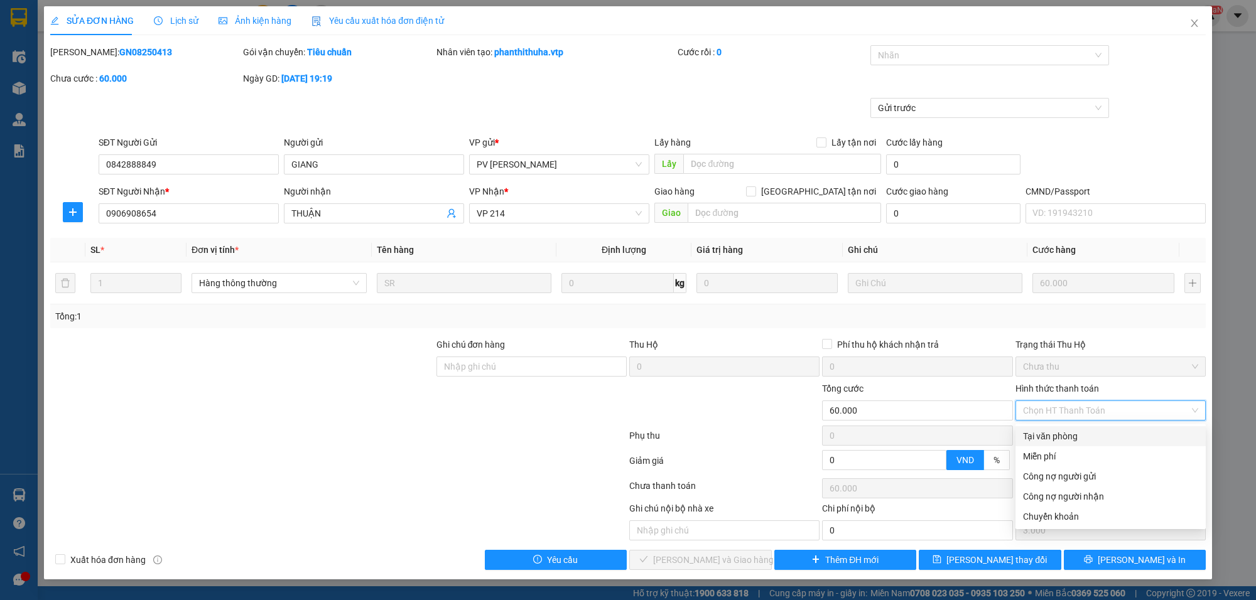
click at [1068, 437] on div "Tại văn phòng" at bounding box center [1110, 437] width 175 height 14
type input "0"
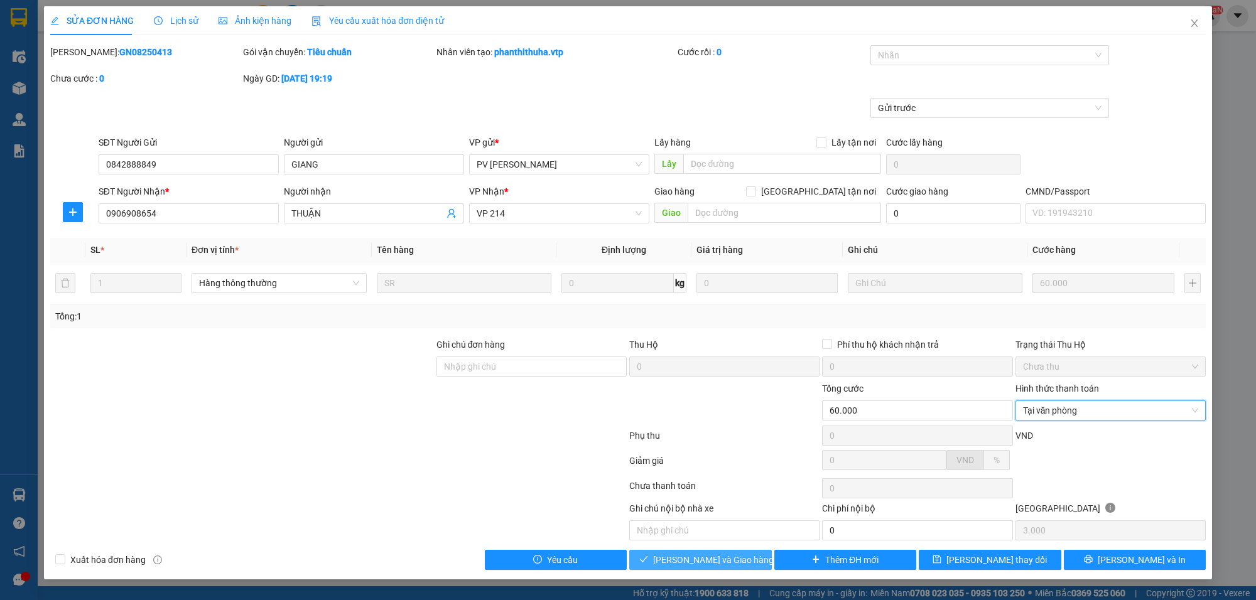
click at [710, 558] on span "[PERSON_NAME] và Giao hàng" at bounding box center [713, 560] width 121 height 14
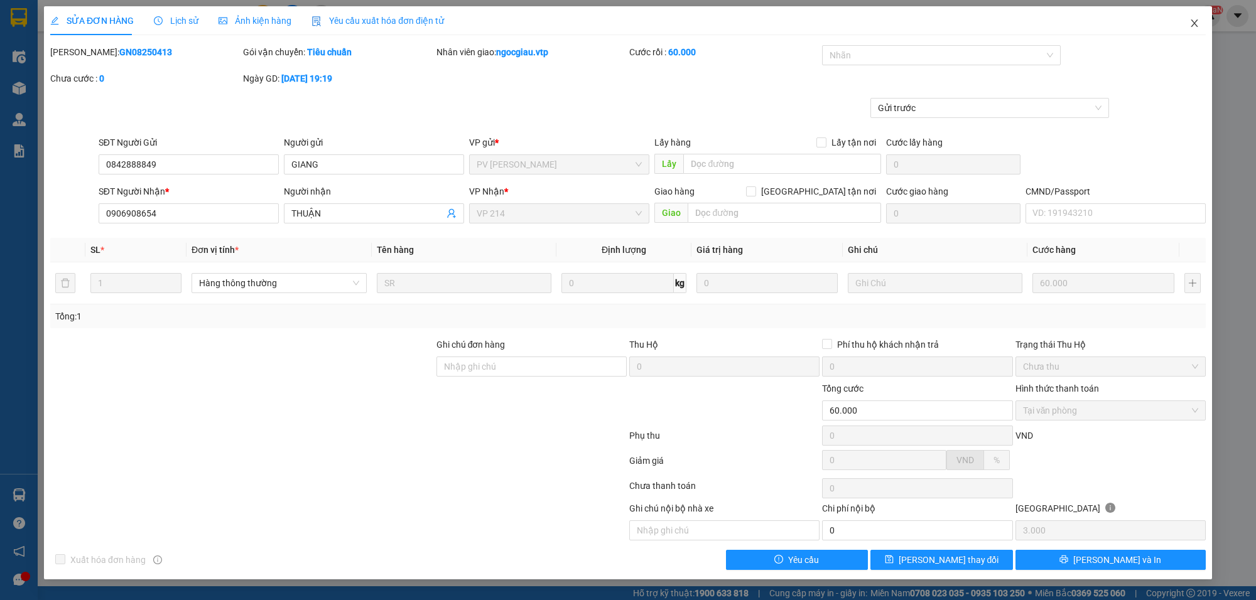
drag, startPoint x: 1194, startPoint y: 19, endPoint x: 818, endPoint y: 20, distance: 375.5
click at [1194, 20] on icon "close" at bounding box center [1194, 23] width 10 height 10
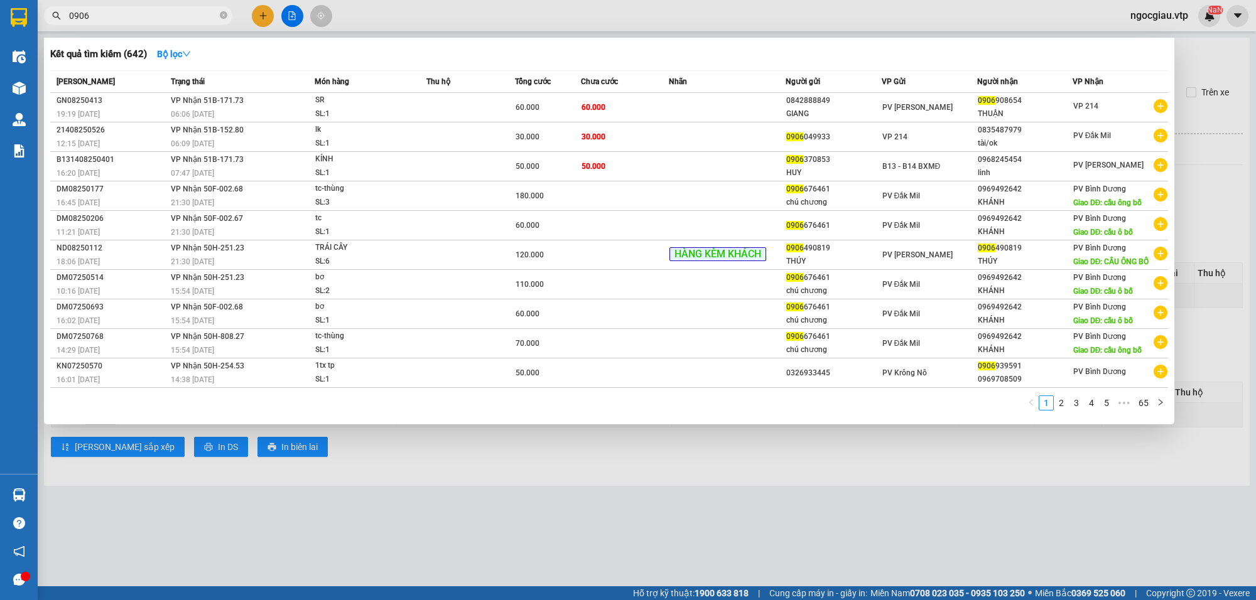
click at [154, 16] on input "0906" at bounding box center [143, 16] width 148 height 14
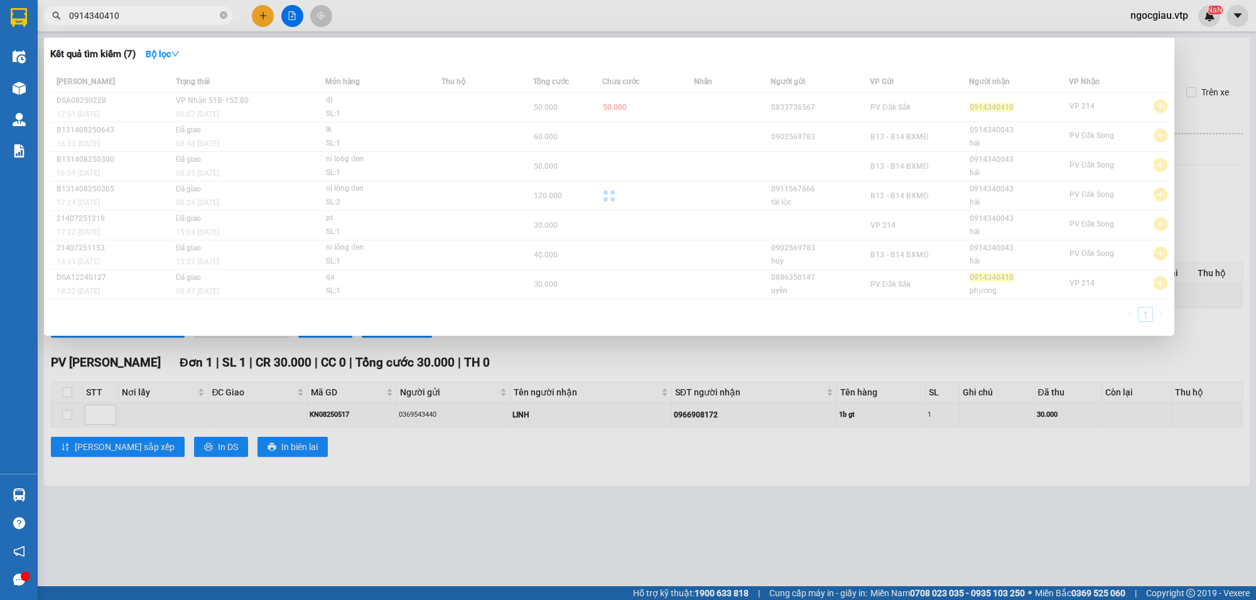
type input "0914340410"
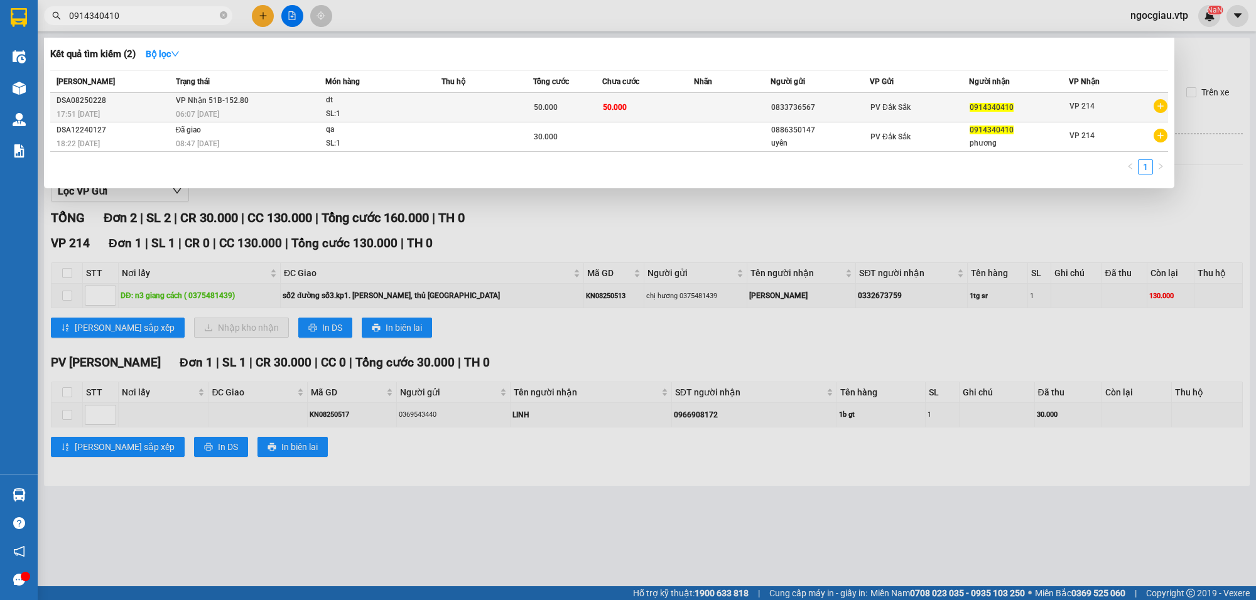
click at [648, 99] on td "50.000" at bounding box center [648, 108] width 92 height 30
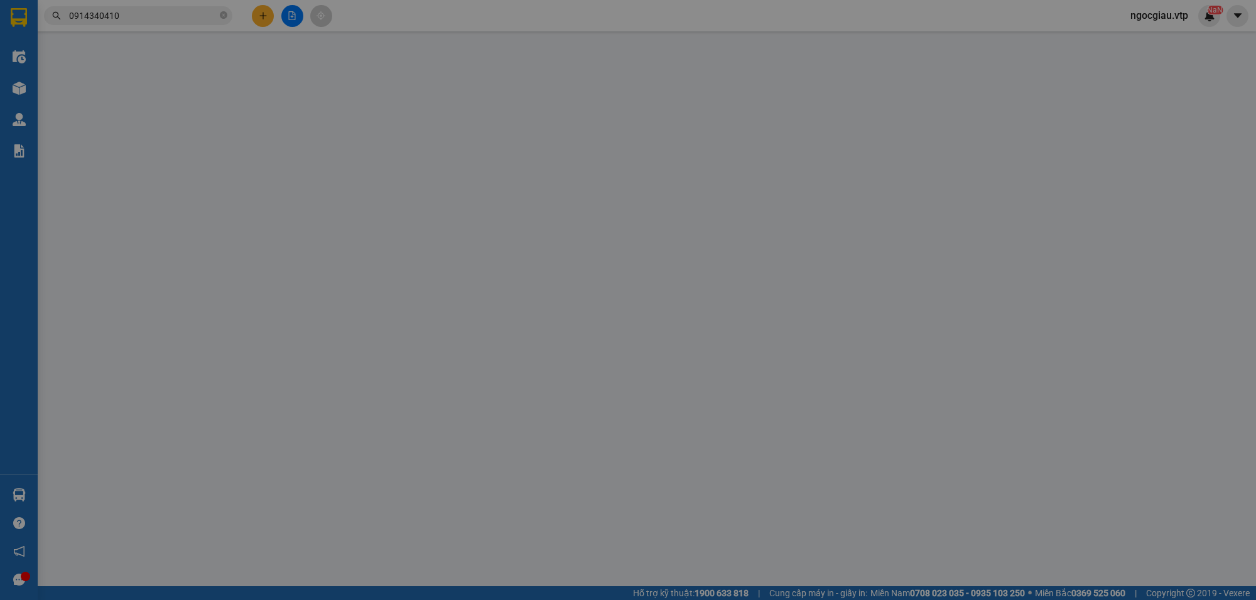
type input "0833736567"
type input "0914340410"
type input "50.000"
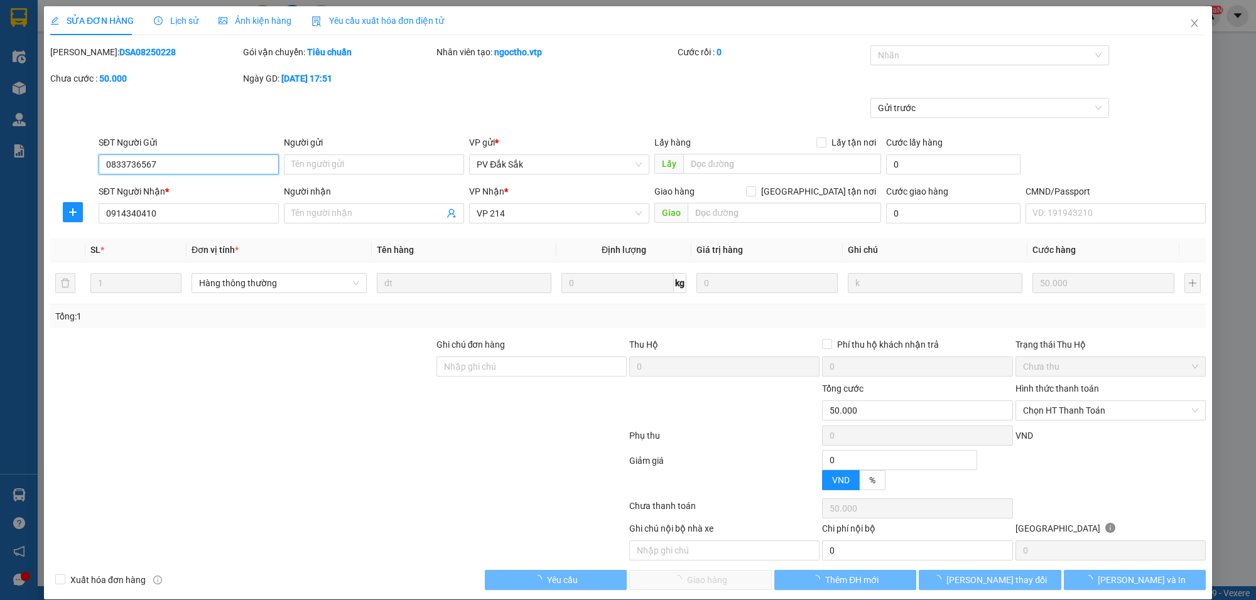
type input "2.500"
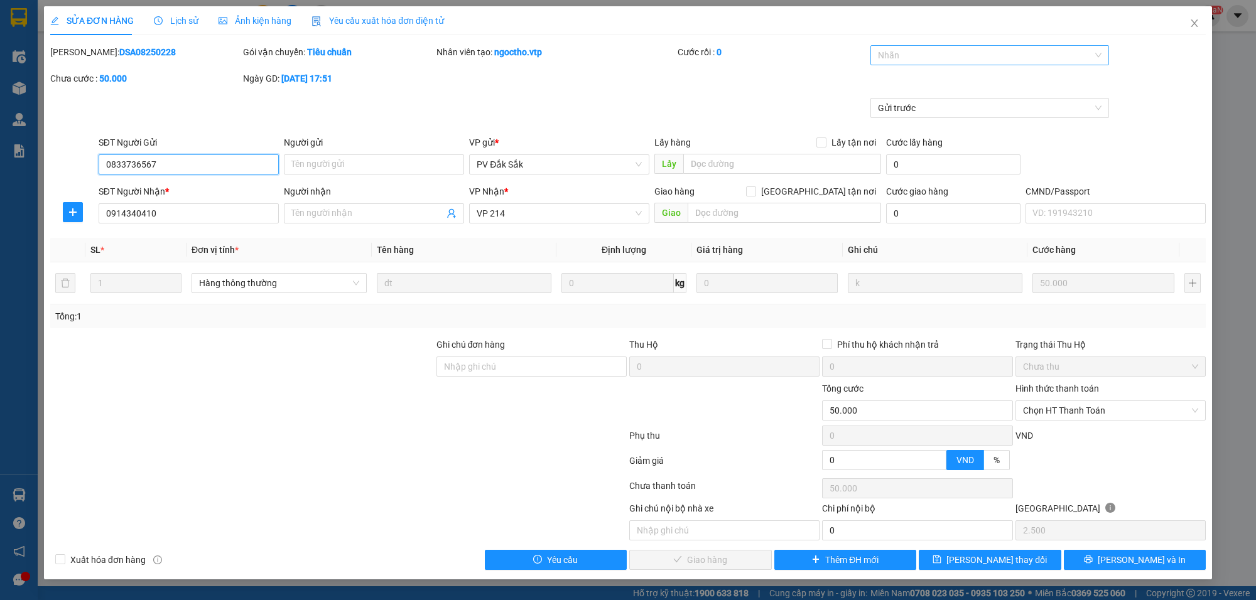
click at [906, 55] on div at bounding box center [984, 55] width 220 height 15
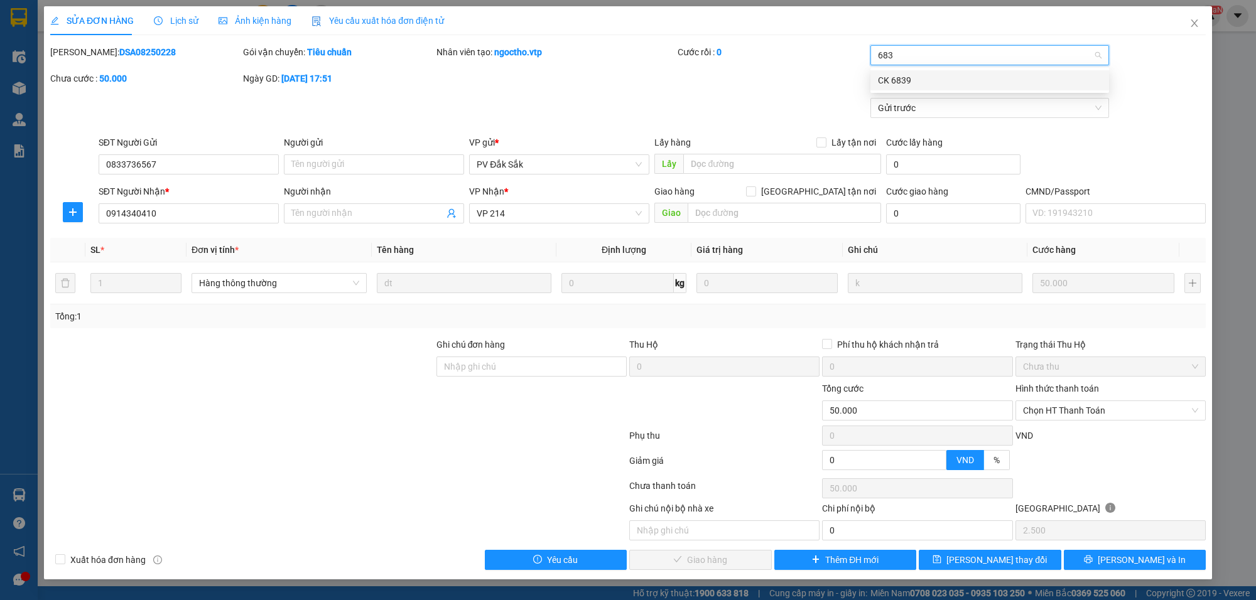
type input "6839"
click at [909, 83] on div "CK 6839" at bounding box center [990, 80] width 224 height 14
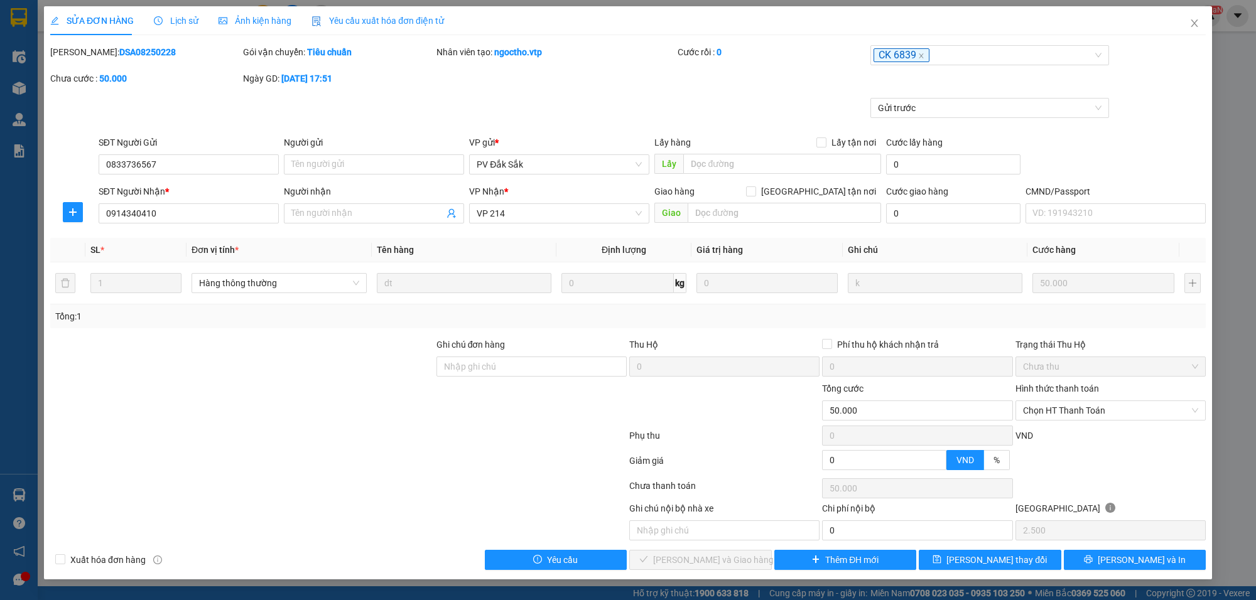
click at [1175, 91] on div "Mã ĐH: DSA08250228 Gói vận chuyển: Tiêu chuẩn Nhân viên tạo: ngoctho.vtp Cước r…" at bounding box center [628, 71] width 1158 height 53
click at [1083, 413] on span "Chọn HT Thanh Toán" at bounding box center [1110, 410] width 175 height 19
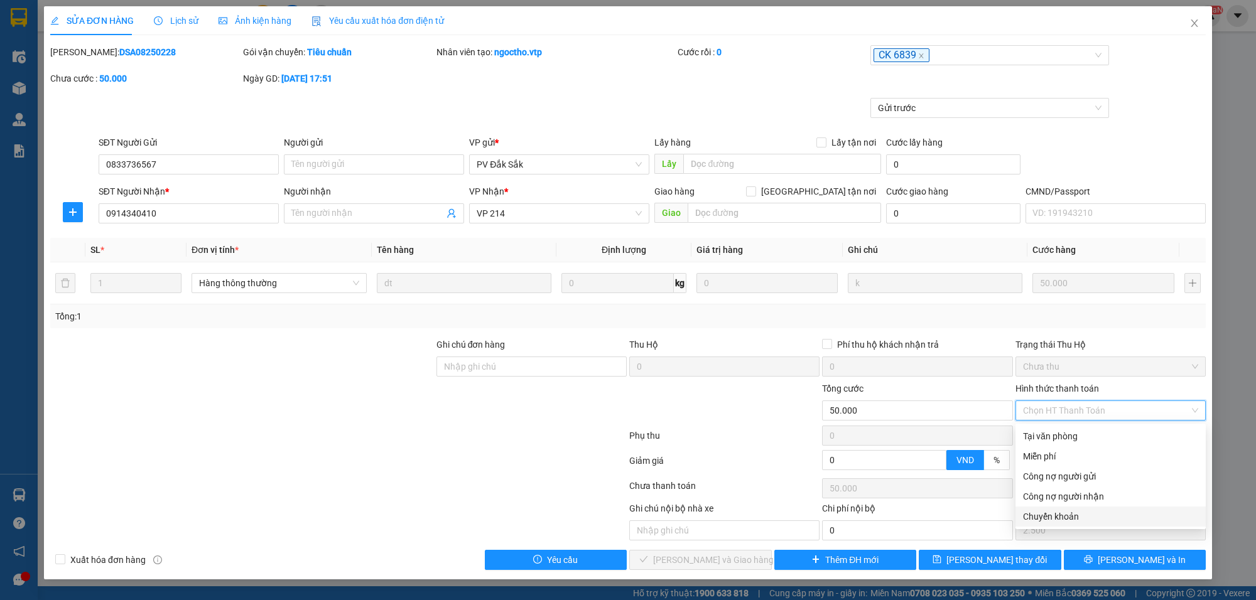
click at [1060, 515] on div "Chuyển khoản" at bounding box center [1110, 517] width 175 height 14
type input "0"
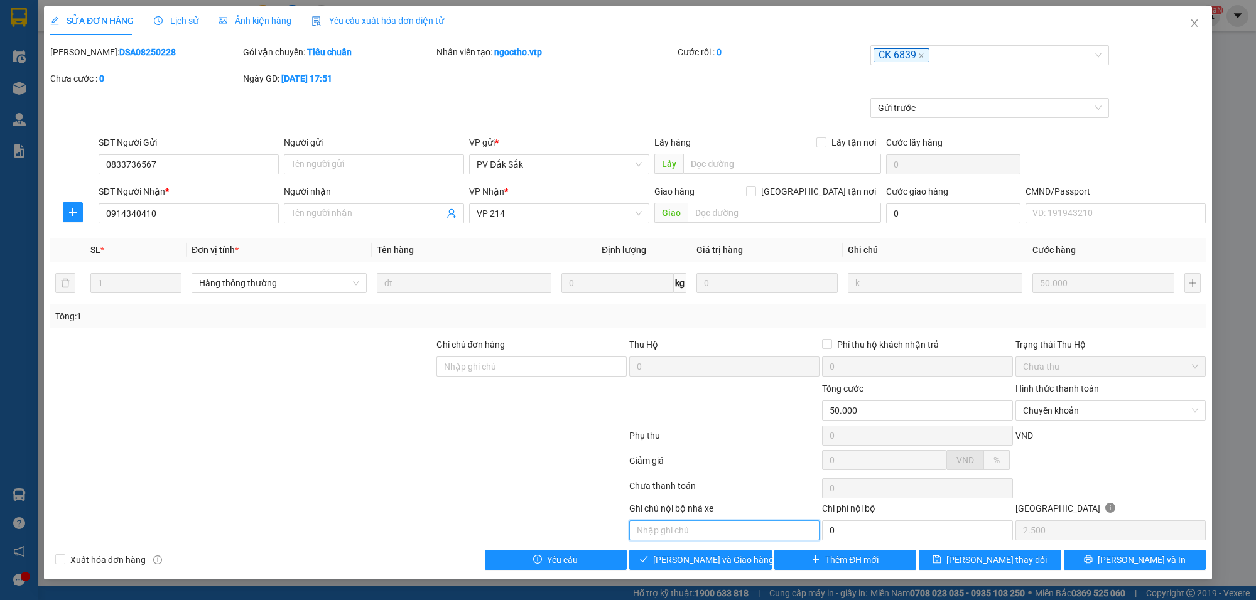
click at [671, 538] on input "text" at bounding box center [724, 531] width 190 height 20
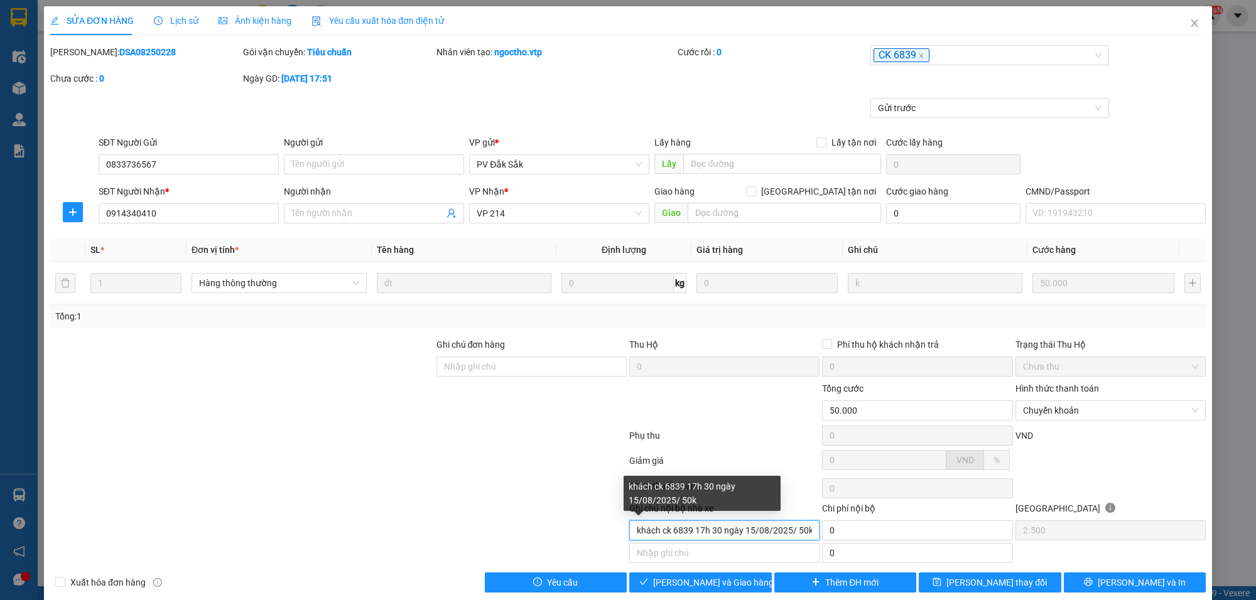
click at [716, 534] on input "khách ck 6839 17h 30 ngày 15/08/2025/ 50k" at bounding box center [724, 531] width 190 height 20
click at [794, 535] on input "khách ck 6839 17h 31 ngày 15/08/2025/ 50k" at bounding box center [724, 531] width 190 height 20
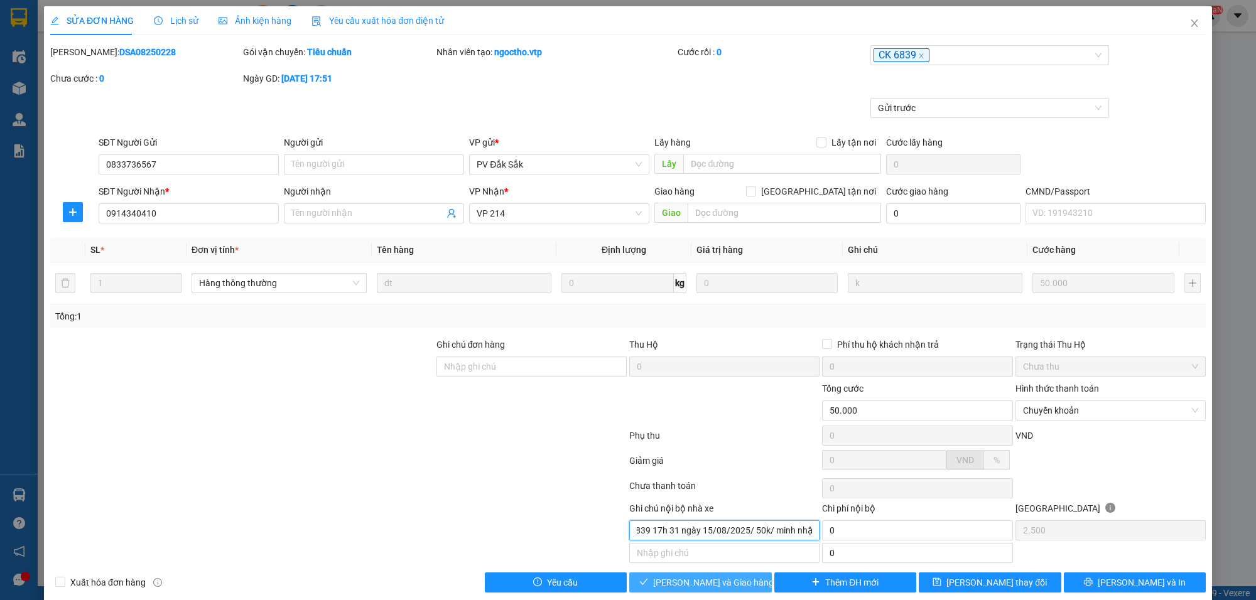
type input "khách ck 6839 17h 31 ngày 15/08/2025/ 50k/ minh nhật"
click at [735, 586] on button "[PERSON_NAME] và Giao hàng" at bounding box center [700, 583] width 143 height 20
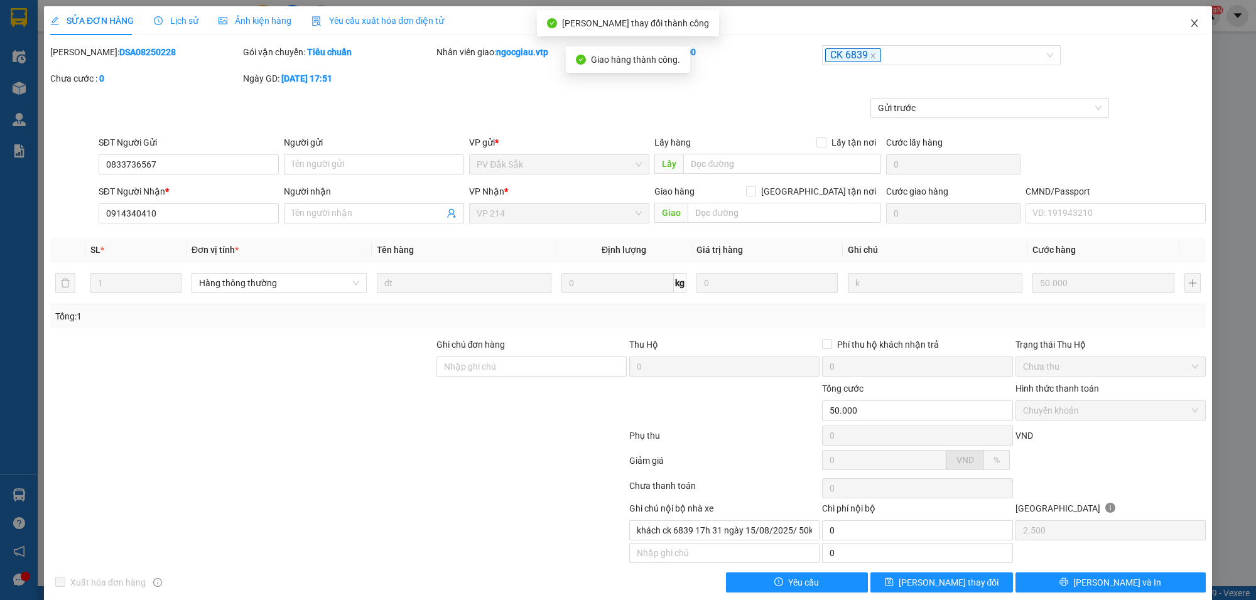
click at [1189, 22] on icon "close" at bounding box center [1194, 23] width 10 height 10
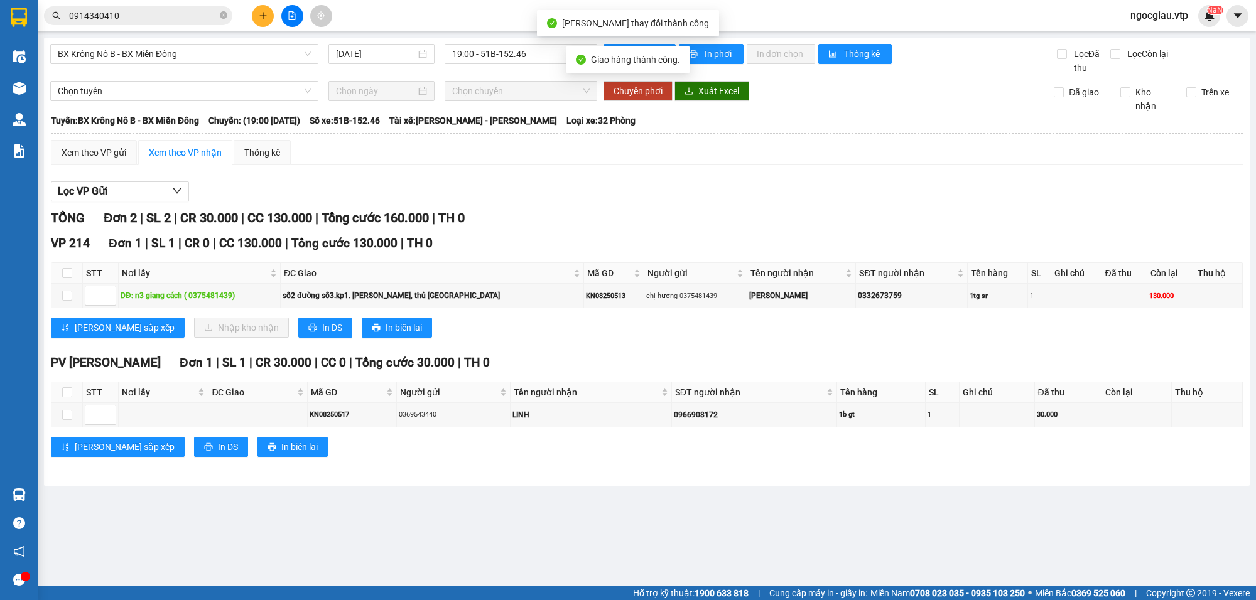
click at [133, 25] on div "Kết quả tìm kiếm ( 2 ) Bộ lọc Mã ĐH Trạng thái Món hàng Thu hộ Tổng cước Chưa c…" at bounding box center [122, 16] width 245 height 22
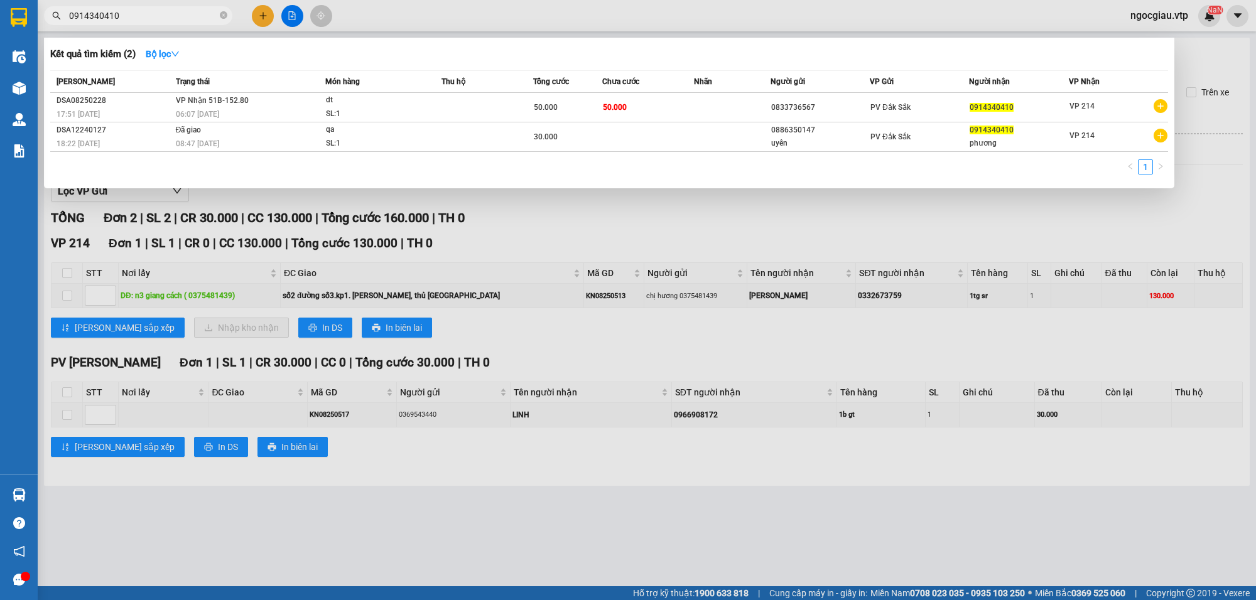
click at [132, 19] on input "0914340410" at bounding box center [143, 16] width 148 height 14
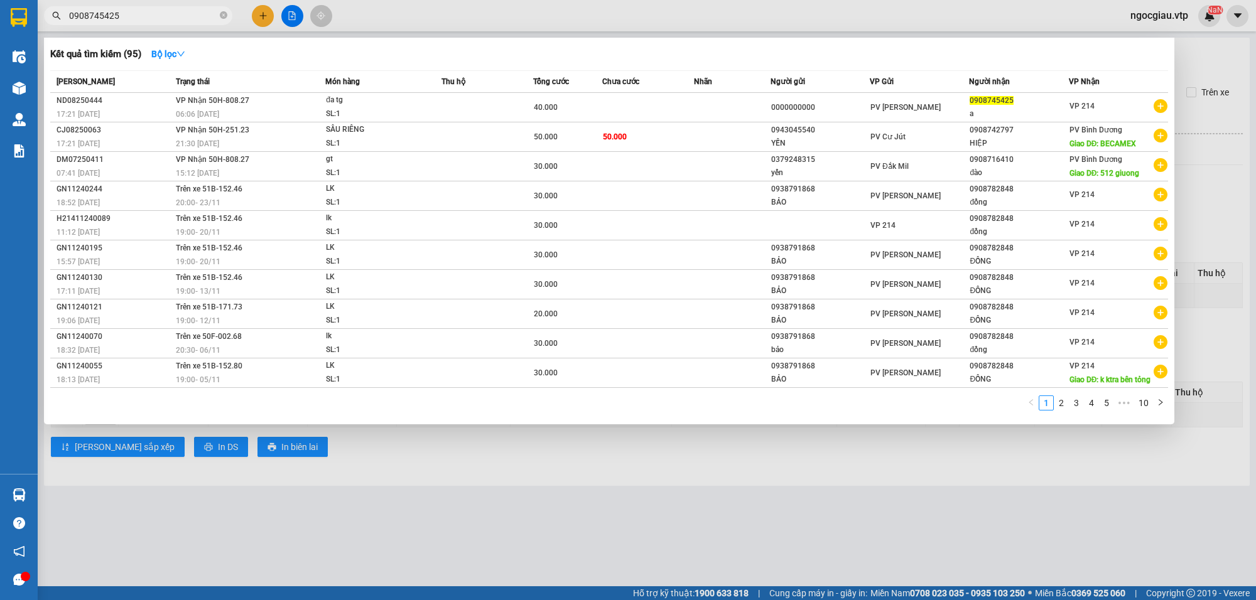
type input "0908745425"
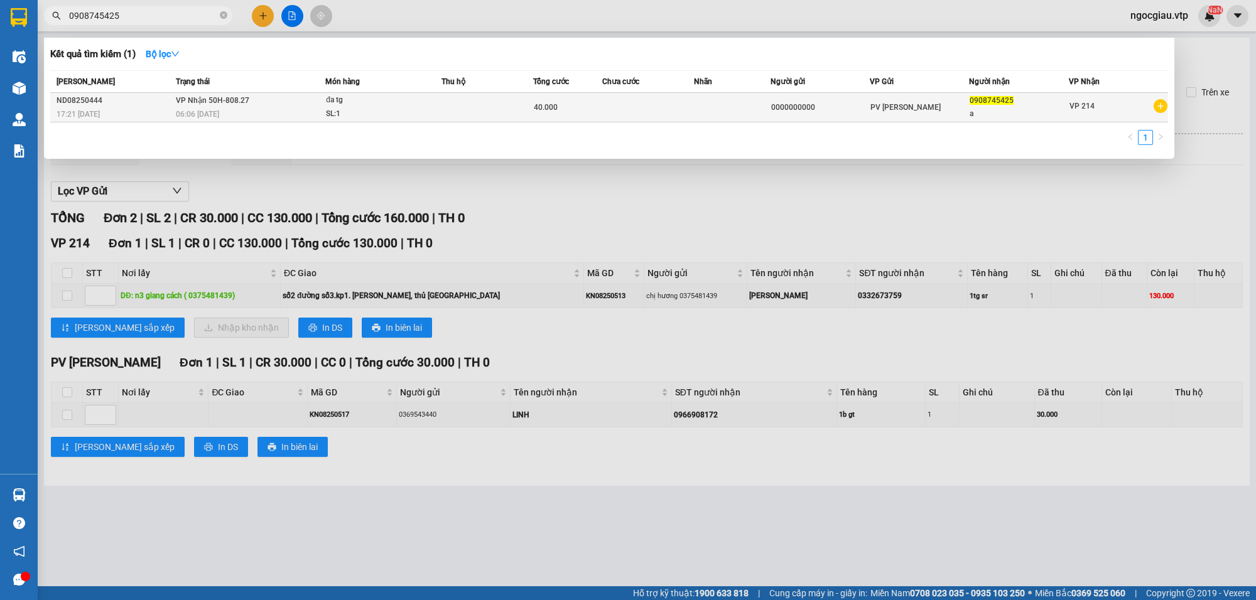
click at [587, 108] on div "40.000" at bounding box center [568, 107] width 68 height 14
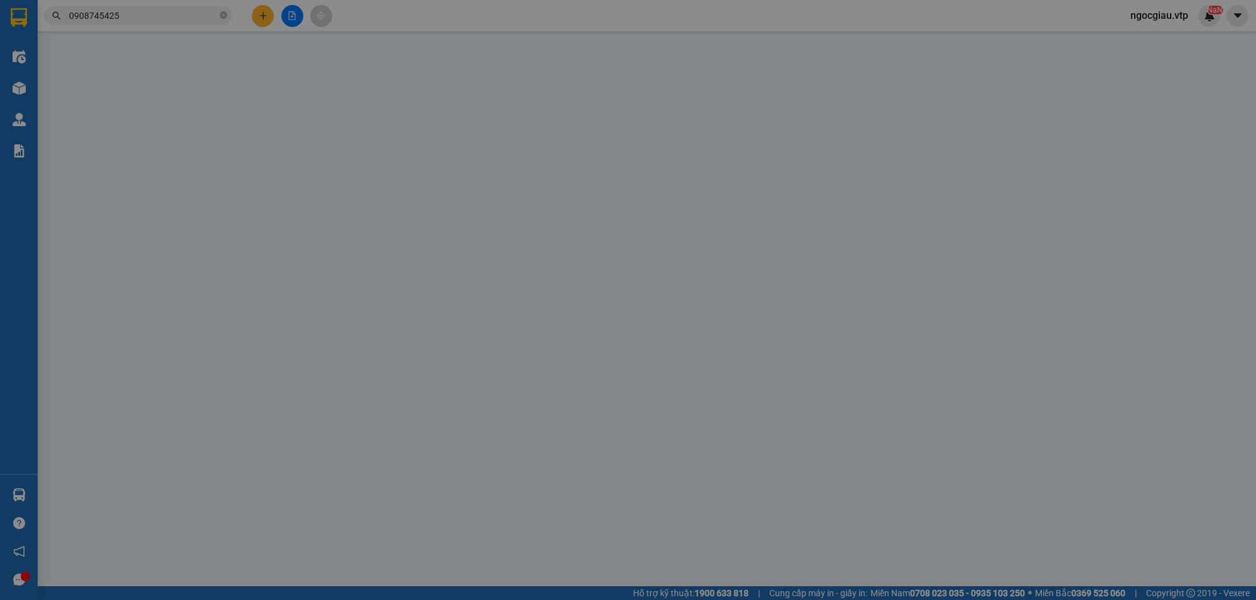
type input "0000000000"
type input "0908745425"
type input "a"
type input "40.000"
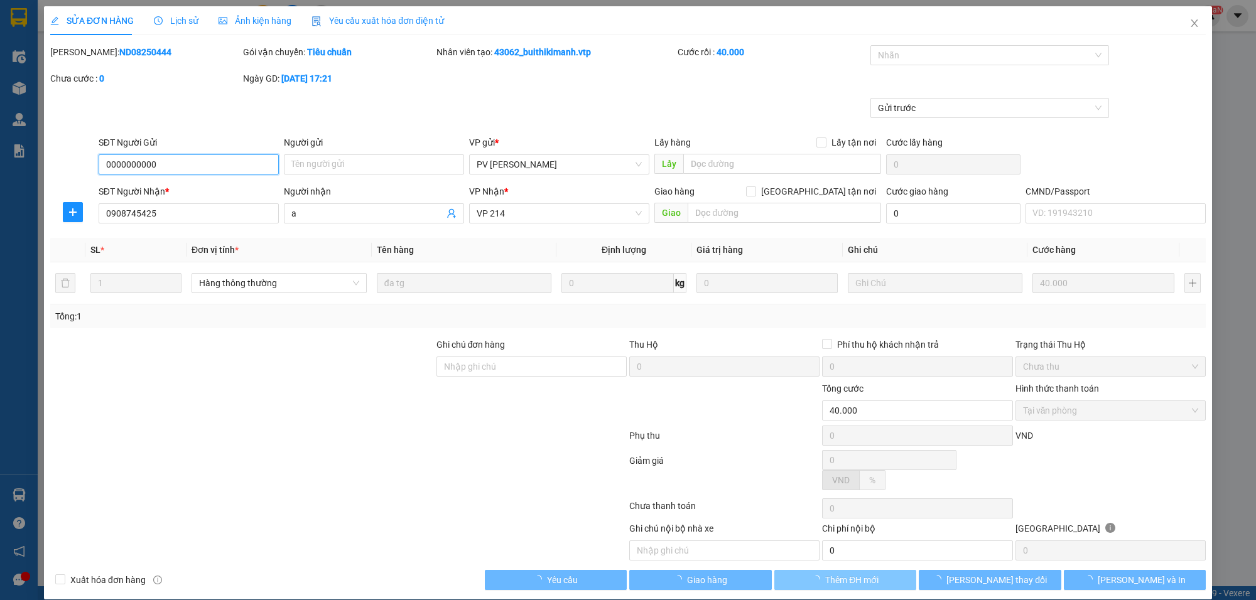
type input "2.000"
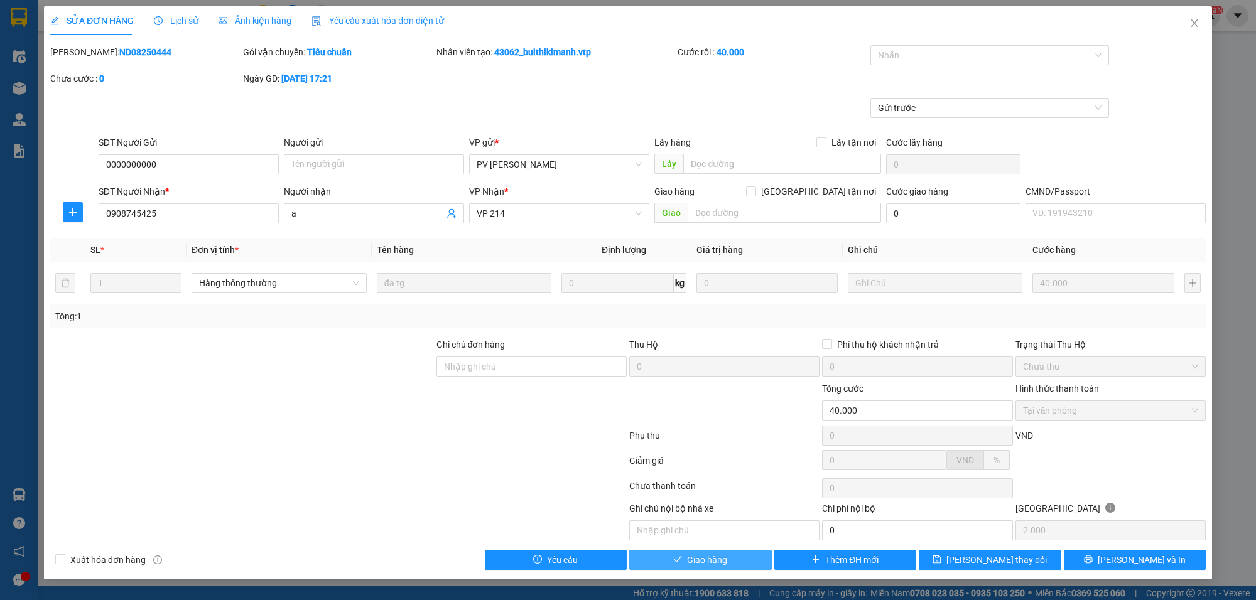
click at [705, 570] on button "Giao hàng" at bounding box center [700, 560] width 143 height 20
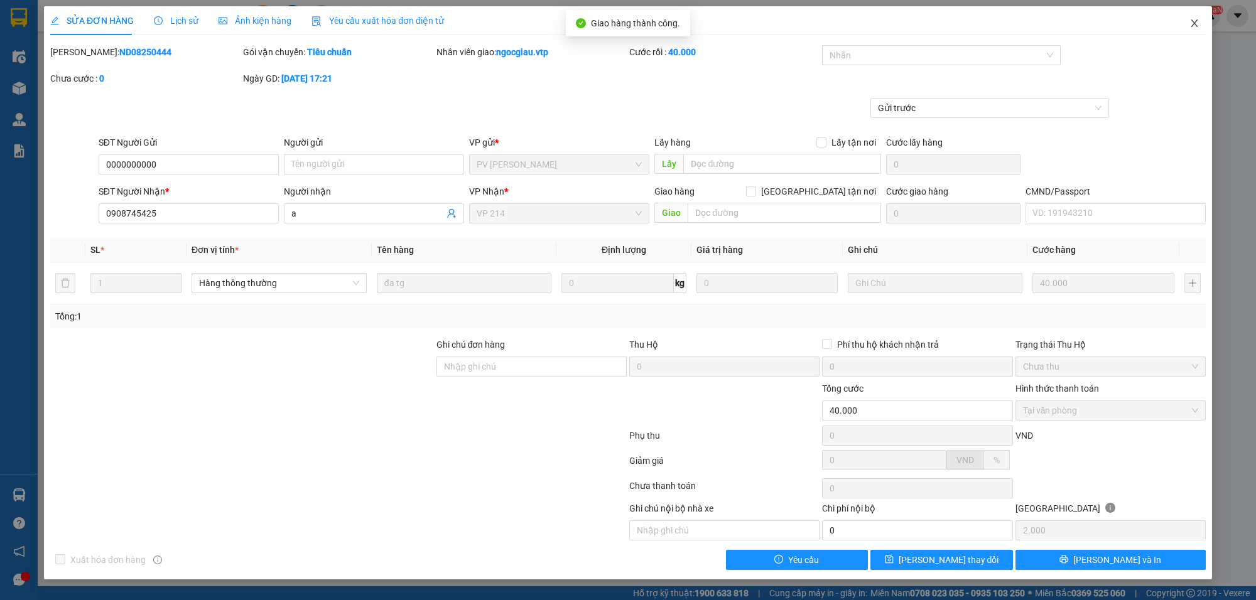
click at [1190, 24] on icon "close" at bounding box center [1194, 23] width 10 height 10
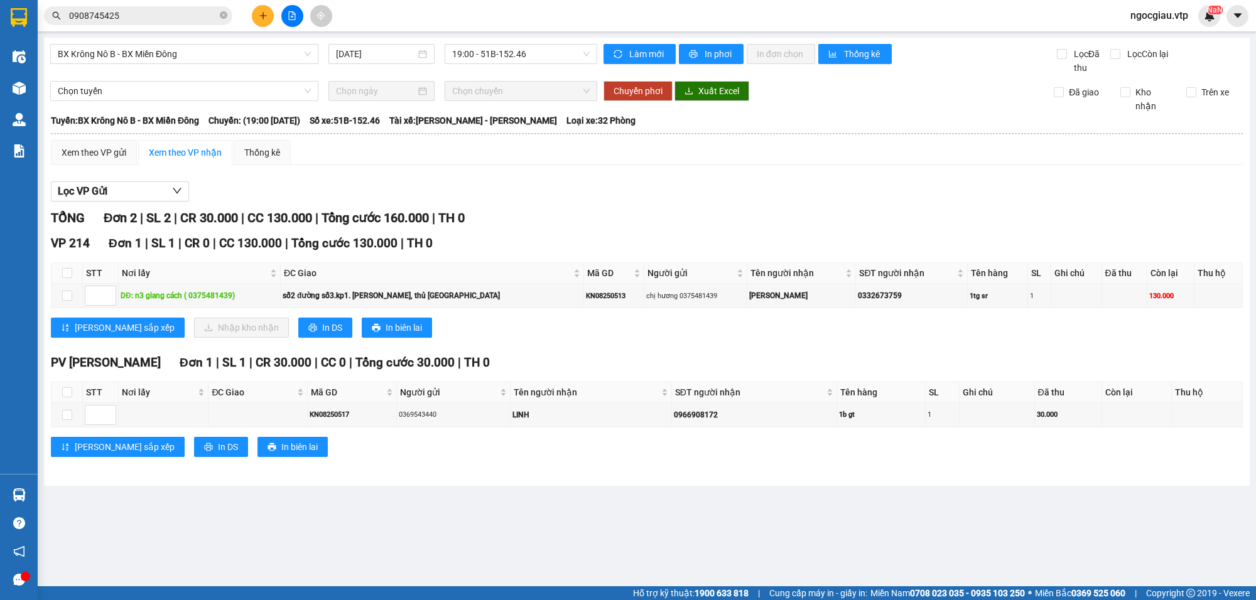
click at [151, 19] on input "0908745425" at bounding box center [143, 16] width 148 height 14
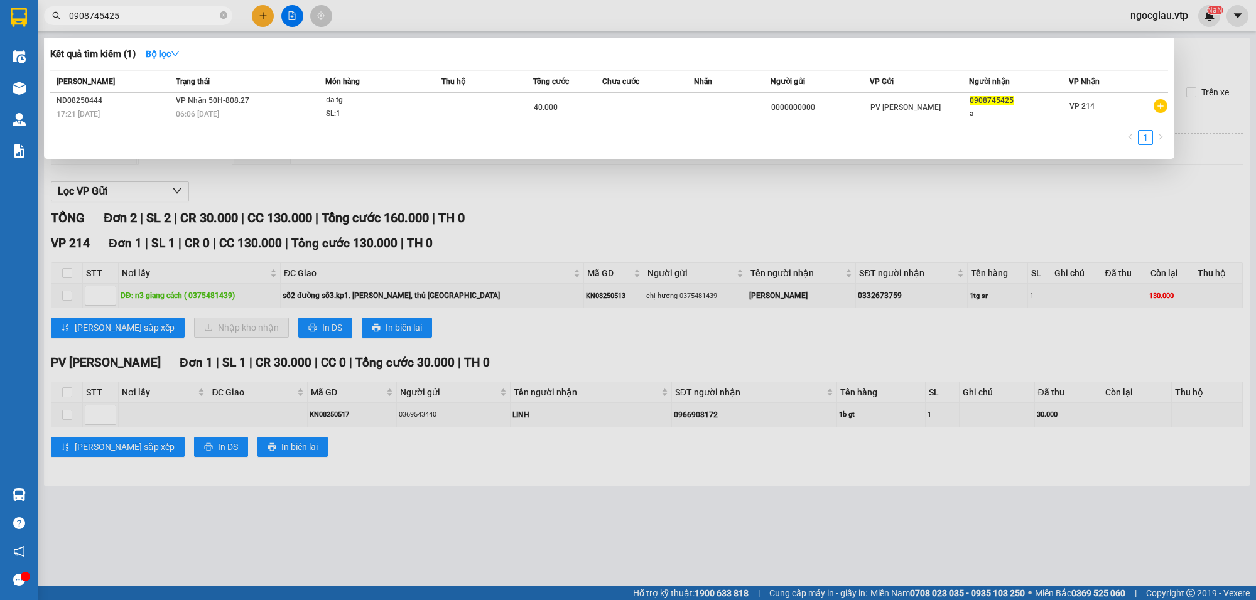
click at [854, 220] on div at bounding box center [628, 300] width 1256 height 600
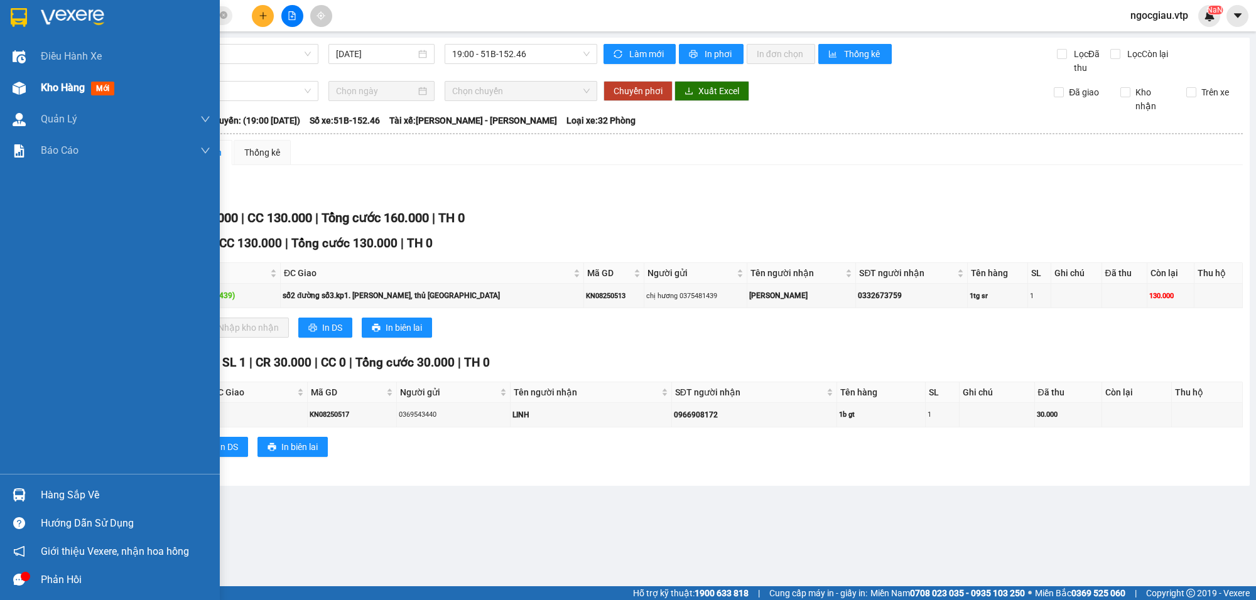
click at [47, 80] on div "Kho hàng mới" at bounding box center [80, 88] width 79 height 16
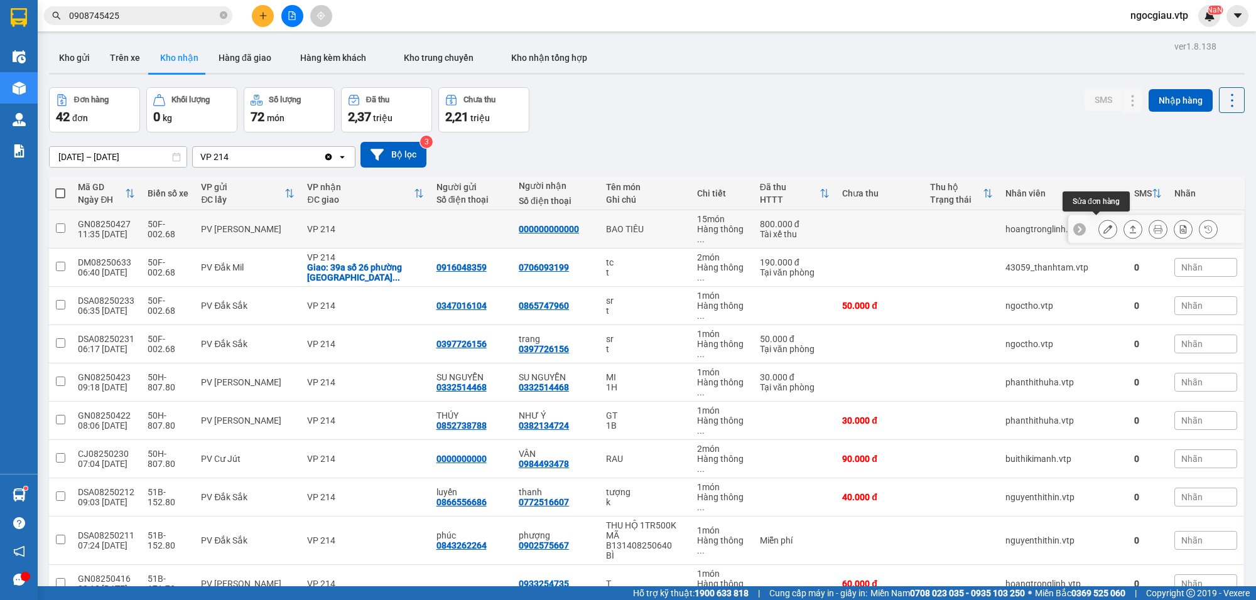
click at [1103, 225] on icon at bounding box center [1107, 229] width 9 height 9
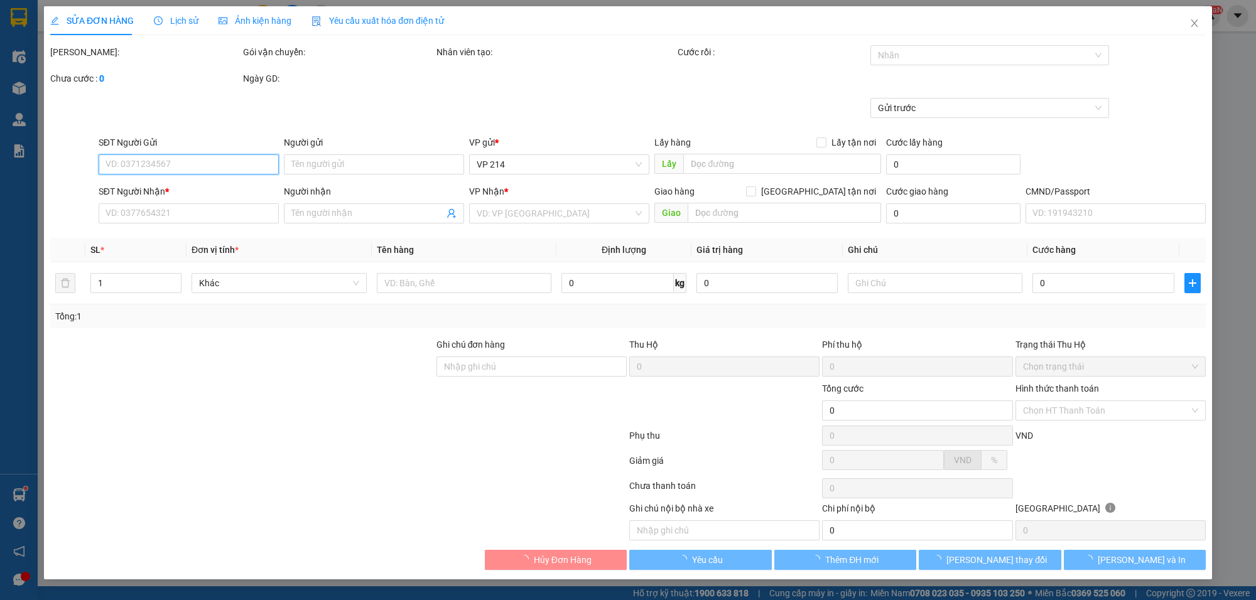
type input "000000000000"
type input "800.000"
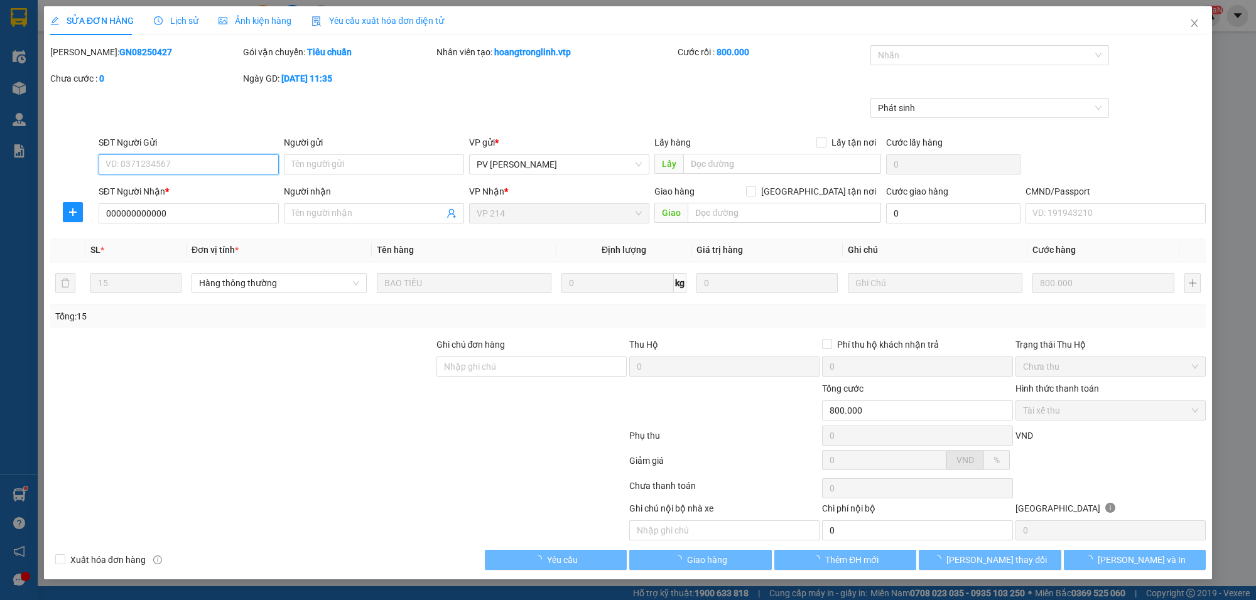
type input "160.000"
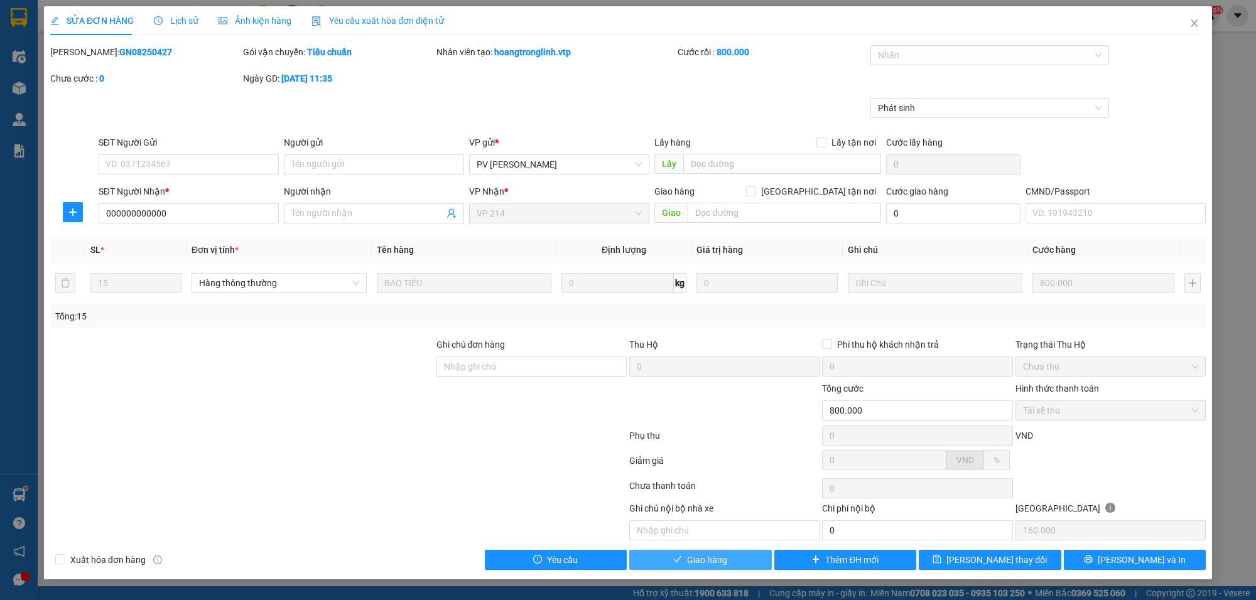
click at [745, 562] on button "Giao hàng" at bounding box center [700, 560] width 143 height 20
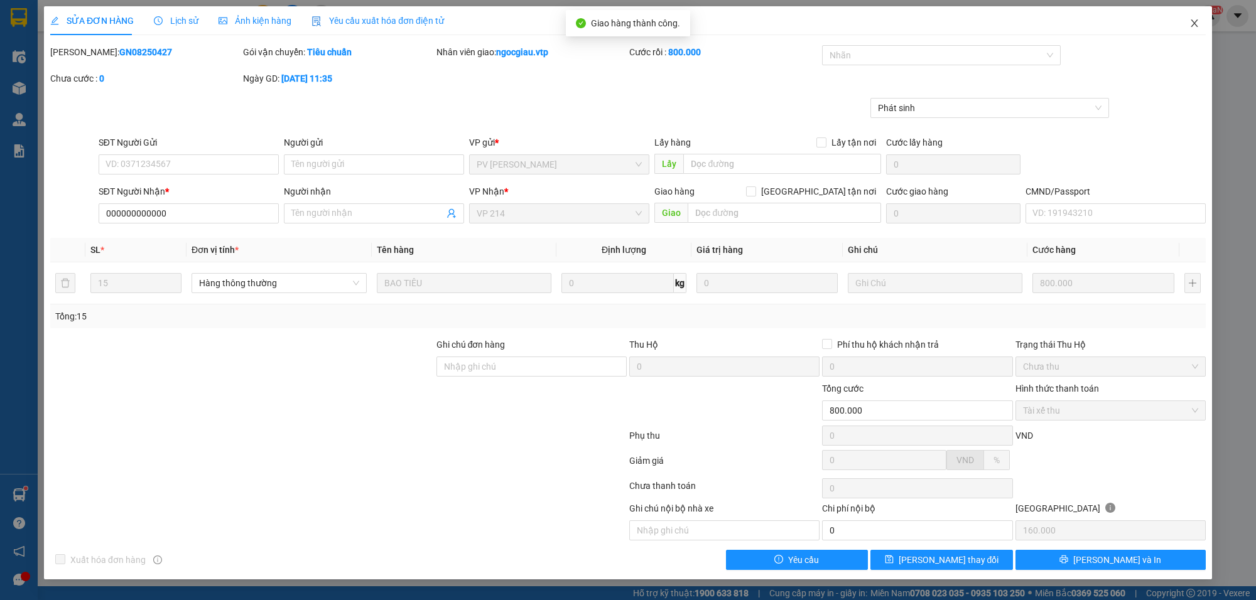
click at [1201, 22] on span "Close" at bounding box center [1194, 23] width 35 height 35
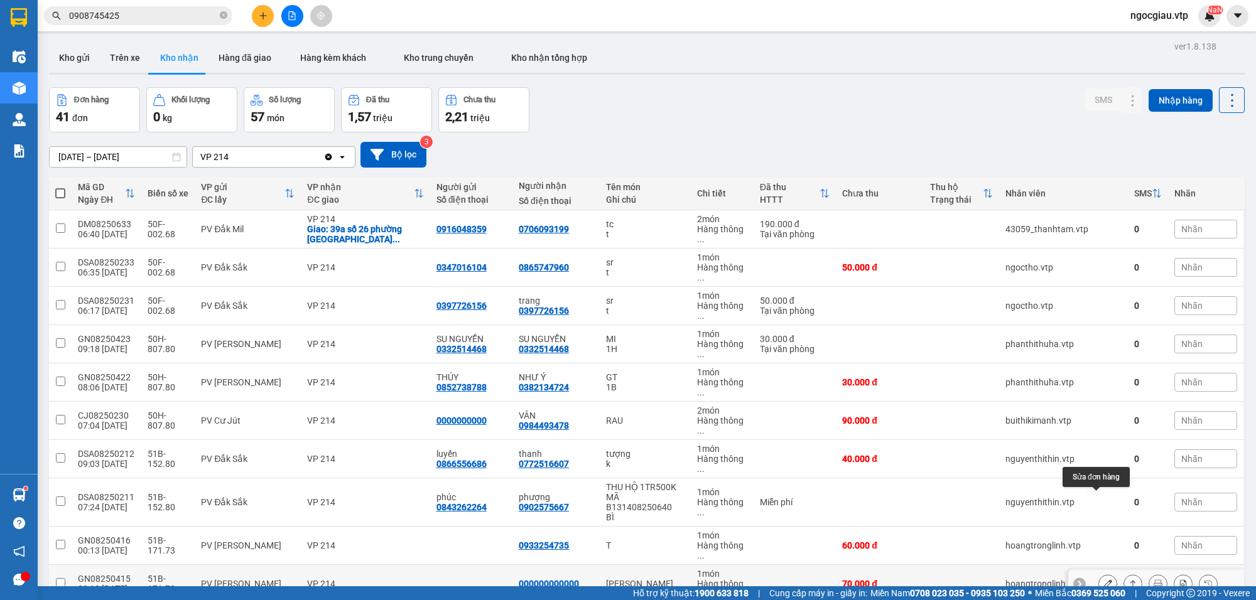
click at [1103, 580] on icon at bounding box center [1107, 584] width 9 height 9
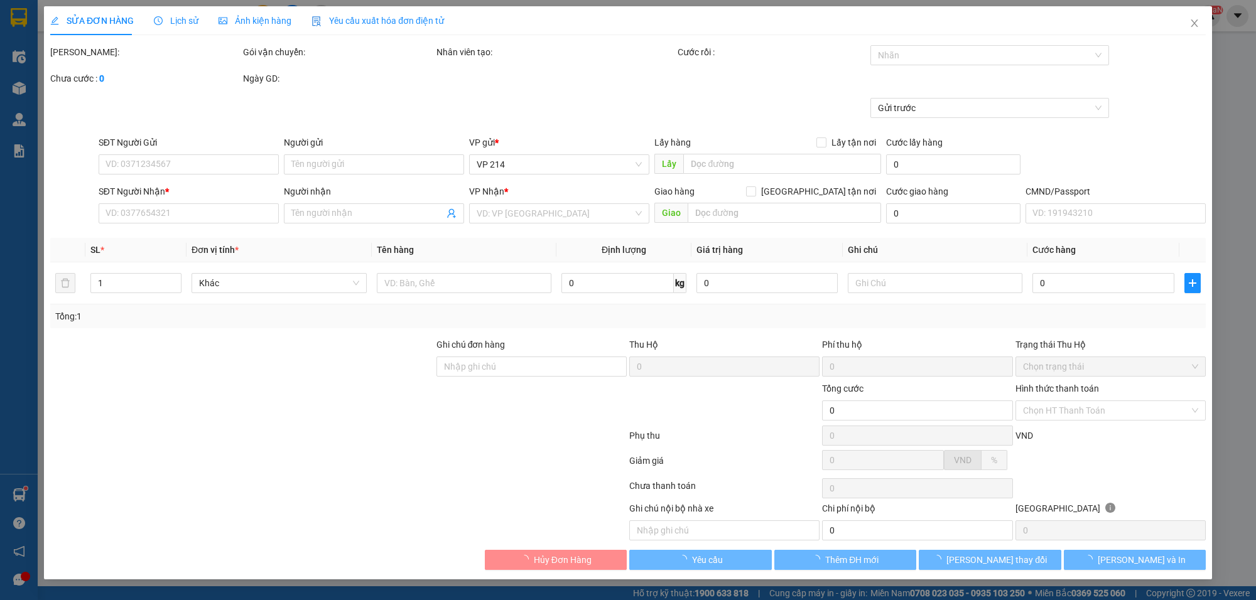
type input "14.000"
type input "000000000000"
type input "70.000"
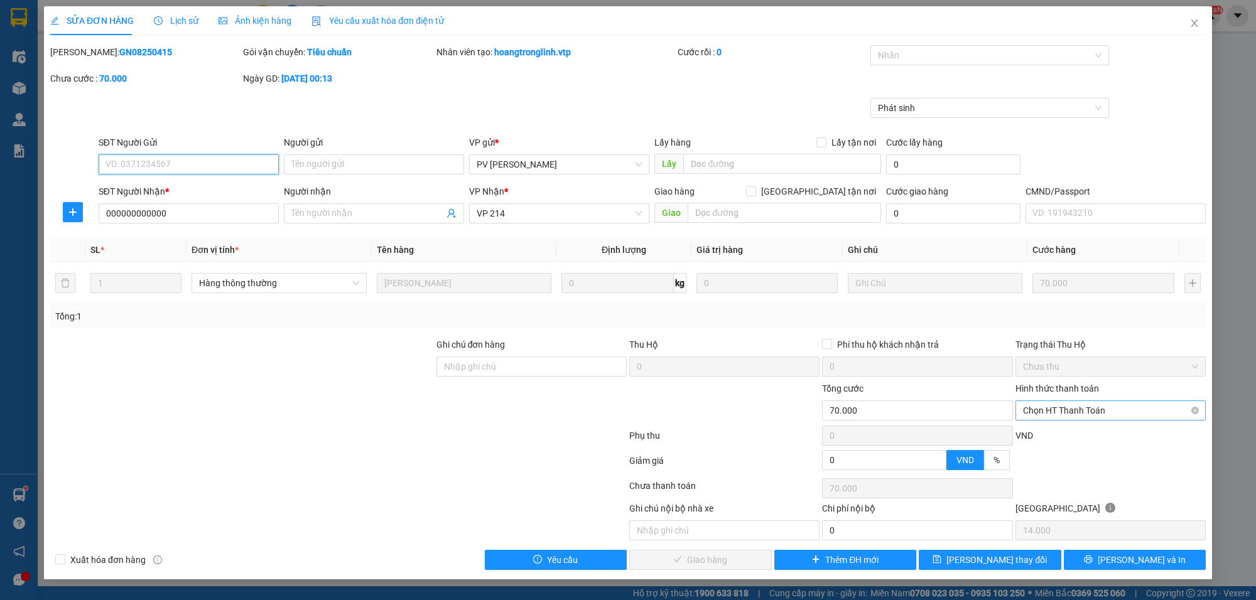
click at [1072, 411] on span "Chọn HT Thanh Toán" at bounding box center [1110, 410] width 175 height 19
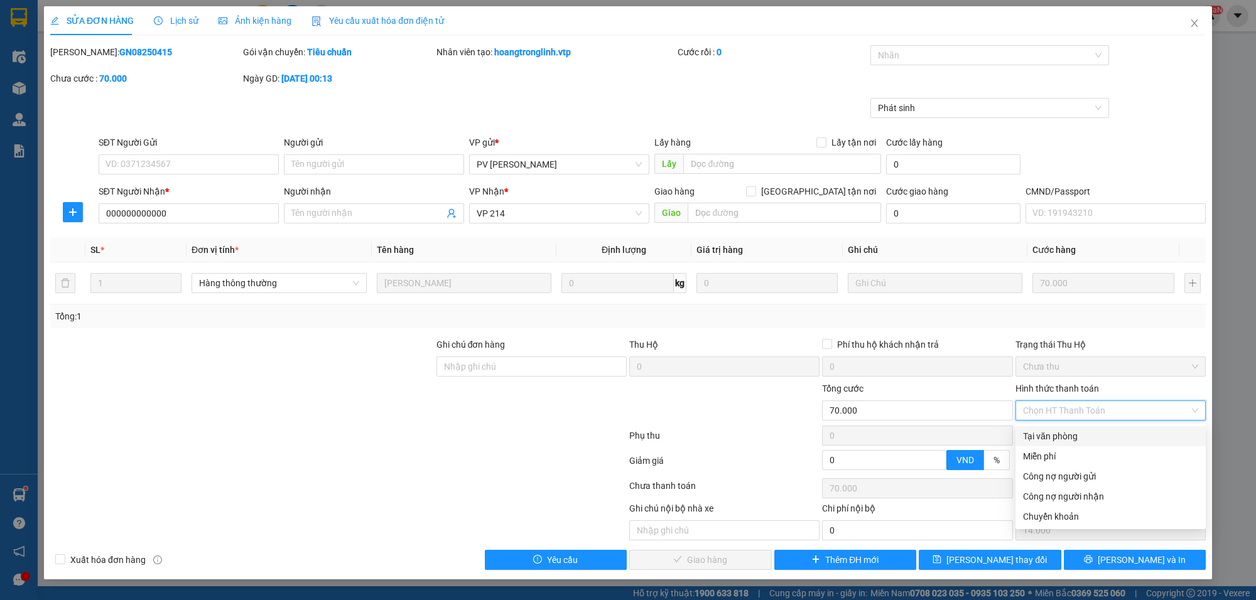
click at [447, 399] on div at bounding box center [531, 404] width 193 height 44
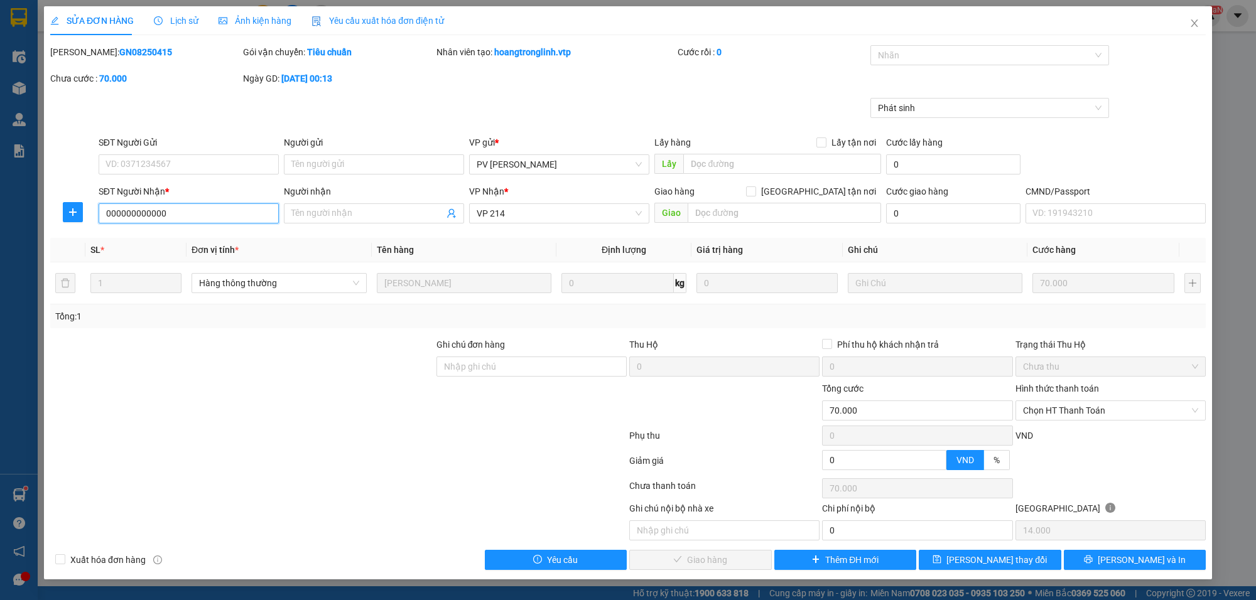
click at [193, 214] on input "000000000000" at bounding box center [189, 213] width 180 height 20
type input "0"
click at [1094, 406] on span "Chọn HT Thanh Toán" at bounding box center [1110, 410] width 175 height 19
type input "0908417941"
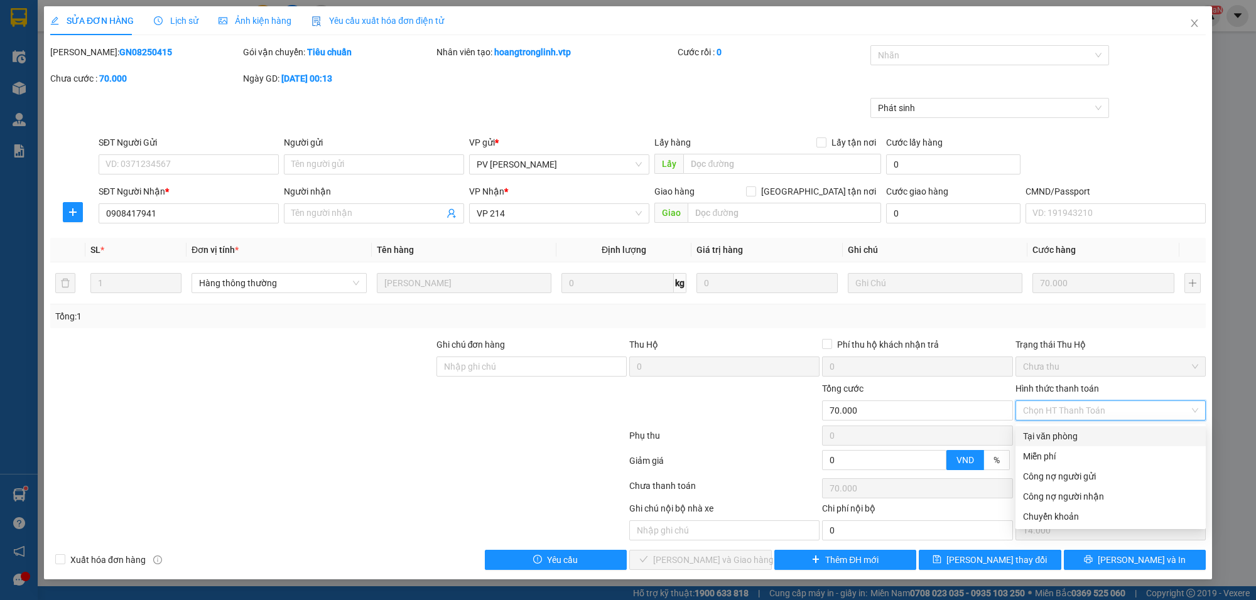
click at [1049, 435] on div "Tại văn phòng" at bounding box center [1110, 437] width 175 height 14
type input "0"
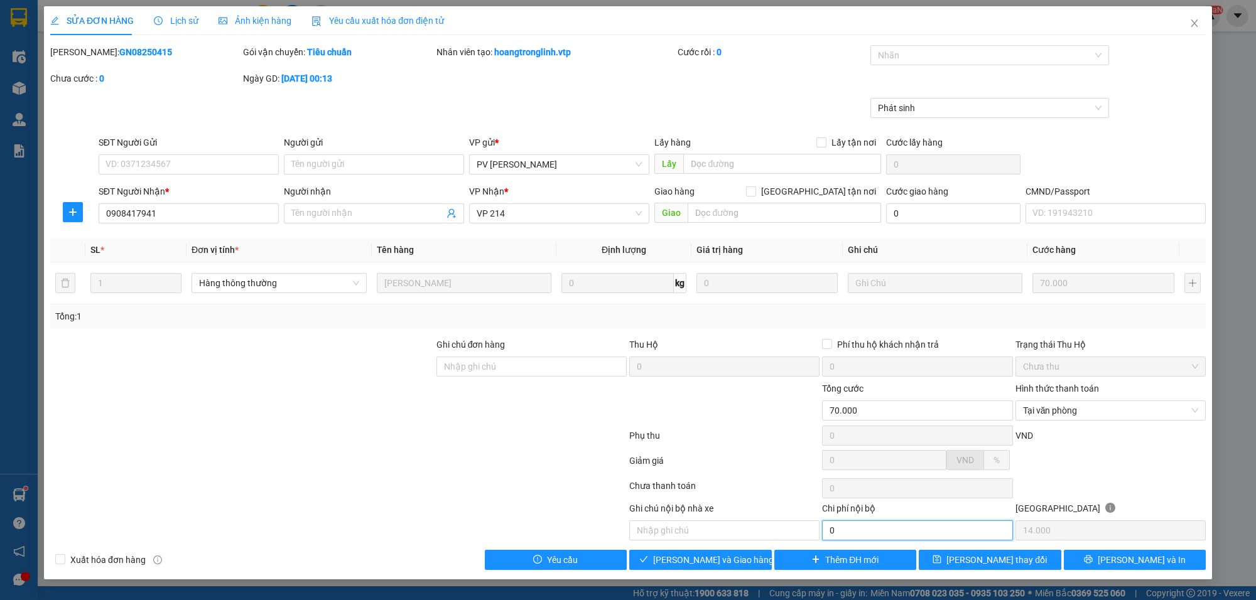
click at [848, 529] on input "0" at bounding box center [917, 531] width 190 height 20
type input "20.000"
click at [717, 535] on input "text" at bounding box center [724, 531] width 190 height 20
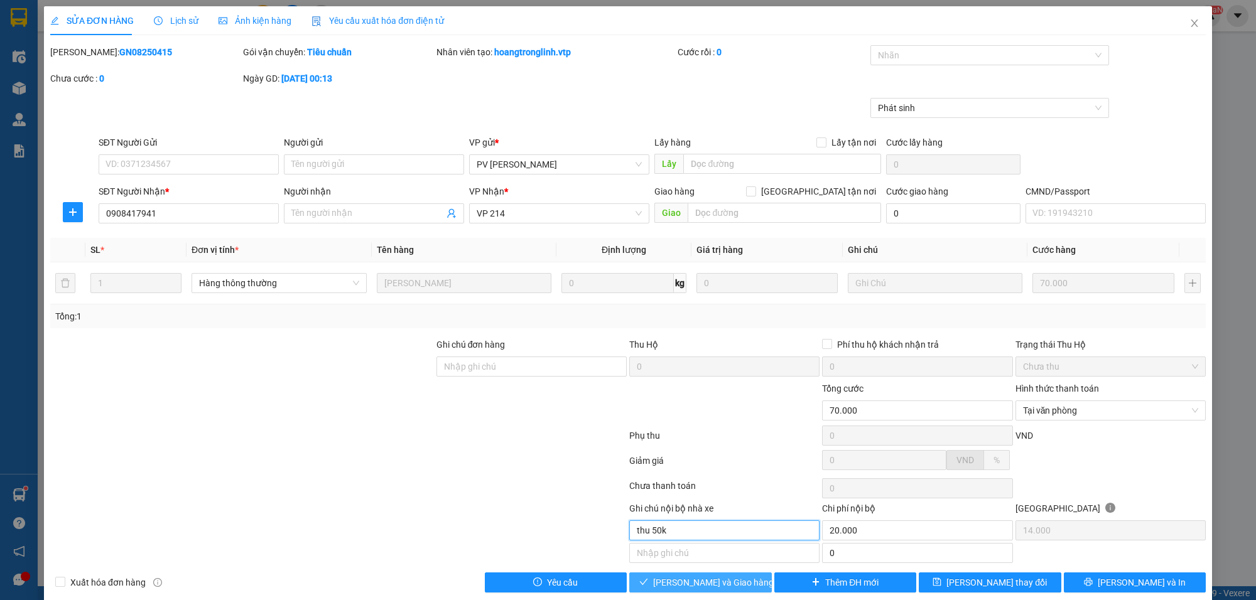
type input "thu 50k"
click at [708, 588] on span "[PERSON_NAME] và Giao hàng" at bounding box center [713, 583] width 121 height 14
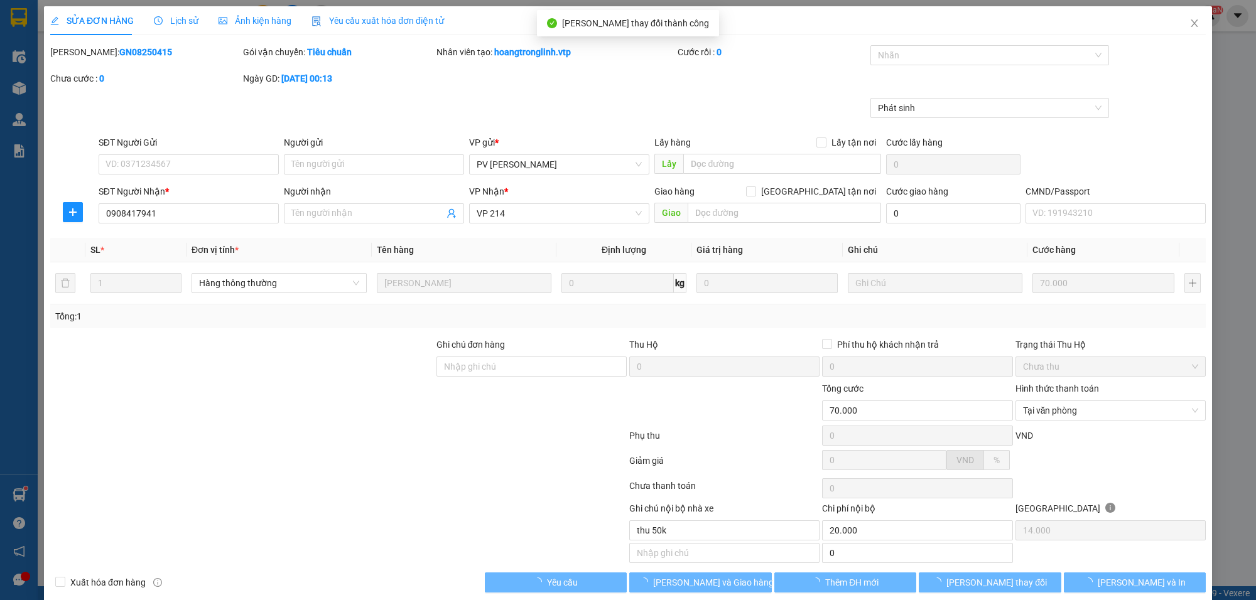
type input "20.000"
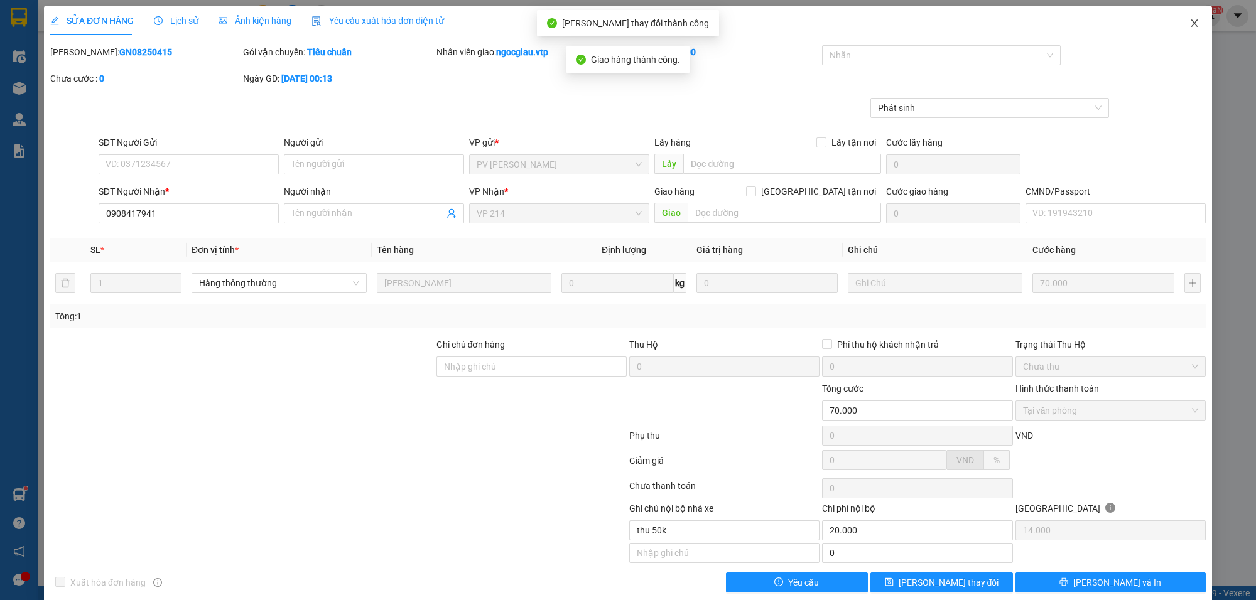
click at [1188, 22] on span "Close" at bounding box center [1194, 23] width 35 height 35
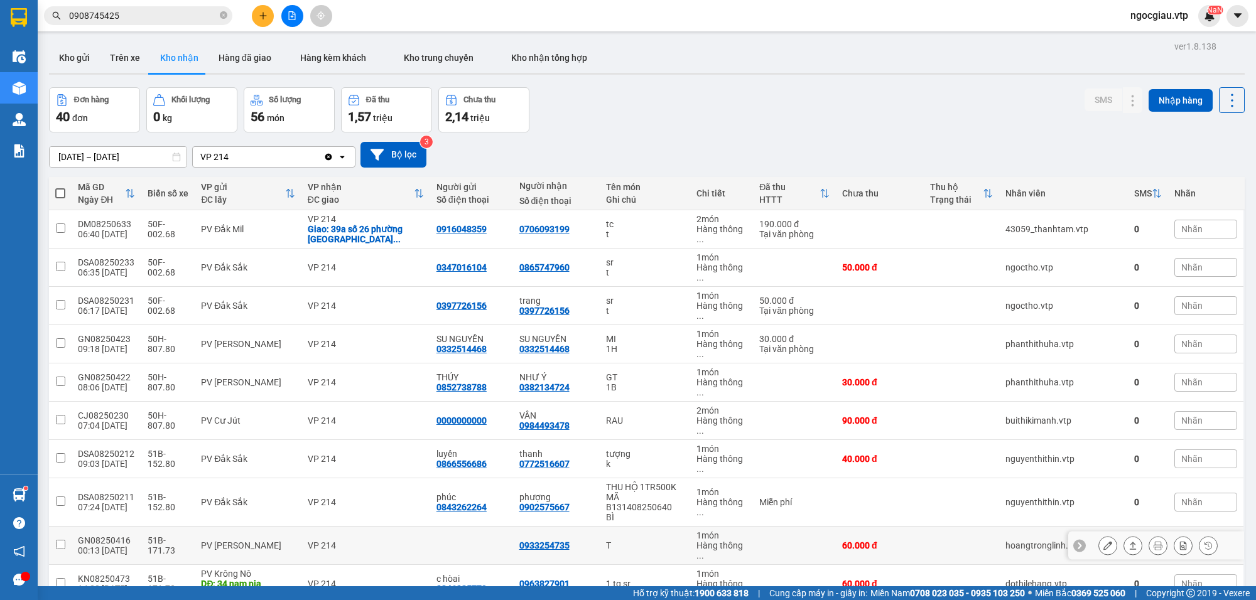
click at [776, 527] on td at bounding box center [794, 546] width 83 height 38
checkbox input "true"
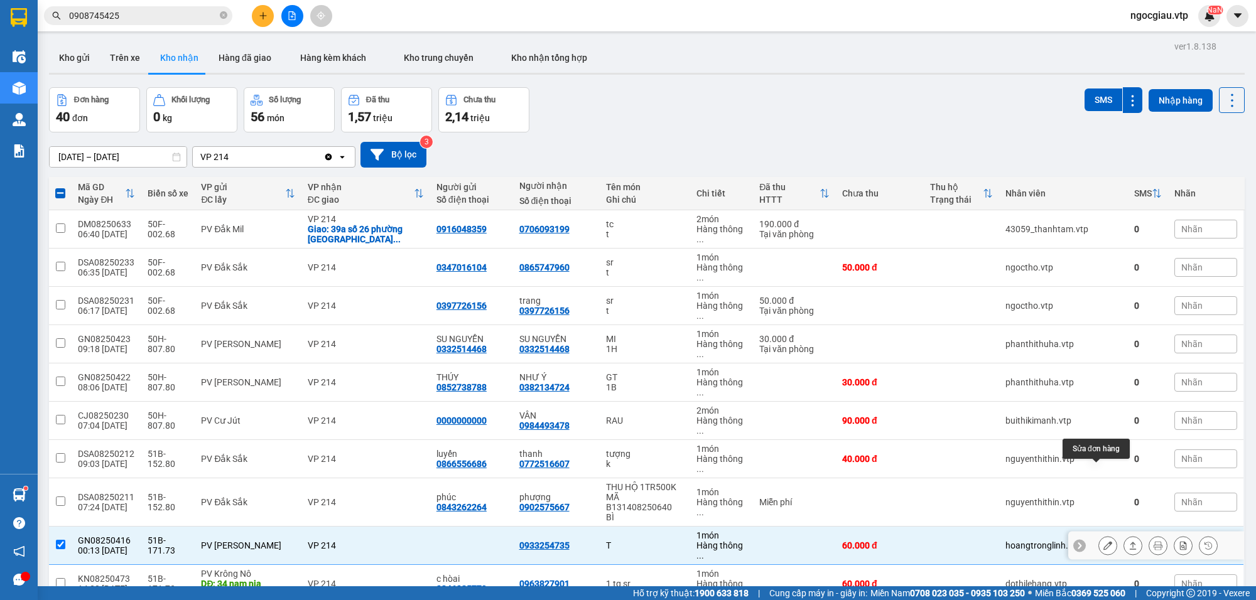
click at [1103, 541] on icon at bounding box center [1107, 545] width 9 height 9
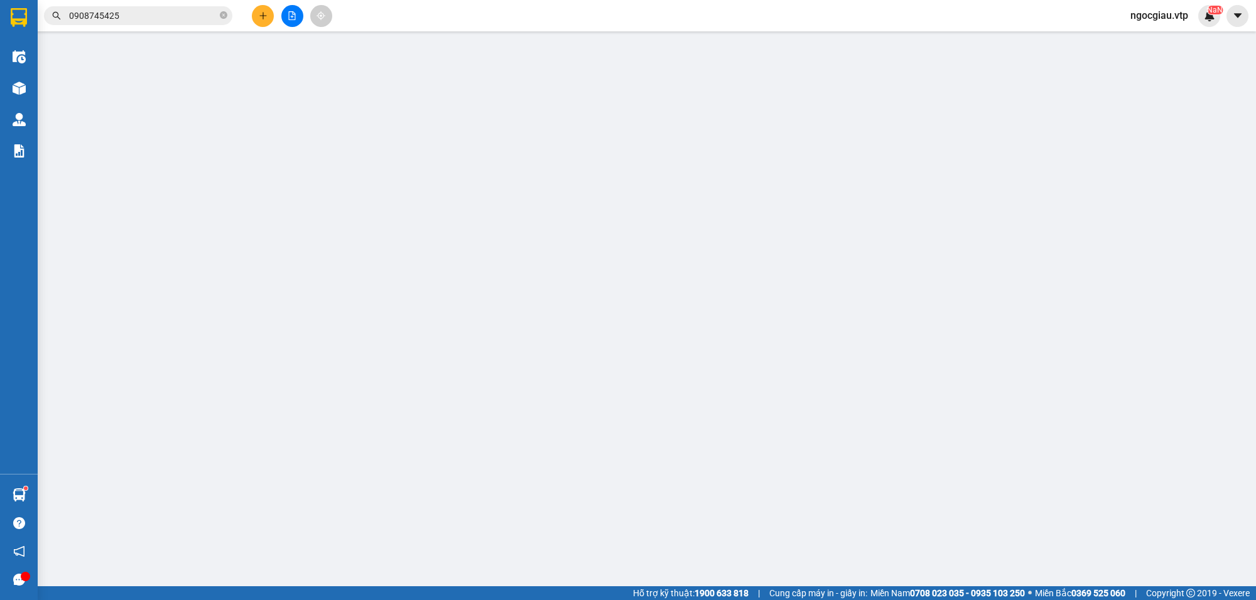
type input "12.000"
type input "0933254735"
type input "60.000"
type input "8250499 trùng mã"
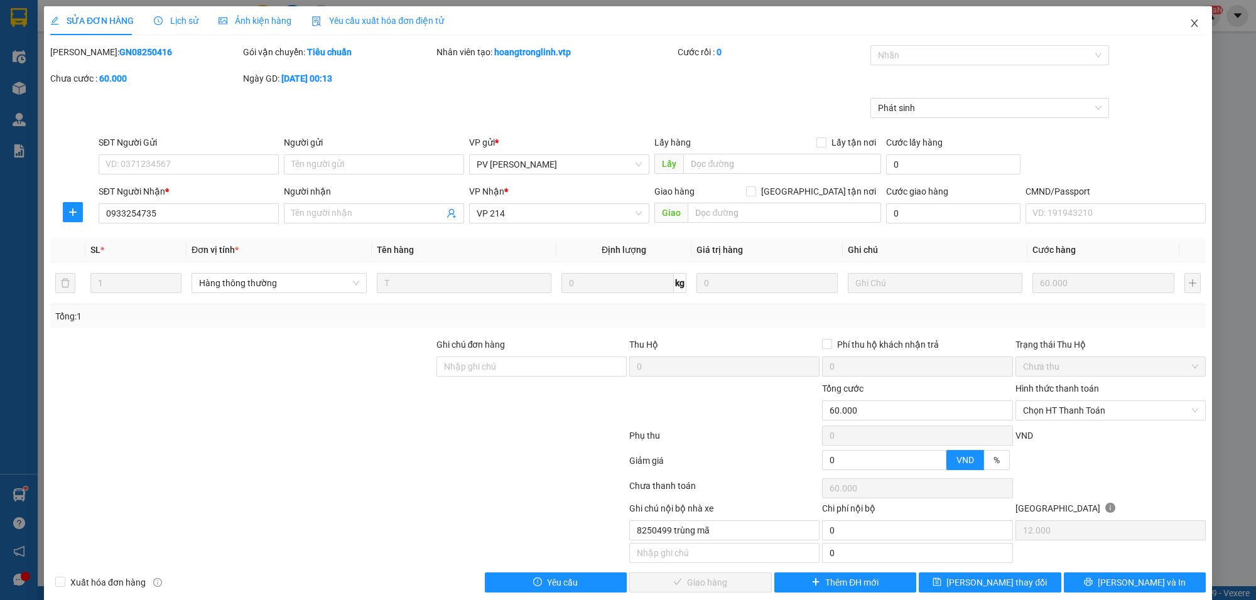
click at [1191, 21] on icon "close" at bounding box center [1194, 23] width 7 height 8
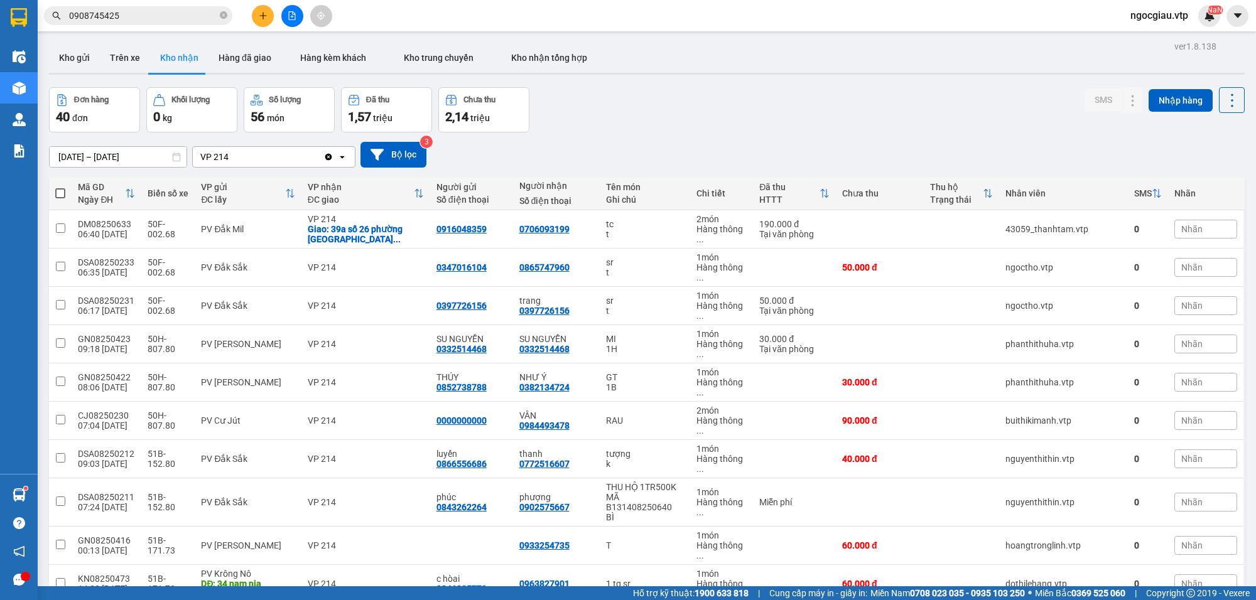
click at [152, 13] on input "0908745425" at bounding box center [143, 16] width 148 height 14
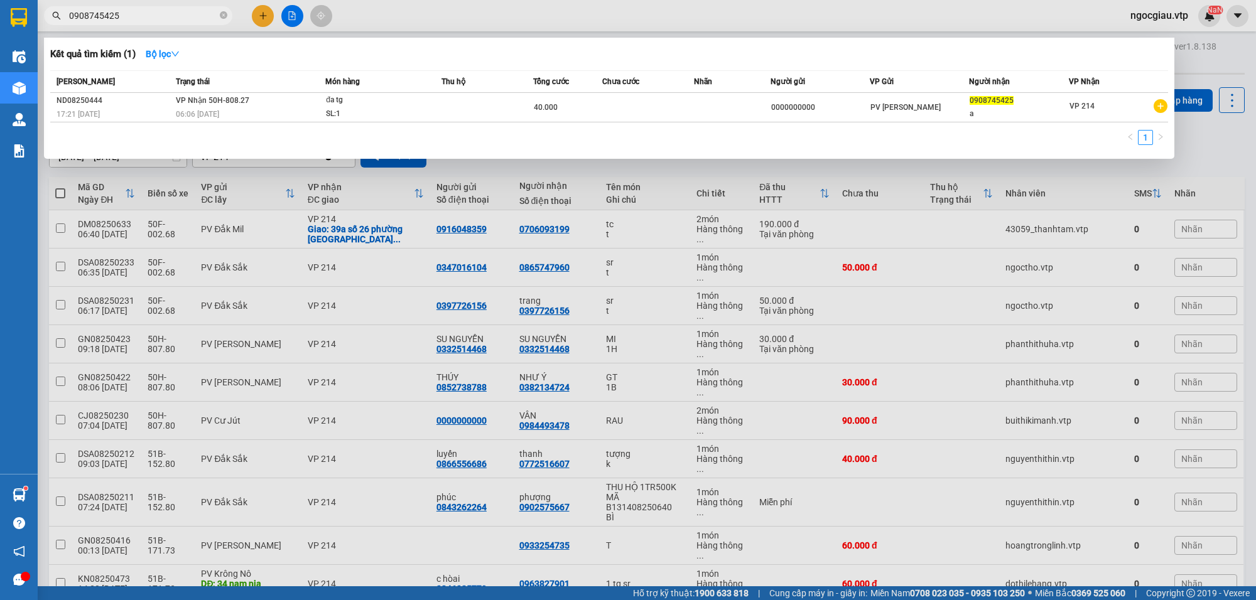
click at [152, 13] on input "0908745425" at bounding box center [143, 16] width 148 height 14
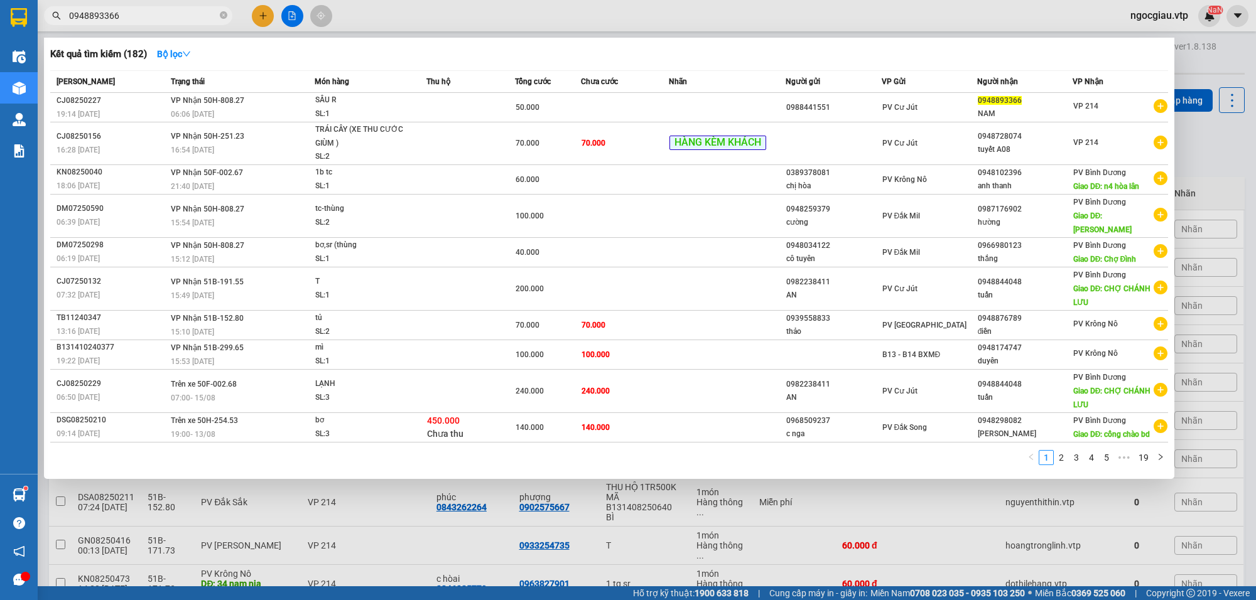
type input "0948893366"
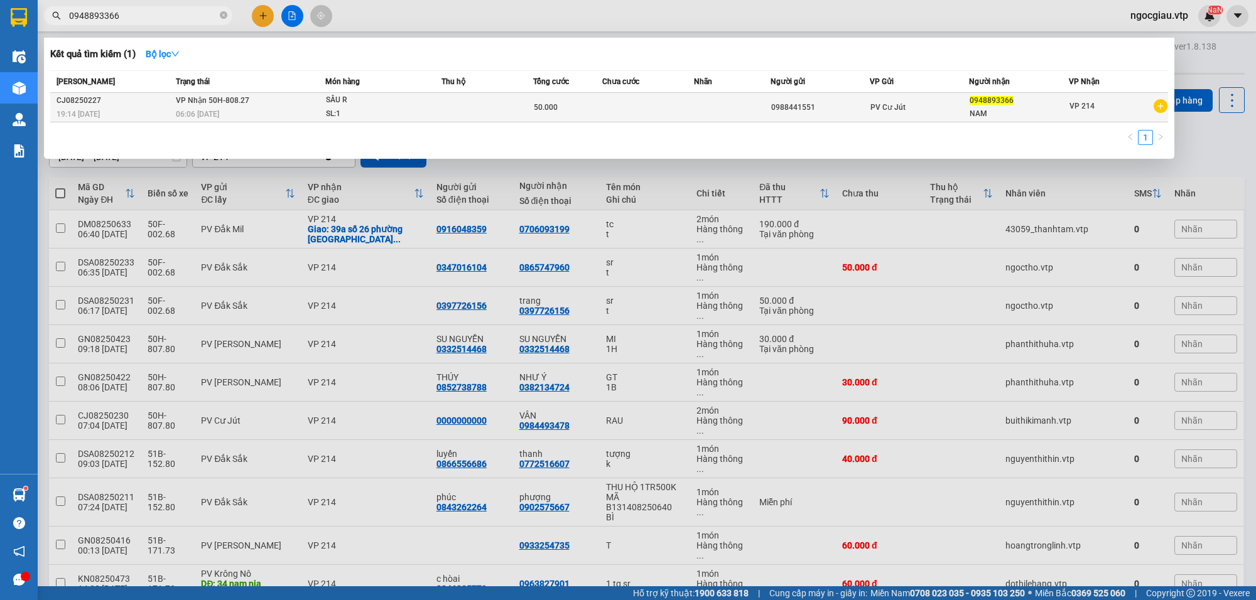
click at [653, 109] on td at bounding box center [648, 108] width 92 height 30
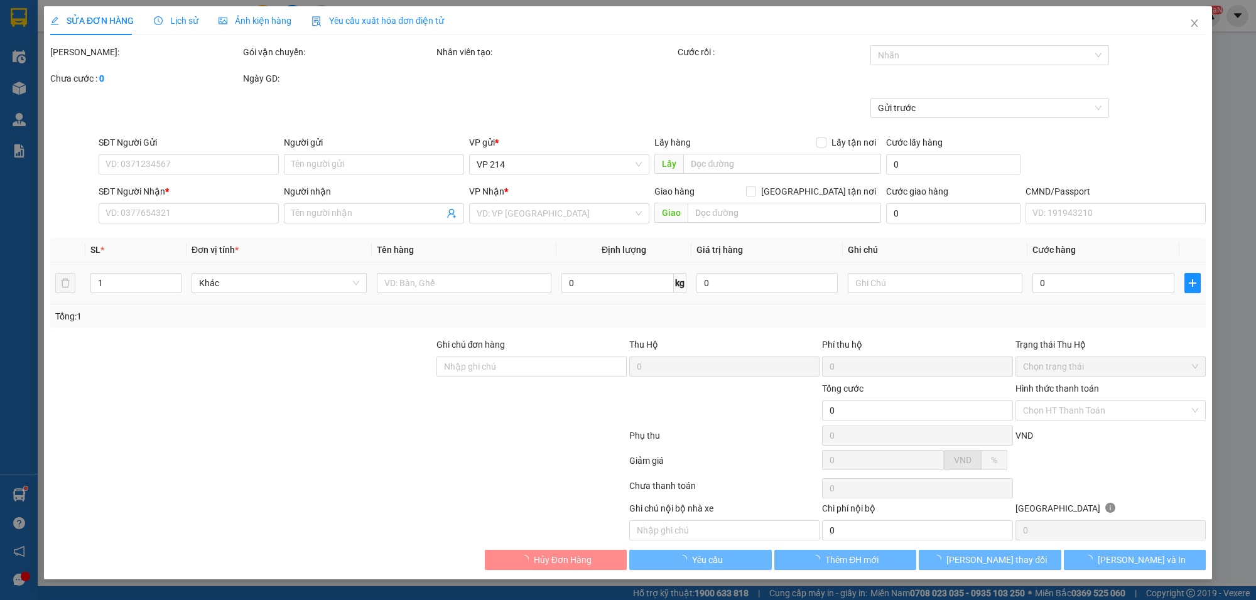
type input "0988441551"
type input "0948893366"
type input "NAM"
type input "50.000"
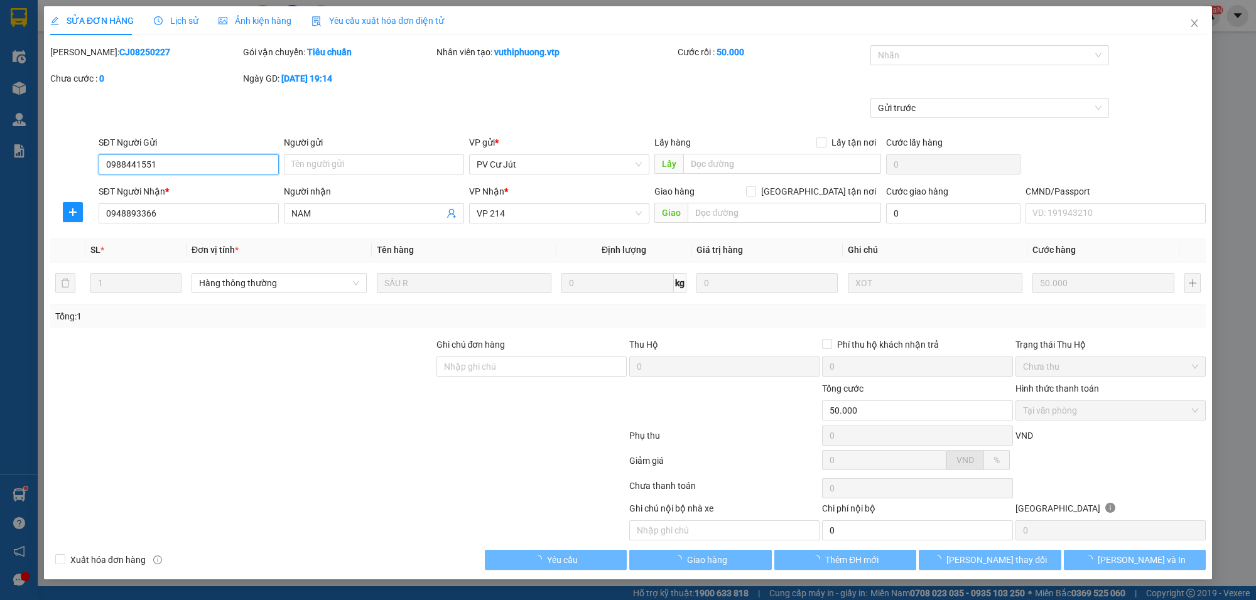
type input "2.500"
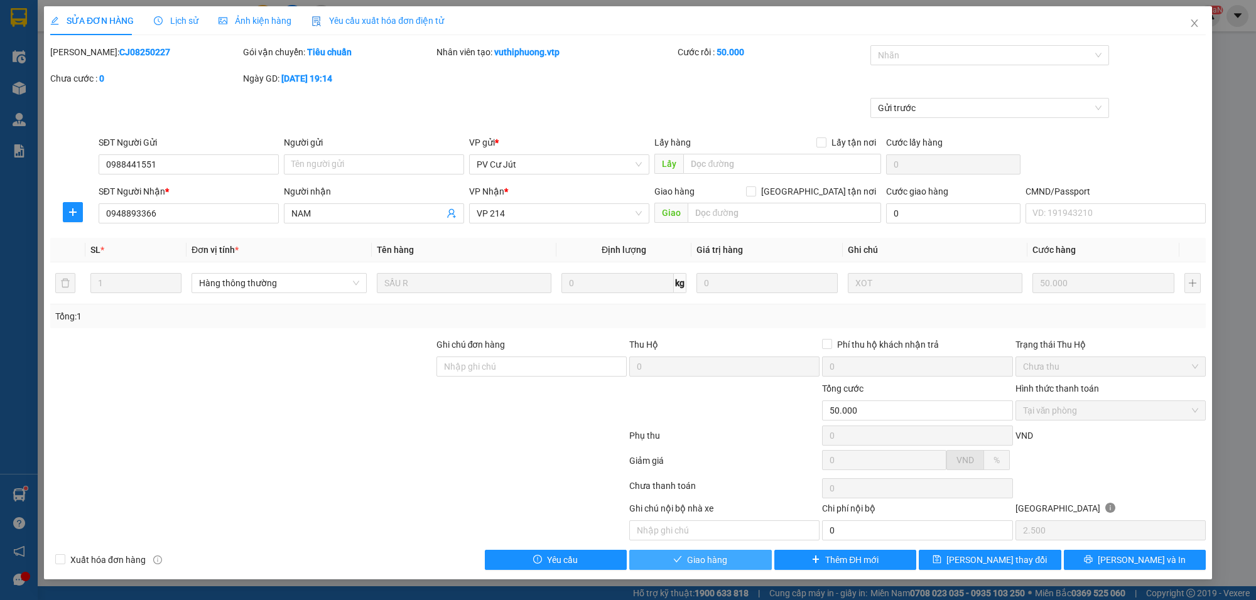
click at [733, 562] on button "Giao hàng" at bounding box center [700, 560] width 143 height 20
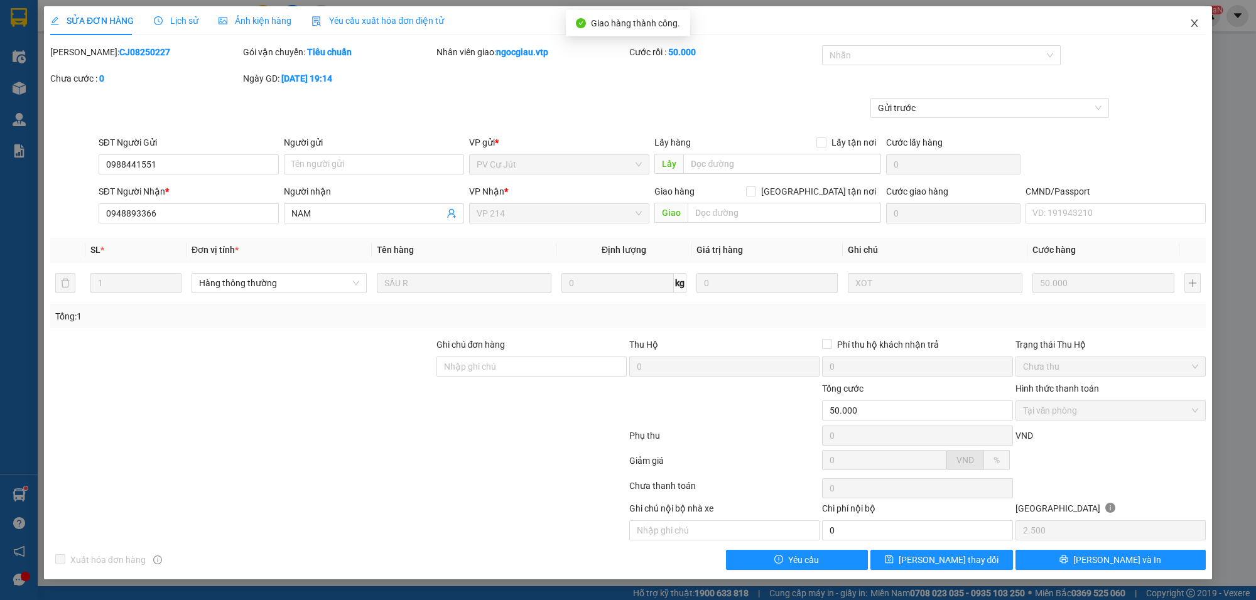
click at [1199, 21] on span "Close" at bounding box center [1194, 23] width 35 height 35
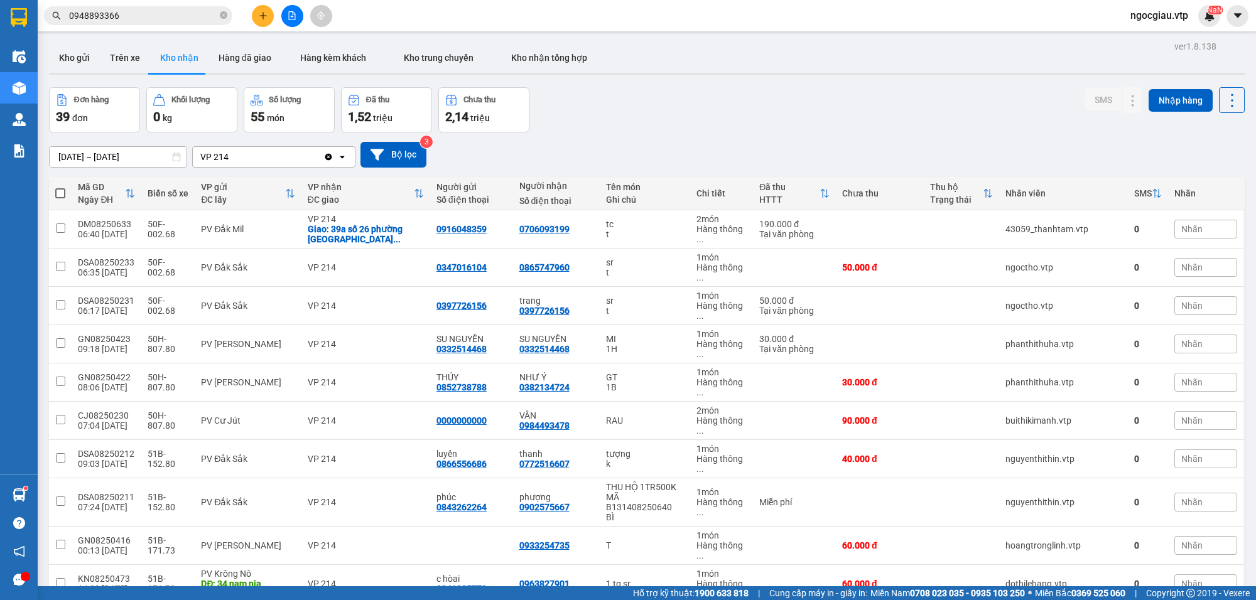
scroll to position [943, 0]
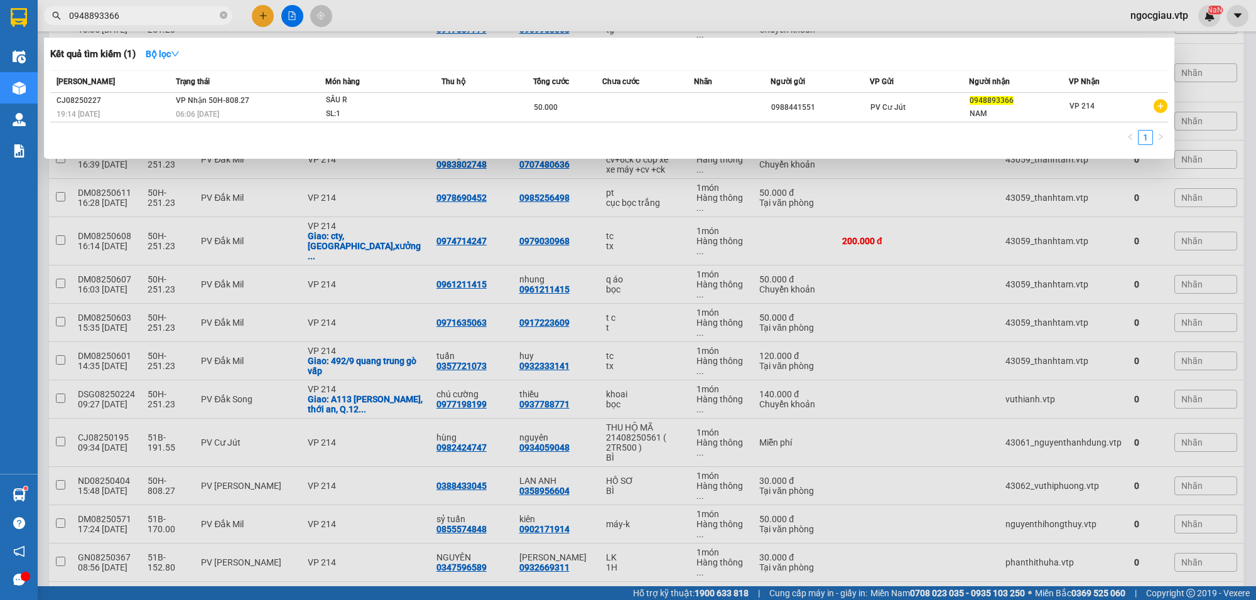
click at [156, 7] on span "0948893366" at bounding box center [138, 15] width 188 height 19
click at [141, 11] on input "0948893366" at bounding box center [143, 16] width 148 height 14
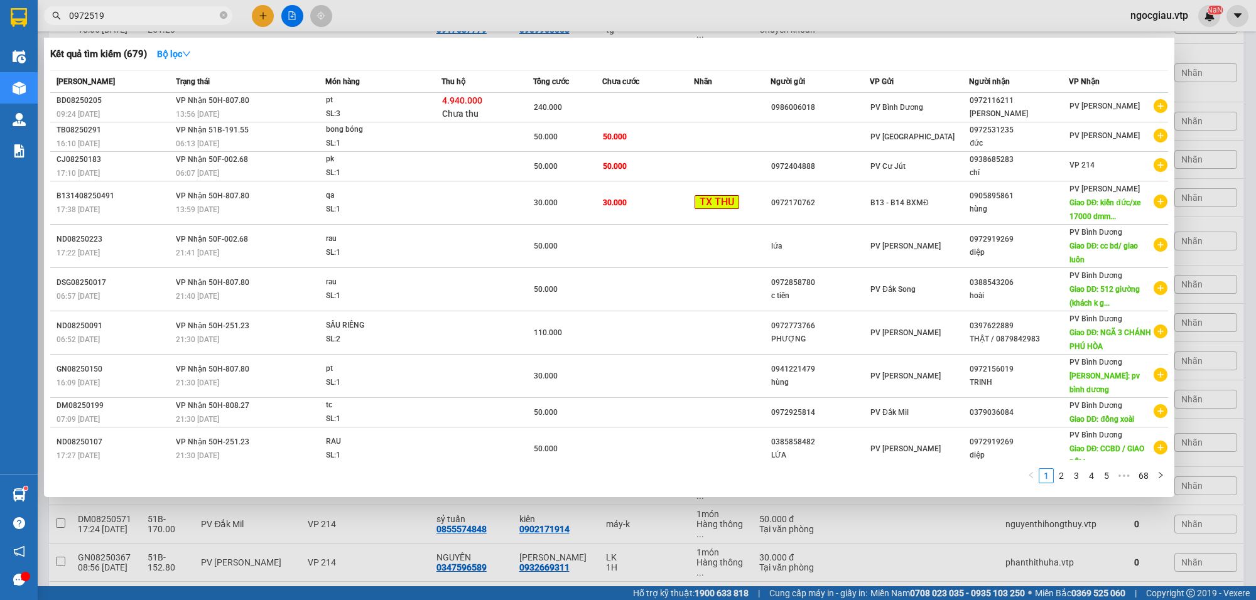
type input "0972519"
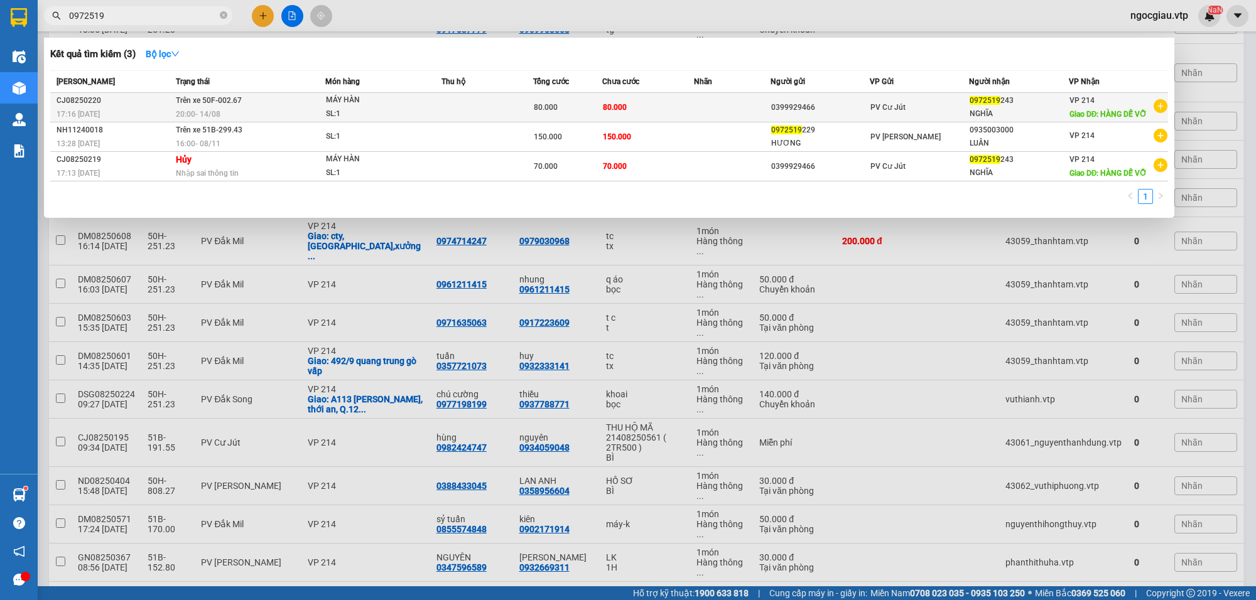
click at [371, 102] on div "MÁY HÀN" at bounding box center [373, 101] width 94 height 14
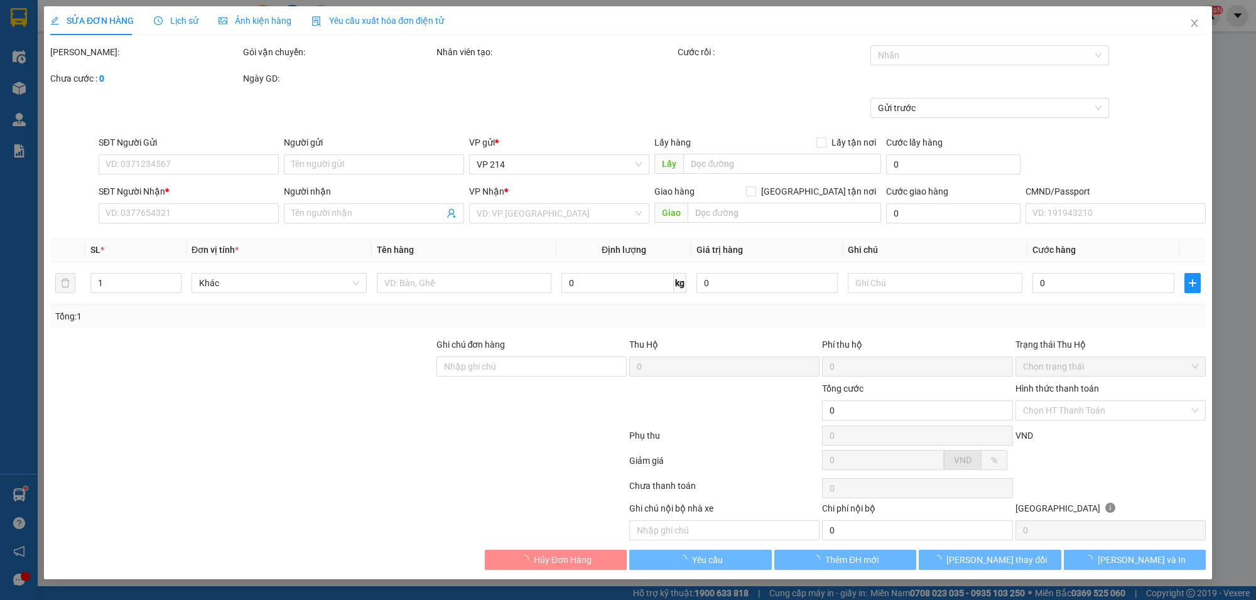
type input "4.000"
type input "0399929466"
type input "0972519243"
type input "NGHĨA"
type input "HÀNG DỄ VỠ"
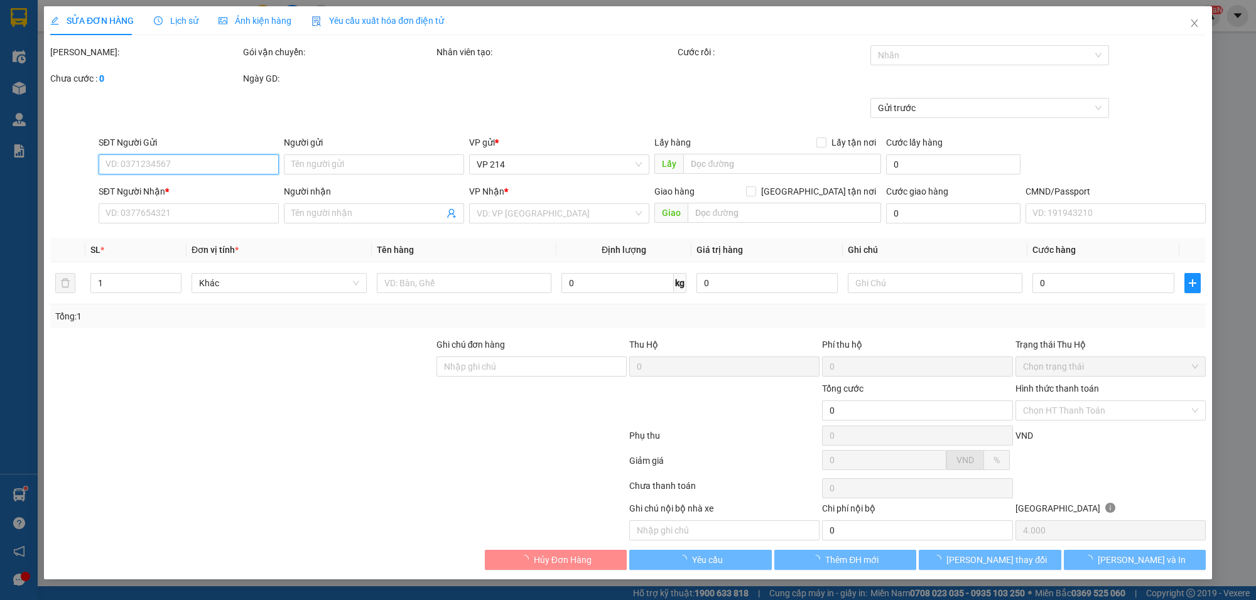
type input "80.000"
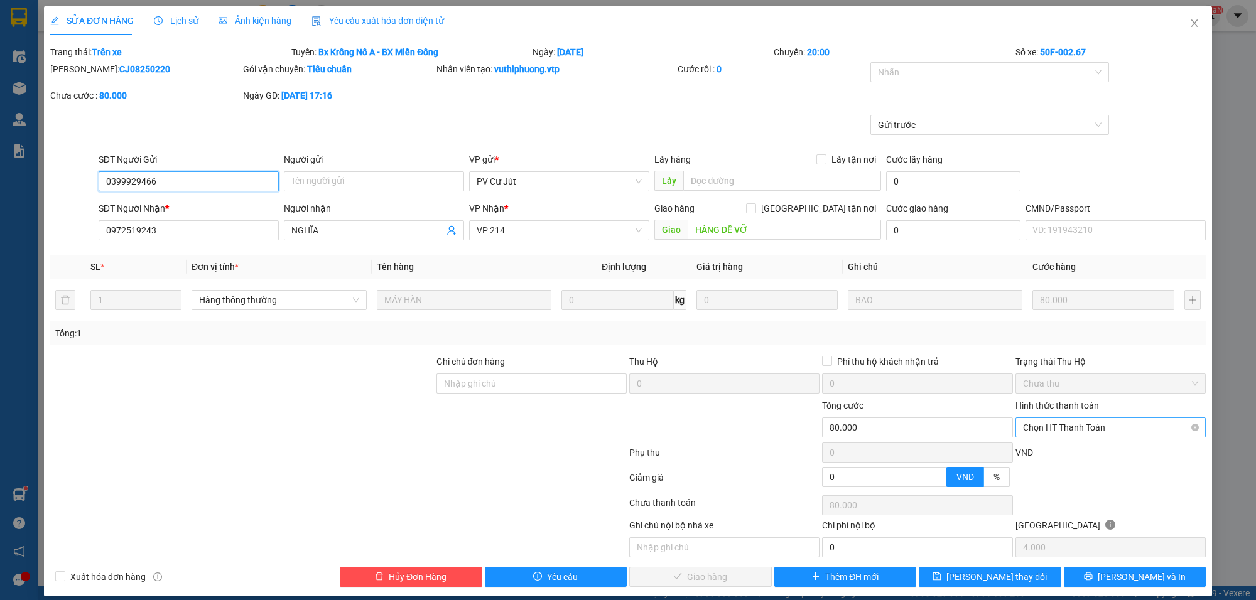
click at [1063, 425] on span "Chọn HT Thanh Toán" at bounding box center [1110, 427] width 175 height 19
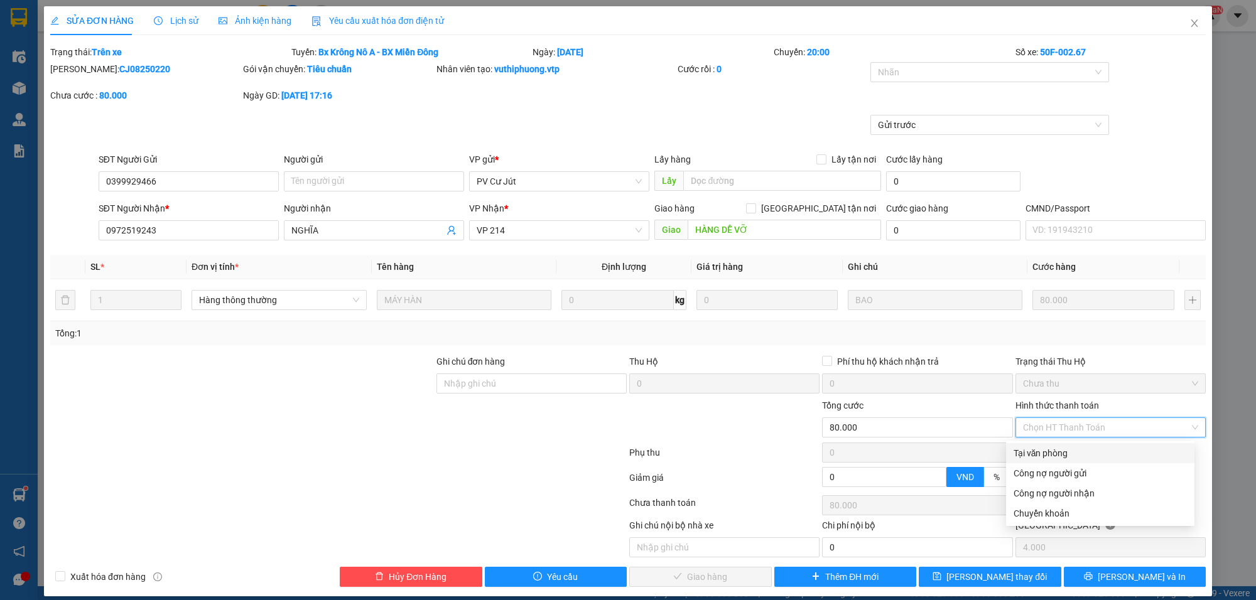
click at [1056, 448] on div "Tại văn phòng" at bounding box center [1100, 454] width 173 height 14
type input "0"
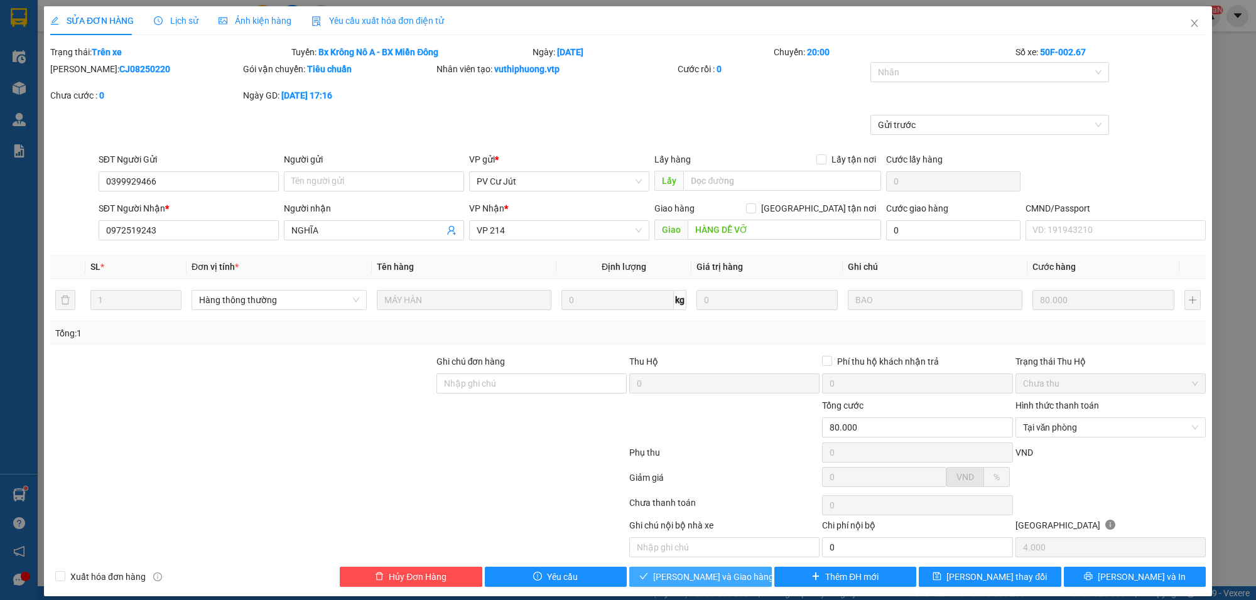
click at [707, 578] on span "[PERSON_NAME] và Giao hàng" at bounding box center [713, 577] width 121 height 14
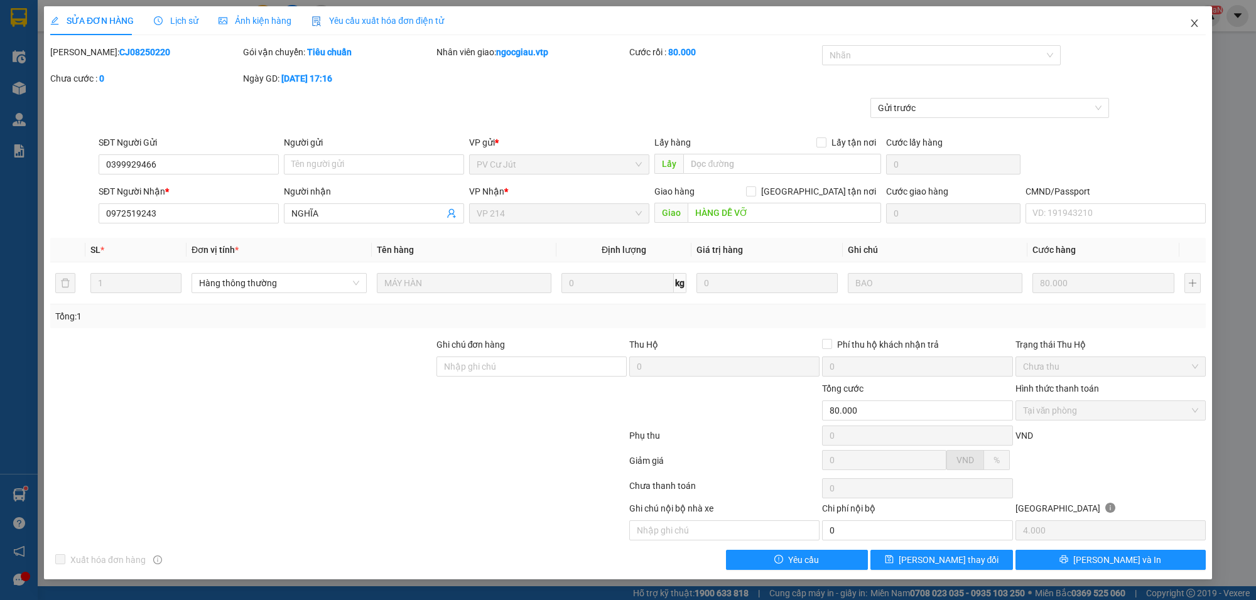
click at [1203, 22] on span "Close" at bounding box center [1194, 23] width 35 height 35
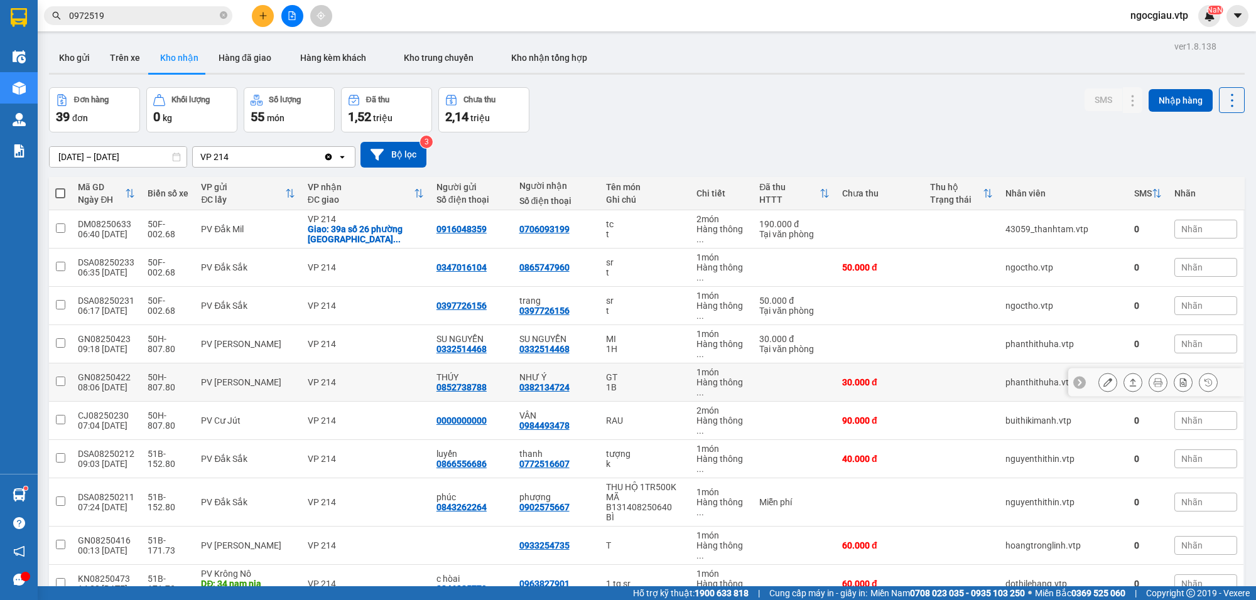
scroll to position [943, 0]
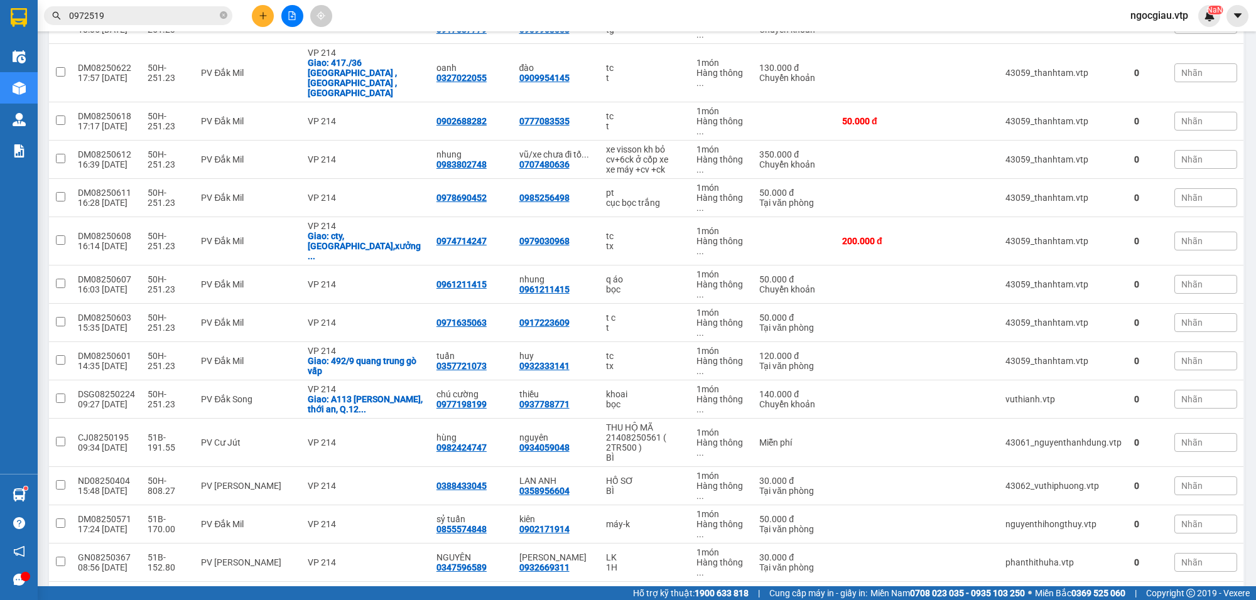
click at [157, 13] on input "0972519" at bounding box center [143, 16] width 148 height 14
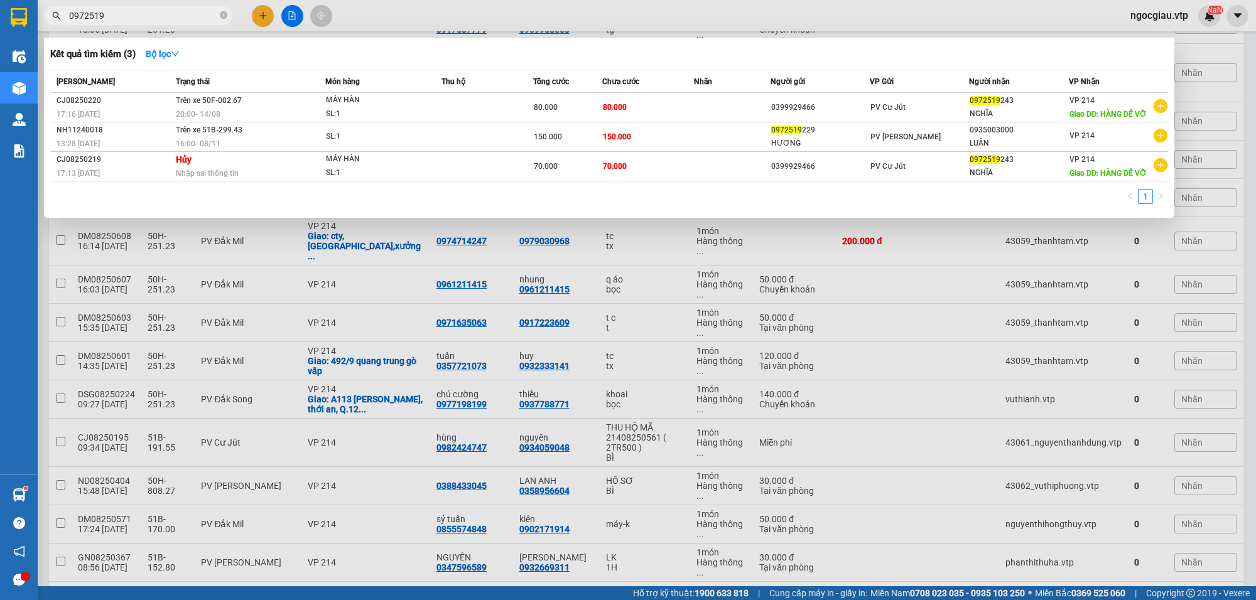
click at [157, 13] on input "0972519" at bounding box center [143, 16] width 148 height 14
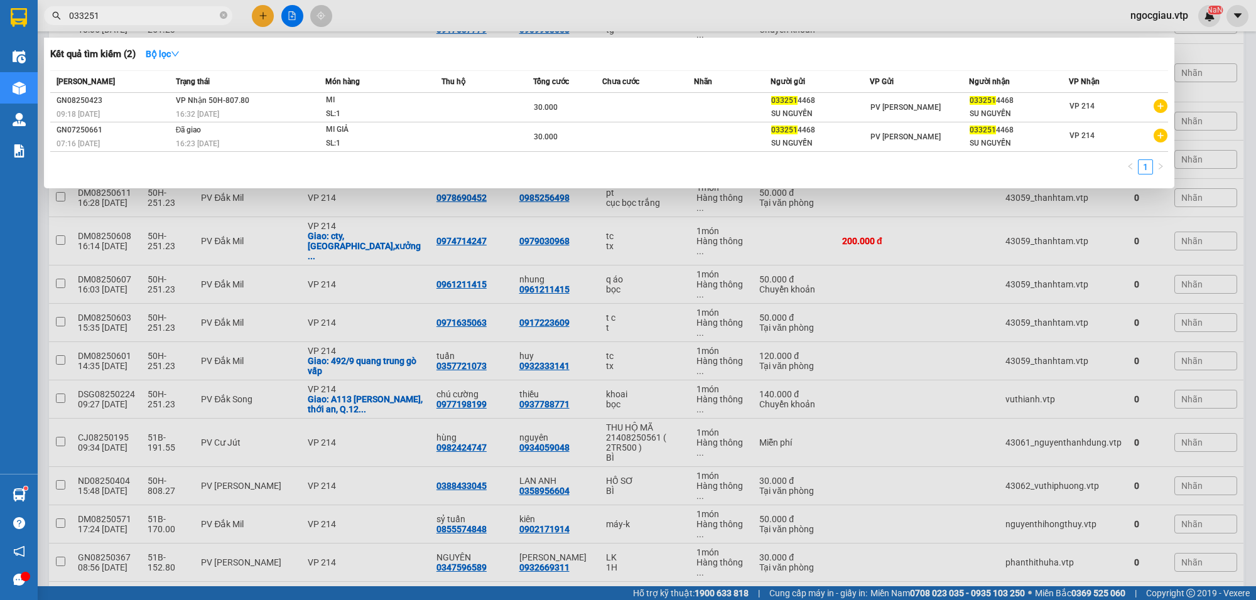
click at [118, 16] on input "033251" at bounding box center [143, 16] width 148 height 14
drag, startPoint x: 892, startPoint y: 386, endPoint x: 815, endPoint y: 284, distance: 128.1
click at [893, 386] on div at bounding box center [628, 300] width 1256 height 600
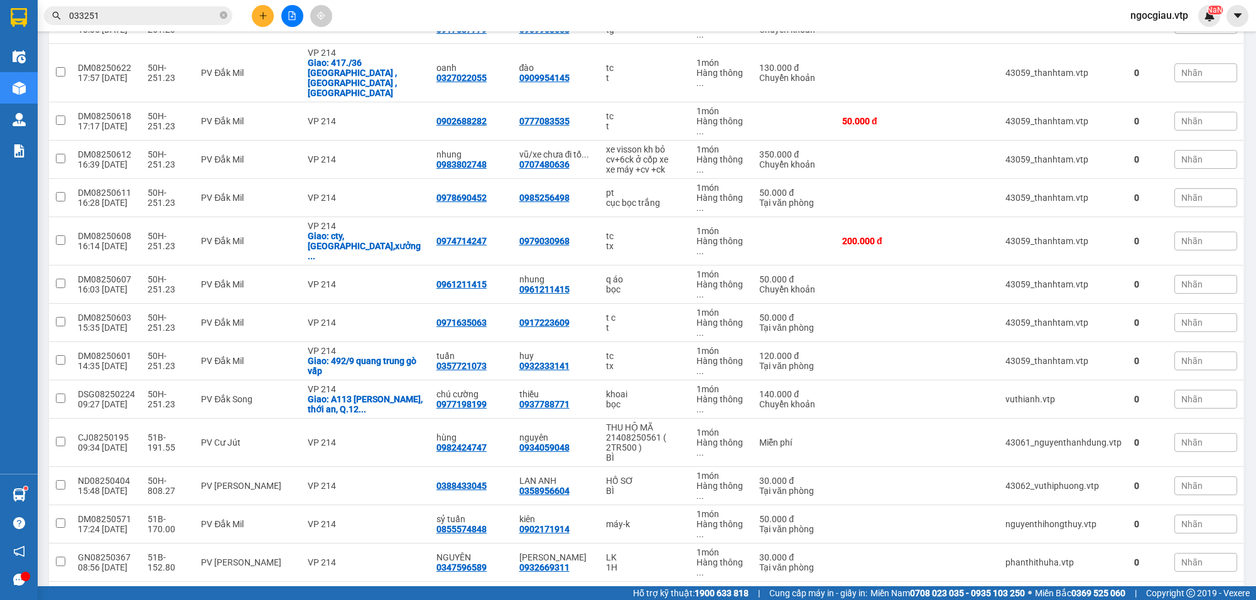
click at [129, 23] on span "033251" at bounding box center [138, 15] width 188 height 19
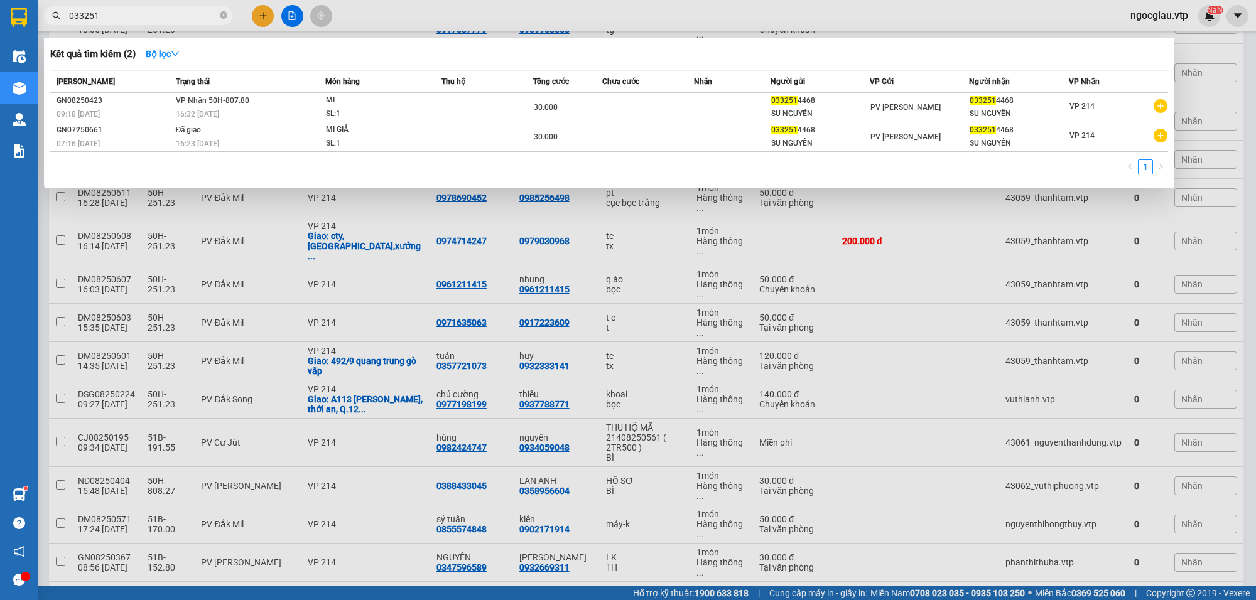
click at [131, 16] on input "033251" at bounding box center [143, 16] width 148 height 14
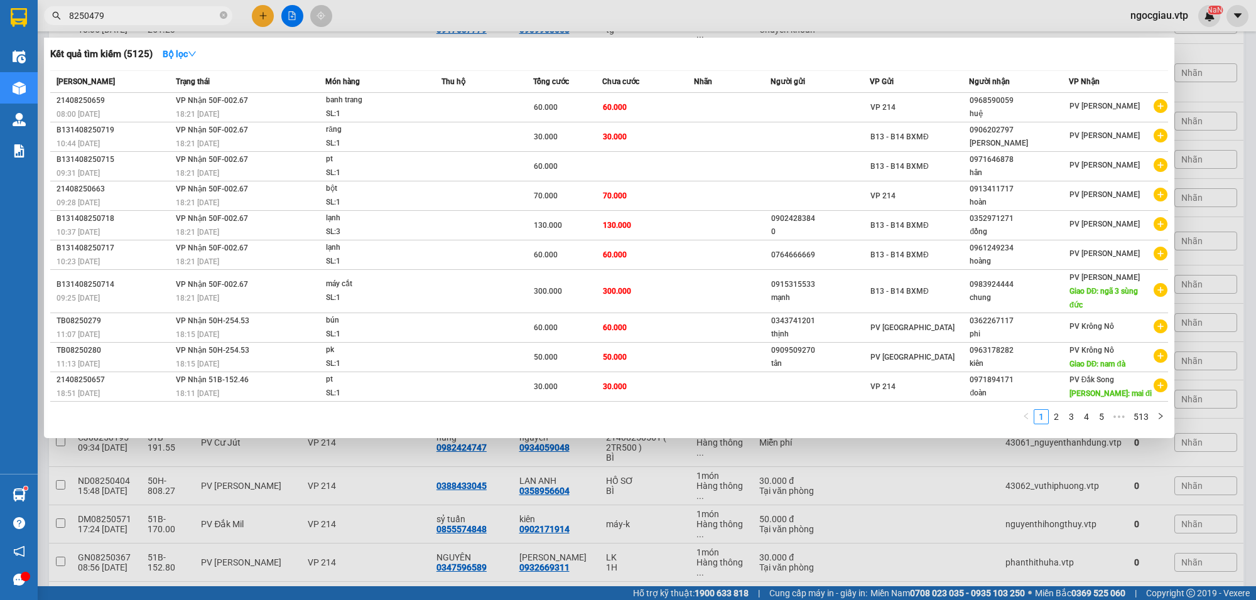
type input "8250479"
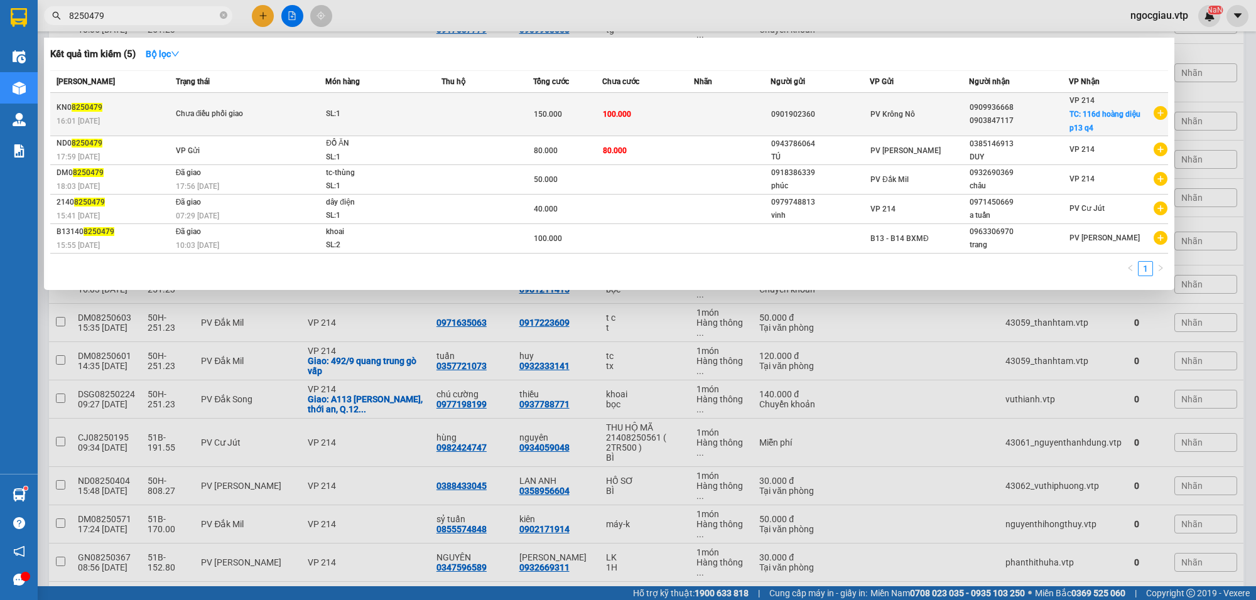
click at [661, 100] on td "100.000" at bounding box center [648, 114] width 92 height 43
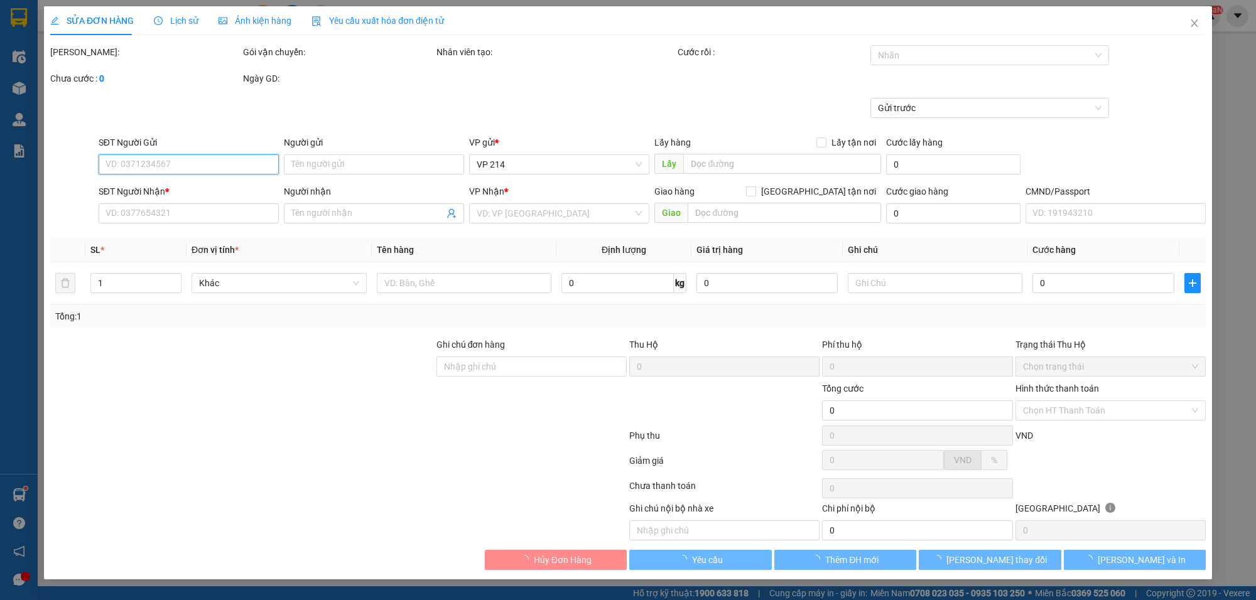
type input "0901902360"
type input "0909936668"
type input "0903847117"
checkbox input "true"
type input "116d hoàng diệu p13 q4"
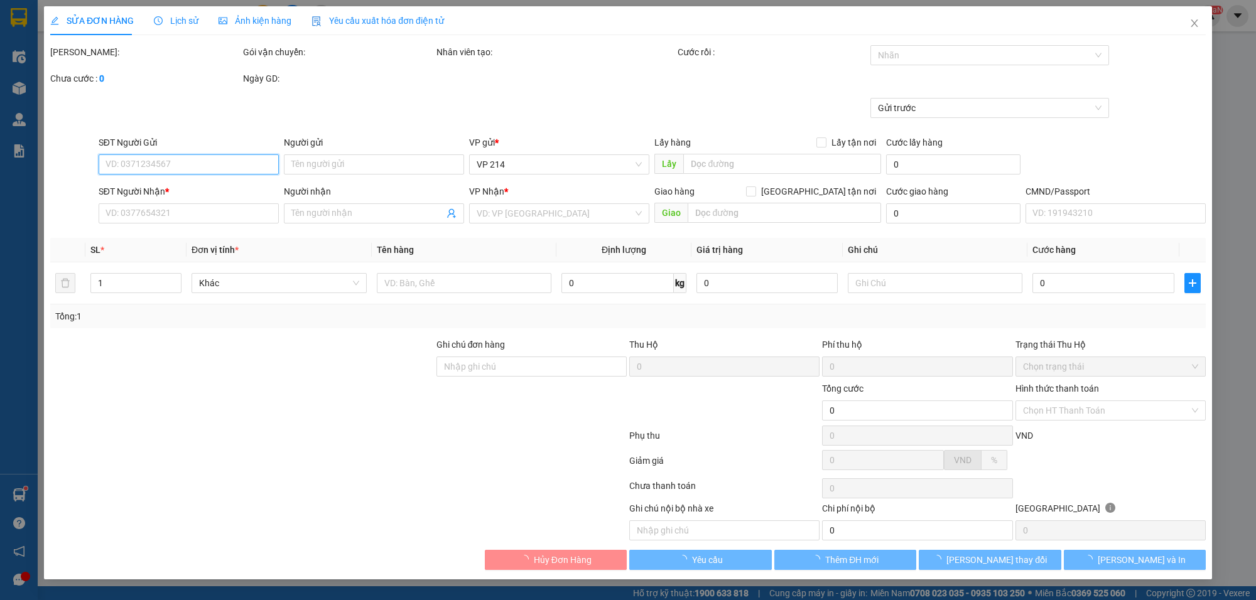
type input "150.000"
type input "50.000"
type input "100.000"
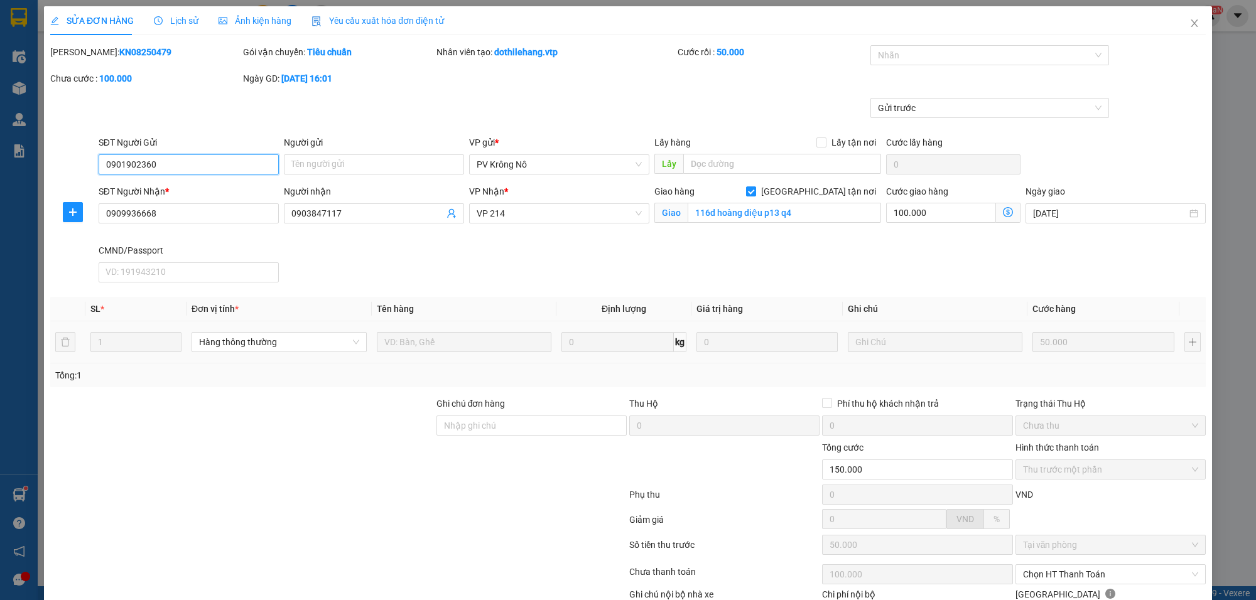
type input "2.500"
click at [899, 60] on div at bounding box center [984, 55] width 220 height 15
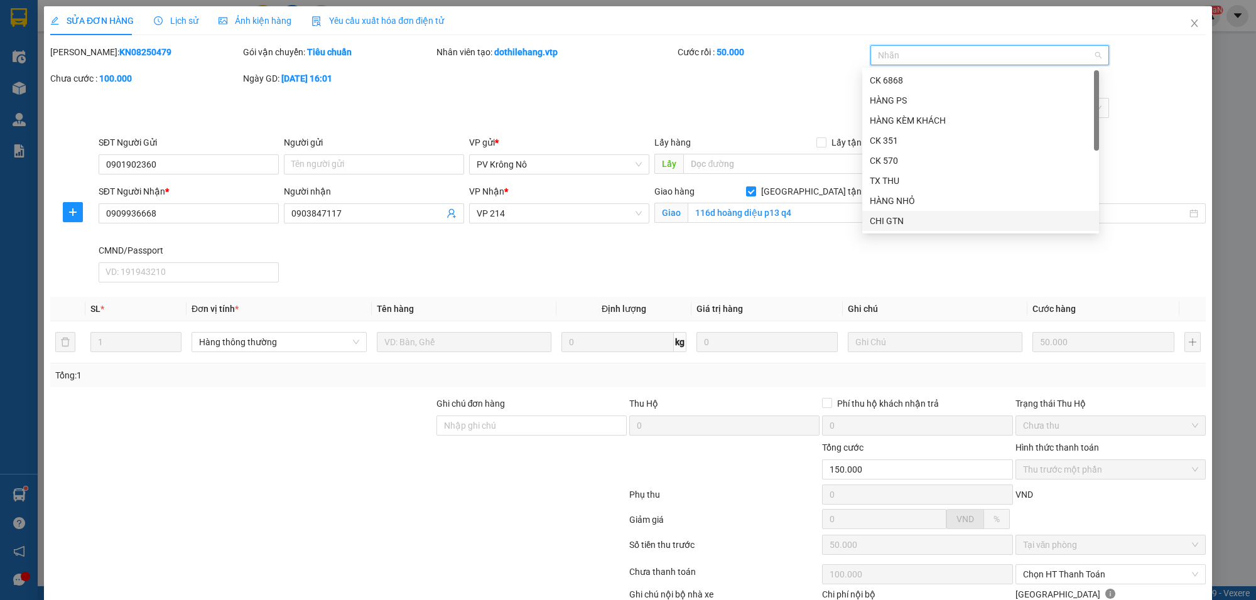
click at [906, 227] on div "CHI GTN" at bounding box center [981, 221] width 222 height 14
click at [1134, 113] on div "Gửi trước" at bounding box center [628, 117] width 1158 height 38
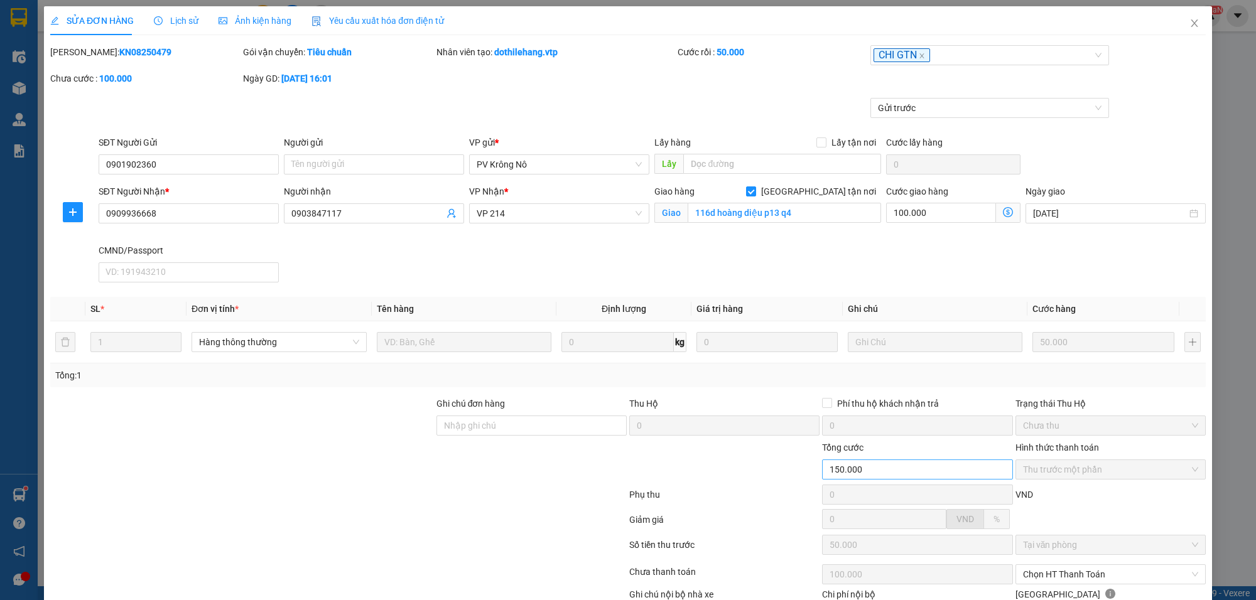
scroll to position [82, 0]
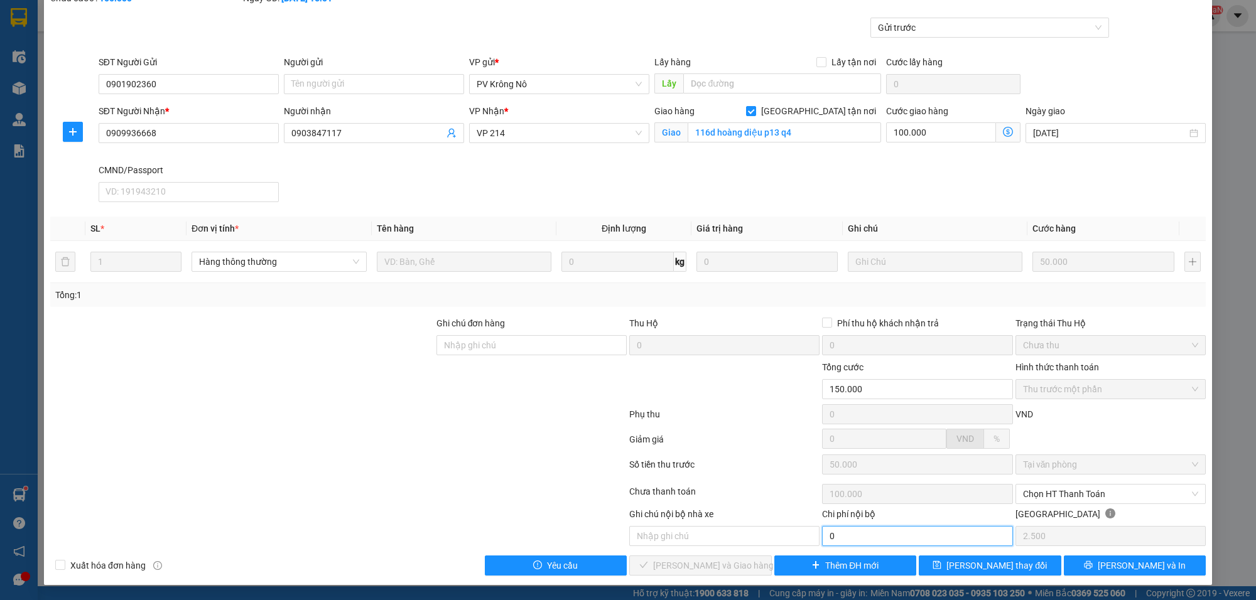
click at [878, 531] on input "0" at bounding box center [917, 536] width 190 height 20
click at [1051, 487] on span "Chọn HT Thanh Toán" at bounding box center [1110, 494] width 175 height 19
type input "100.000"
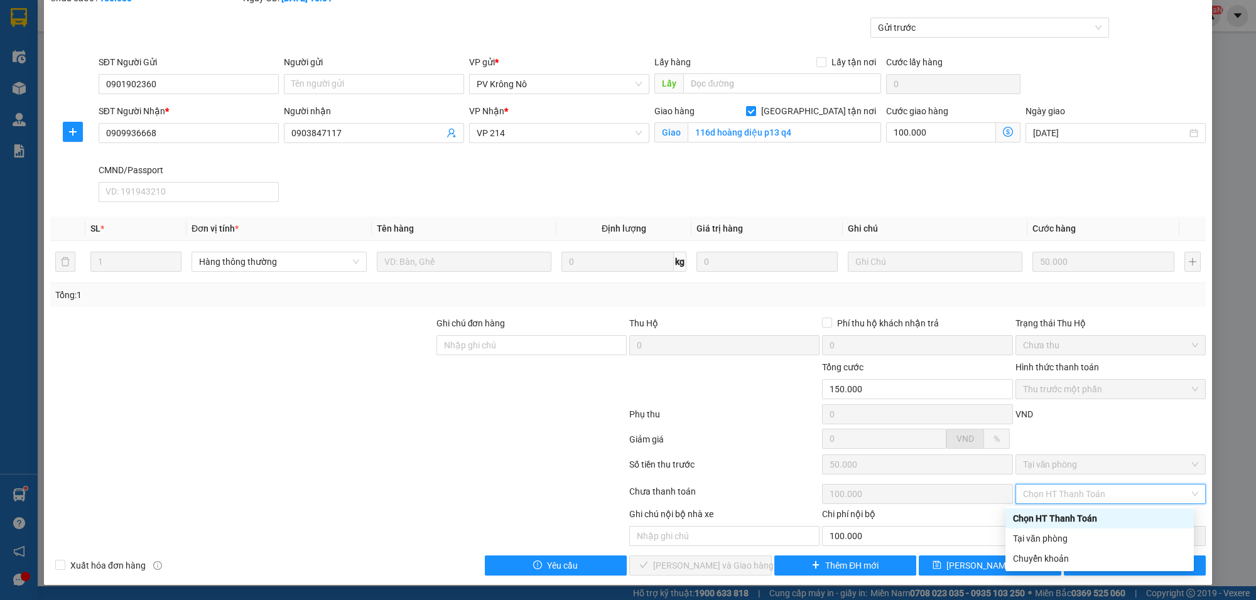
click at [1050, 519] on div "Chọn HT Thanh Toán" at bounding box center [1099, 519] width 173 height 14
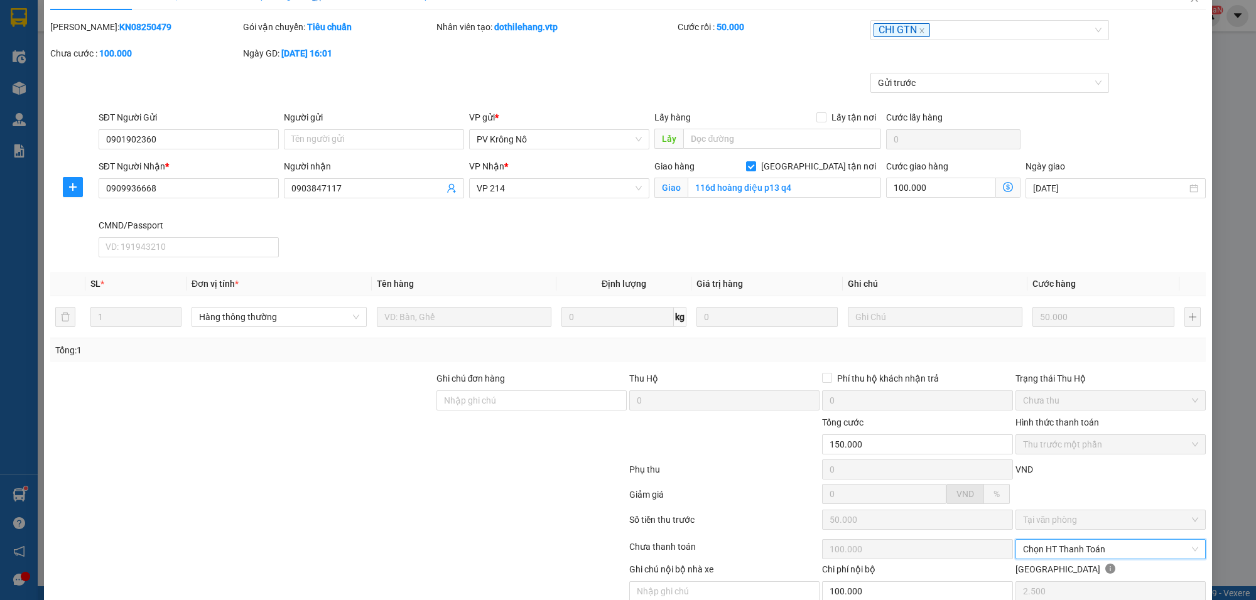
scroll to position [0, 0]
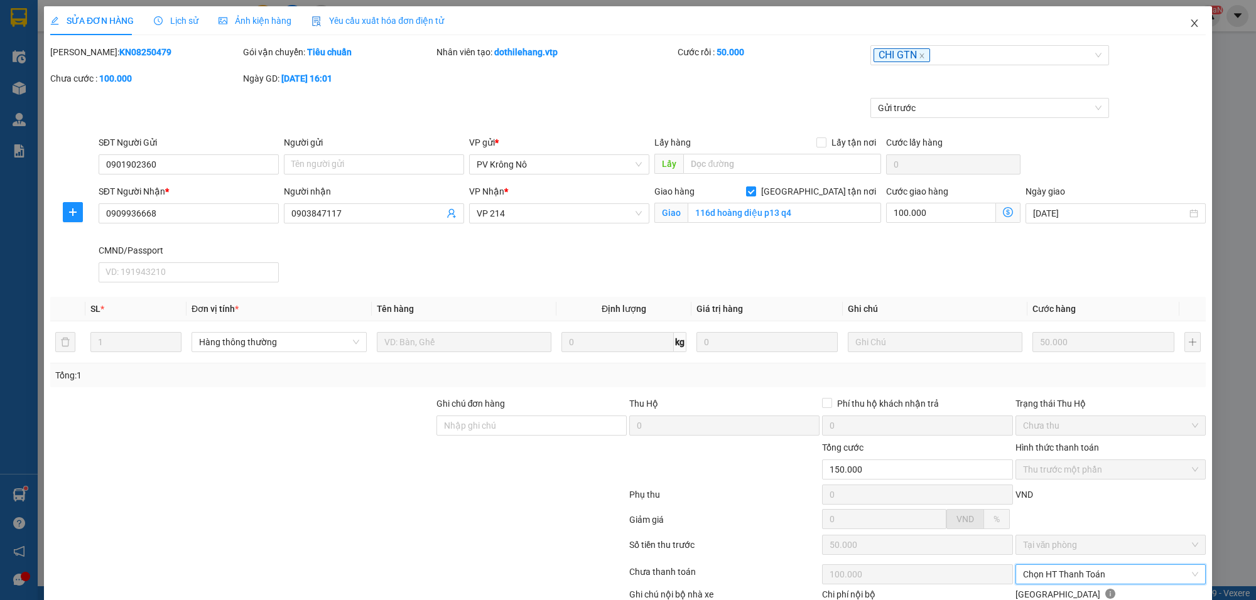
click at [1189, 21] on icon "close" at bounding box center [1194, 23] width 10 height 10
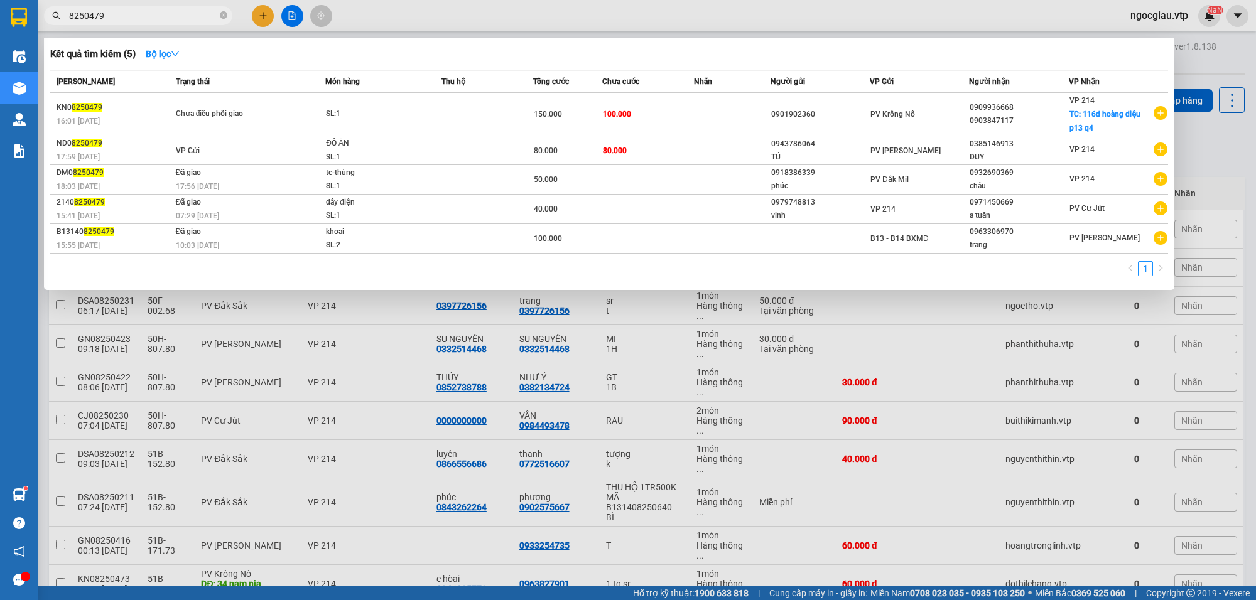
click at [119, 17] on input "8250479" at bounding box center [143, 16] width 148 height 14
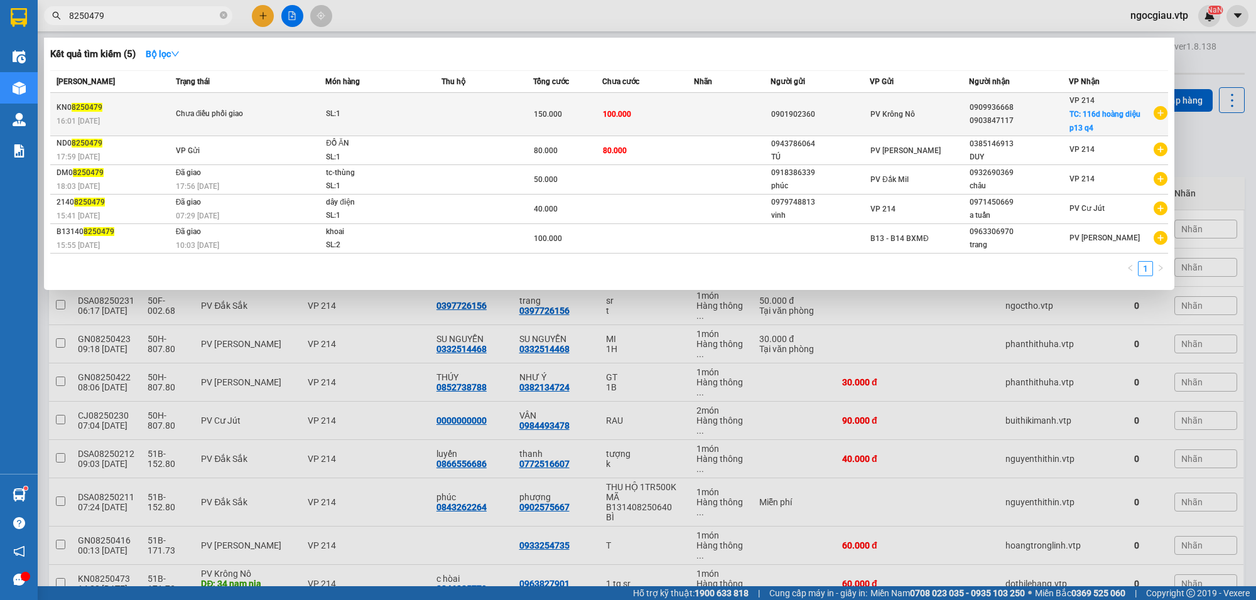
click at [123, 111] on div "KN0 8250479" at bounding box center [115, 107] width 116 height 13
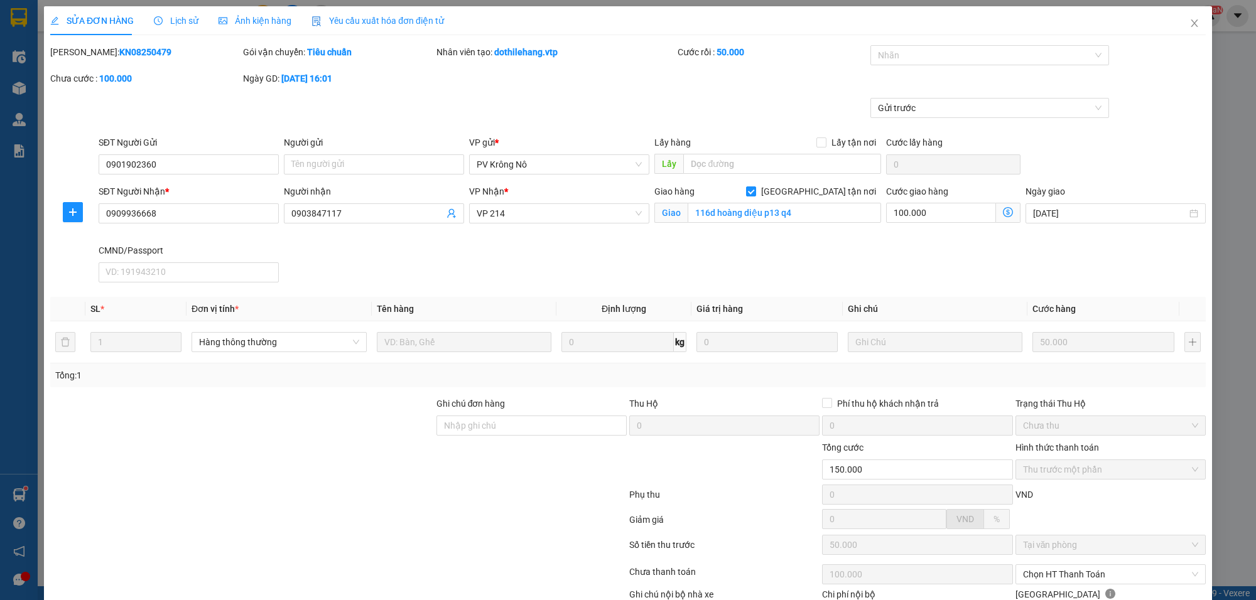
type input "2.500"
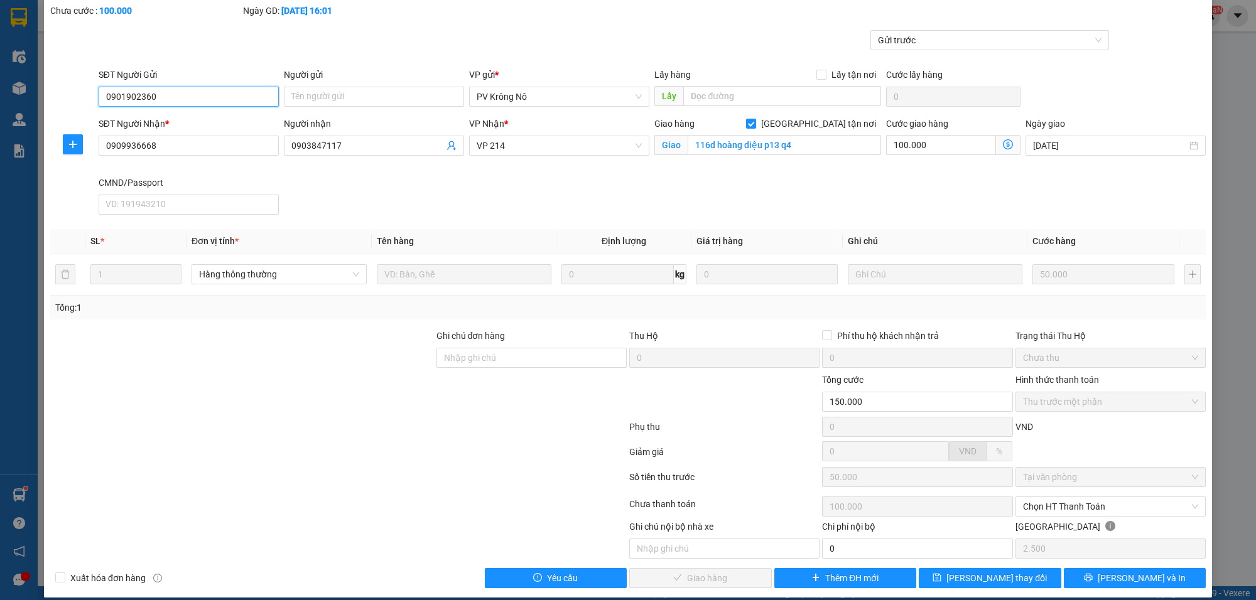
scroll to position [102, 0]
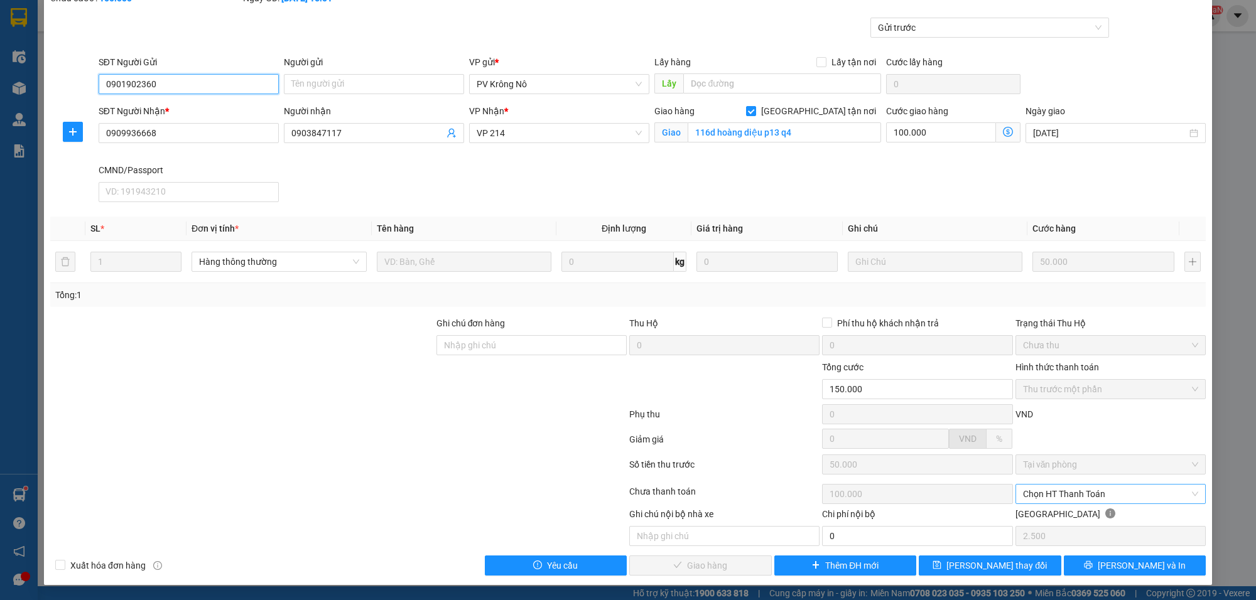
click at [1063, 488] on span "Chọn HT Thanh Toán" at bounding box center [1110, 494] width 175 height 19
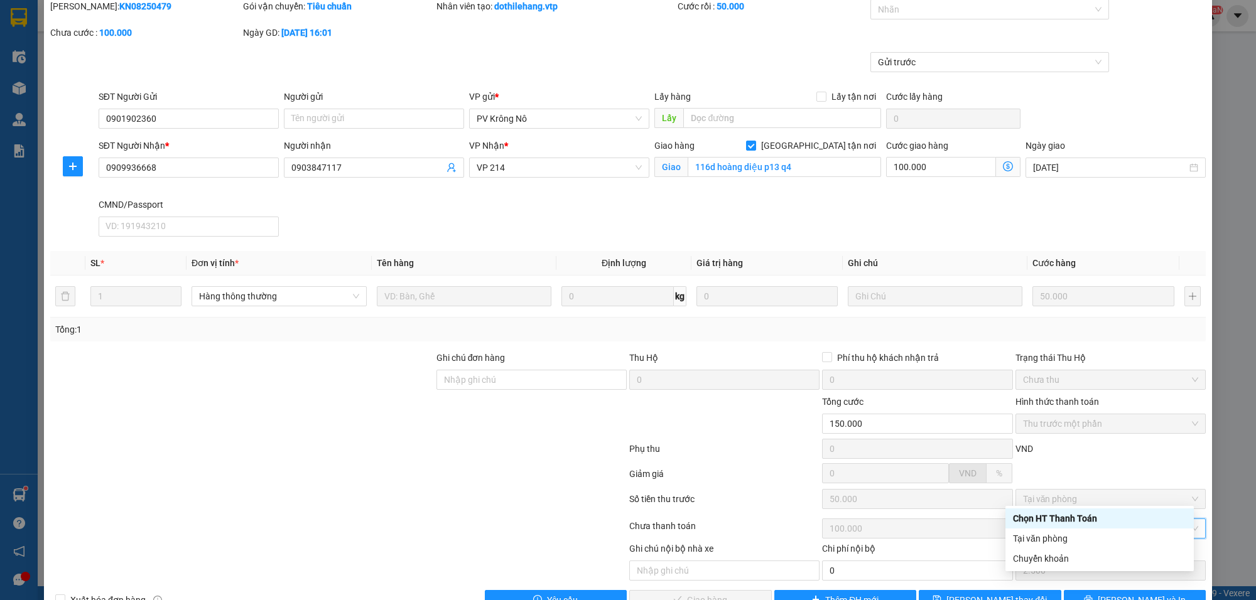
scroll to position [0, 0]
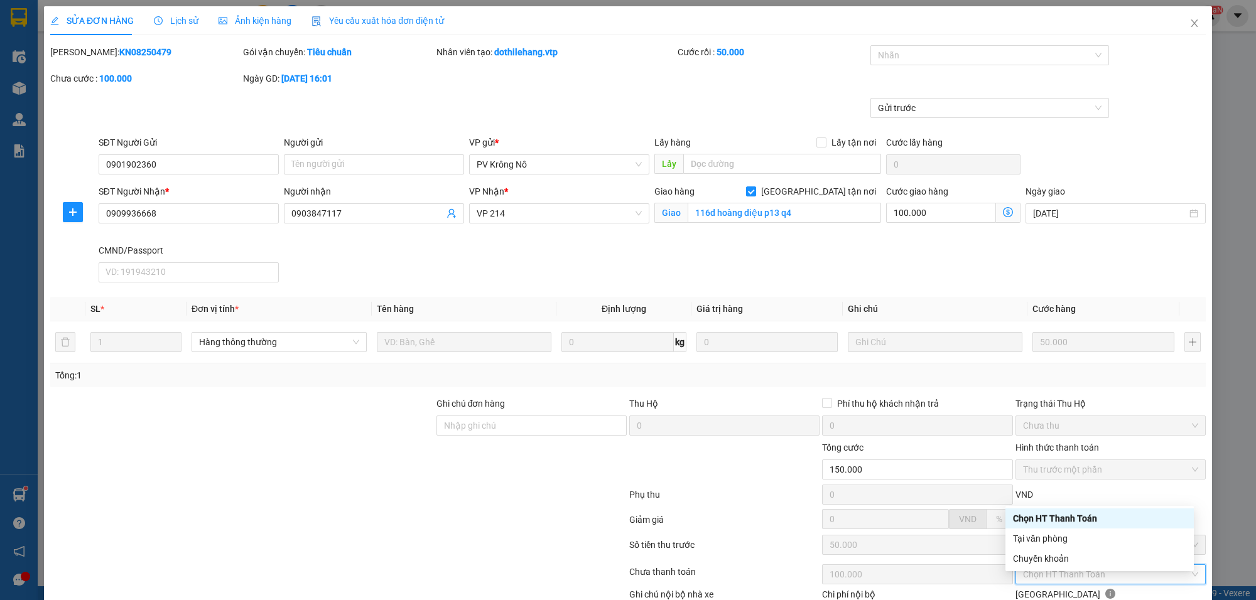
click at [176, 16] on span "Lịch sử" at bounding box center [176, 21] width 45 height 10
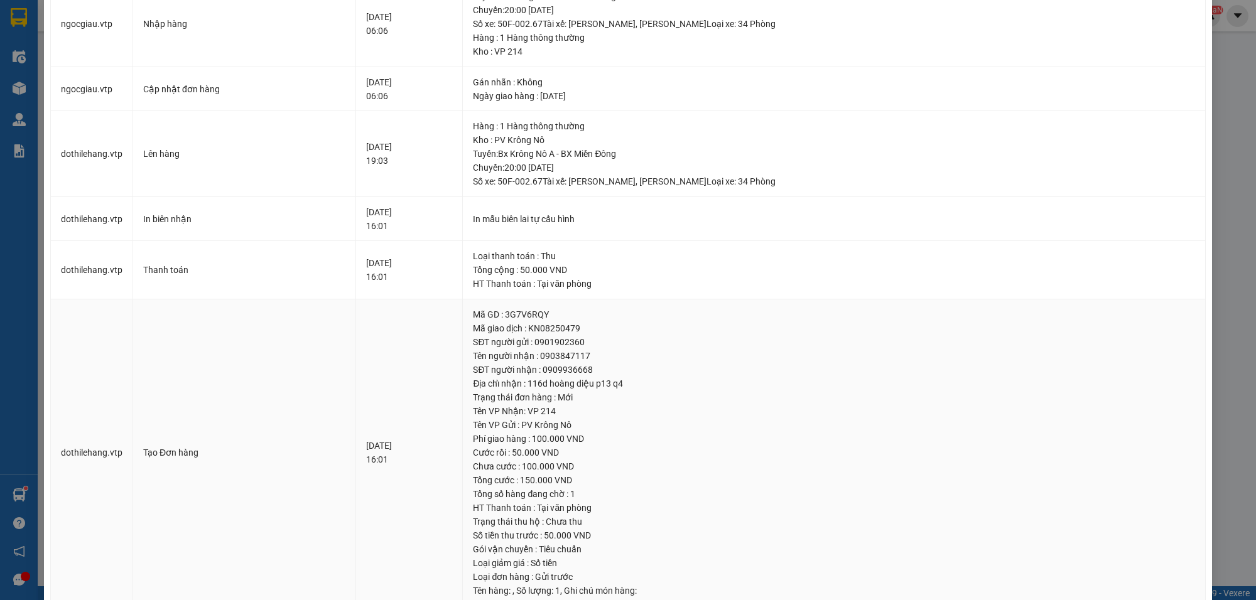
scroll to position [130, 0]
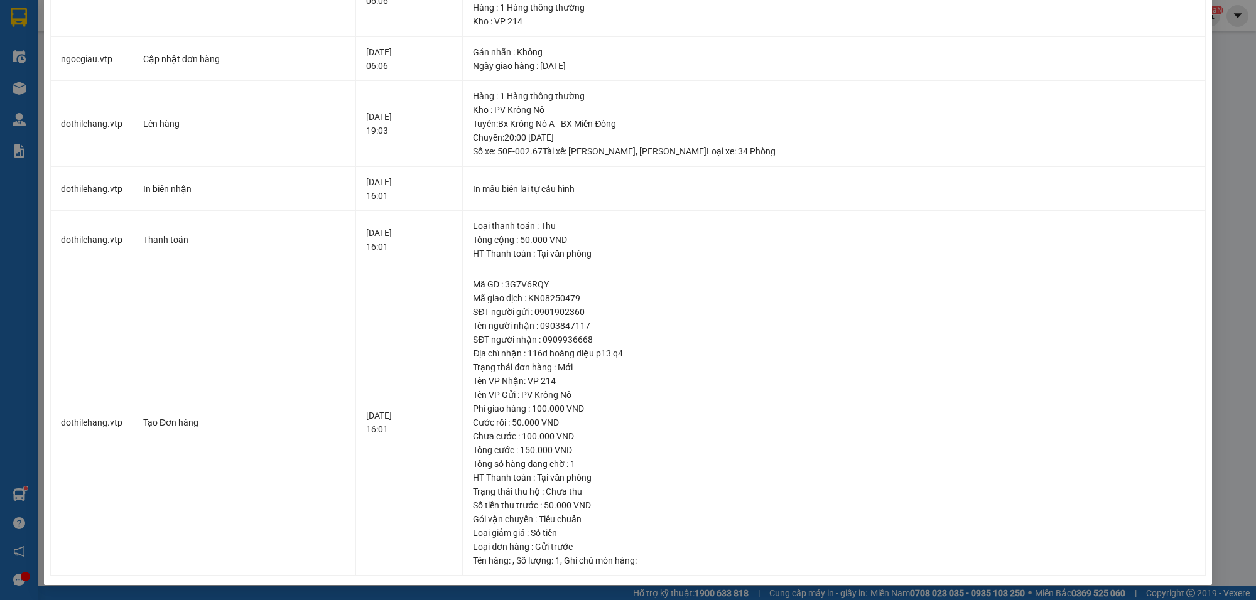
click at [16, 494] on div "SỬA ĐƠN HÀNG Lịch sử Ảnh kiện hàng Yêu cầu xuất hóa đơn điện tử Total Paid Fee …" at bounding box center [628, 300] width 1256 height 600
click at [905, 321] on div "Tên người nhận : 0903847117" at bounding box center [834, 326] width 722 height 14
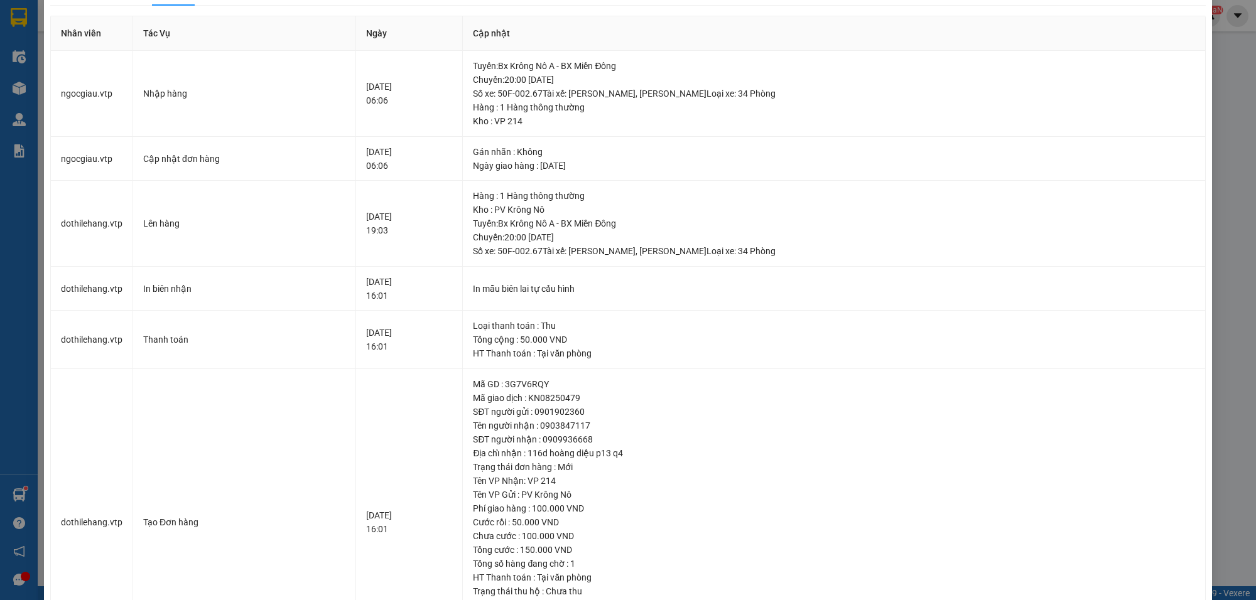
scroll to position [0, 0]
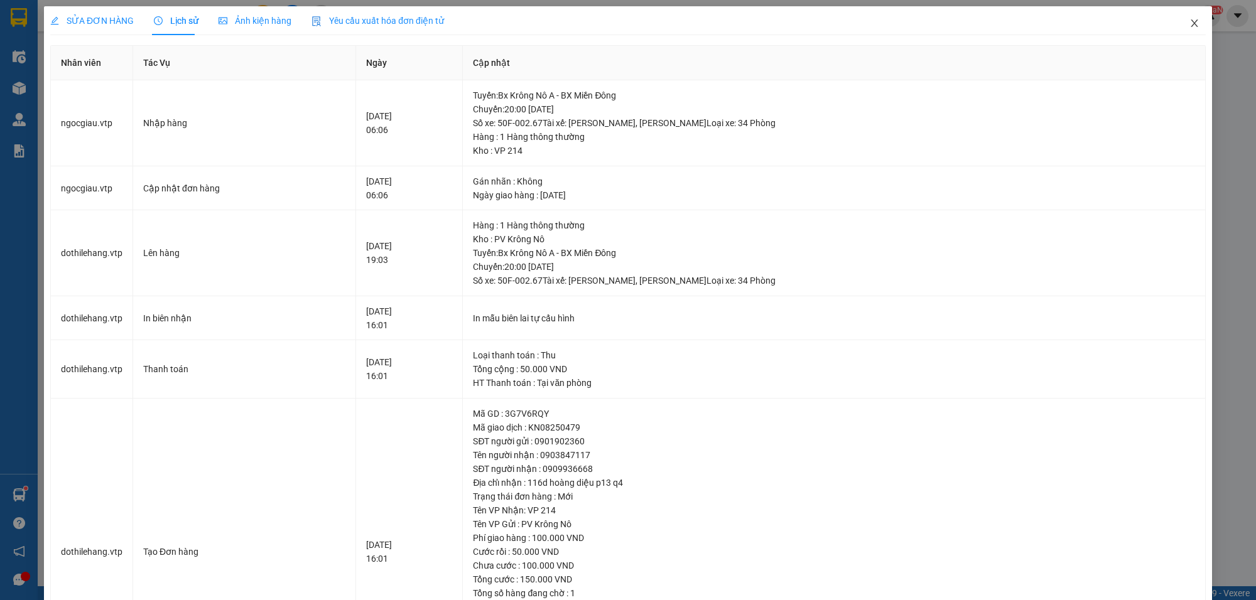
click at [1191, 20] on icon "close" at bounding box center [1194, 23] width 7 height 8
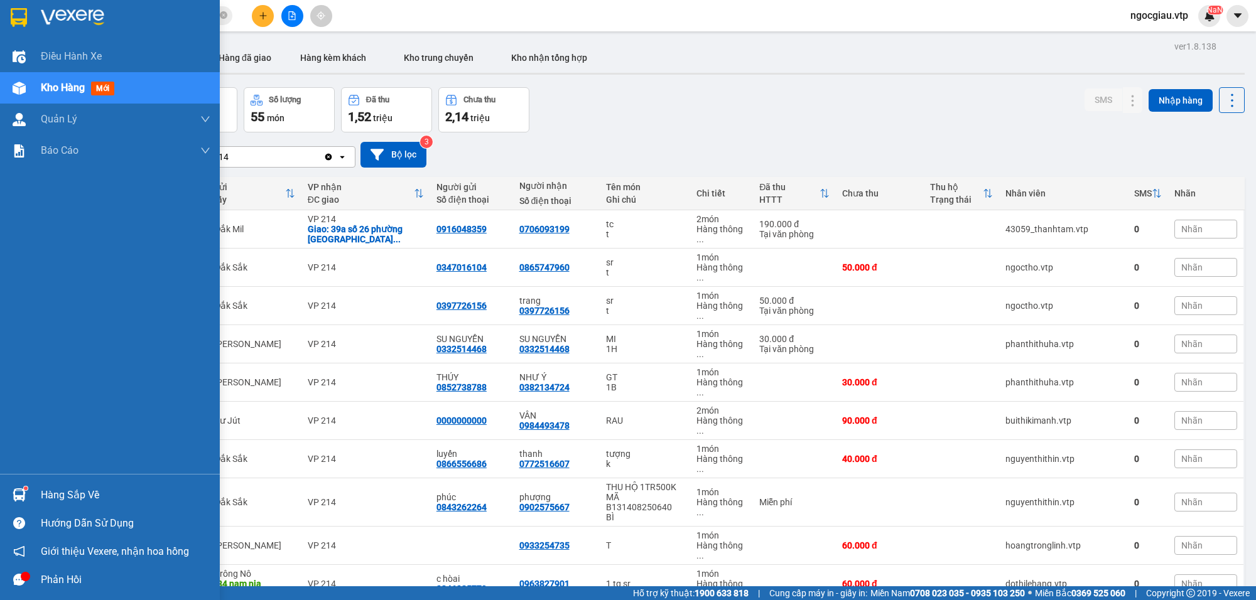
click at [16, 490] on img at bounding box center [19, 495] width 13 height 13
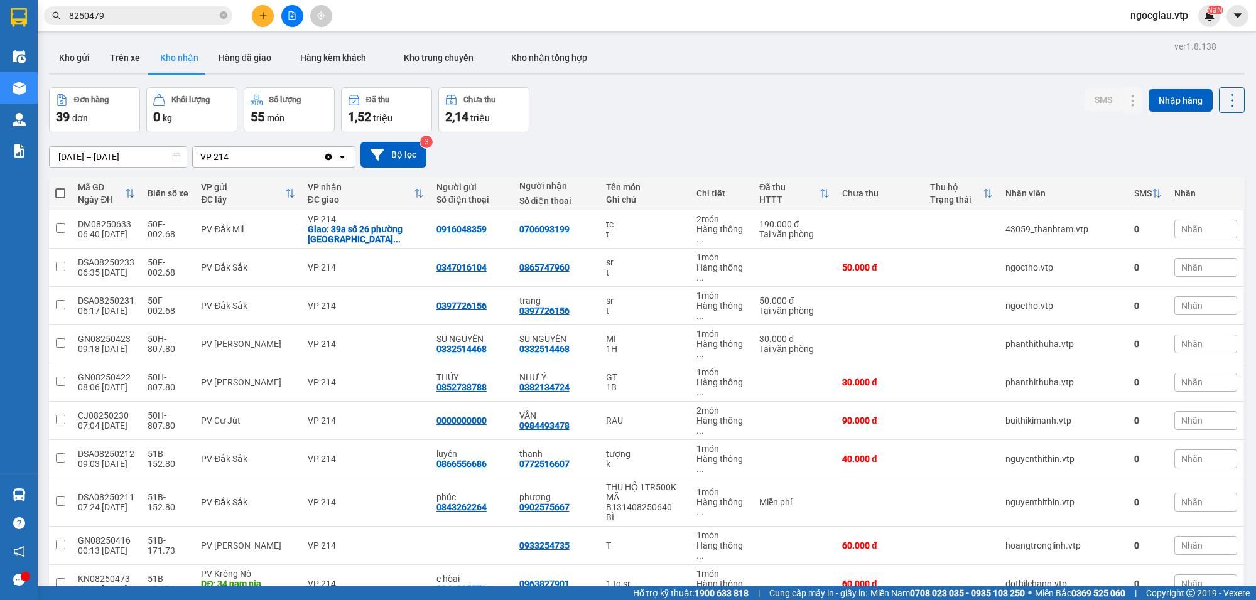
click at [118, 18] on section "Kết quả tìm kiếm ( 5 ) Bộ lọc Mã ĐH Trạng thái Món hàng Thu hộ Tổng cước Chưa c…" at bounding box center [628, 300] width 1256 height 600
click at [126, 19] on input "8250479" at bounding box center [143, 16] width 148 height 14
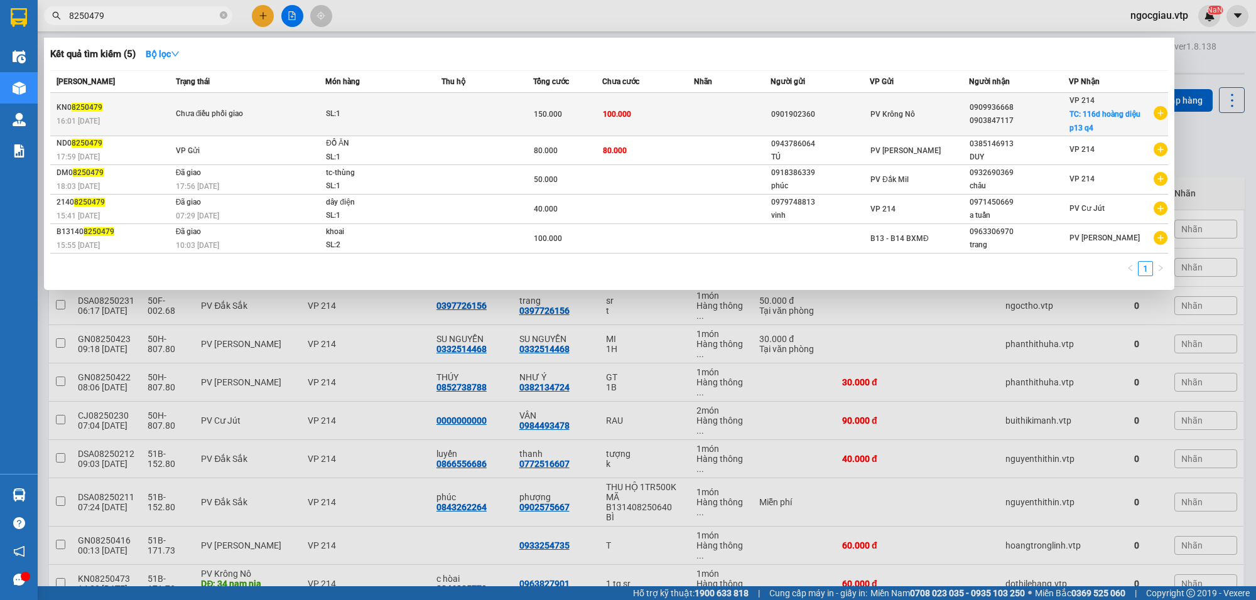
click at [459, 102] on td at bounding box center [487, 114] width 92 height 43
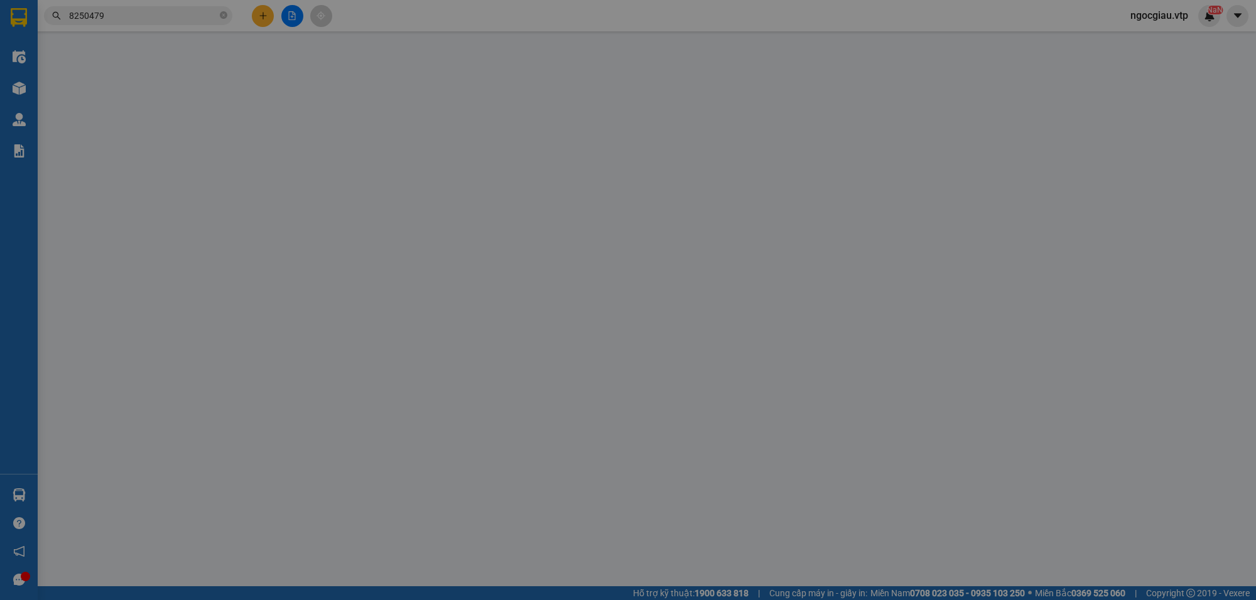
type input "0901902360"
type input "0909936668"
type input "0903847117"
checkbox input "true"
type input "116d hoàng diệu p13 q4"
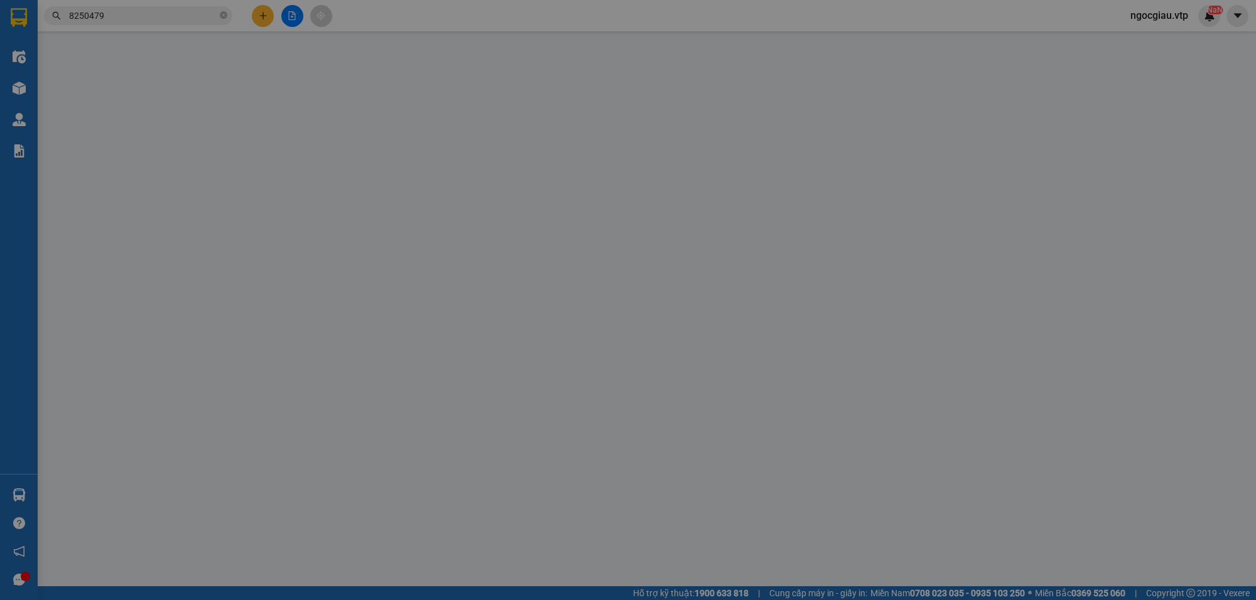
type input "150.000"
type input "50.000"
type input "100.000"
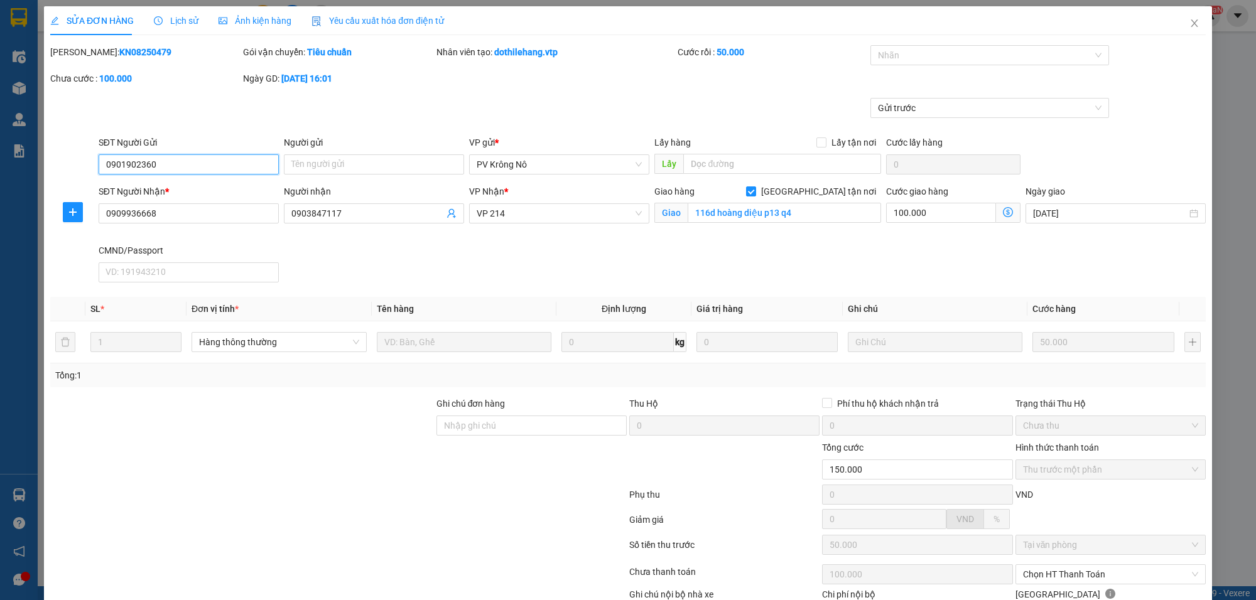
type input "2.500"
click at [892, 51] on div at bounding box center [984, 55] width 220 height 15
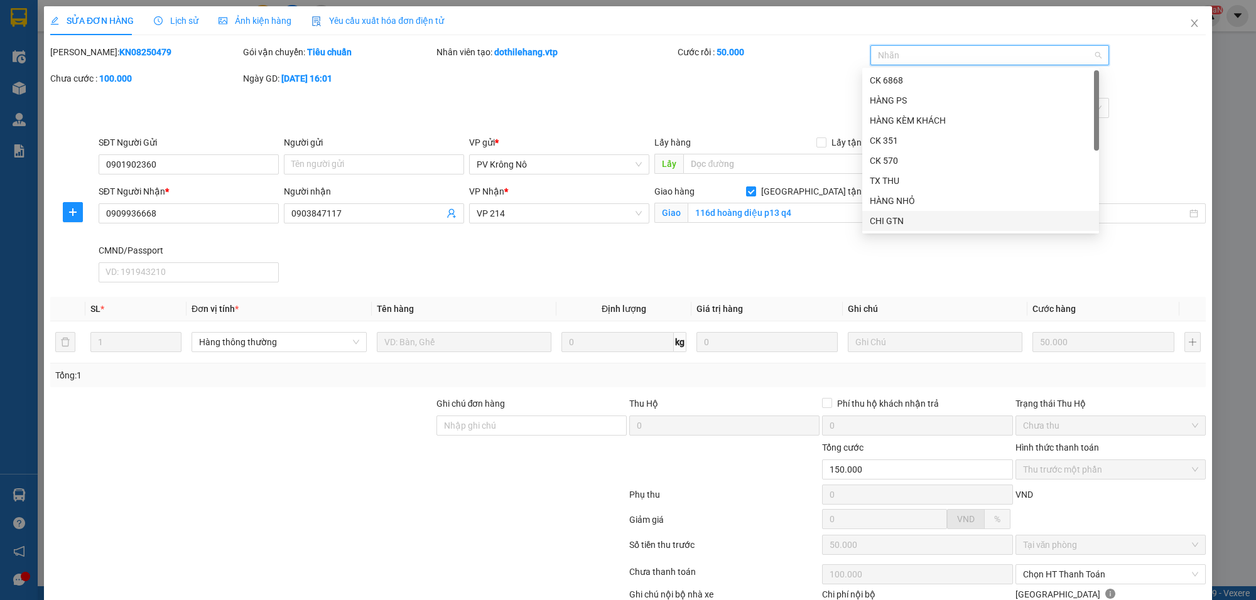
click at [898, 226] on div "CHI GTN" at bounding box center [981, 221] width 222 height 14
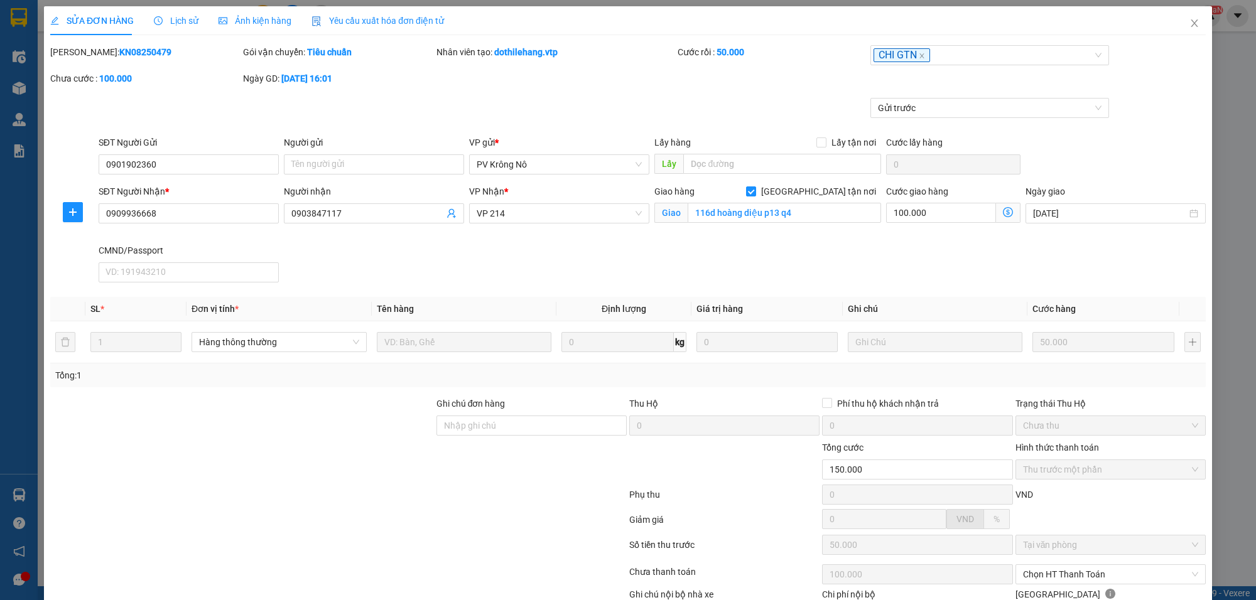
click at [1127, 109] on div "Gửi trước" at bounding box center [628, 117] width 1158 height 38
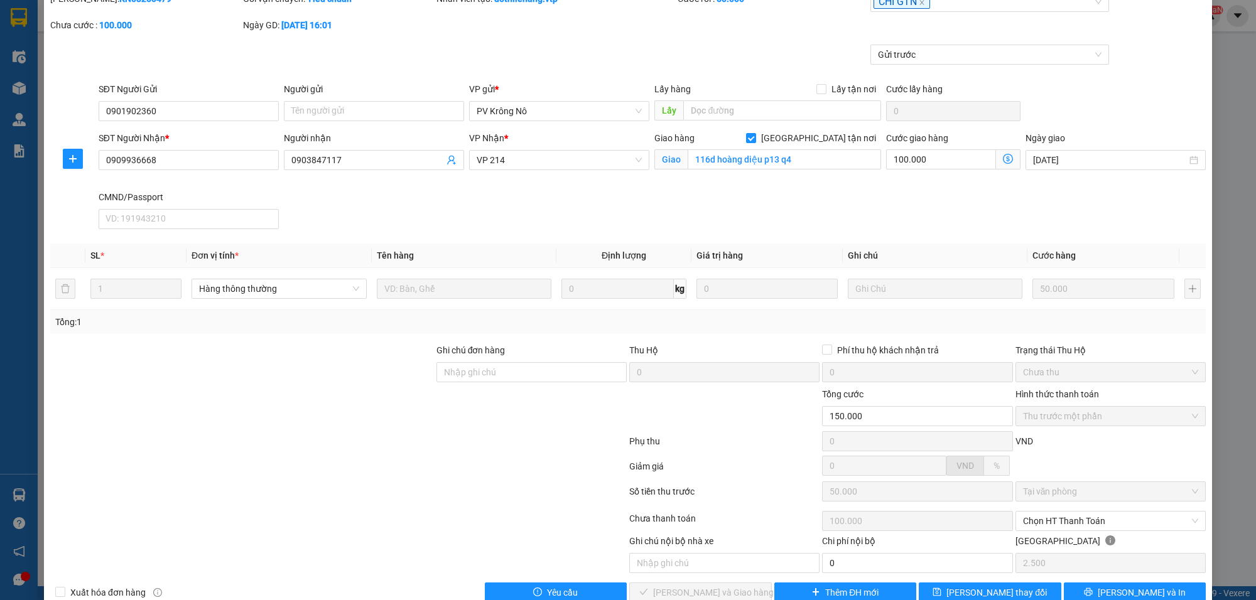
scroll to position [82, 0]
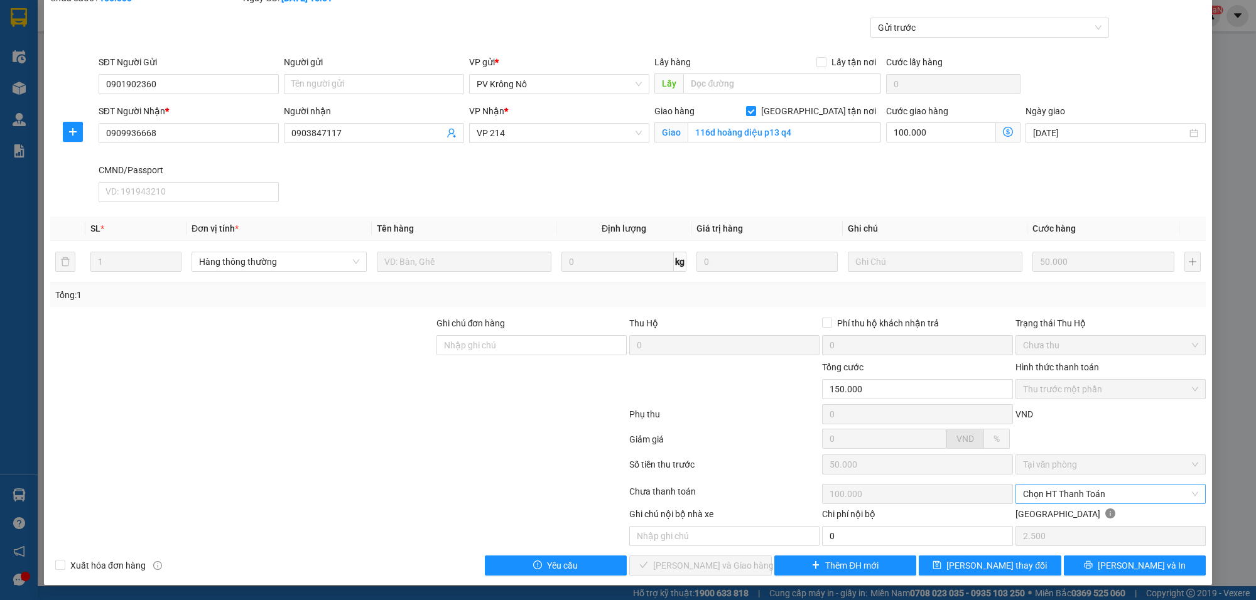
click at [1041, 494] on span "Chọn HT Thanh Toán" at bounding box center [1110, 494] width 175 height 19
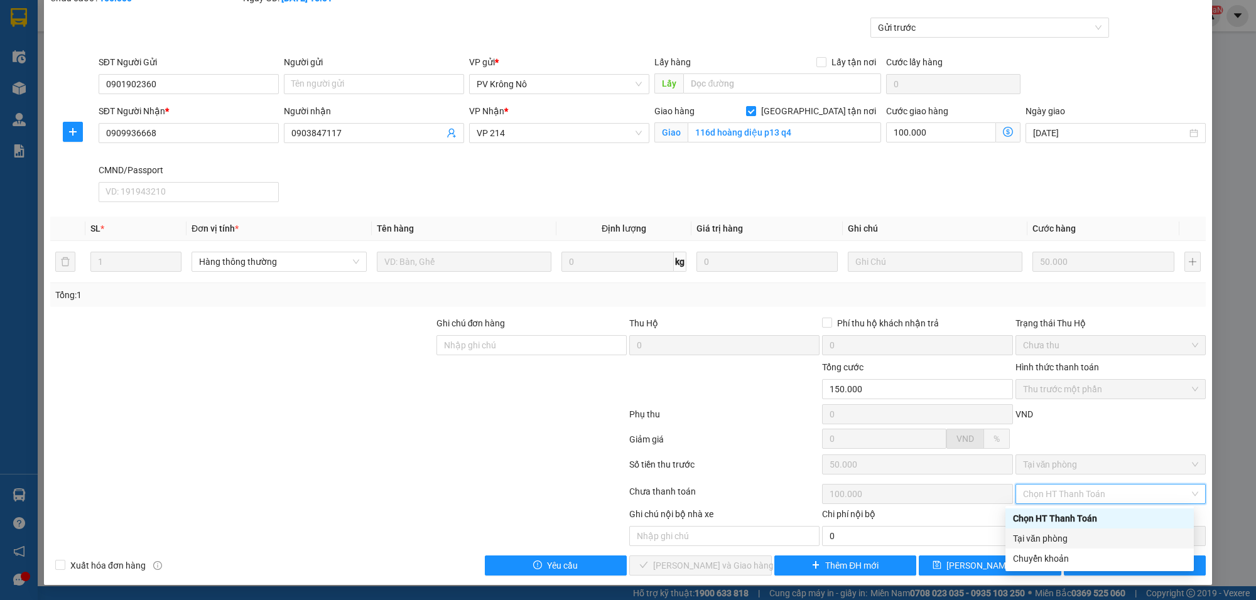
click at [1044, 534] on div "Tại văn phòng" at bounding box center [1099, 539] width 173 height 14
type input "0"
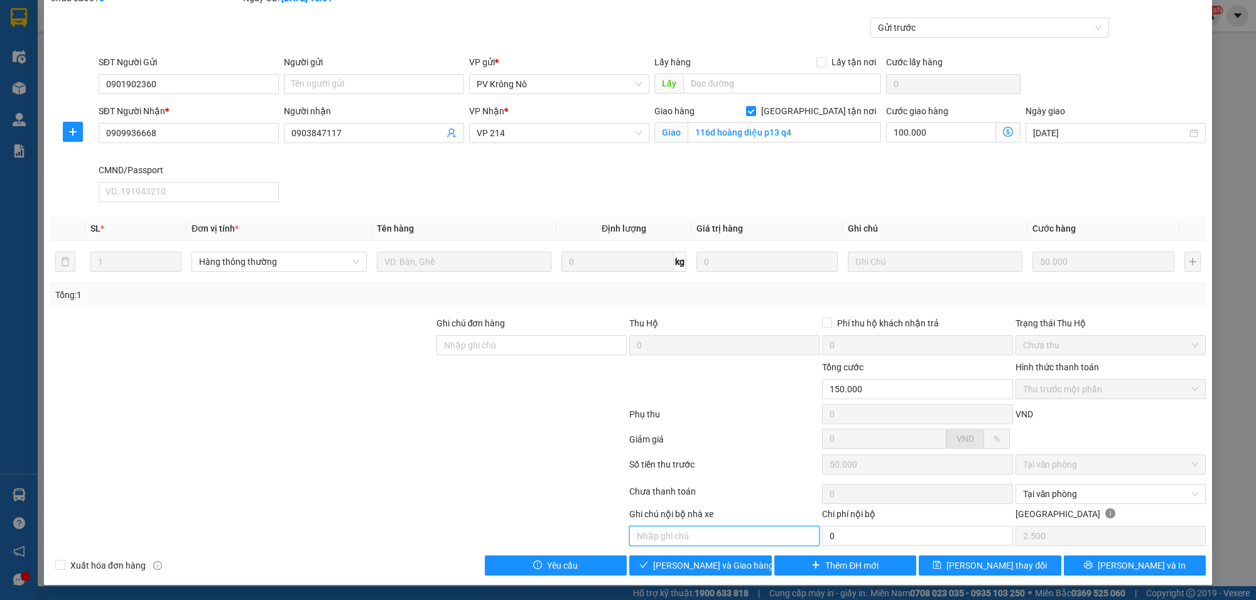
click at [670, 538] on input "text" at bounding box center [724, 536] width 190 height 20
click at [849, 537] on input "0" at bounding box center [917, 536] width 190 height 20
click at [864, 539] on input "0" at bounding box center [917, 536] width 190 height 20
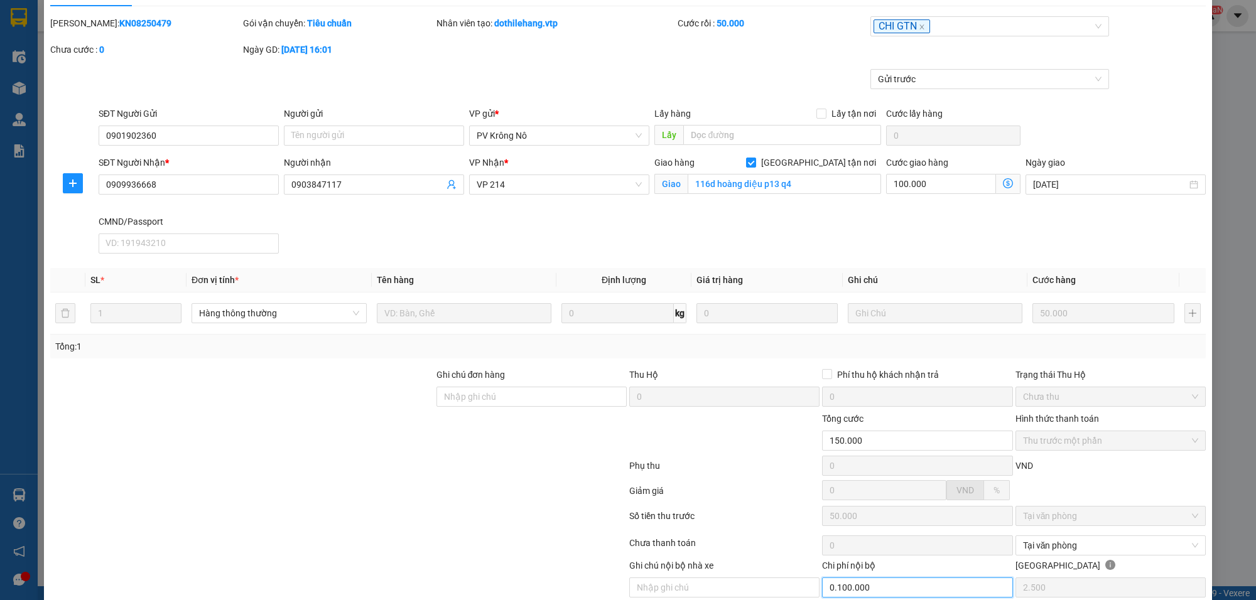
scroll to position [0, 0]
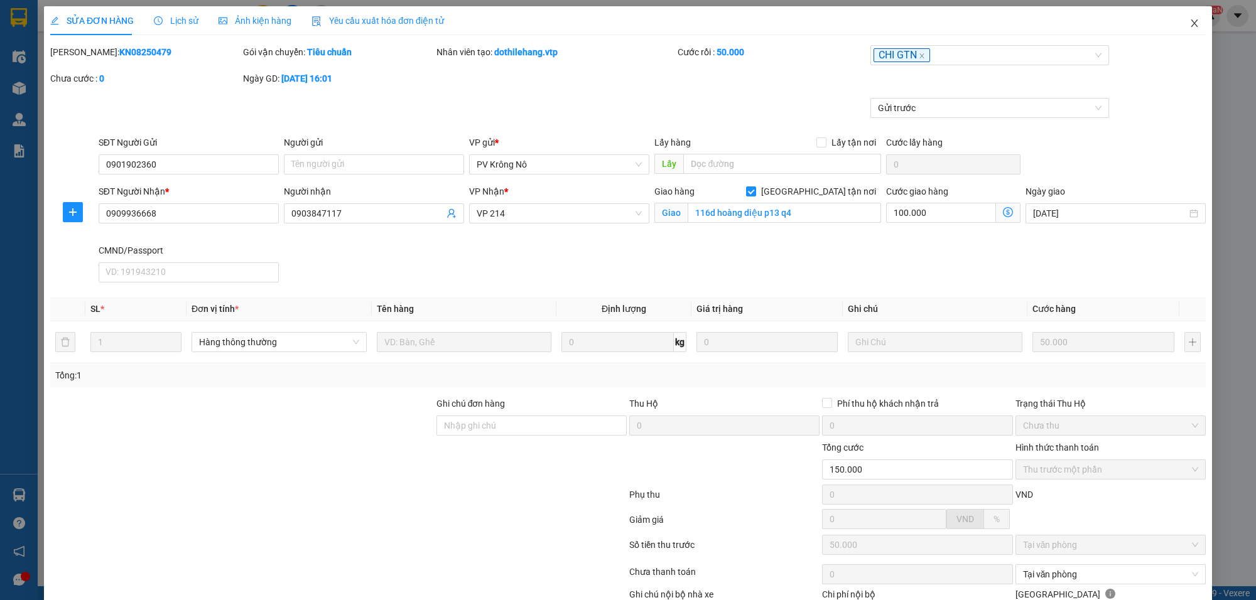
type input "100.000"
click at [1189, 23] on icon "close" at bounding box center [1194, 23] width 10 height 10
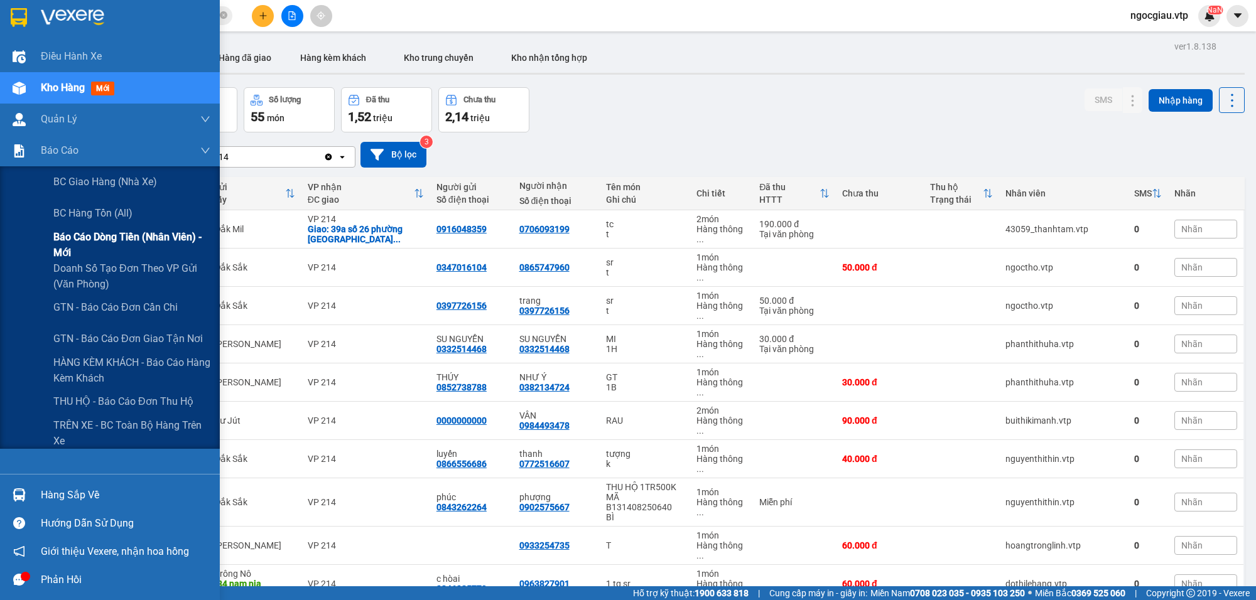
click at [96, 230] on span "Báo cáo dòng tiền (nhân viên) - mới" at bounding box center [131, 244] width 157 height 31
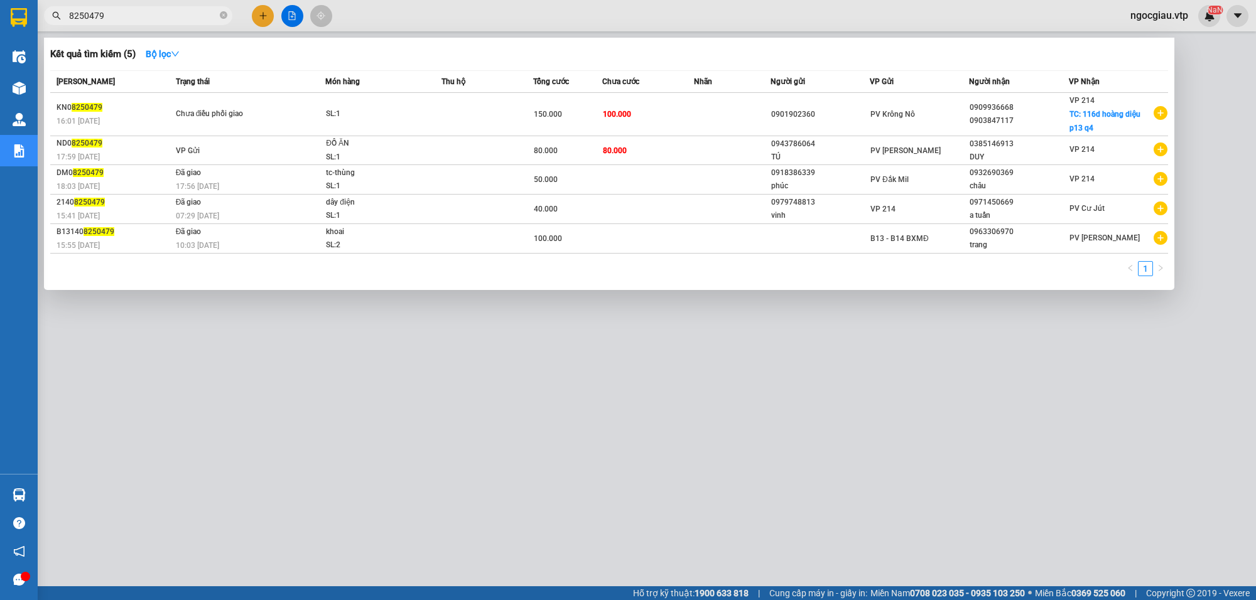
click at [152, 14] on input "8250479" at bounding box center [143, 16] width 148 height 14
paste input "0358956604"
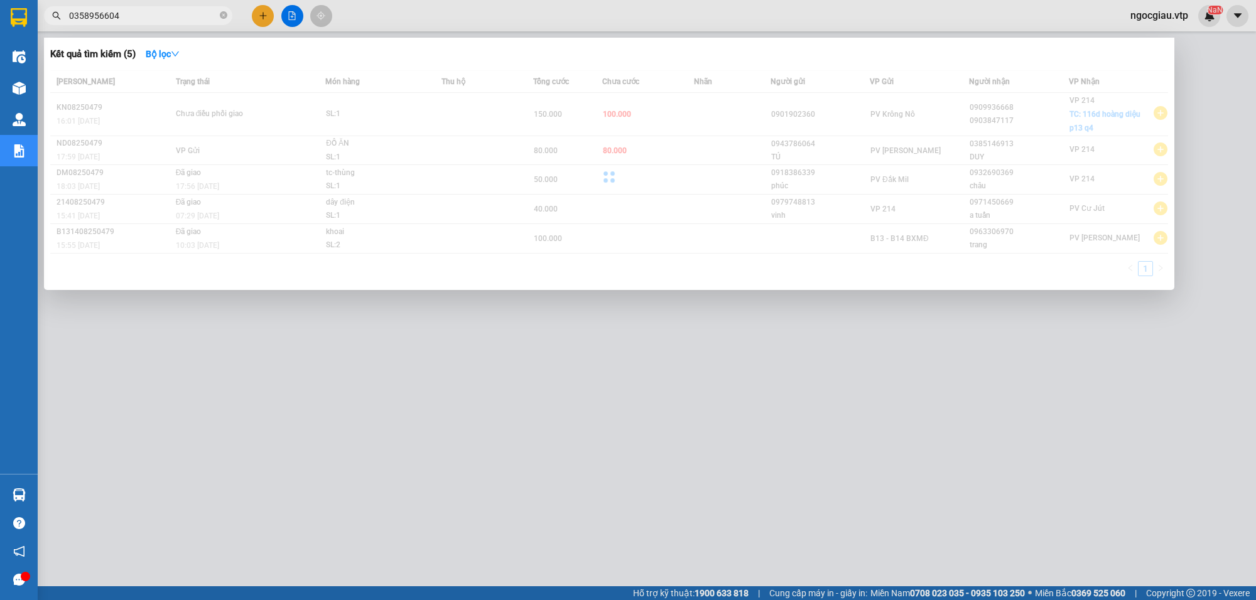
type input "0358956604"
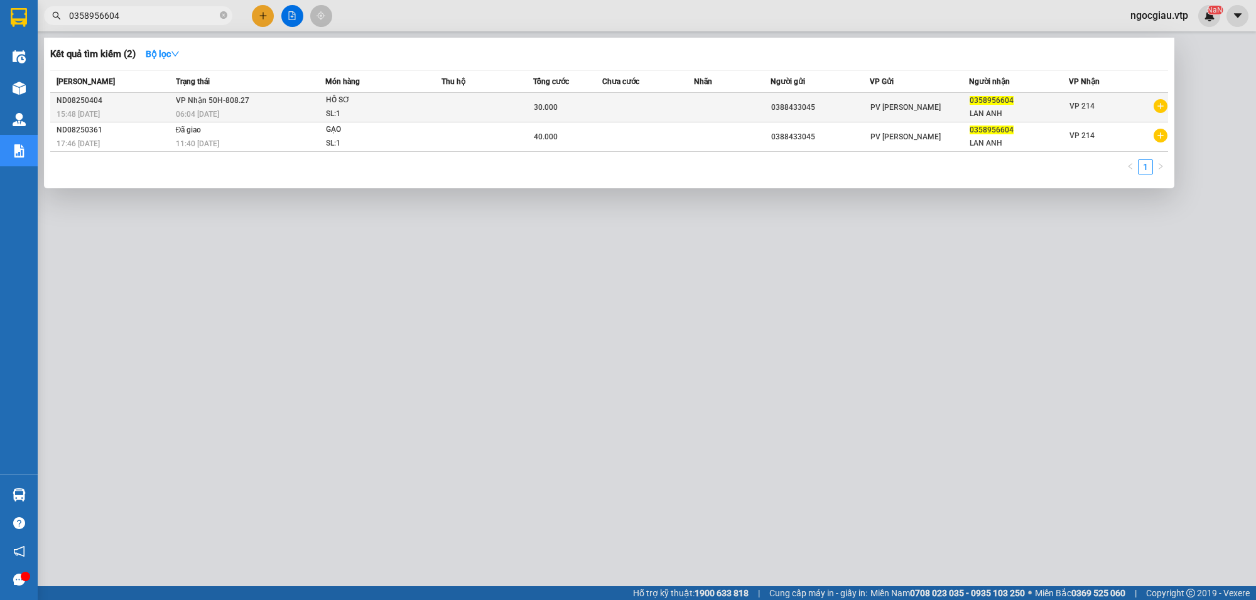
click at [705, 106] on td at bounding box center [732, 108] width 77 height 30
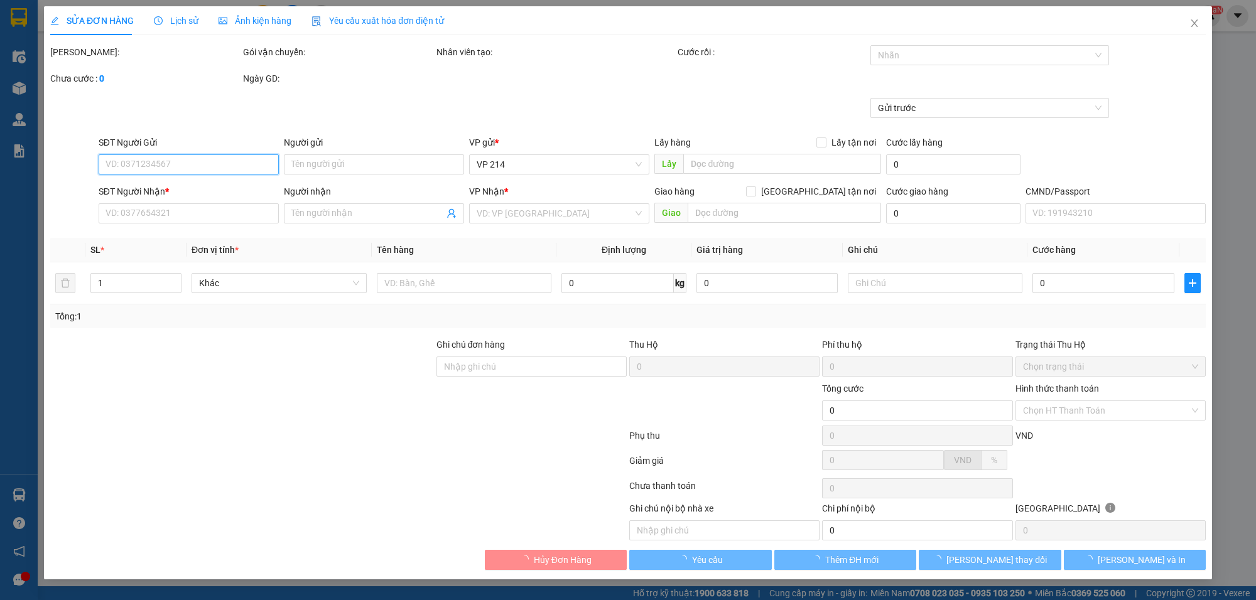
type input "0388433045"
type input "0358956604"
type input "LAN ANH"
type input "30.000"
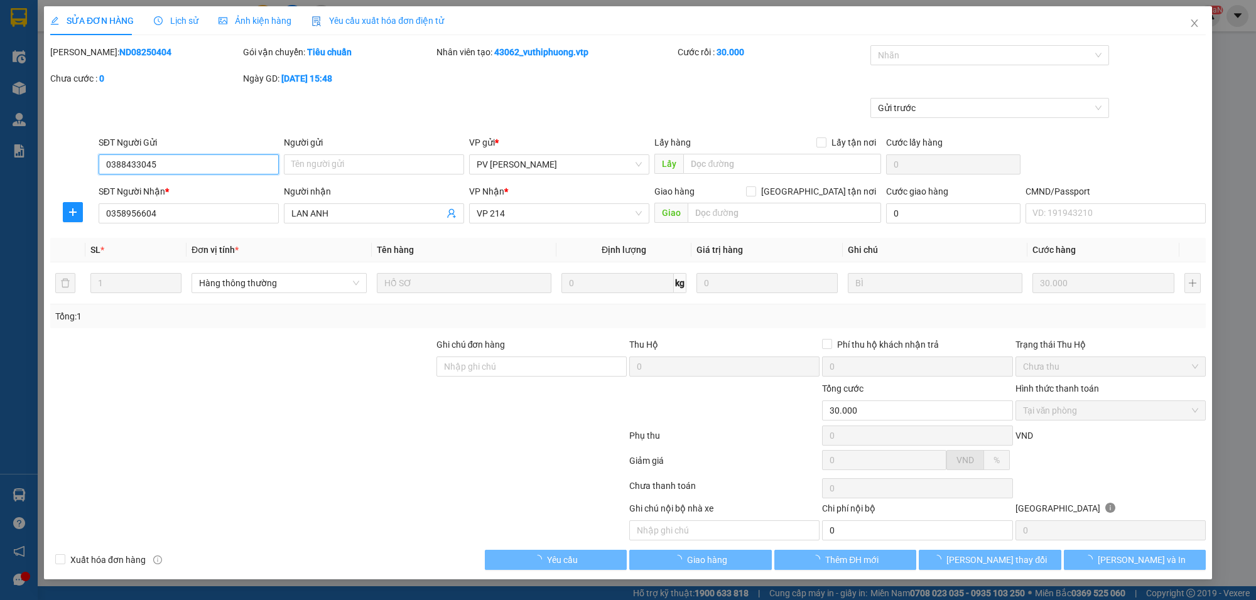
type input "1.500"
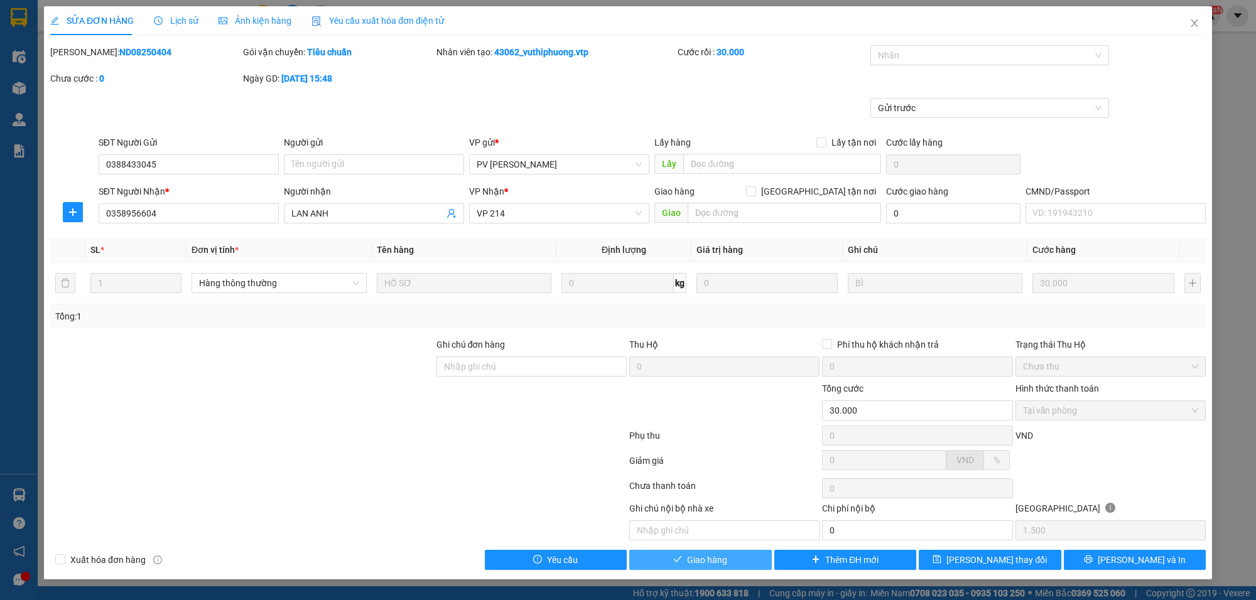
click at [725, 556] on span "Giao hàng" at bounding box center [707, 560] width 40 height 14
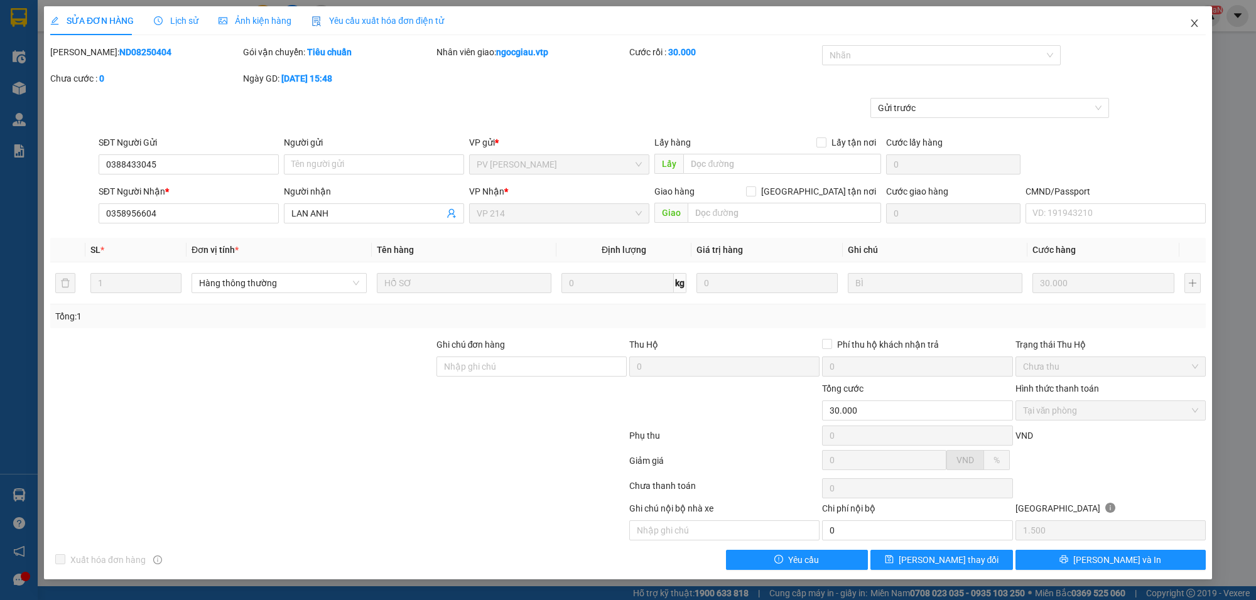
click at [1195, 21] on icon "close" at bounding box center [1194, 23] width 10 height 10
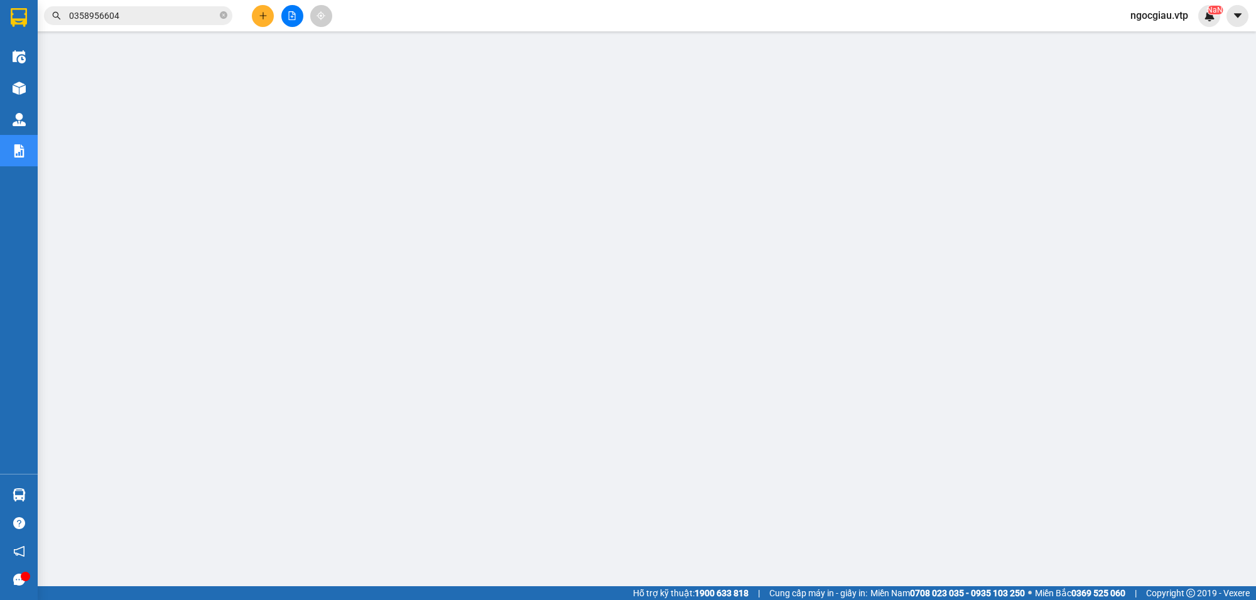
click at [176, 20] on input "0358956604" at bounding box center [143, 16] width 148 height 14
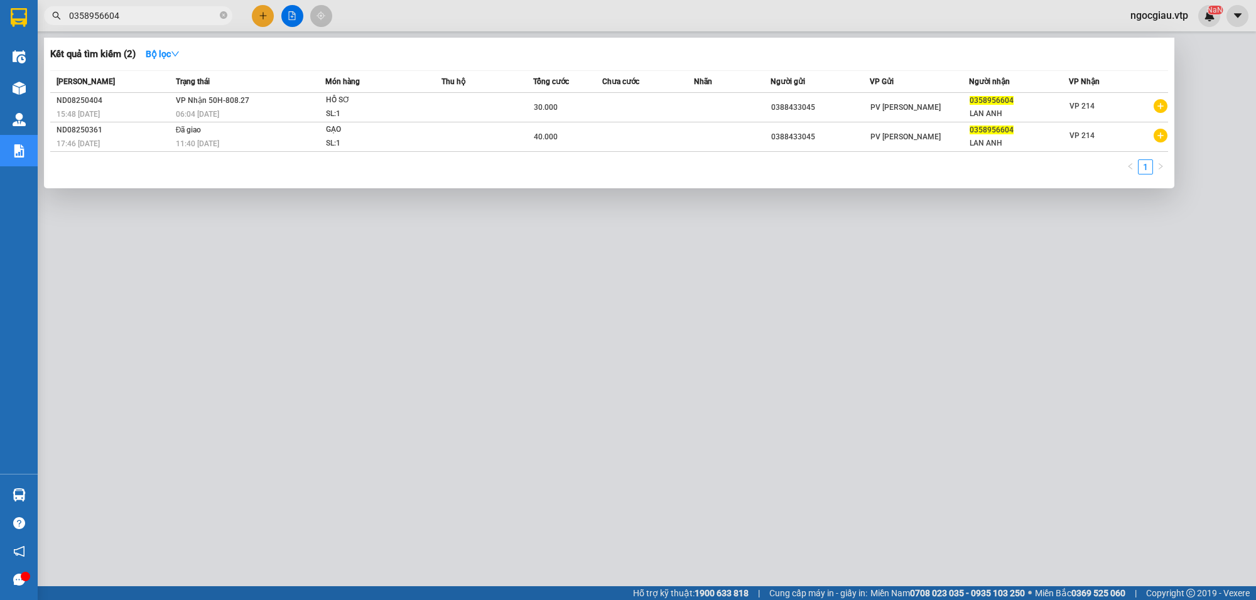
click at [176, 20] on input "0358956604" at bounding box center [143, 16] width 148 height 14
click at [1037, 414] on div at bounding box center [628, 300] width 1256 height 600
click at [117, 11] on input "0358956604" at bounding box center [143, 16] width 148 height 14
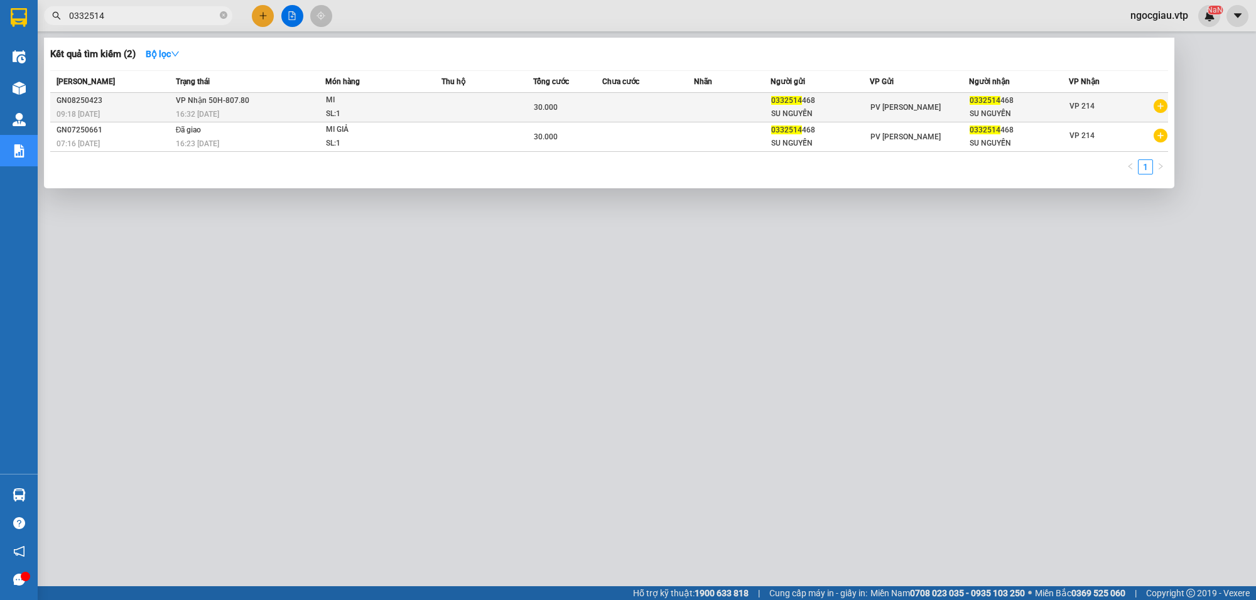
type input "0332514"
click at [617, 99] on td at bounding box center [648, 108] width 92 height 30
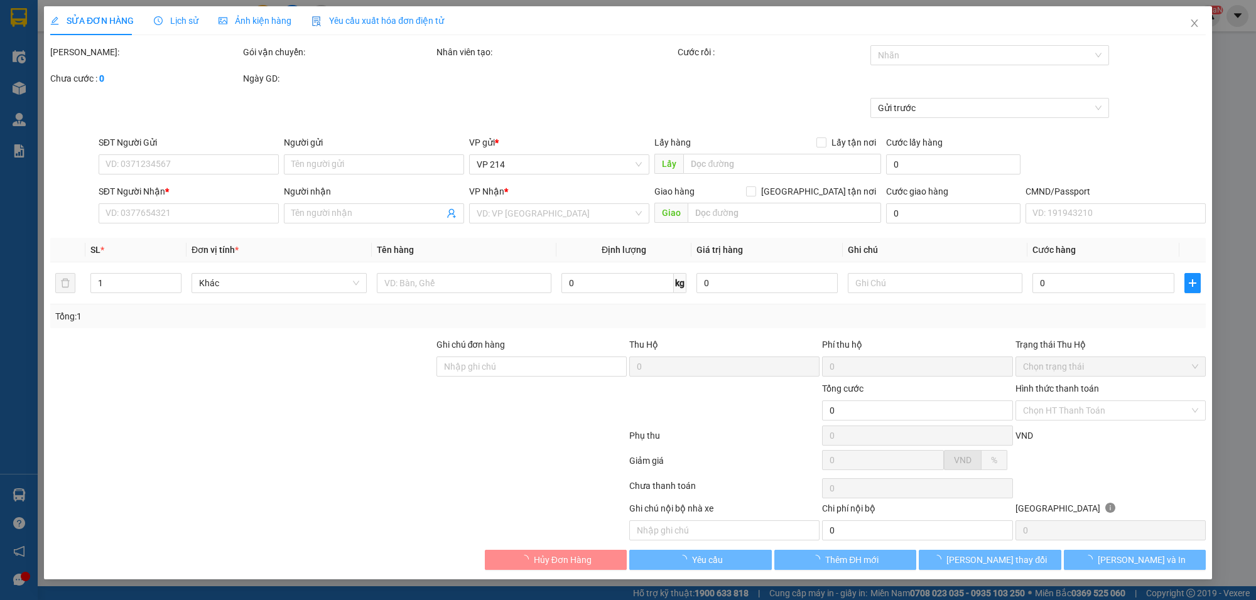
type input "0332514468"
type input "SU NGUYỄN"
type input "0332514468"
type input "SU NGUYỄN"
type input "30.000"
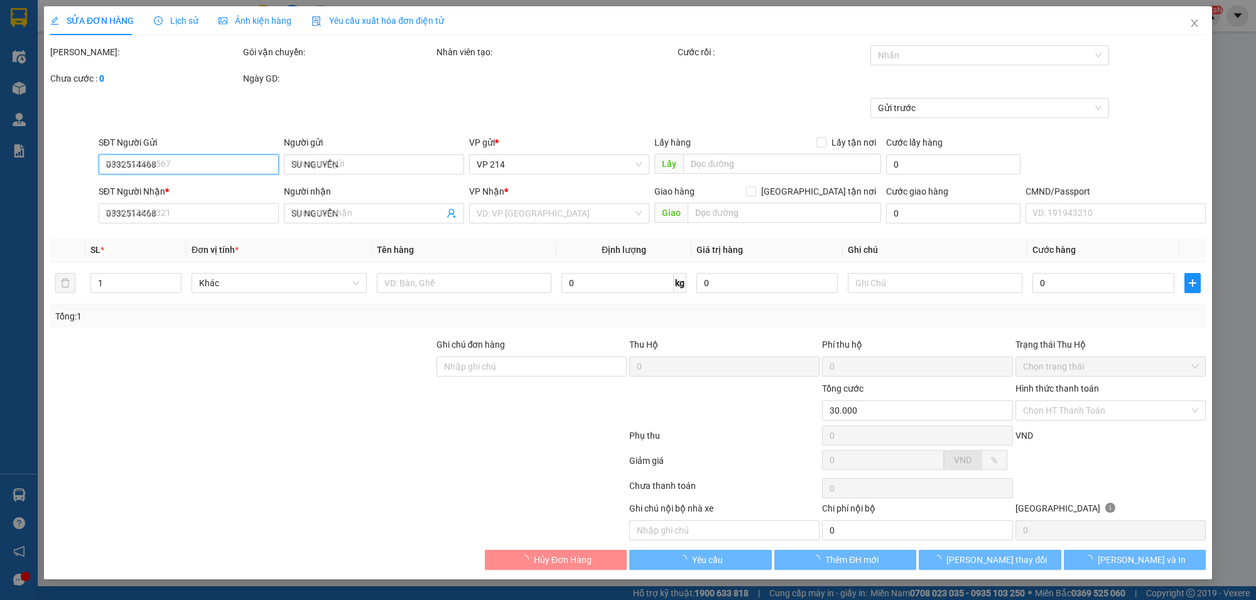
type input "1.500"
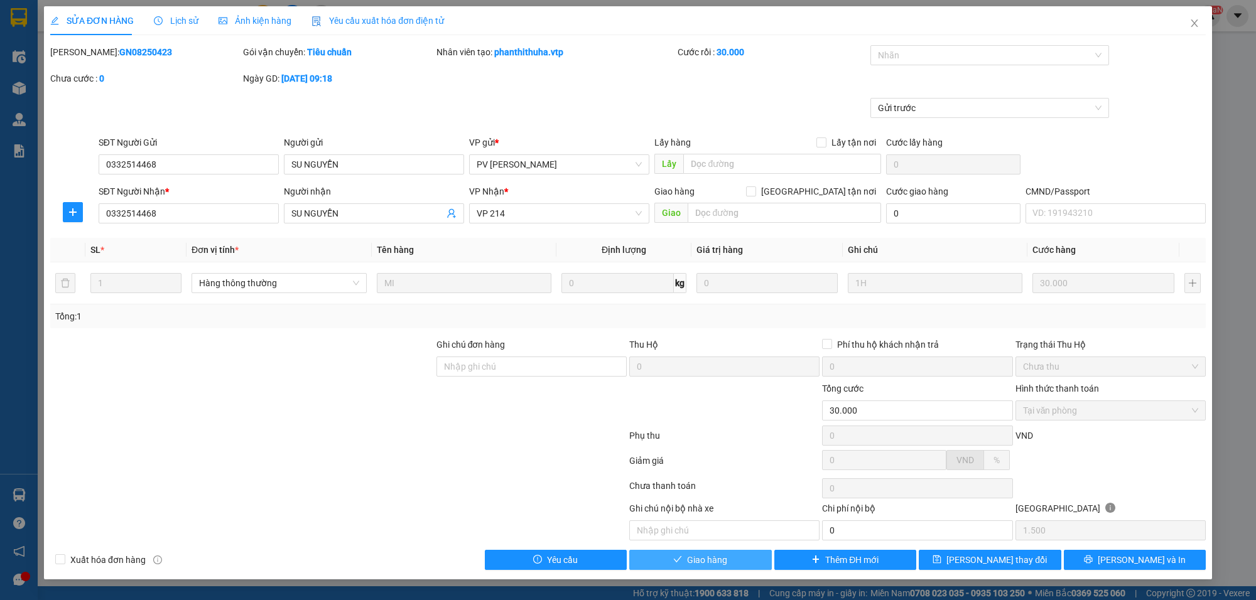
click at [741, 565] on button "Giao hàng" at bounding box center [700, 560] width 143 height 20
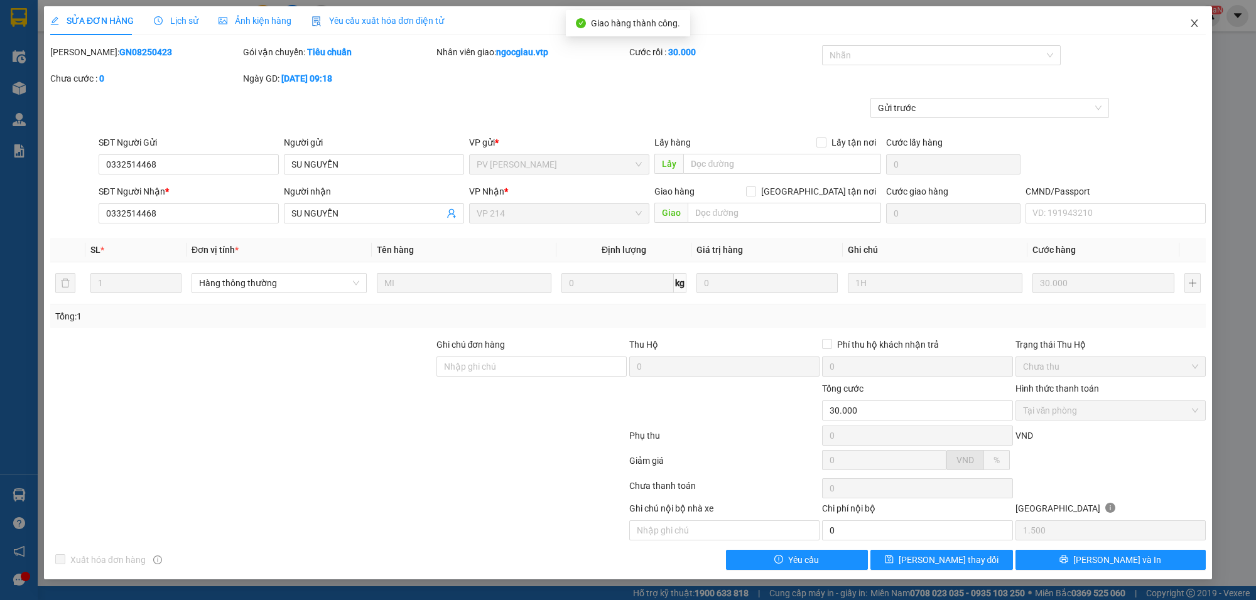
click at [1189, 18] on icon "close" at bounding box center [1194, 23] width 10 height 10
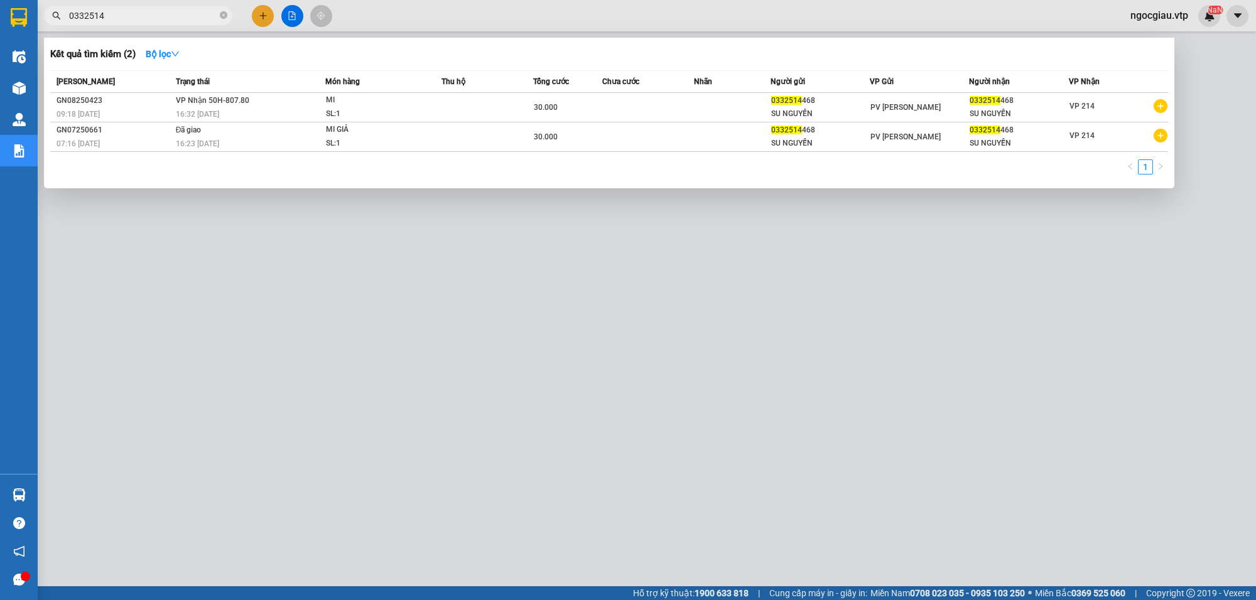
click at [111, 14] on input "0332514" at bounding box center [143, 16] width 148 height 14
type input "8250479"
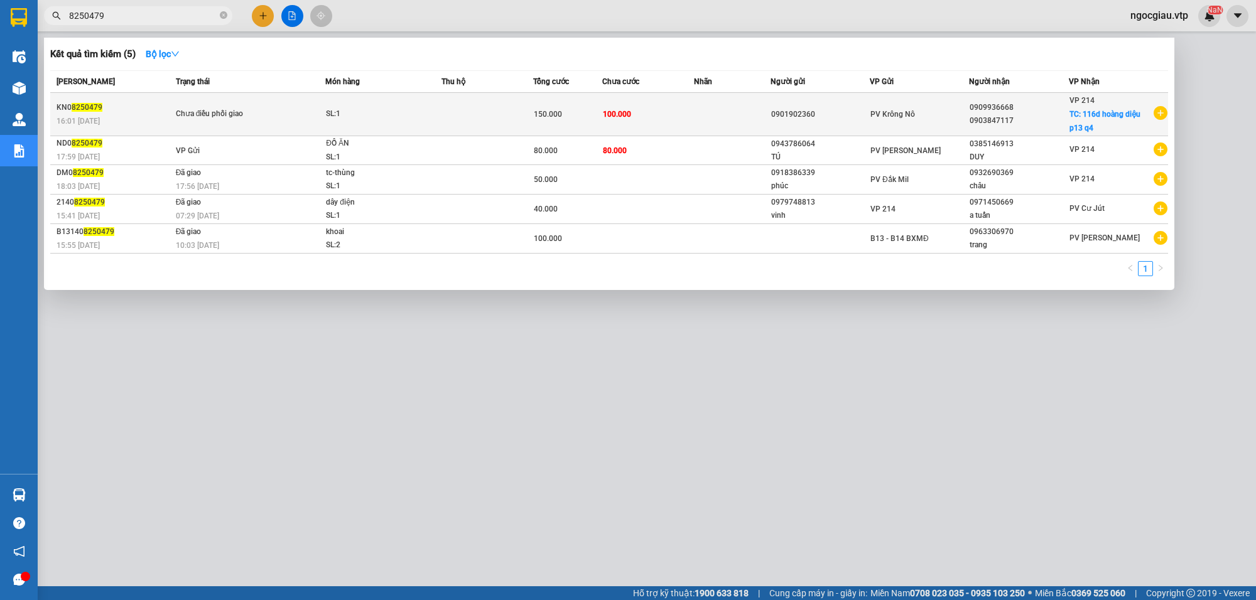
click at [717, 105] on td at bounding box center [732, 114] width 77 height 43
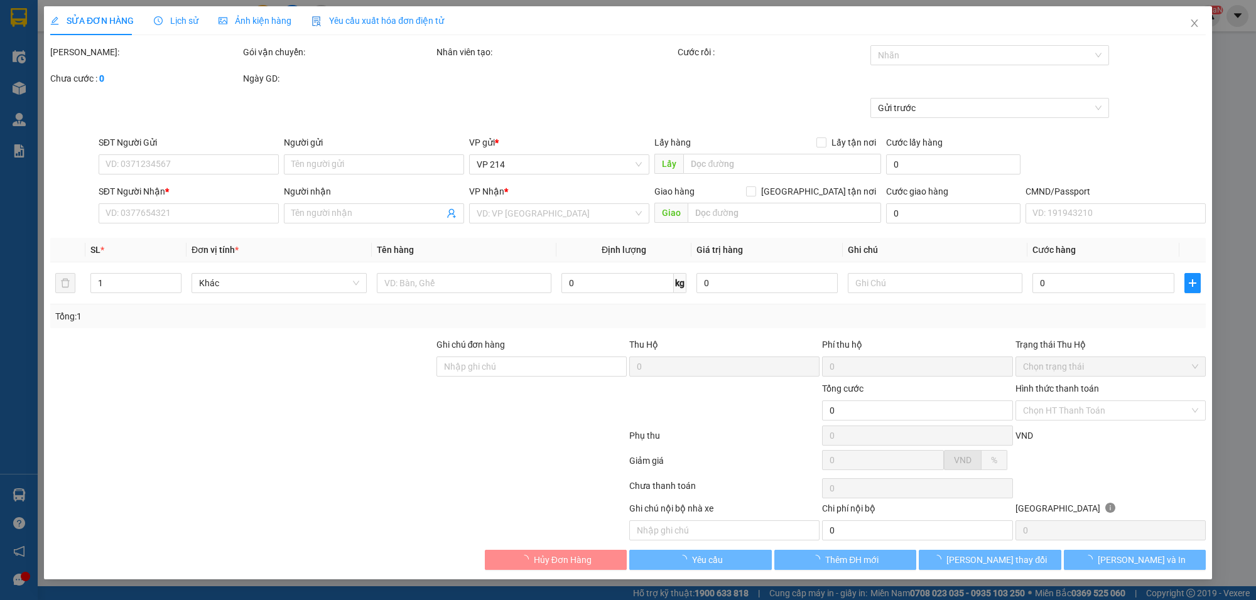
type input "2.500"
type input "0901902360"
type input "0909936668"
type input "0903847117"
checkbox input "true"
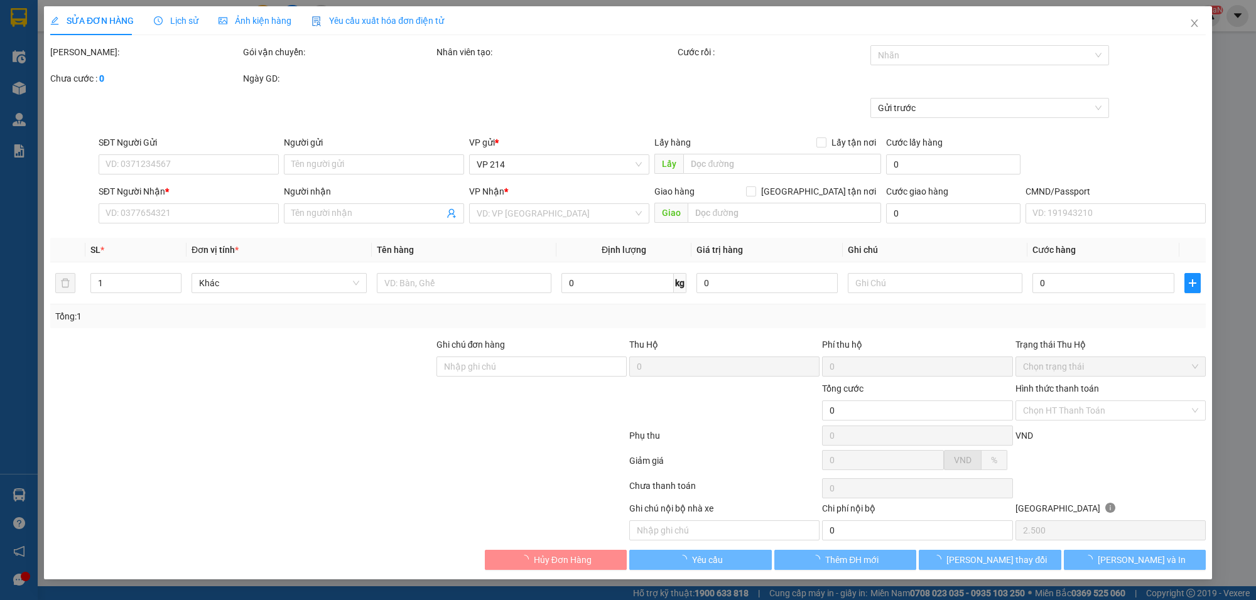
type input "116d hoàng diệu p13 q4"
type input "150.000"
type input "50.000"
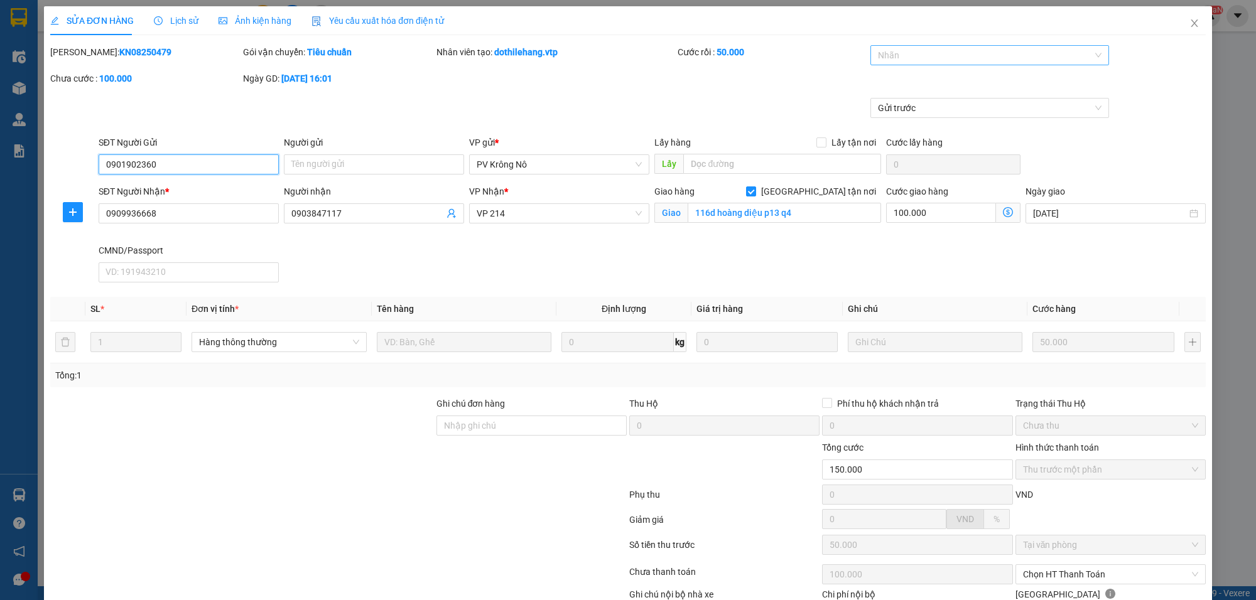
click at [891, 58] on div at bounding box center [984, 55] width 220 height 15
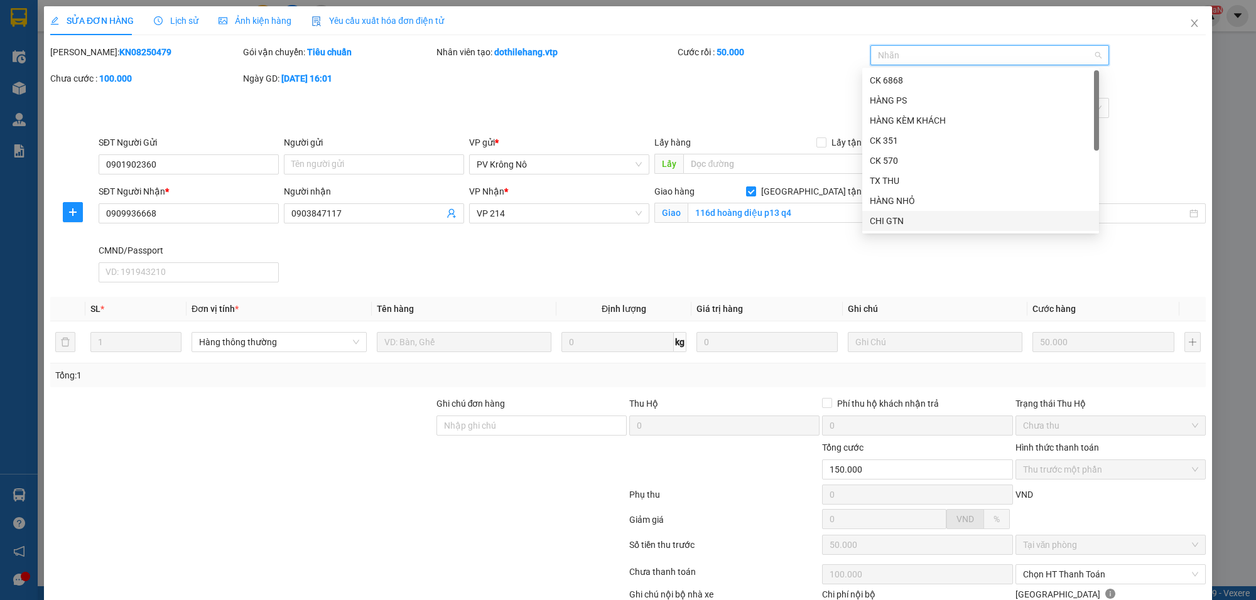
click at [906, 220] on div "CHI GTN" at bounding box center [981, 221] width 222 height 14
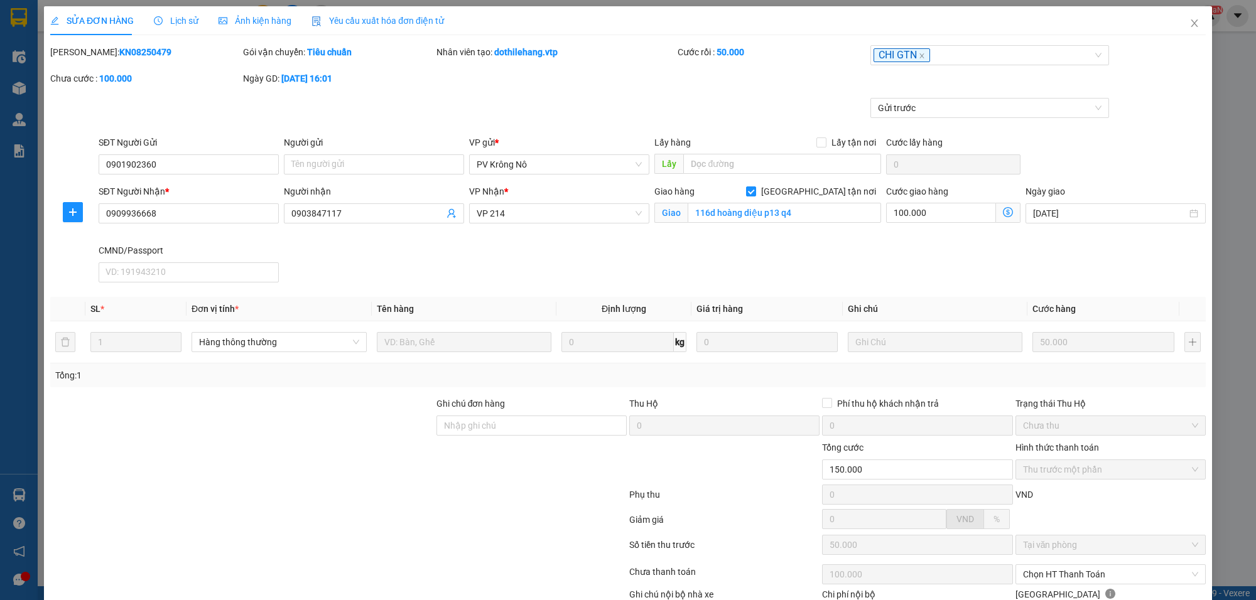
click at [1156, 108] on div "Gửi trước" at bounding box center [628, 117] width 1158 height 38
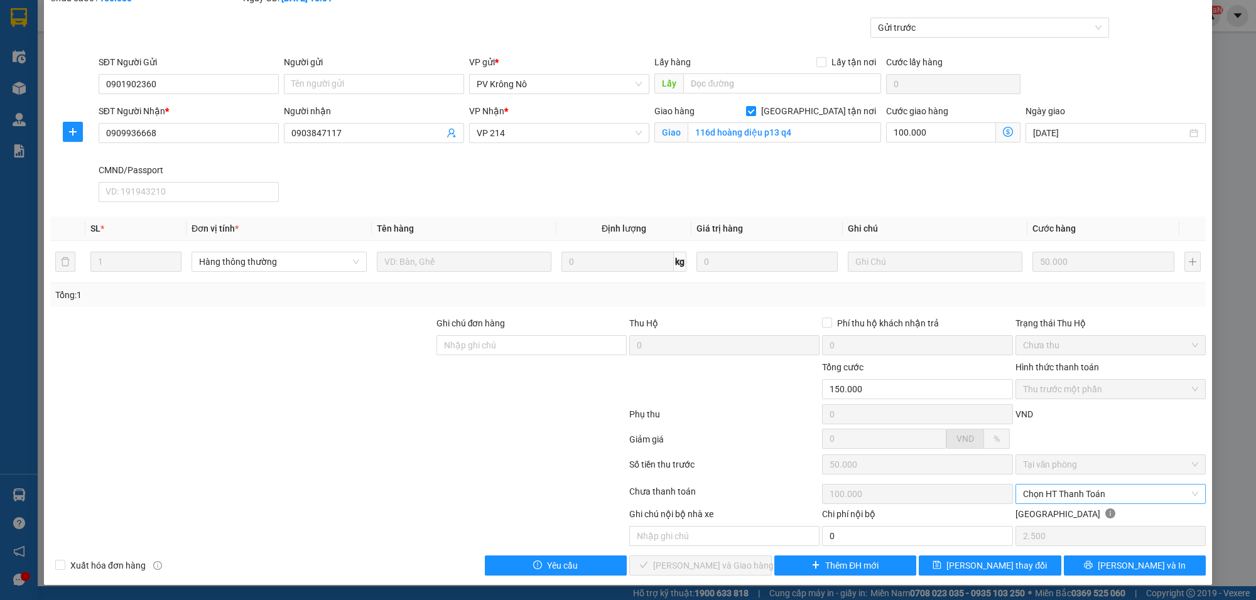
click at [1075, 491] on span "Chọn HT Thanh Toán" at bounding box center [1110, 494] width 175 height 19
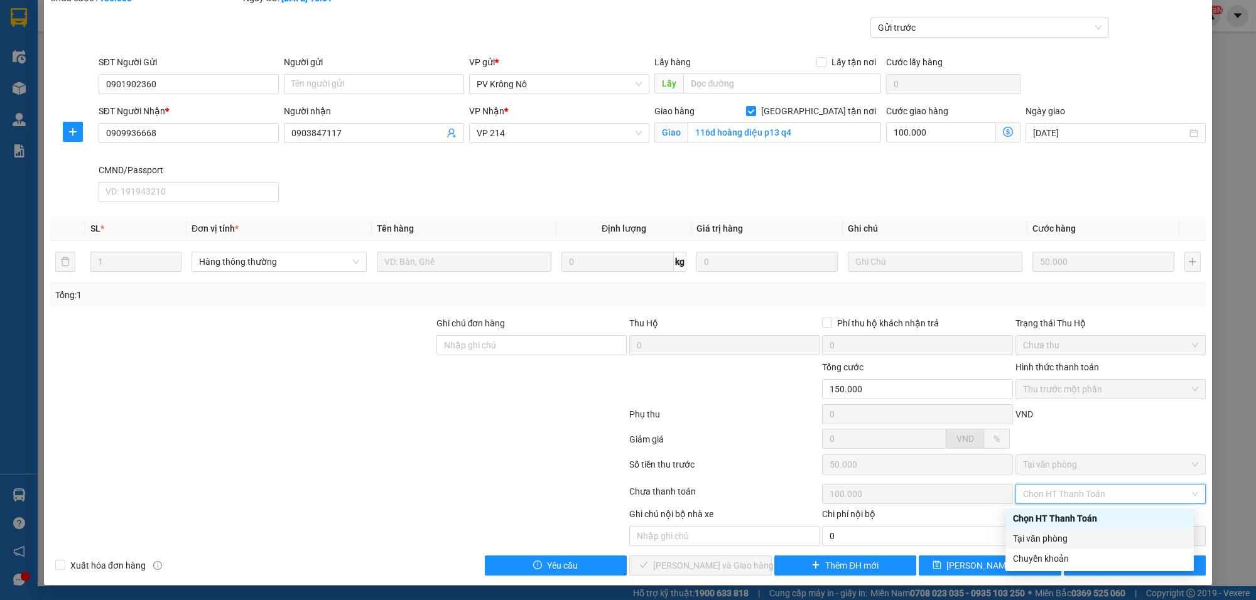
click at [1048, 536] on div "Tại văn phòng" at bounding box center [1099, 539] width 173 height 14
type input "0"
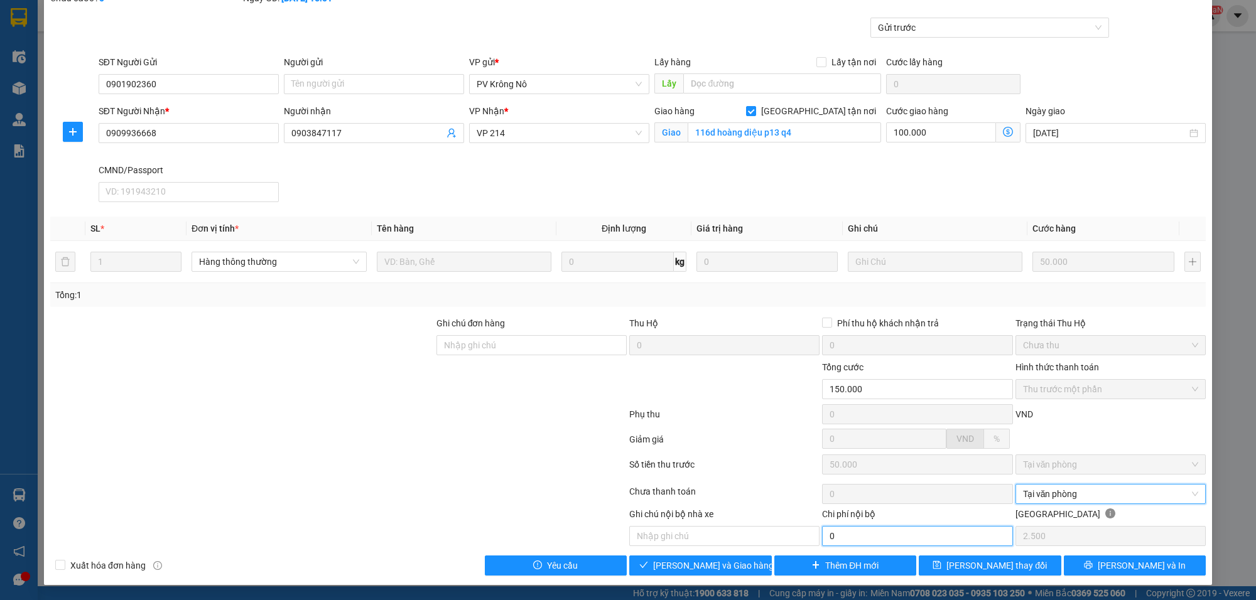
click at [858, 537] on input "0" at bounding box center [917, 536] width 190 height 20
click at [707, 562] on span "[PERSON_NAME] và Giao hàng" at bounding box center [713, 566] width 121 height 14
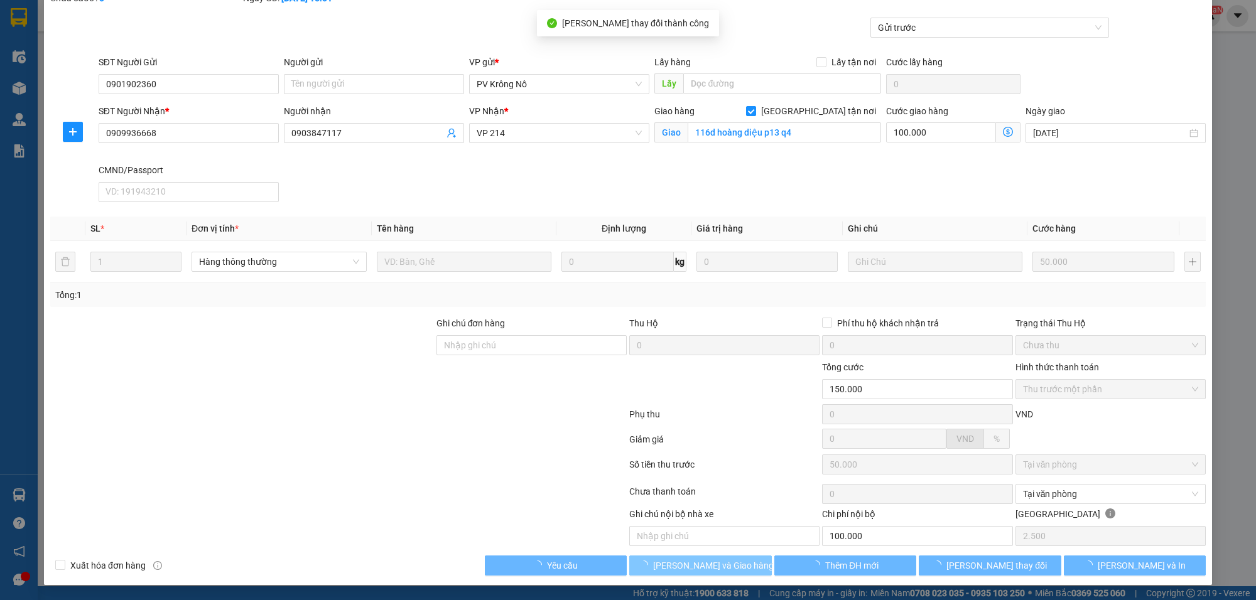
type input "100.000"
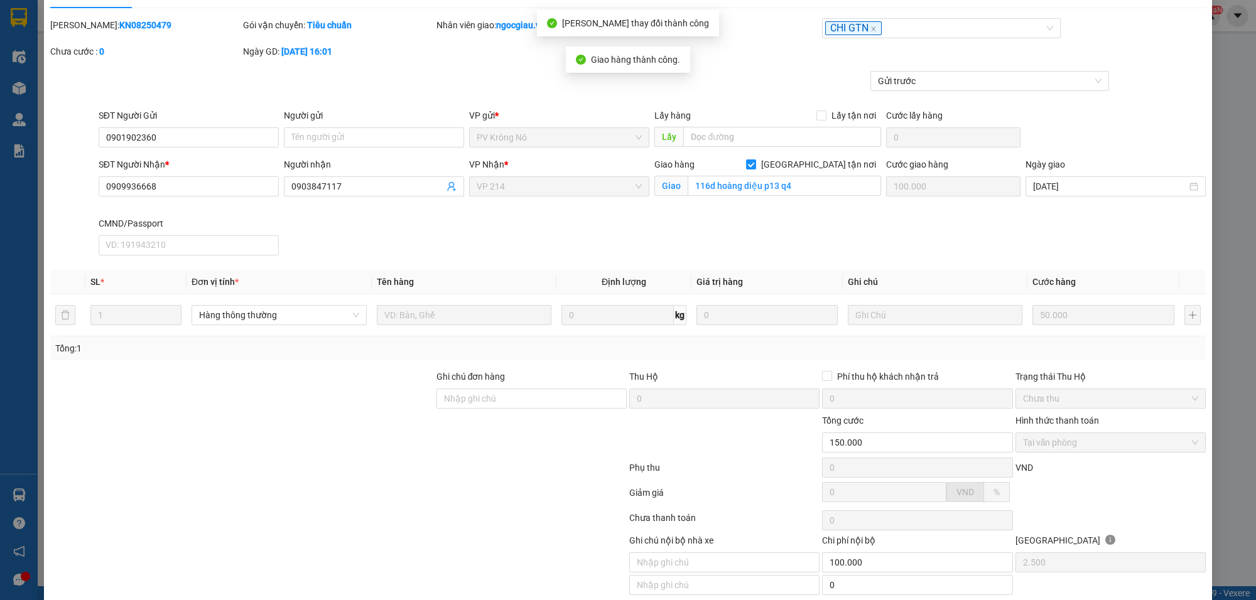
scroll to position [0, 0]
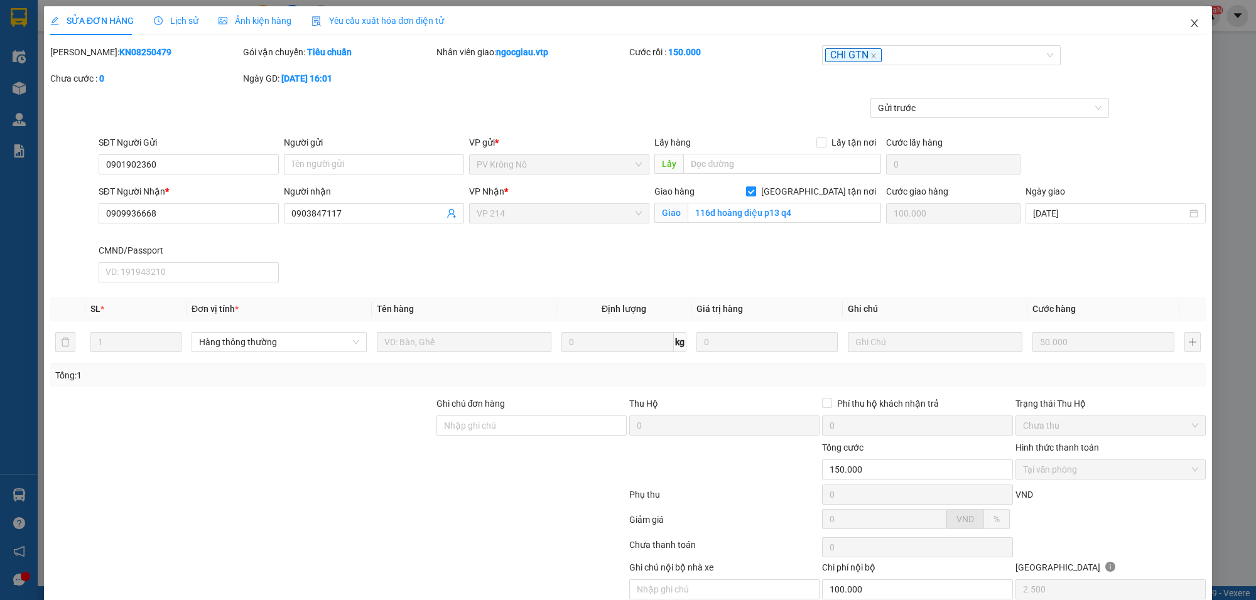
click at [1188, 17] on span "Close" at bounding box center [1194, 23] width 35 height 35
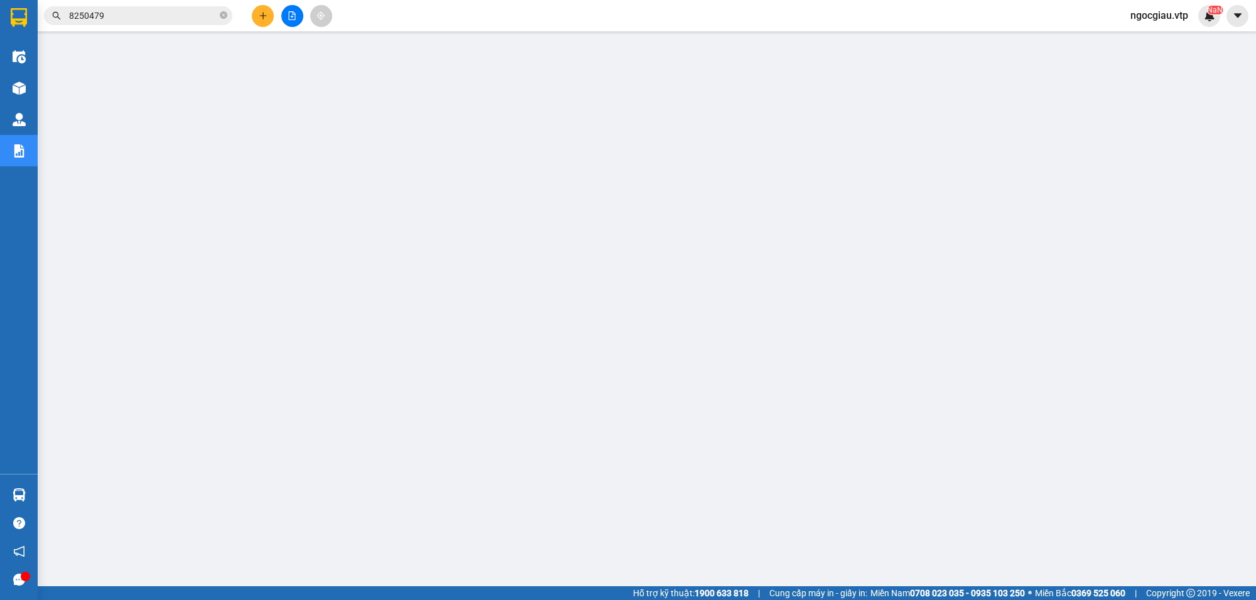
click at [113, 20] on input "8250479" at bounding box center [143, 16] width 148 height 14
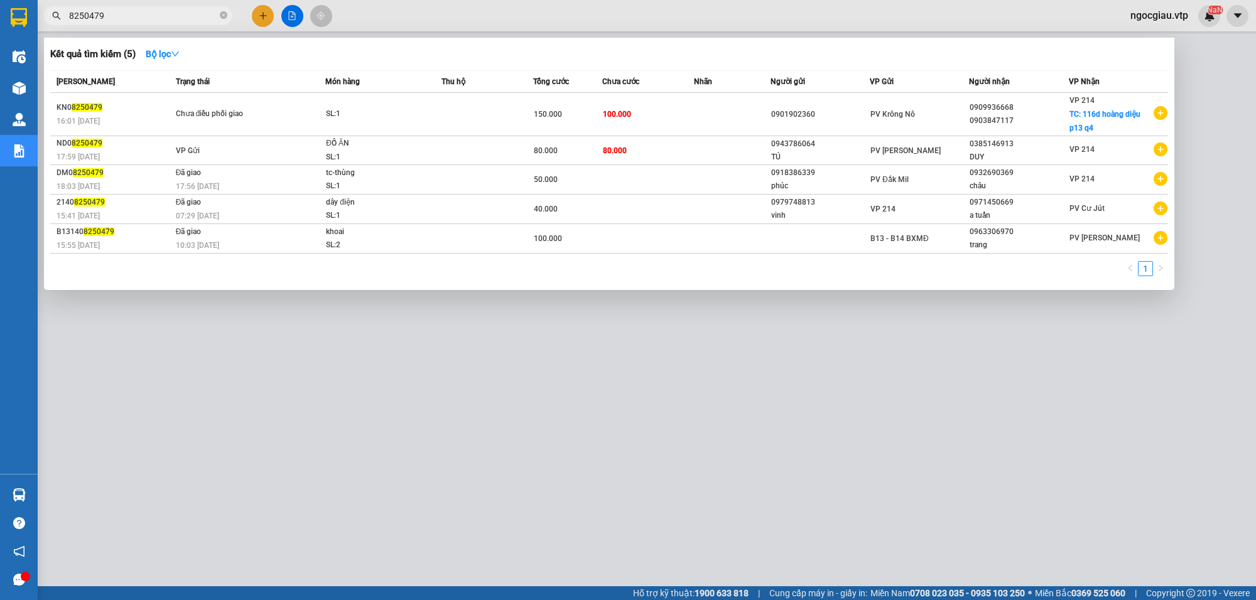
click at [113, 20] on input "8250479" at bounding box center [143, 16] width 148 height 14
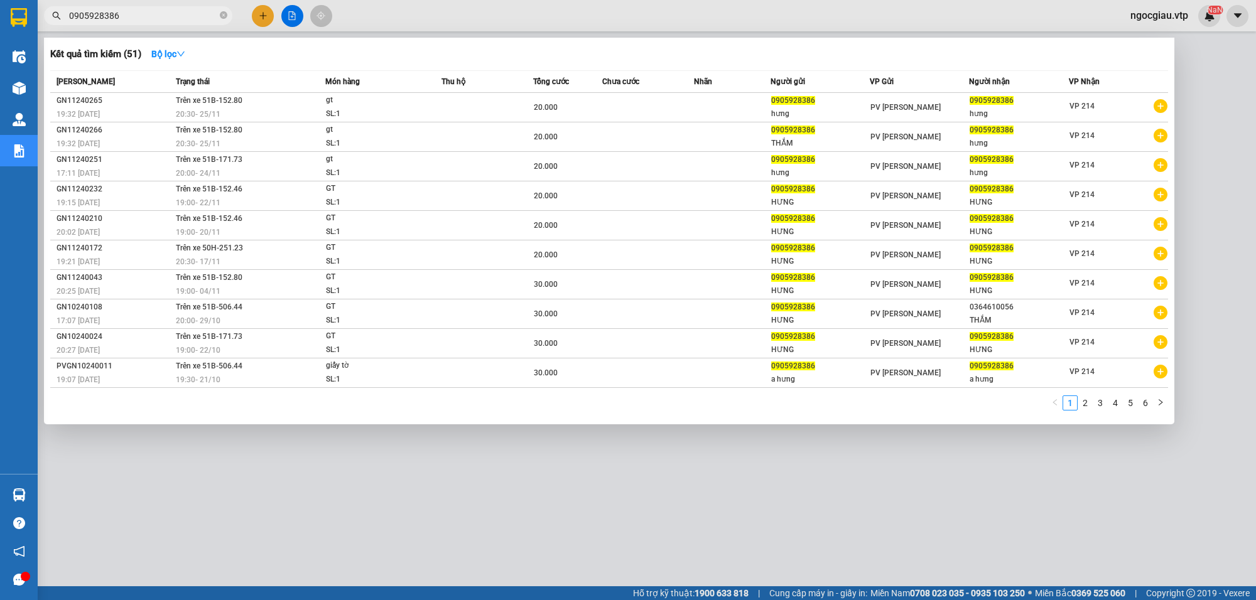
click at [161, 23] on span "0905928386" at bounding box center [138, 15] width 188 height 19
click at [131, 13] on input "0905928386" at bounding box center [143, 16] width 148 height 14
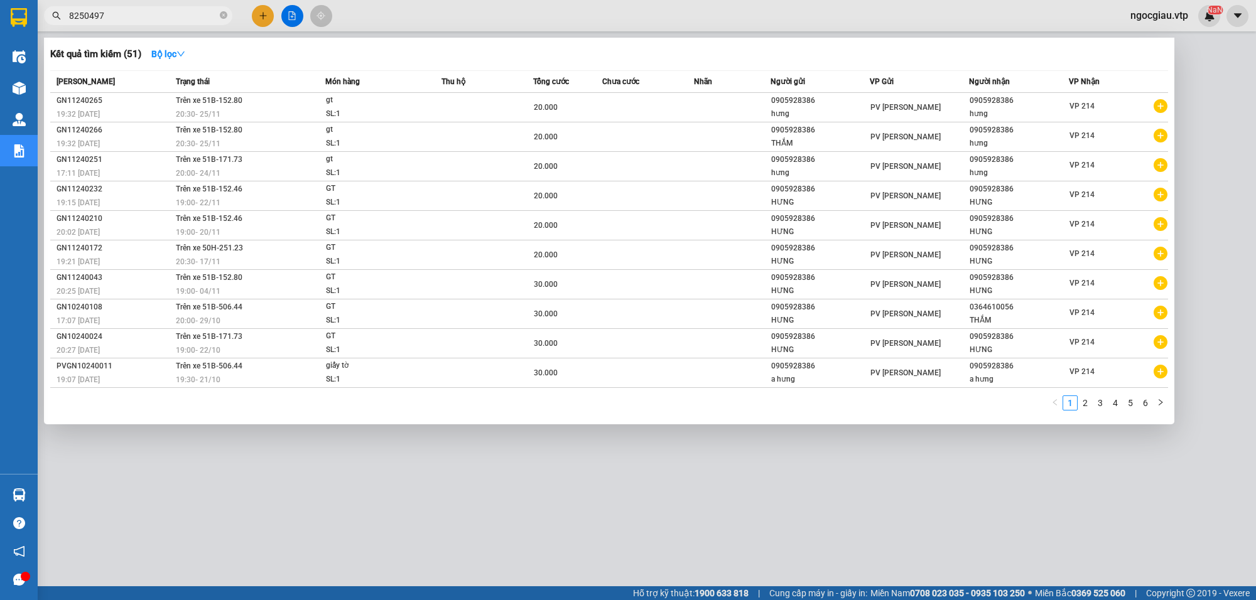
type input "8250497"
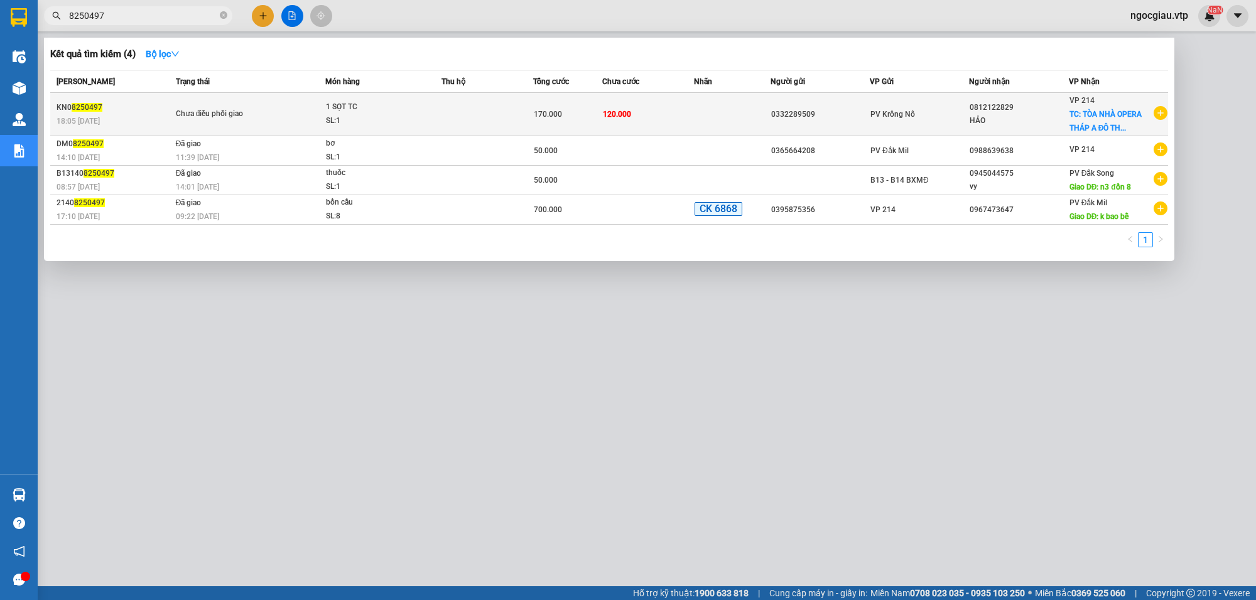
click at [484, 104] on td at bounding box center [487, 114] width 92 height 43
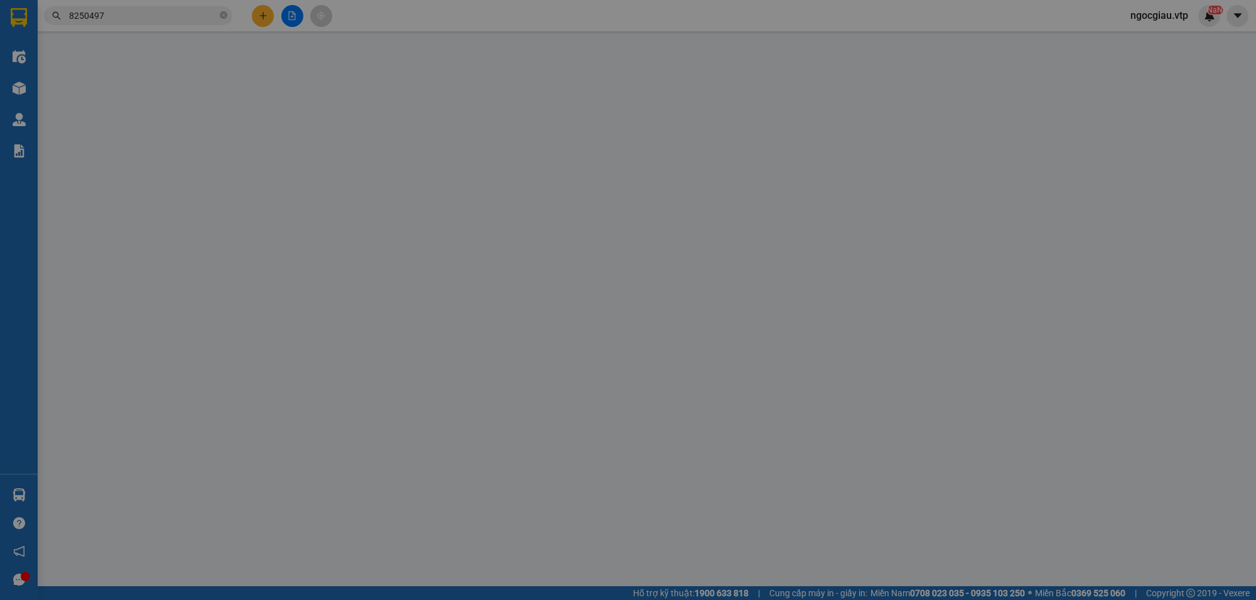
type input "0332289509"
type input "0812122829"
type input "HẢO"
checkbox input "true"
type input "TÒA NHÀ OPERA THÁP A ĐÔ THỊ THỦ THIÊM,P AN KHÁNH,THỦ ĐỨC"
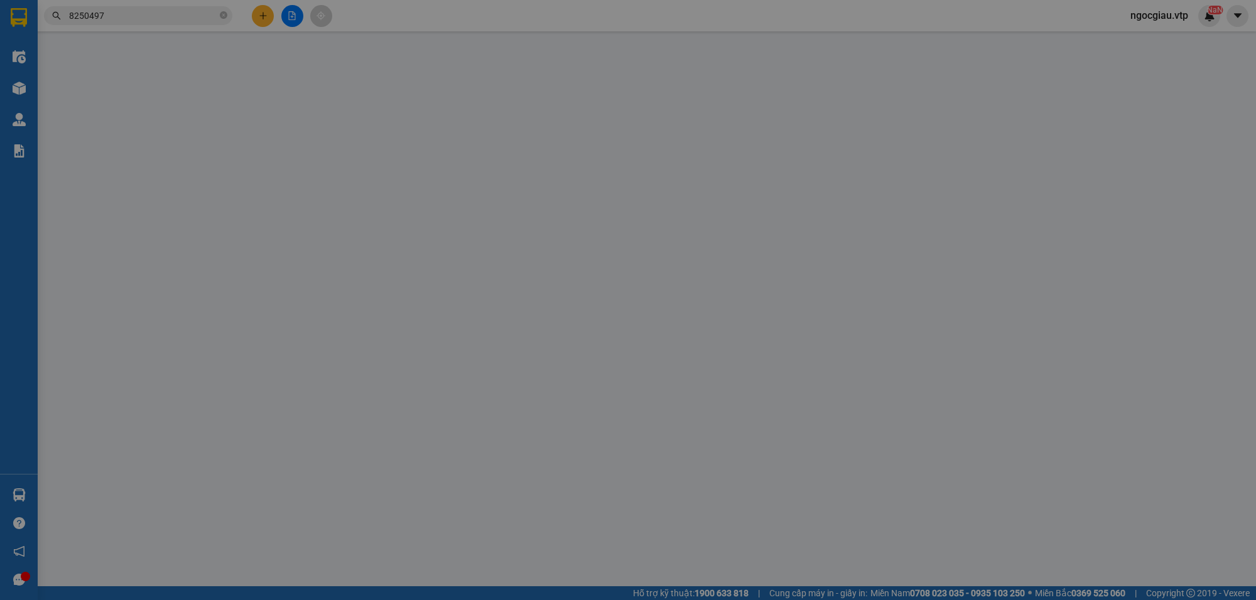
type input "170.000"
type input "50.000"
type input "120.000"
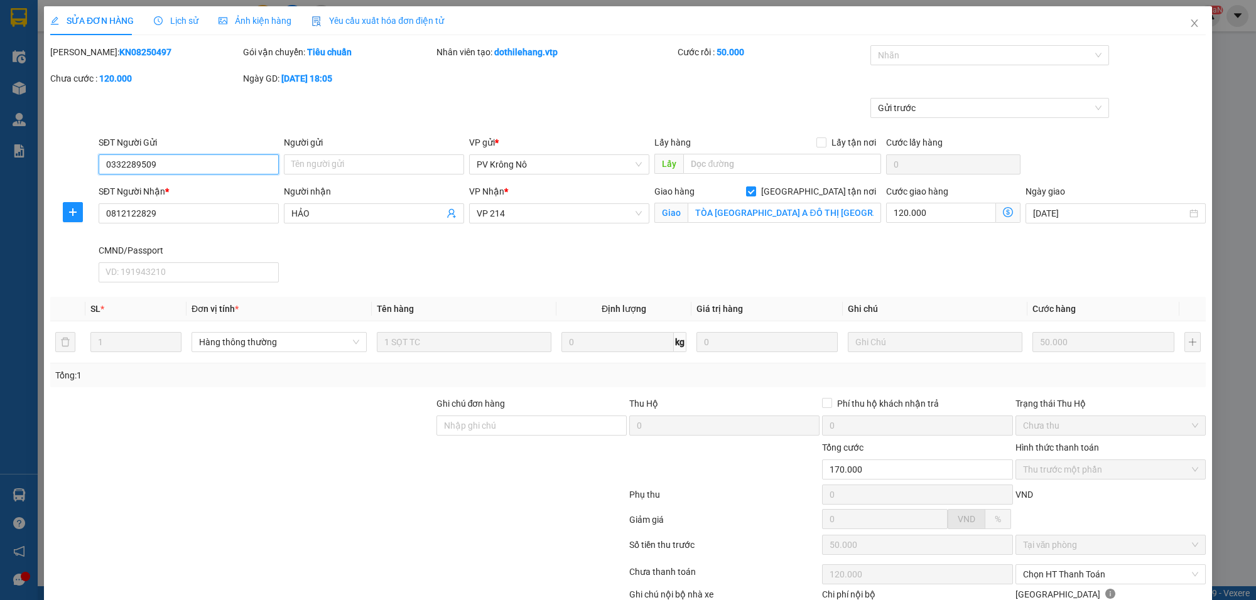
type input "2.500"
click at [1189, 19] on icon "close" at bounding box center [1194, 23] width 10 height 10
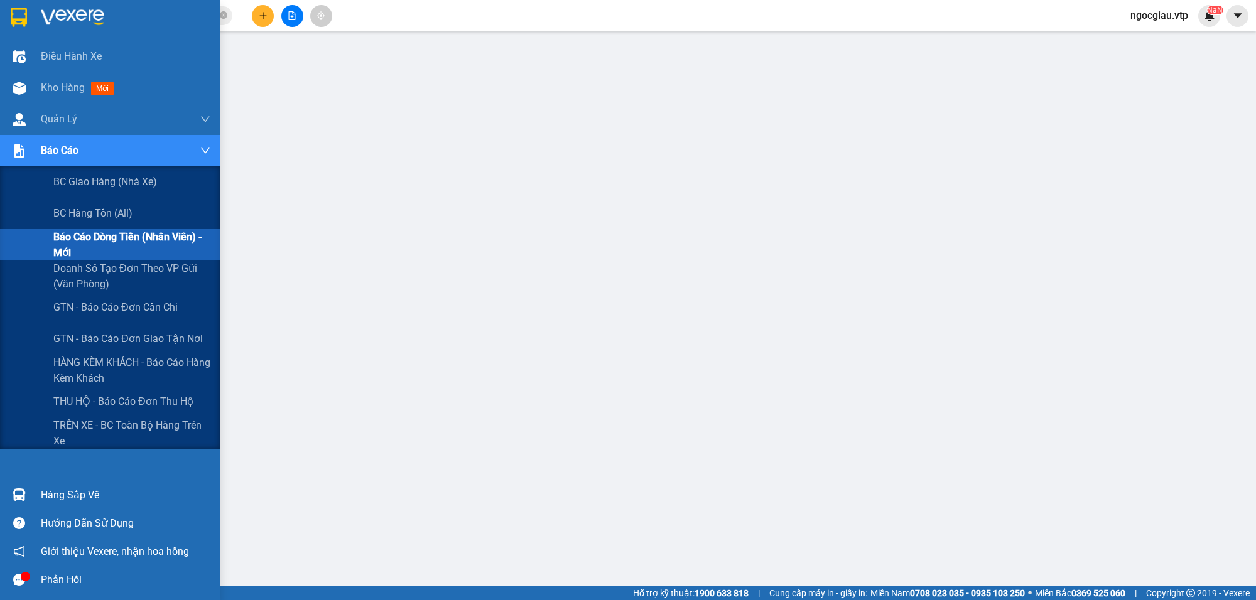
click at [117, 229] on span "Báo cáo dòng tiền (nhân viên) - mới" at bounding box center [131, 244] width 157 height 31
click at [109, 240] on span "Báo cáo dòng tiền (nhân viên) - mới" at bounding box center [131, 244] width 157 height 31
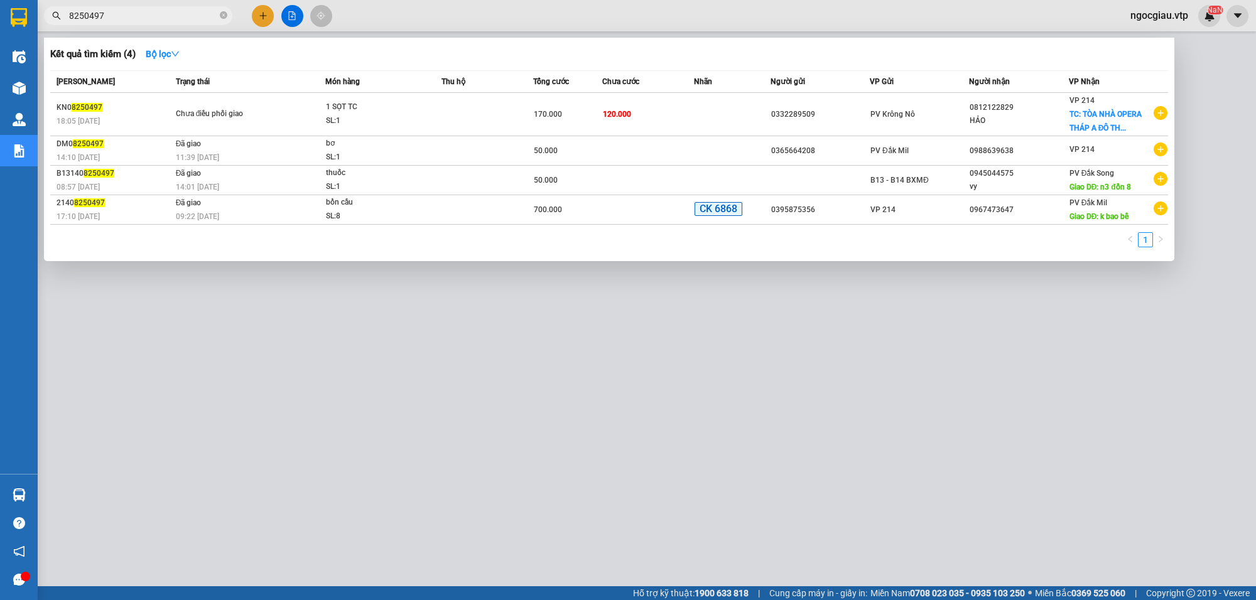
click at [132, 18] on input "8250497" at bounding box center [143, 16] width 148 height 14
type input "8250497"
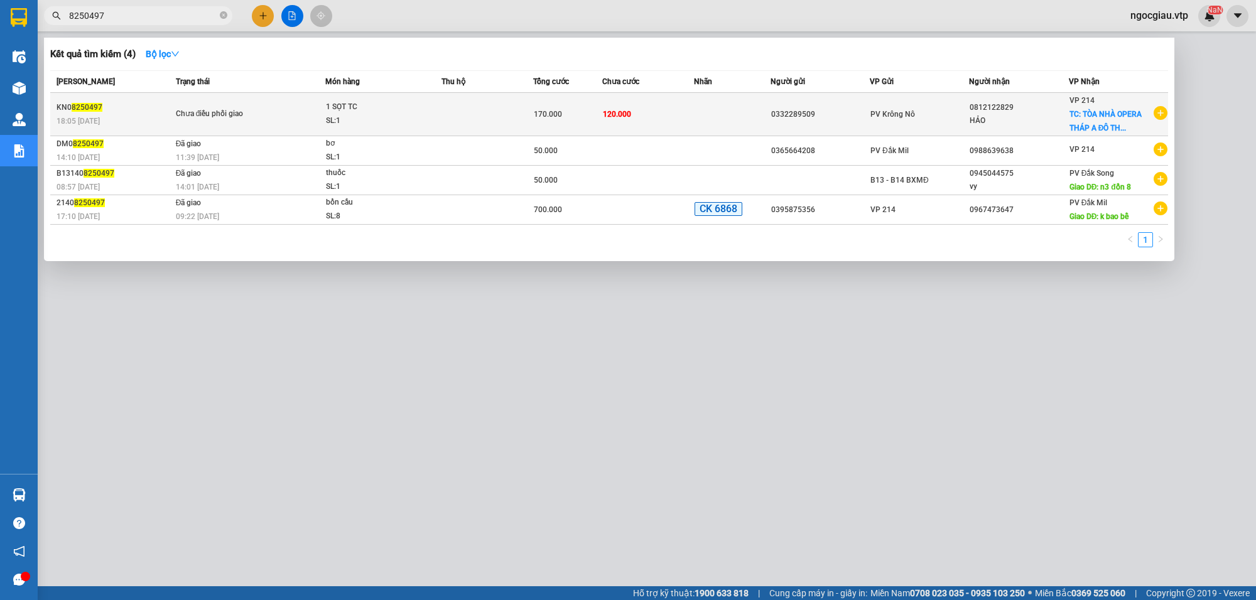
click at [683, 102] on td "120.000" at bounding box center [648, 114] width 92 height 43
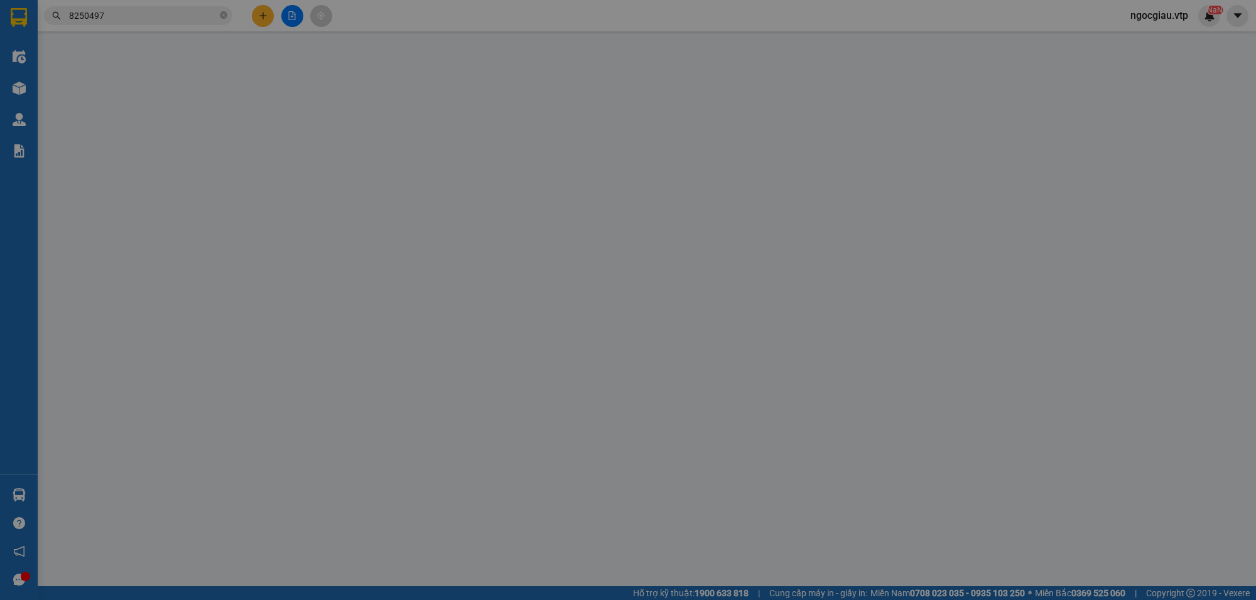
type input "2.500"
type input "0332289509"
type input "0812122829"
type input "HẢO"
checkbox input "true"
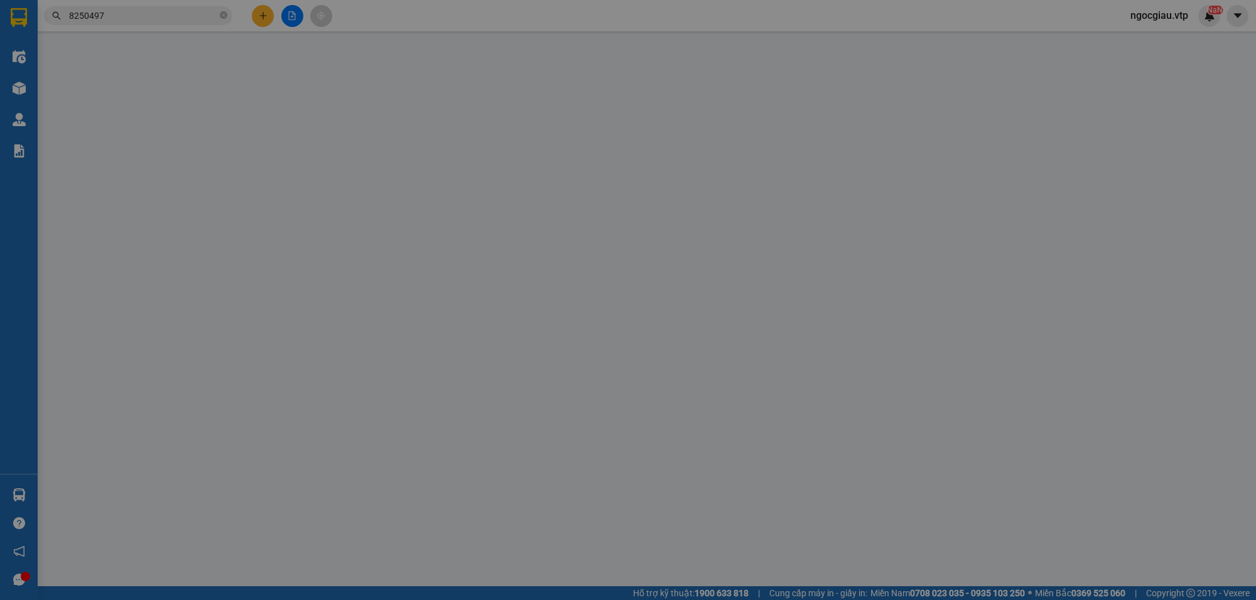
type input "TÒA NHÀ OPERA THÁP A ĐÔ THỊ THỦ THIÊM,P AN KHÁNH,THỦ ĐỨC"
type input "170.000"
type input "50.000"
type input "120.000"
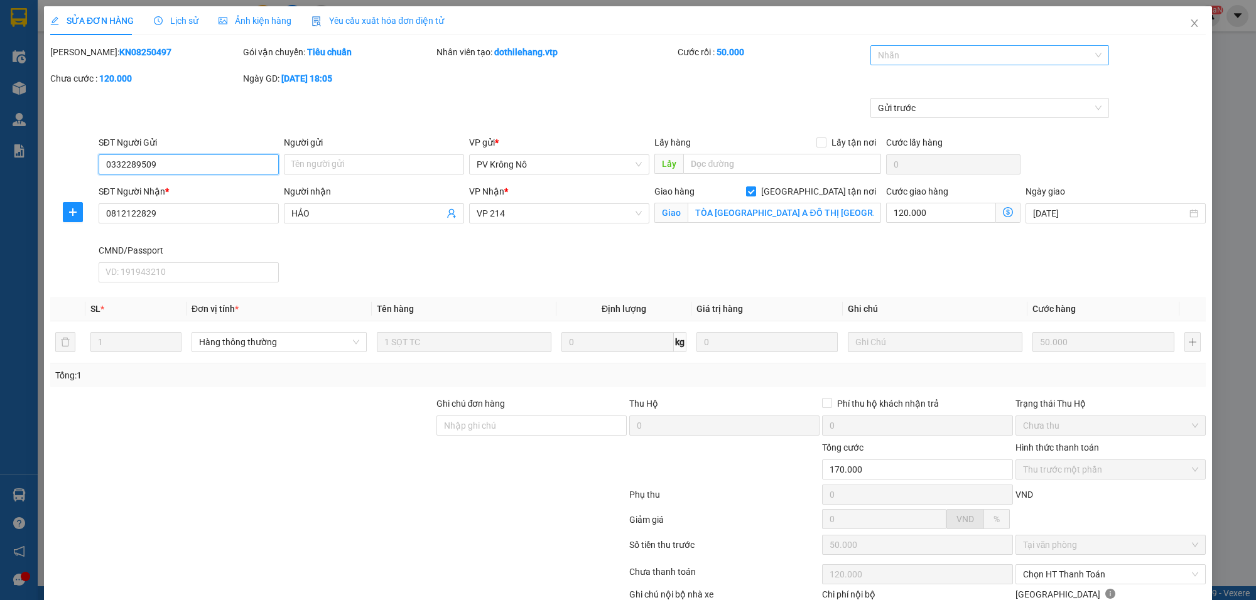
click at [887, 60] on div at bounding box center [984, 55] width 220 height 15
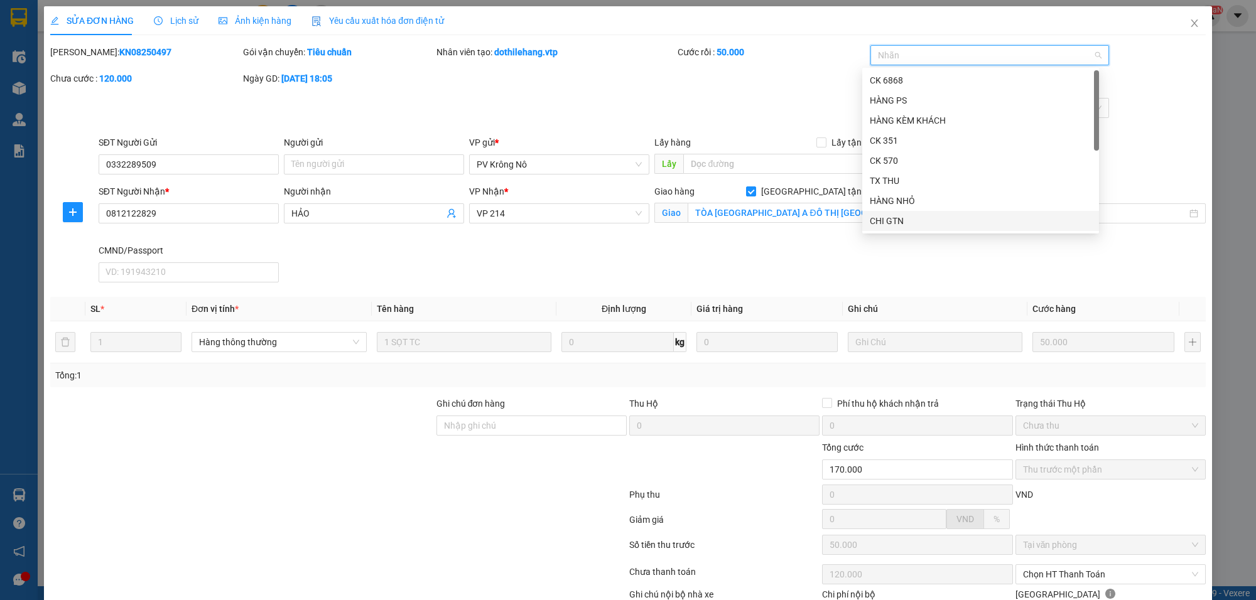
click at [887, 219] on div "CHI GTN" at bounding box center [981, 221] width 222 height 14
click at [1191, 119] on div "Gửi trước" at bounding box center [628, 117] width 1158 height 38
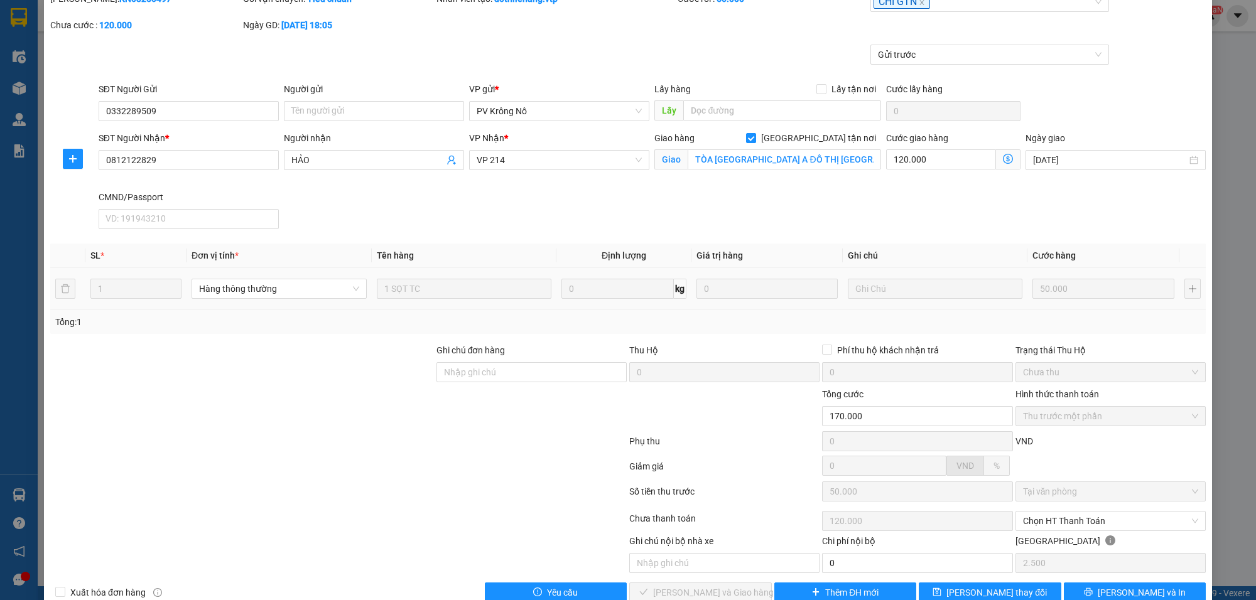
scroll to position [82, 0]
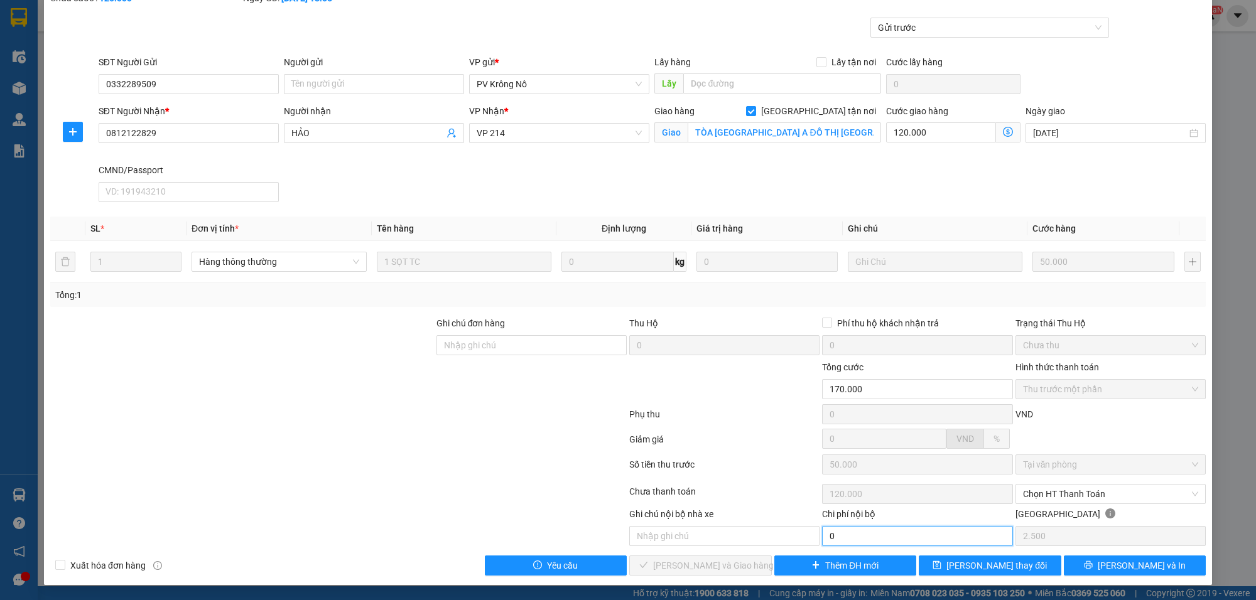
click at [855, 537] on input "0" at bounding box center [917, 536] width 190 height 20
click at [1084, 491] on span "Chọn HT Thanh Toán" at bounding box center [1110, 494] width 175 height 19
type input "120.000"
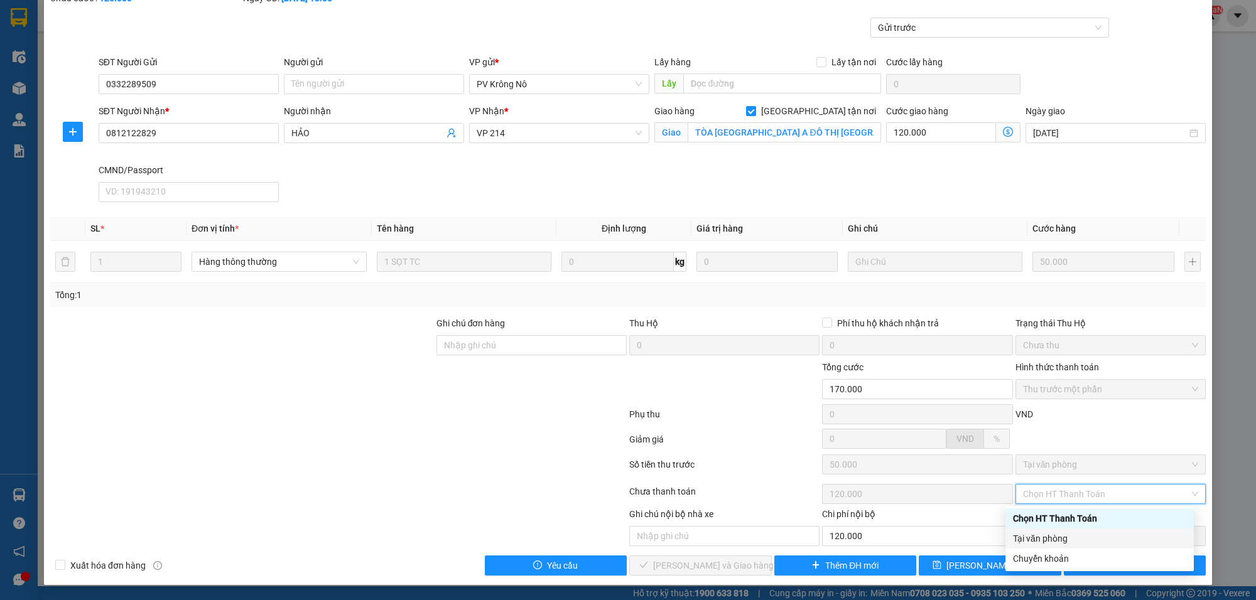
click at [1048, 541] on div "Tại văn phòng" at bounding box center [1099, 539] width 173 height 14
type input "0"
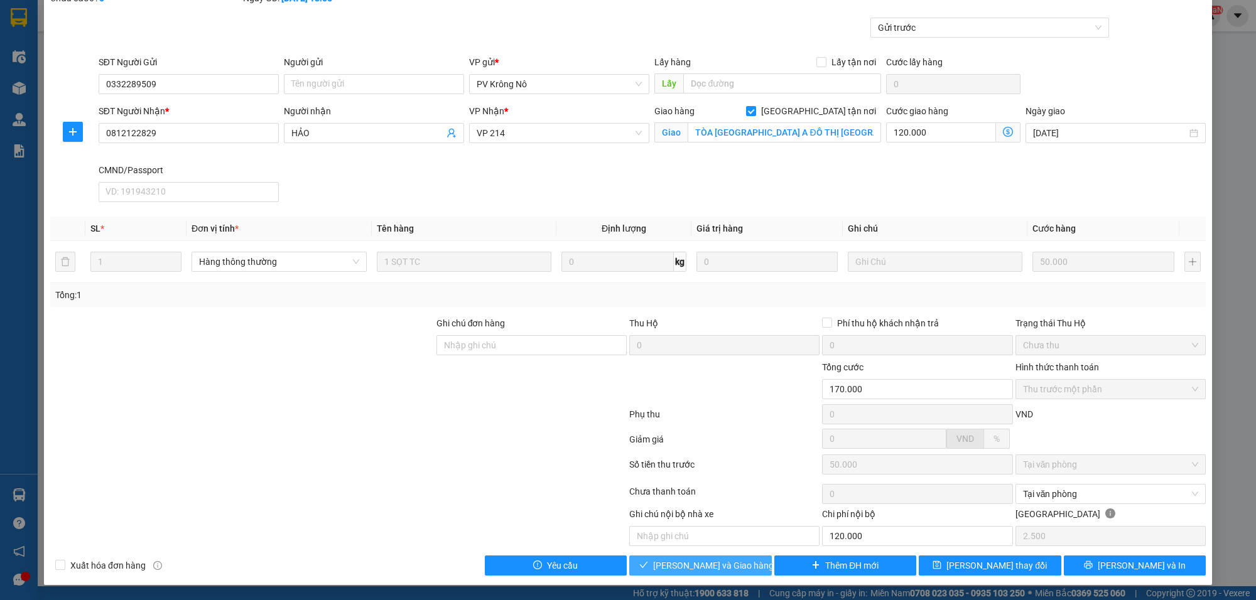
click at [705, 567] on span "[PERSON_NAME] và Giao hàng" at bounding box center [713, 566] width 121 height 14
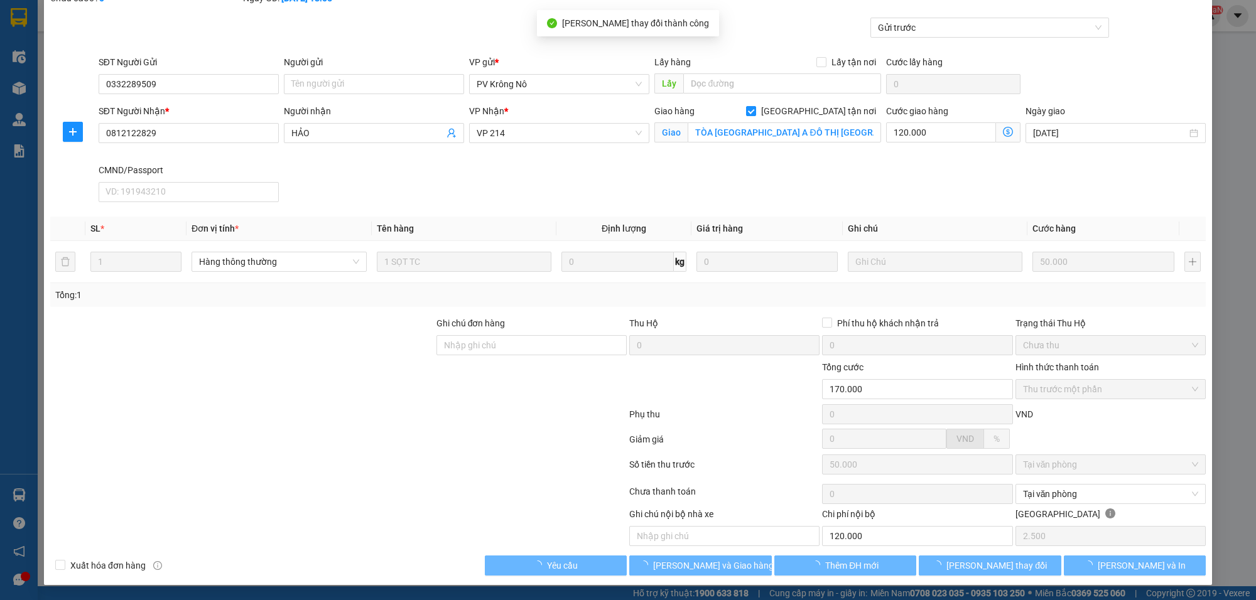
type input "120.000"
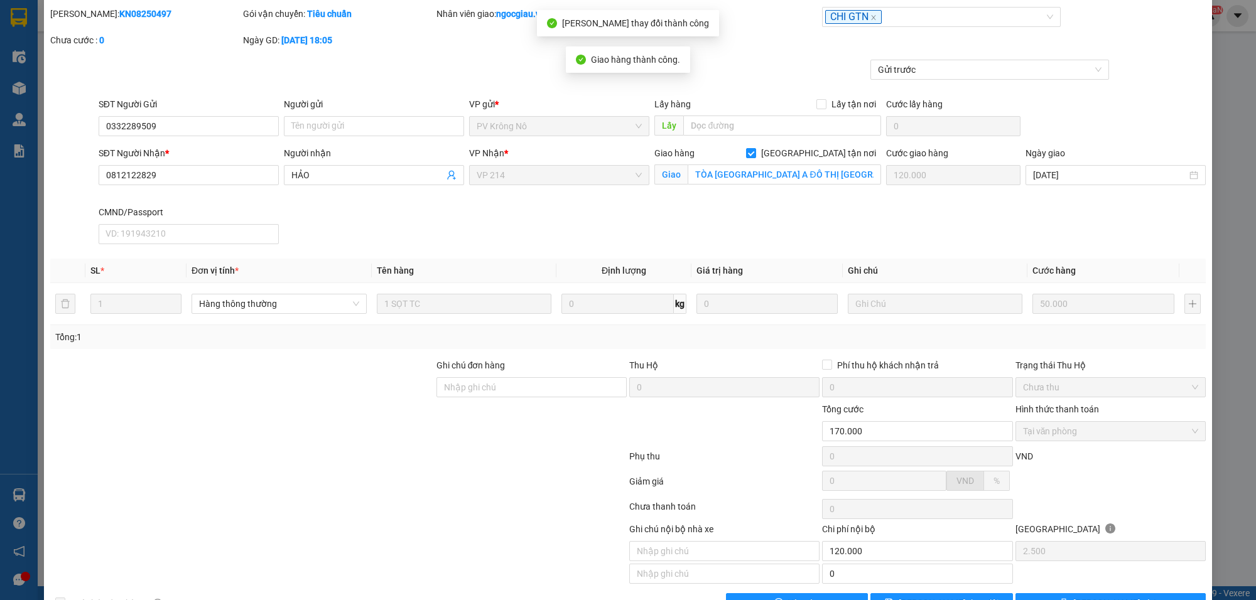
scroll to position [0, 0]
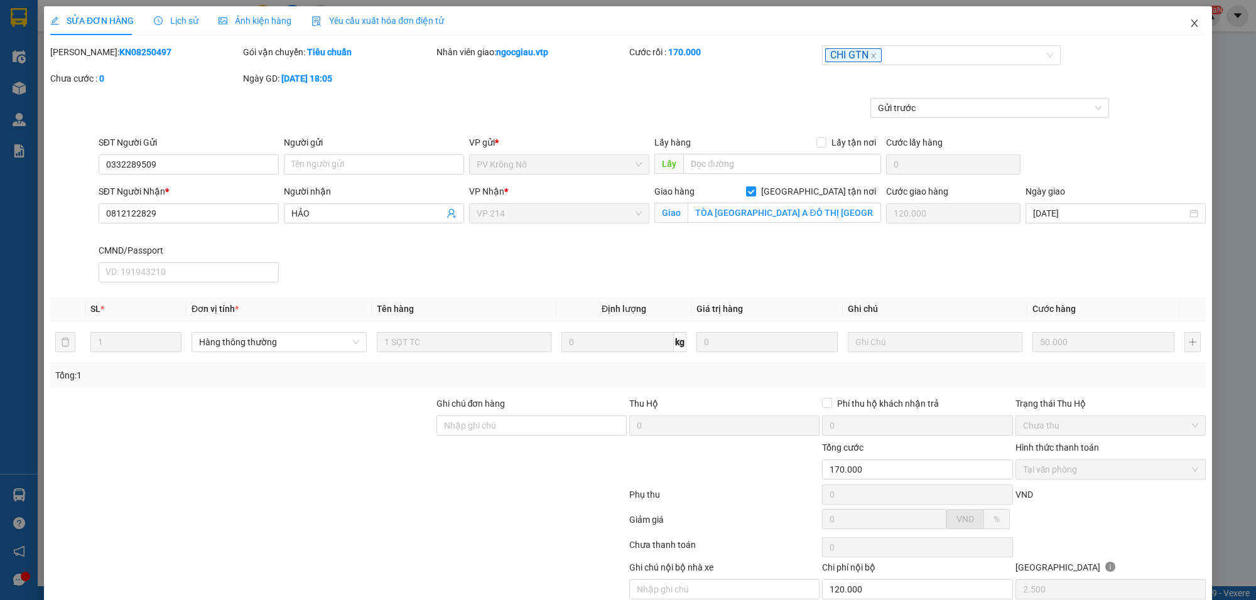
click at [1189, 22] on icon "close" at bounding box center [1194, 23] width 10 height 10
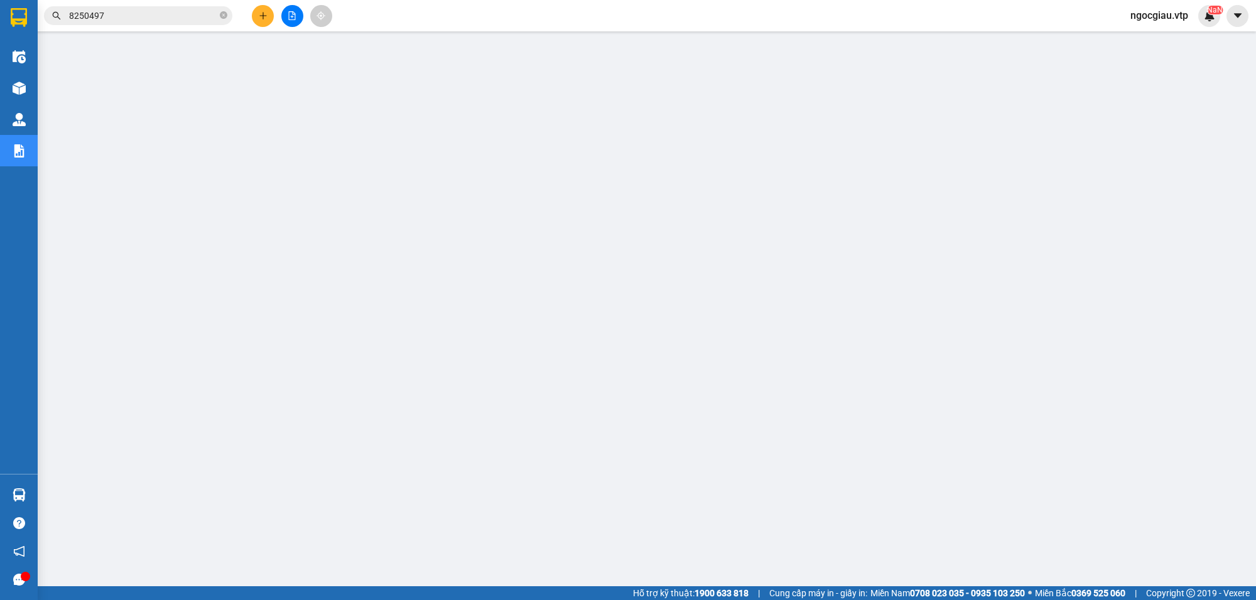
click at [153, 16] on input "8250497" at bounding box center [143, 16] width 148 height 14
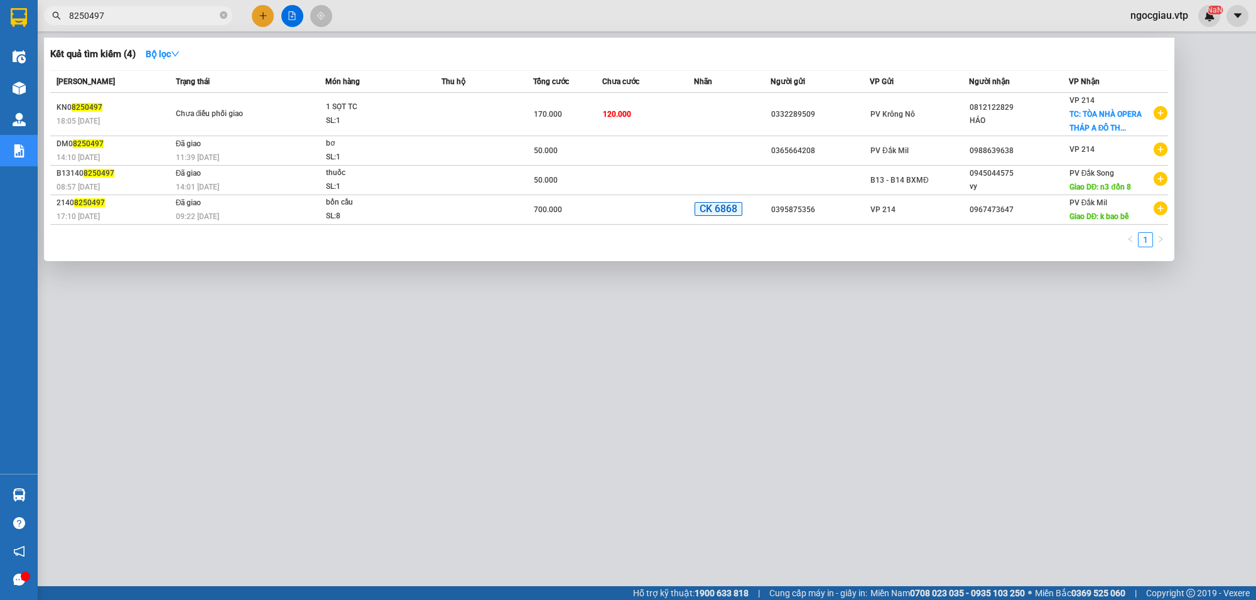
click at [153, 16] on input "8250497" at bounding box center [143, 16] width 148 height 14
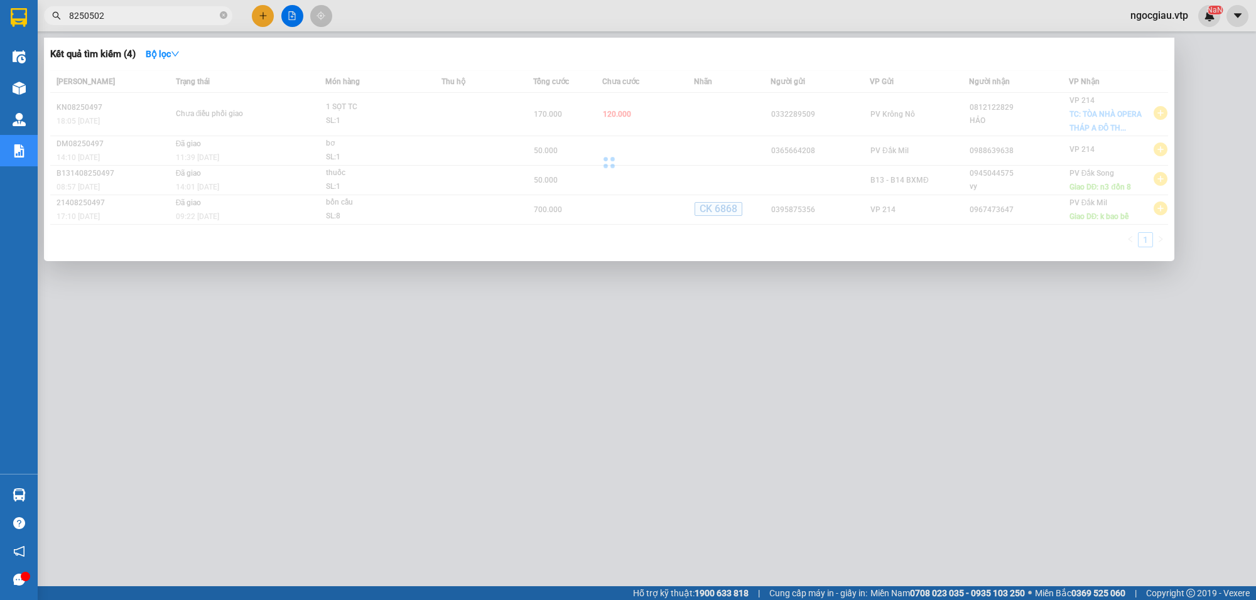
type input "8250502"
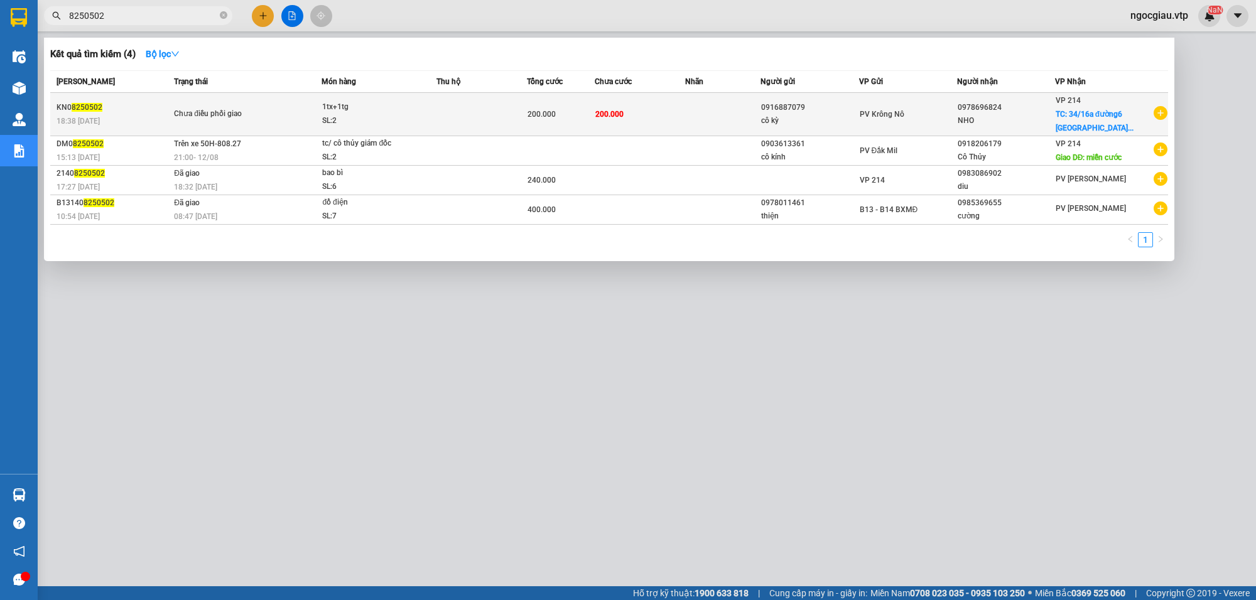
click at [741, 116] on td at bounding box center [722, 114] width 75 height 43
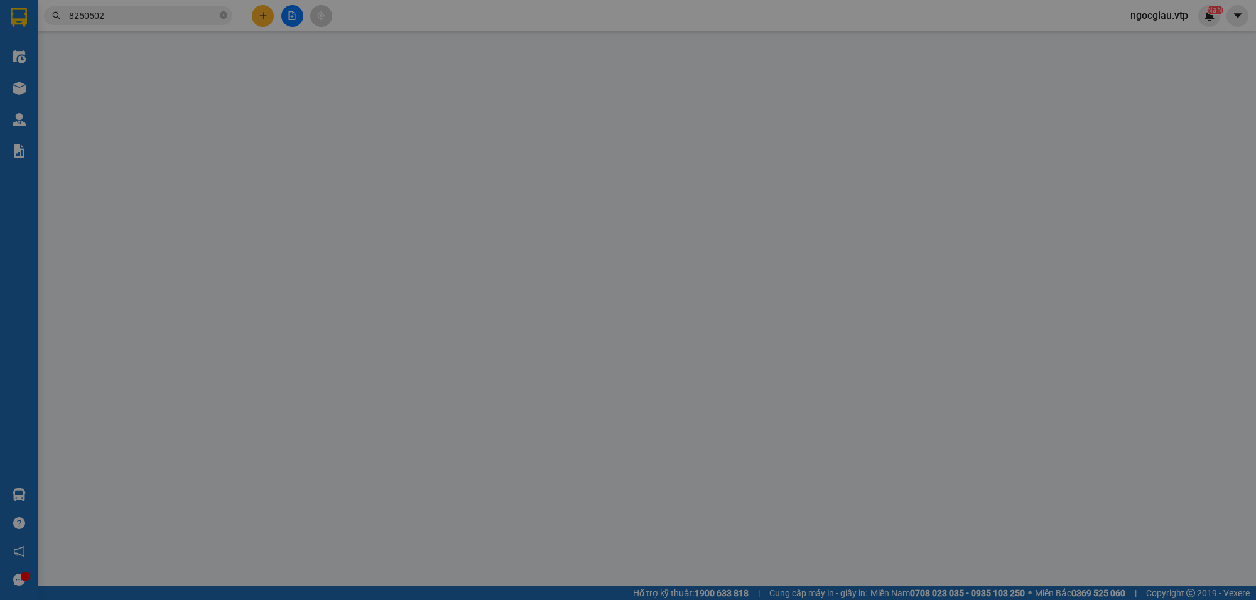
type input "0916887079"
type input "cô kỳ"
type input "0978696824"
type input "NHO"
checkbox input "true"
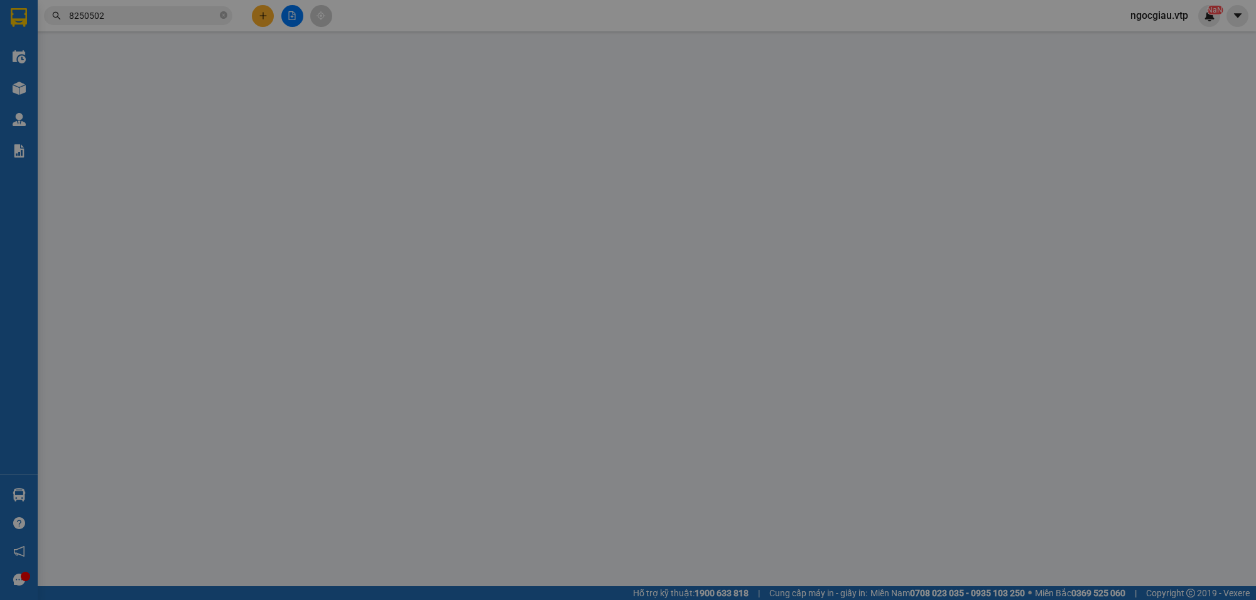
type input "34/16a đường6 phường tân nhơn phú b.tp thủ đức"
type input "200.000"
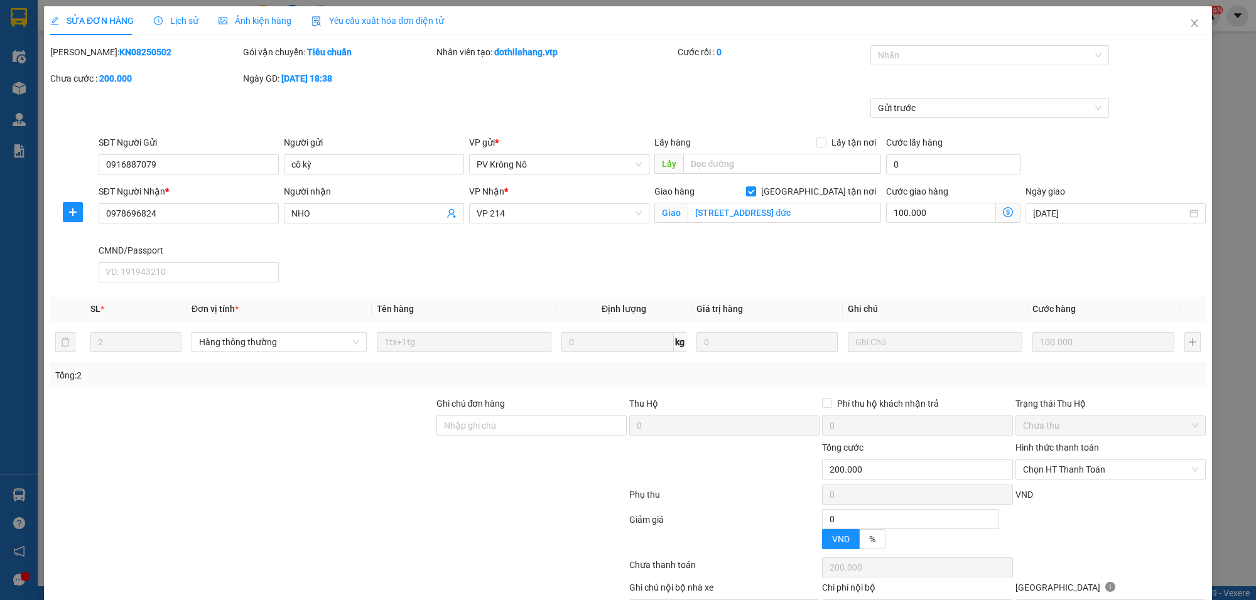
type input "5.000"
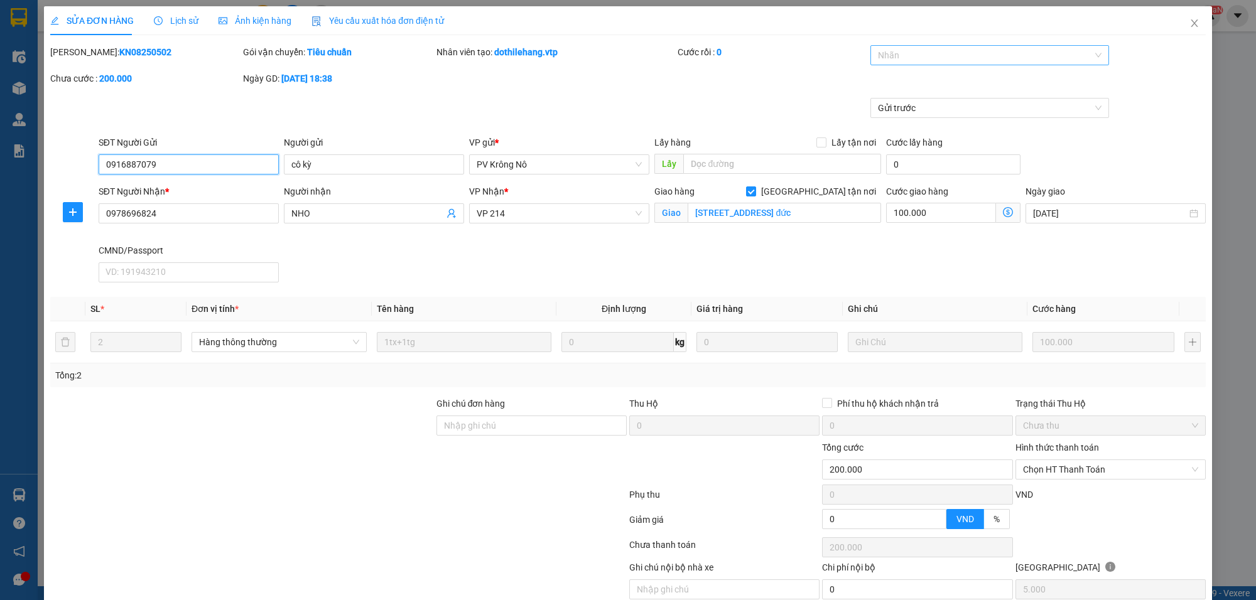
click at [892, 57] on div at bounding box center [984, 55] width 220 height 15
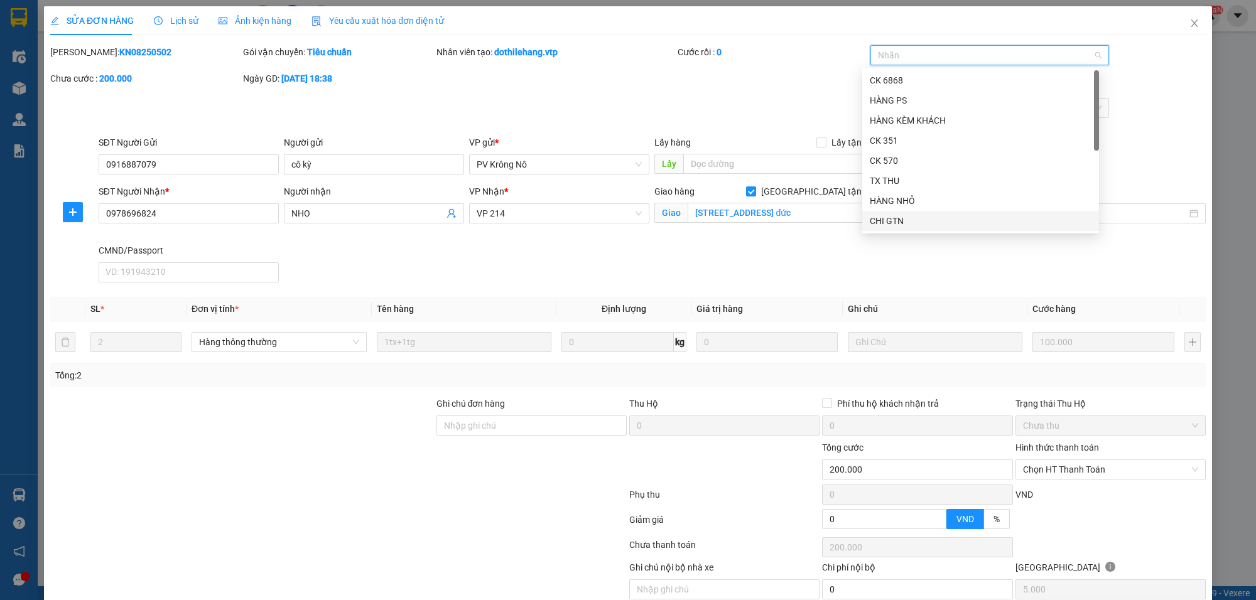
click at [894, 220] on div "CHI GTN" at bounding box center [981, 221] width 222 height 14
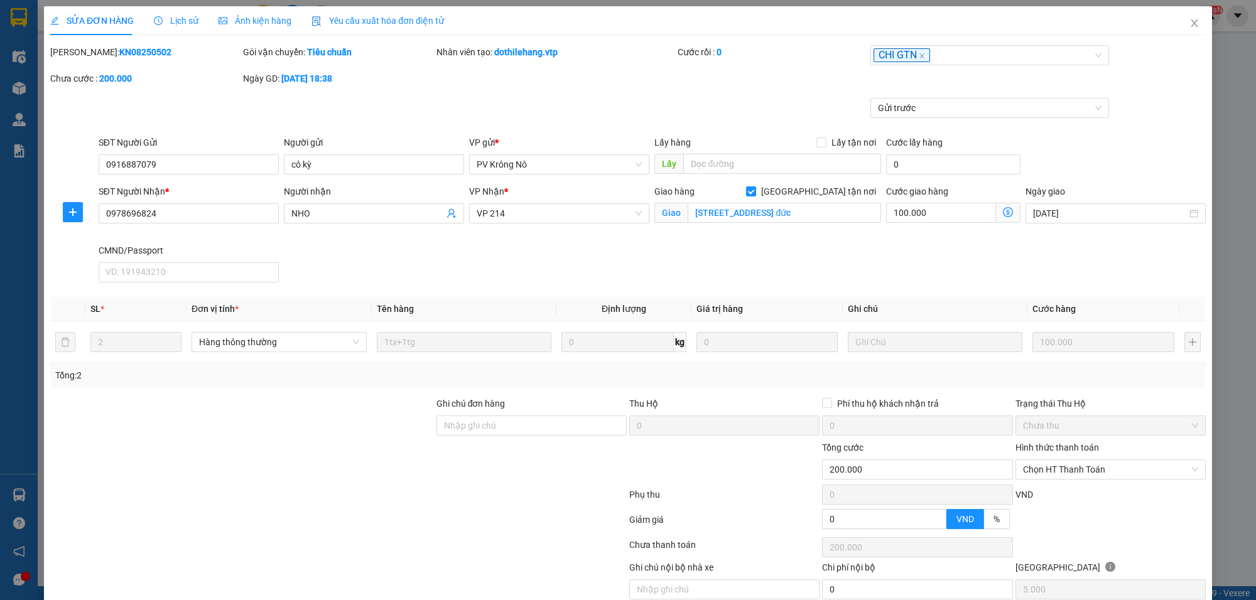
click at [1151, 102] on div "Gửi trước" at bounding box center [628, 117] width 1158 height 38
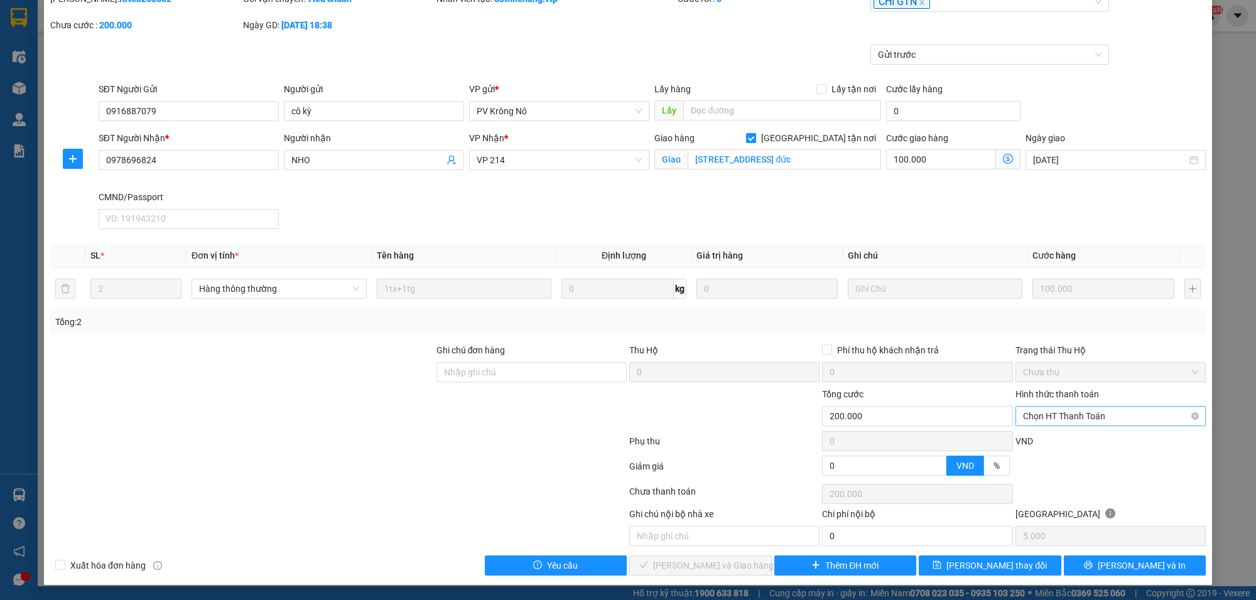
click at [1086, 413] on span "Chọn HT Thanh Toán" at bounding box center [1110, 416] width 175 height 19
click at [1052, 436] on div "Tại văn phòng" at bounding box center [1100, 443] width 173 height 14
type input "0"
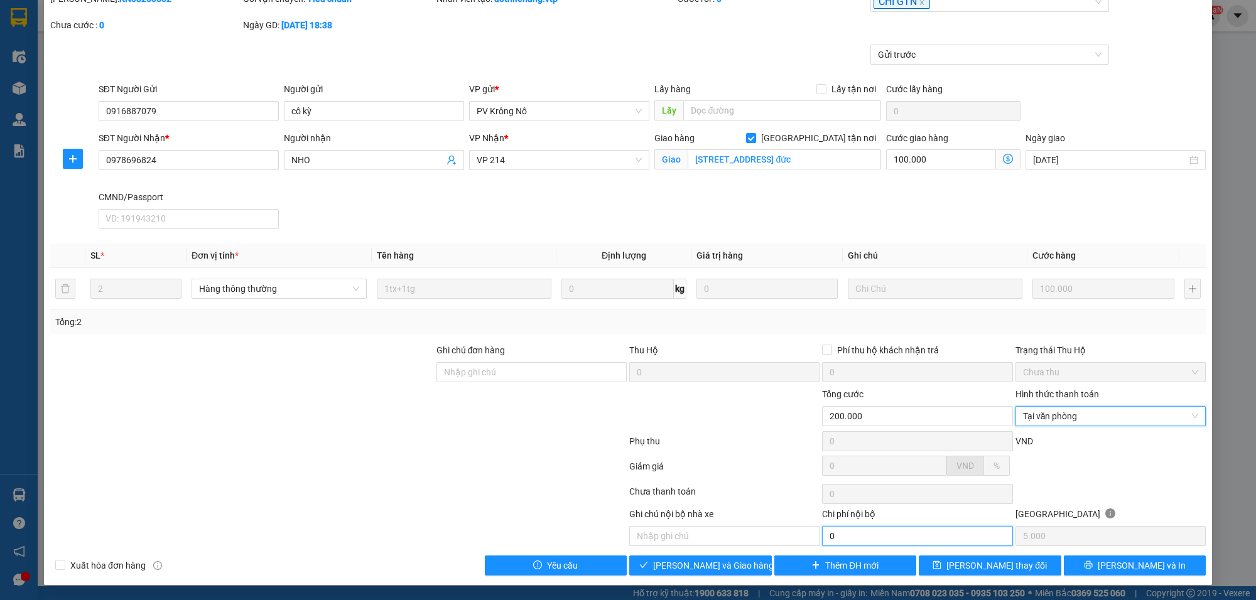
click at [842, 536] on input "0" at bounding box center [917, 536] width 190 height 20
click at [1046, 406] on div "Tại văn phòng" at bounding box center [1110, 416] width 190 height 20
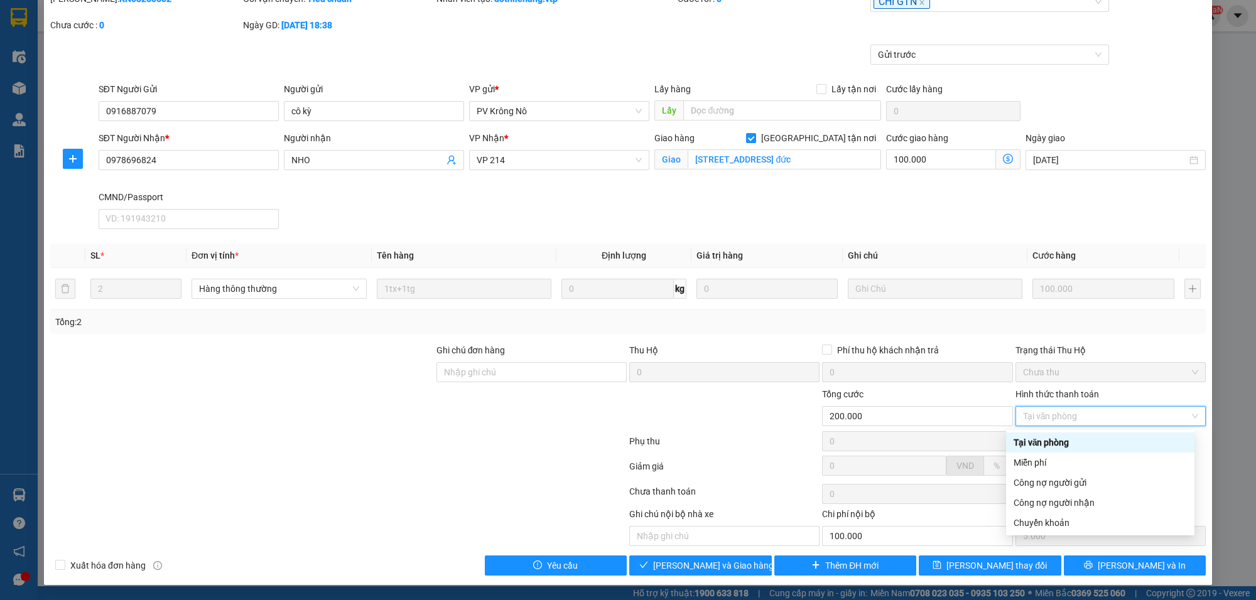
click at [1048, 444] on div "Tại văn phòng" at bounding box center [1100, 443] width 173 height 14
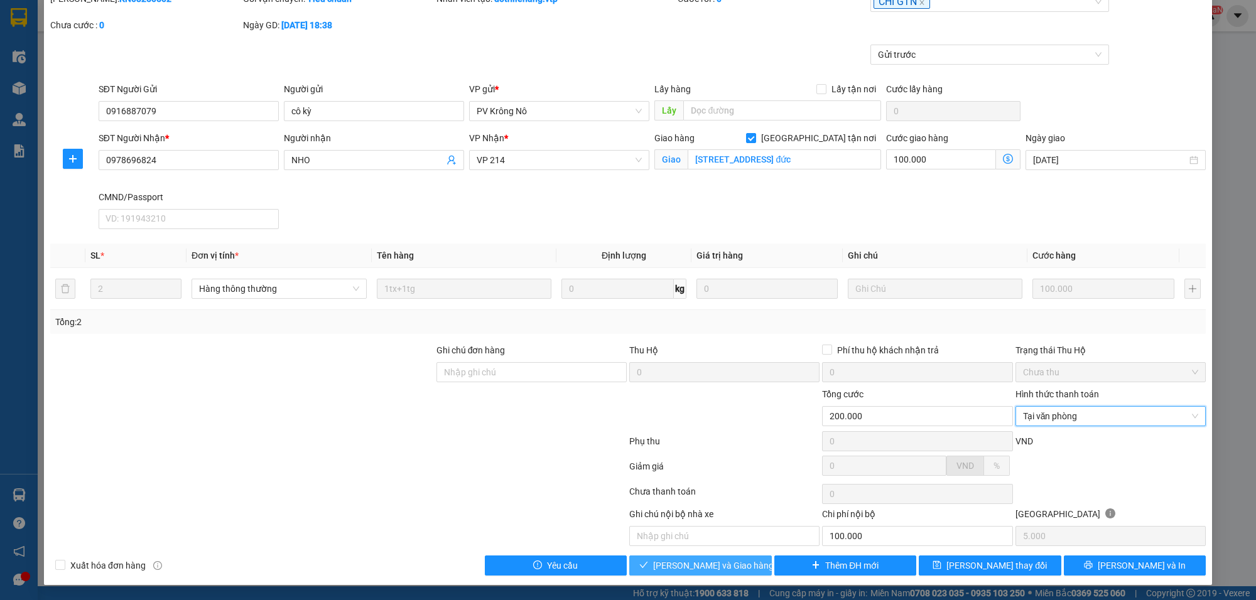
click at [720, 563] on span "[PERSON_NAME] và Giao hàng" at bounding box center [713, 566] width 121 height 14
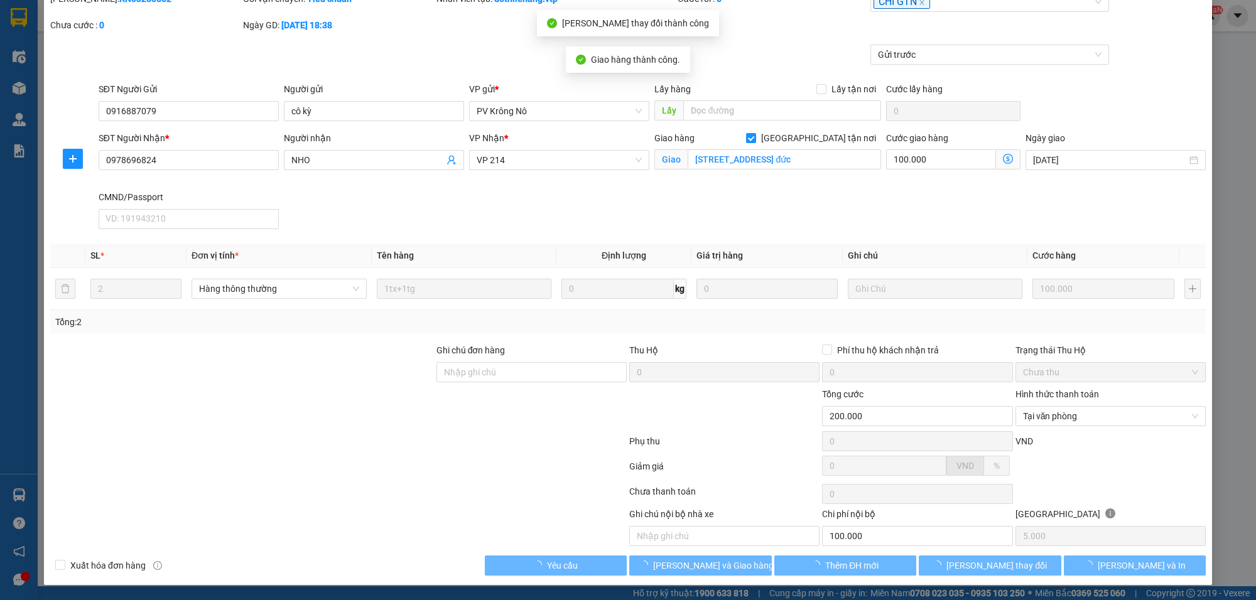
type input "100.000"
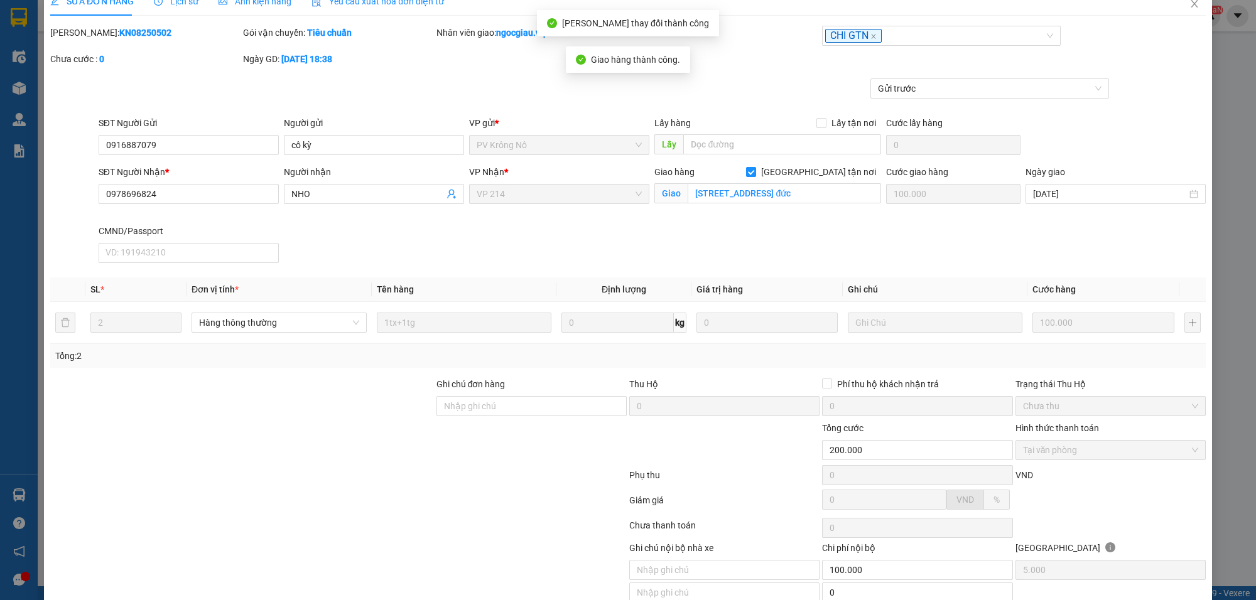
scroll to position [0, 0]
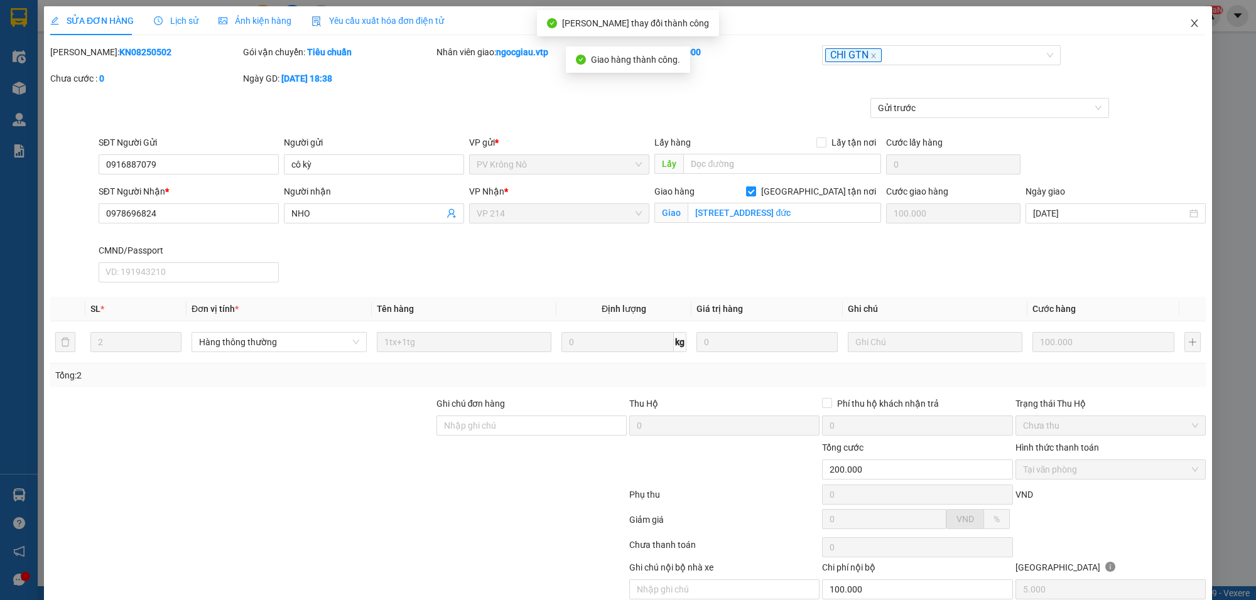
click at [1189, 19] on icon "close" at bounding box center [1194, 23] width 10 height 10
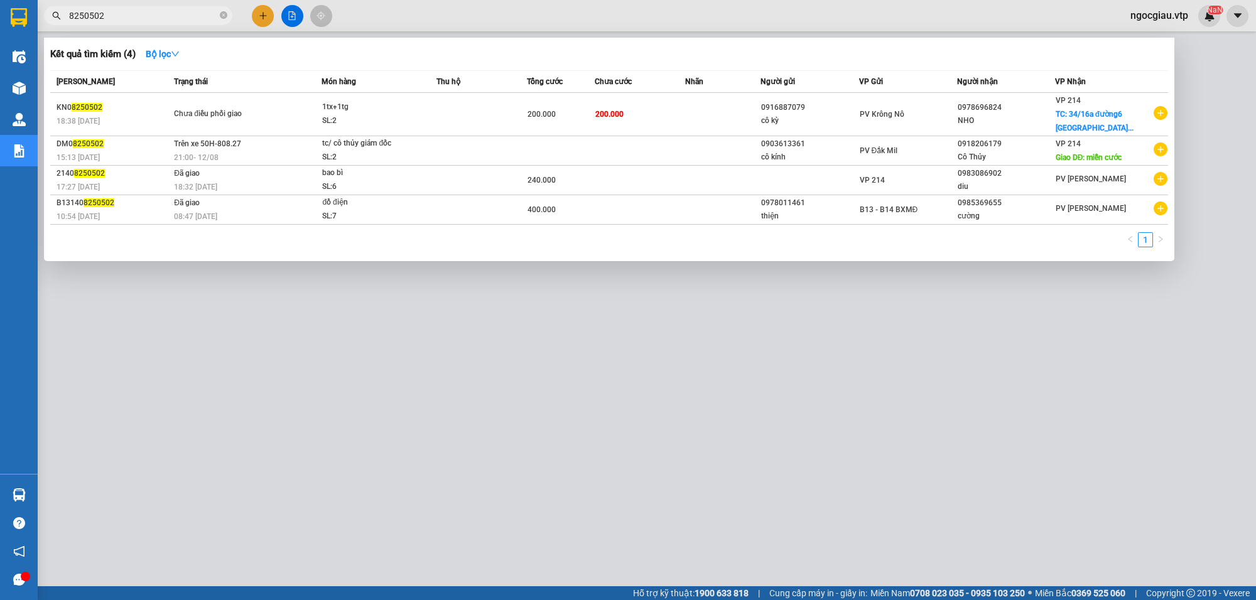
click at [134, 17] on input "8250502" at bounding box center [143, 16] width 148 height 14
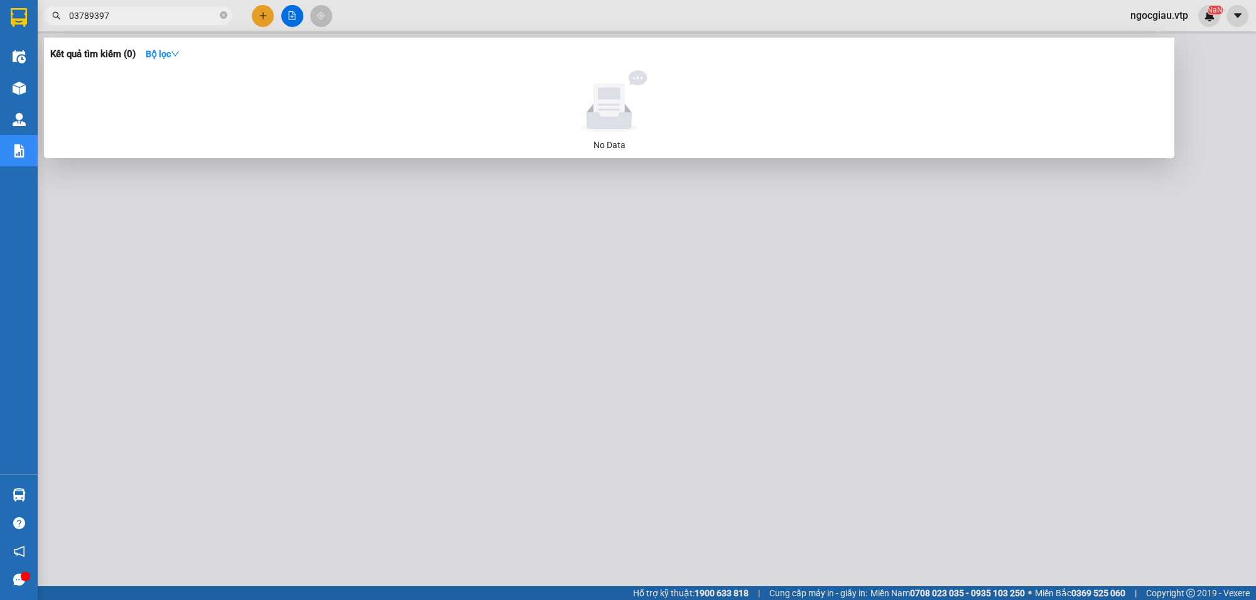
type input "03789397"
click at [134, 17] on input "03789397" at bounding box center [143, 16] width 148 height 14
click at [108, 13] on input "03789397" at bounding box center [143, 16] width 148 height 14
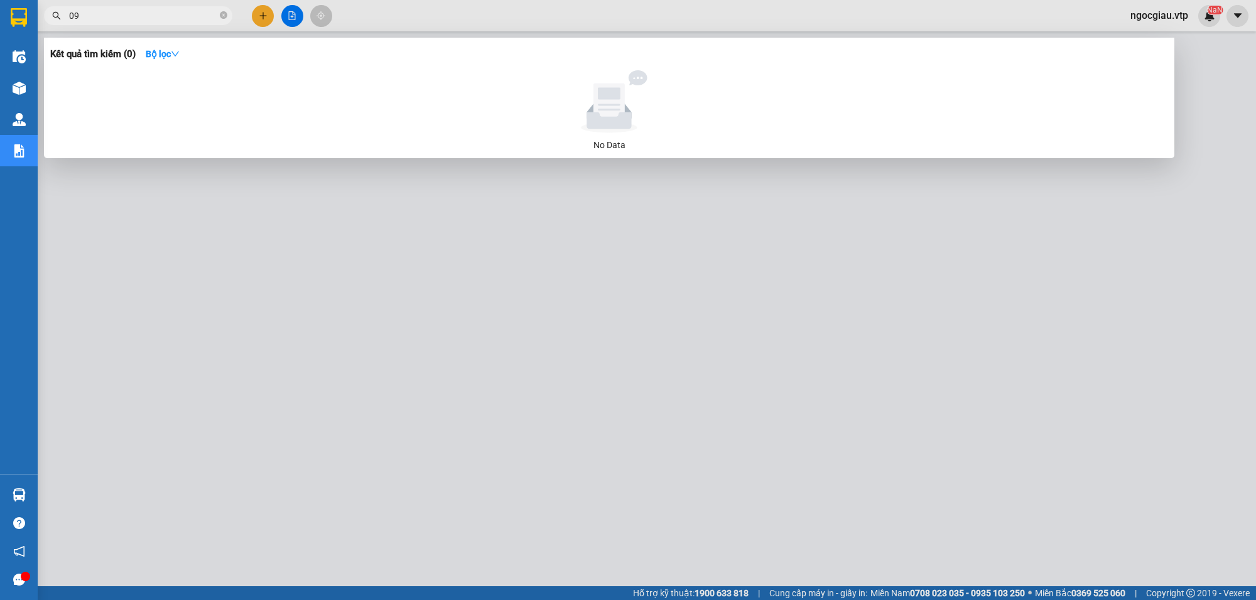
type input "0"
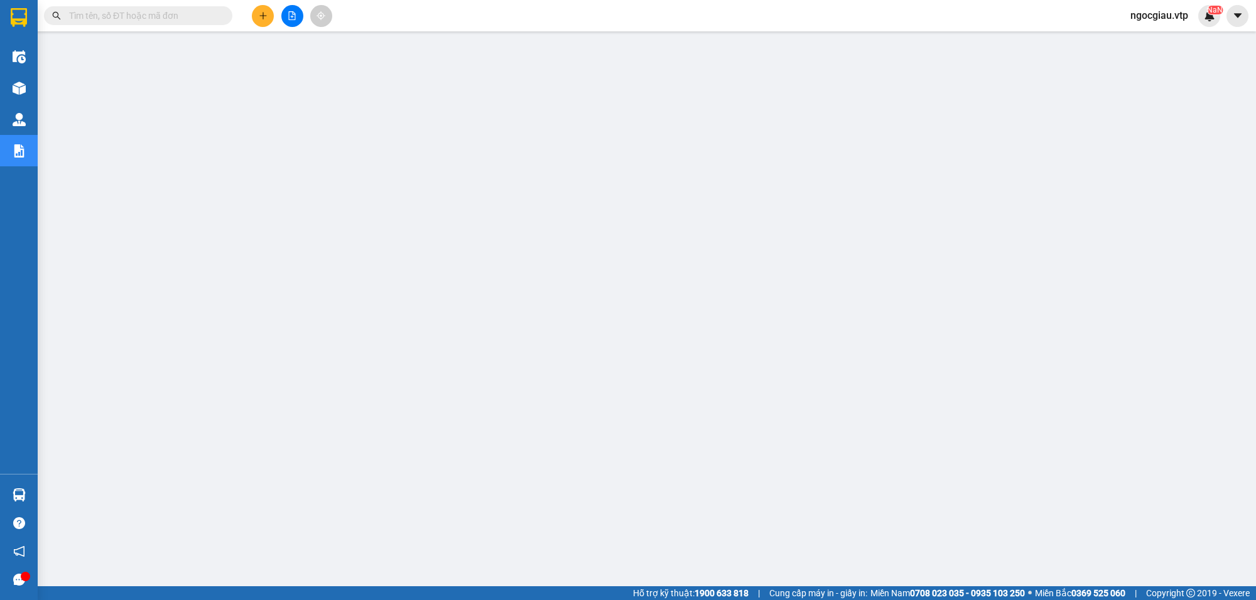
click at [115, 18] on input "text" at bounding box center [143, 16] width 148 height 14
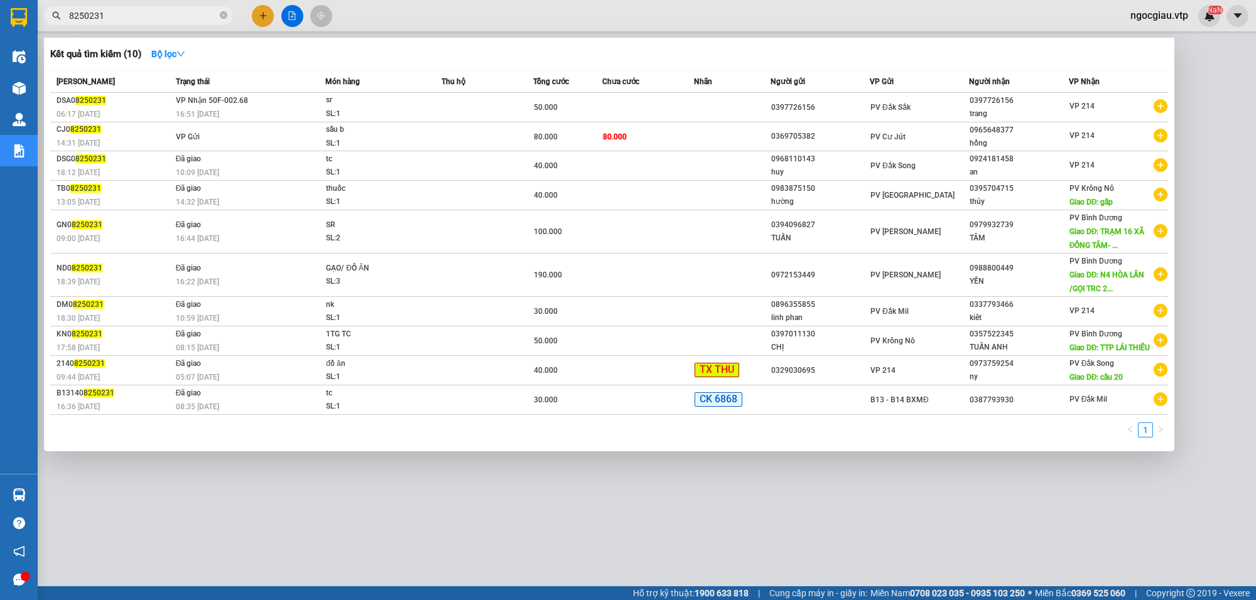
click at [141, 16] on input "8250231" at bounding box center [143, 16] width 148 height 14
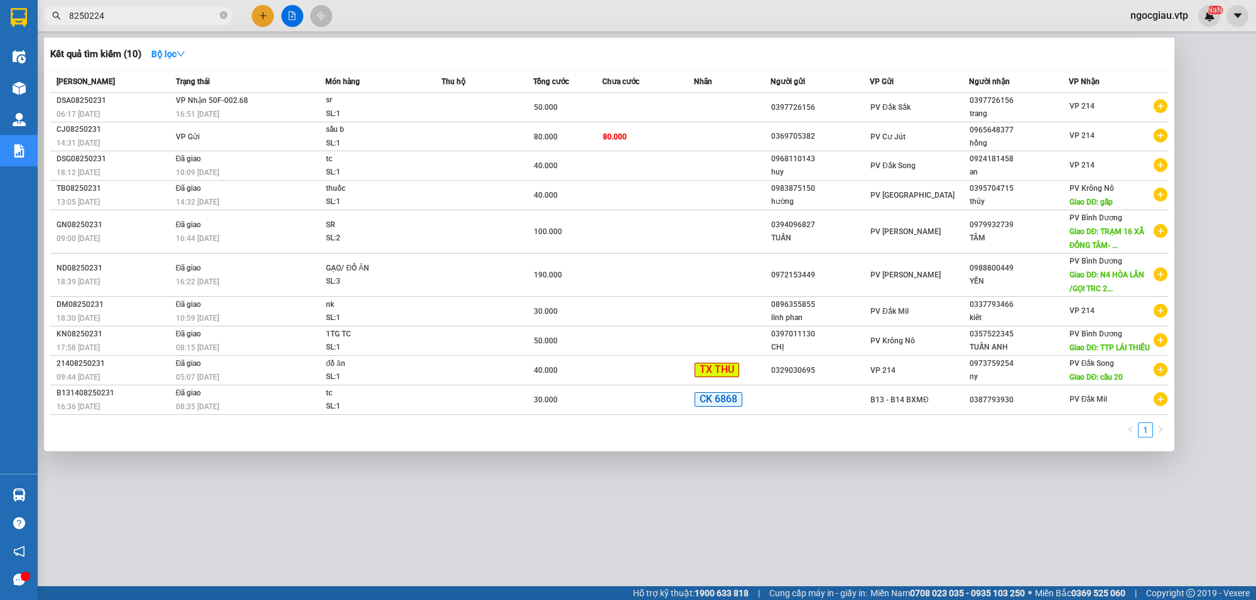
type input "8250224"
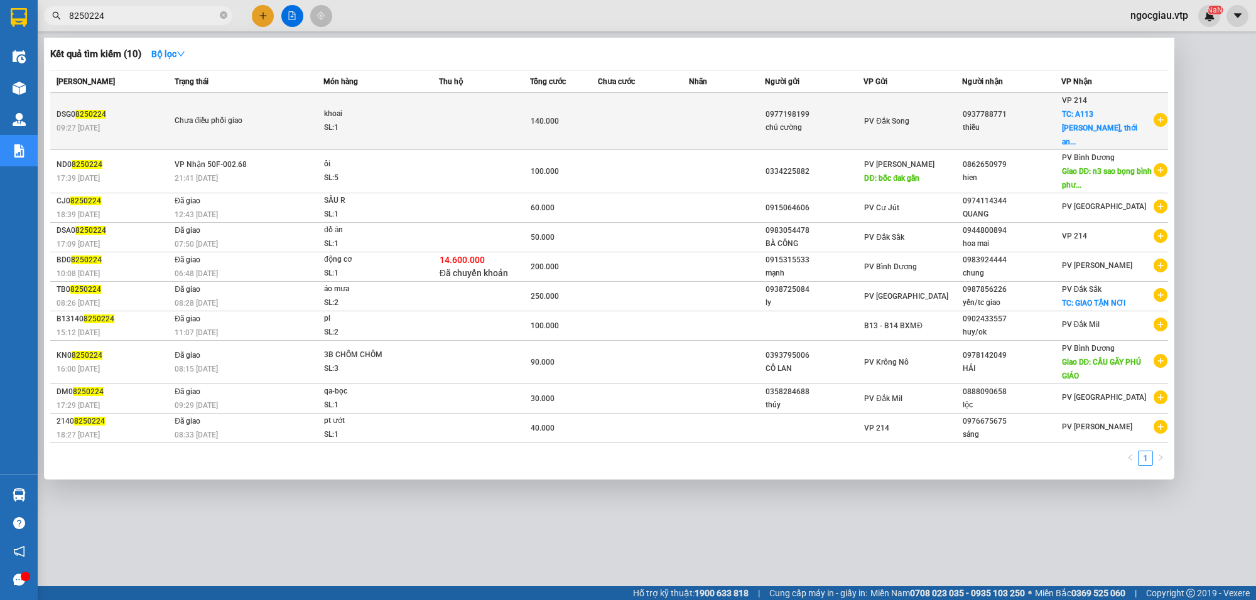
click at [516, 106] on td at bounding box center [484, 121] width 91 height 57
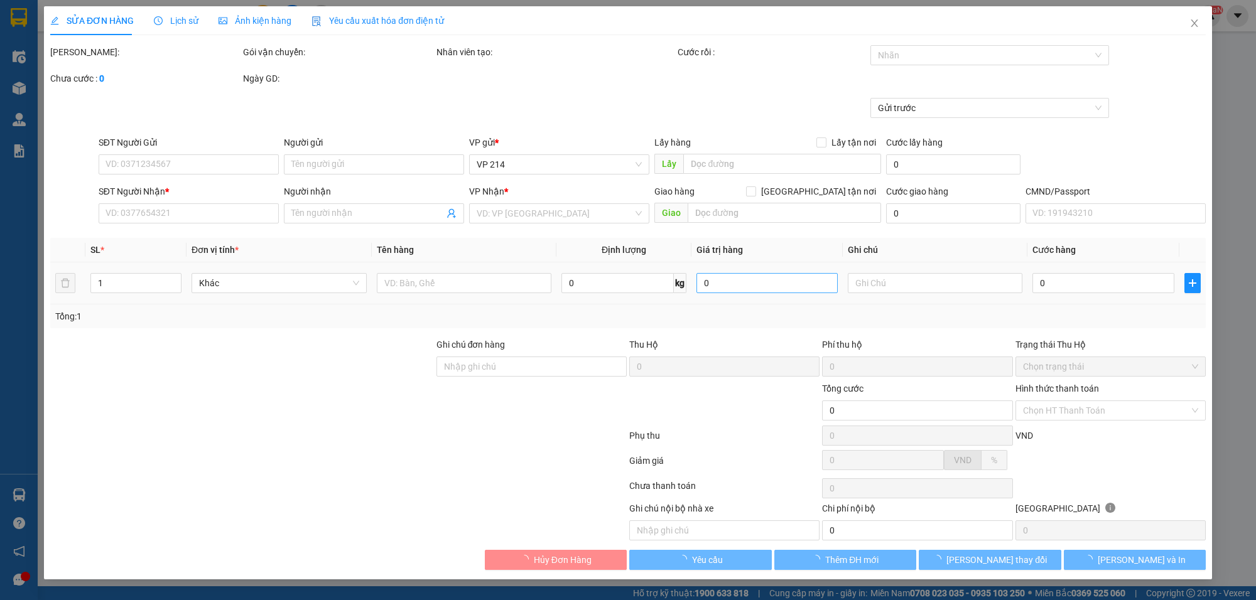
type input "2.000"
type input "0977198199"
type input "chú cường"
type input "0937788771"
type input "thiều"
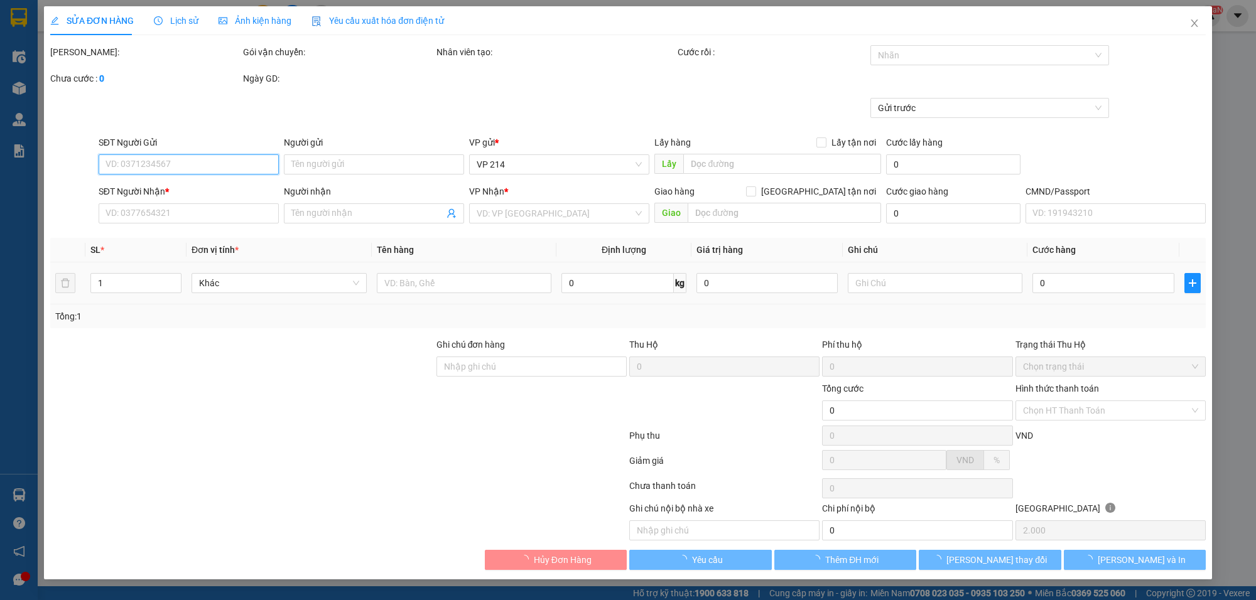
checkbox input "true"
type input "A113 Lê thị riêng, thới an, Q.12 HCM"
type input "140k tk6868 9h24p 14/8/25"
type input "140.000"
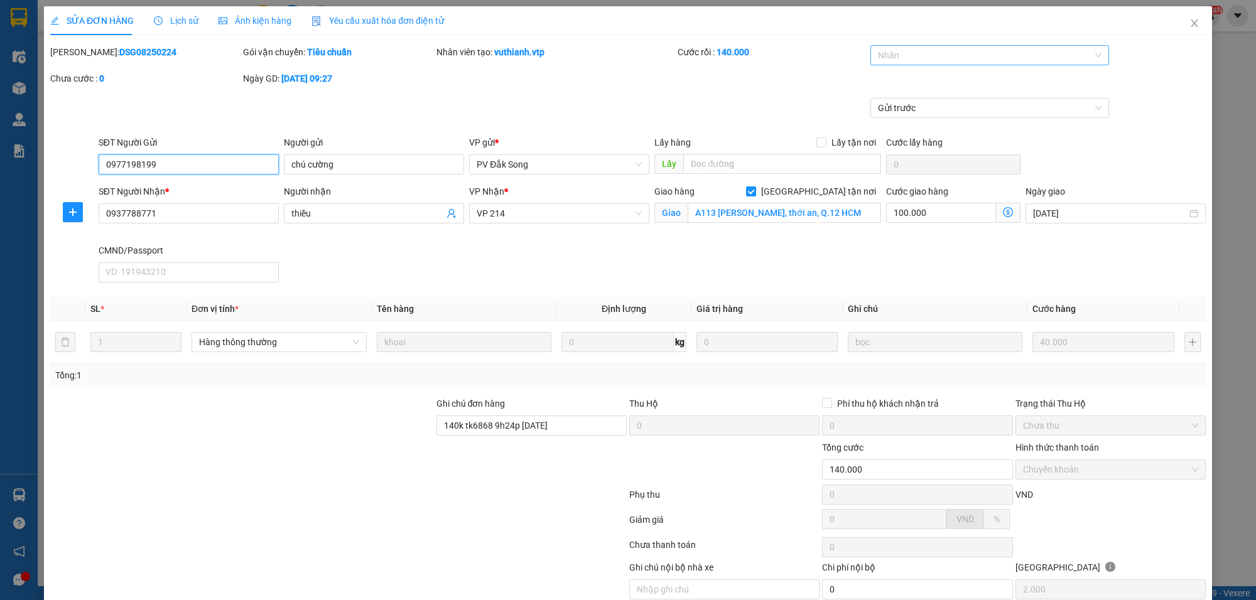
click at [880, 51] on div at bounding box center [984, 55] width 220 height 15
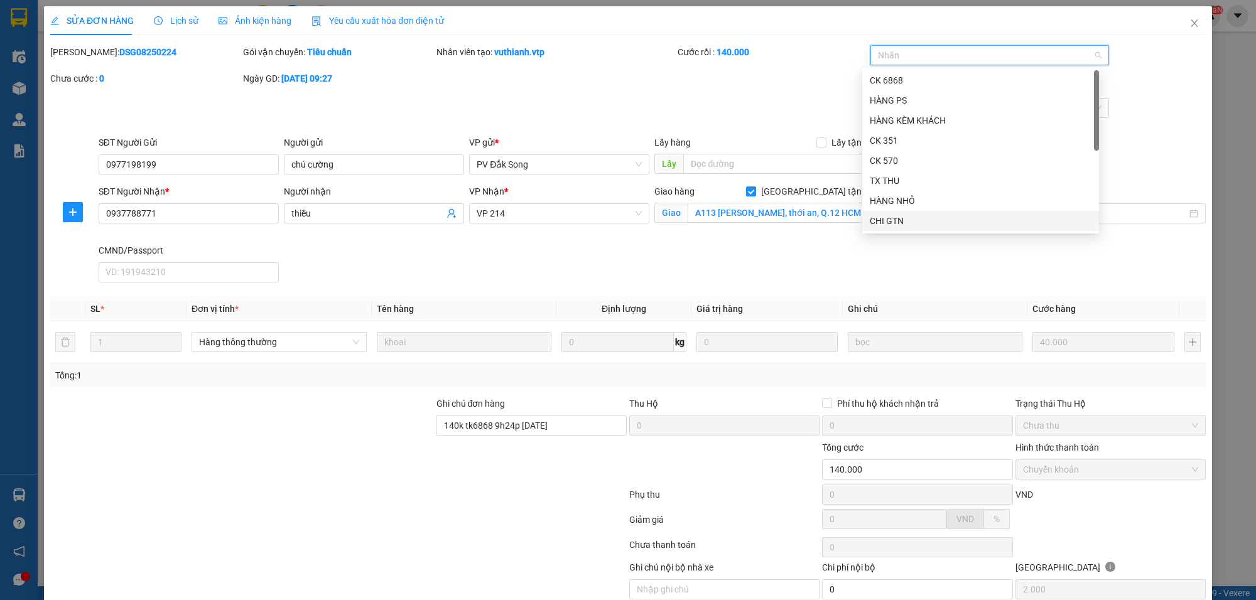
click at [918, 218] on div "CHI GTN" at bounding box center [981, 221] width 222 height 14
click at [686, 71] on div "Cước rồi : 140.000" at bounding box center [772, 58] width 193 height 26
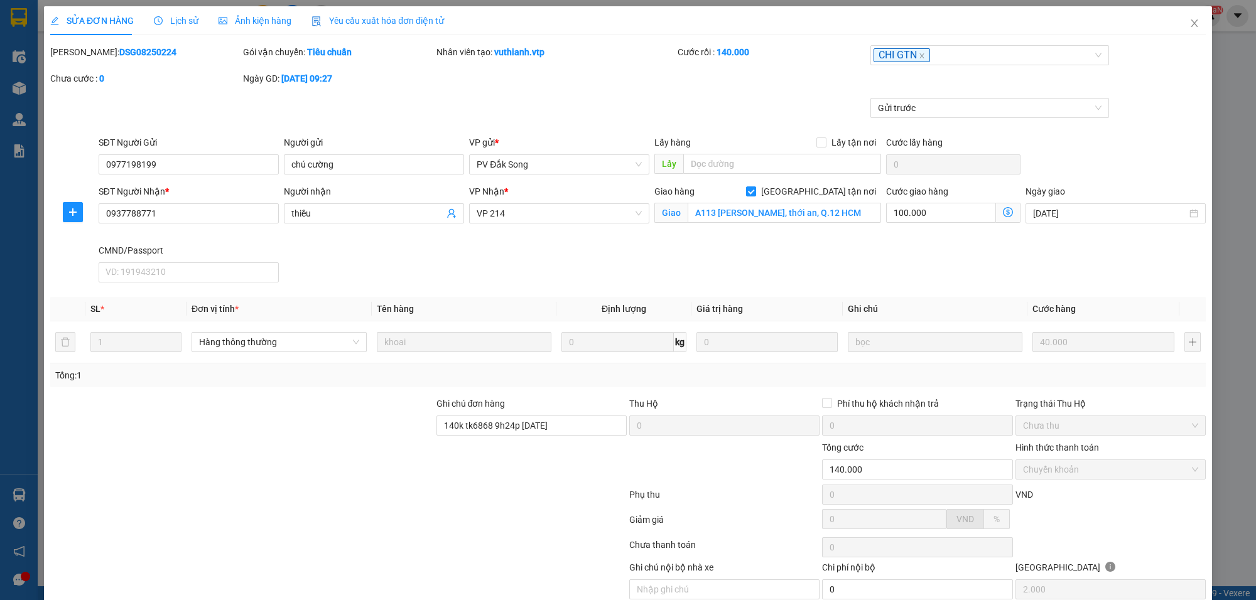
scroll to position [55, 0]
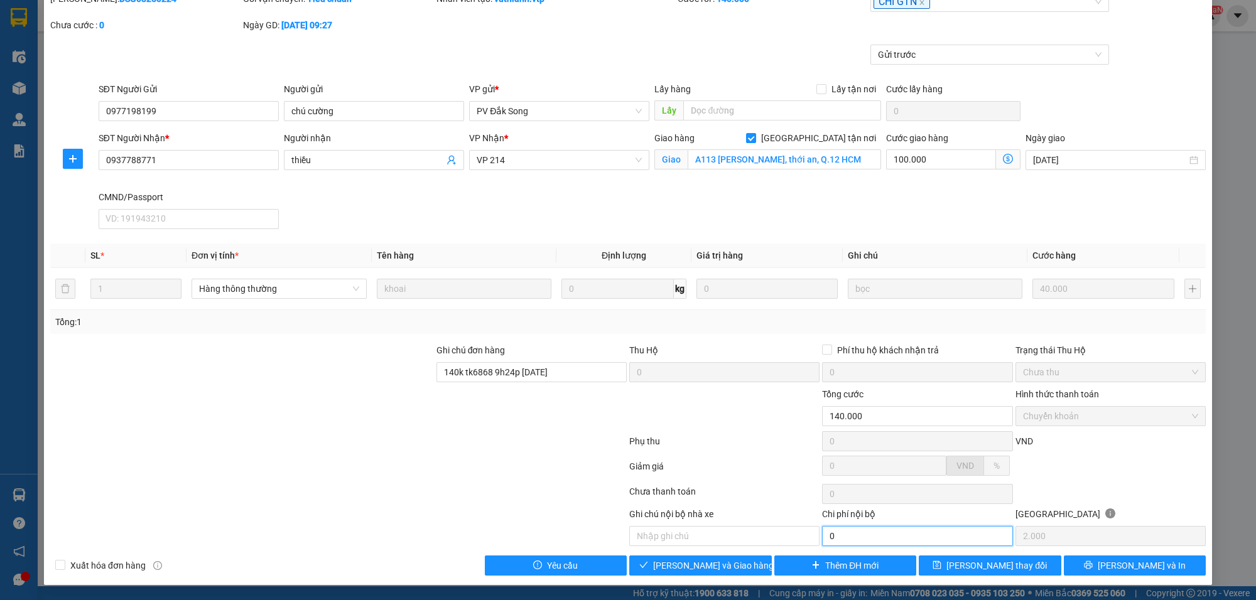
click at [849, 535] on input "0" at bounding box center [917, 536] width 190 height 20
click at [715, 563] on span "[PERSON_NAME] và Giao hàng" at bounding box center [713, 566] width 121 height 14
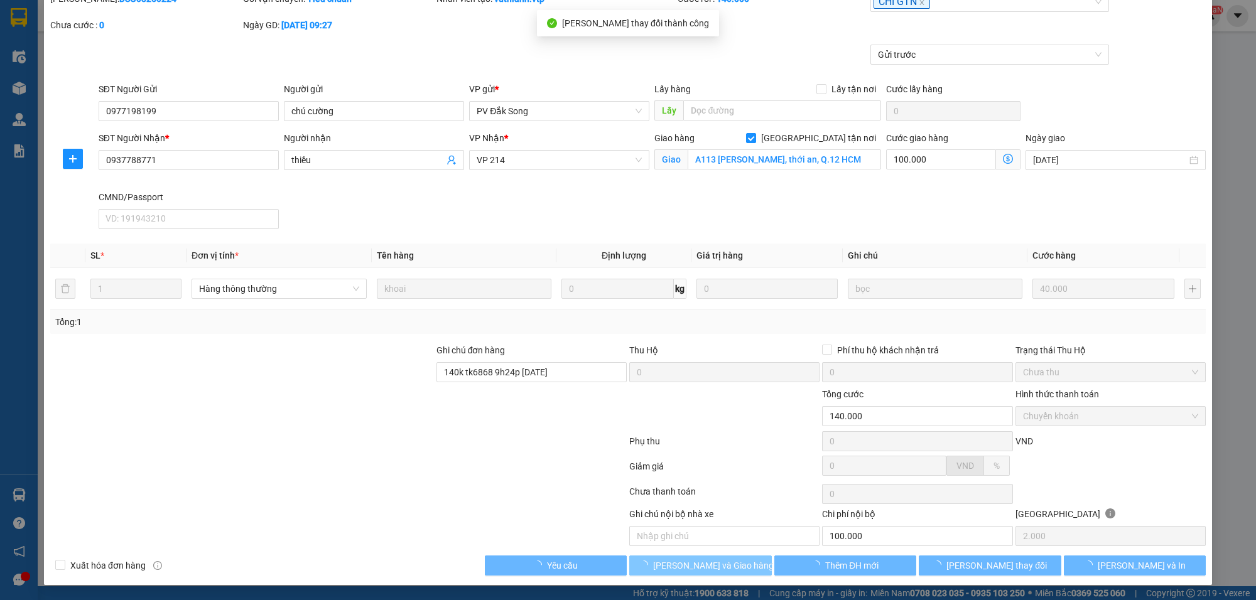
type input "100.000"
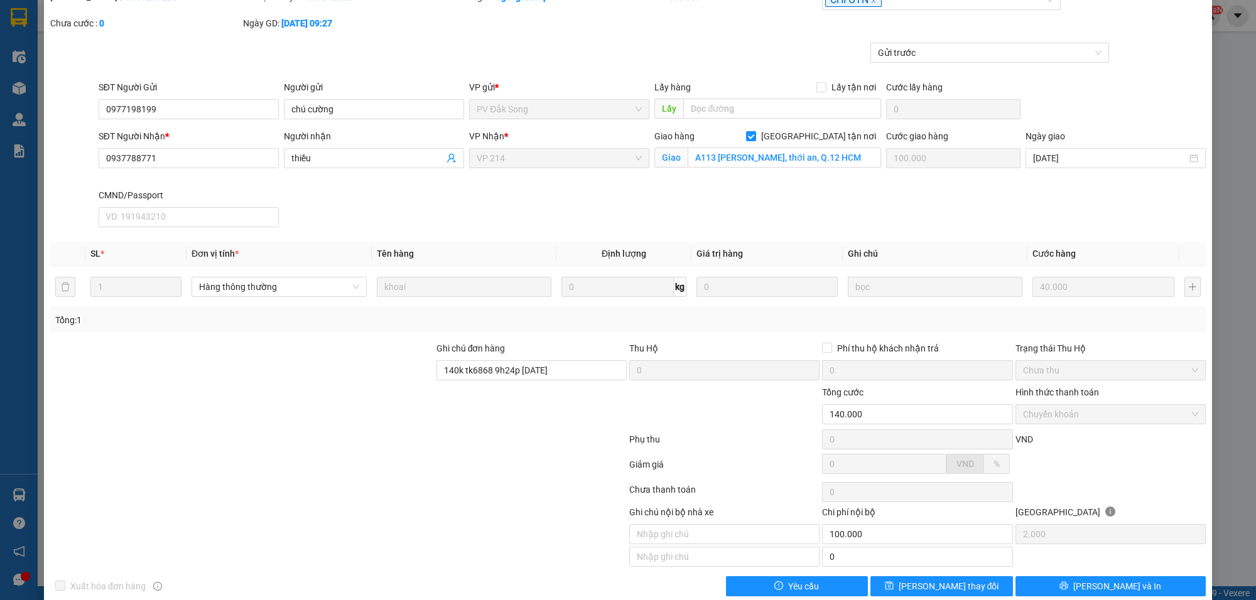
scroll to position [0, 0]
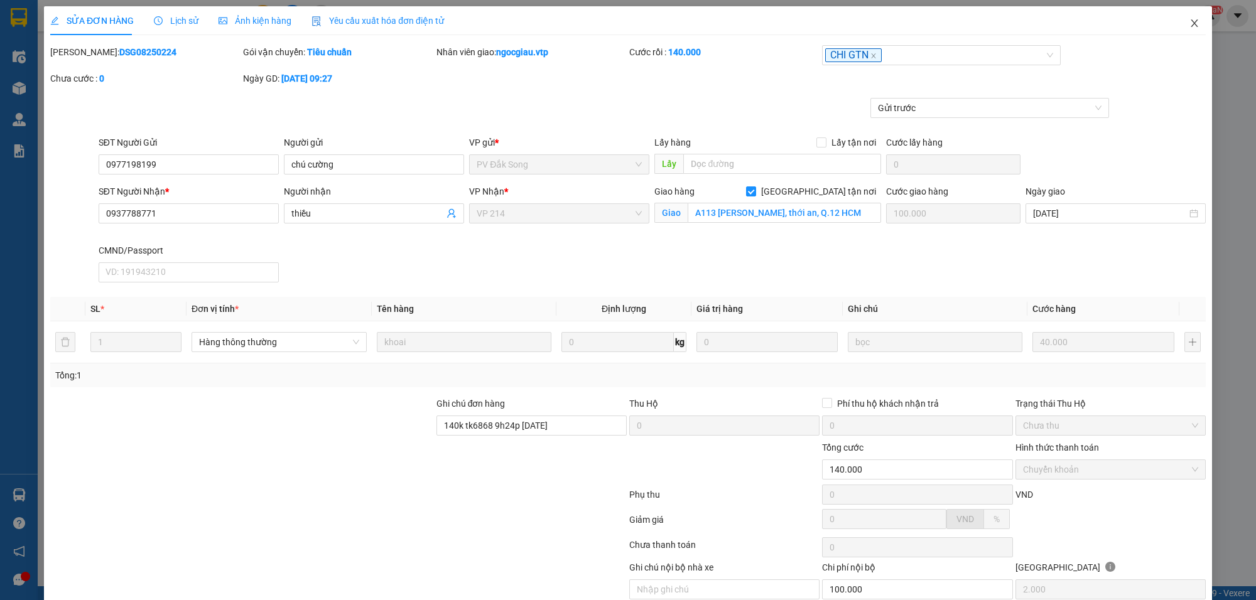
click at [1191, 20] on span "Close" at bounding box center [1194, 23] width 35 height 35
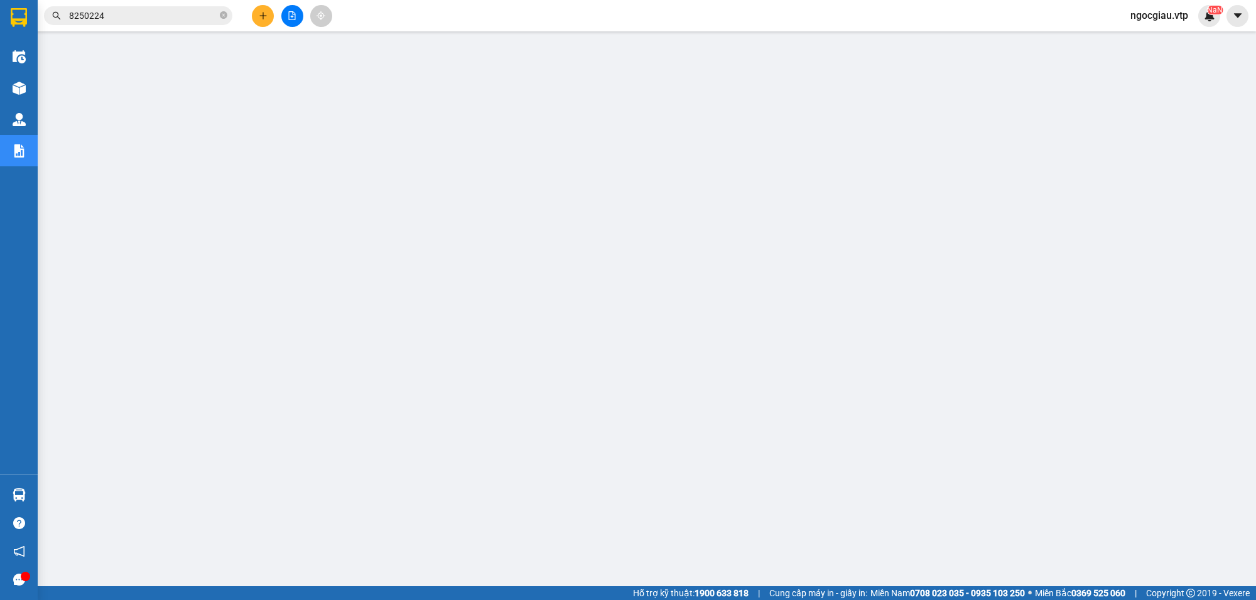
click at [114, 14] on input "8250224" at bounding box center [143, 16] width 148 height 14
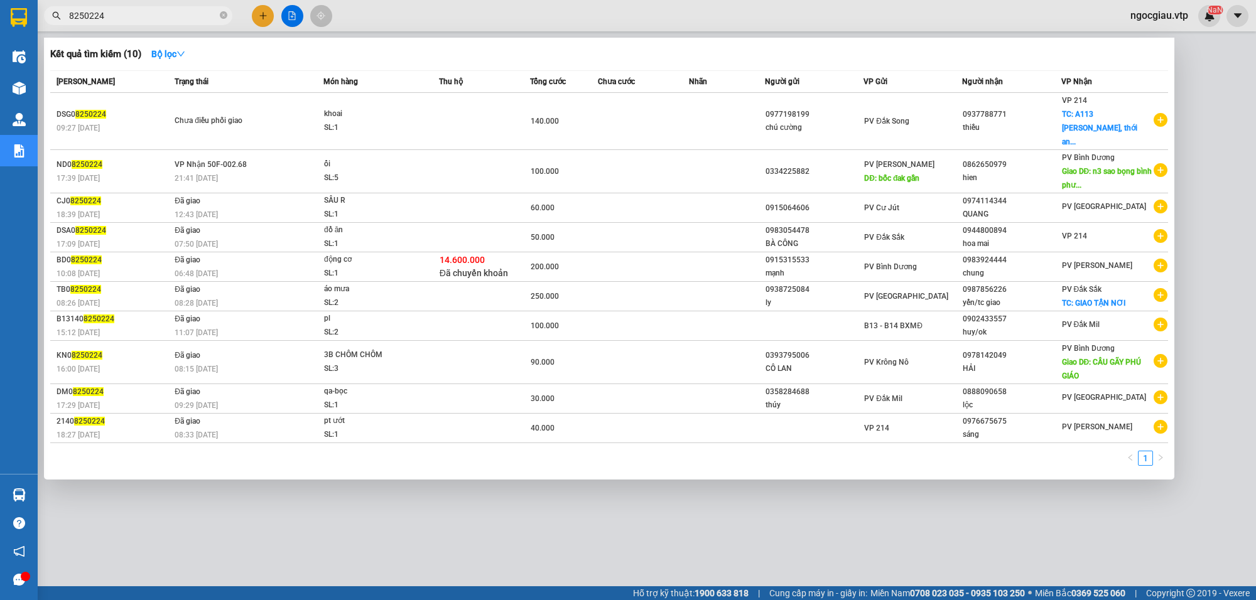
click at [114, 14] on input "8250224" at bounding box center [143, 16] width 148 height 14
type input "8250622"
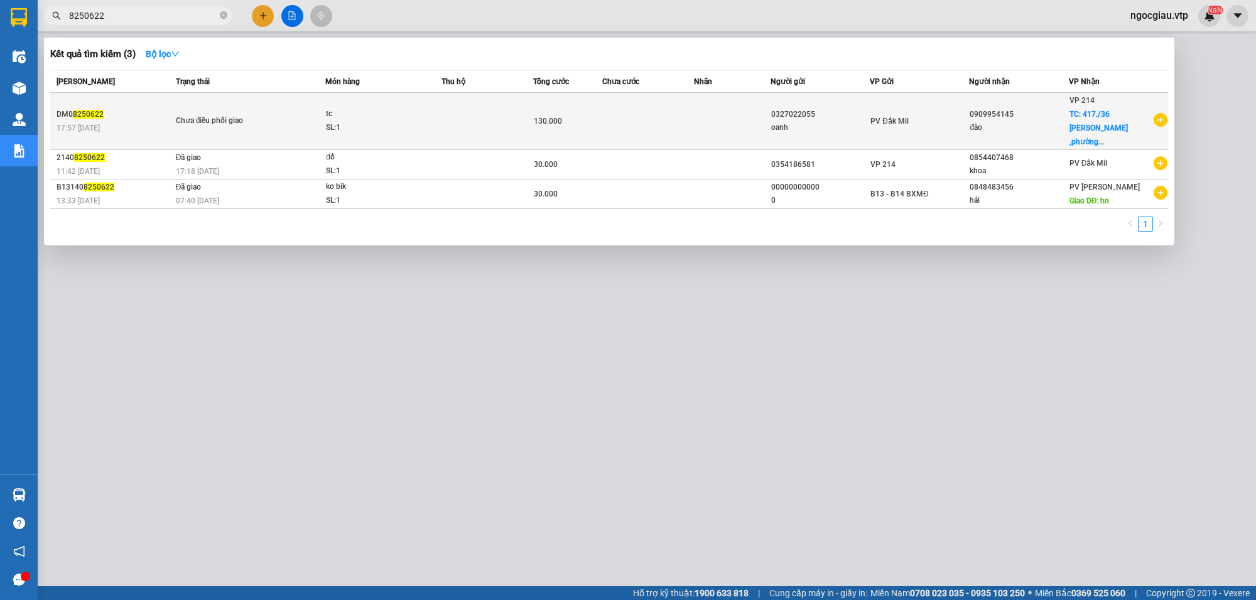
click at [660, 110] on td at bounding box center [648, 121] width 92 height 57
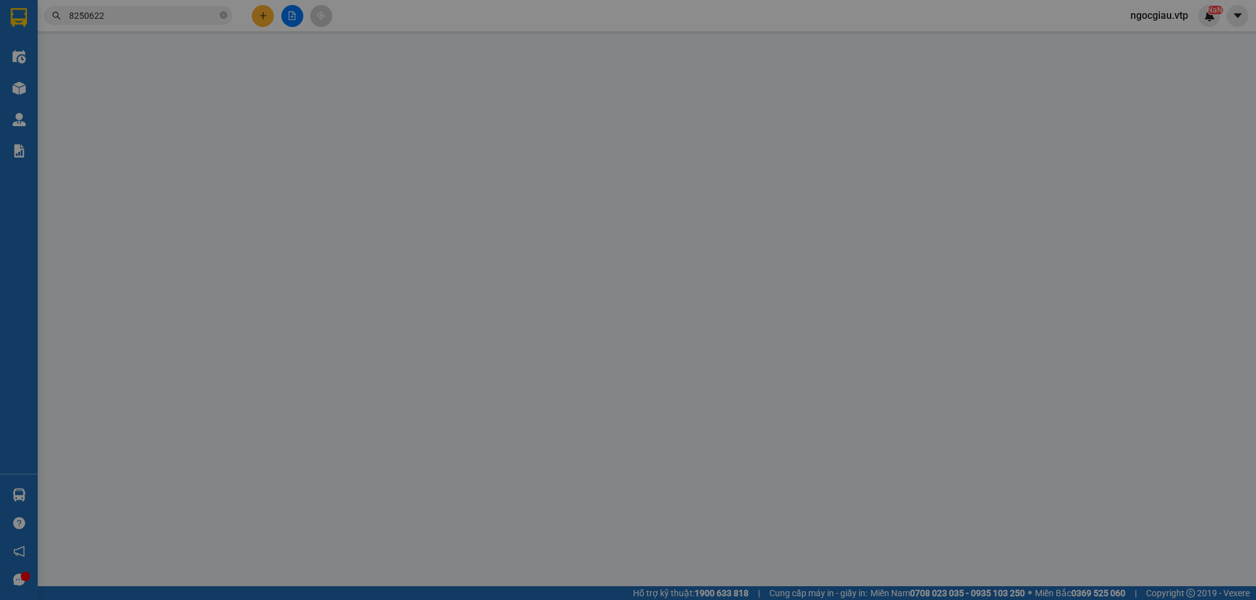
type input "0327022055"
type input "oanh"
type input "0909954145"
type input "đào"
checkbox input "true"
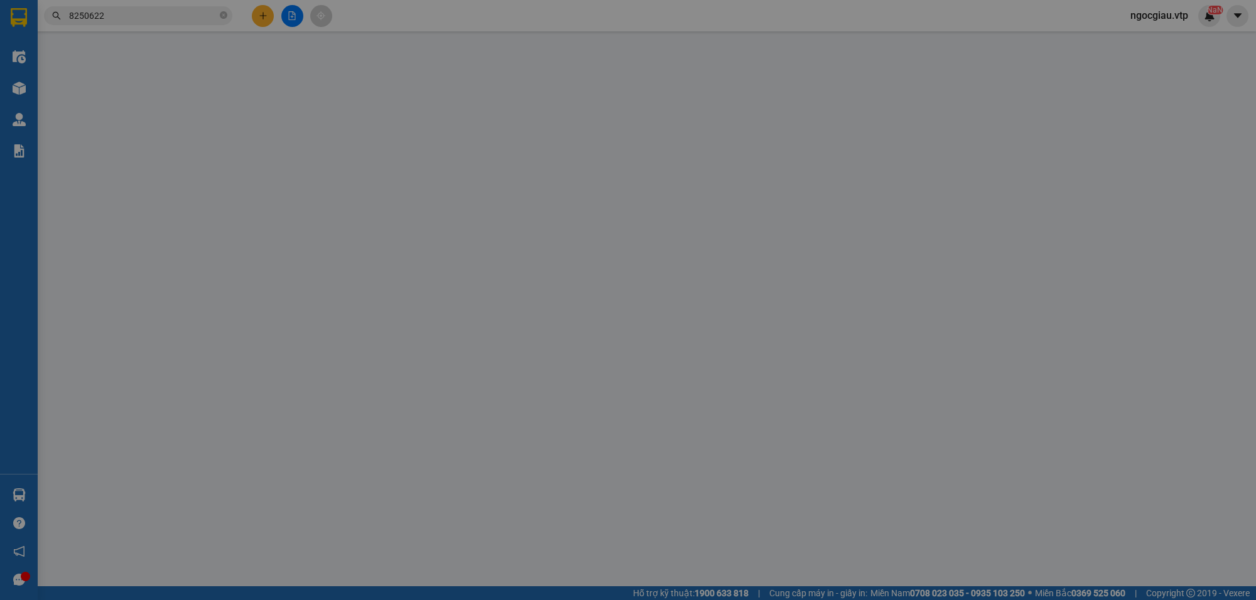
type input "417./36 lê văn thọ ,phường 9 ,gò vấp"
type input "6868 130k 17h57p ngày 1408"
type input "130.000"
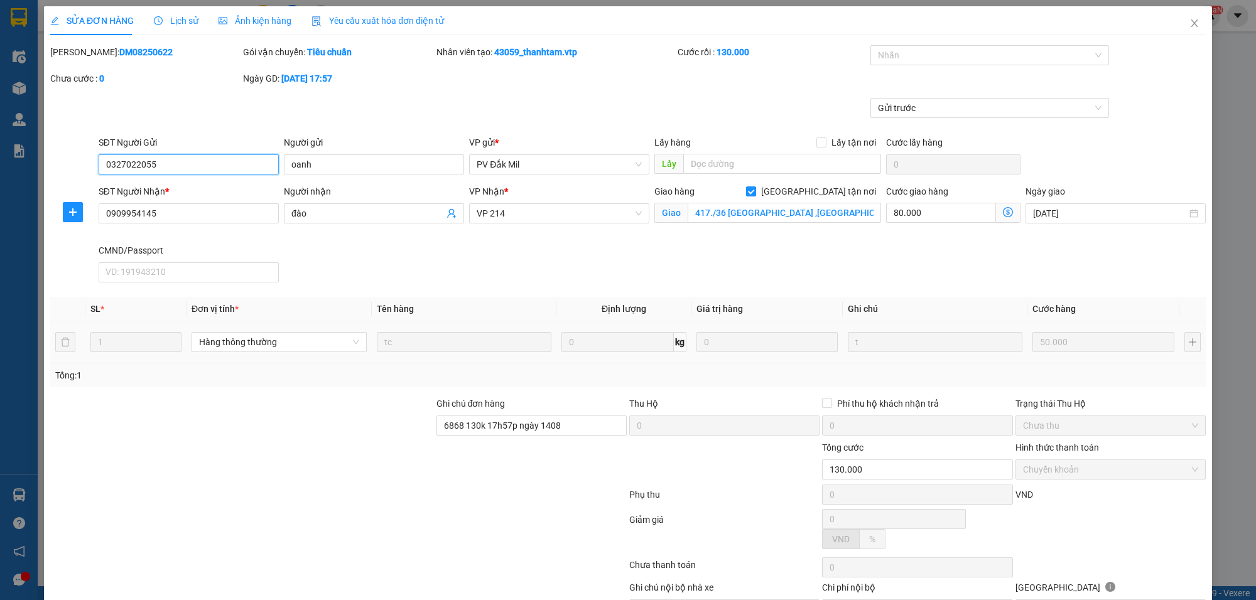
type input "2.500"
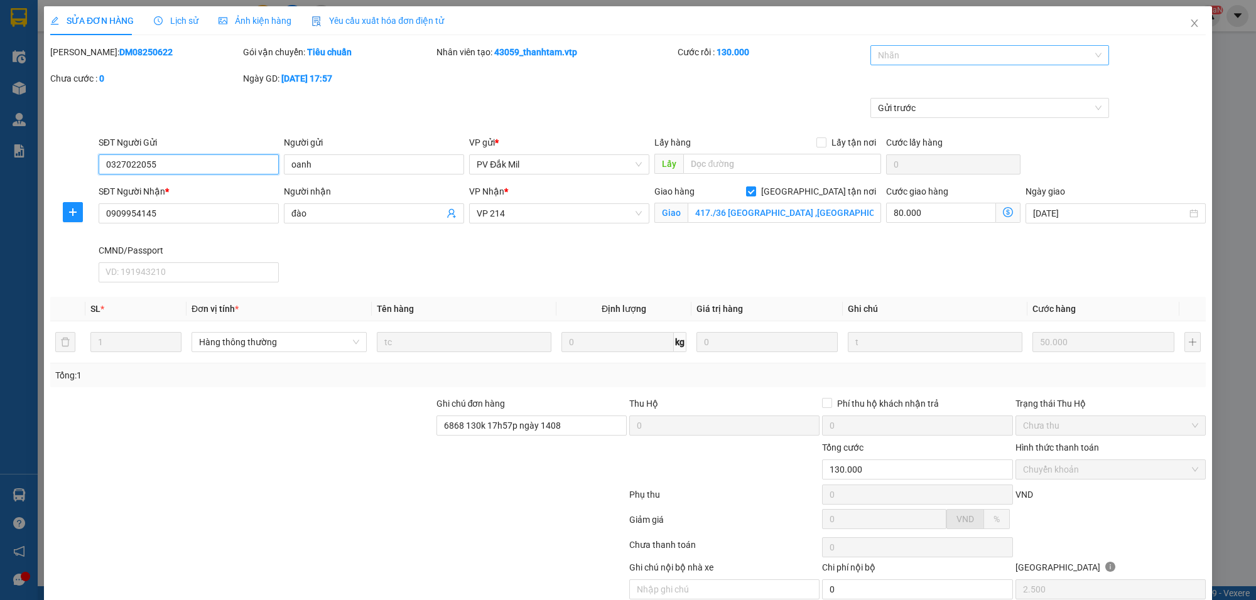
click at [899, 51] on div at bounding box center [984, 55] width 220 height 15
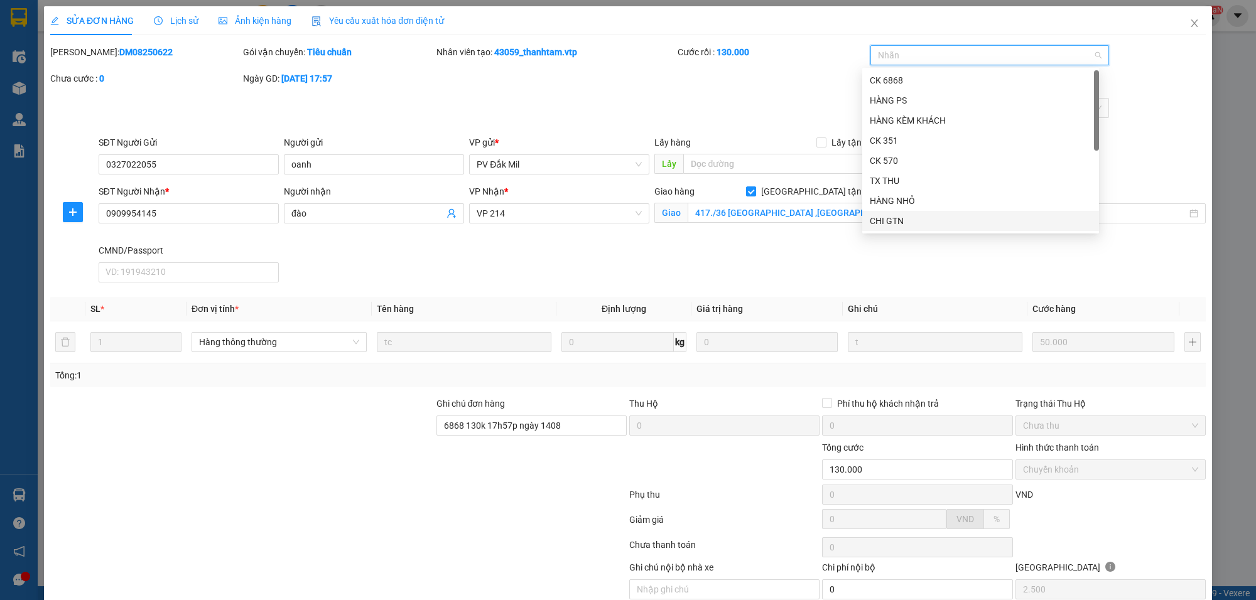
click at [919, 222] on div "CHI GTN" at bounding box center [981, 221] width 222 height 14
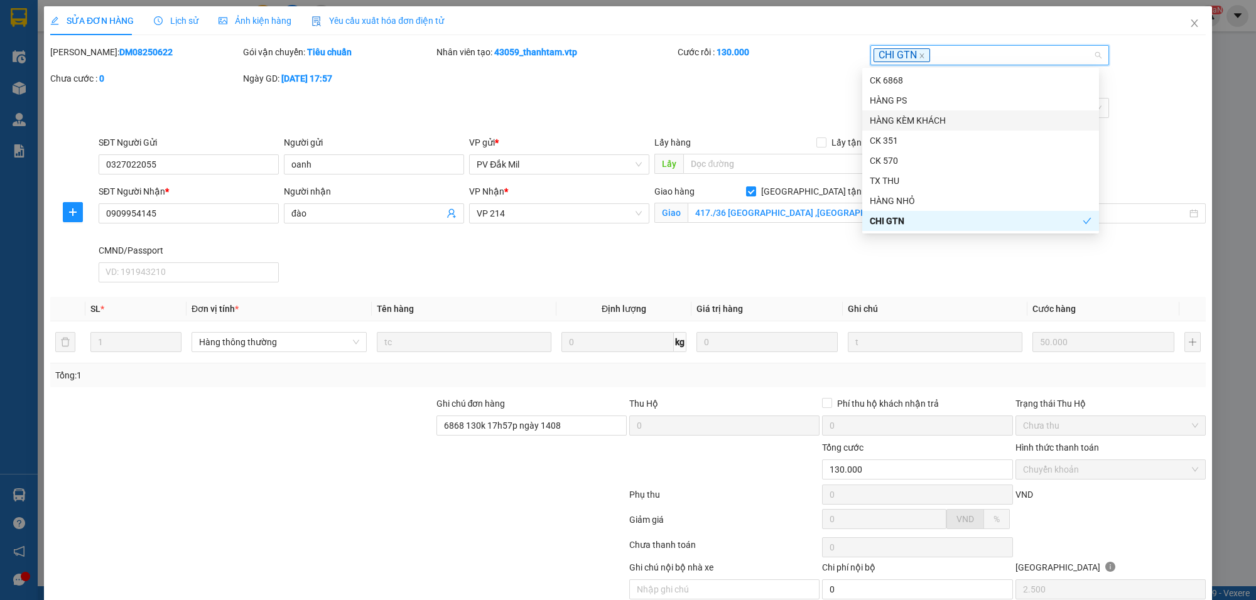
click at [1168, 107] on div "Gửi trước" at bounding box center [628, 117] width 1158 height 38
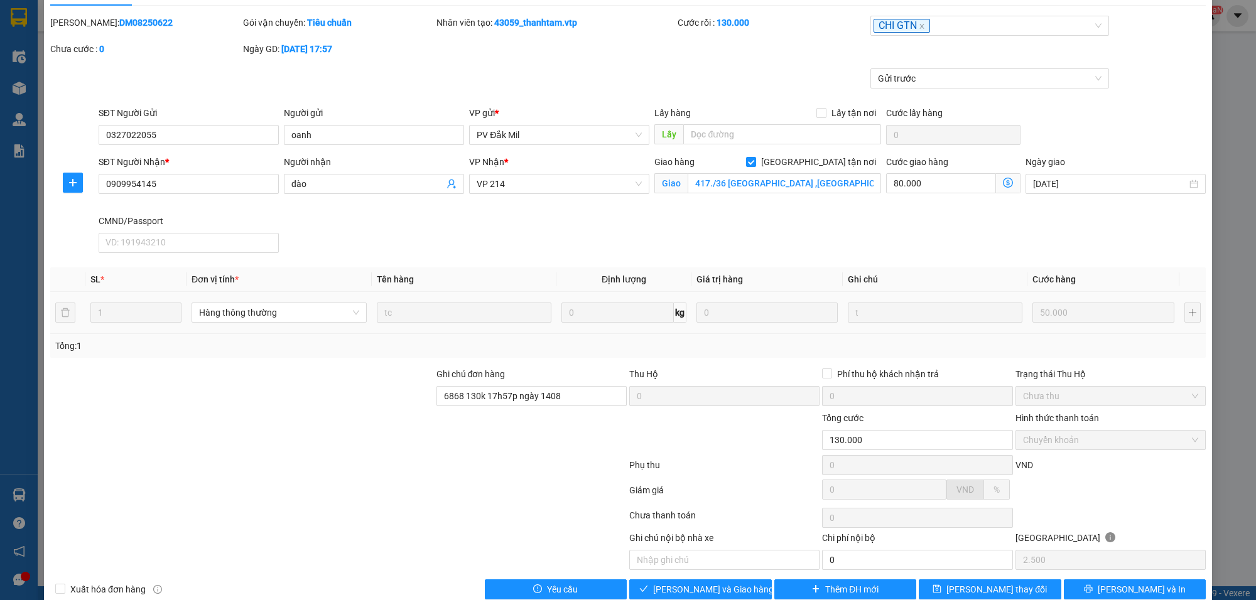
scroll to position [55, 0]
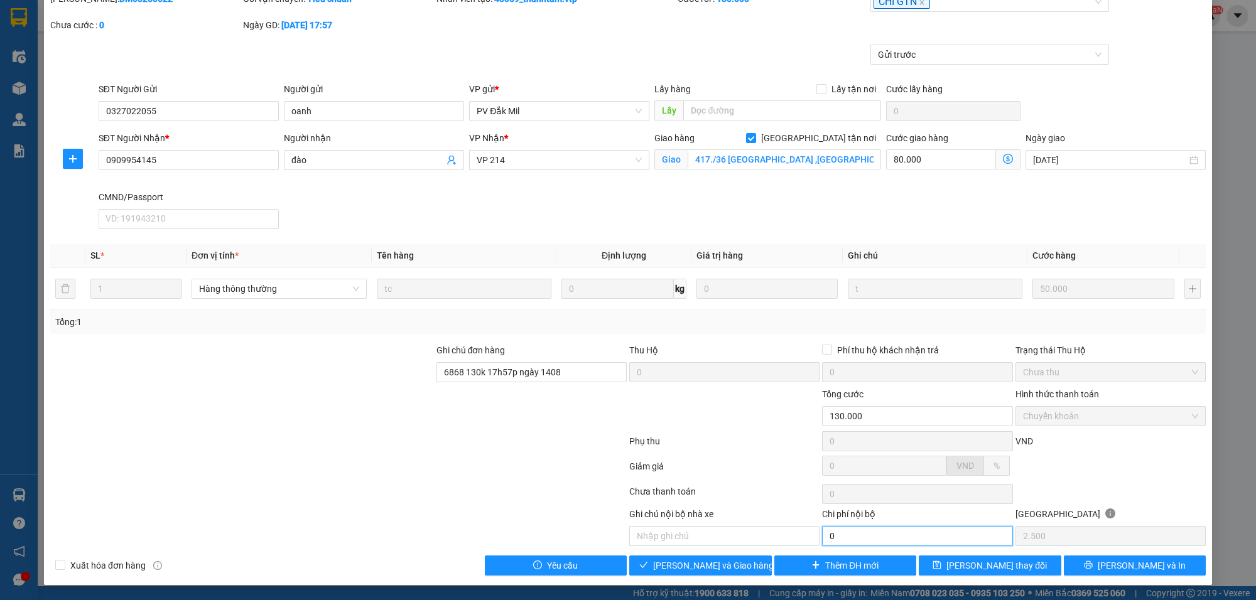
click at [852, 542] on input "0" at bounding box center [917, 536] width 190 height 20
click at [711, 568] on span "[PERSON_NAME] và Giao hàng" at bounding box center [713, 566] width 121 height 14
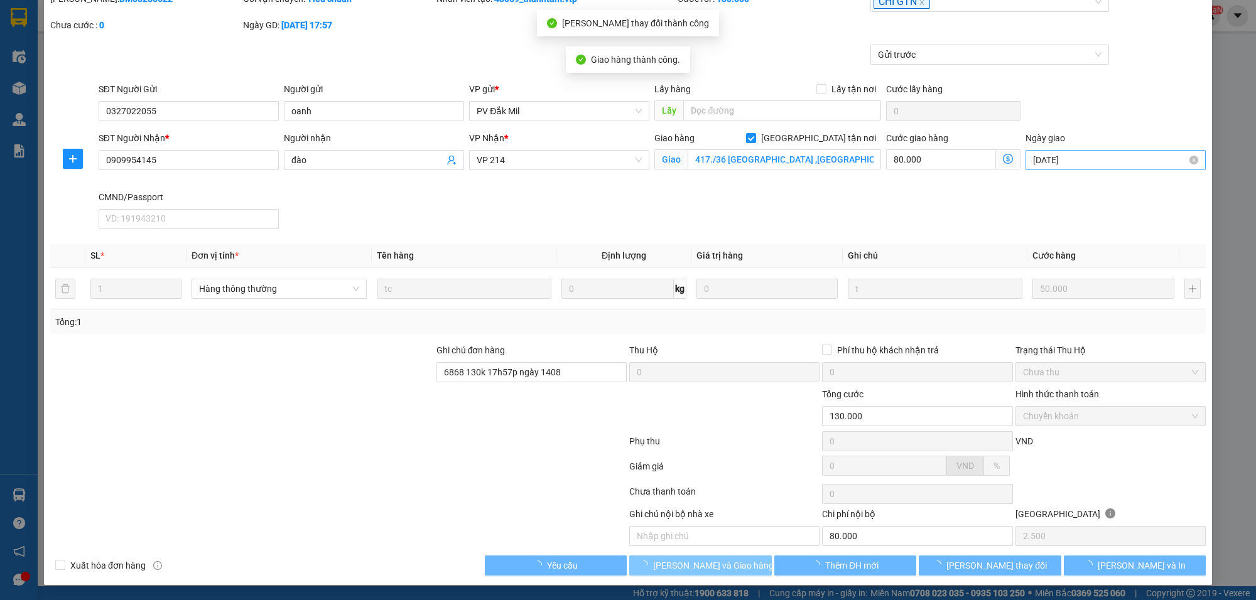
scroll to position [32, 0]
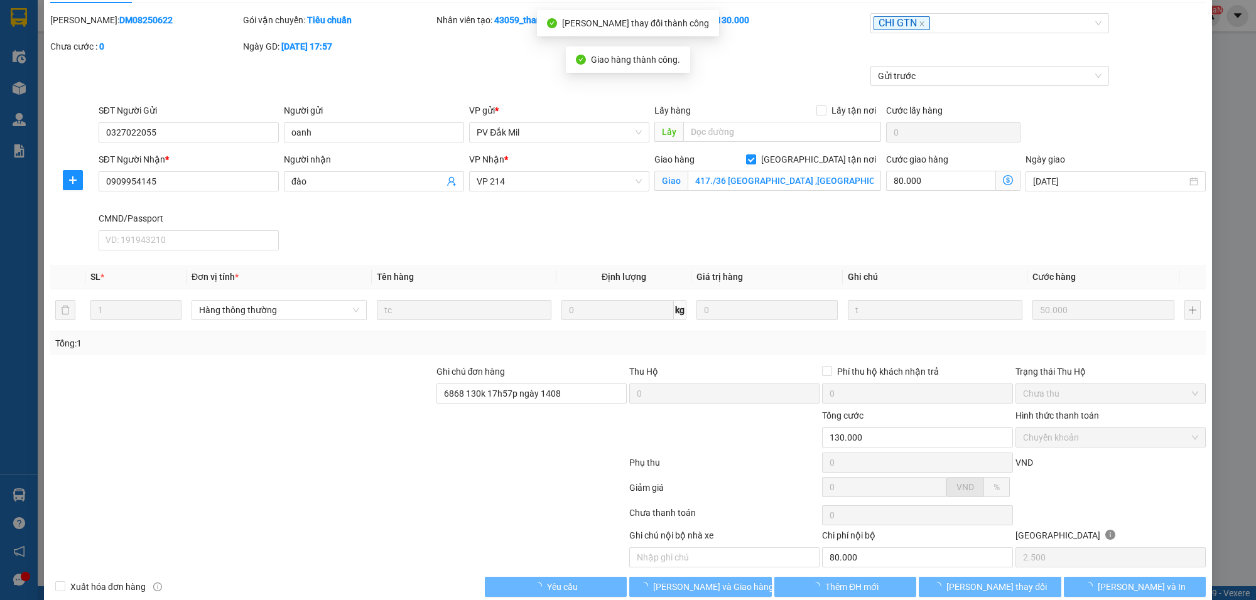
type input "80.000"
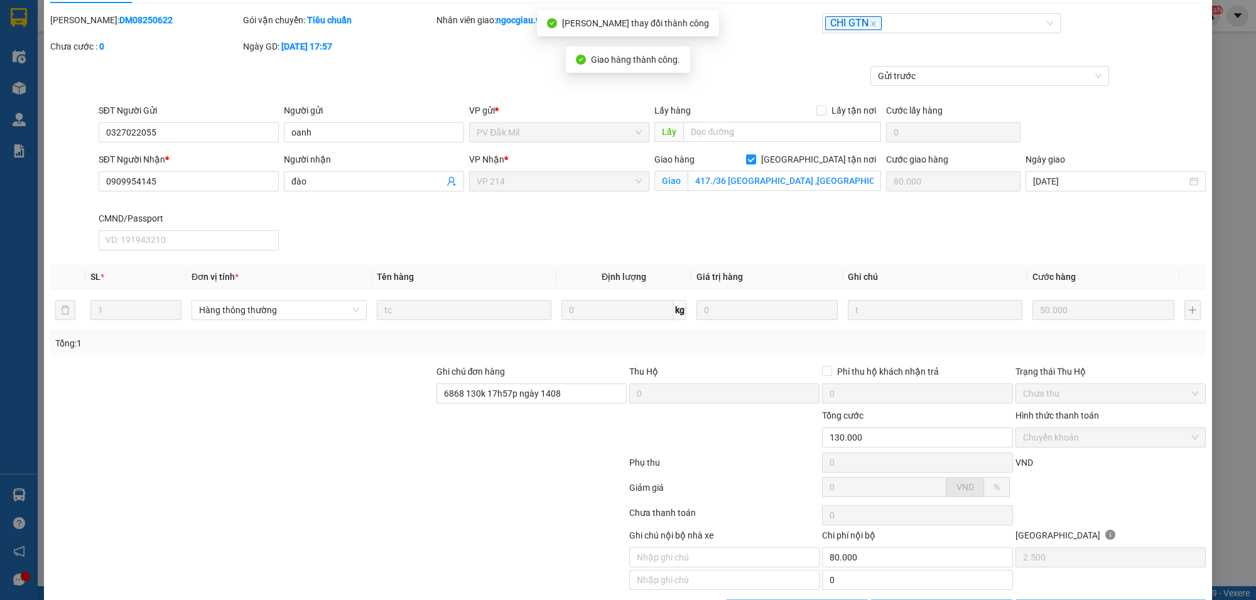
scroll to position [0, 0]
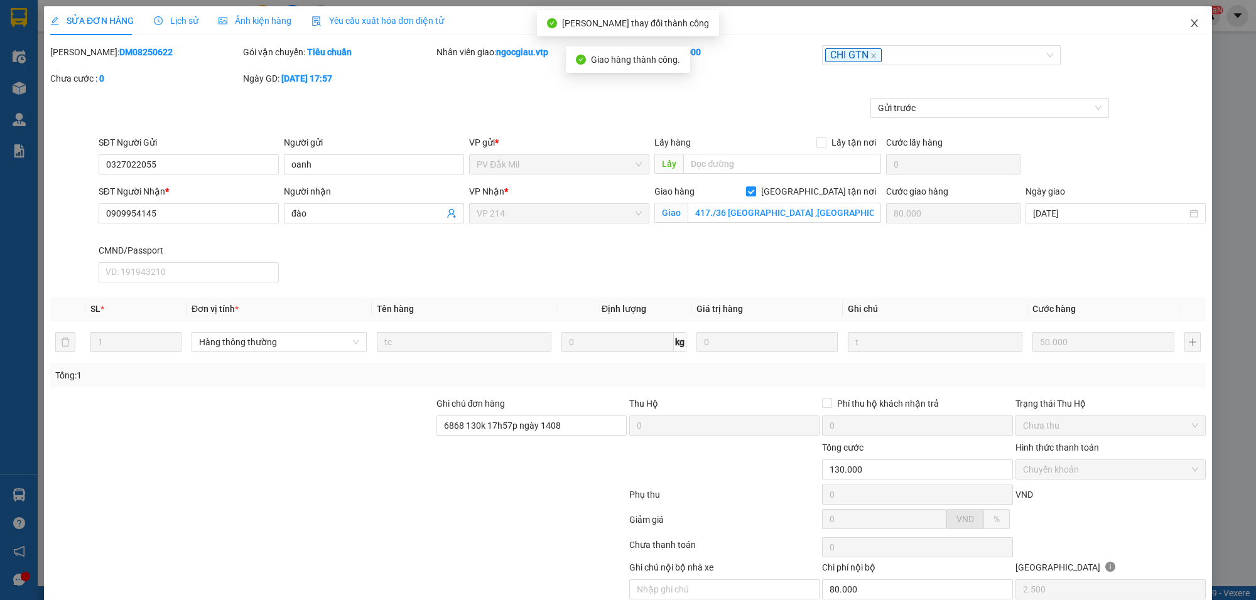
click at [1189, 26] on icon "close" at bounding box center [1194, 23] width 10 height 10
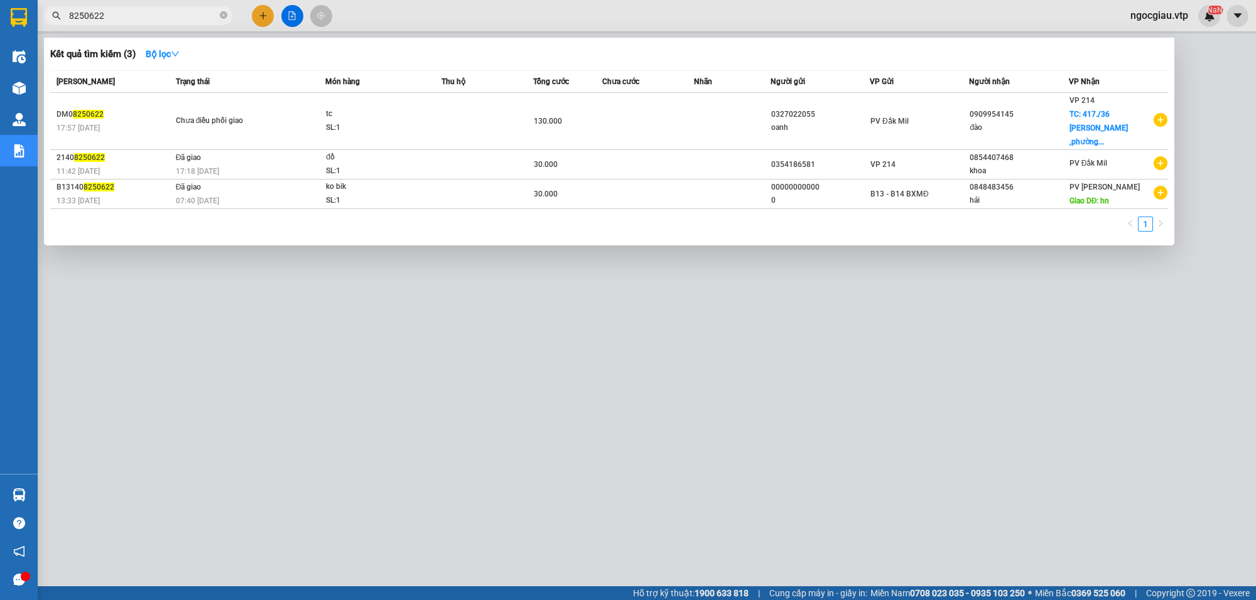
click at [133, 19] on input "8250622" at bounding box center [143, 16] width 148 height 14
click at [126, 28] on div at bounding box center [628, 300] width 1256 height 600
click at [126, 24] on span "8250622" at bounding box center [138, 15] width 188 height 19
click at [120, 11] on input "8250622" at bounding box center [143, 16] width 148 height 14
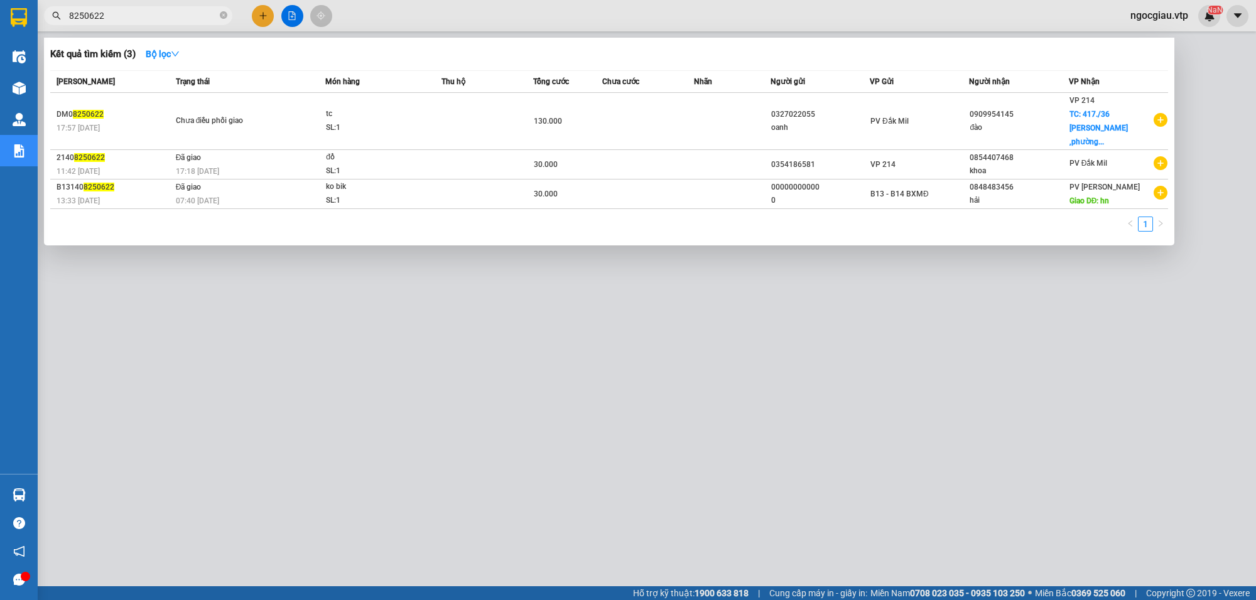
click at [120, 11] on input "8250622" at bounding box center [143, 16] width 148 height 14
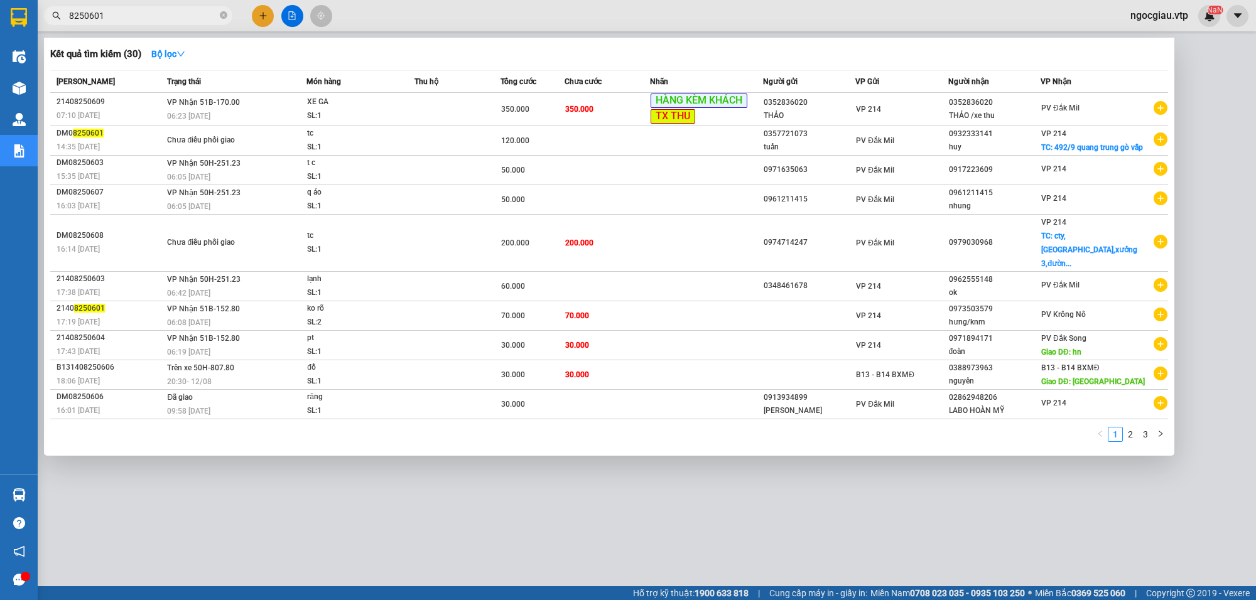
type input "8250601"
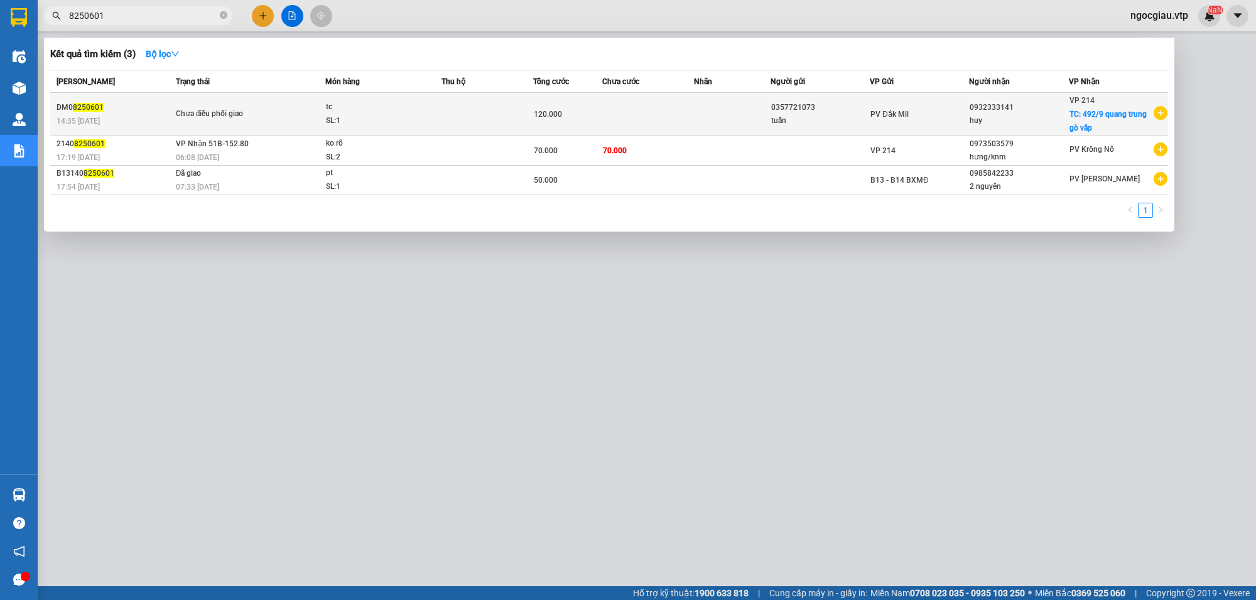
click at [405, 111] on div "tc" at bounding box center [373, 107] width 94 height 14
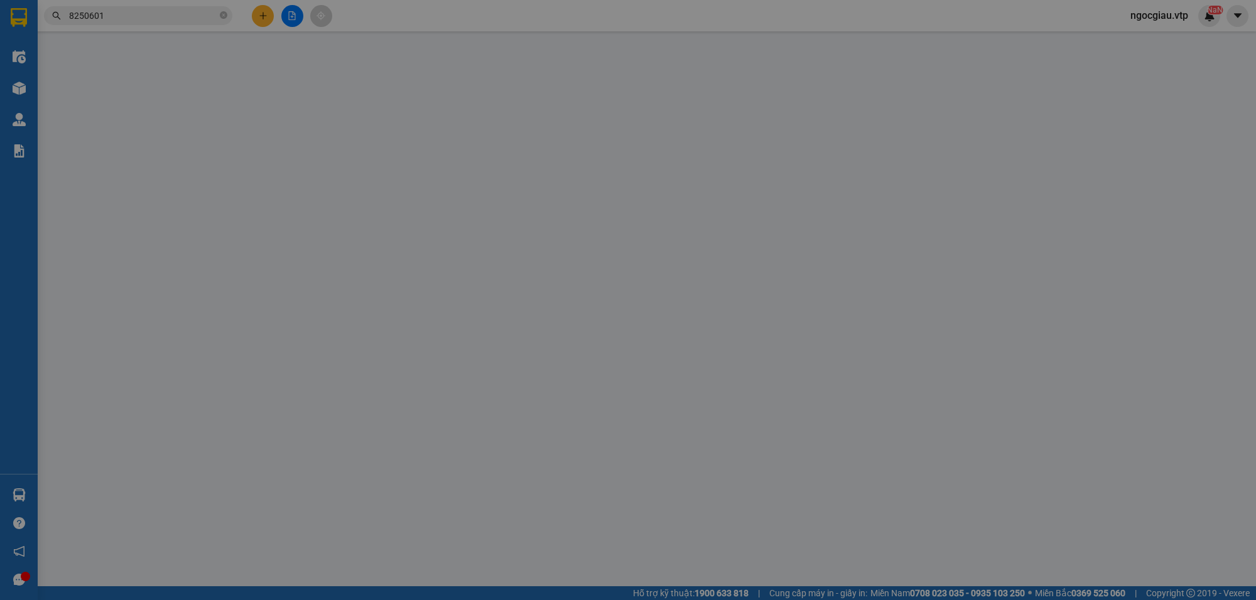
type input "0357721073"
type input "tuấn"
type input "0932333141"
type input "huy"
checkbox input "true"
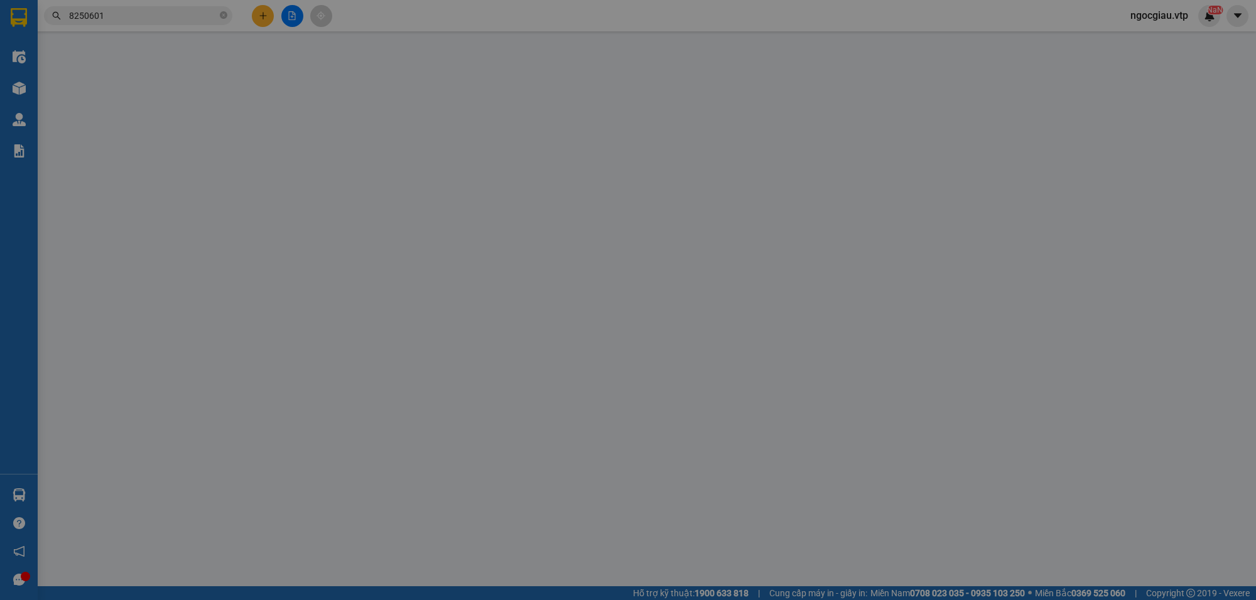
type input "492/9 quang trung gò vấp"
type input "120.000"
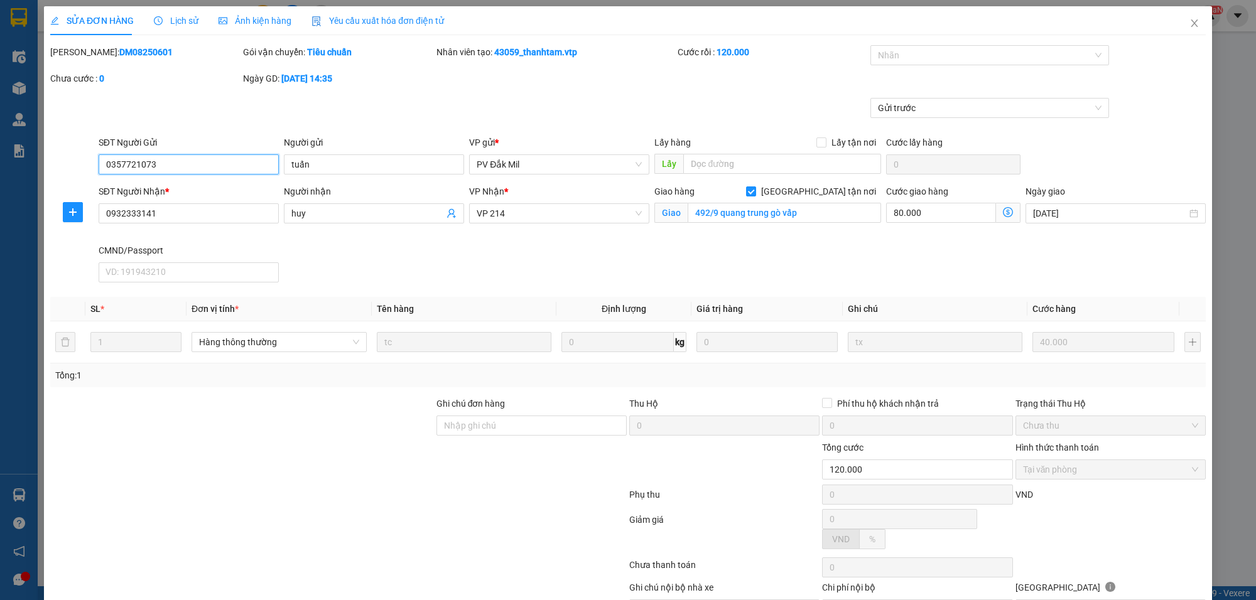
type input "2.000"
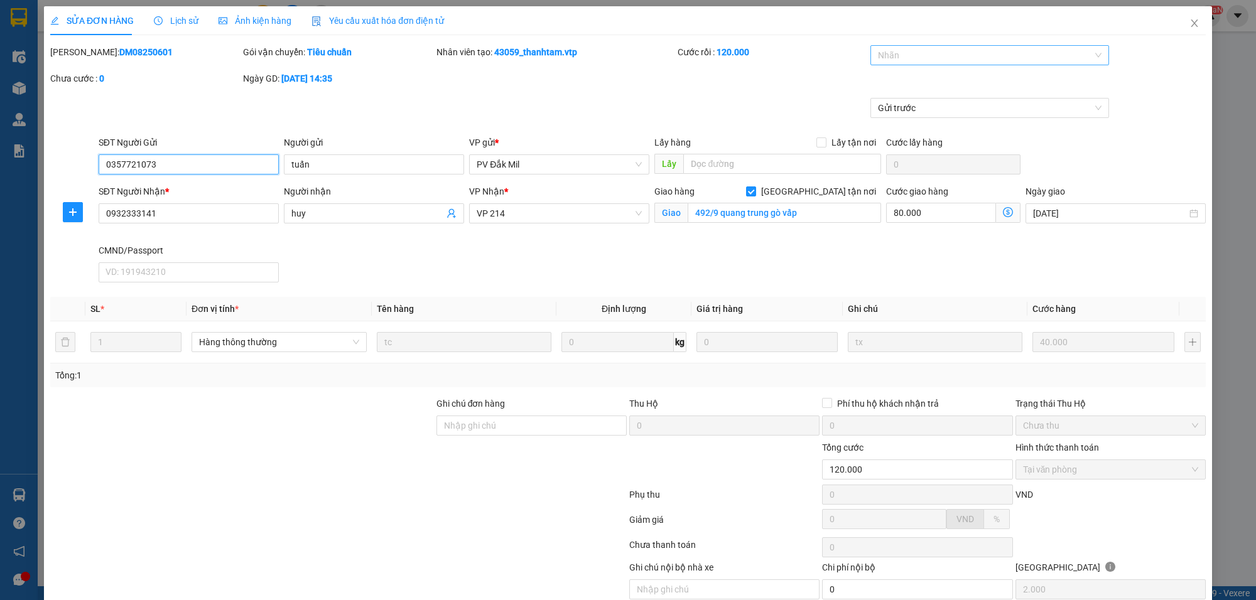
click at [916, 54] on div at bounding box center [984, 55] width 220 height 15
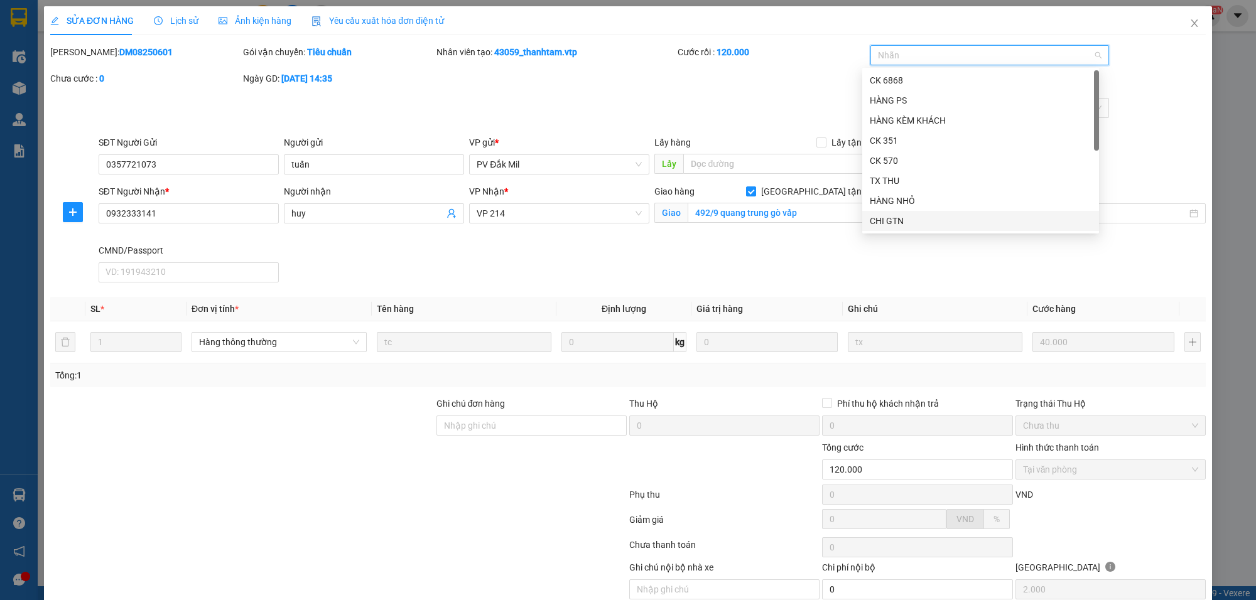
click at [919, 227] on div "CHI GTN" at bounding box center [981, 221] width 222 height 14
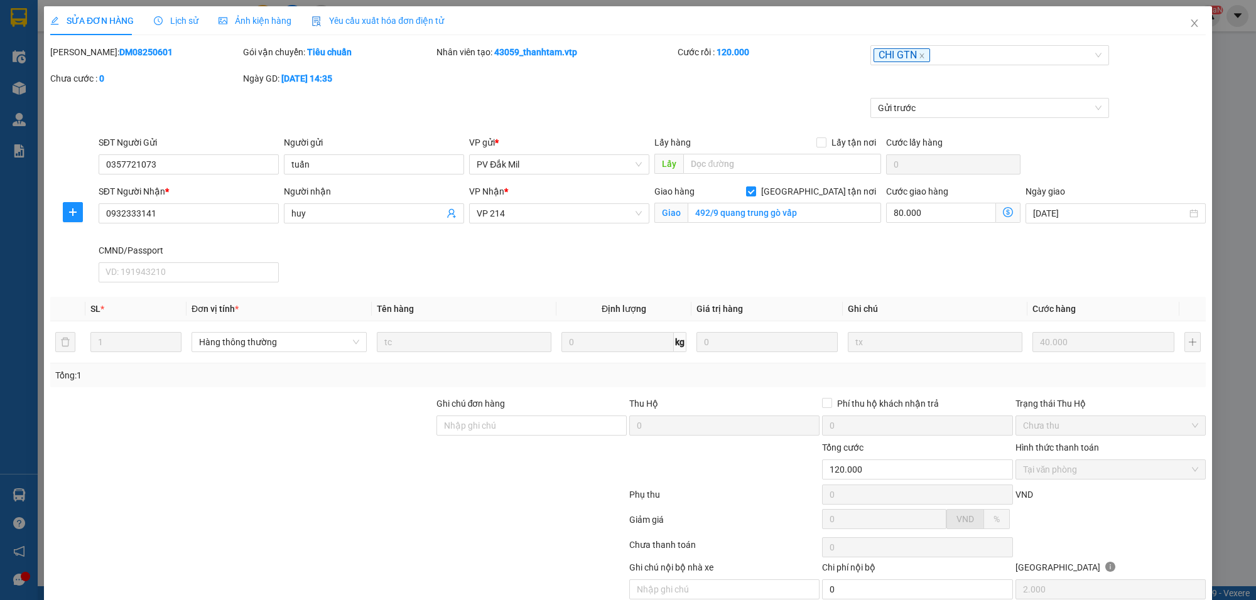
click at [1151, 117] on div "Gửi trước" at bounding box center [628, 117] width 1158 height 38
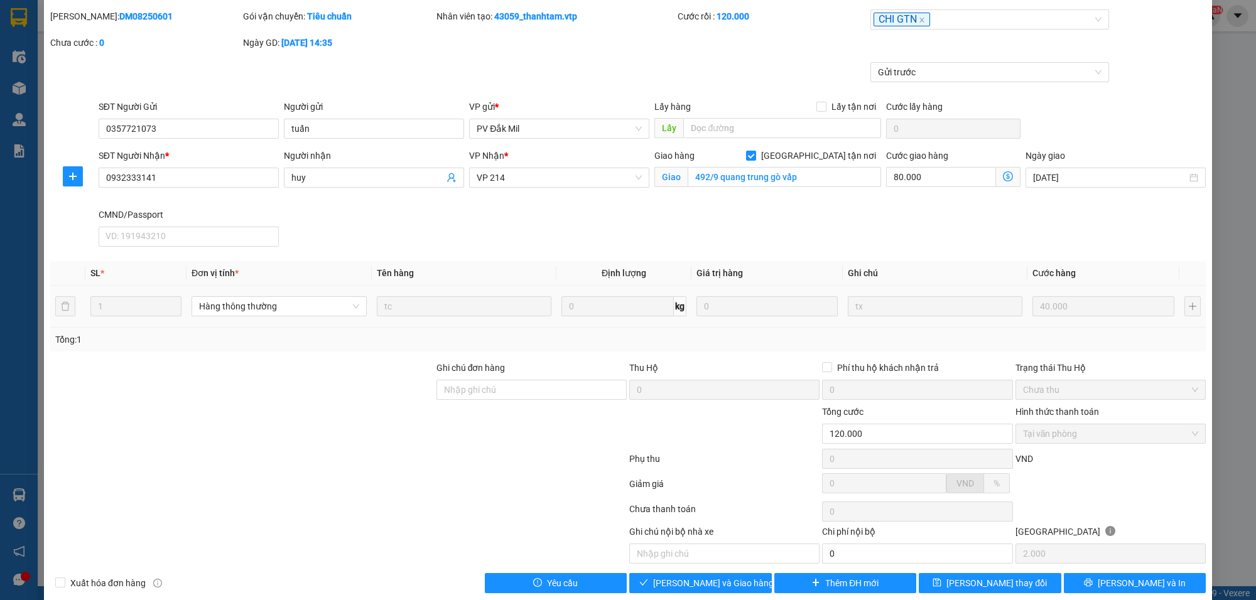
scroll to position [55, 0]
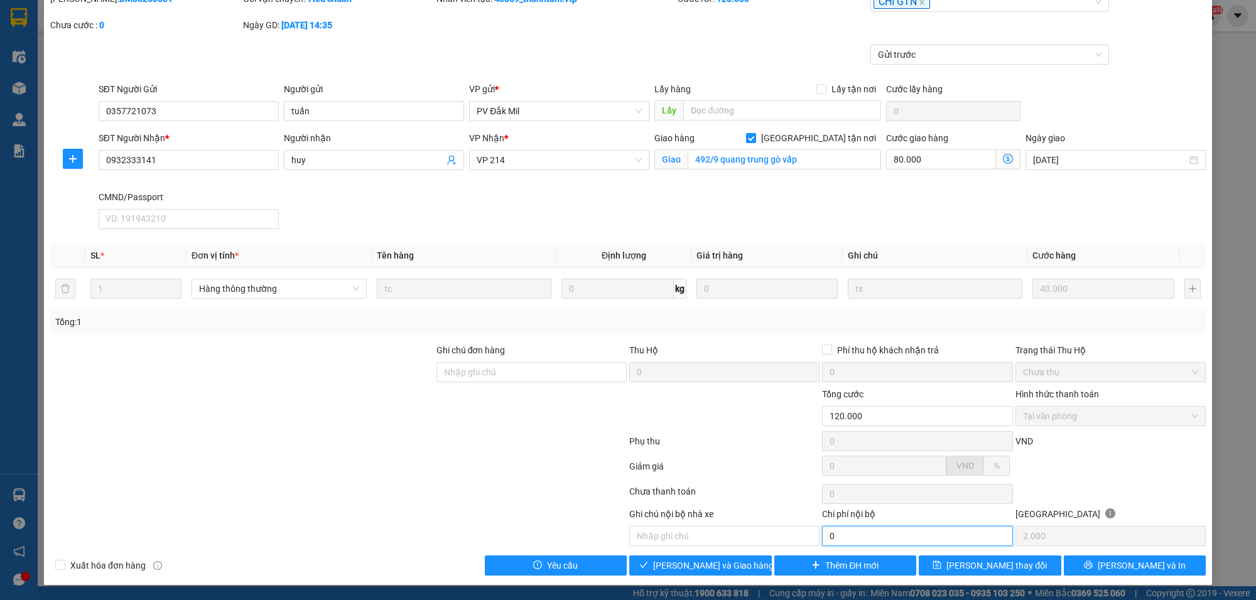
click at [839, 538] on input "0" at bounding box center [917, 536] width 190 height 20
click at [734, 563] on span "[PERSON_NAME] và Giao hàng" at bounding box center [713, 566] width 121 height 14
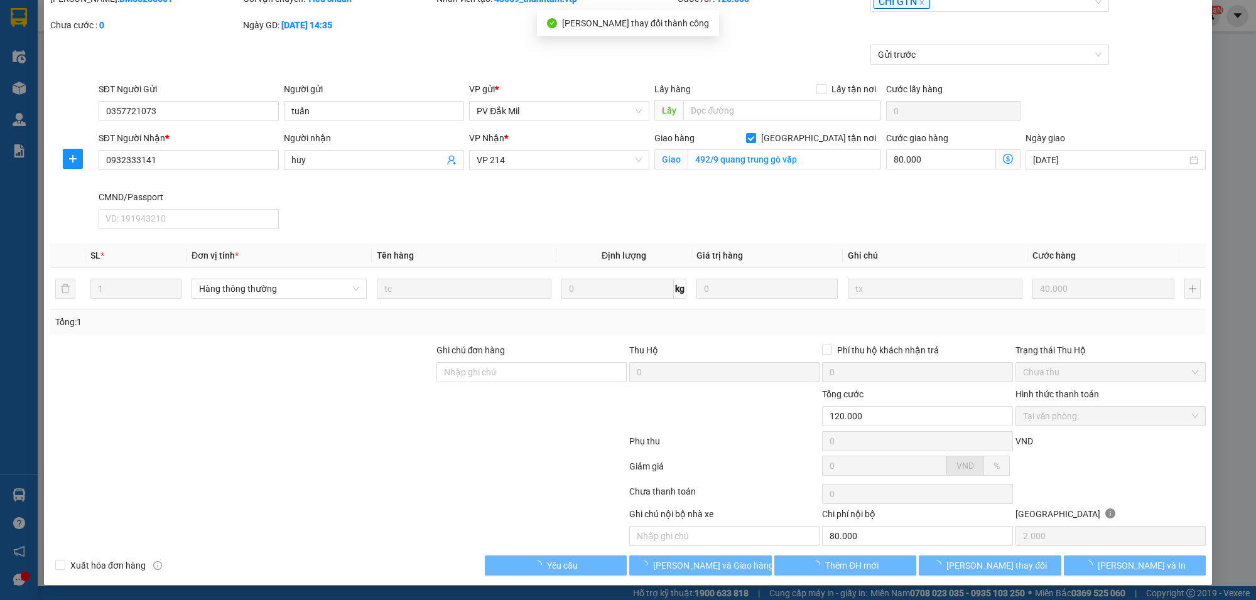
type input "80.000"
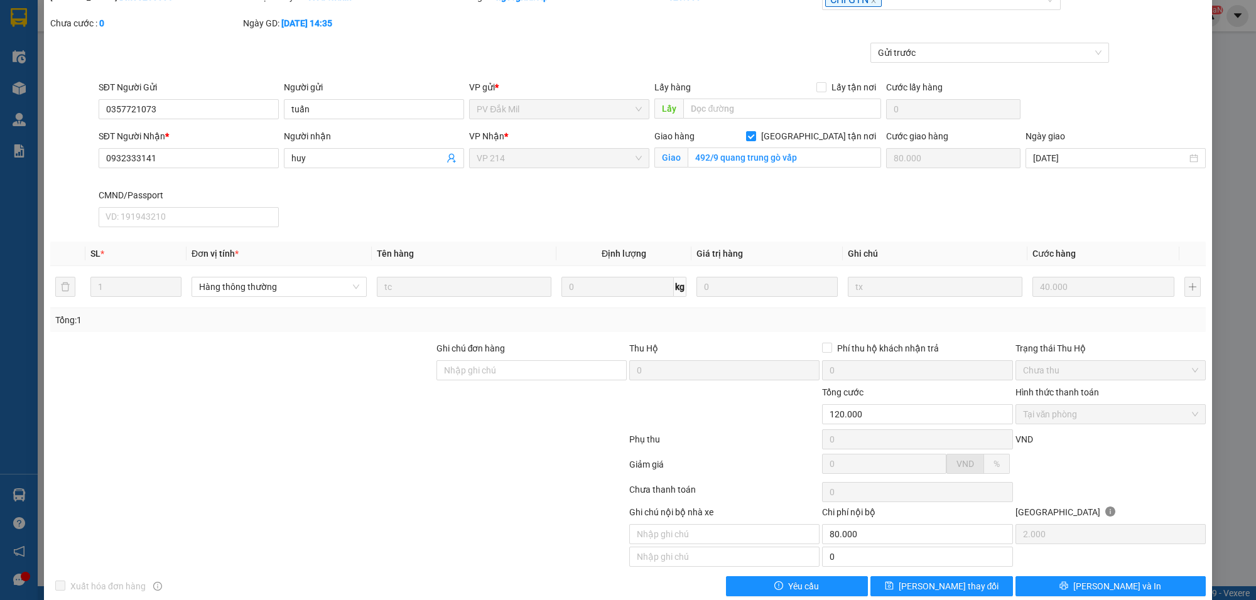
scroll to position [0, 0]
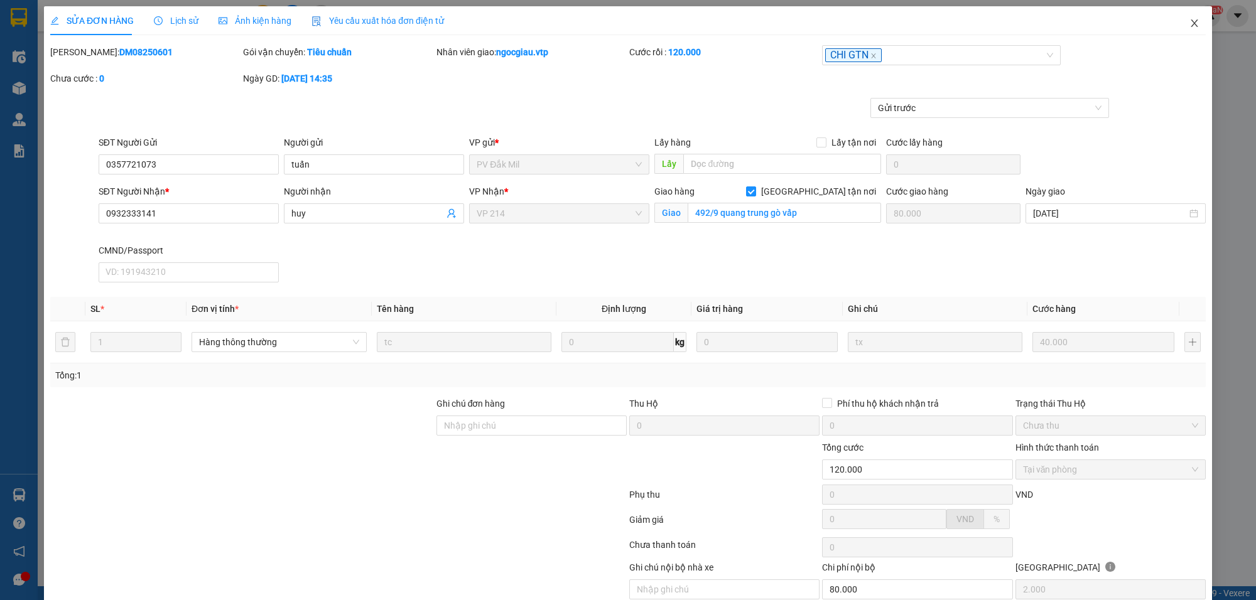
click at [1189, 23] on icon "close" at bounding box center [1194, 23] width 10 height 10
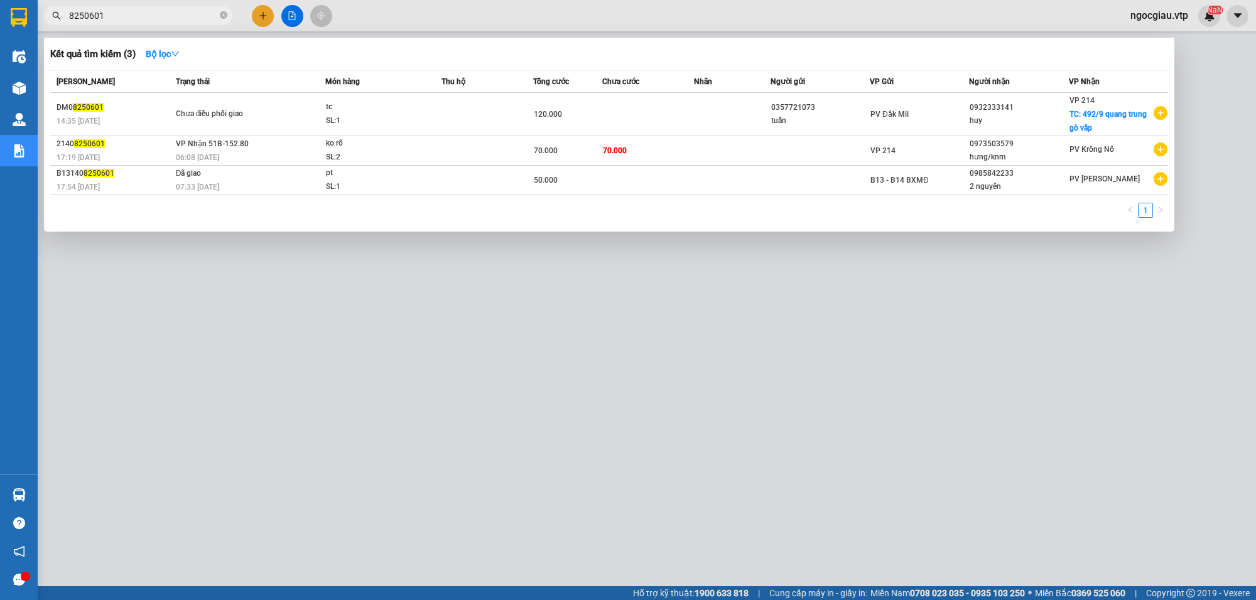
click at [109, 10] on input "8250601" at bounding box center [143, 16] width 148 height 14
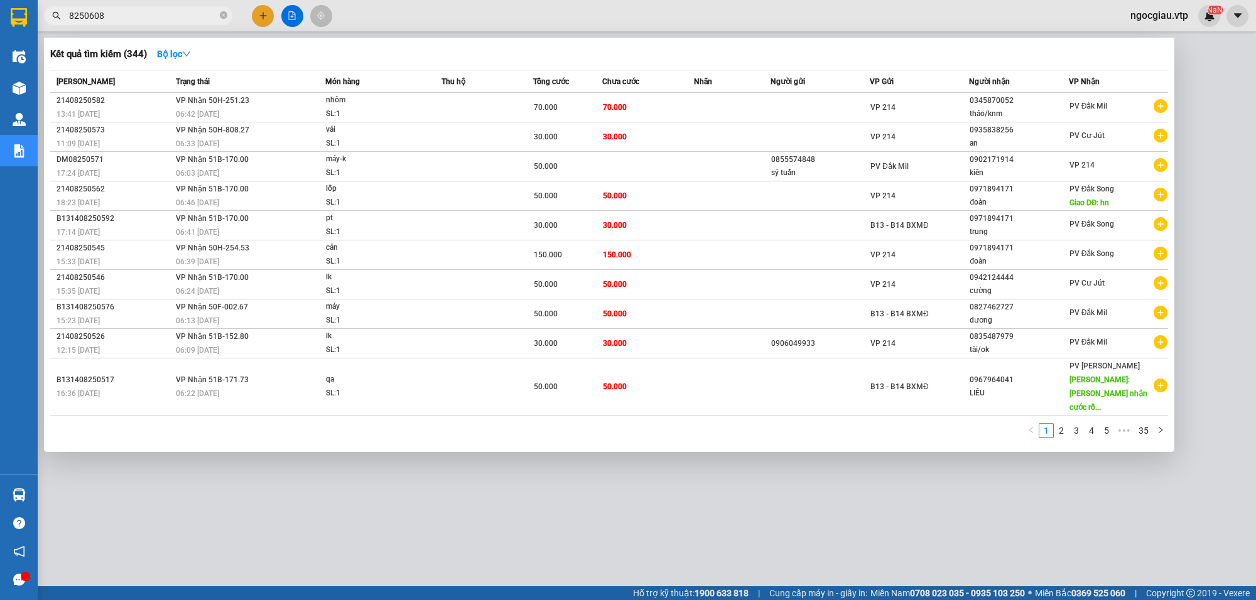
type input "8250608"
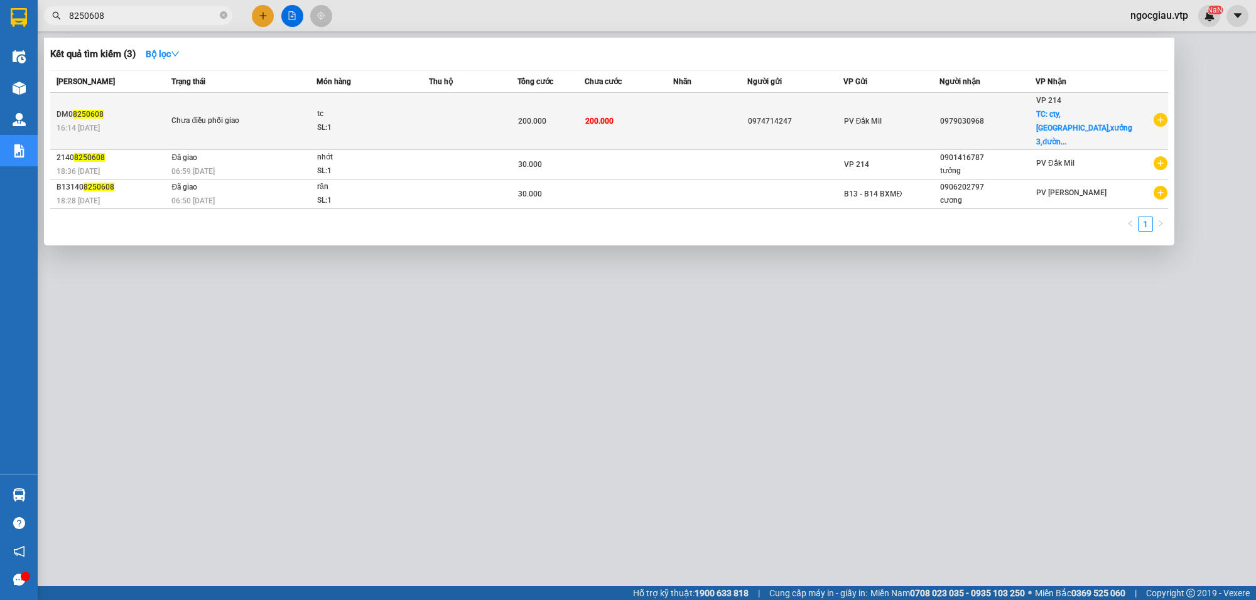
click at [713, 115] on td at bounding box center [710, 121] width 74 height 57
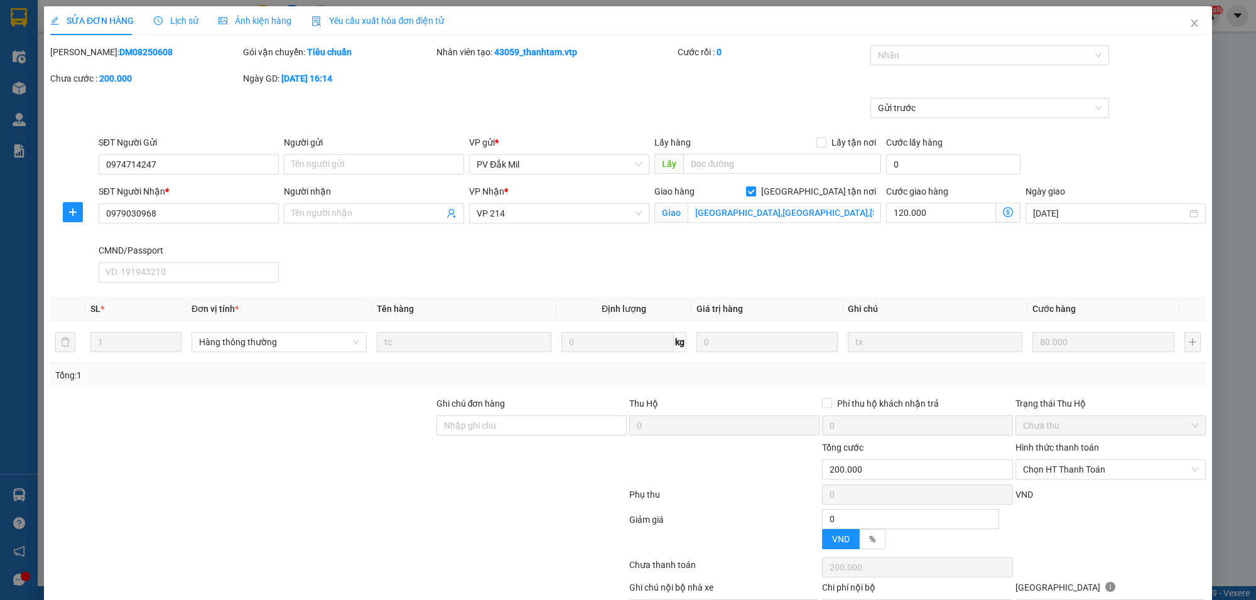
type input "4.000"
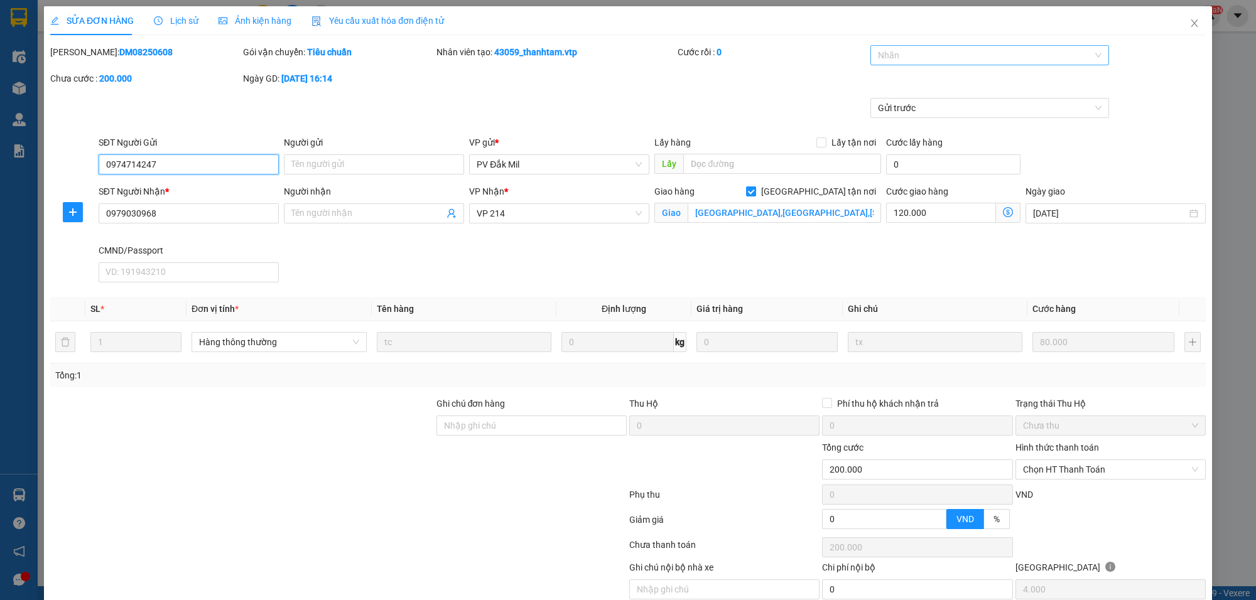
click at [896, 51] on div at bounding box center [984, 55] width 220 height 15
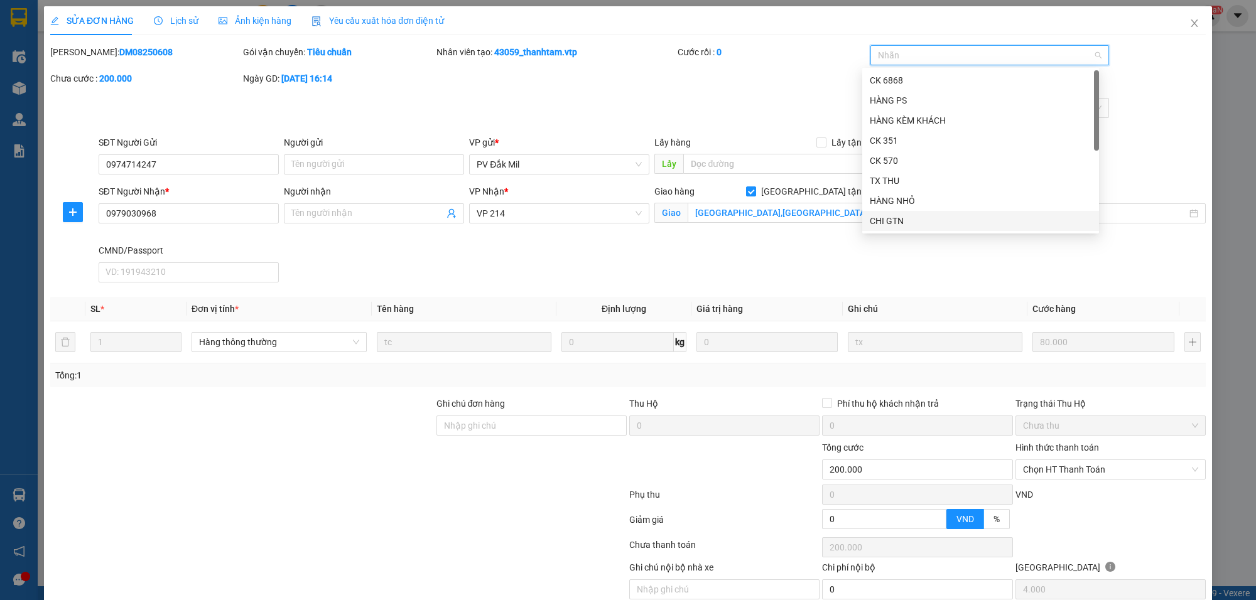
click at [880, 215] on div "CHI GTN" at bounding box center [981, 221] width 222 height 14
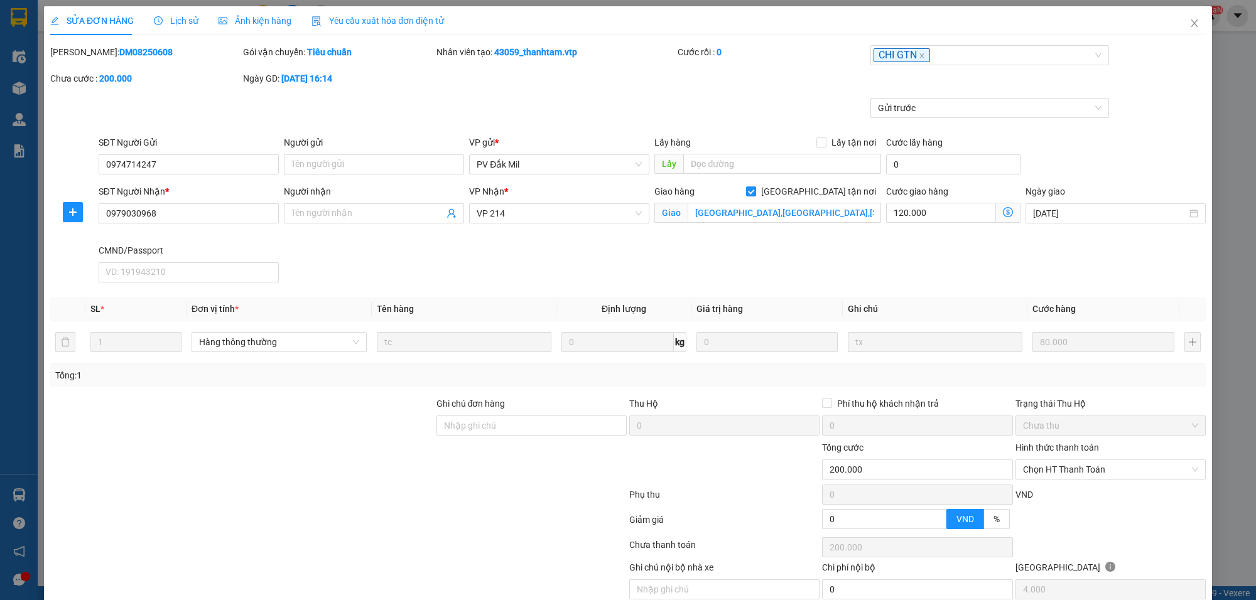
click at [1138, 121] on div "Gửi trước" at bounding box center [628, 117] width 1158 height 38
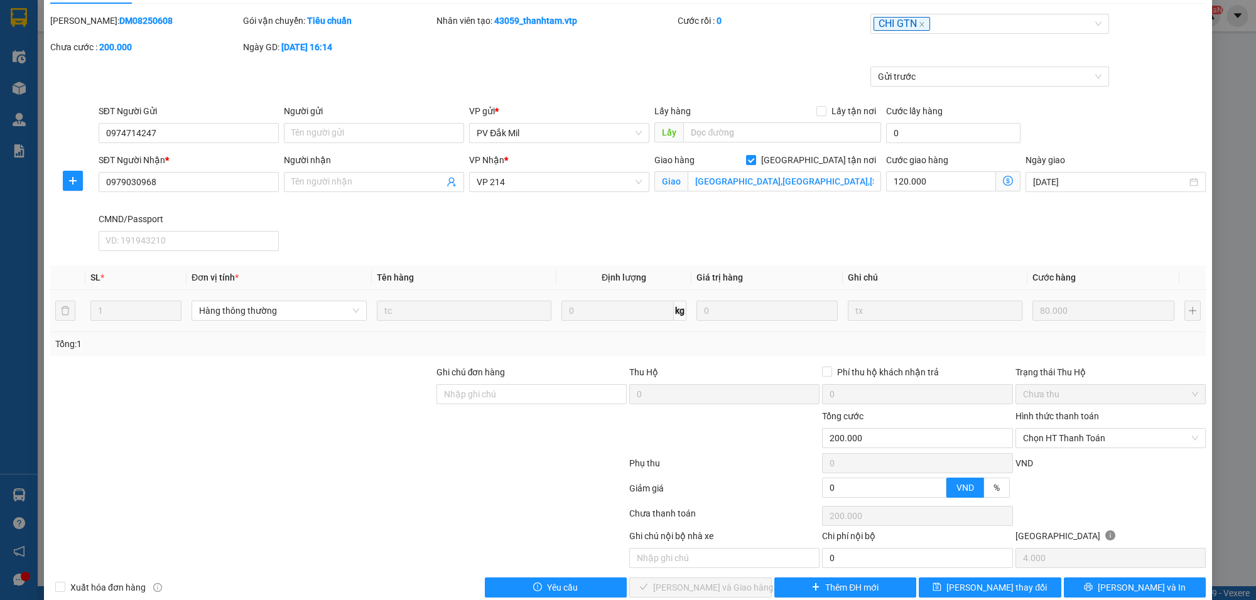
scroll to position [55, 0]
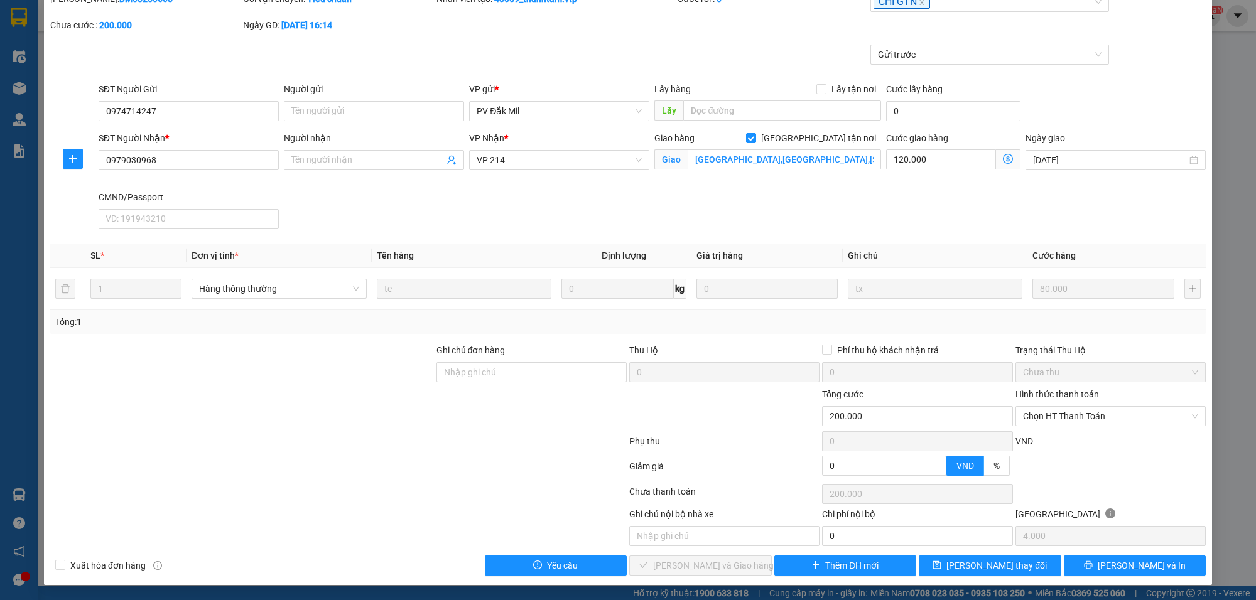
click at [1081, 428] on div "Hình thức thanh toán Chọn HT Thanh Toán" at bounding box center [1110, 409] width 190 height 44
click at [1082, 419] on span "Chọn HT Thanh Toán" at bounding box center [1110, 416] width 175 height 19
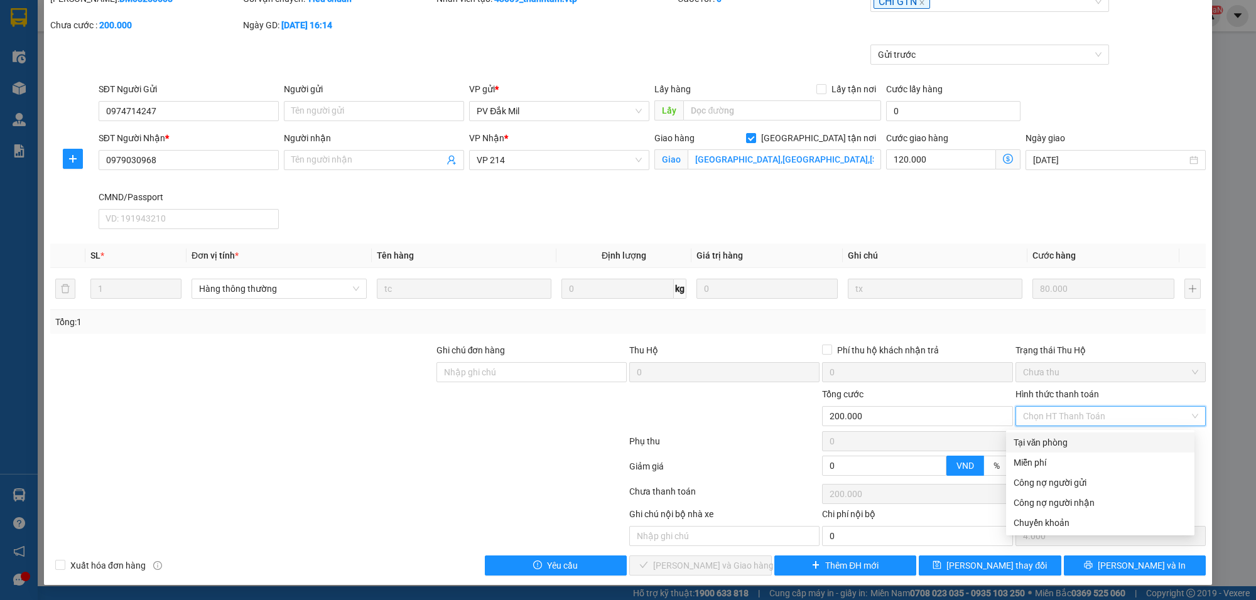
click at [1057, 440] on div "Tại văn phòng" at bounding box center [1100, 443] width 173 height 14
type input "0"
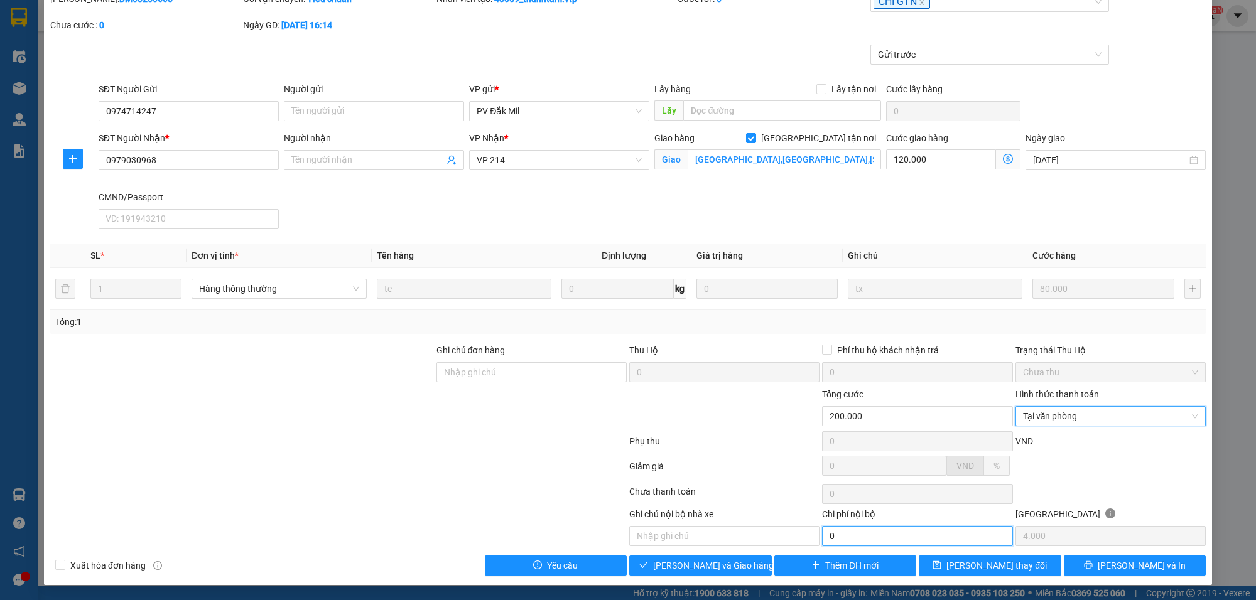
click at [843, 541] on input "0" at bounding box center [917, 536] width 190 height 20
type input "120.000"
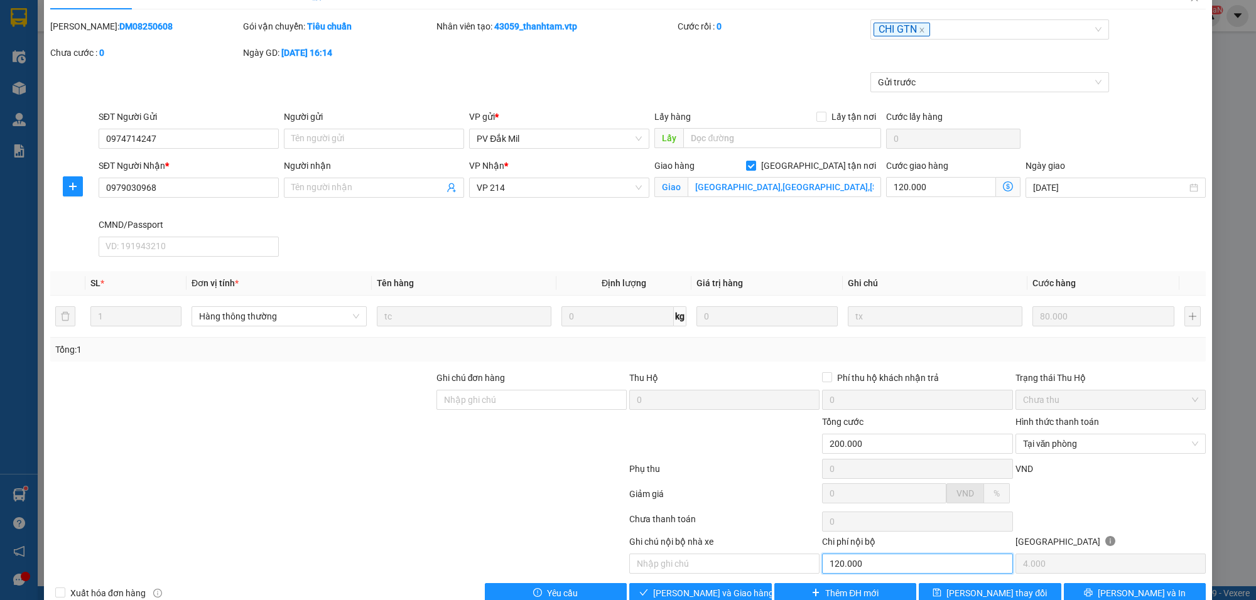
scroll to position [0, 0]
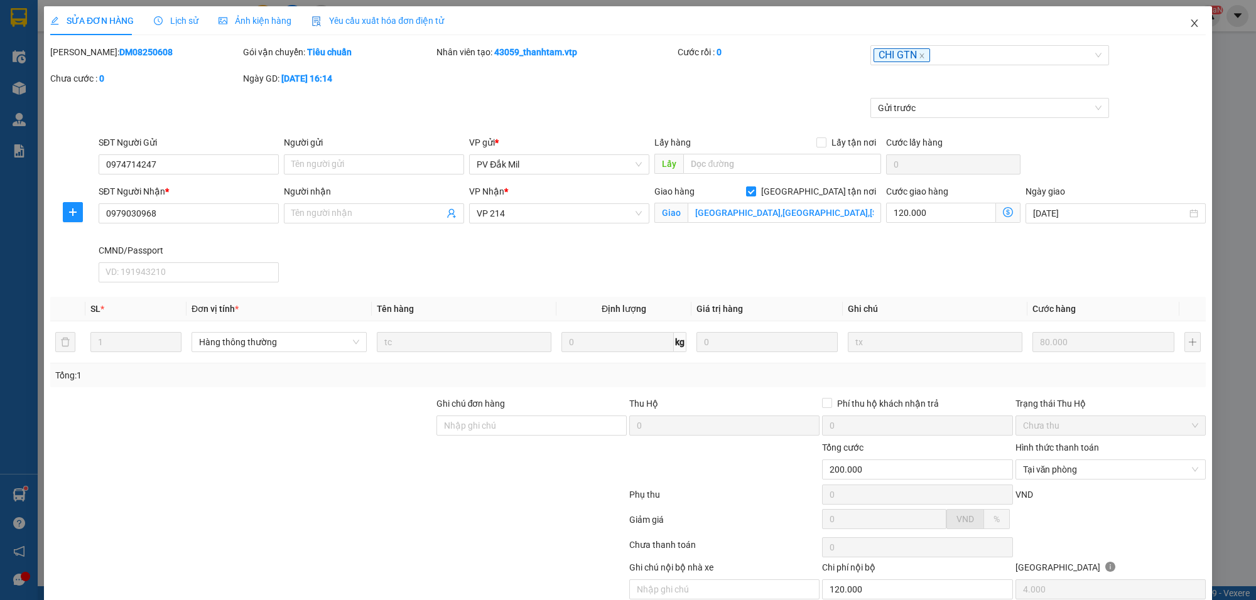
click at [1189, 24] on icon "close" at bounding box center [1194, 23] width 10 height 10
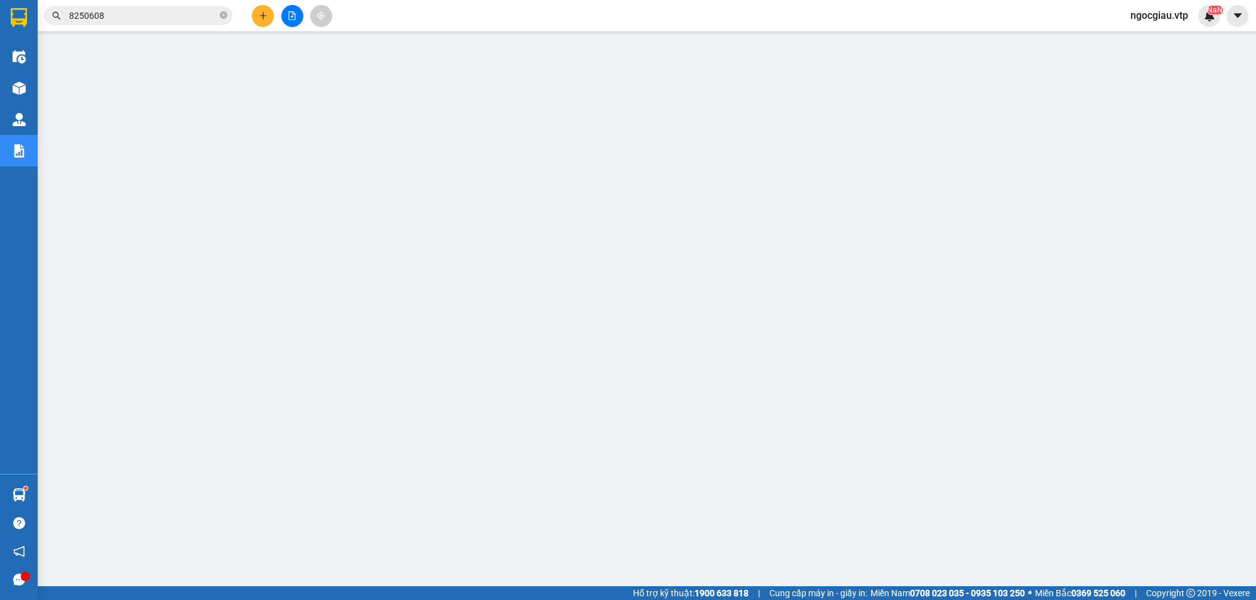
click at [116, 11] on input "8250608" at bounding box center [143, 16] width 148 height 14
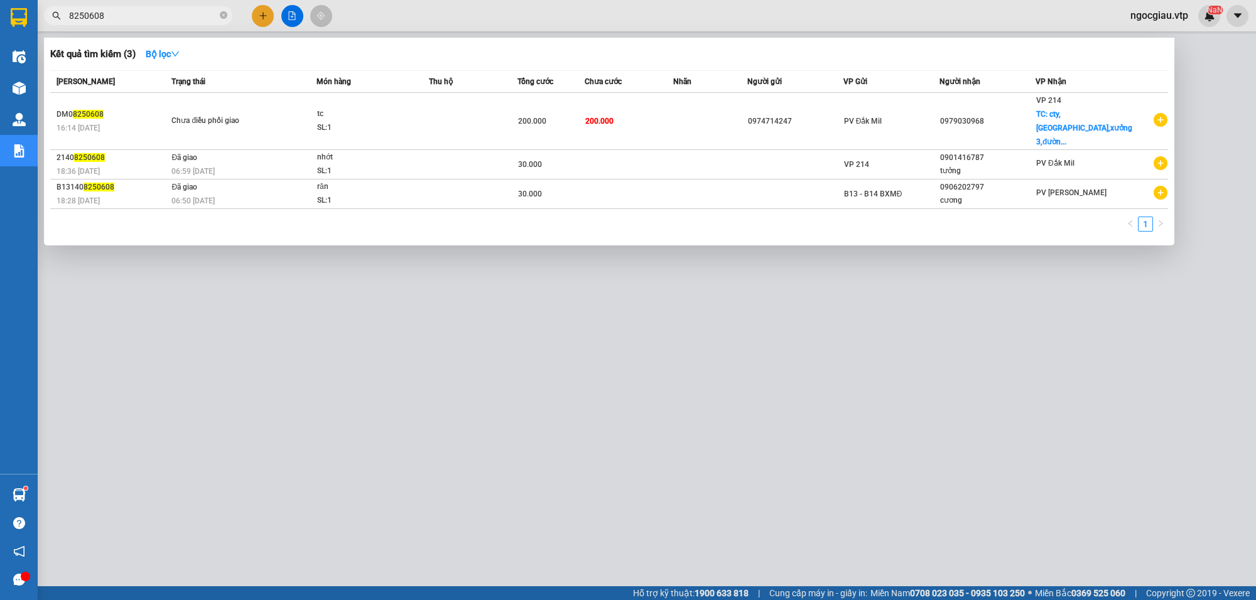
click at [116, 11] on input "8250608" at bounding box center [143, 16] width 148 height 14
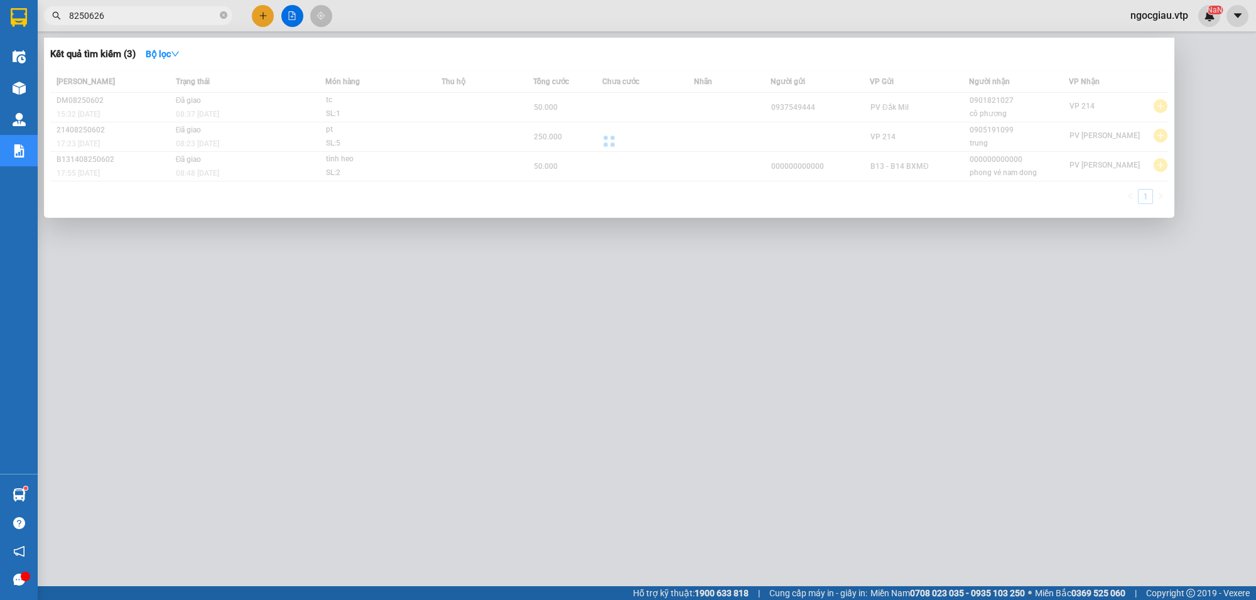
type input "8250626"
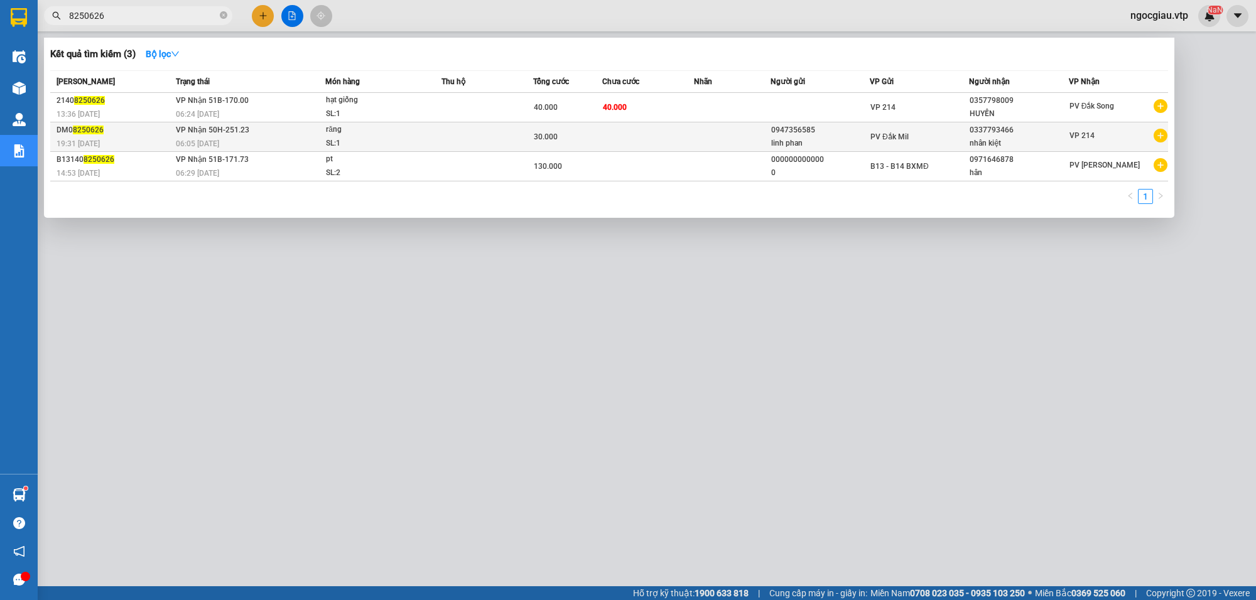
click at [810, 138] on div "linh phan" at bounding box center [820, 143] width 98 height 13
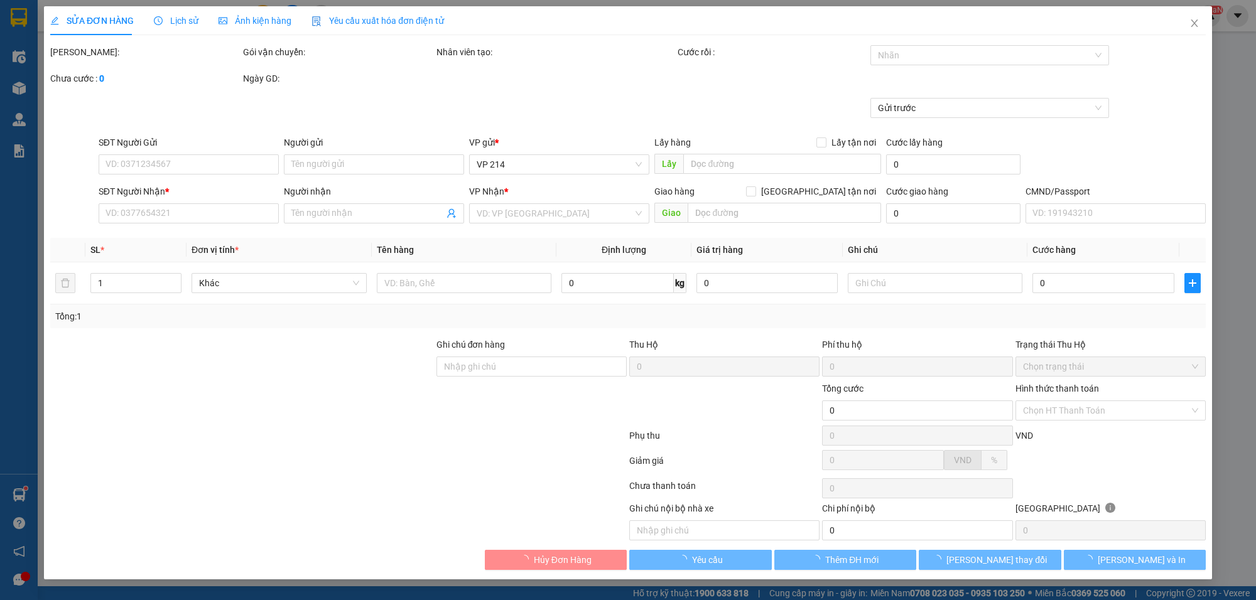
type input "1.500"
type input "0947356585"
type input "linh phan"
type input "0337793466"
type input "nhân kiệt"
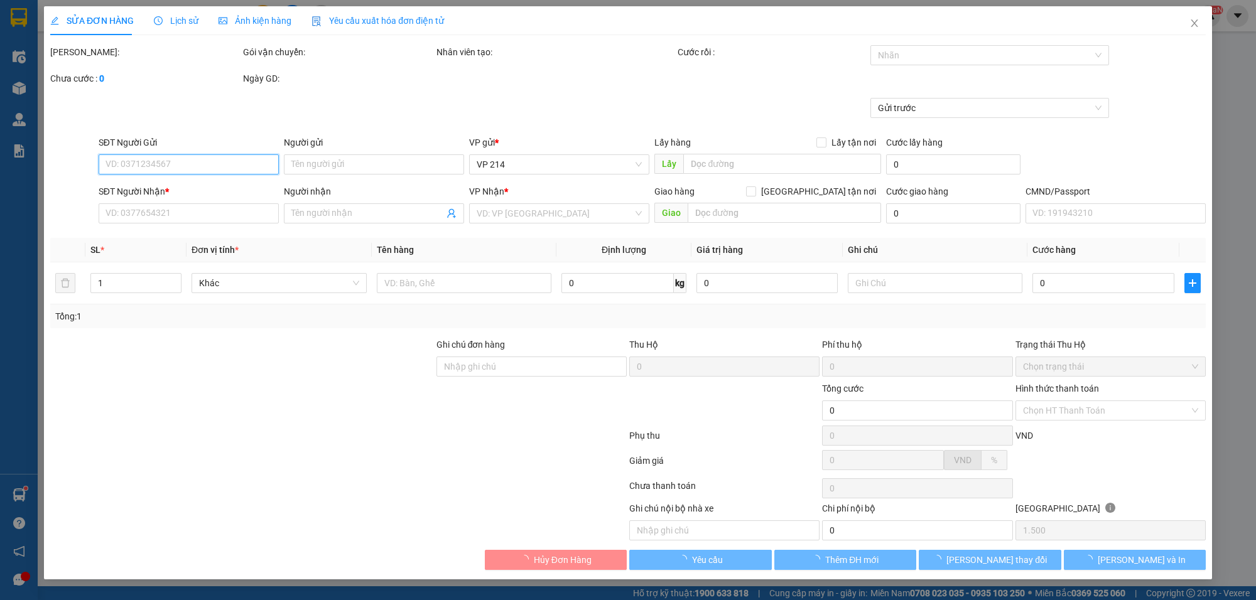
type input "30.000"
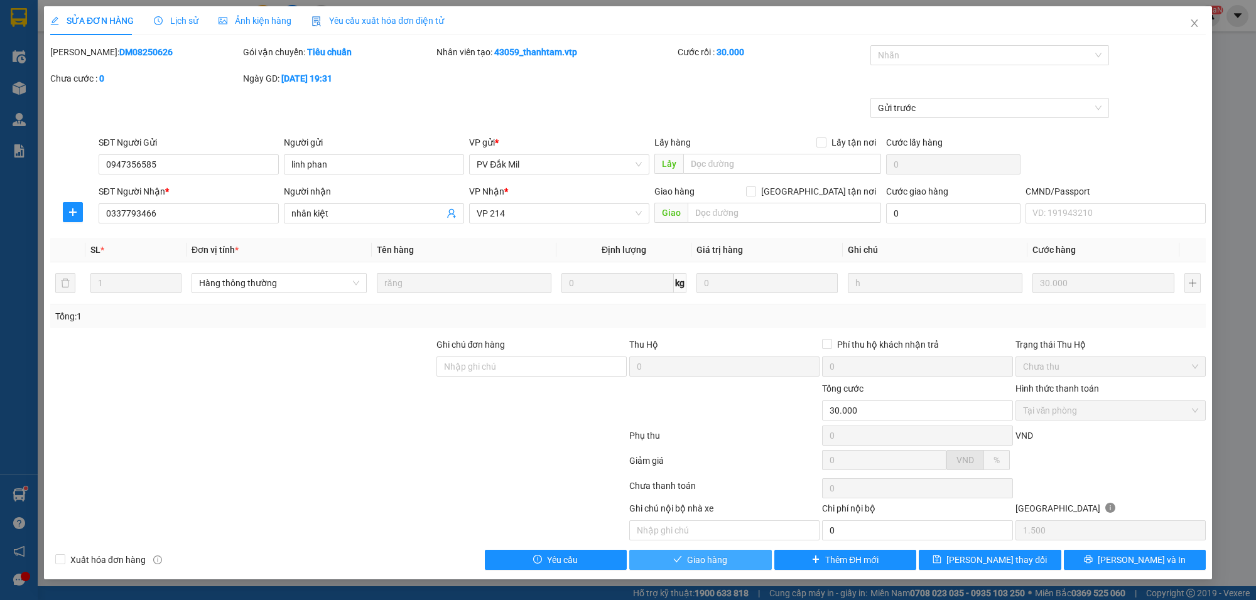
click at [730, 566] on button "Giao hàng" at bounding box center [700, 560] width 143 height 20
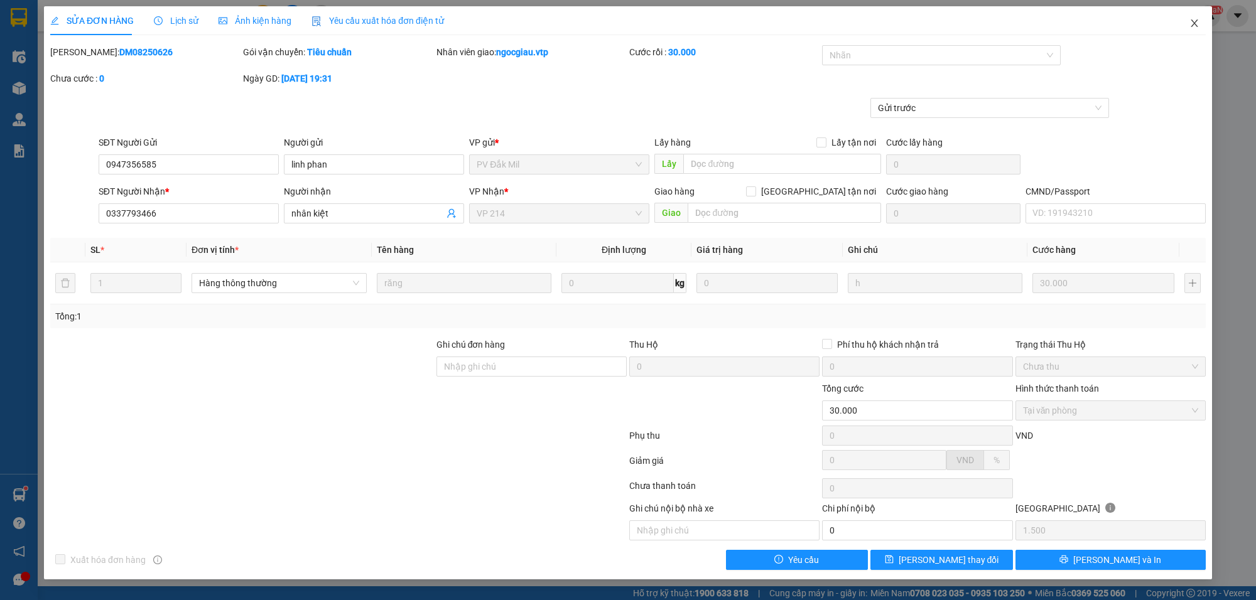
click at [1190, 21] on icon "close" at bounding box center [1194, 23] width 10 height 10
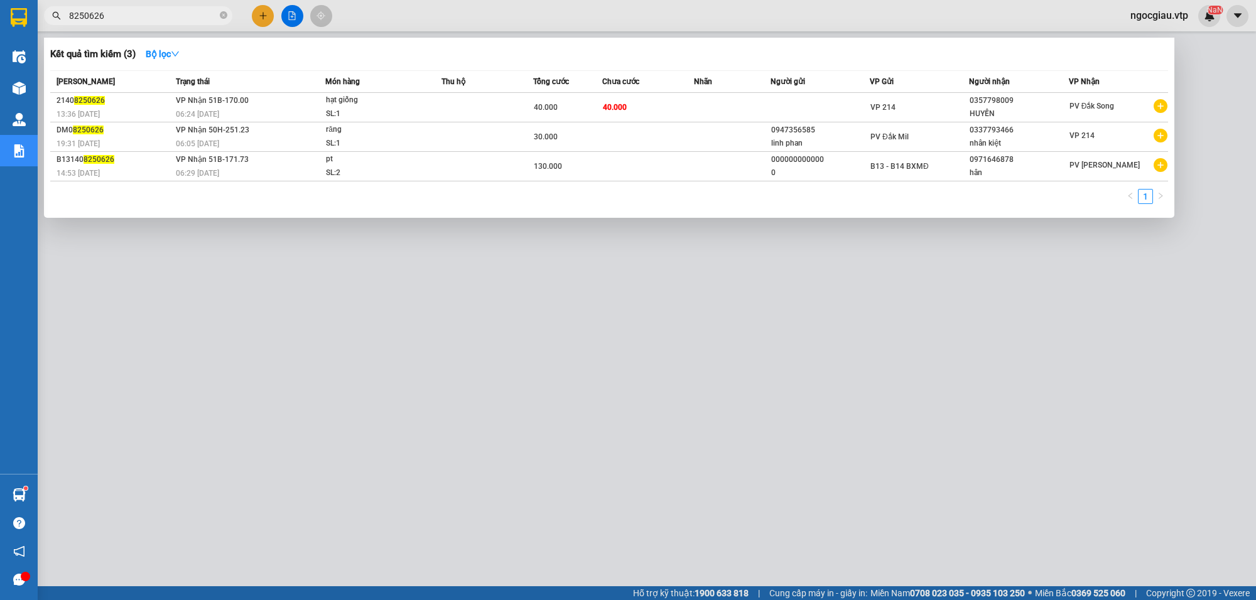
click at [118, 13] on input "8250626" at bounding box center [143, 16] width 148 height 14
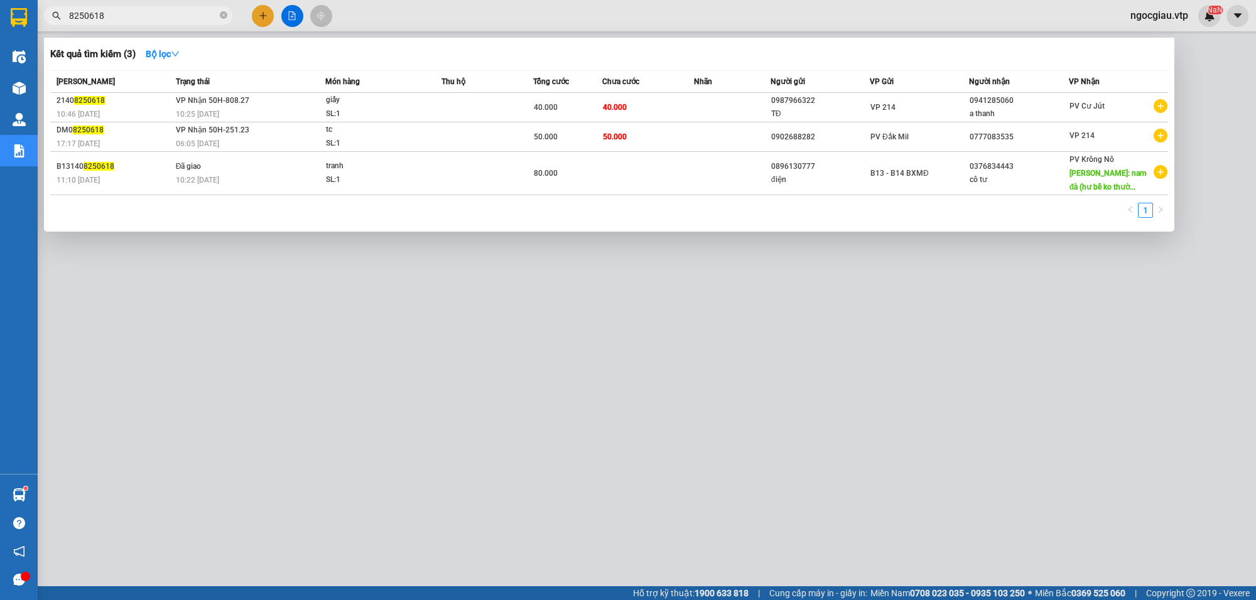
click at [126, 17] on input "8250618" at bounding box center [143, 16] width 148 height 14
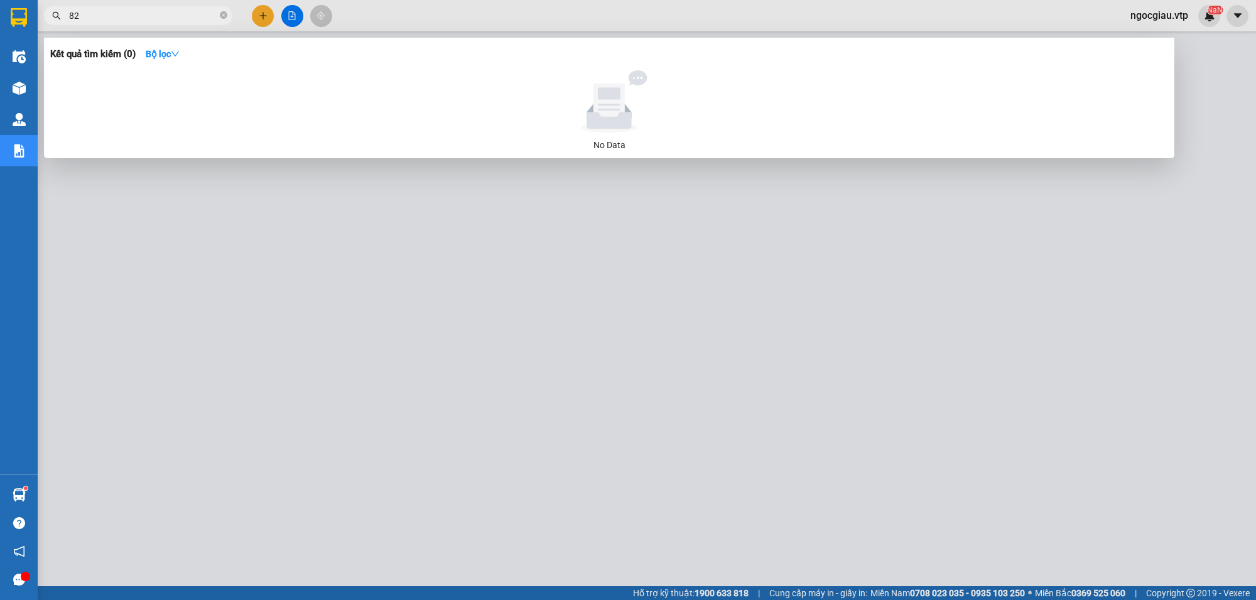
type input "8"
type input "8250489"
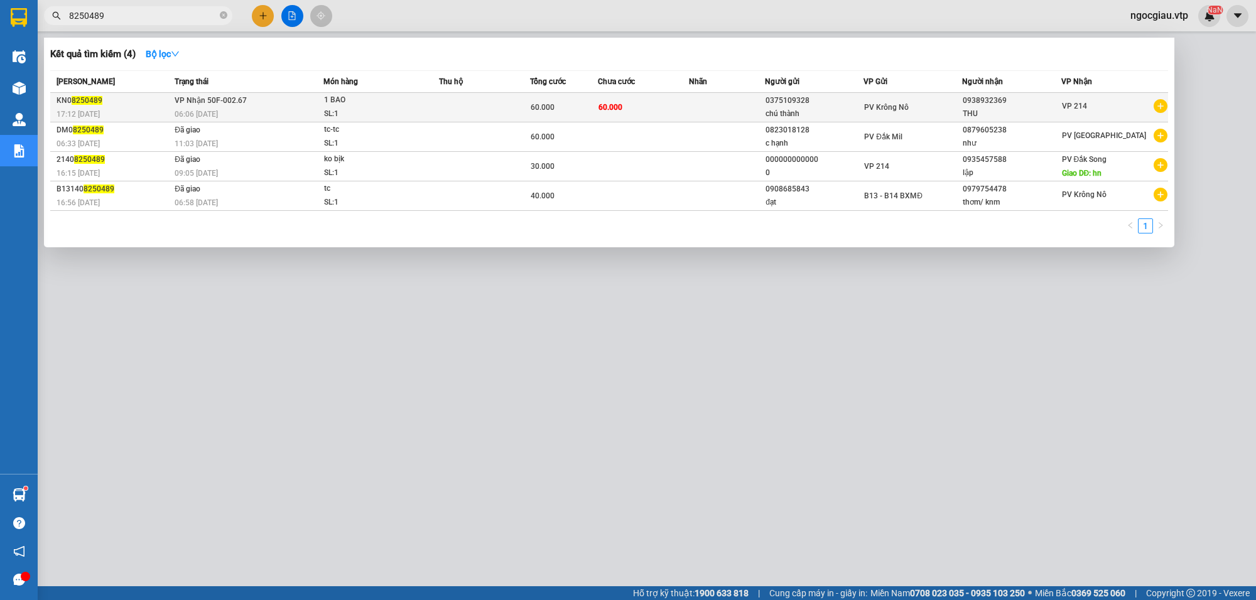
click at [538, 107] on span "60.000" at bounding box center [543, 107] width 24 height 9
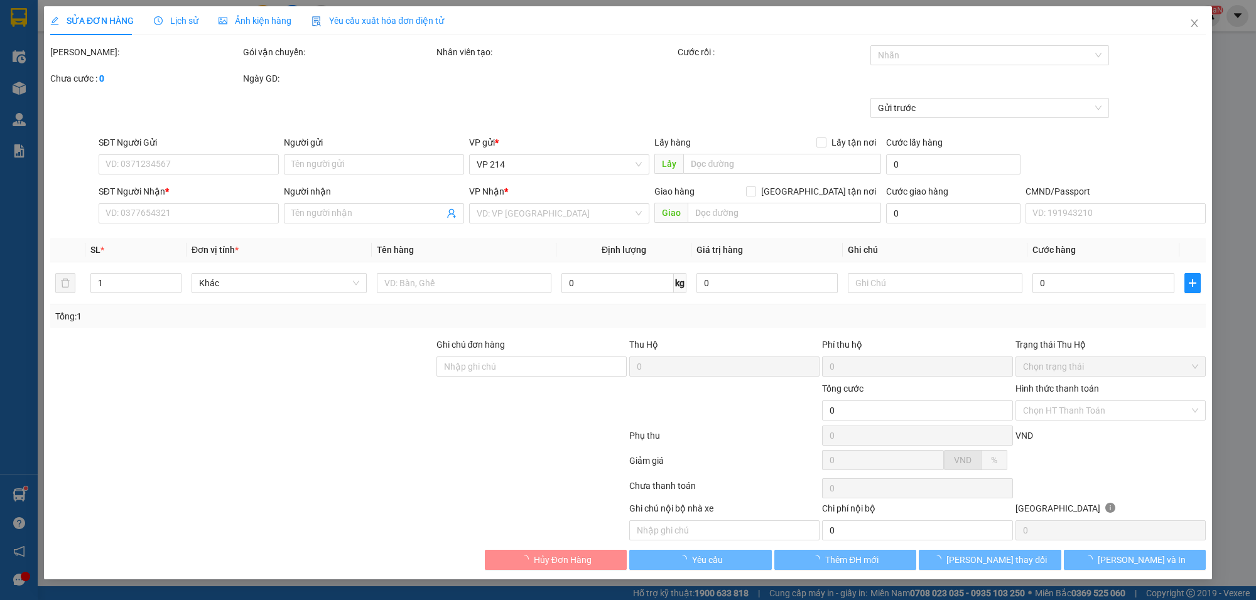
type input "0375109328"
type input "chú thành"
type input "0938932369"
type input "THU"
type input "60.000"
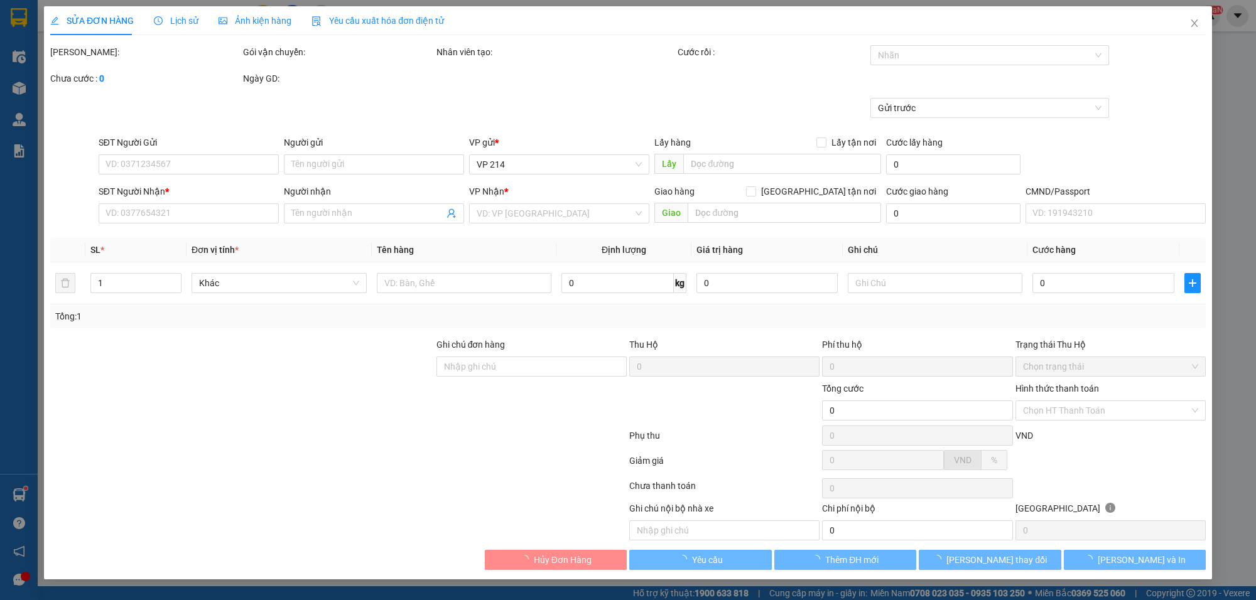
type input "60.000"
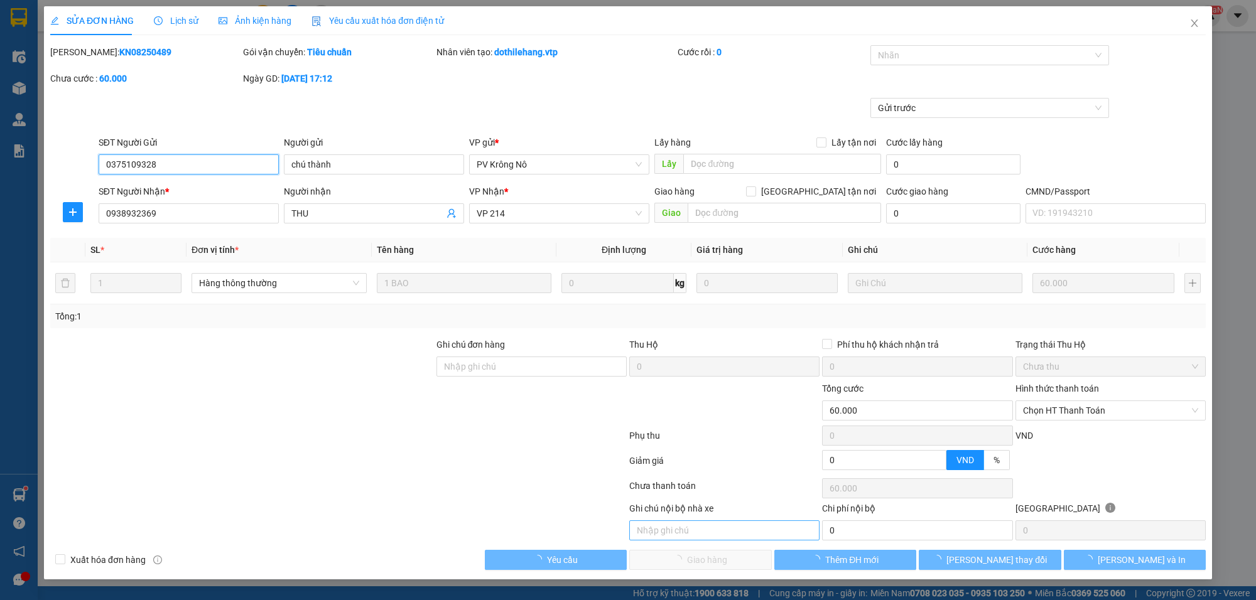
type input "3.000"
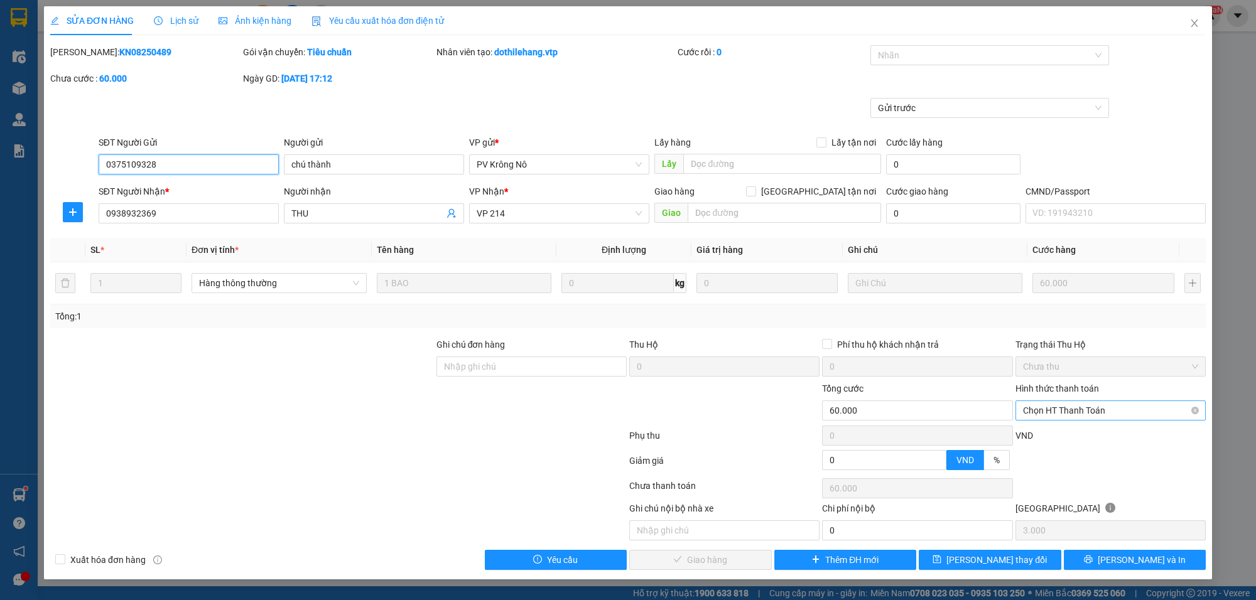
click at [1079, 412] on span "Chọn HT Thanh Toán" at bounding box center [1110, 410] width 175 height 19
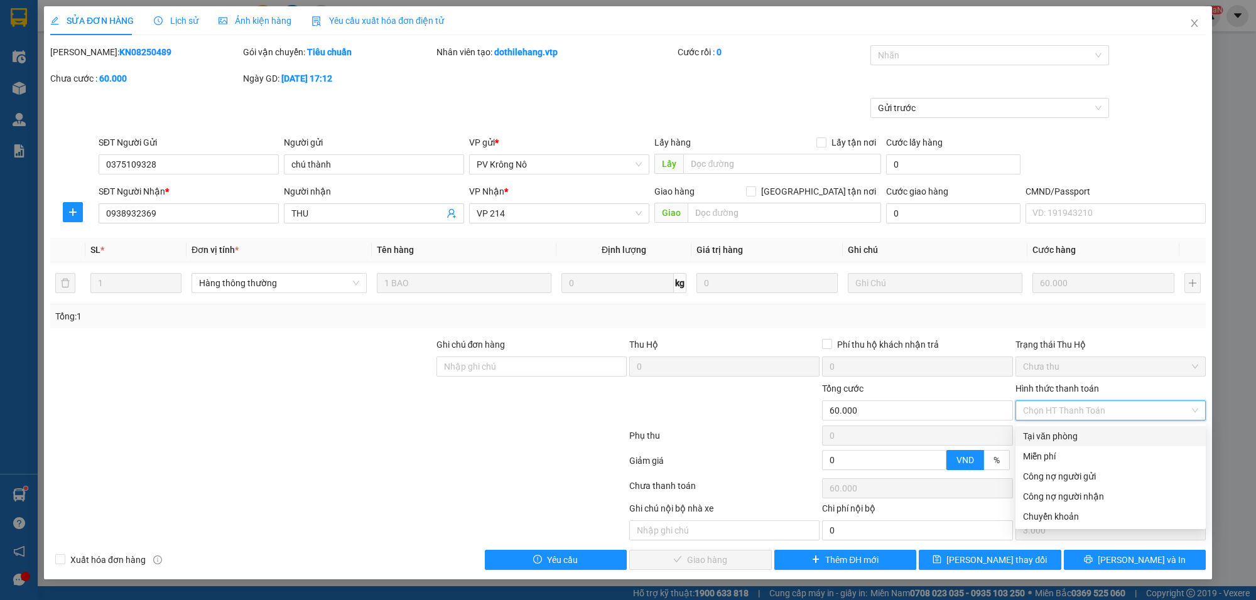
click at [1069, 433] on div "Tại văn phòng" at bounding box center [1110, 437] width 175 height 14
type input "0"
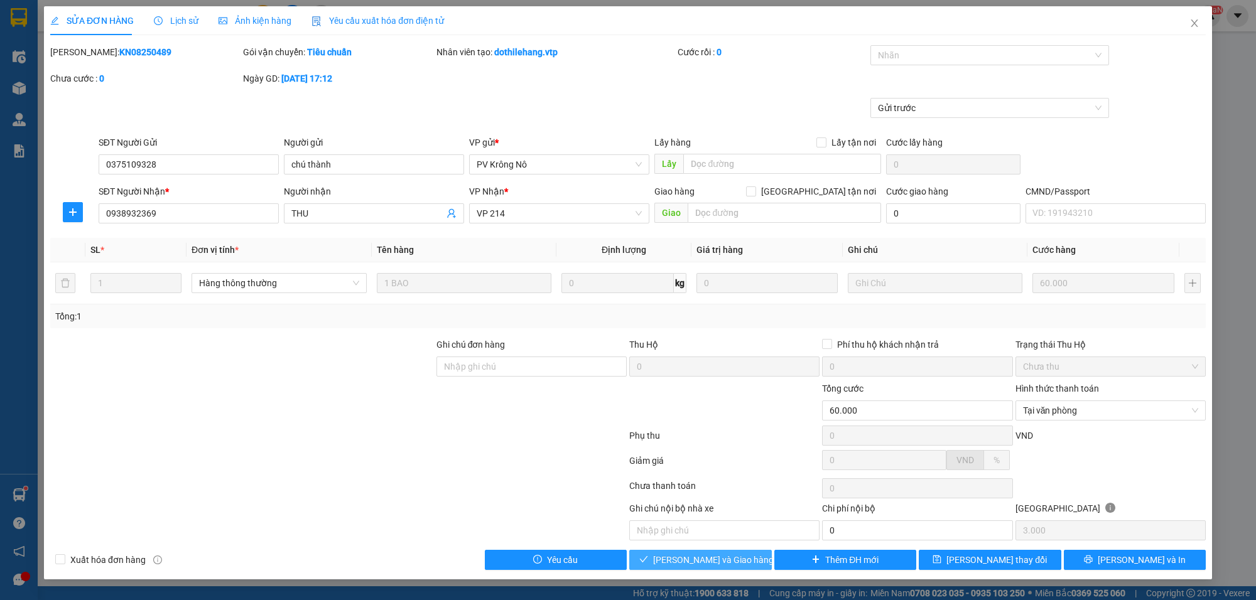
click at [734, 564] on span "[PERSON_NAME] và Giao hàng" at bounding box center [713, 560] width 121 height 14
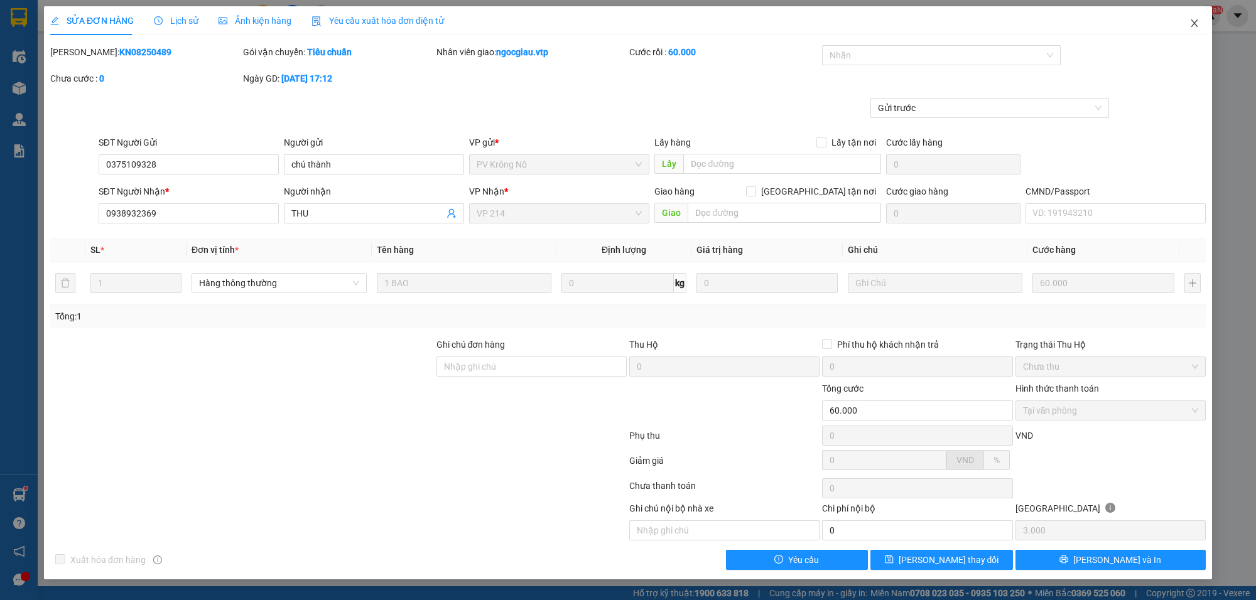
click at [1198, 25] on icon "close" at bounding box center [1194, 23] width 10 height 10
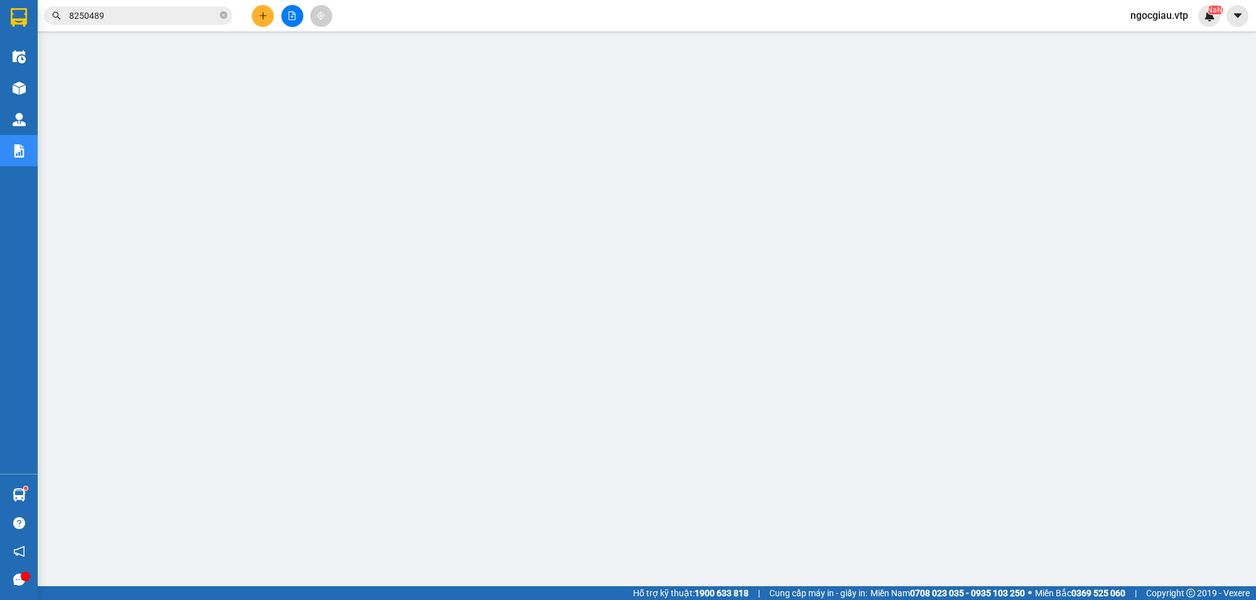
click at [148, 20] on input "8250489" at bounding box center [143, 16] width 148 height 14
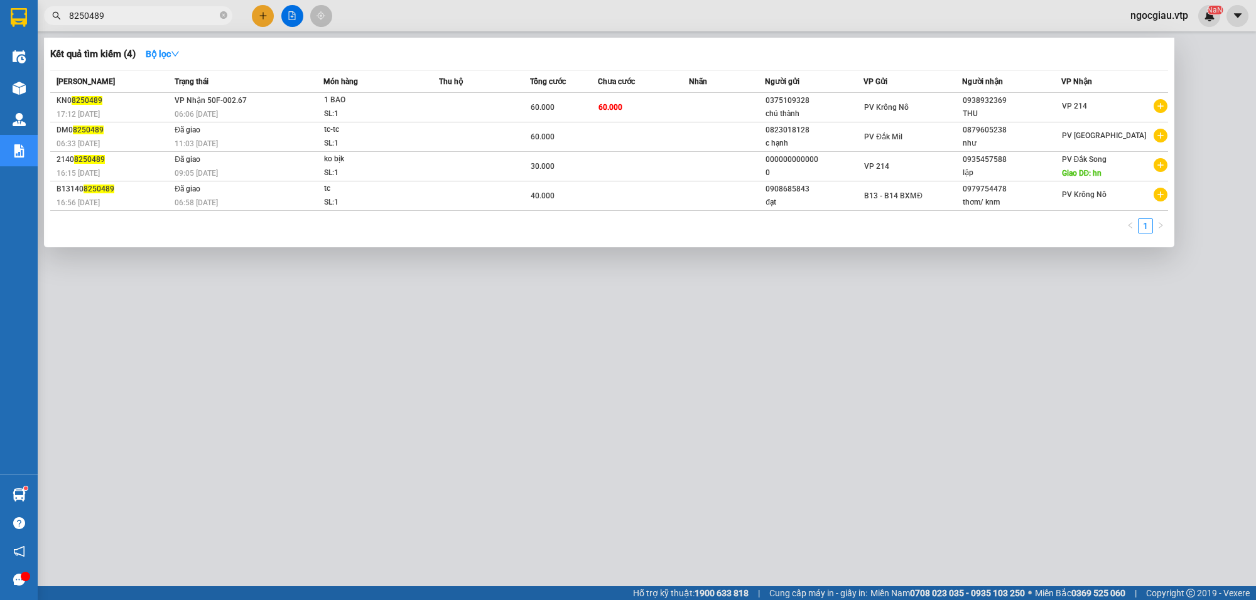
click at [148, 20] on input "8250489" at bounding box center [143, 16] width 148 height 14
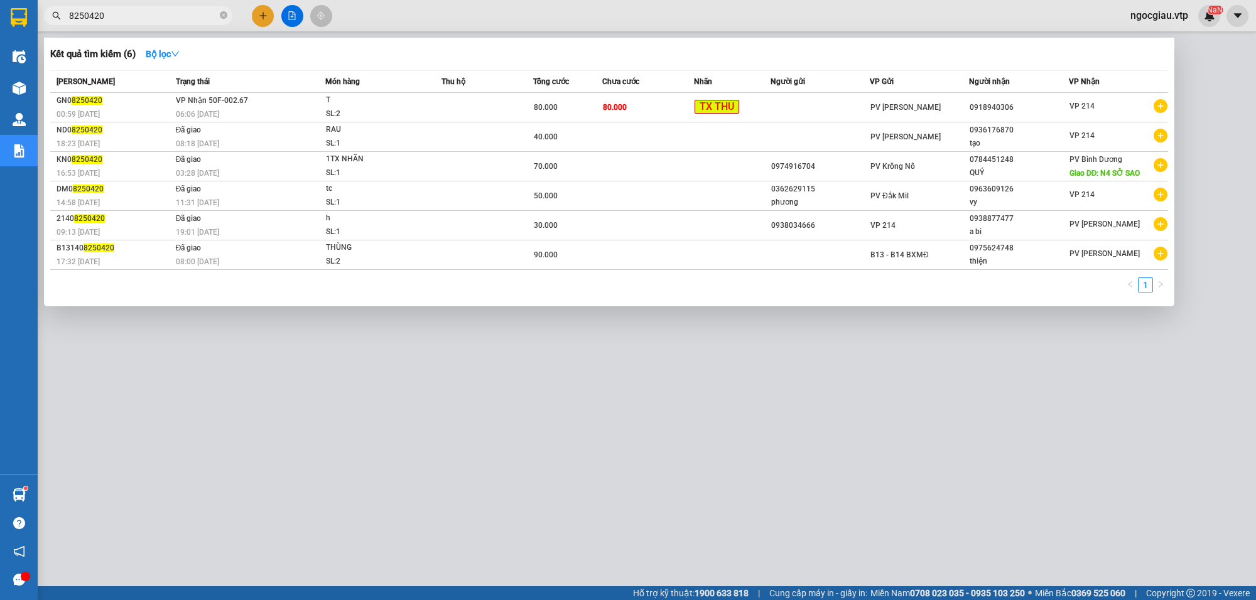
click at [124, 19] on input "8250420" at bounding box center [143, 16] width 148 height 14
click at [168, 16] on input "8250419" at bounding box center [143, 16] width 148 height 14
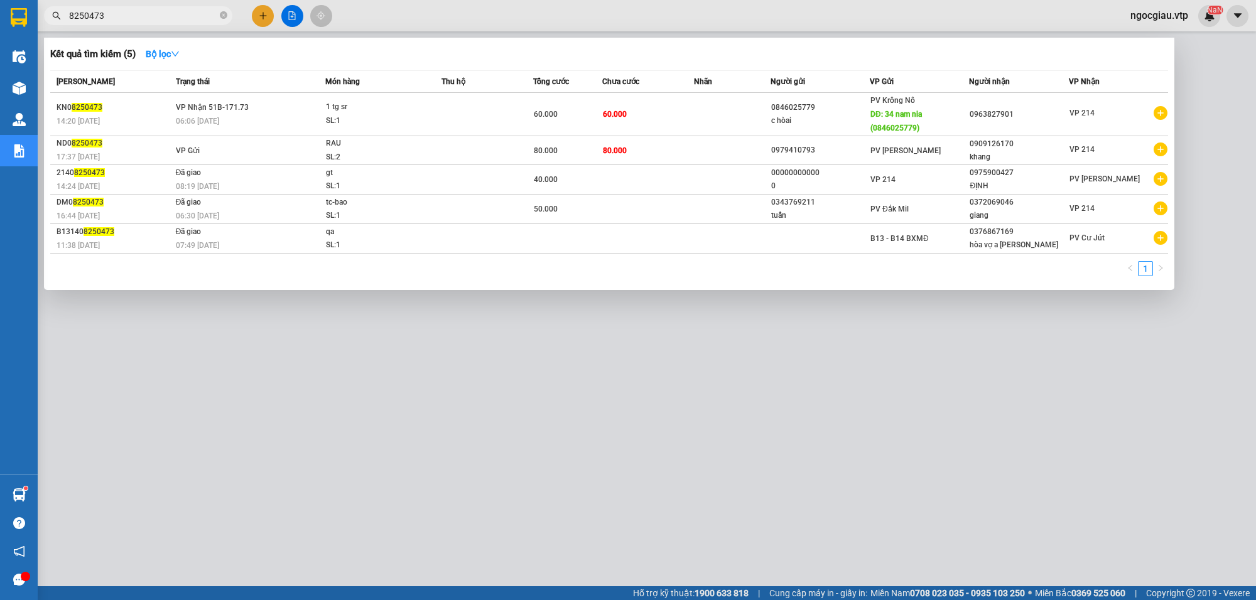
click at [153, 17] on input "8250473" at bounding box center [143, 16] width 148 height 14
type input "8250416"
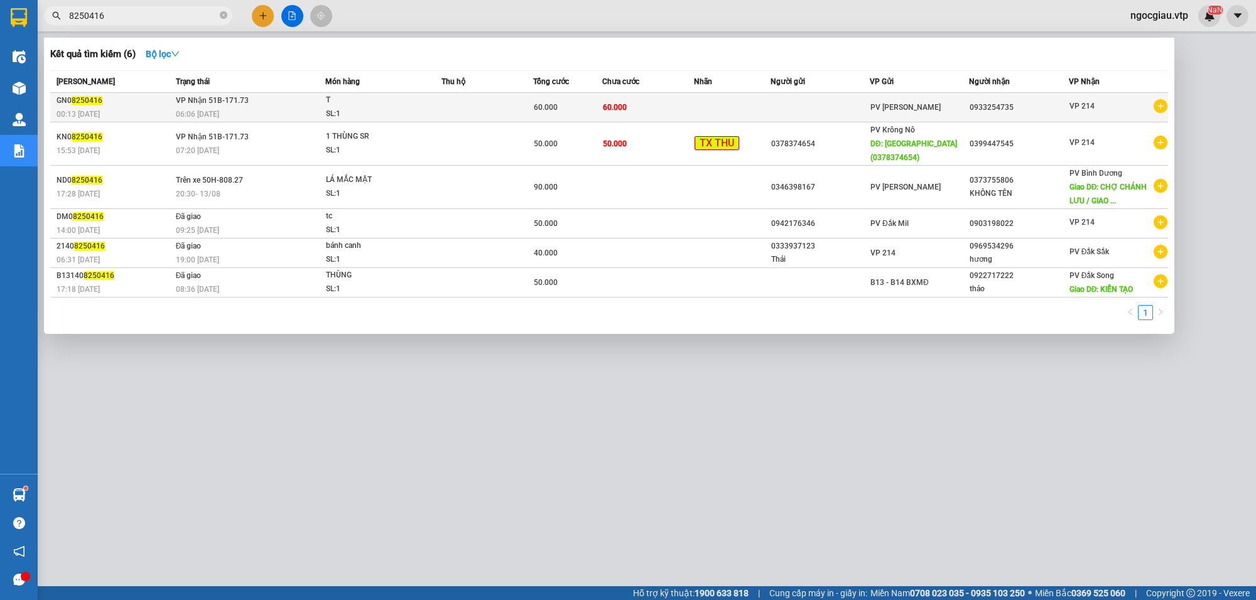
click at [405, 107] on div "SL: 1" at bounding box center [373, 114] width 94 height 14
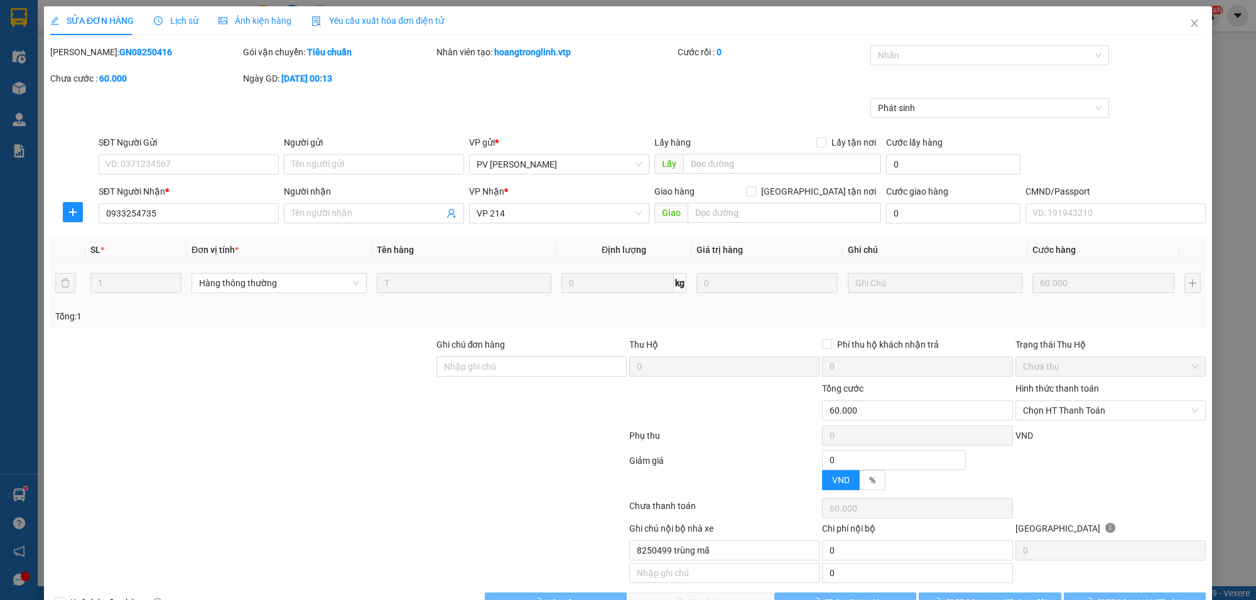
type input "12.000"
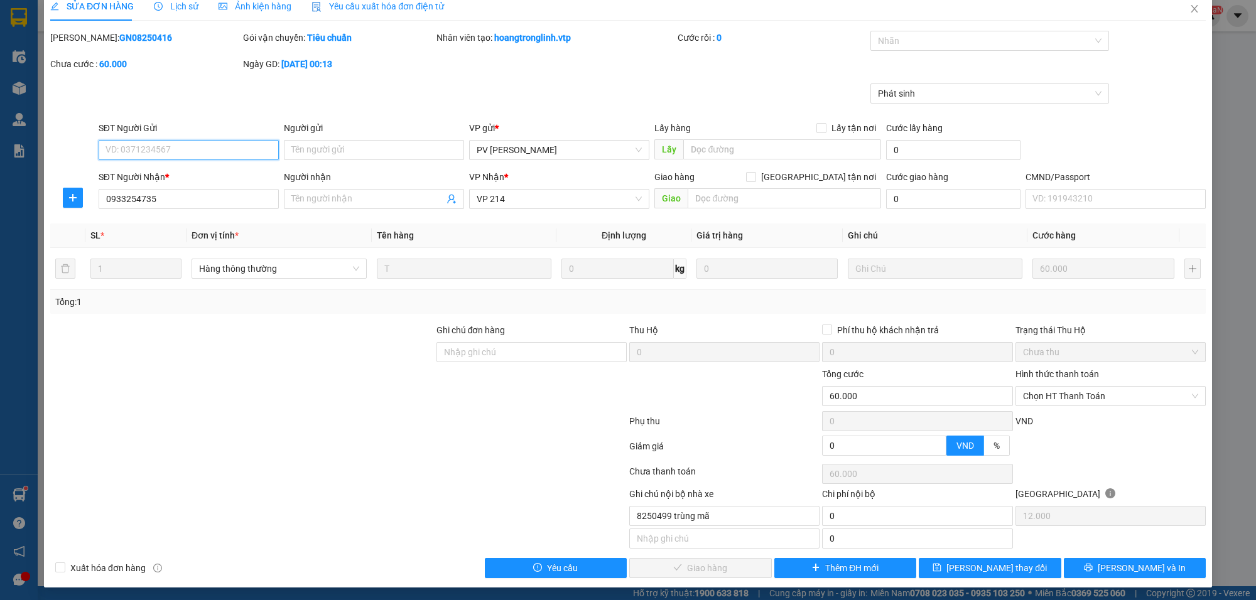
scroll to position [19, 0]
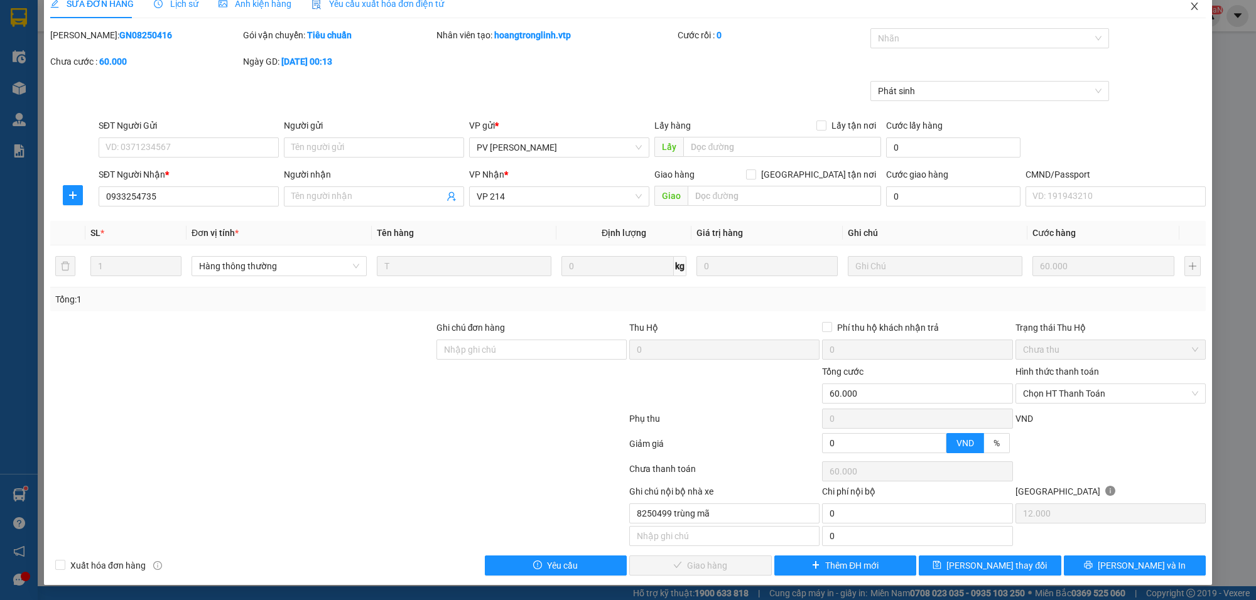
click at [1189, 3] on icon "close" at bounding box center [1194, 6] width 10 height 10
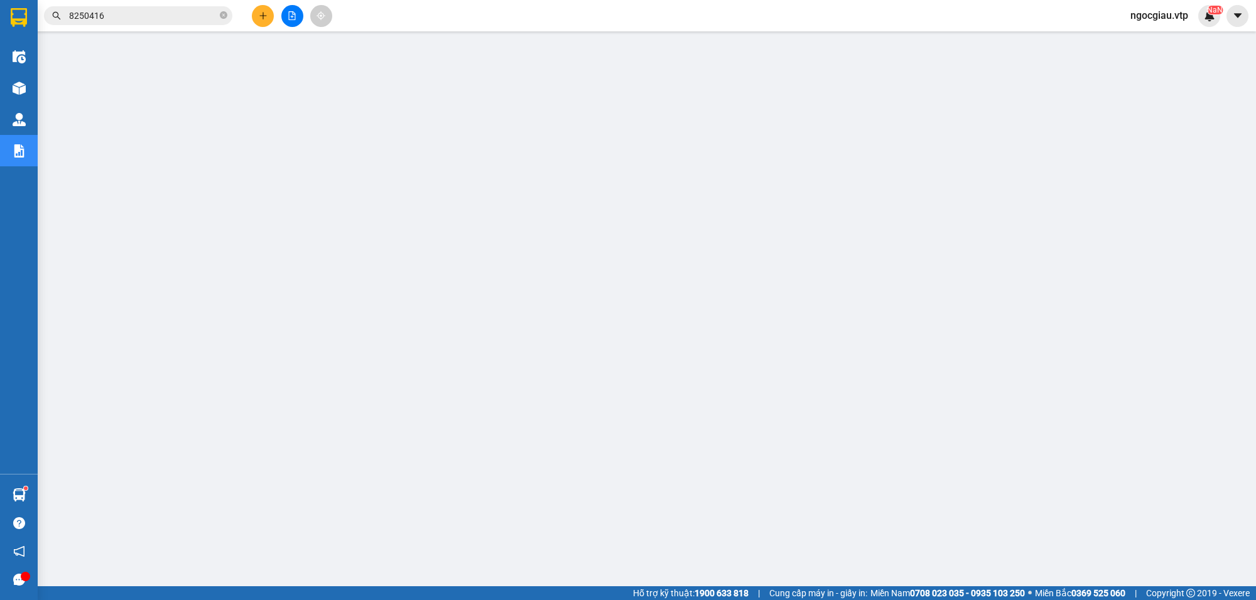
click at [171, 19] on input "8250416" at bounding box center [143, 16] width 148 height 14
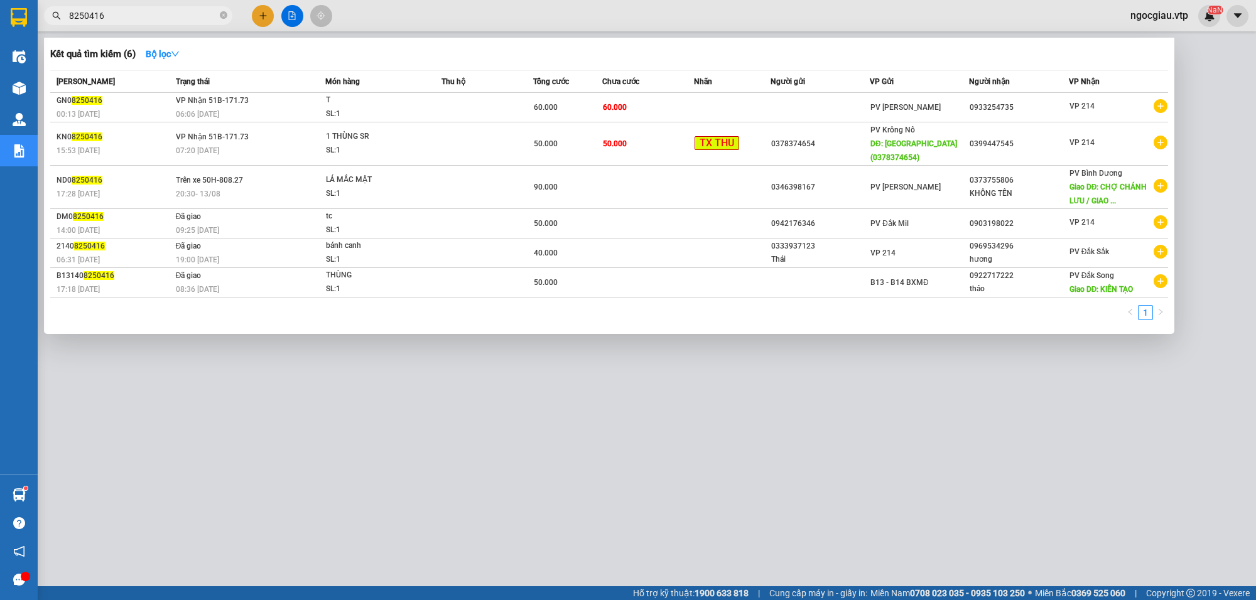
click at [171, 19] on input "8250416" at bounding box center [143, 16] width 148 height 14
type input "8250230"
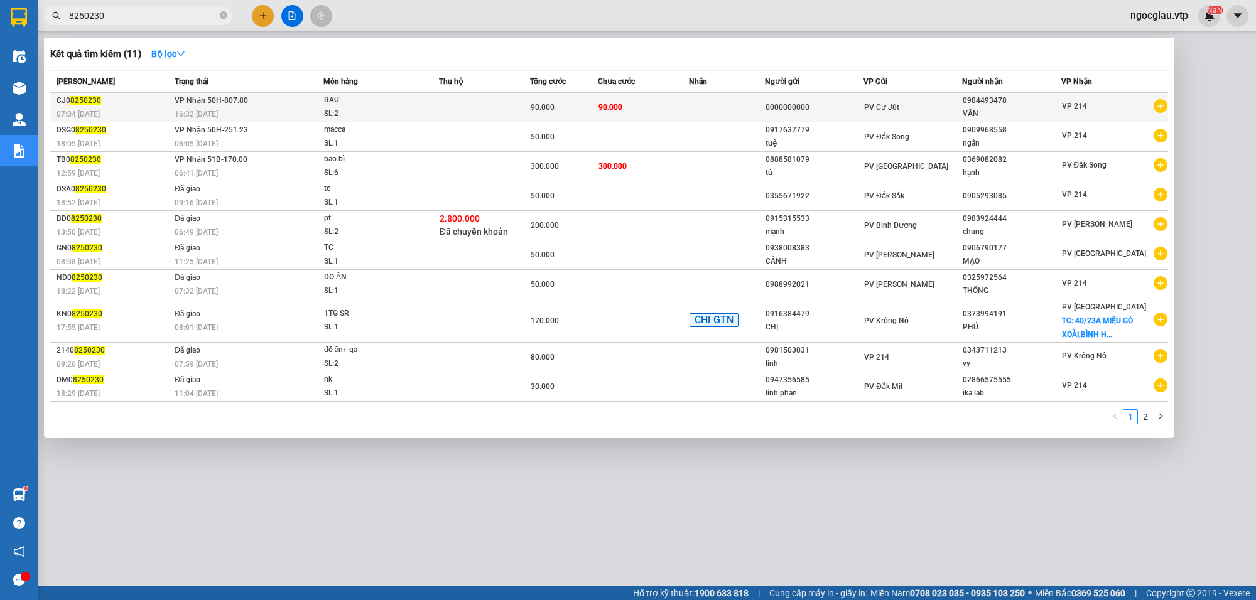
click at [689, 104] on td "90.000" at bounding box center [643, 108] width 91 height 30
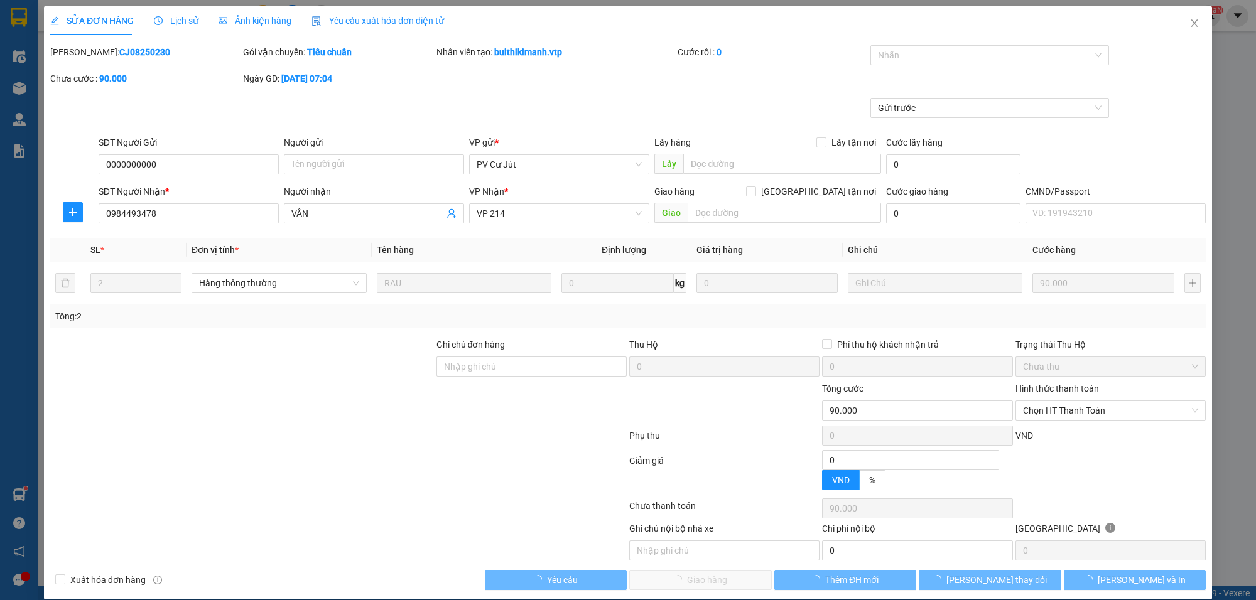
type input "4.500"
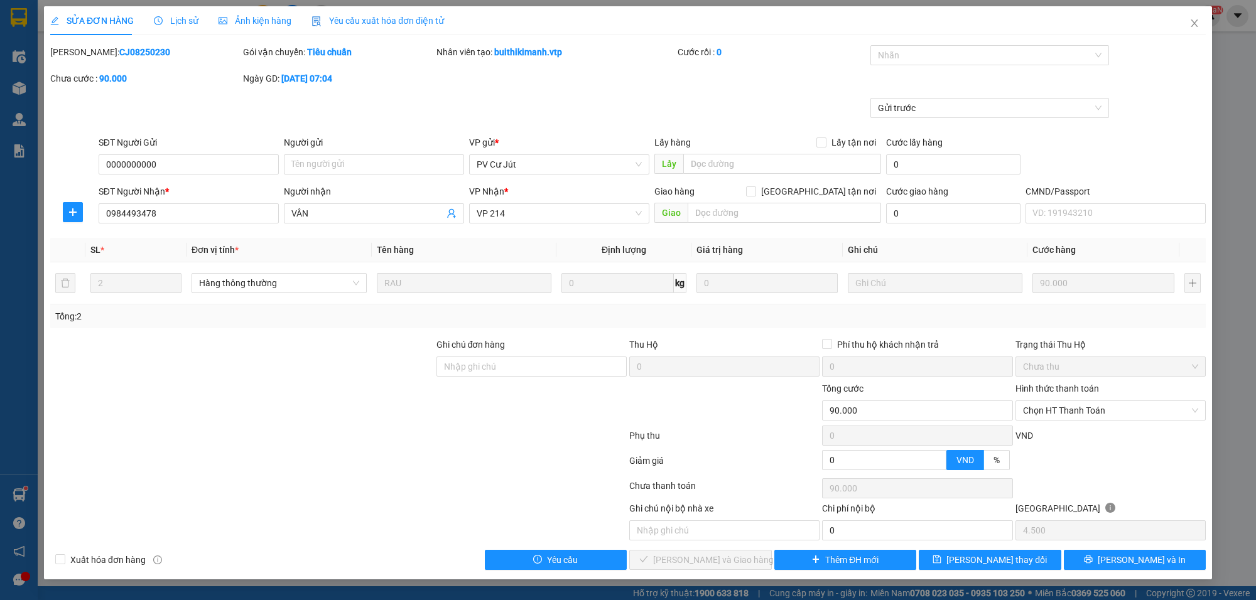
click at [1061, 396] on div "Hình thức thanh toán" at bounding box center [1110, 391] width 190 height 19
click at [1053, 407] on span "Chọn HT Thanh Toán" at bounding box center [1110, 410] width 175 height 19
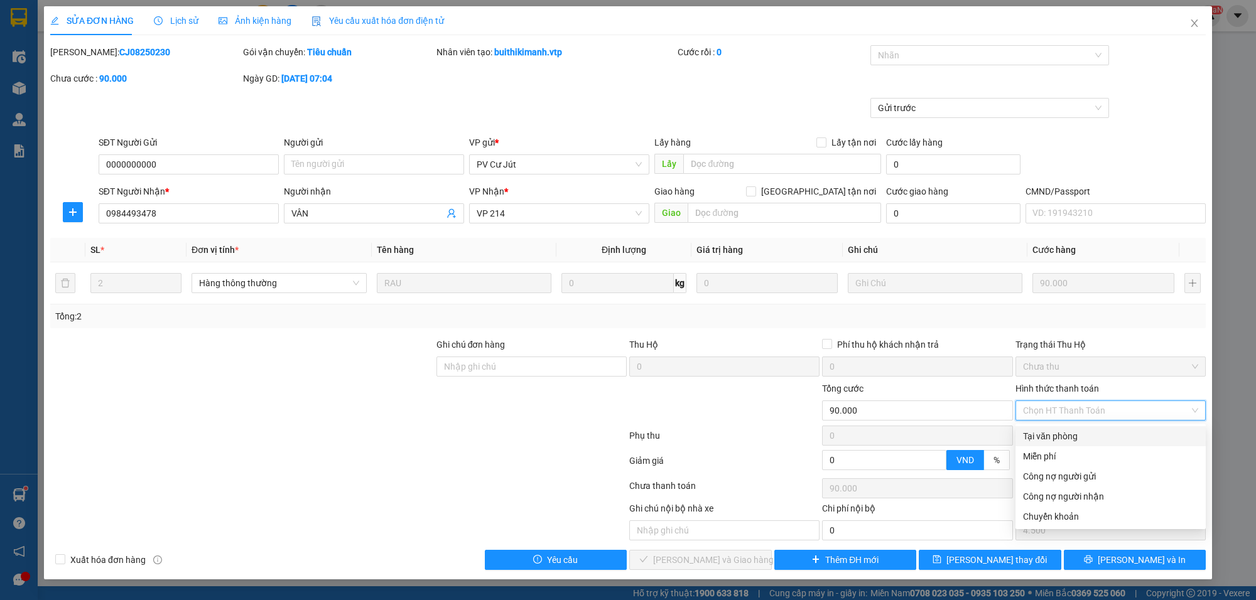
click at [1056, 437] on div "Tại văn phòng" at bounding box center [1110, 437] width 175 height 14
type input "0"
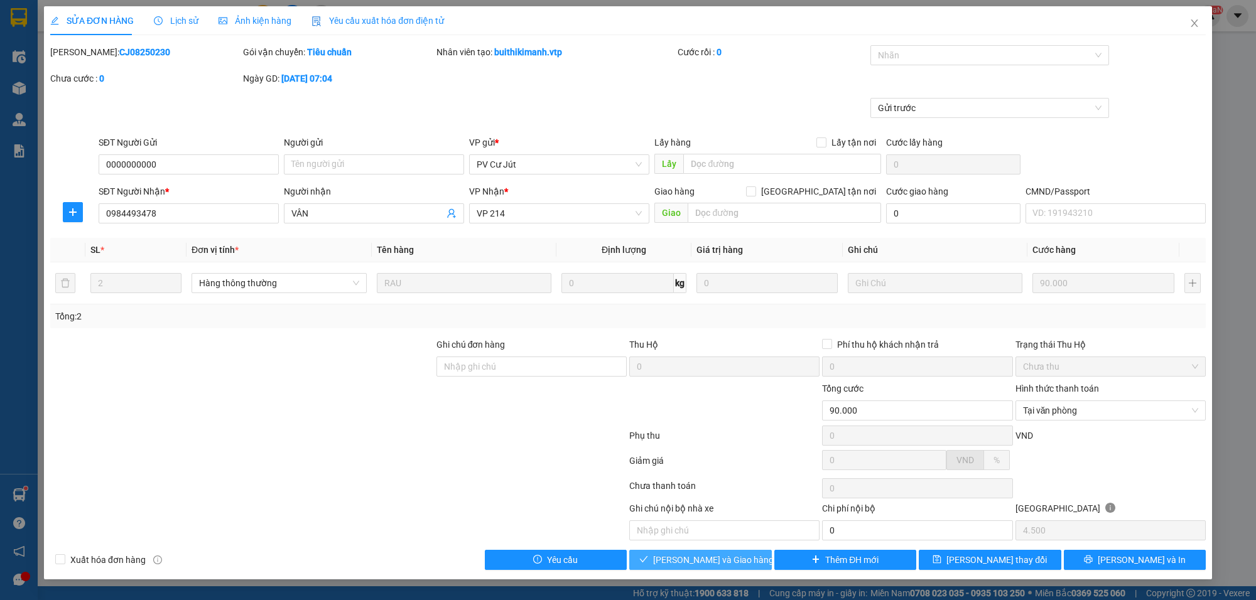
click at [734, 566] on span "[PERSON_NAME] và Giao hàng" at bounding box center [713, 560] width 121 height 14
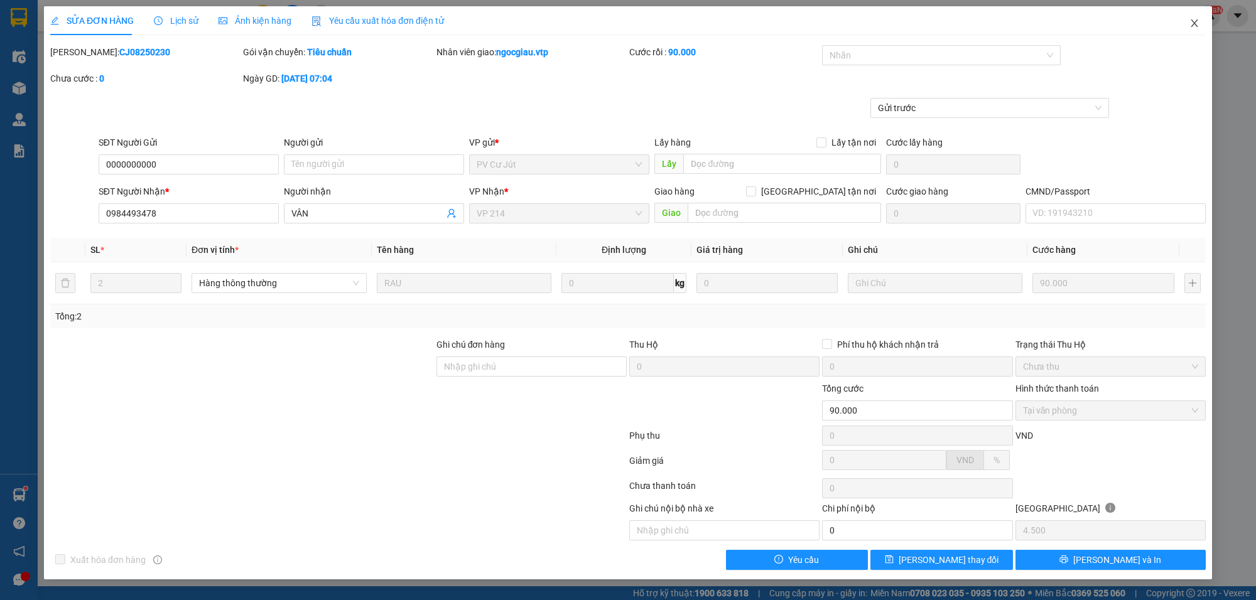
click at [1191, 19] on icon "close" at bounding box center [1194, 23] width 10 height 10
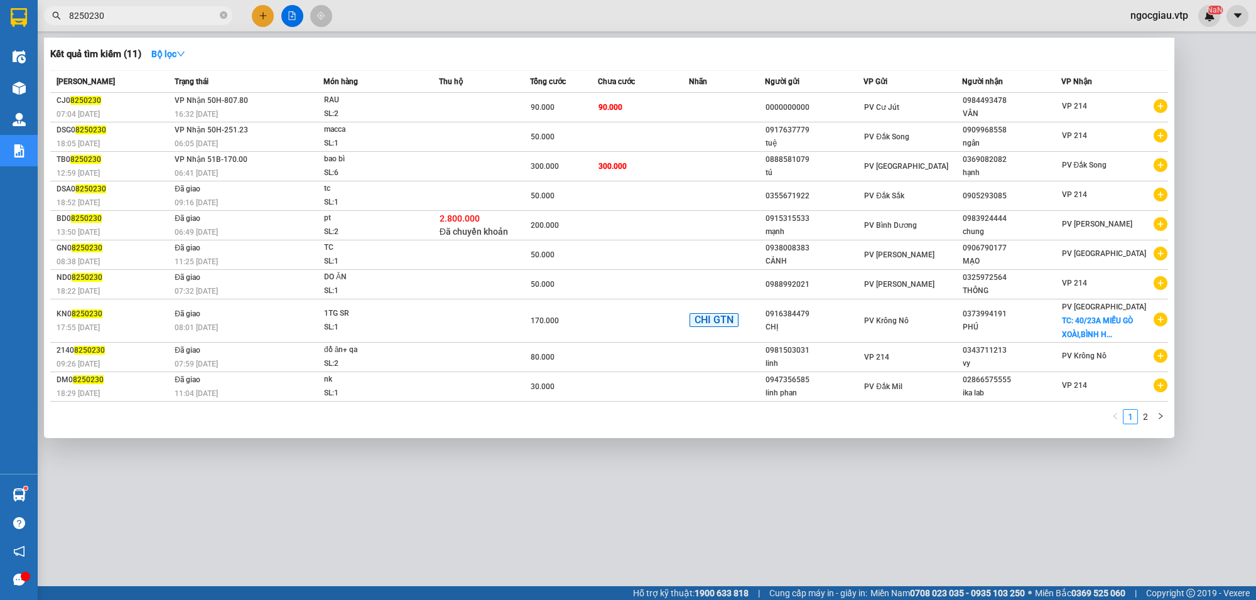
click at [126, 19] on input "8250230" at bounding box center [143, 16] width 148 height 14
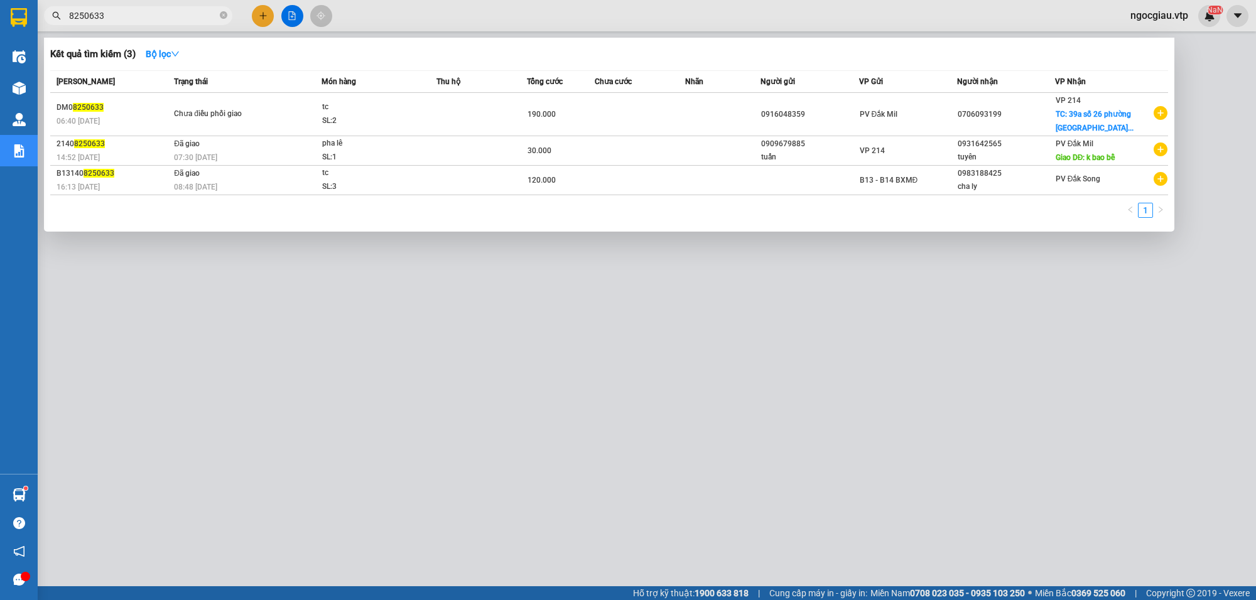
click at [108, 11] on input "8250633" at bounding box center [143, 16] width 148 height 14
type input "8250233"
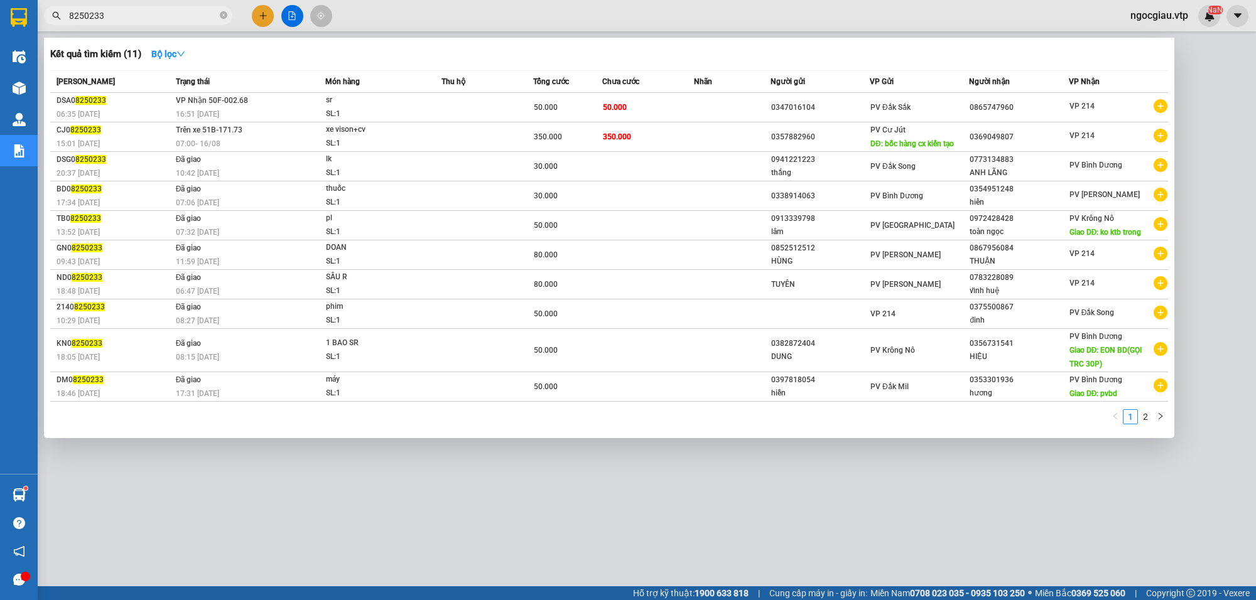
click at [1225, 85] on div at bounding box center [628, 300] width 1256 height 600
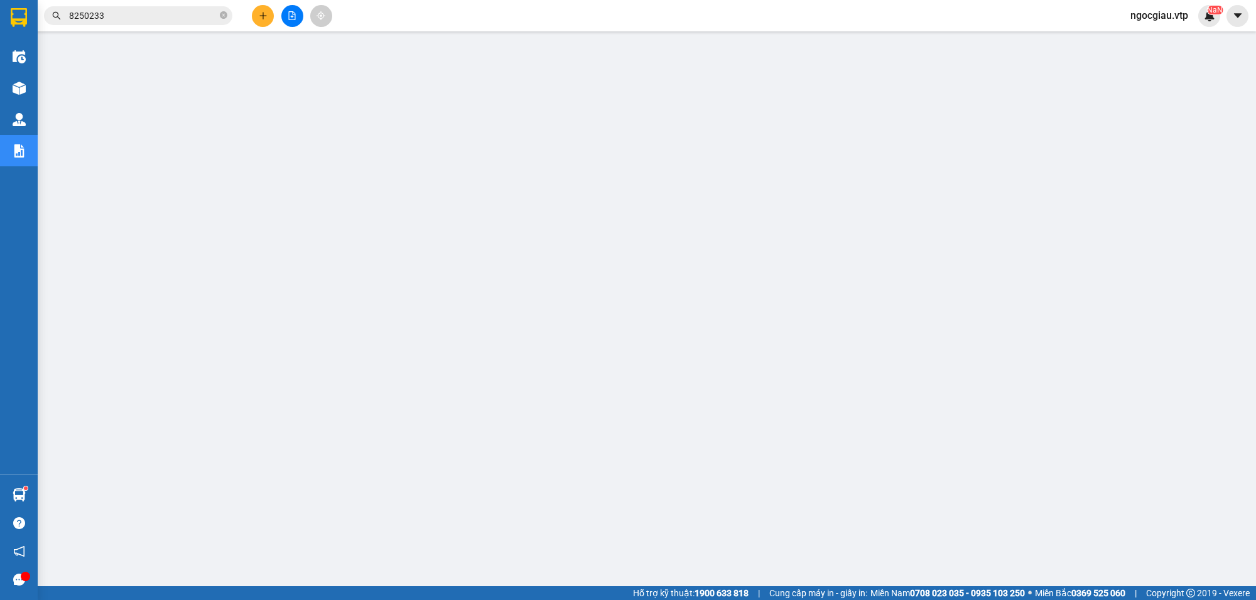
click at [1135, 20] on span "ngocgiau.vtp" at bounding box center [1159, 16] width 78 height 16
click at [1143, 39] on span "Đăng xuất" at bounding box center [1165, 39] width 53 height 14
